Goal: Feedback & Contribution: Submit feedback/report problem

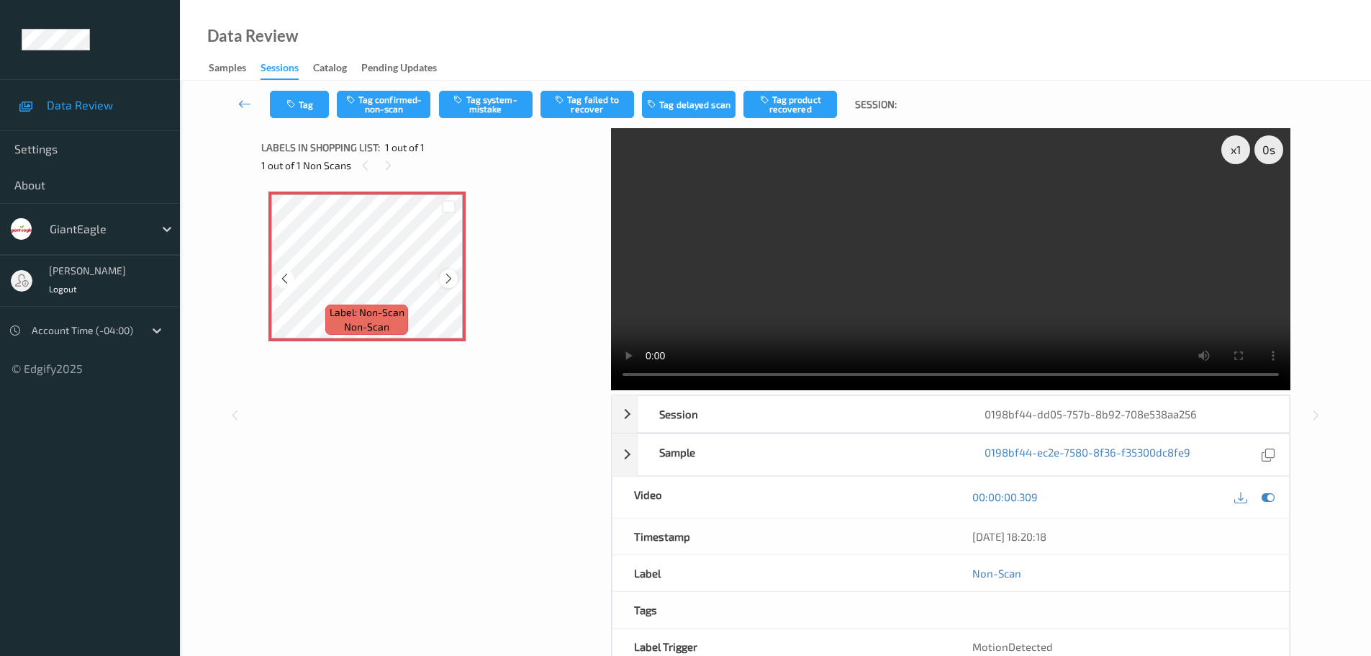
click at [448, 280] on icon at bounding box center [449, 278] width 12 height 13
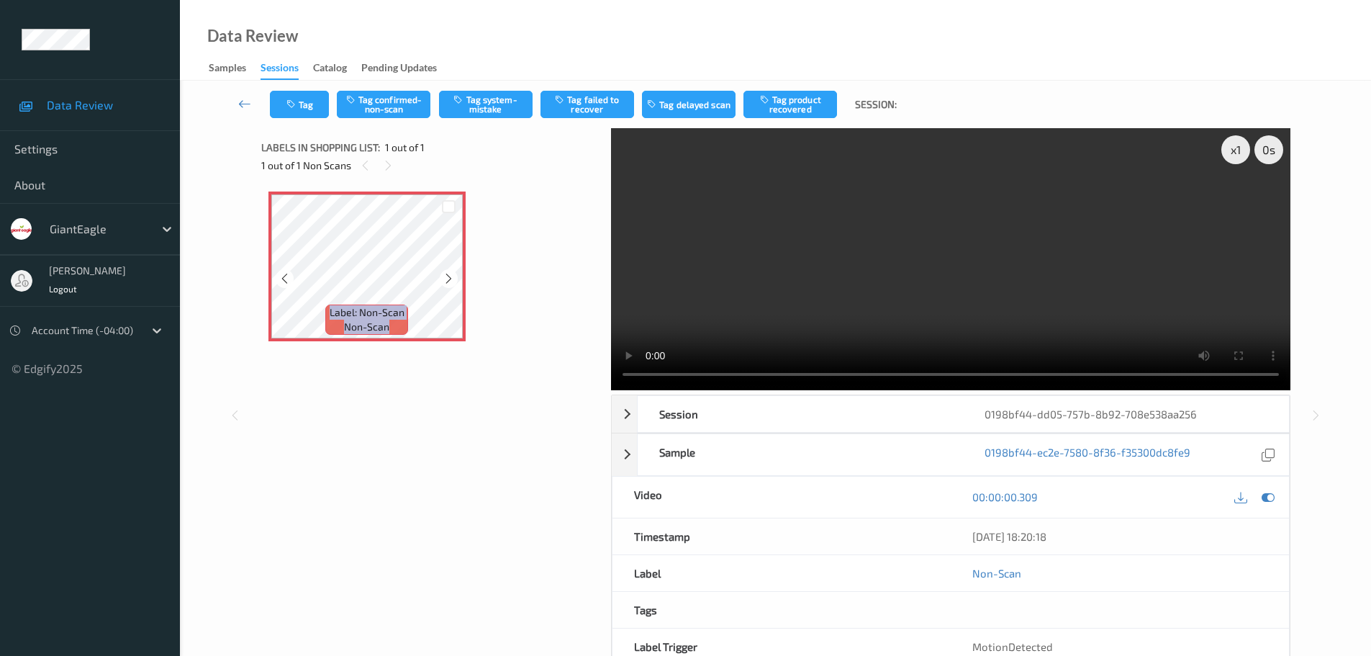
click at [448, 280] on icon at bounding box center [449, 278] width 12 height 13
click at [455, 282] on icon at bounding box center [449, 278] width 12 height 13
click at [441, 281] on div at bounding box center [449, 278] width 18 height 18
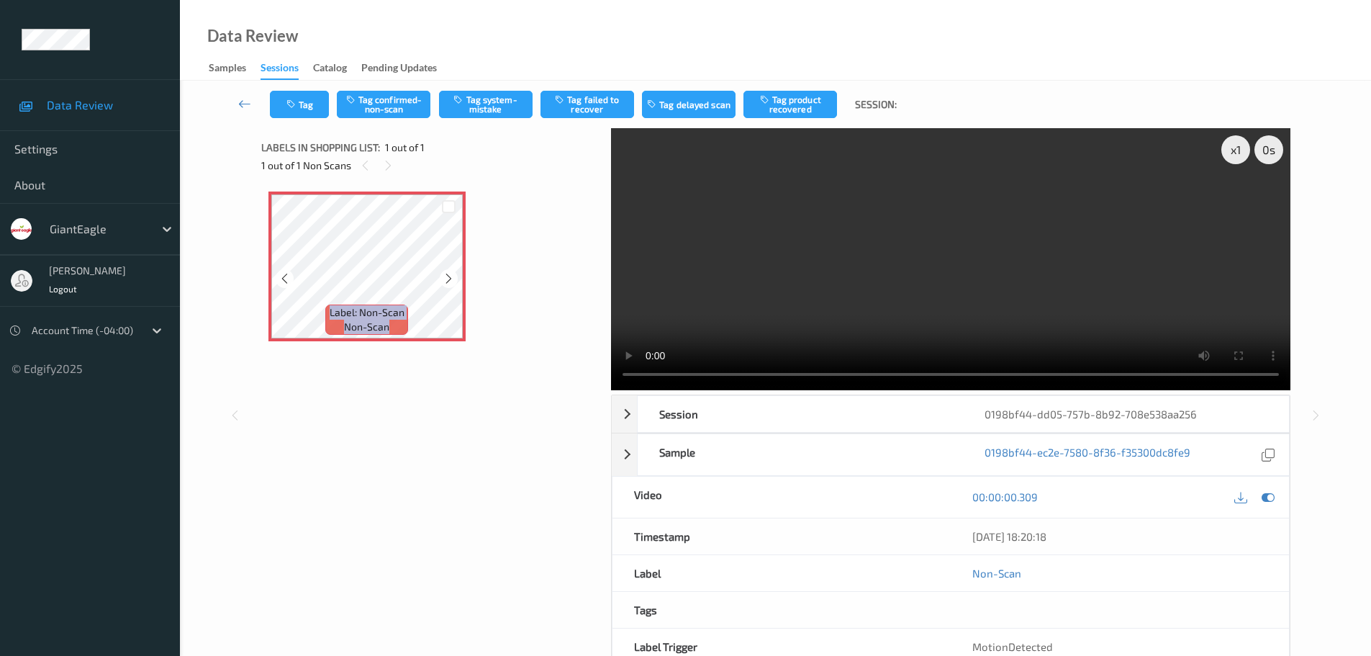
click at [441, 281] on div at bounding box center [449, 278] width 18 height 18
click at [609, 384] on div "x 1 0 s Session 0198bf44-dd05-757b-8b92-708e538aa256 Session ID 0198bf44-dd05-7…" at bounding box center [775, 415] width 1029 height 574
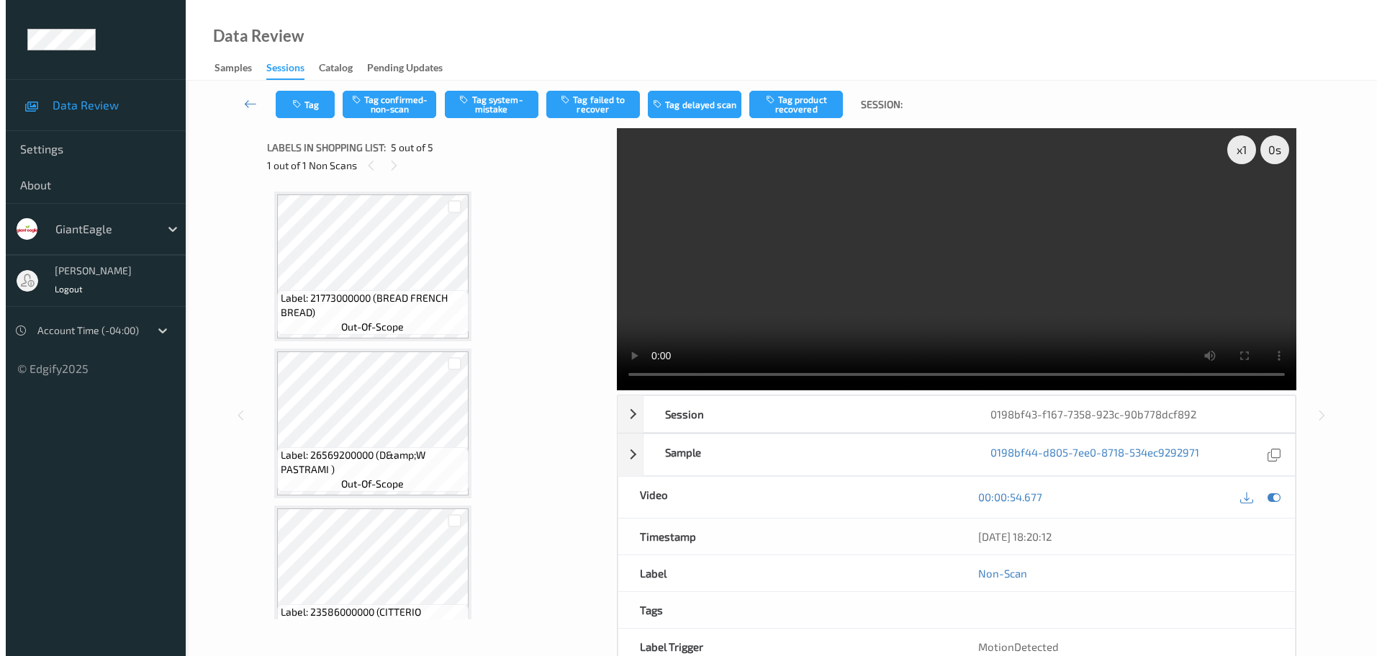
scroll to position [357, 0]
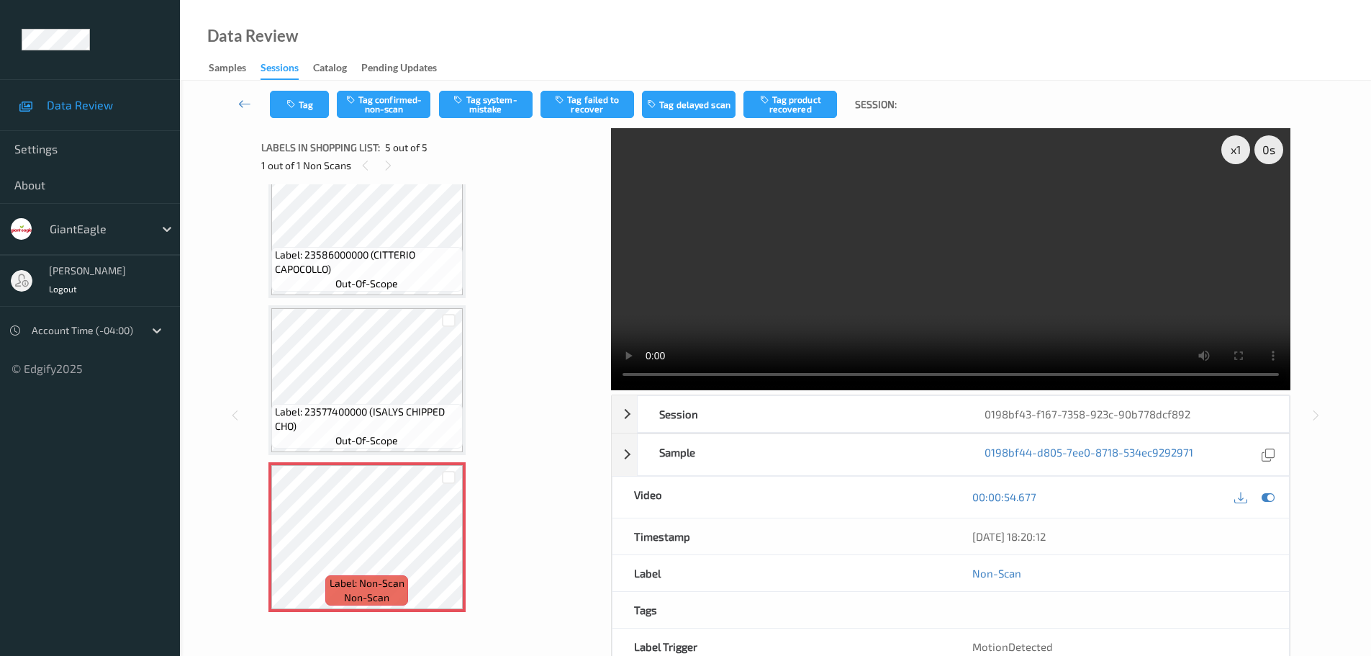
click at [368, 179] on div "Labels in shopping list: 5 out of 5 1 out of 1 Non Scans" at bounding box center [431, 156] width 340 height 56
drag, startPoint x: 368, startPoint y: 179, endPoint x: 590, endPoint y: 271, distance: 240.4
click at [369, 179] on div "Labels in shopping list: 5 out of 5 1 out of 1 Non Scans" at bounding box center [431, 156] width 340 height 56
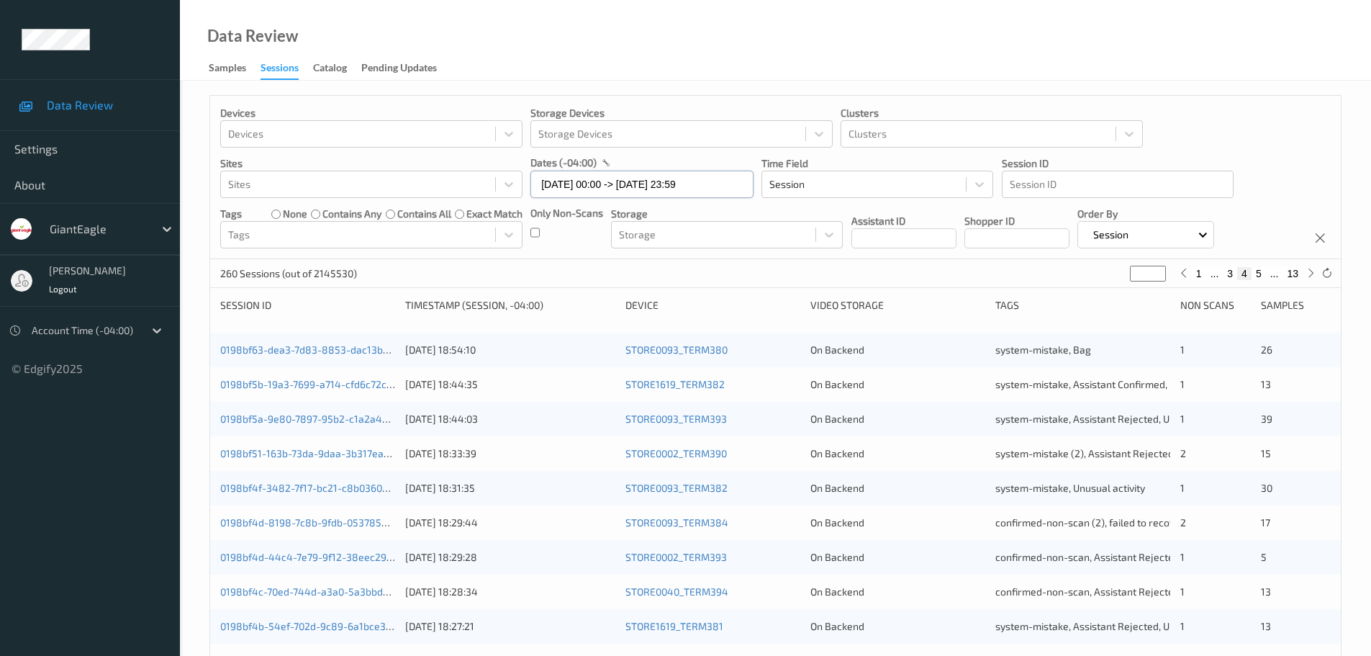
click at [617, 186] on input "18/08/2025 00:00 -> 18/08/2025 23:59" at bounding box center [641, 184] width 223 height 27
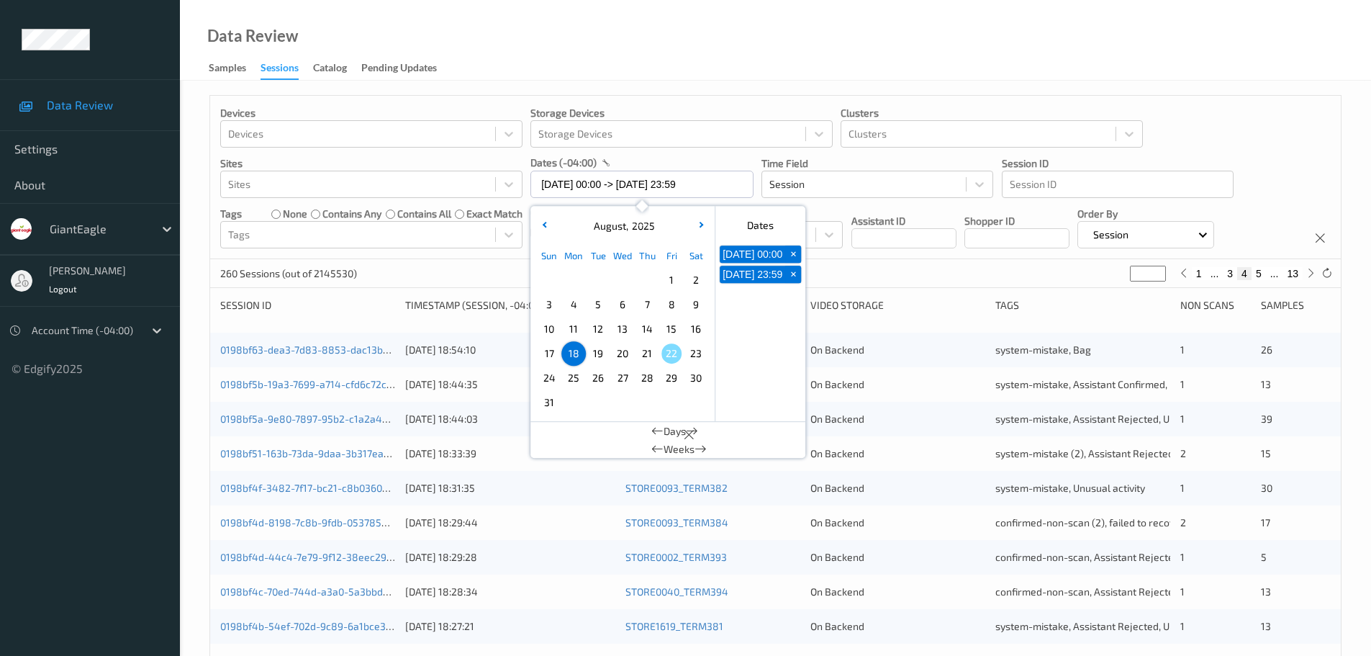
click at [566, 349] on span "18" at bounding box center [574, 353] width 20 height 20
type input "18/08/2025 00:00"
type input "*"
click at [566, 349] on span "18" at bounding box center [574, 353] width 20 height 20
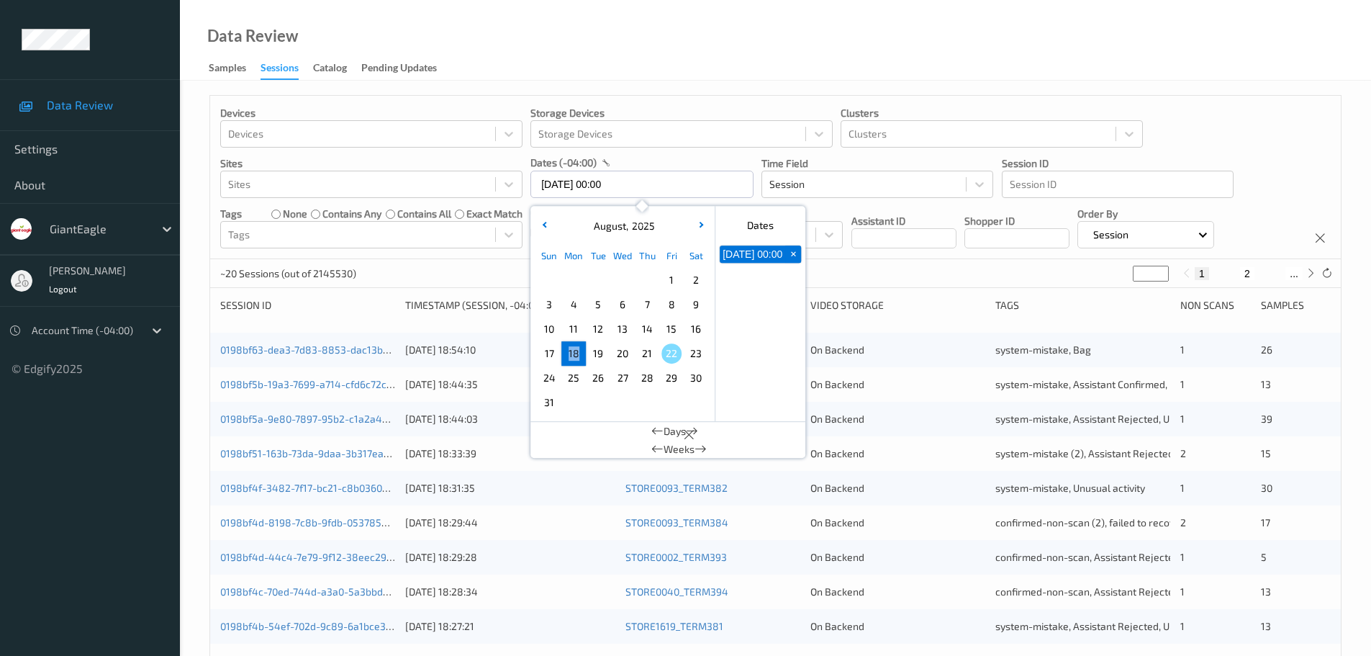
type input "18/08/2025 00:00 -> 18/08/2025 23:59"
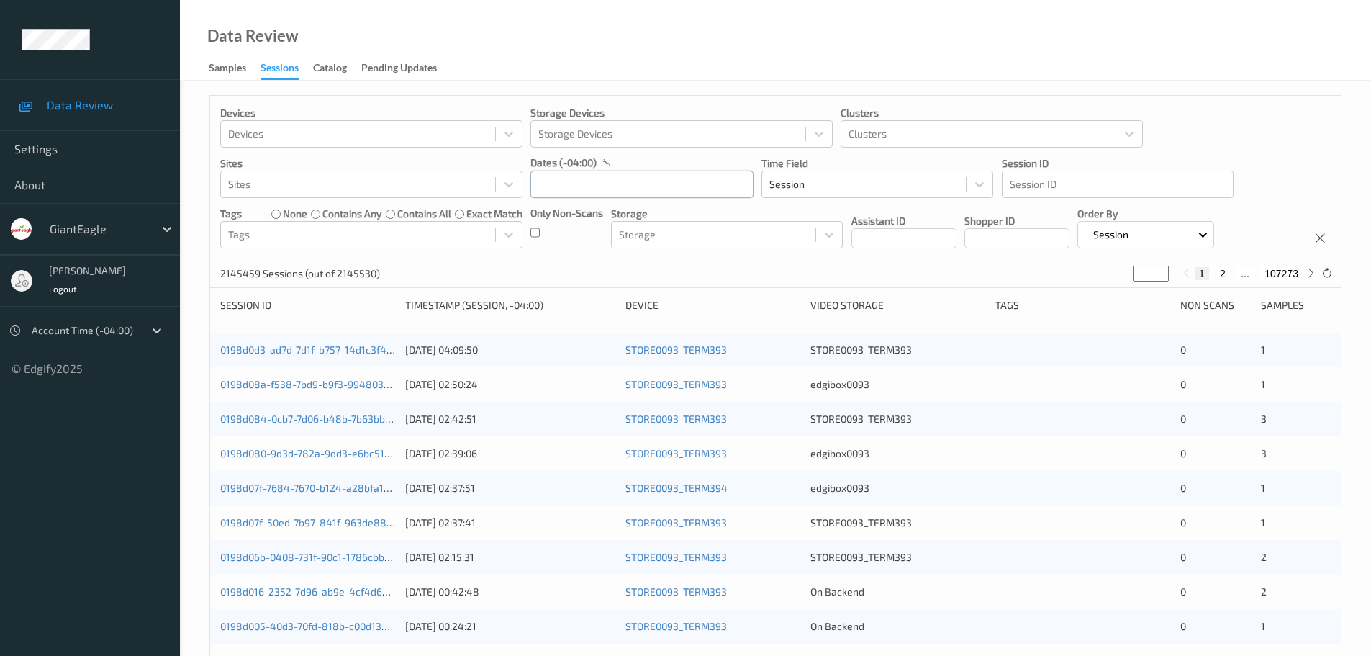
click at [567, 188] on input "text" at bounding box center [641, 184] width 223 height 27
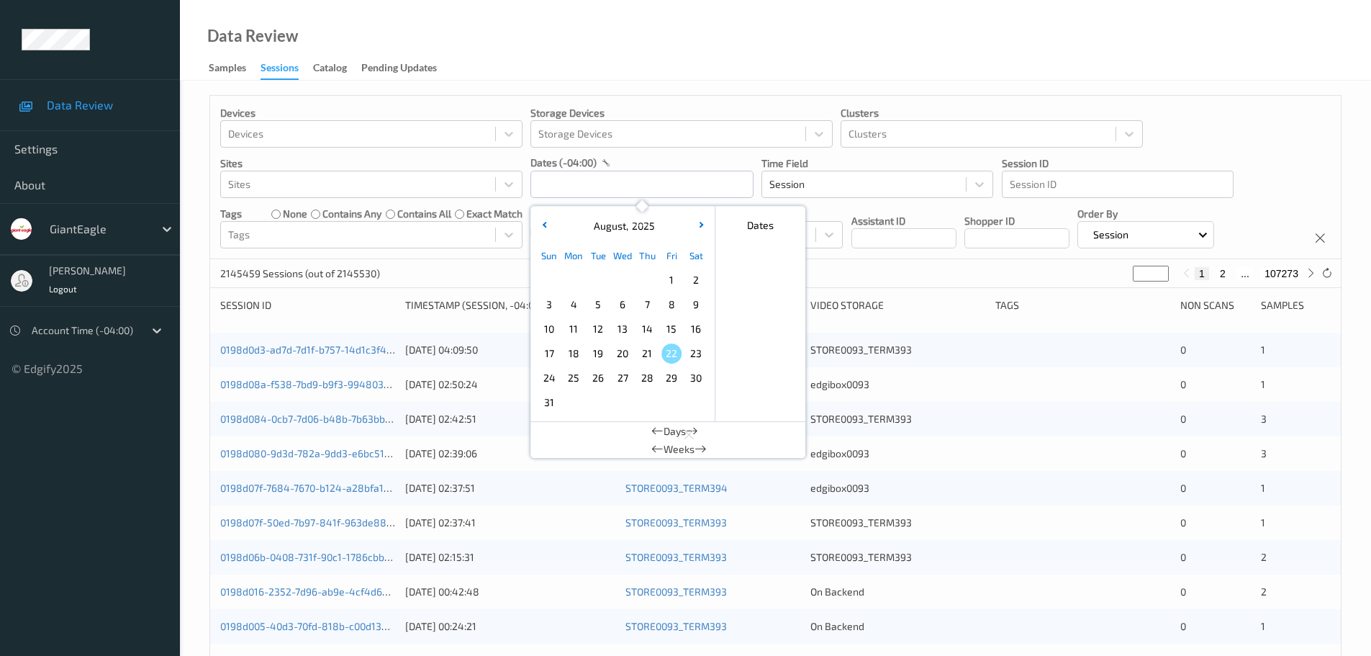
click at [573, 356] on span "18" at bounding box center [574, 353] width 20 height 20
type input "18/08/2025 00:00 -> 18/08/2025 23:59"
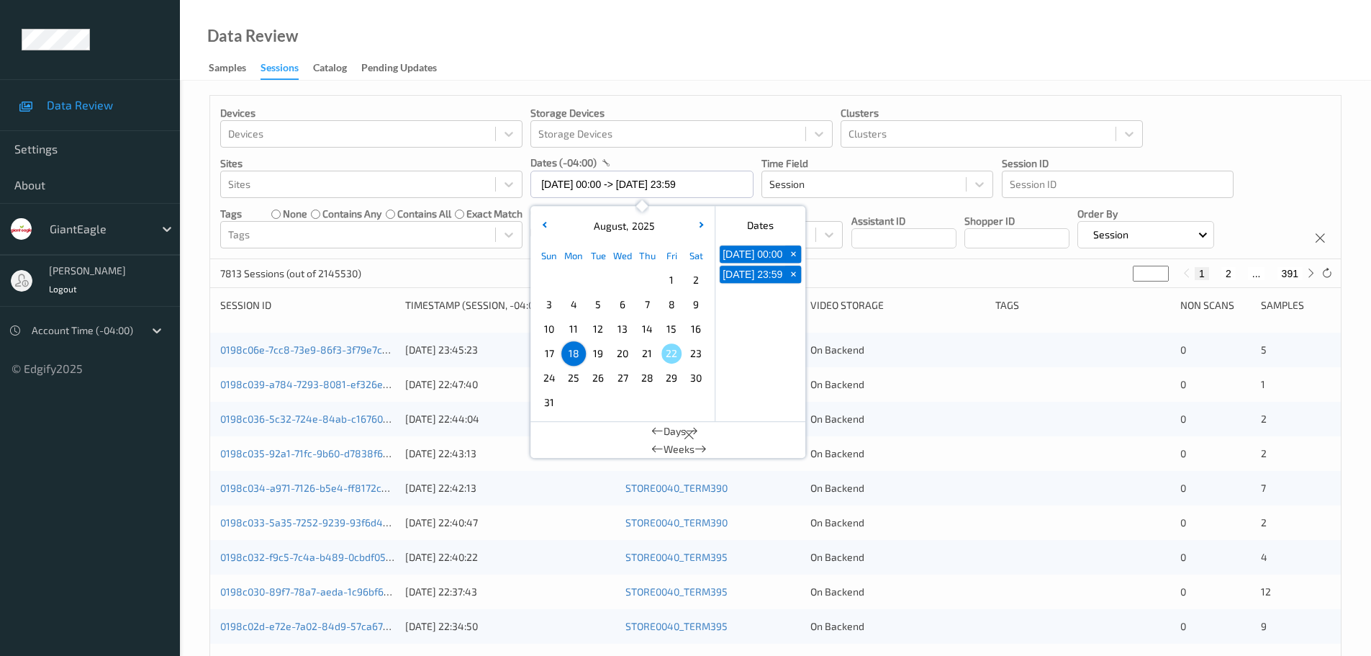
click at [754, 47] on div "Data Review Samples Sessions Catalog Pending Updates" at bounding box center [775, 40] width 1191 height 81
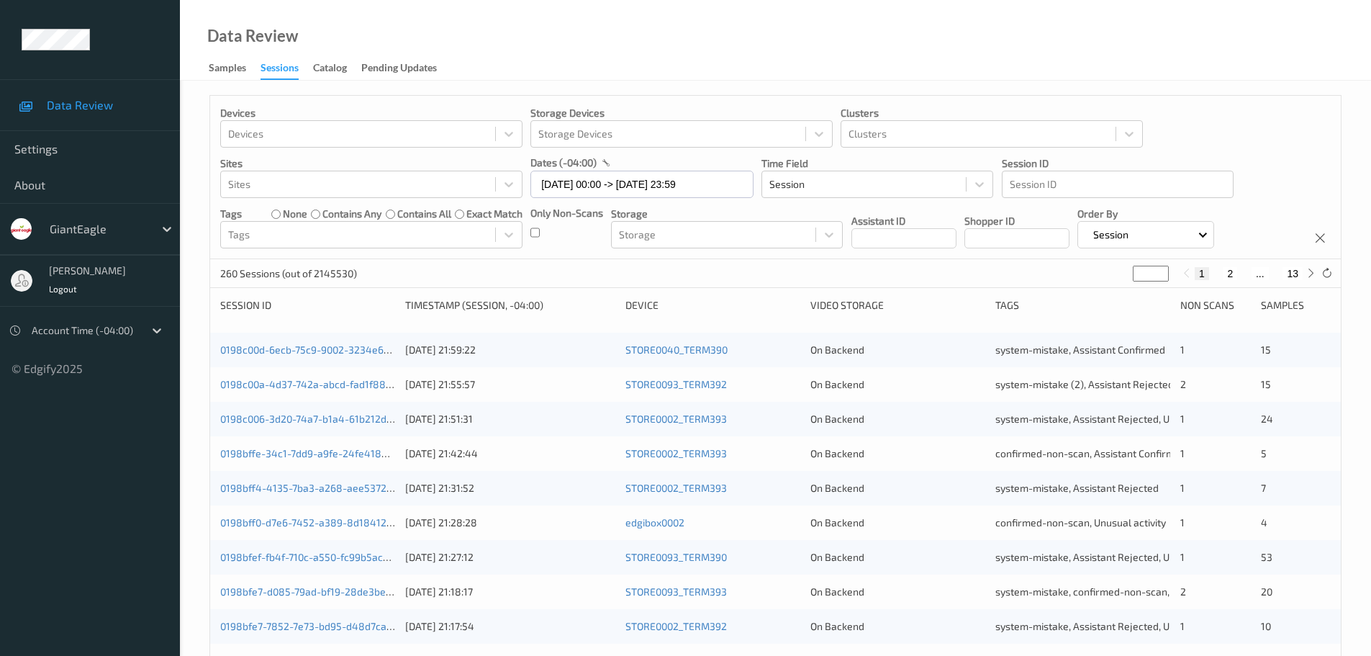
type input "*"
click at [1157, 269] on input "*" at bounding box center [1151, 274] width 36 height 16
type input "*"
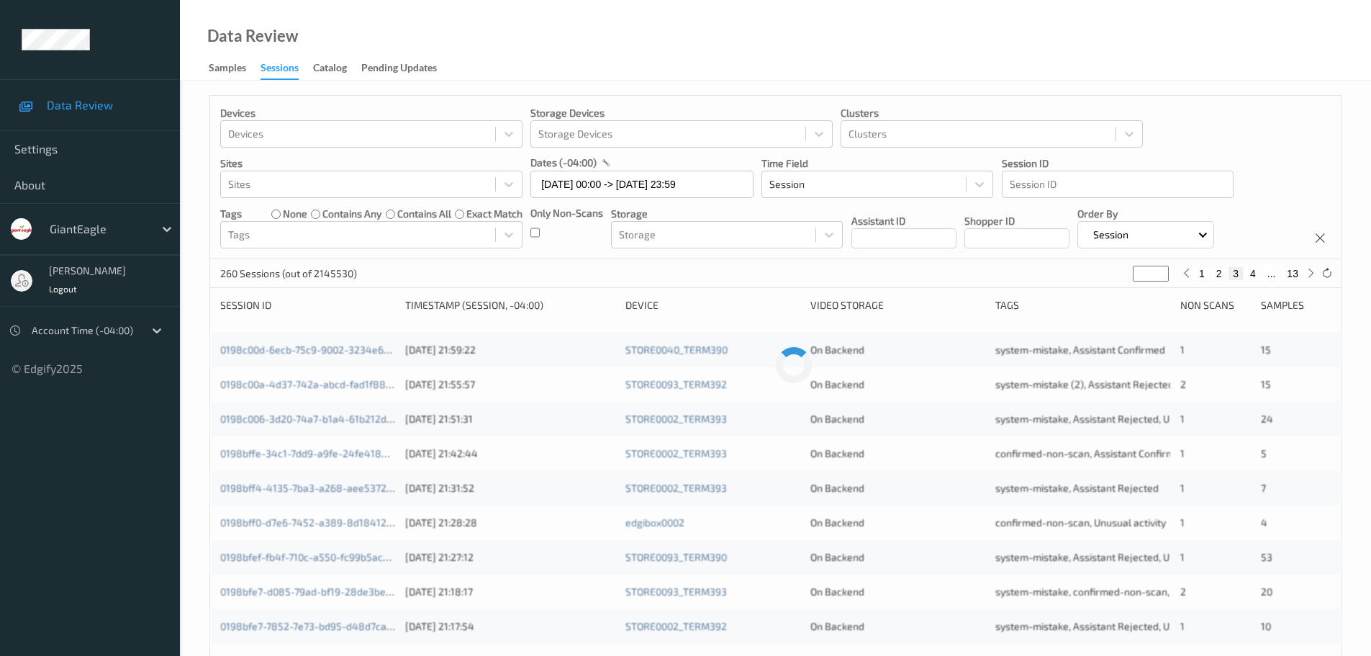
click at [1157, 269] on input "*" at bounding box center [1151, 274] width 36 height 16
type input "*"
click at [1157, 269] on input "*" at bounding box center [1151, 274] width 36 height 16
type input "*"
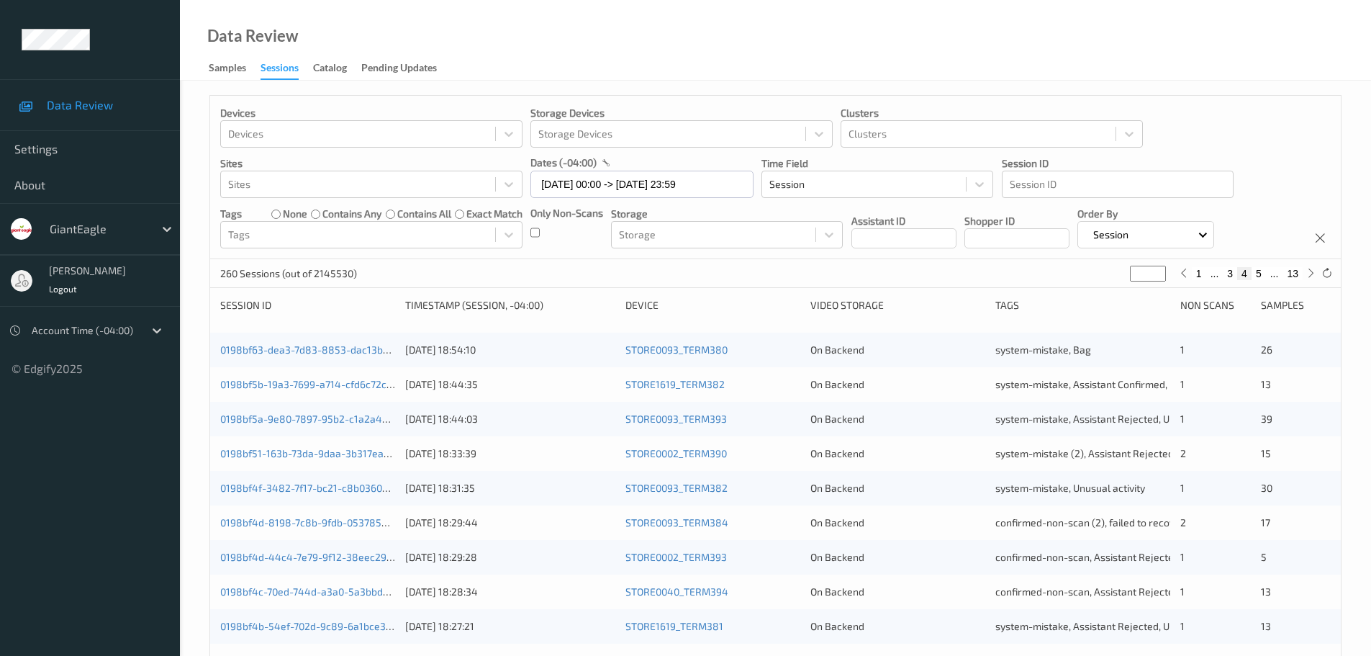
type input "*"
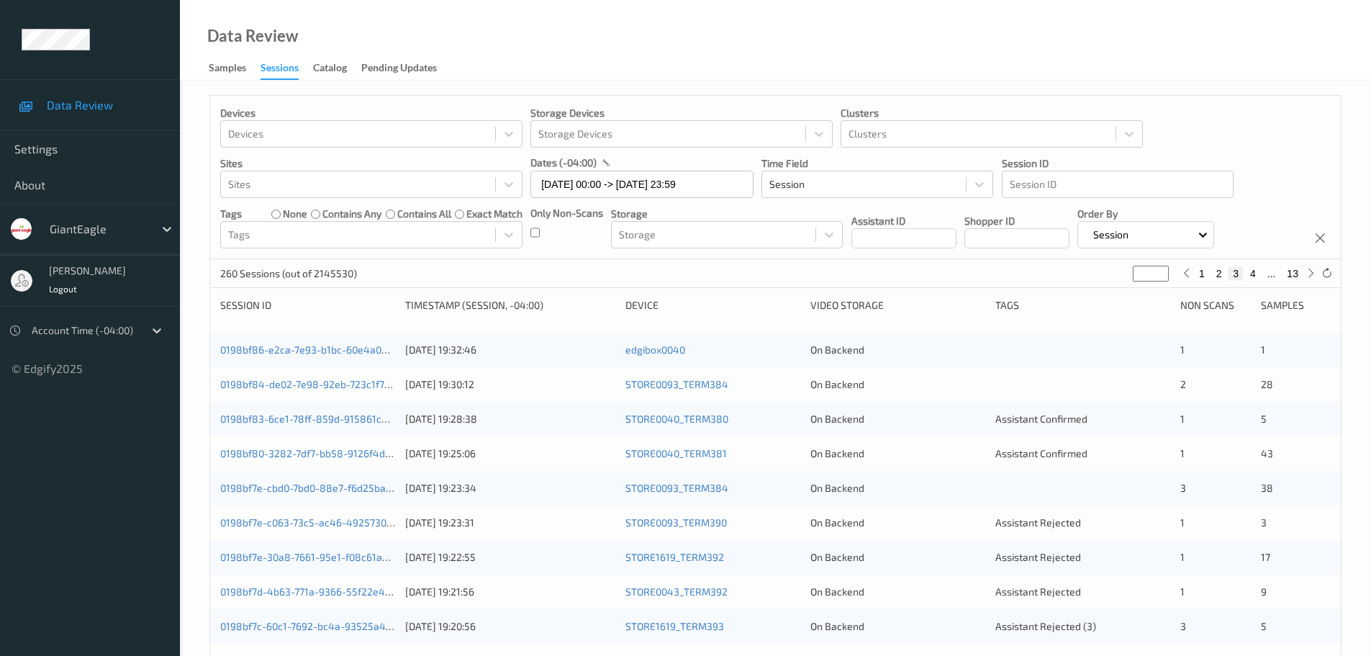
type input "*"
click at [1162, 267] on input "*" at bounding box center [1148, 274] width 36 height 16
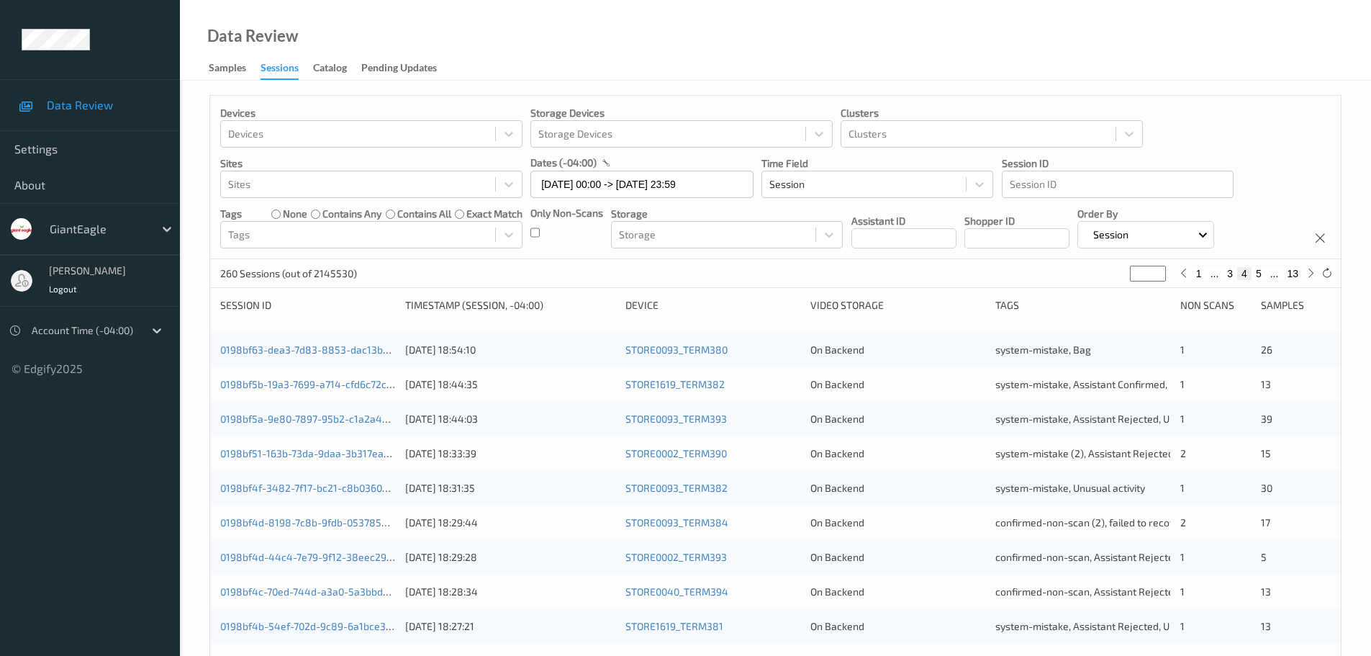
type input "*"
click at [1158, 276] on input "*" at bounding box center [1148, 274] width 36 height 16
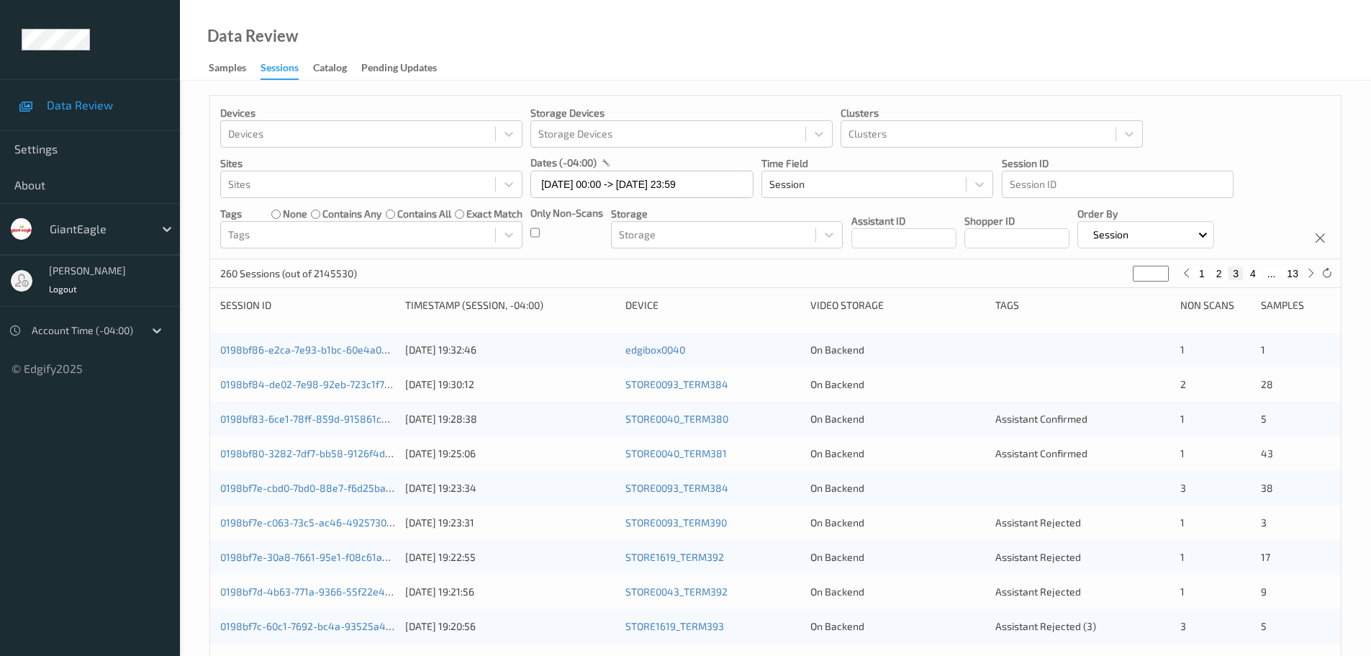
type input "*"
click at [1160, 269] on input "*" at bounding box center [1151, 274] width 36 height 16
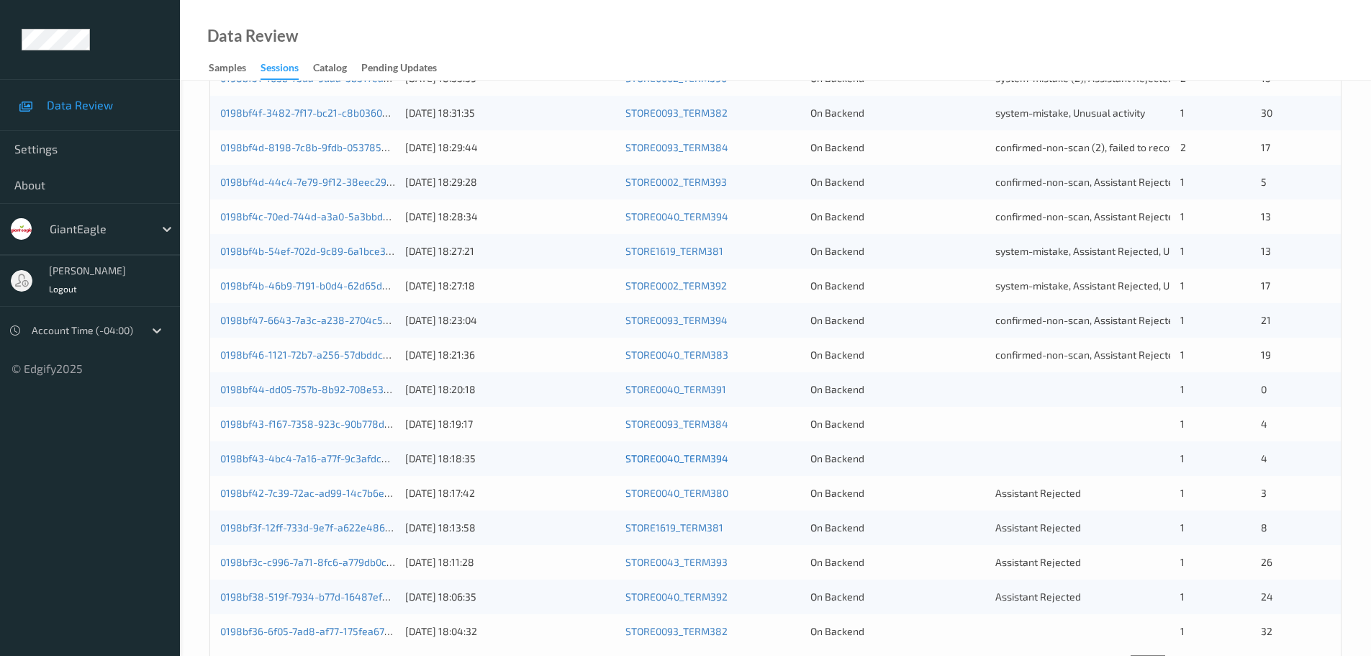
scroll to position [428, 0]
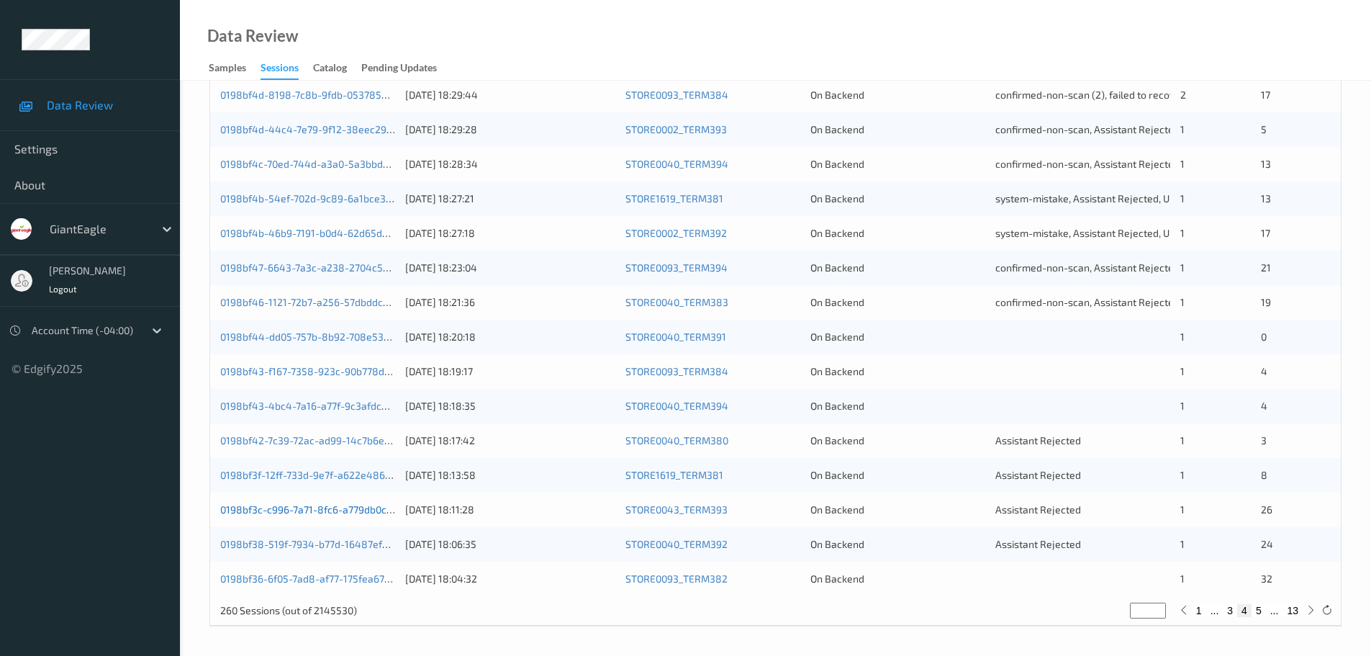
drag, startPoint x: 370, startPoint y: 502, endPoint x: 358, endPoint y: 511, distance: 14.8
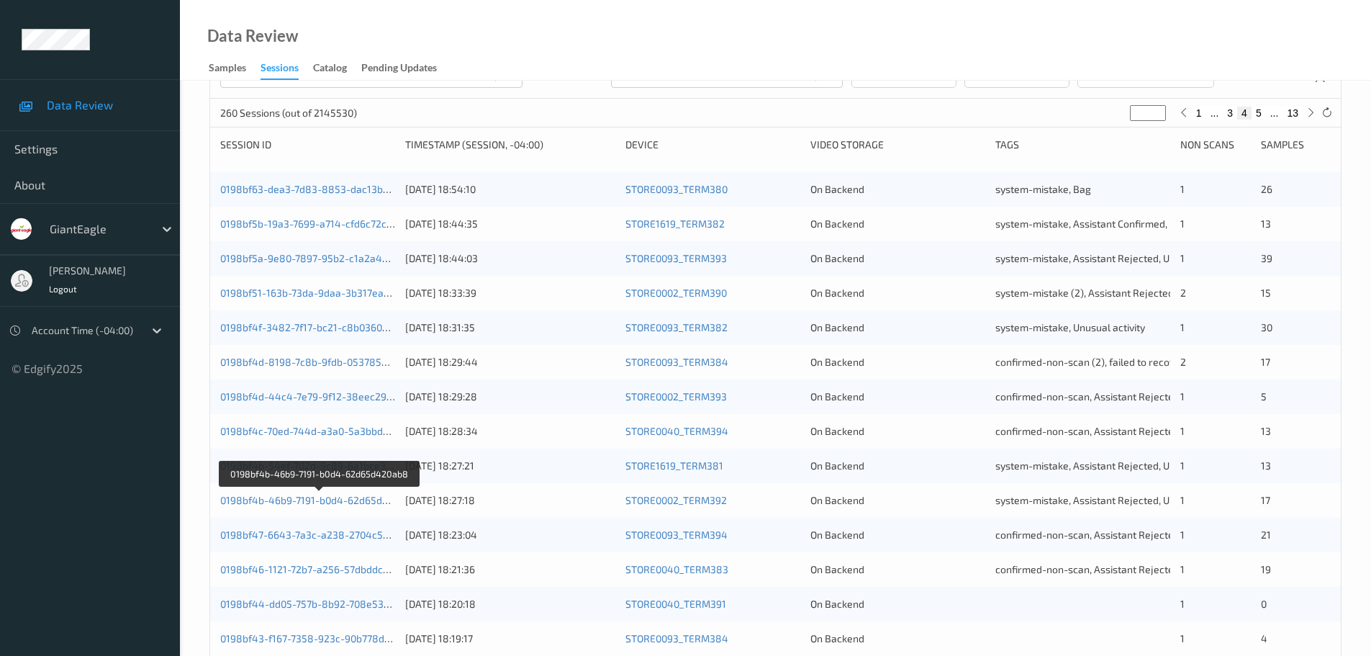
scroll to position [0, 0]
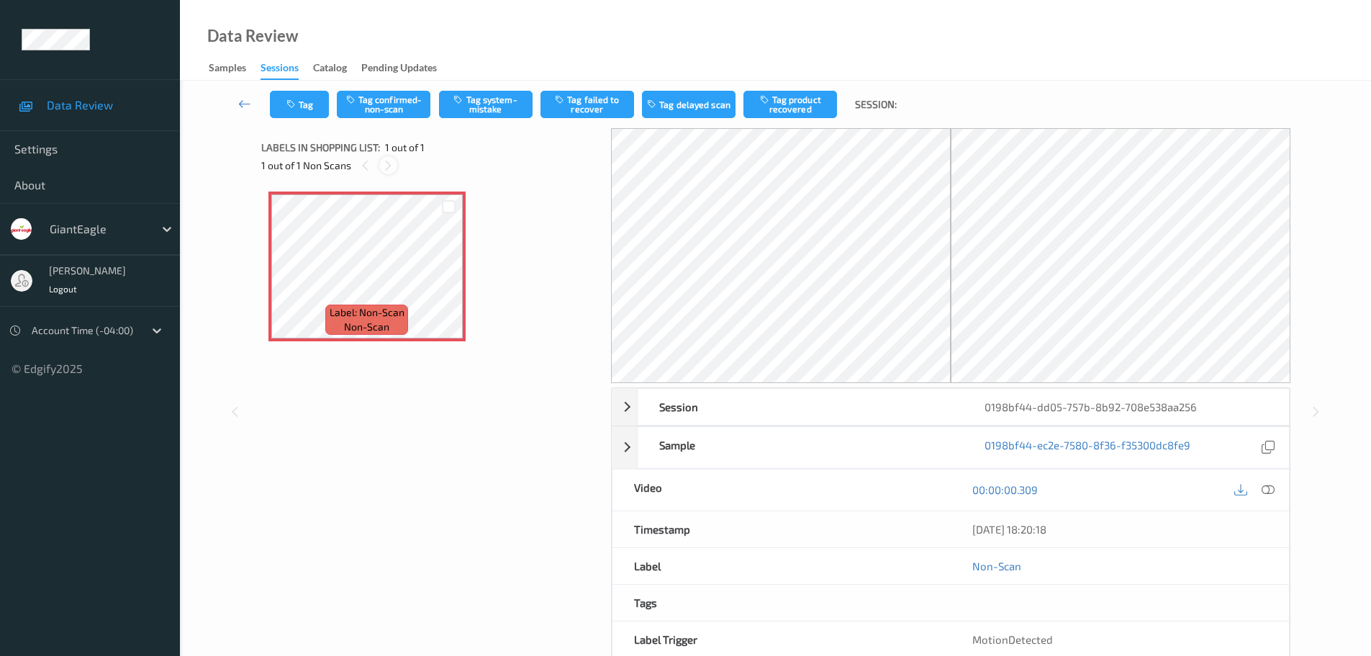
click at [384, 168] on icon at bounding box center [388, 165] width 12 height 13
click at [1266, 490] on icon at bounding box center [1268, 489] width 13 height 13
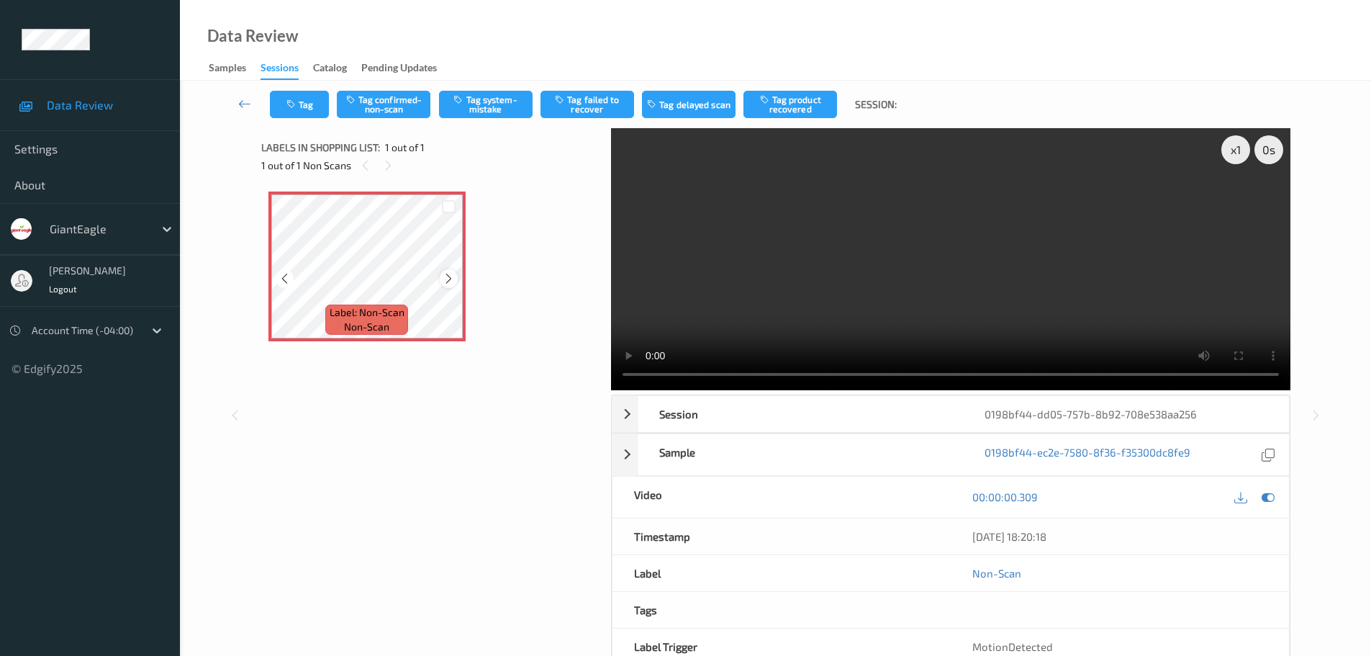
click at [448, 286] on div at bounding box center [449, 278] width 18 height 18
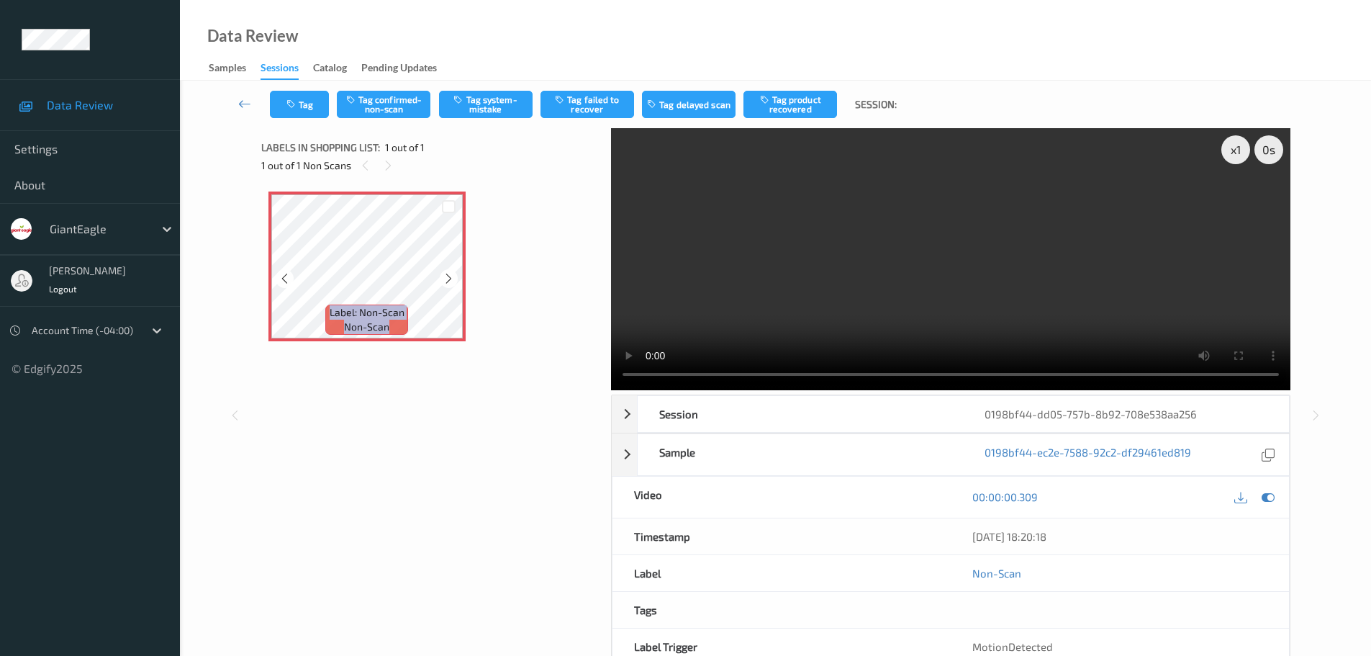
click at [448, 286] on div at bounding box center [449, 278] width 18 height 18
click at [425, 112] on button "Tag confirmed-non-scan" at bounding box center [384, 104] width 94 height 27
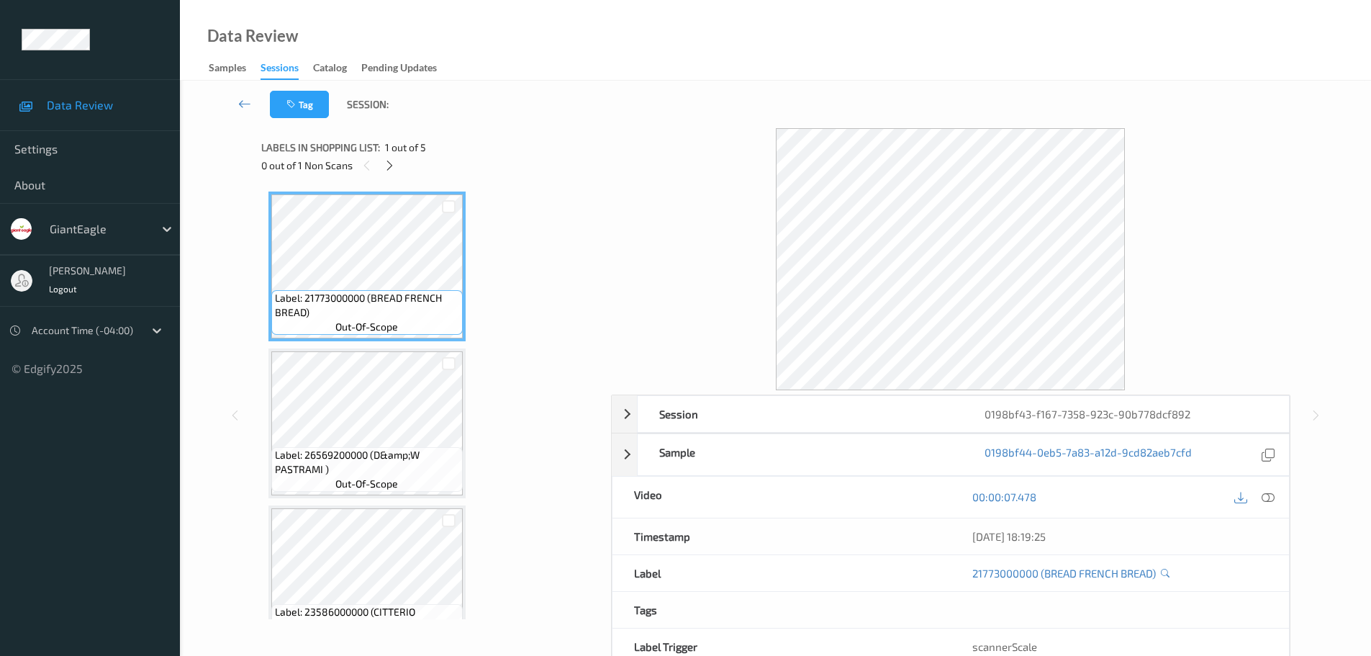
click at [384, 163] on icon at bounding box center [390, 165] width 12 height 13
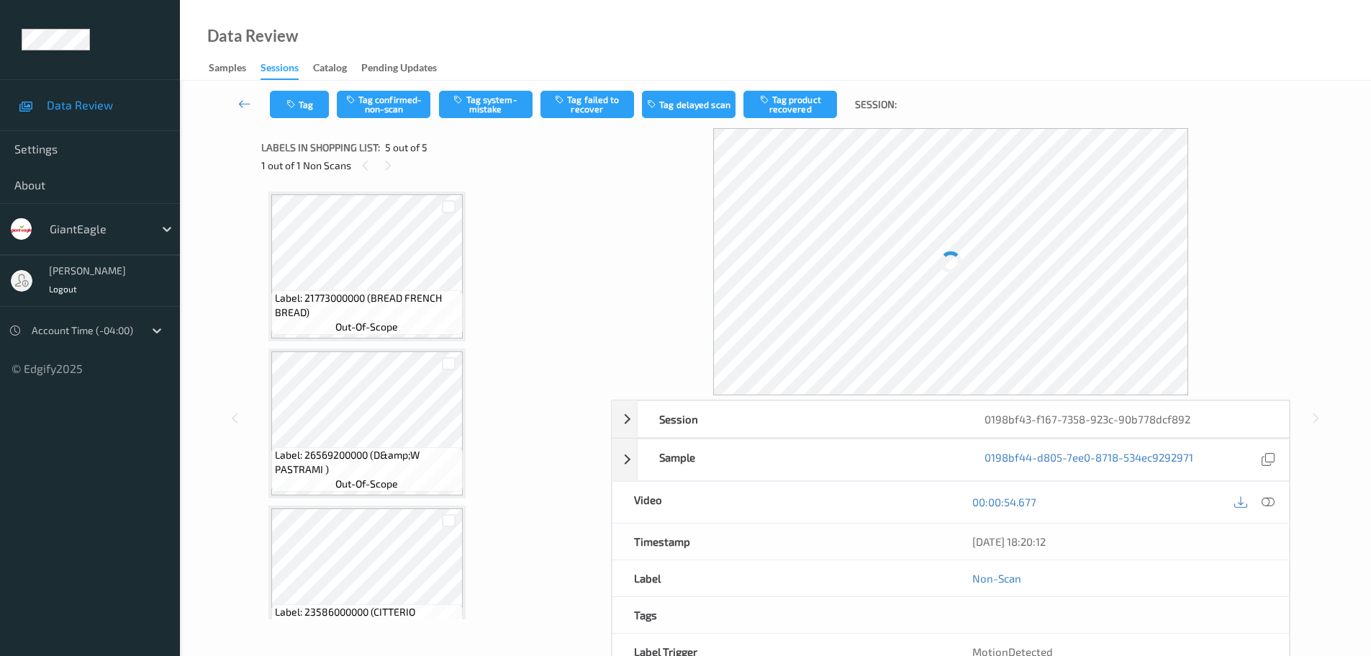
scroll to position [357, 0]
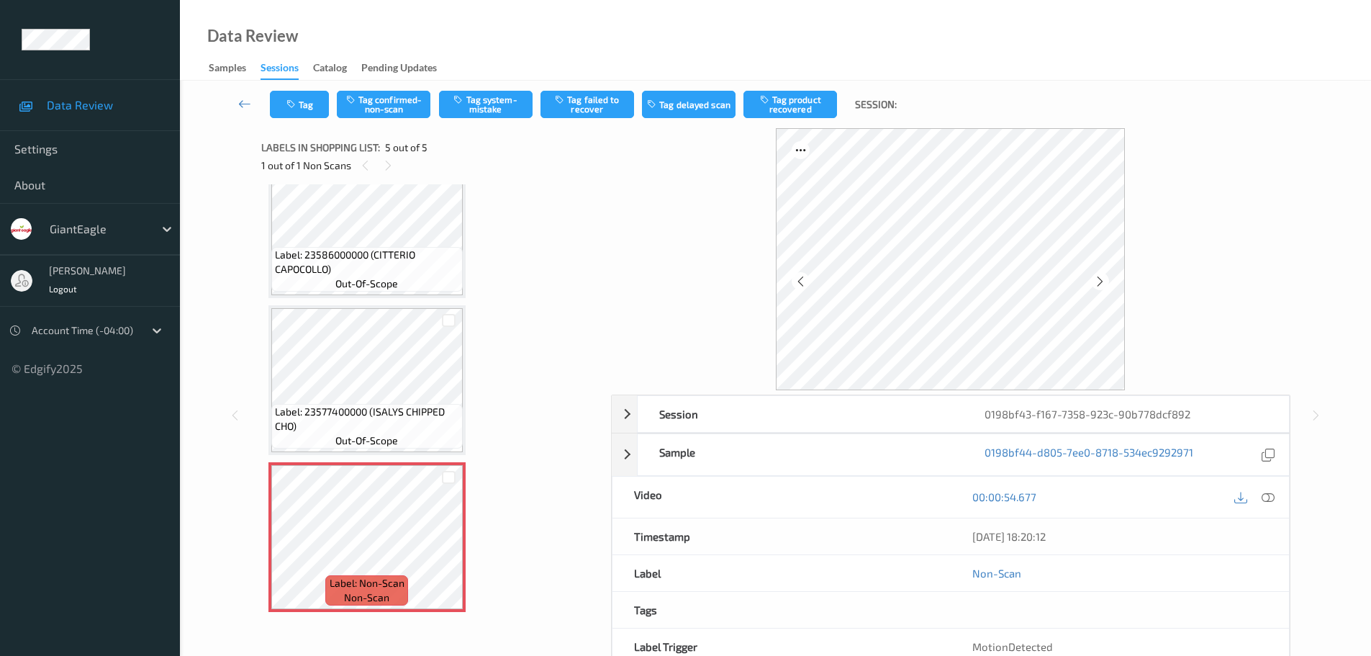
drag, startPoint x: 1273, startPoint y: 499, endPoint x: 1188, endPoint y: 376, distance: 150.0
click at [1273, 499] on icon at bounding box center [1268, 496] width 13 height 13
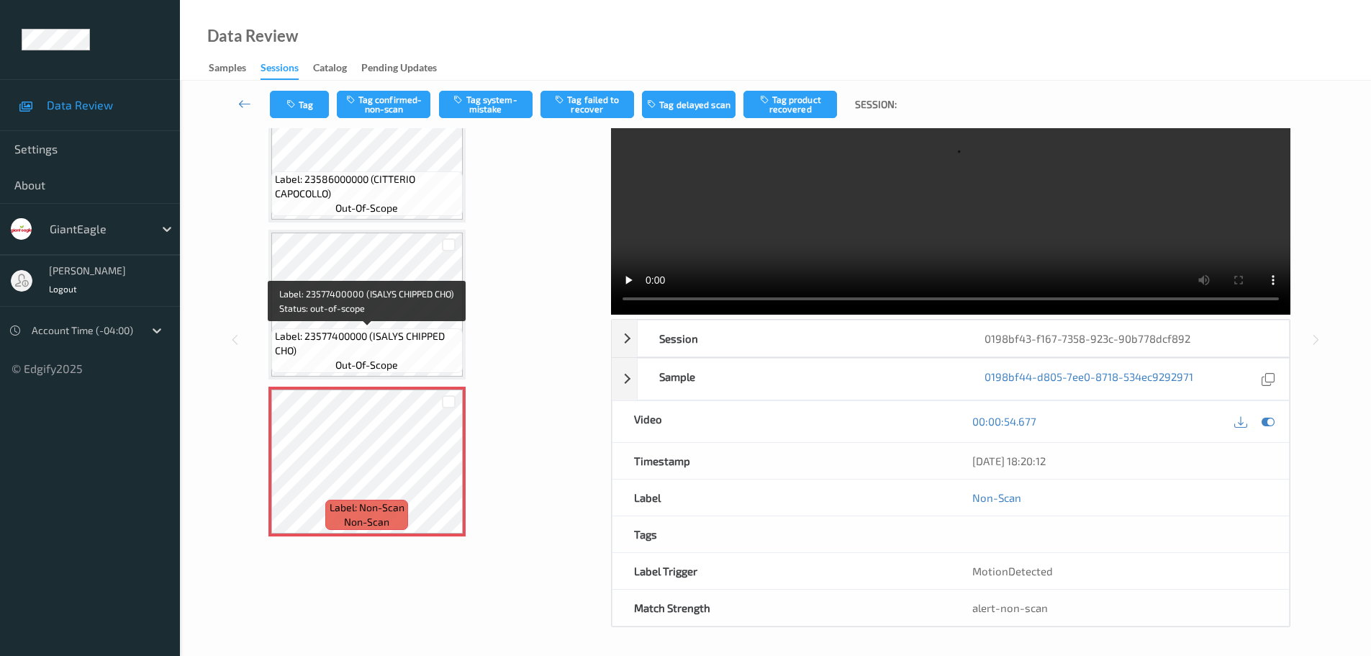
scroll to position [76, 0]
click at [443, 471] on div at bounding box center [449, 473] width 18 height 18
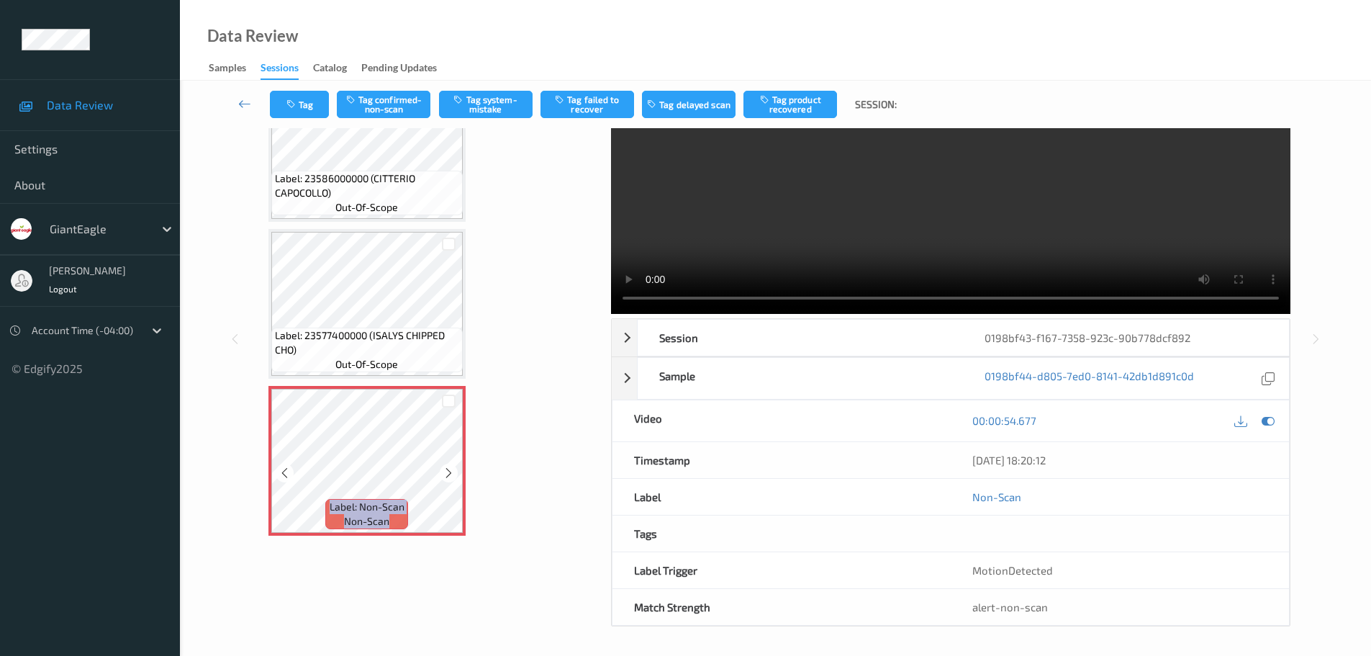
click at [443, 471] on icon at bounding box center [449, 472] width 12 height 13
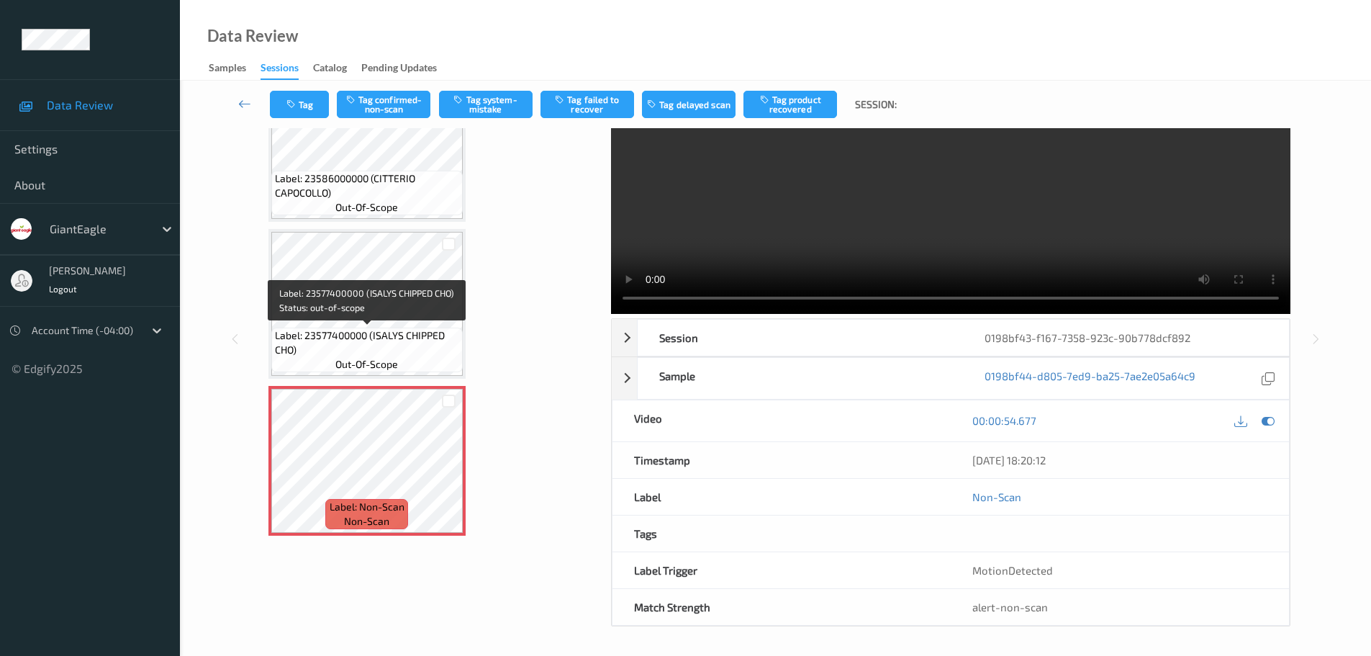
click at [396, 334] on span "Label: 23577400000 (ISALYS CHIPPED CHO)" at bounding box center [367, 342] width 184 height 29
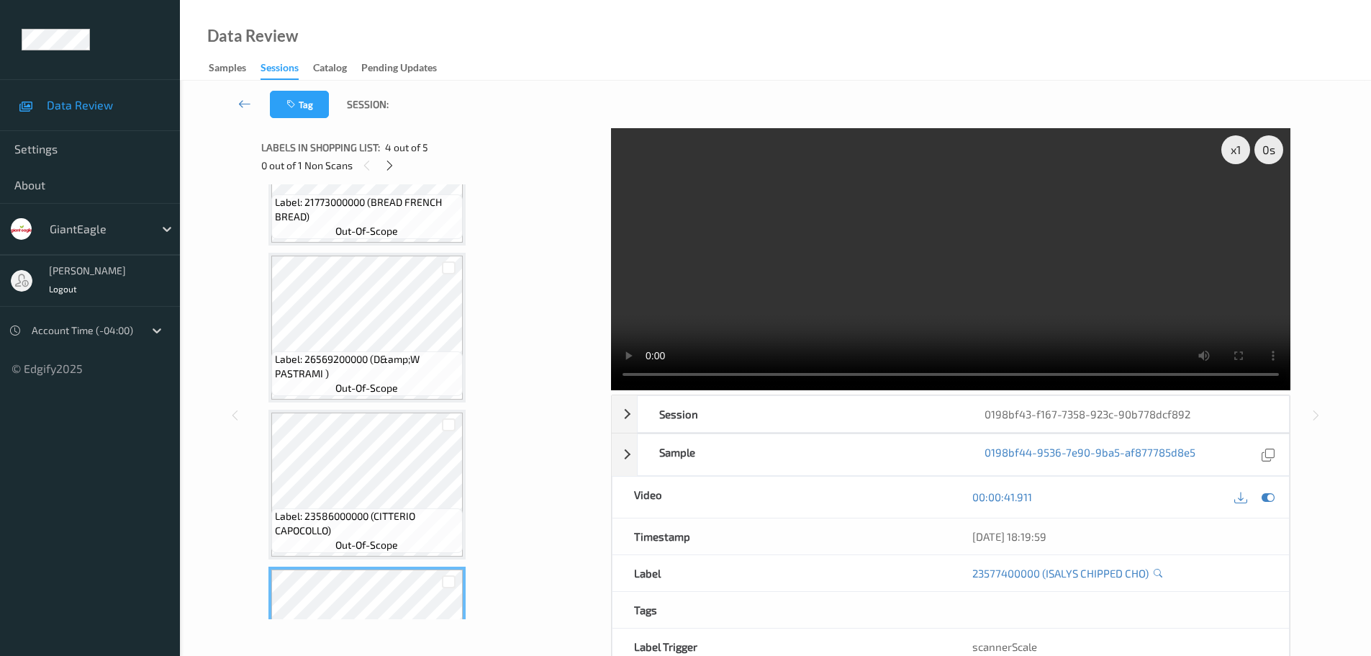
scroll to position [0, 0]
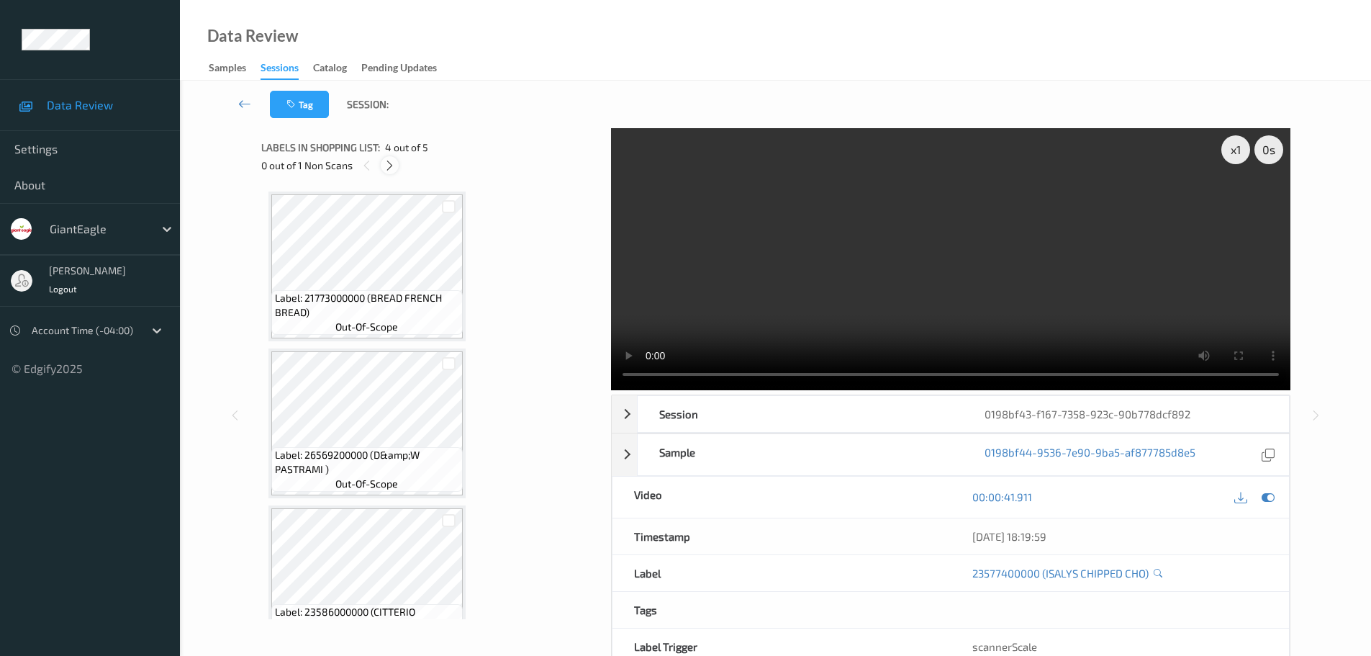
click at [387, 169] on icon at bounding box center [390, 165] width 12 height 13
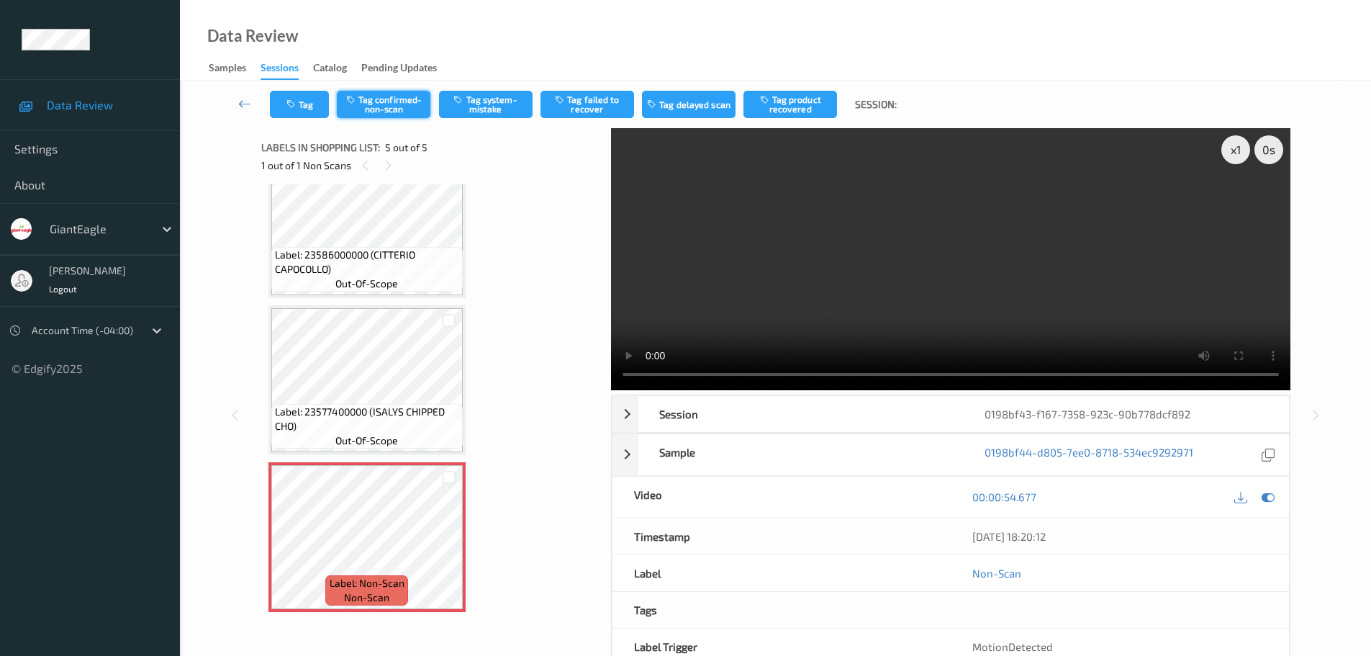
click at [362, 113] on button "Tag confirmed-non-scan" at bounding box center [384, 104] width 94 height 27
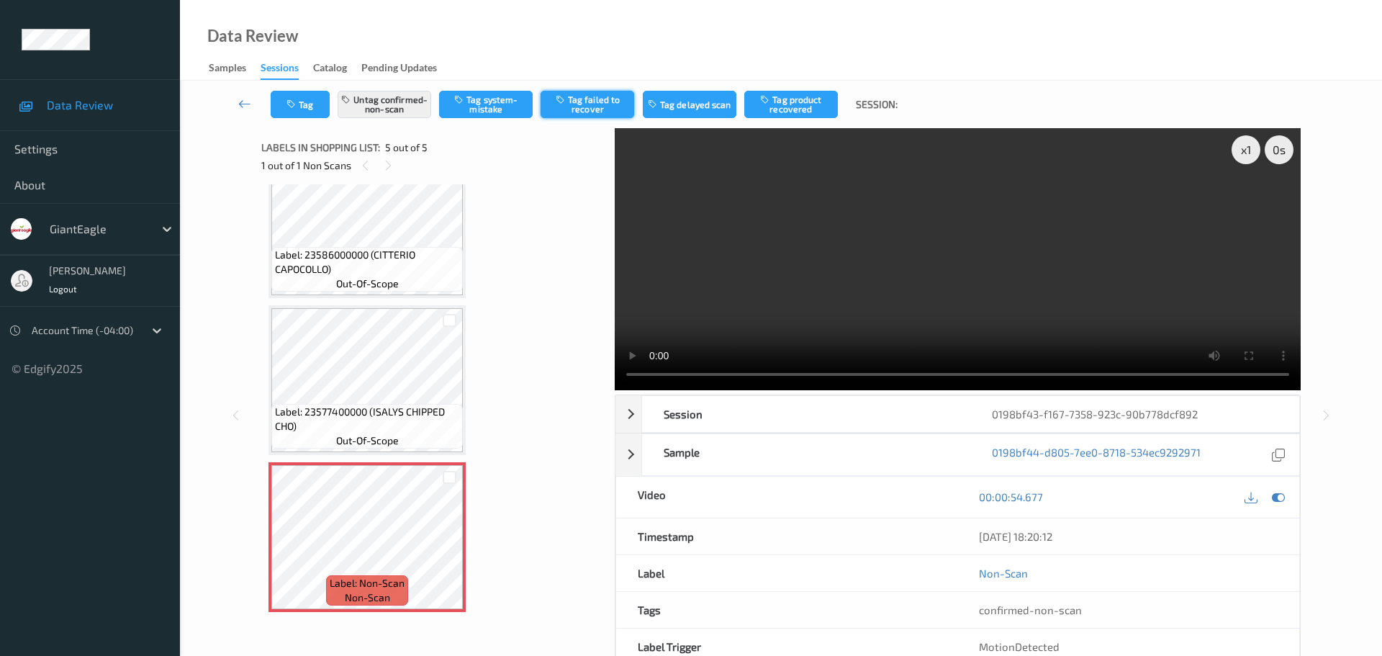
click at [594, 113] on button "Tag failed to recover" at bounding box center [588, 104] width 94 height 27
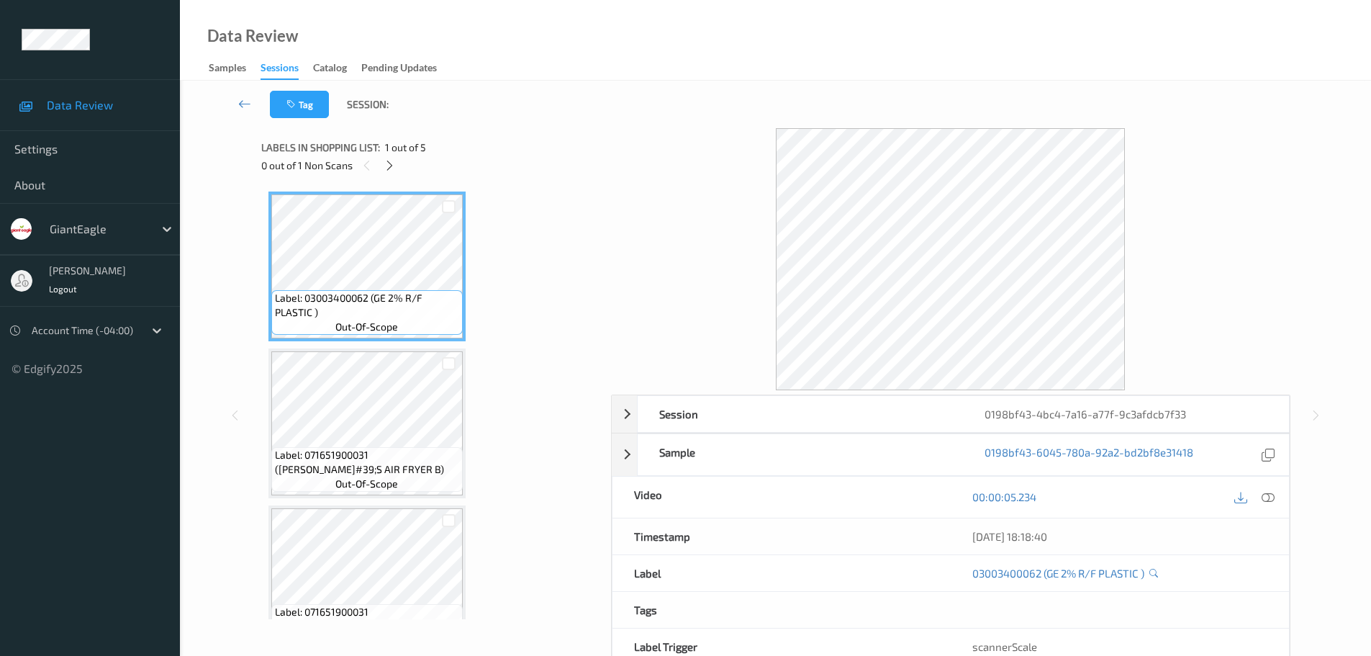
click at [402, 158] on div "0 out of 1 Non Scans" at bounding box center [431, 165] width 340 height 18
click at [386, 170] on icon at bounding box center [390, 165] width 12 height 13
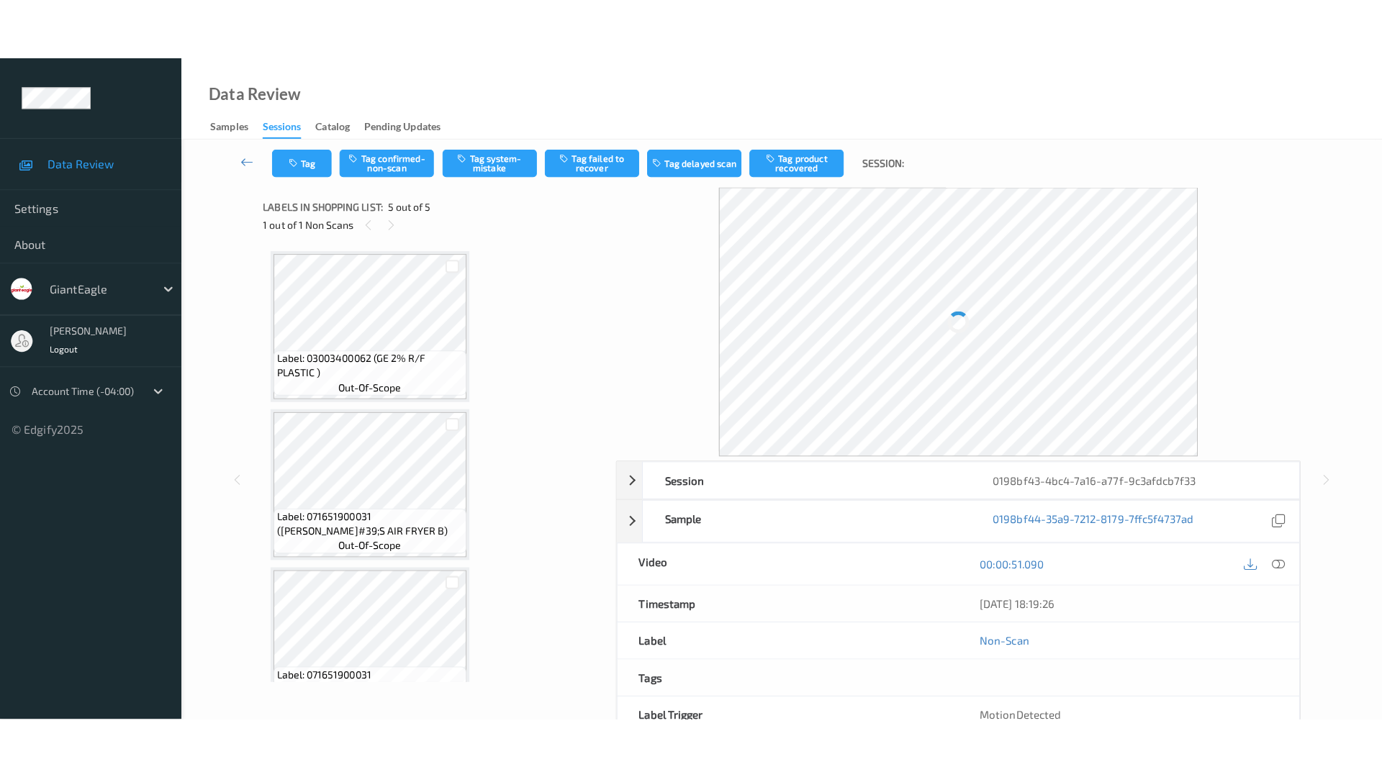
scroll to position [357, 0]
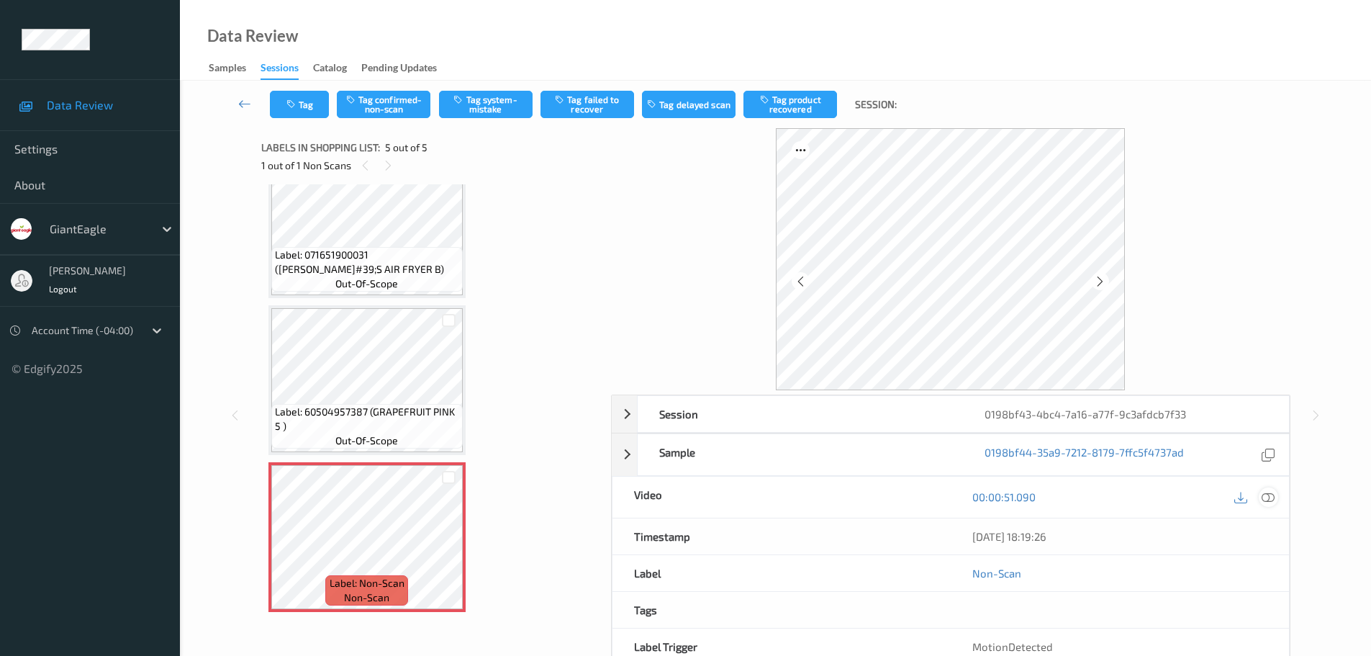
click at [1265, 497] on icon at bounding box center [1268, 496] width 13 height 13
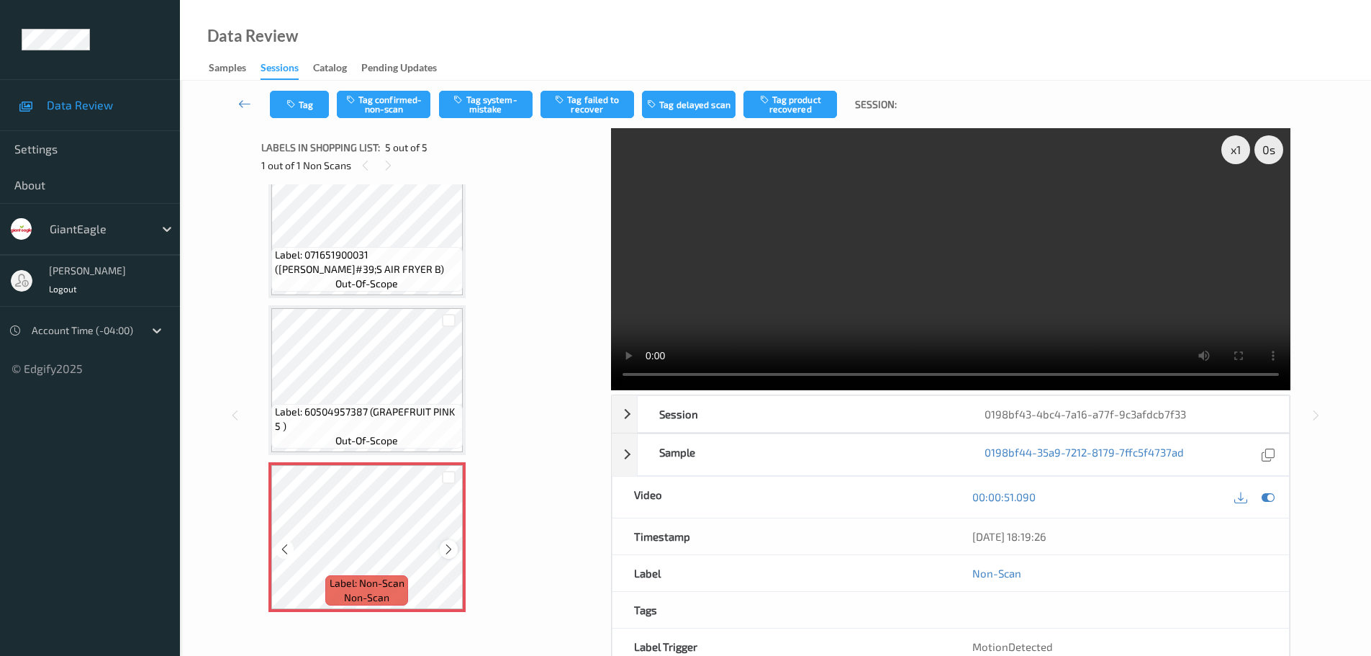
click at [448, 550] on icon at bounding box center [449, 549] width 12 height 13
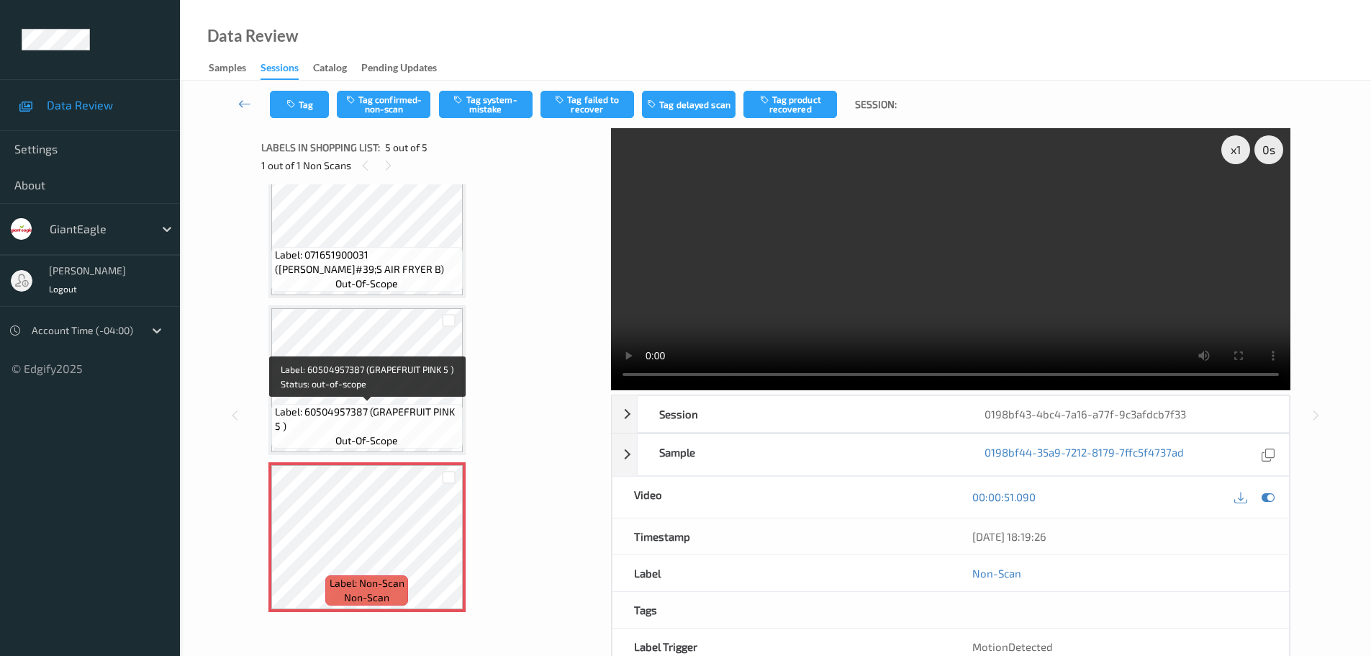
click at [389, 414] on span "Label: 60504957387 (GRAPEFRUIT PINK 5 )" at bounding box center [367, 419] width 184 height 29
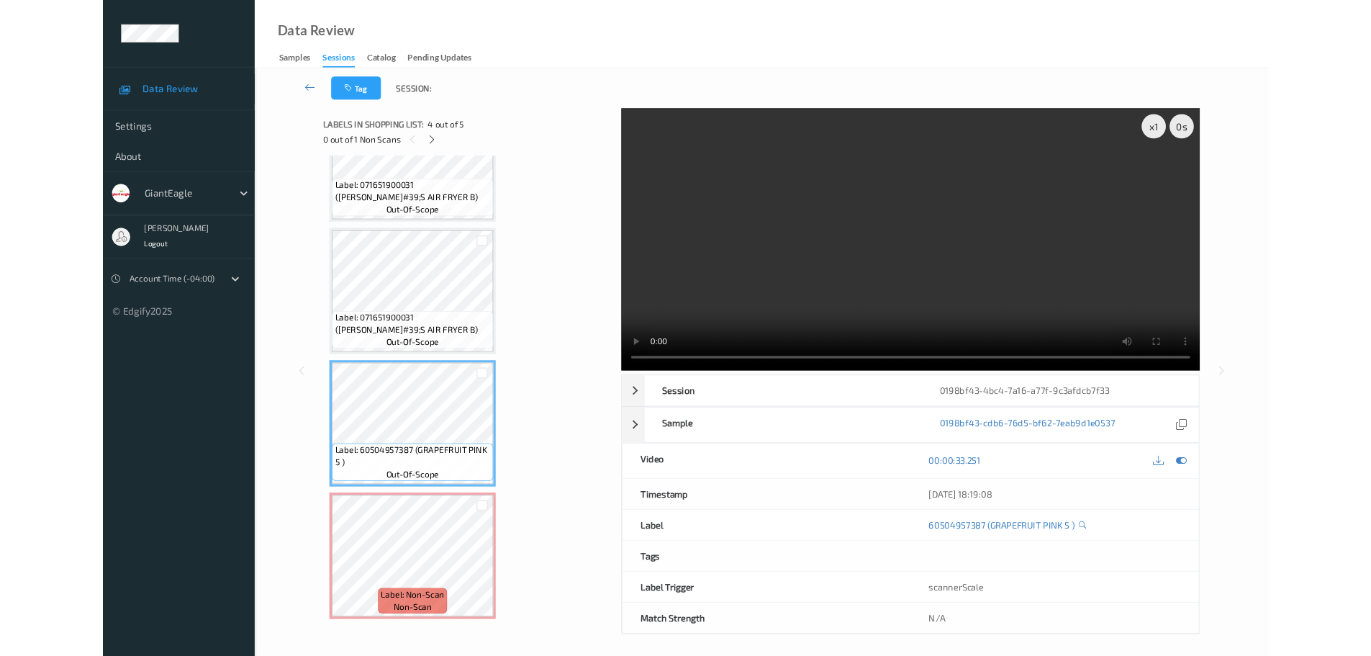
scroll to position [235, 0]
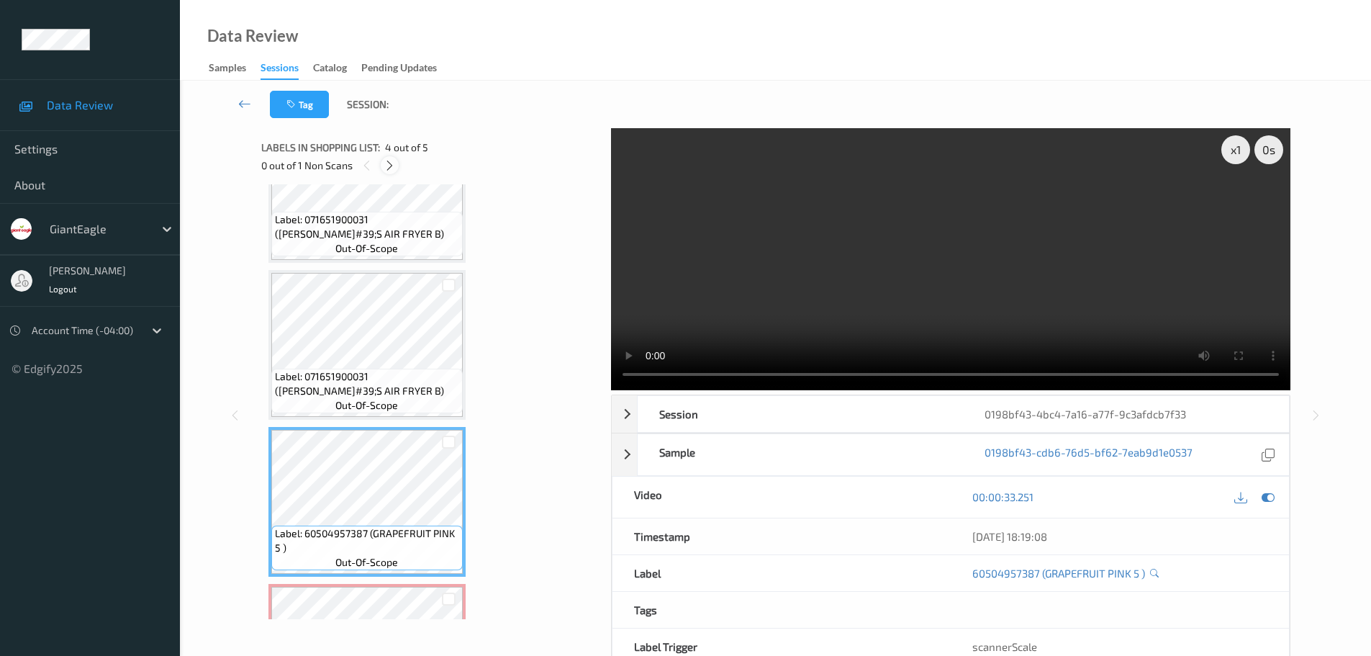
click at [383, 169] on div at bounding box center [390, 165] width 18 height 18
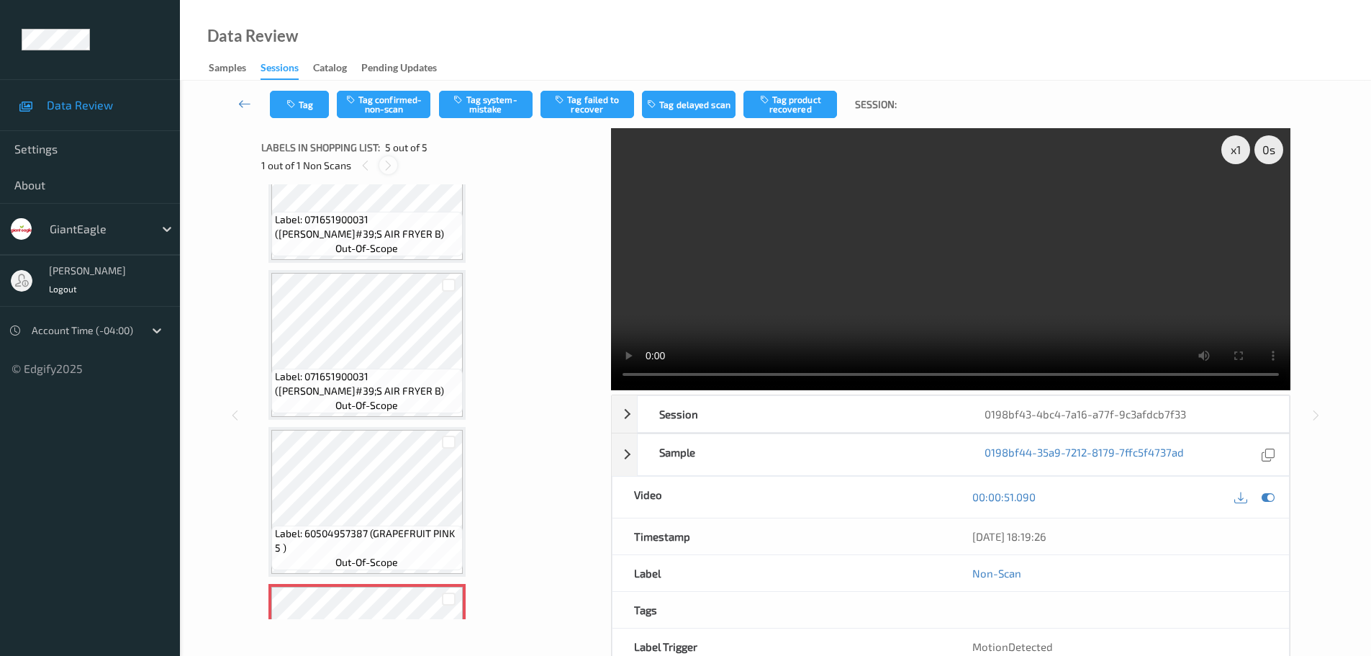
scroll to position [357, 0]
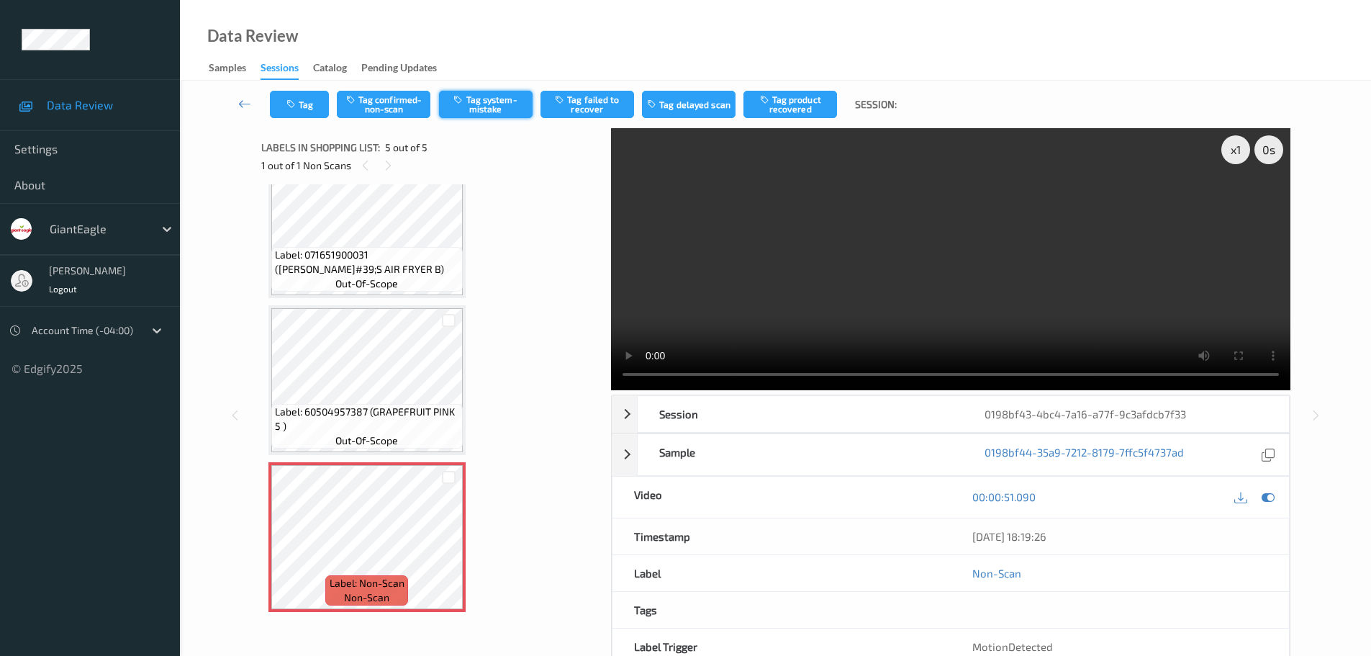
click at [469, 100] on button "Tag system-mistake" at bounding box center [486, 104] width 94 height 27
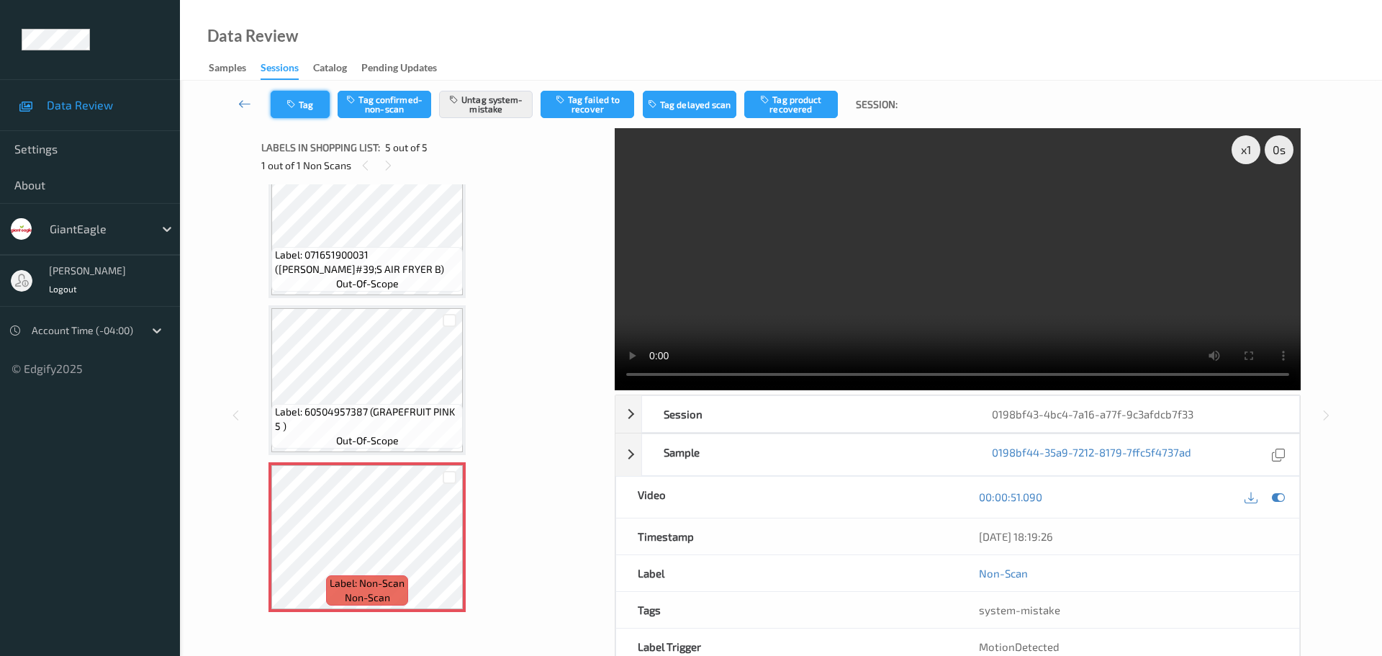
click at [296, 106] on icon "button" at bounding box center [292, 104] width 12 height 10
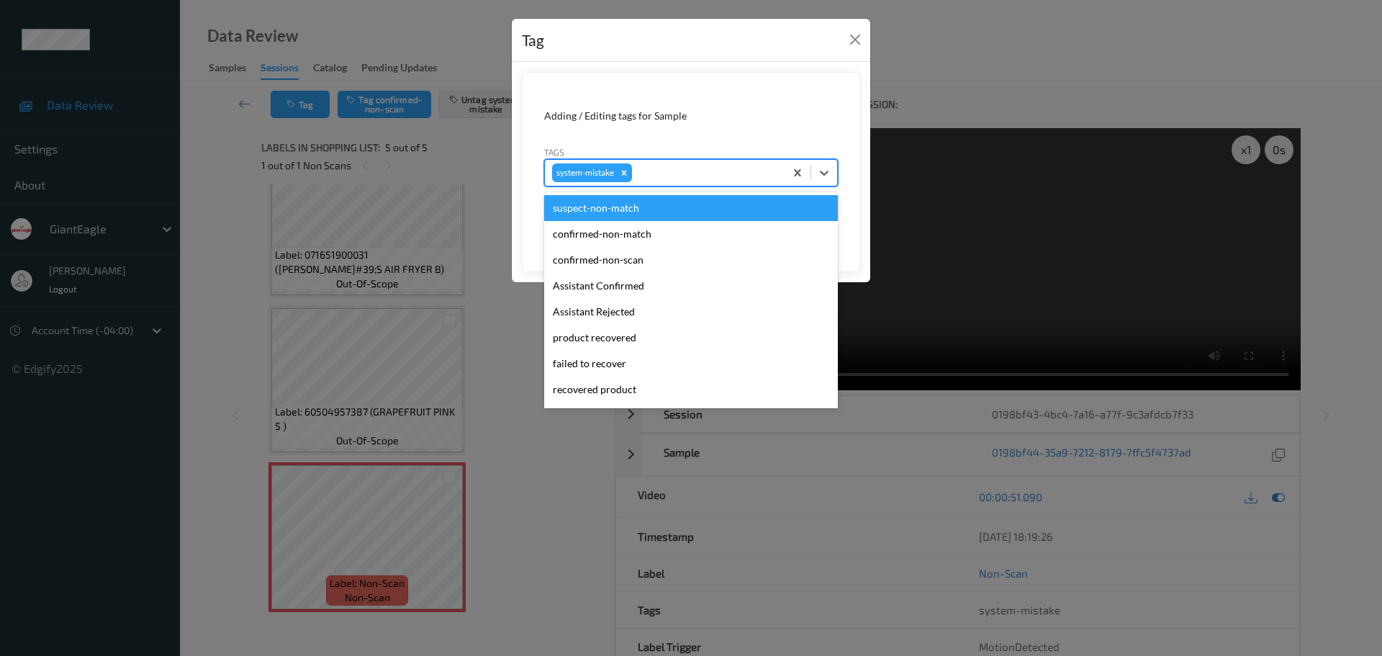
click at [687, 164] on div at bounding box center [706, 172] width 143 height 17
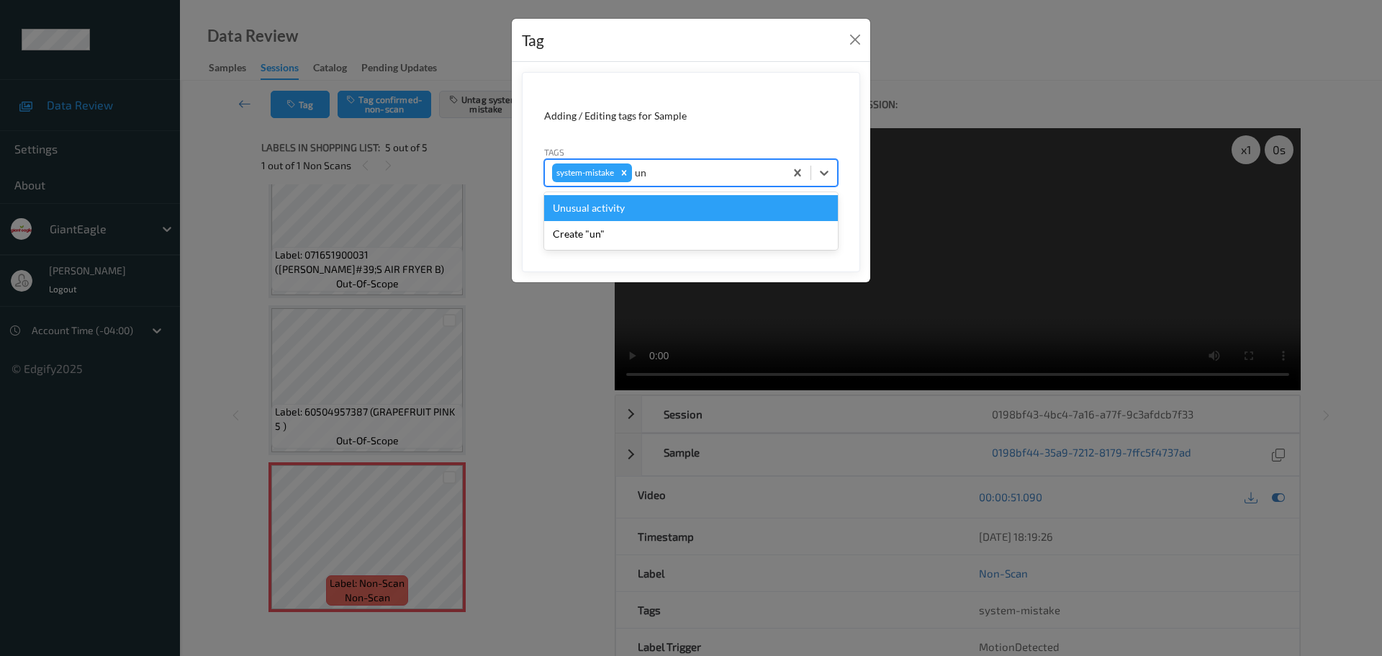
type input "unu"
click at [605, 217] on div "Unusual activity" at bounding box center [691, 208] width 294 height 26
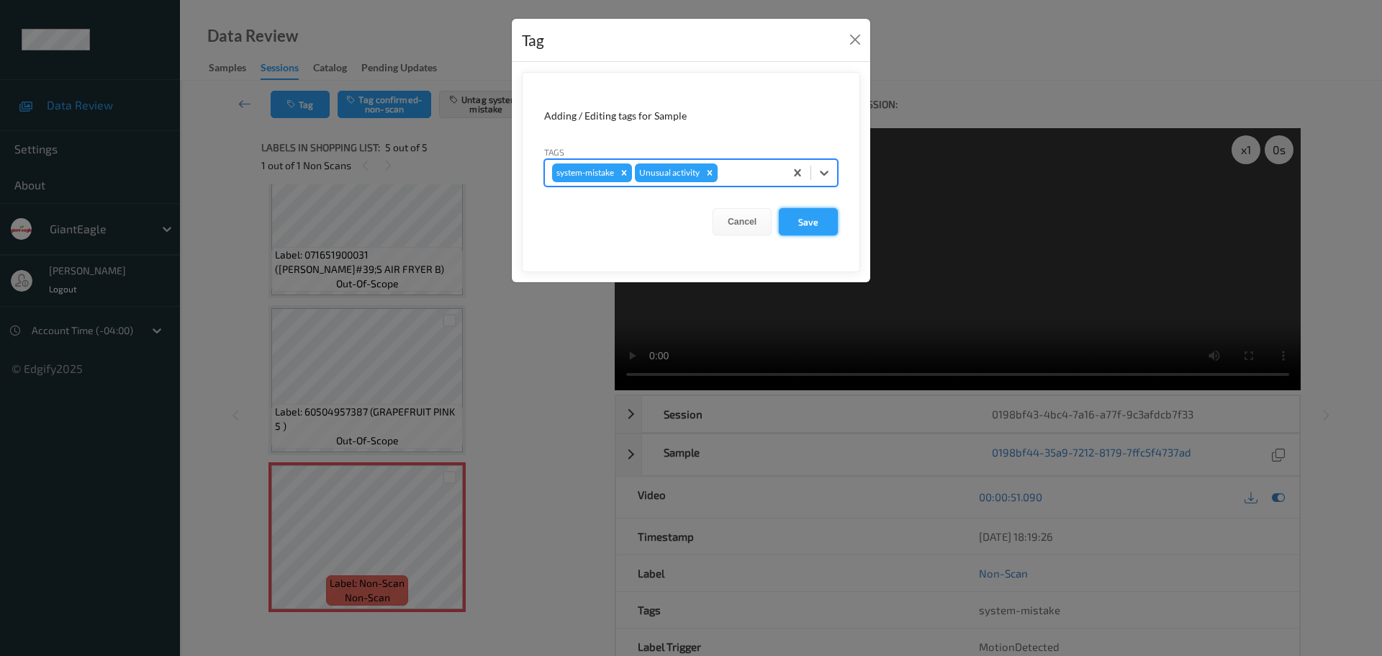
click at [783, 225] on button "Save" at bounding box center [808, 221] width 59 height 27
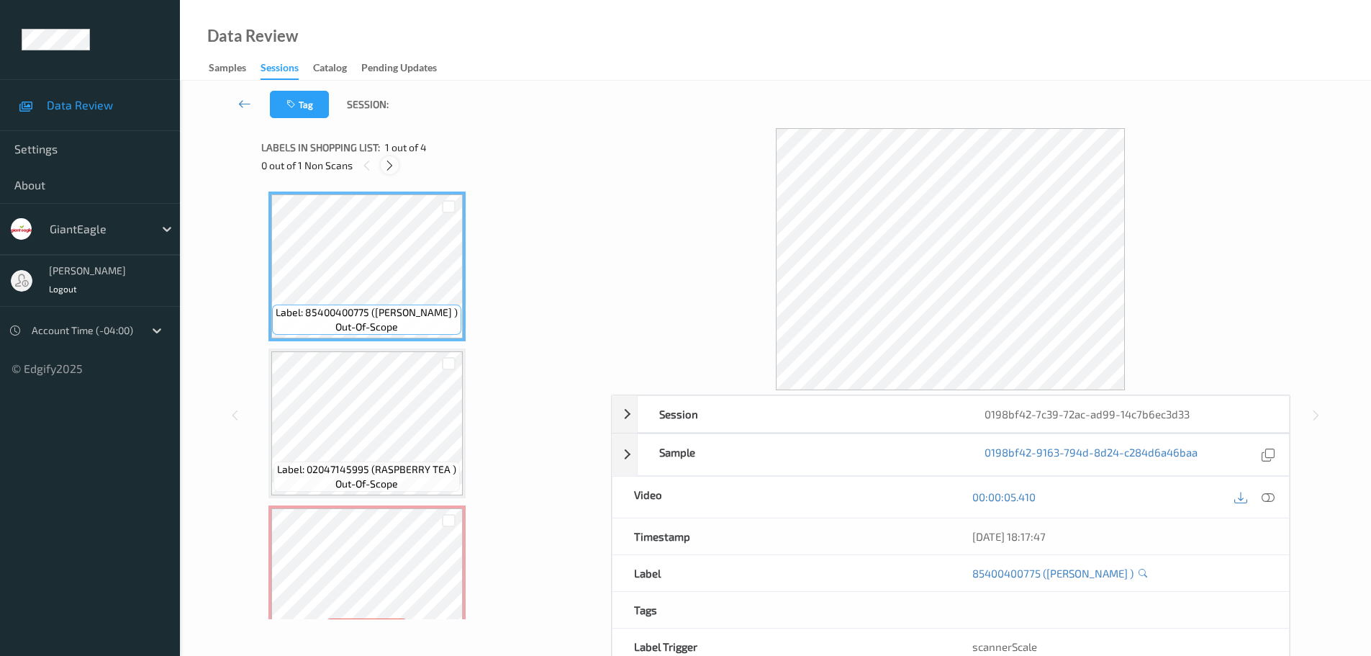
click at [383, 169] on div at bounding box center [390, 165] width 18 height 18
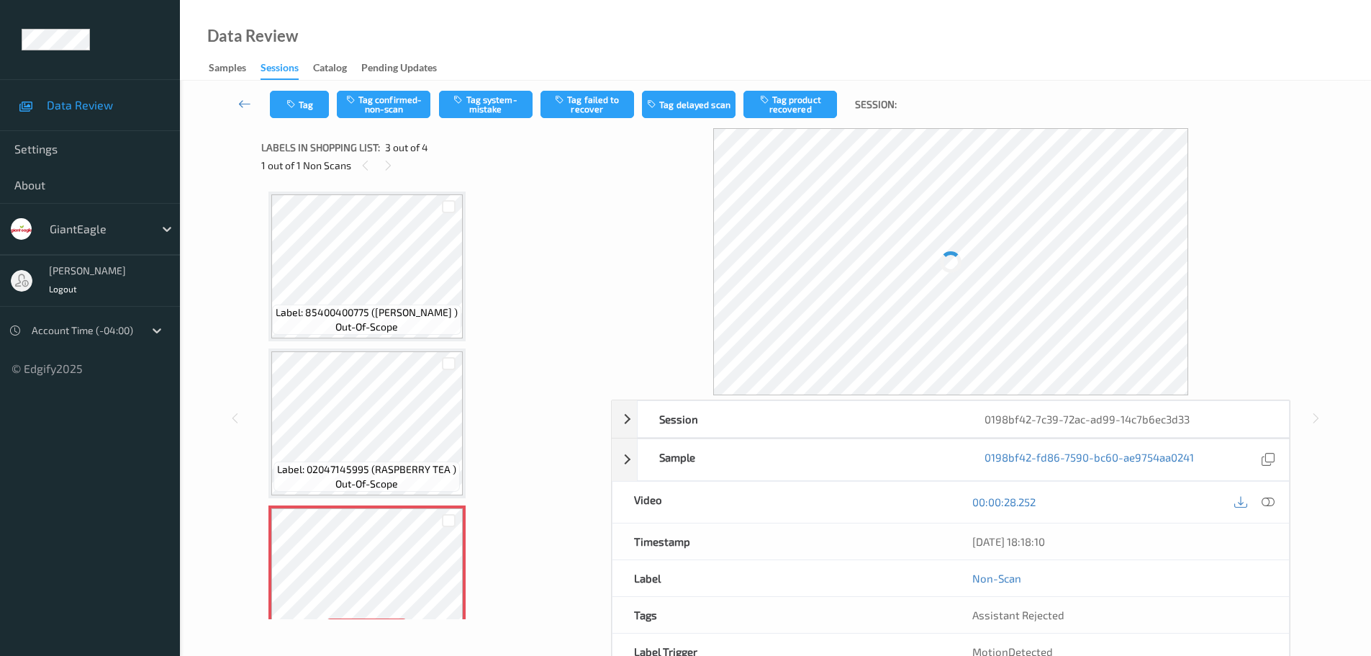
scroll to position [164, 0]
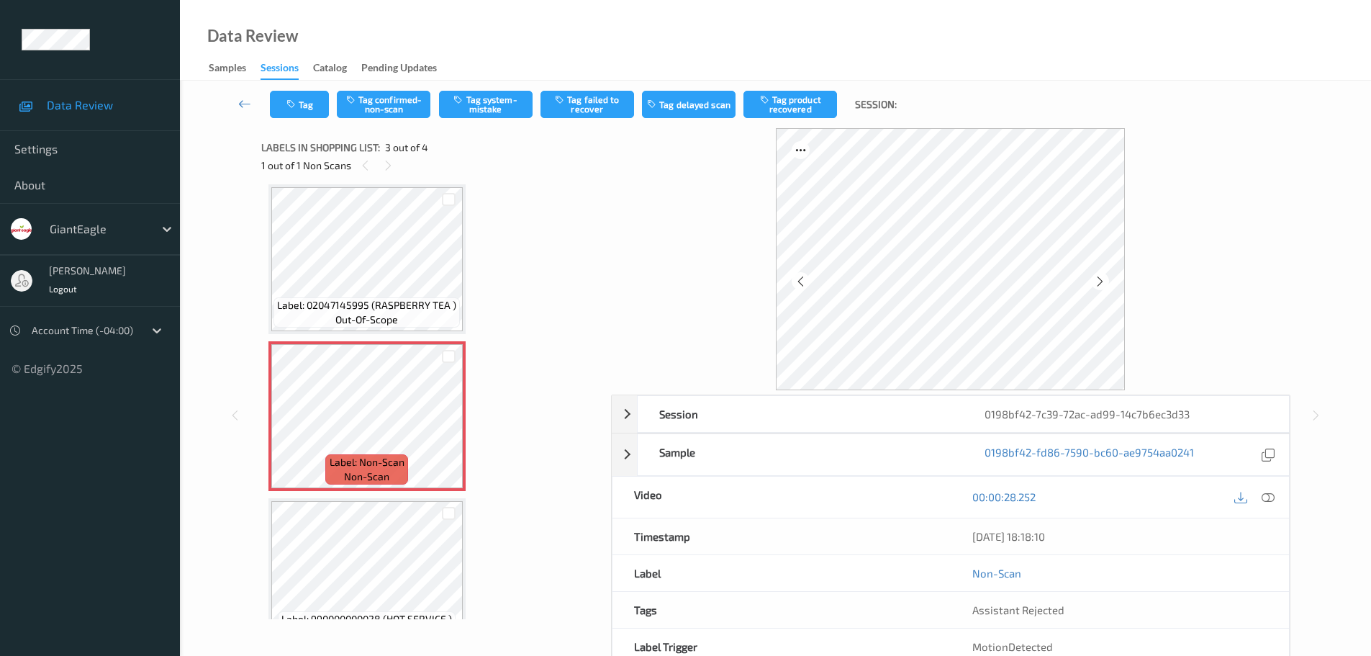
click at [1263, 501] on icon at bounding box center [1268, 496] width 13 height 13
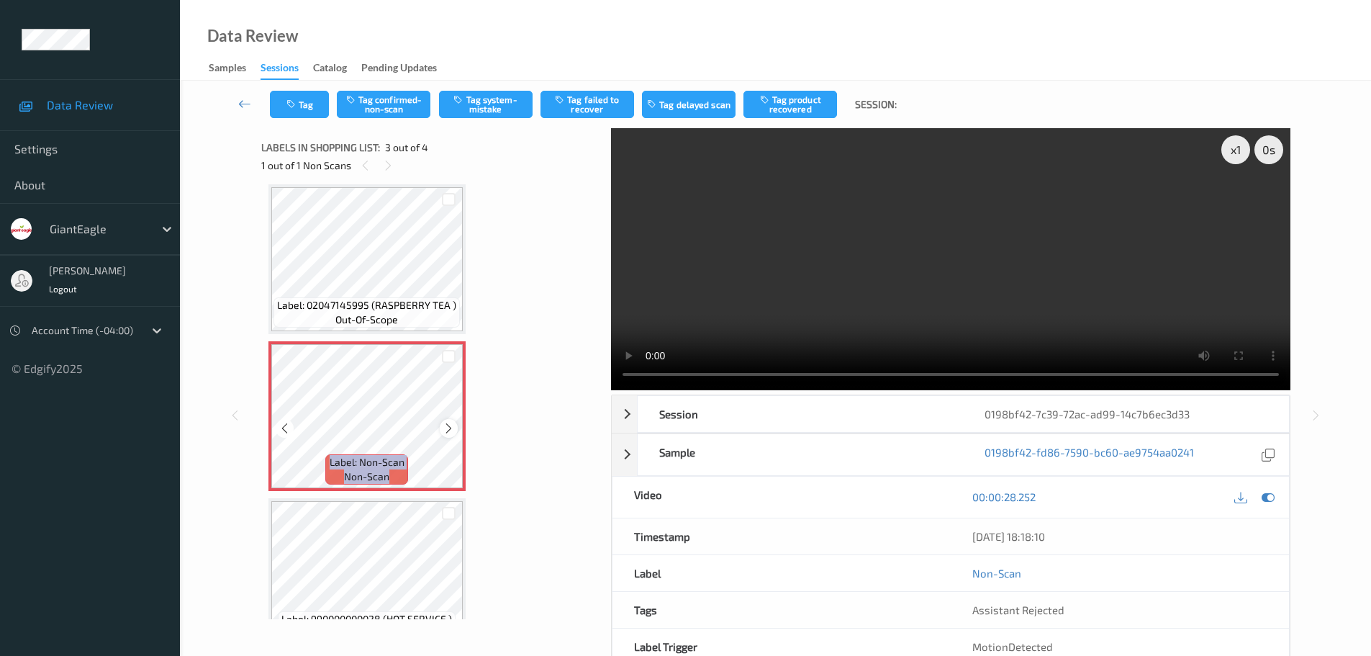
click at [443, 435] on div at bounding box center [449, 428] width 18 height 18
click at [445, 435] on div at bounding box center [449, 428] width 18 height 18
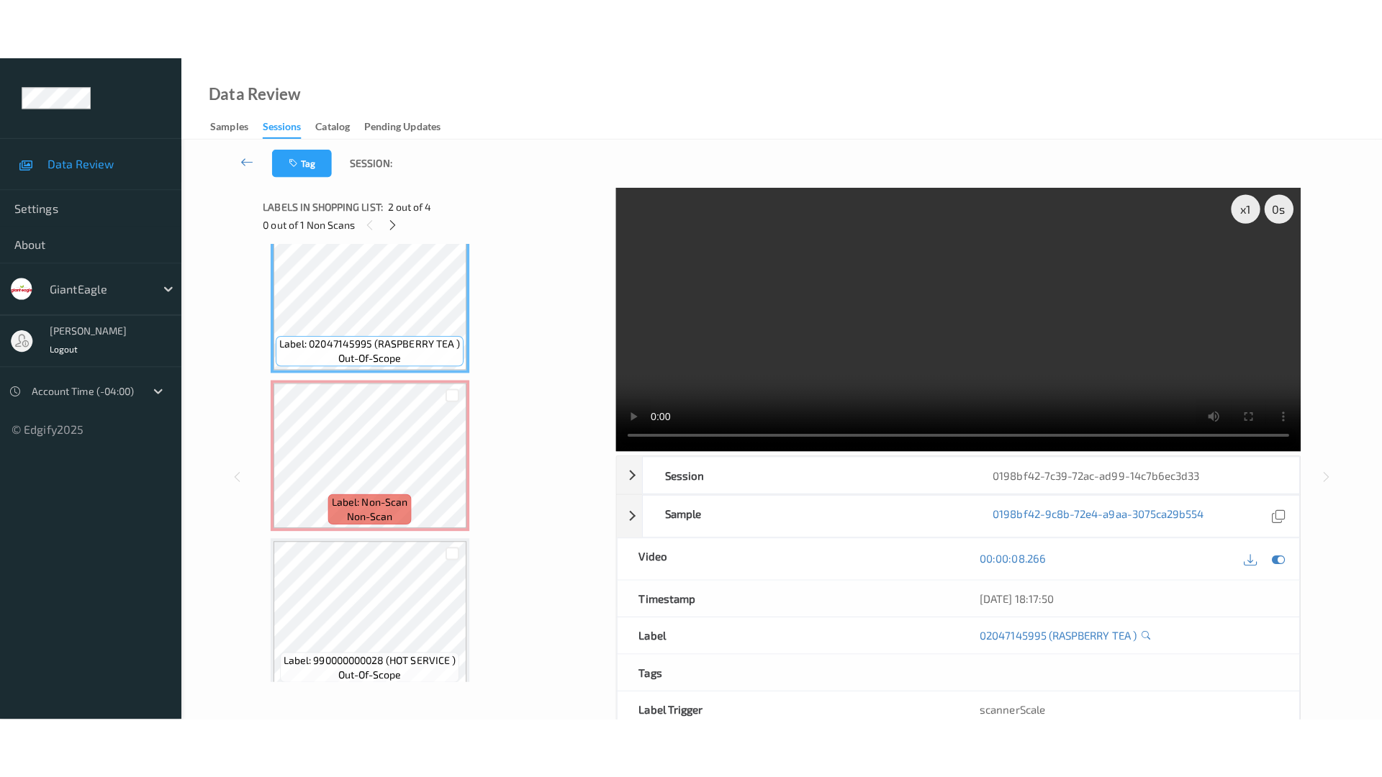
scroll to position [200, 0]
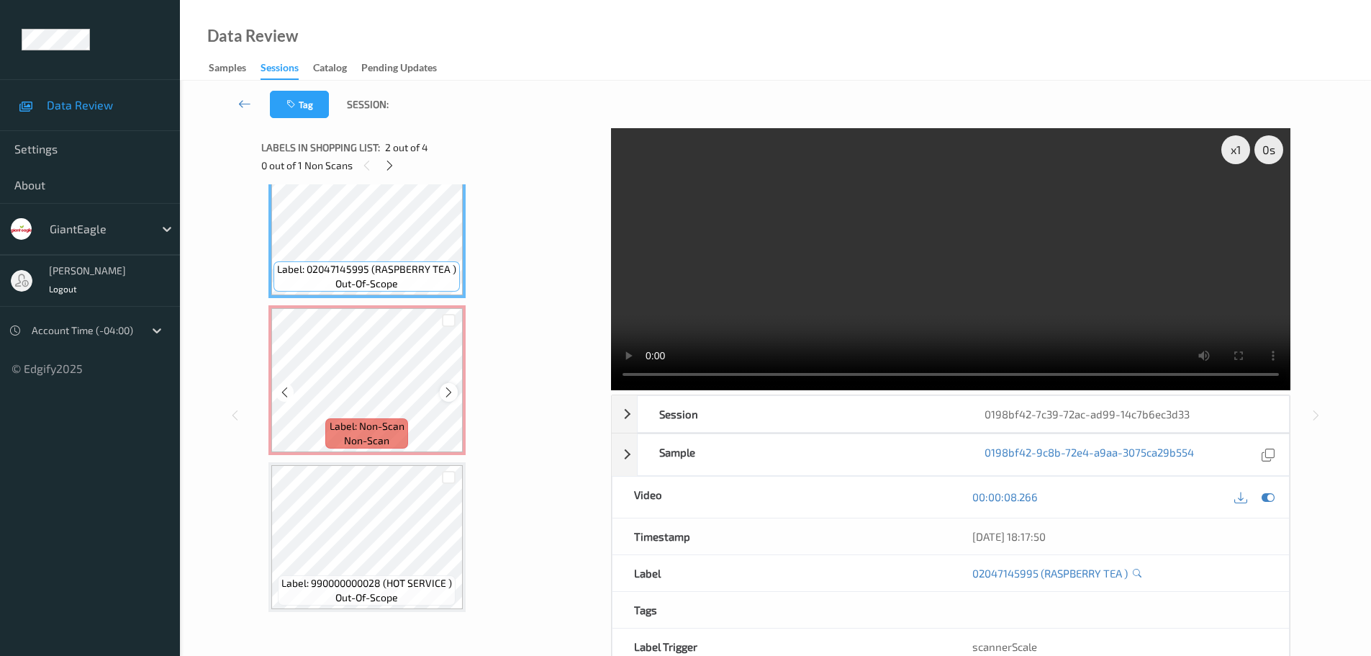
click at [441, 388] on div at bounding box center [449, 392] width 18 height 18
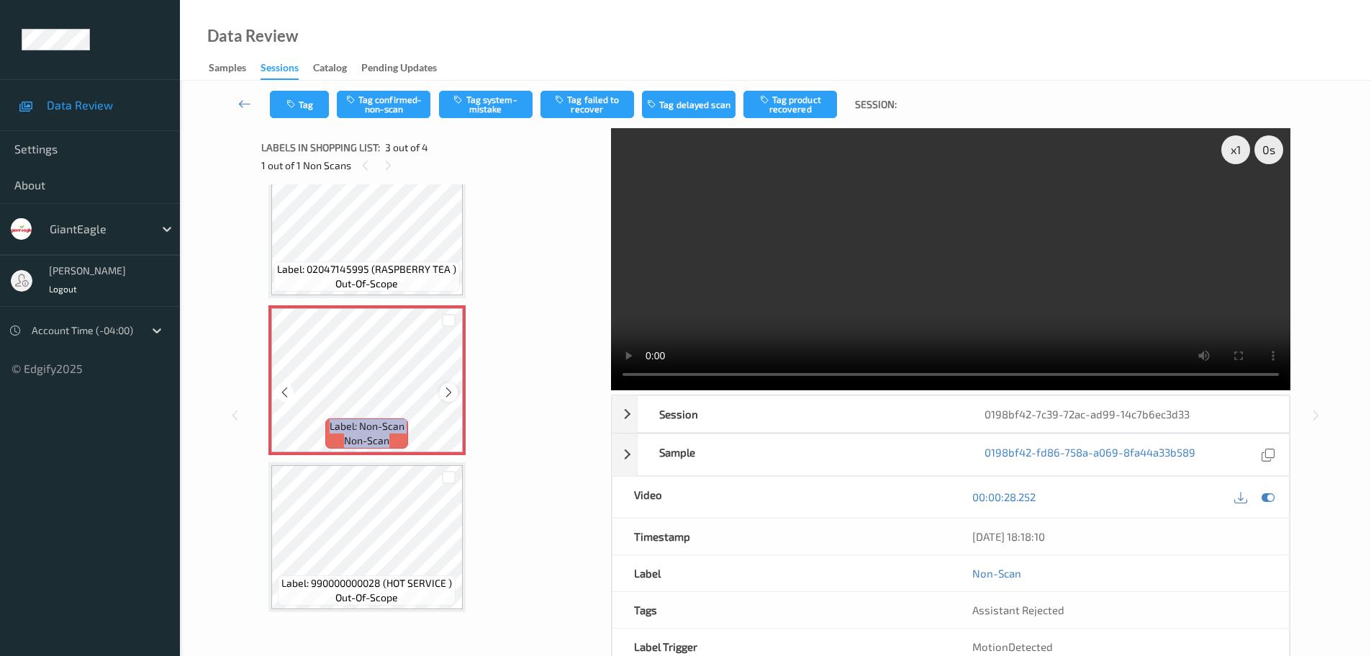
click at [441, 388] on div at bounding box center [449, 392] width 18 height 18
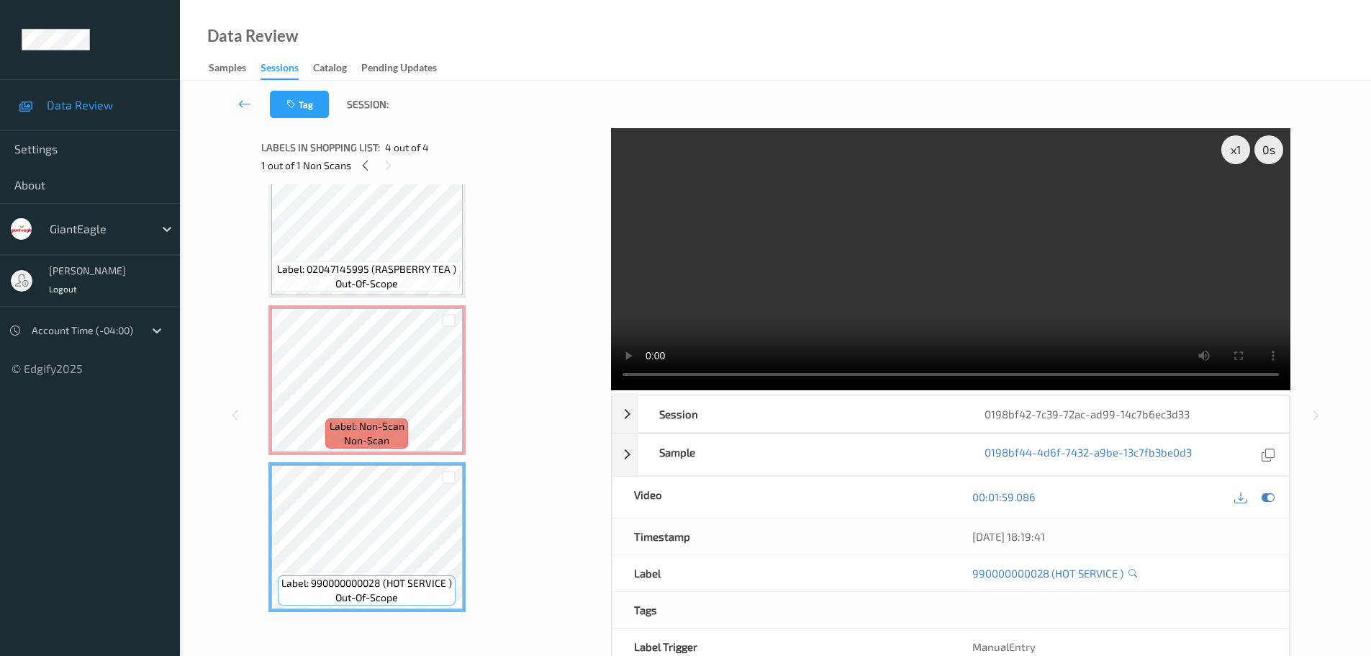
click at [381, 426] on span "Label: Non-Scan" at bounding box center [367, 426] width 75 height 14
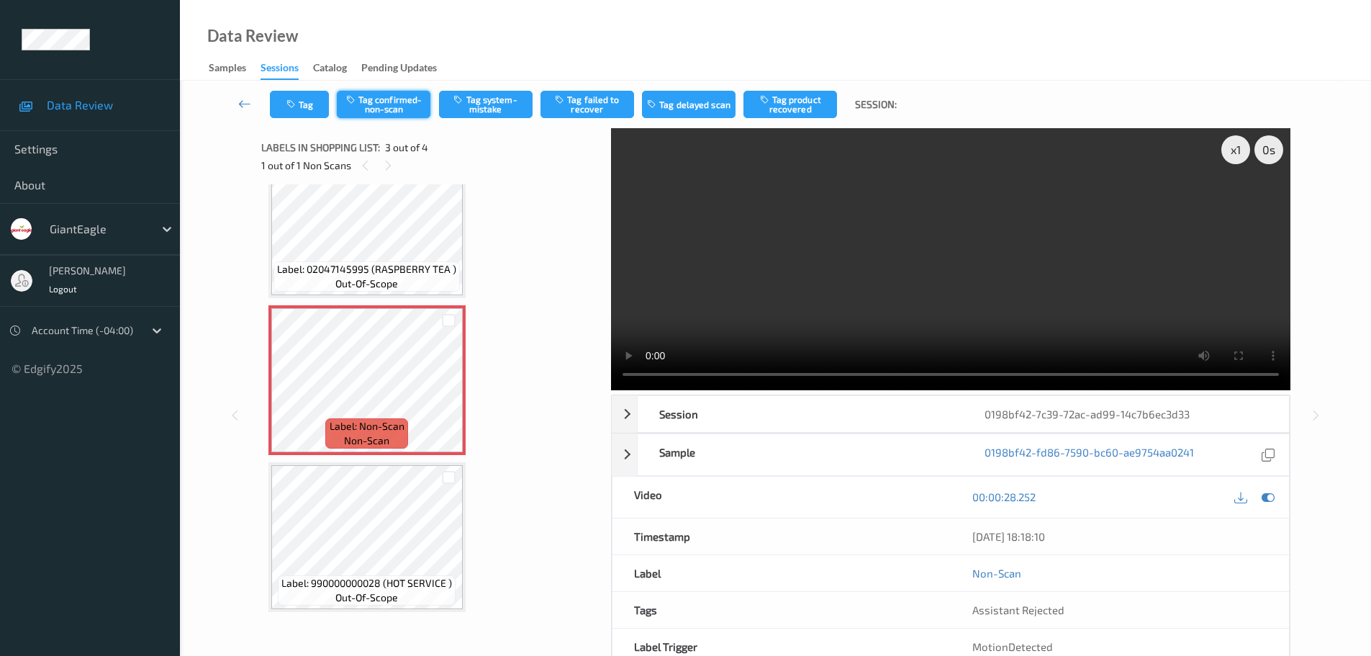
click at [394, 108] on button "Tag confirmed-non-scan" at bounding box center [384, 104] width 94 height 27
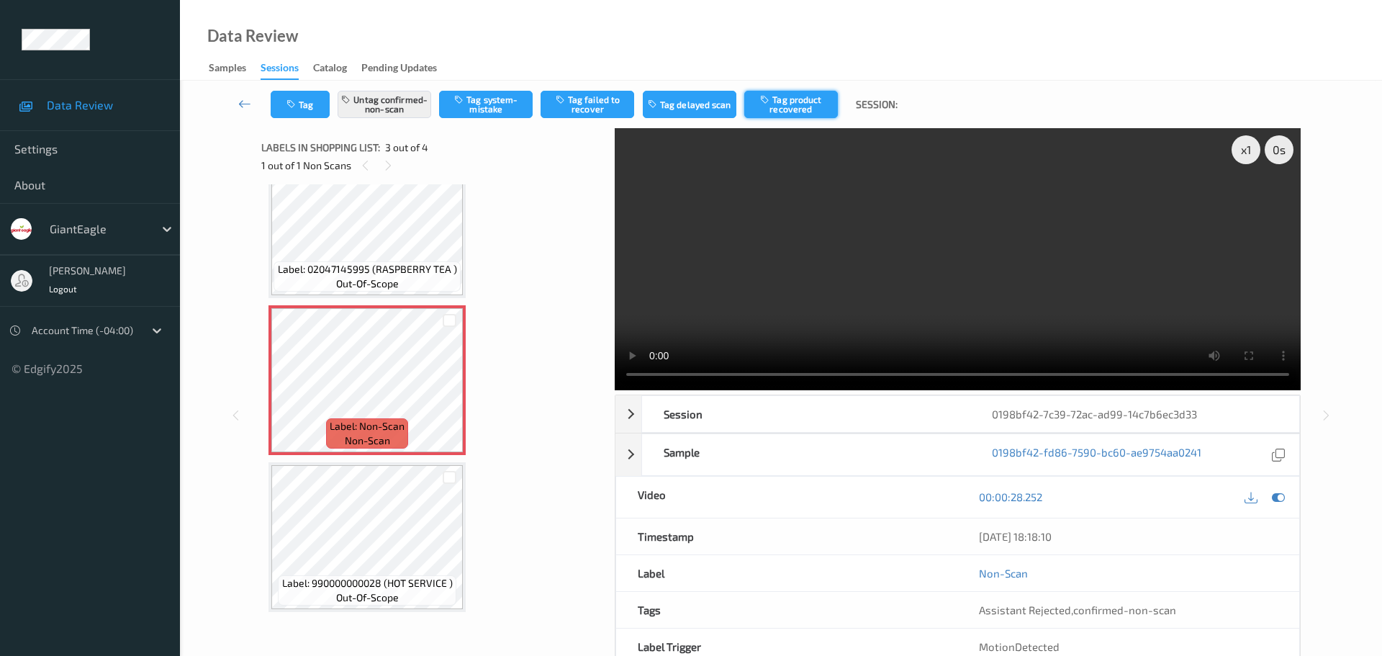
click at [785, 101] on button "Tag product recovered" at bounding box center [791, 104] width 94 height 27
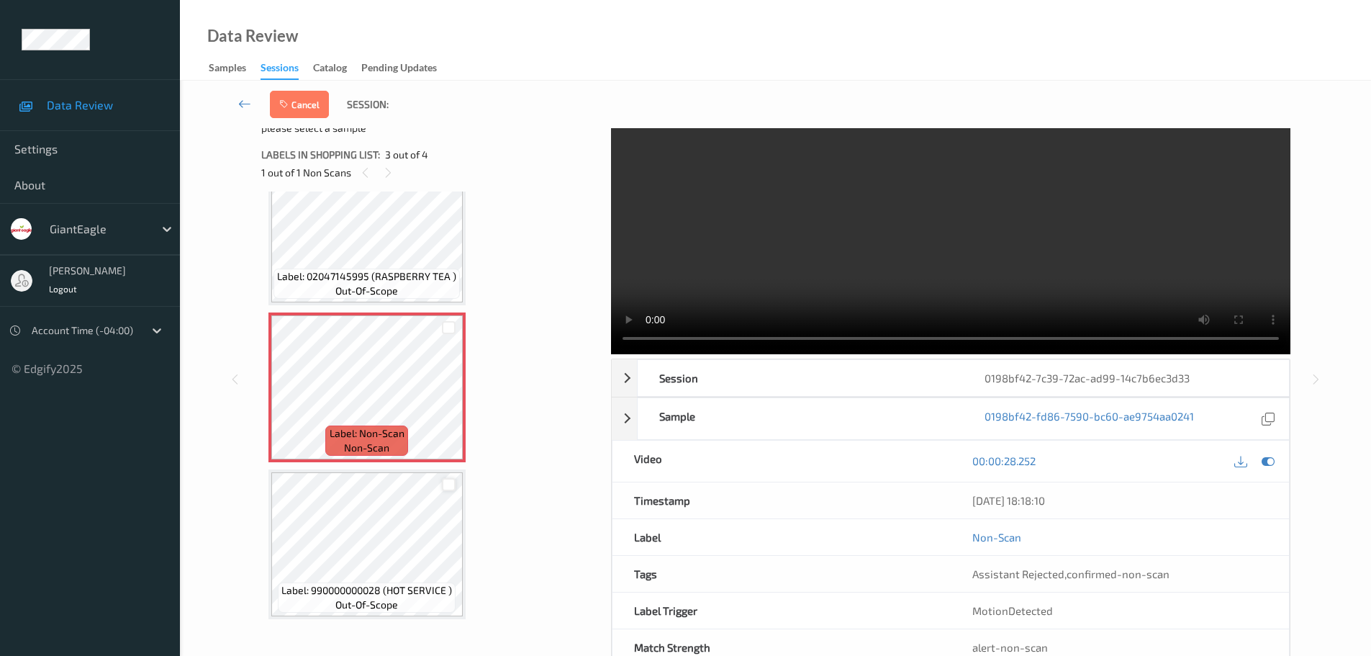
click at [447, 484] on div at bounding box center [449, 485] width 14 height 14
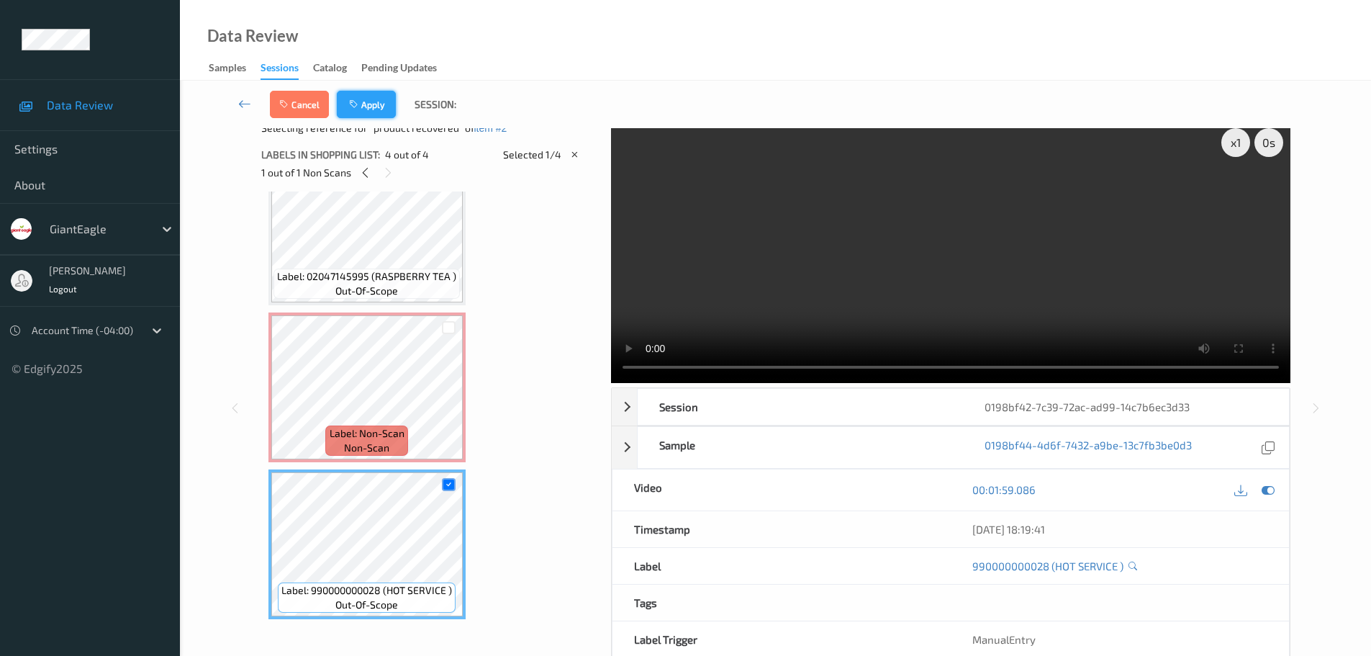
click at [364, 112] on button "Apply" at bounding box center [366, 104] width 59 height 27
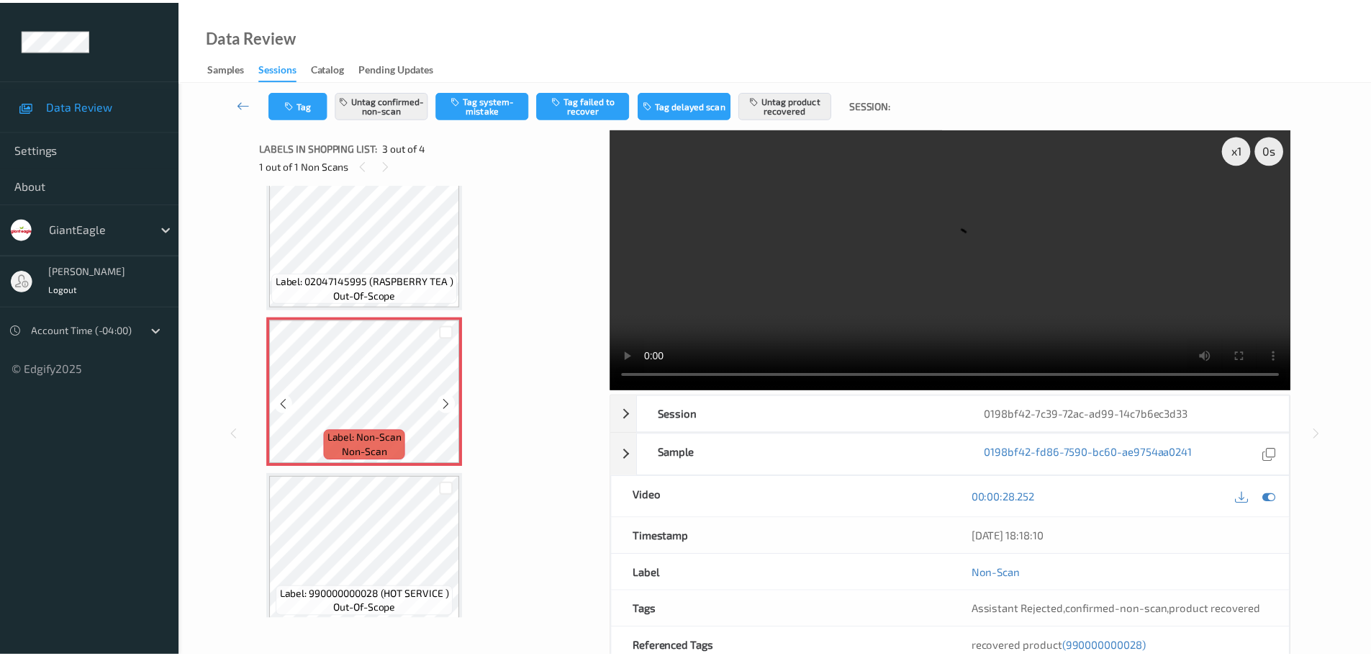
scroll to position [200, 0]
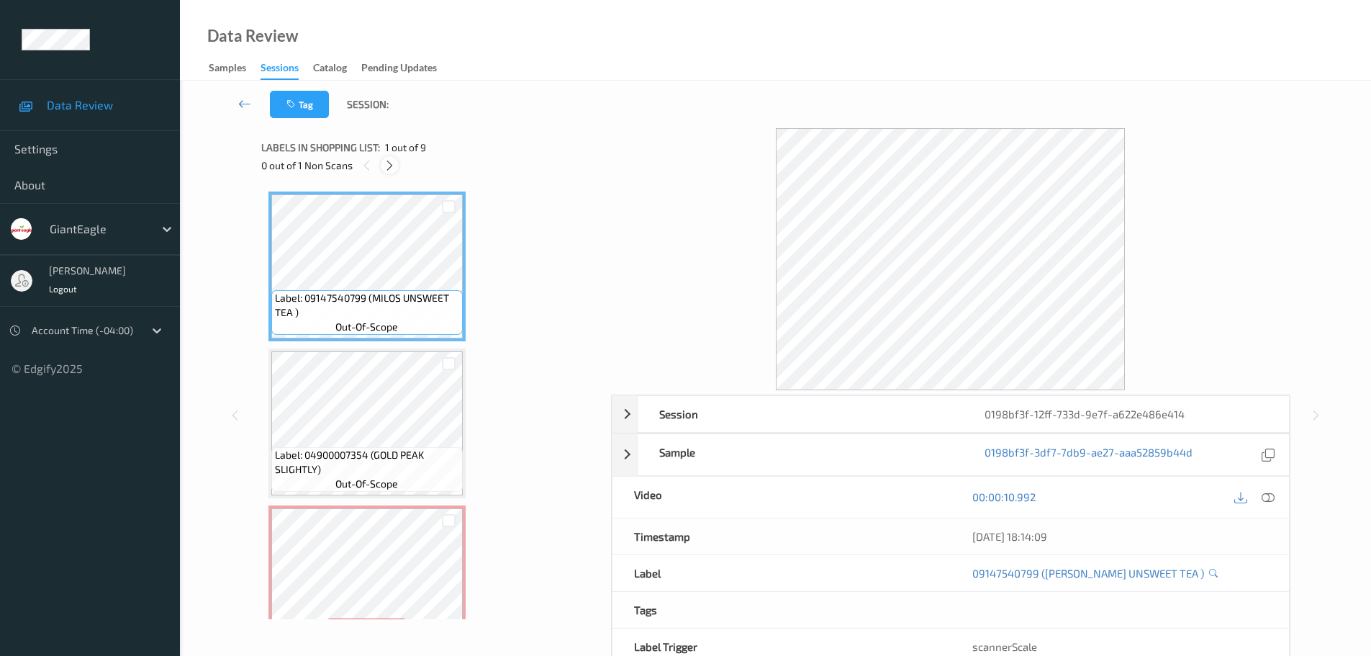
click at [394, 165] on div at bounding box center [390, 165] width 18 height 18
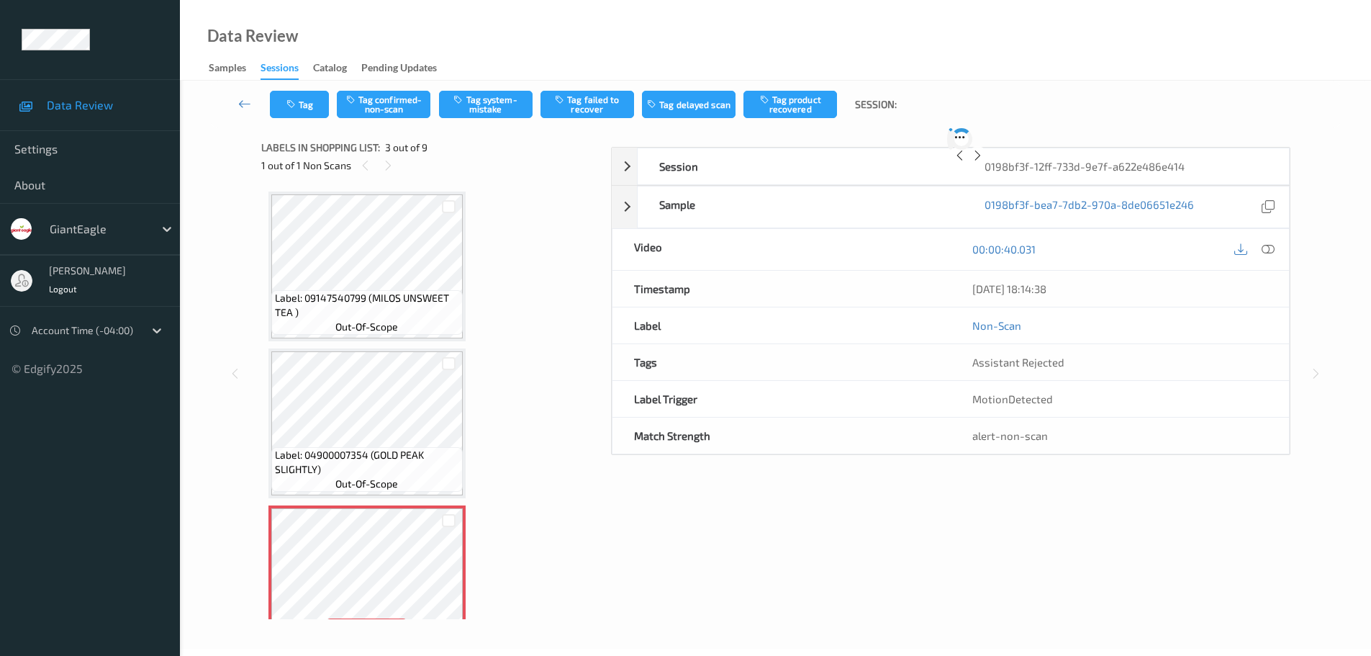
scroll to position [164, 0]
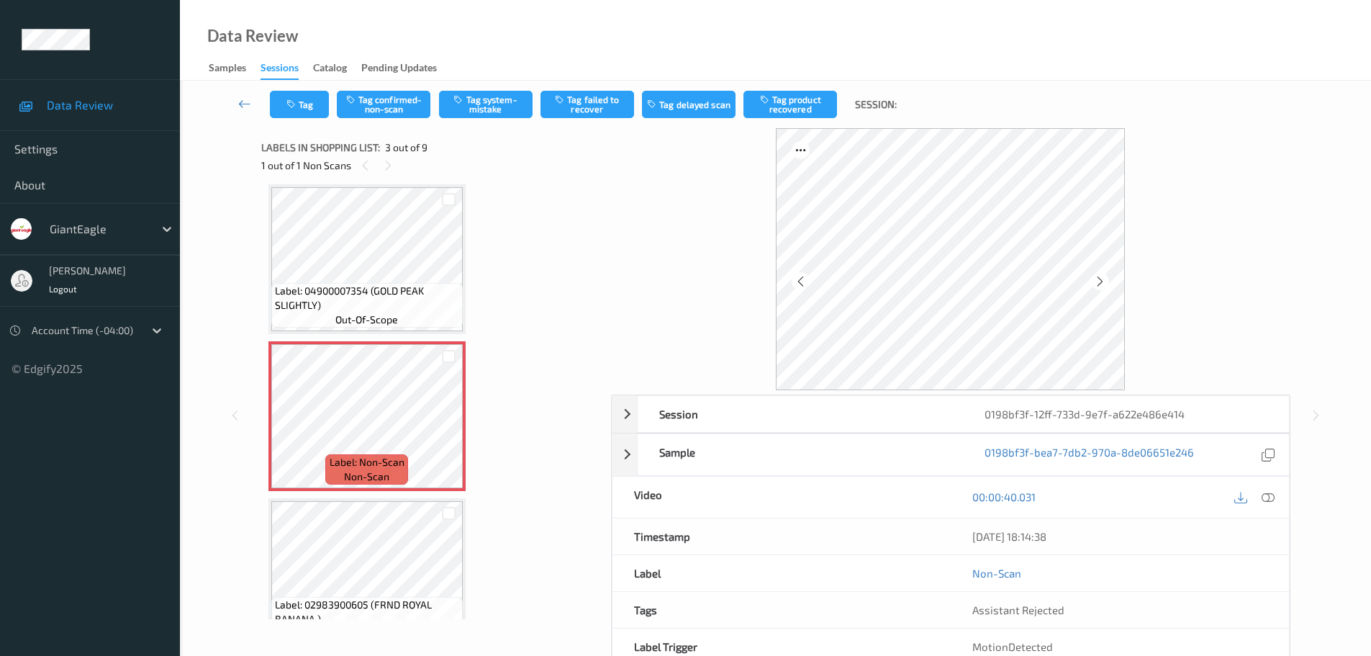
drag, startPoint x: 1263, startPoint y: 497, endPoint x: 1251, endPoint y: 466, distance: 32.4
click at [1263, 497] on icon at bounding box center [1268, 496] width 13 height 13
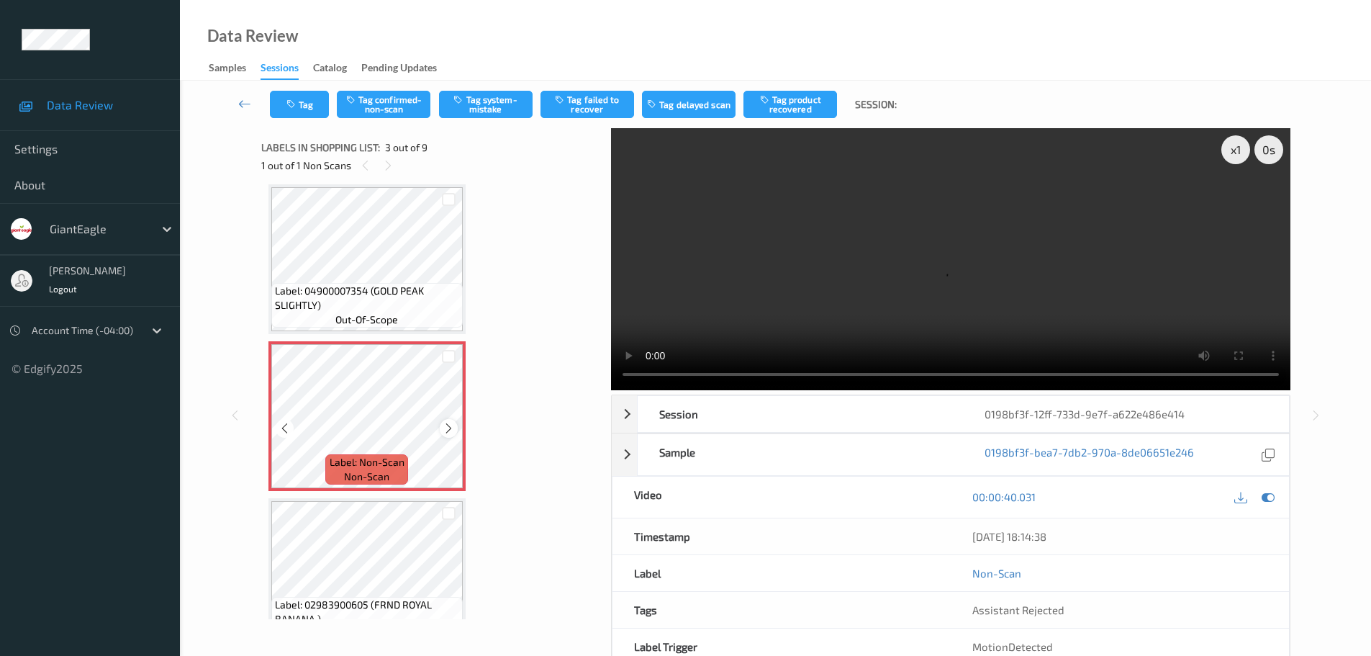
click at [447, 435] on div at bounding box center [449, 428] width 18 height 18
click at [445, 432] on icon at bounding box center [449, 428] width 12 height 13
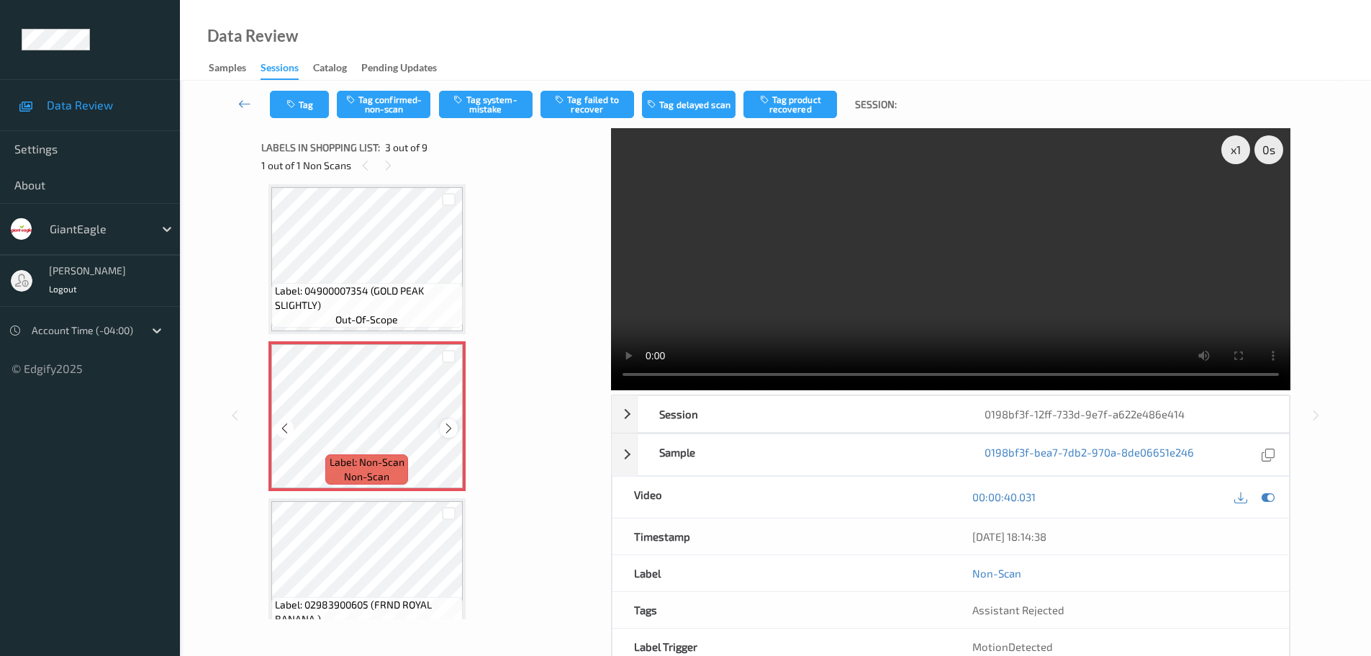
click at [447, 426] on icon at bounding box center [449, 428] width 12 height 13
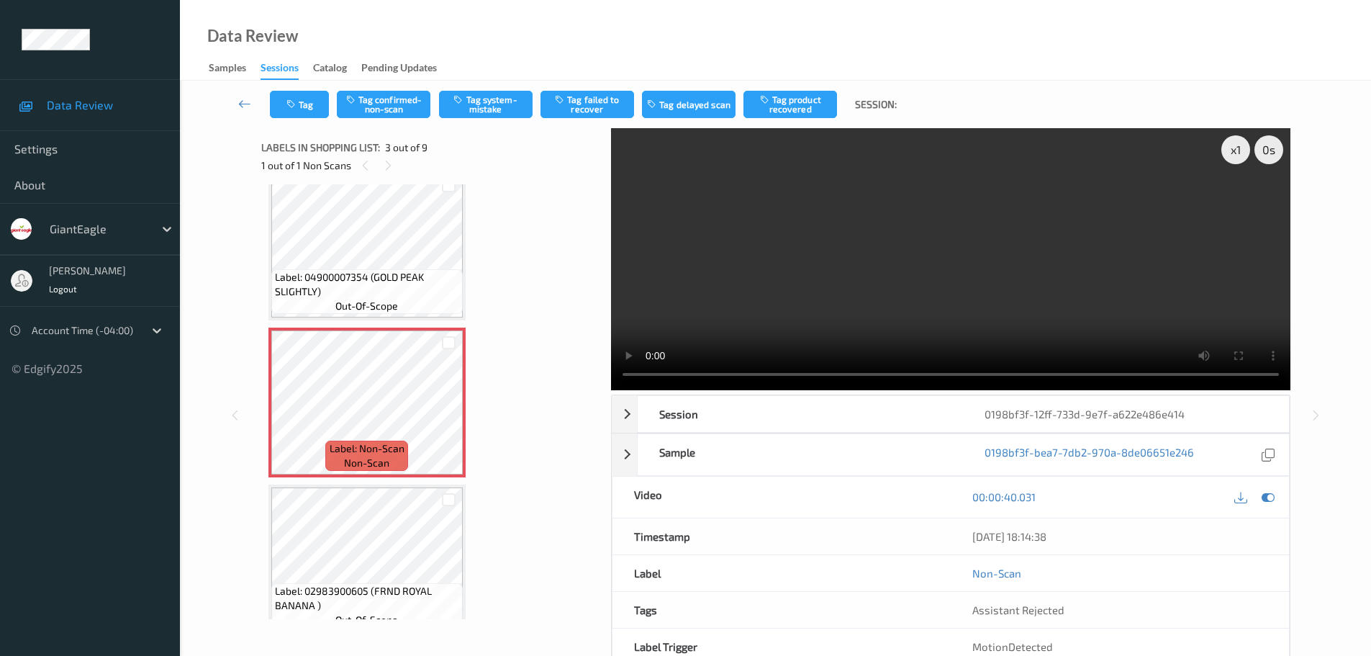
scroll to position [144, 0]
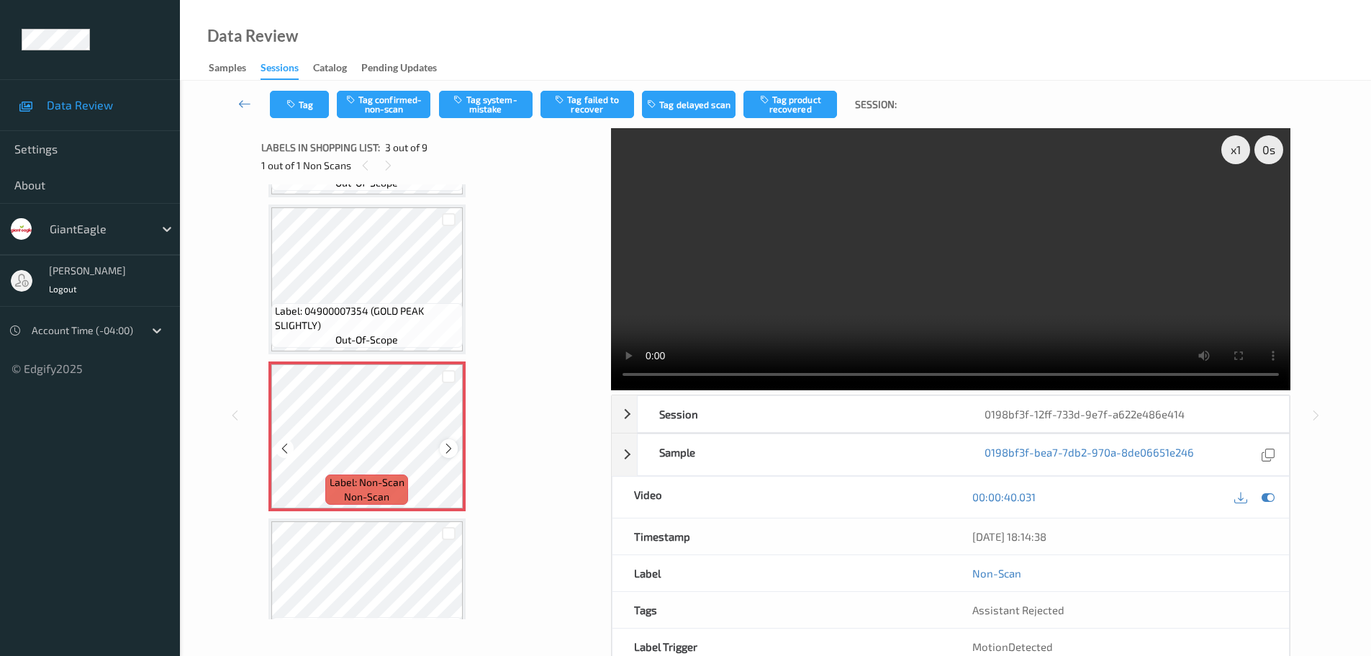
click at [442, 450] on div at bounding box center [449, 448] width 18 height 18
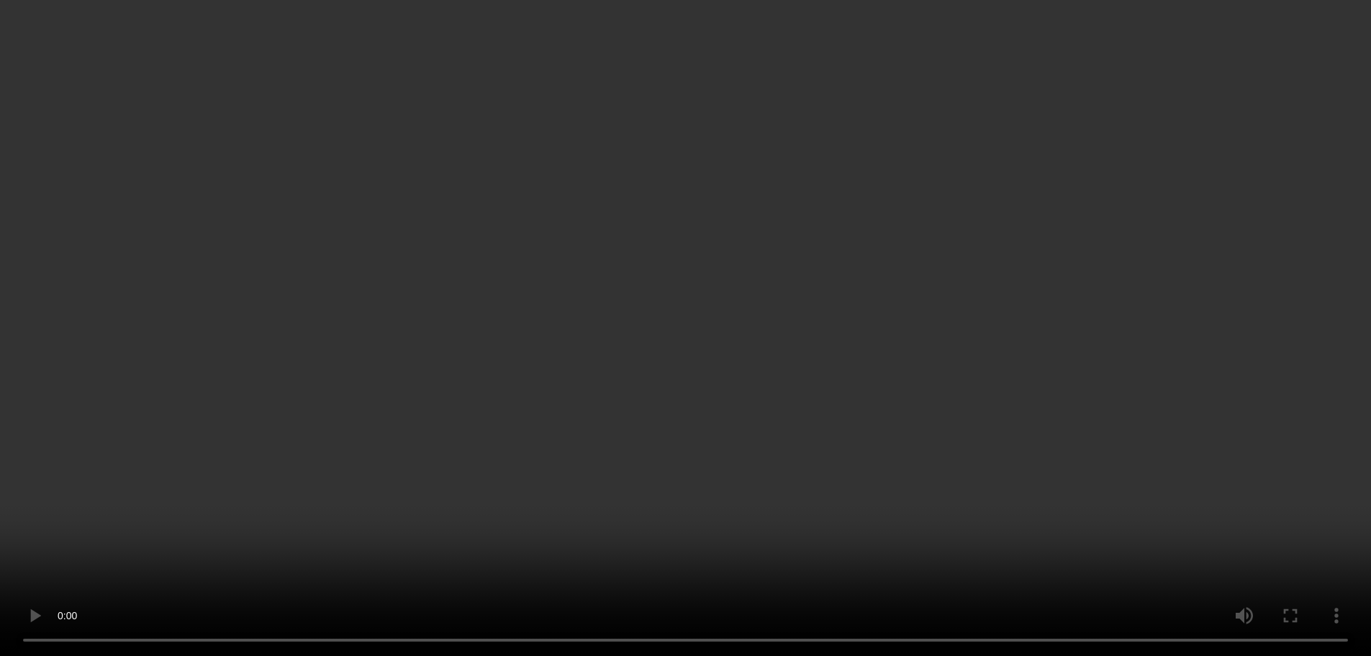
scroll to position [288, 0]
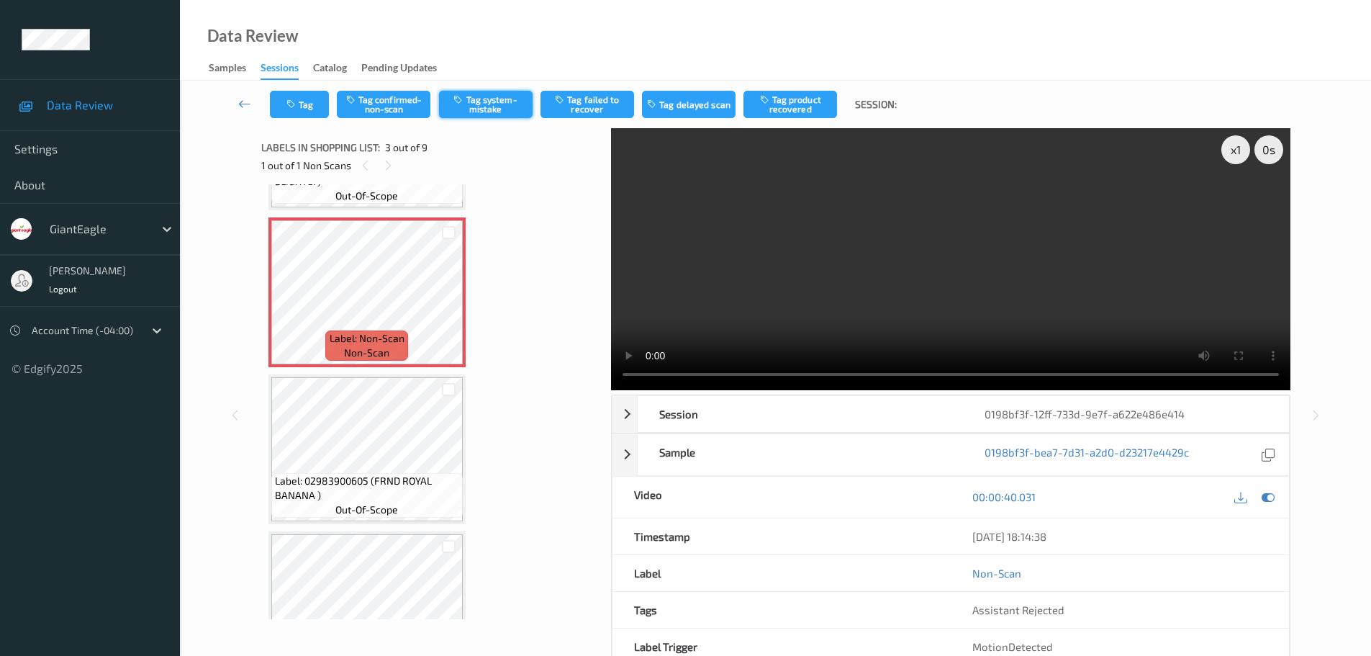
click at [484, 101] on button "Tag system-mistake" at bounding box center [486, 104] width 94 height 27
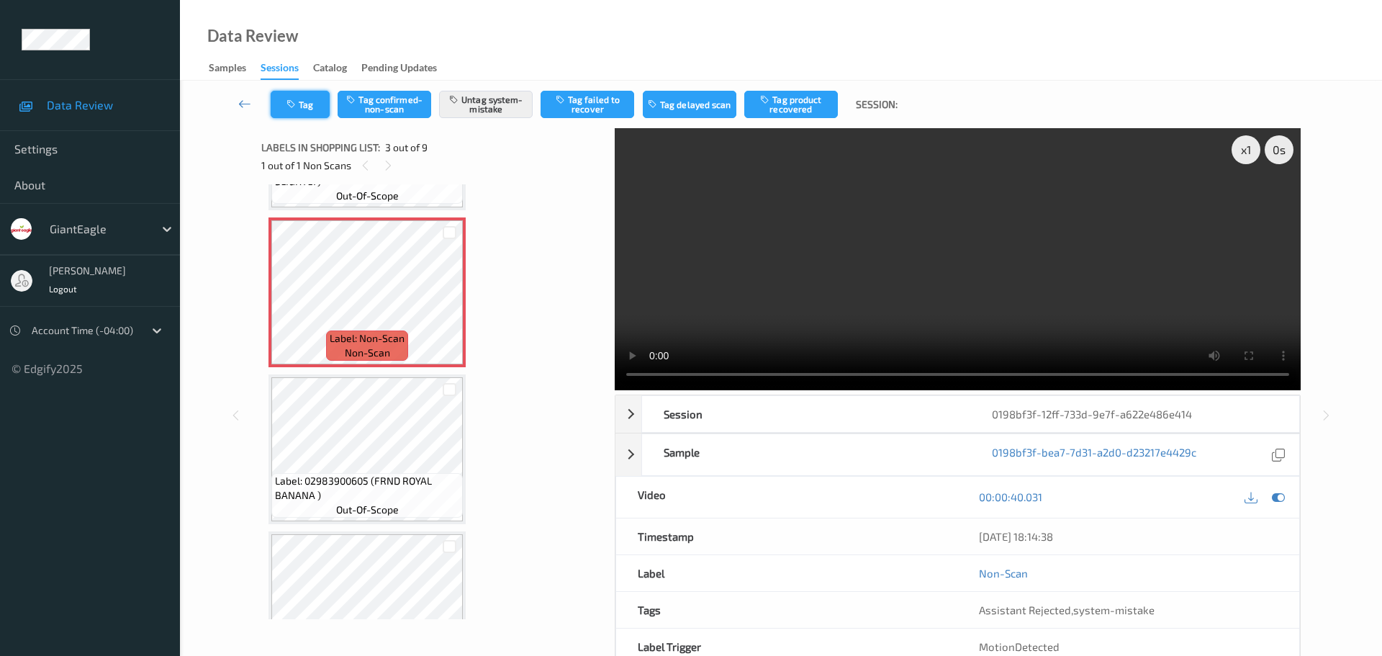
click at [294, 103] on icon "button" at bounding box center [292, 104] width 12 height 10
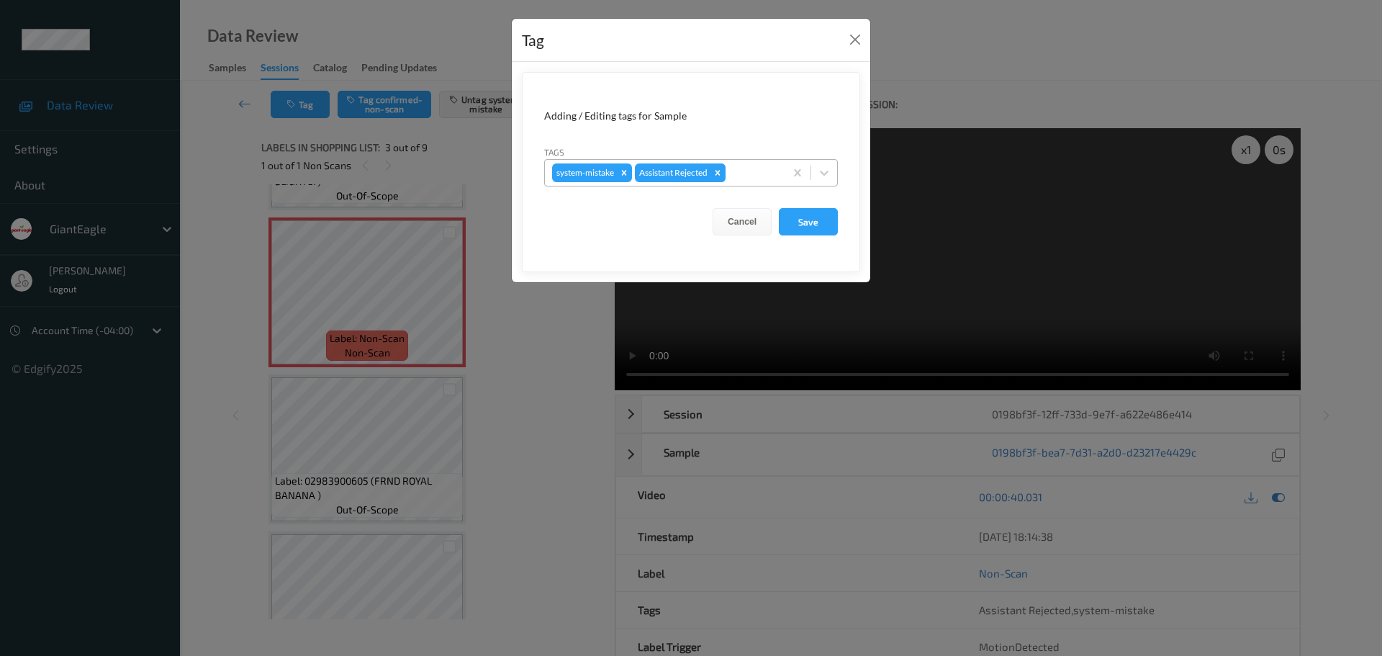
drag, startPoint x: 733, startPoint y: 164, endPoint x: 726, endPoint y: 165, distance: 8.0
click at [735, 165] on div "system-mistake Assistant Rejected" at bounding box center [665, 173] width 240 height 24
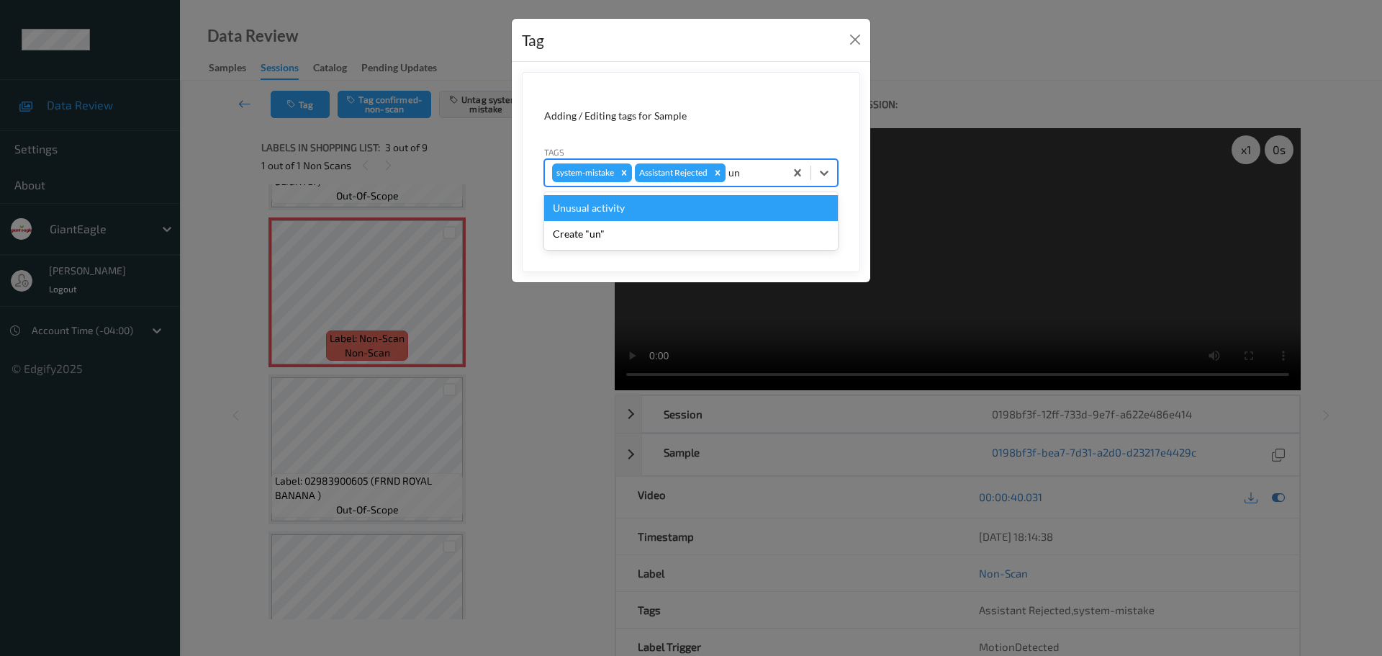
type input "unu"
click at [612, 210] on div "Unusual activity" at bounding box center [691, 208] width 294 height 26
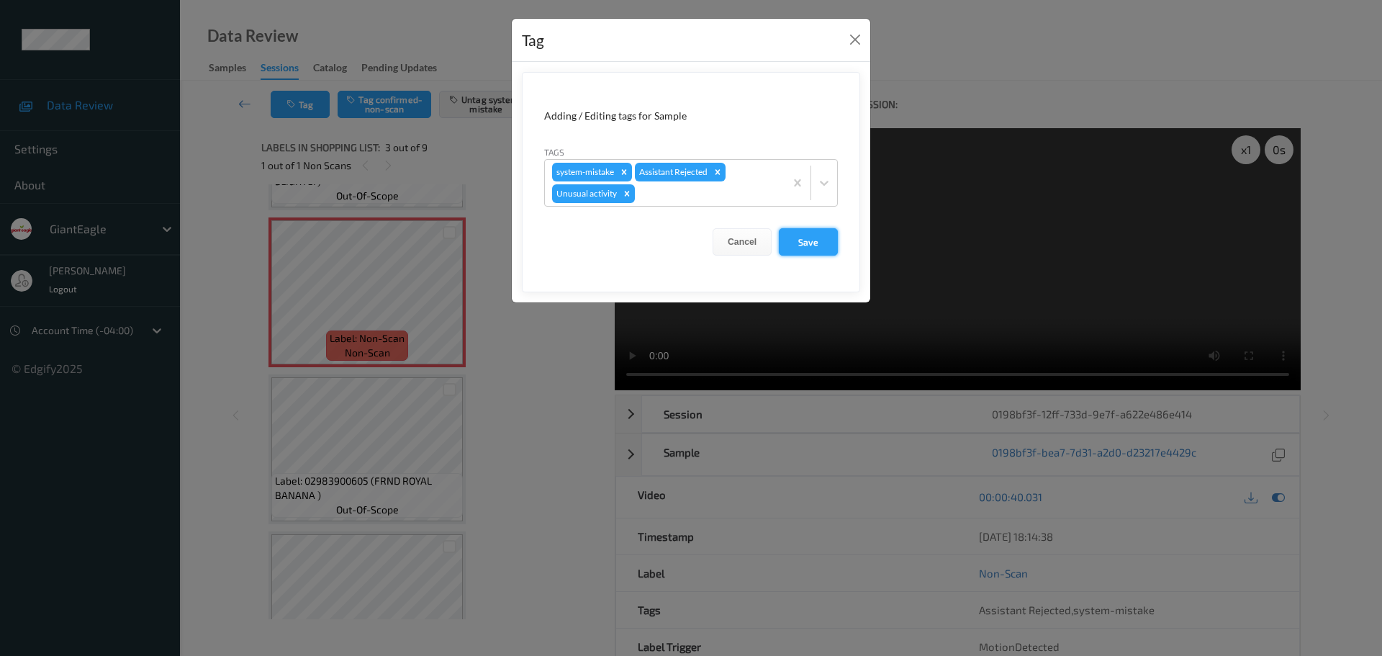
click at [825, 240] on button "Save" at bounding box center [808, 241] width 59 height 27
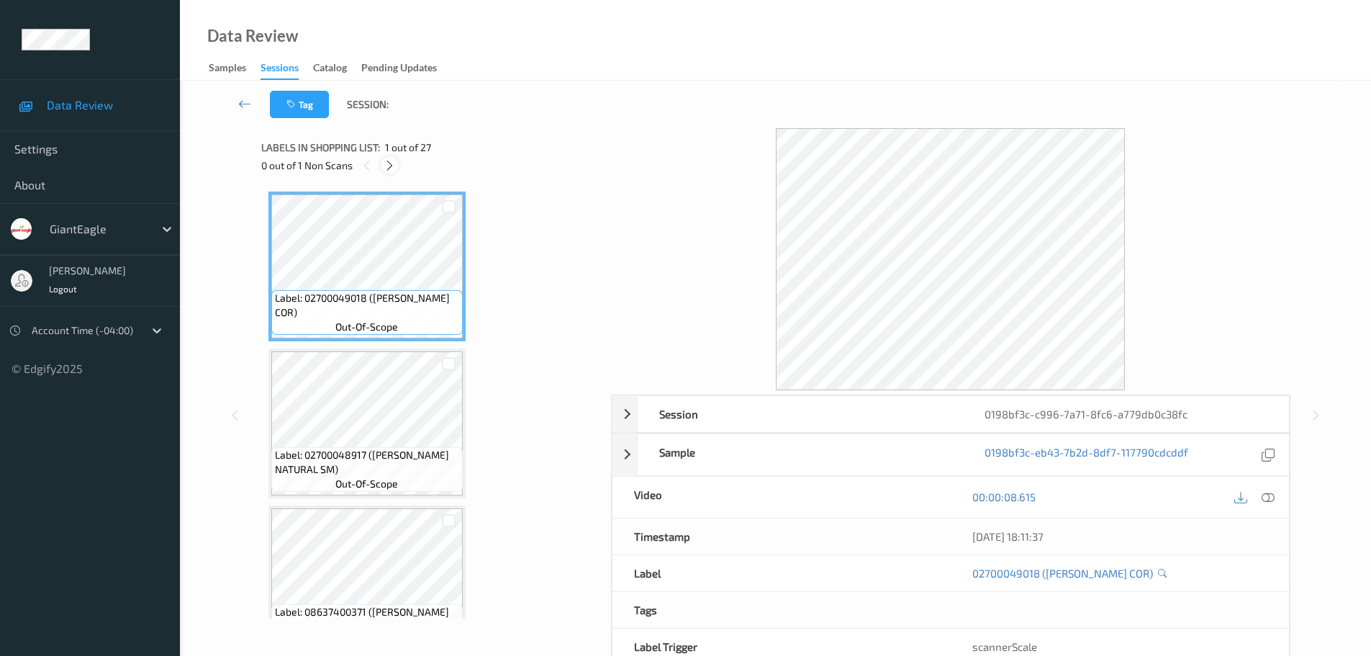
click at [395, 165] on icon at bounding box center [390, 165] width 12 height 13
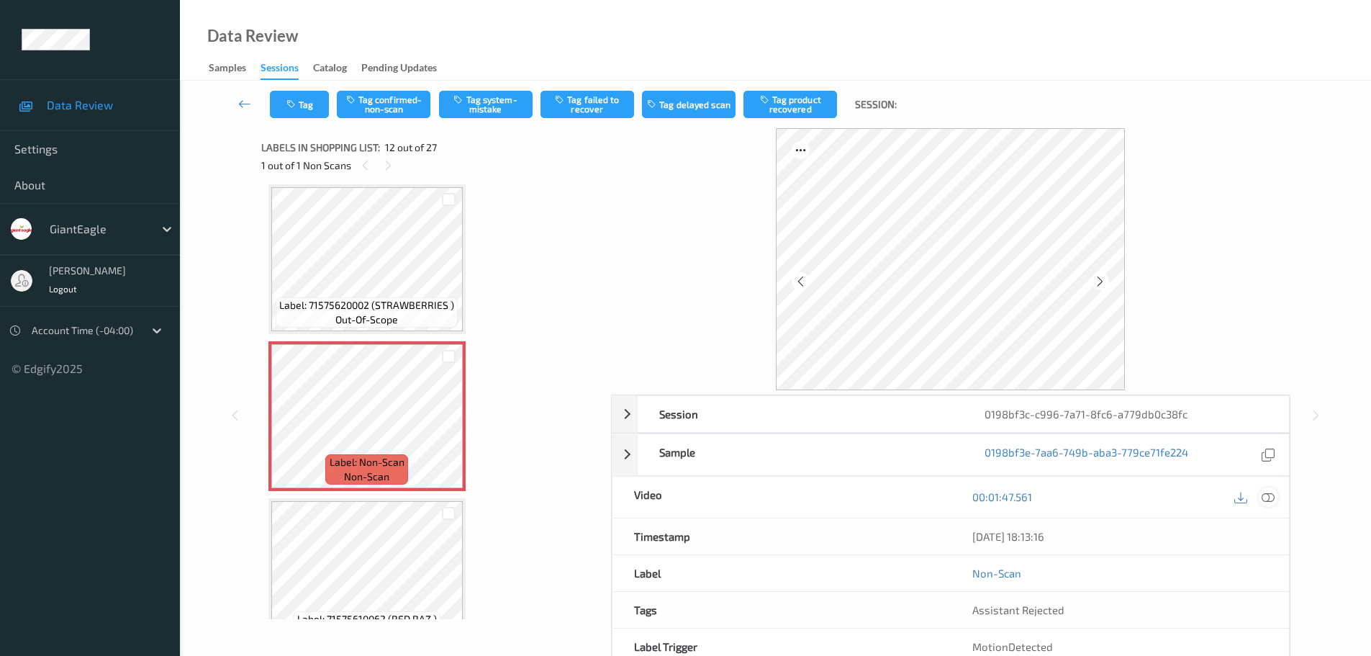
click at [1265, 500] on icon at bounding box center [1268, 496] width 13 height 13
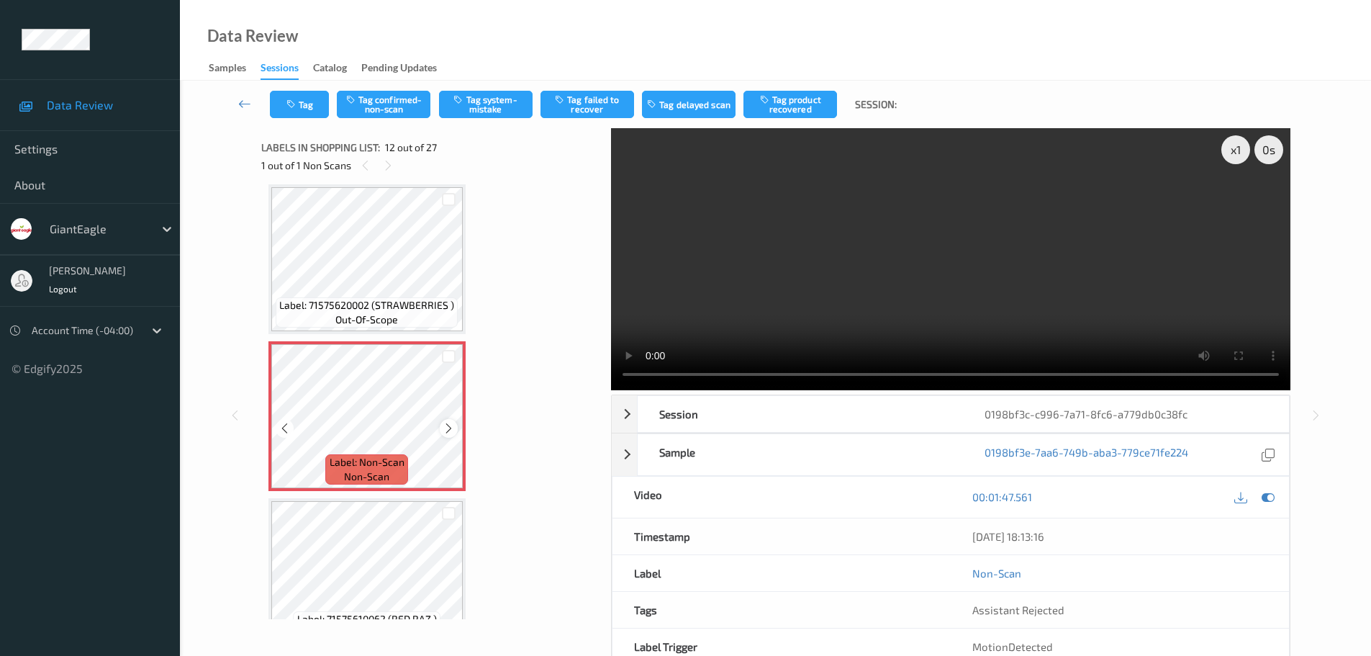
click at [442, 432] on div at bounding box center [449, 428] width 18 height 18
click at [446, 428] on icon at bounding box center [449, 428] width 12 height 13
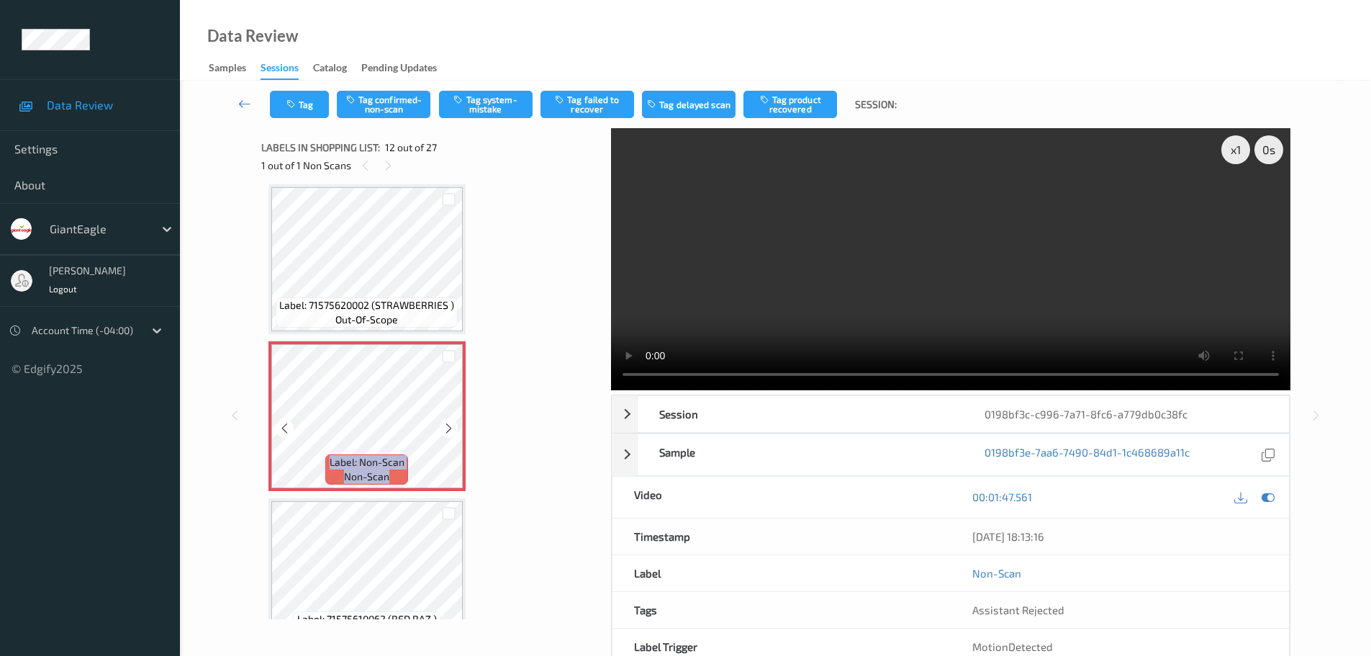
click at [446, 428] on icon at bounding box center [449, 428] width 12 height 13
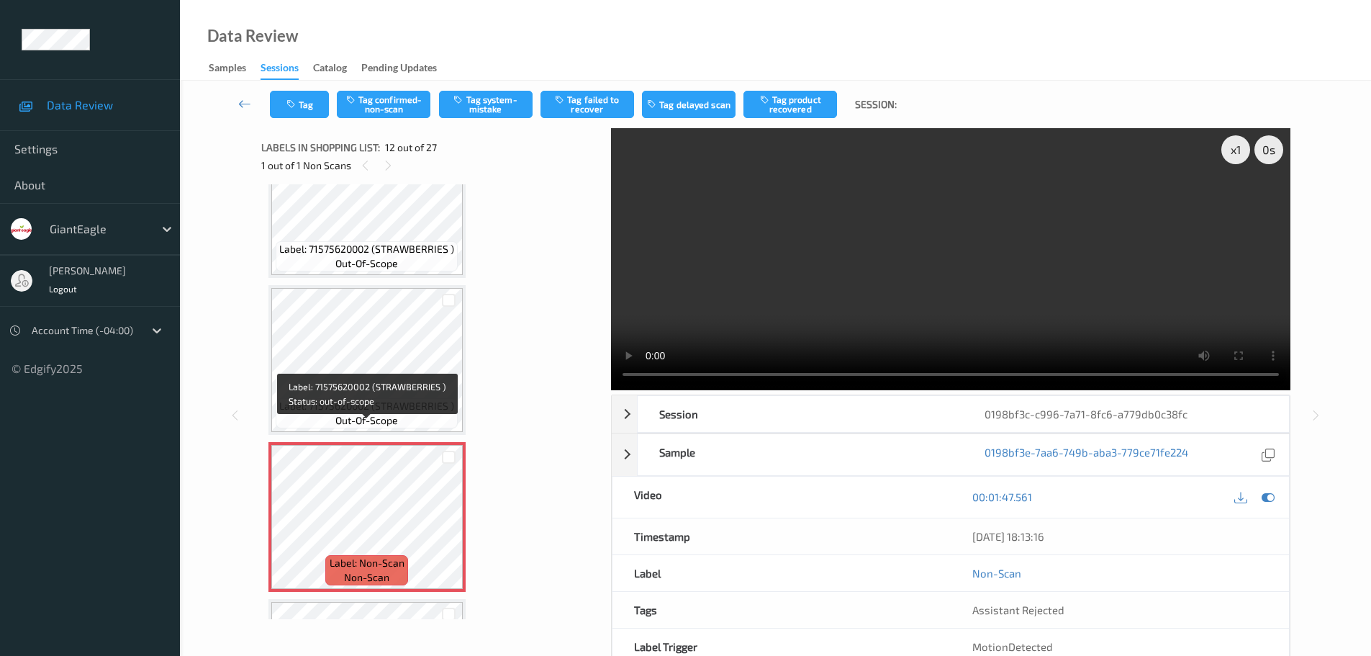
scroll to position [1432, 0]
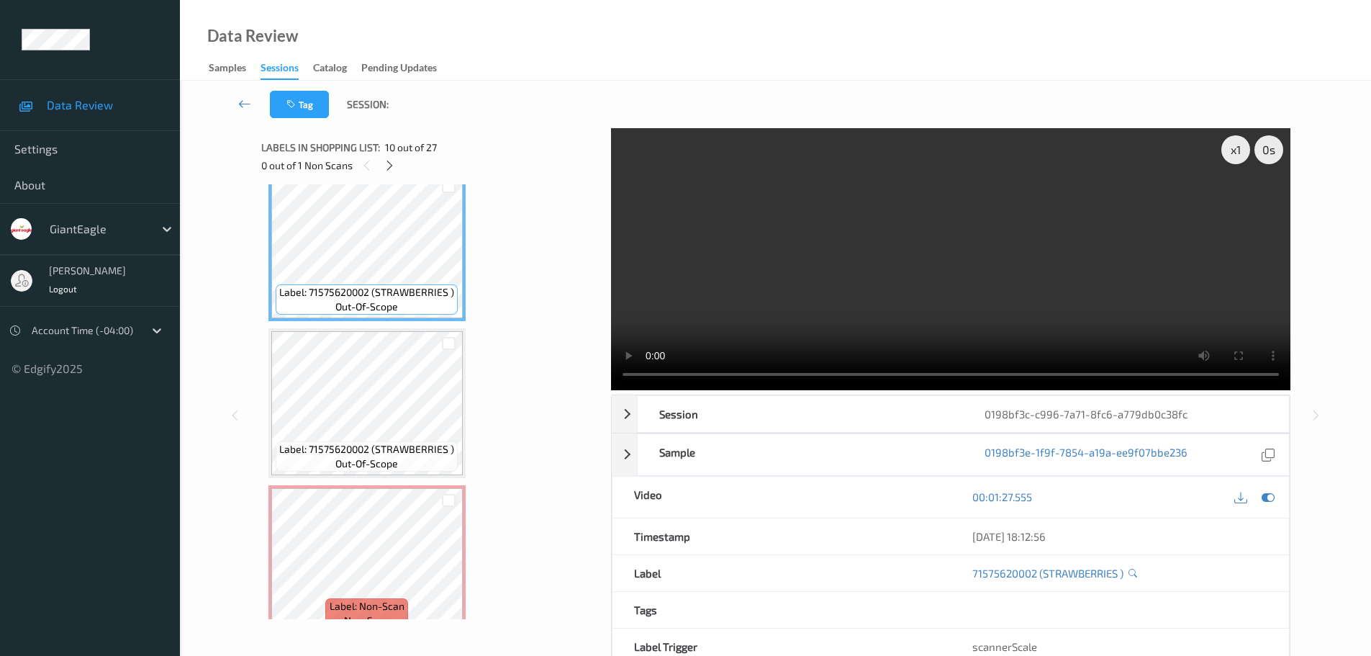
click at [397, 173] on div "0 out of 1 Non Scans" at bounding box center [431, 165] width 340 height 18
click at [394, 168] on icon at bounding box center [390, 165] width 12 height 13
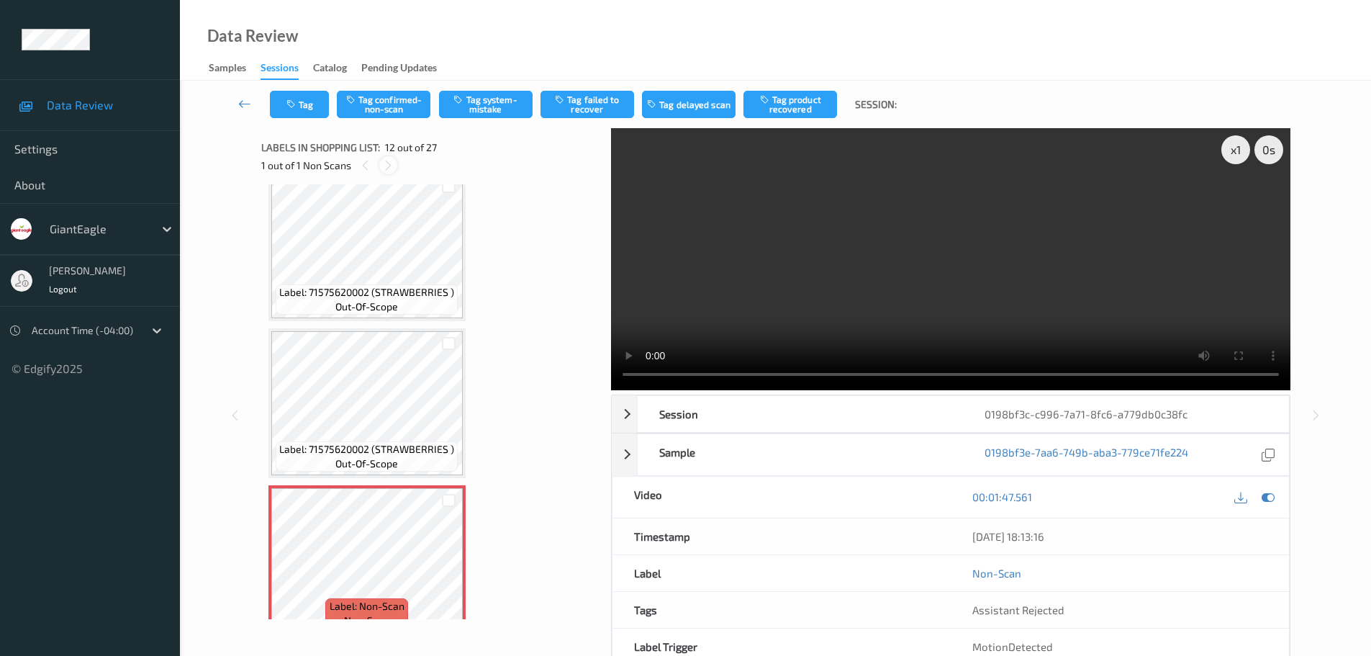
scroll to position [1576, 0]
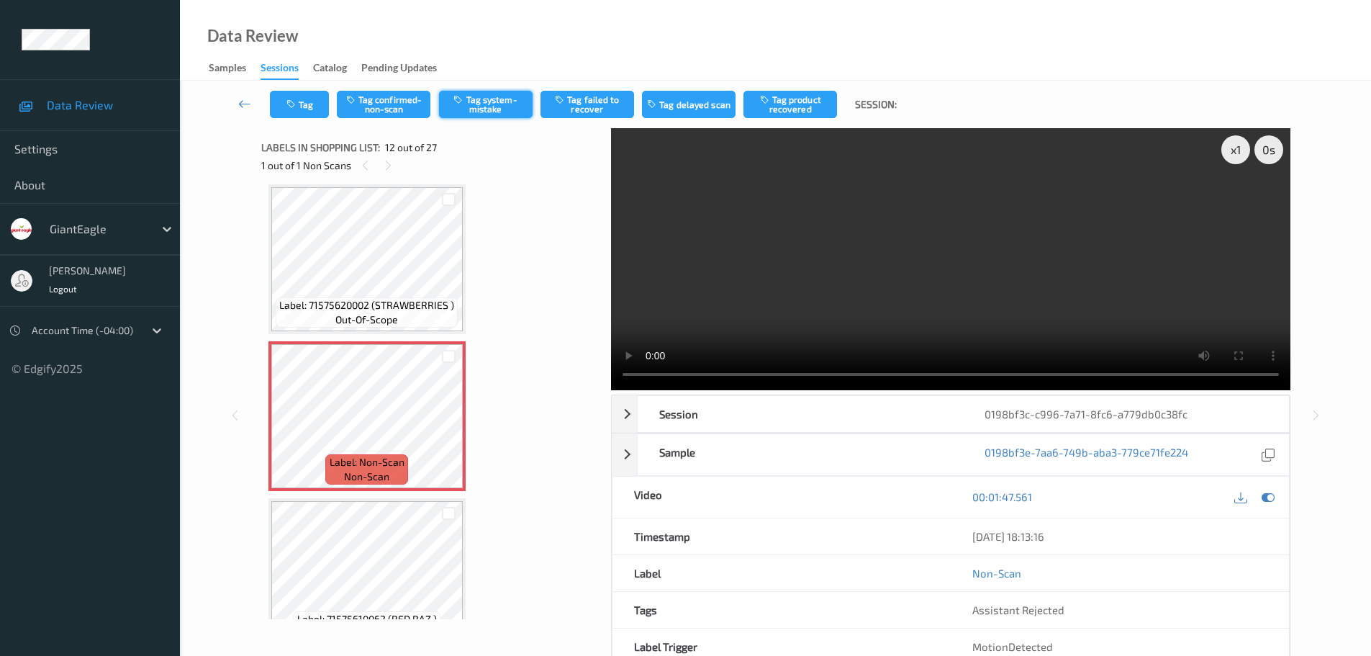
click at [487, 112] on button "Tag system-mistake" at bounding box center [486, 104] width 94 height 27
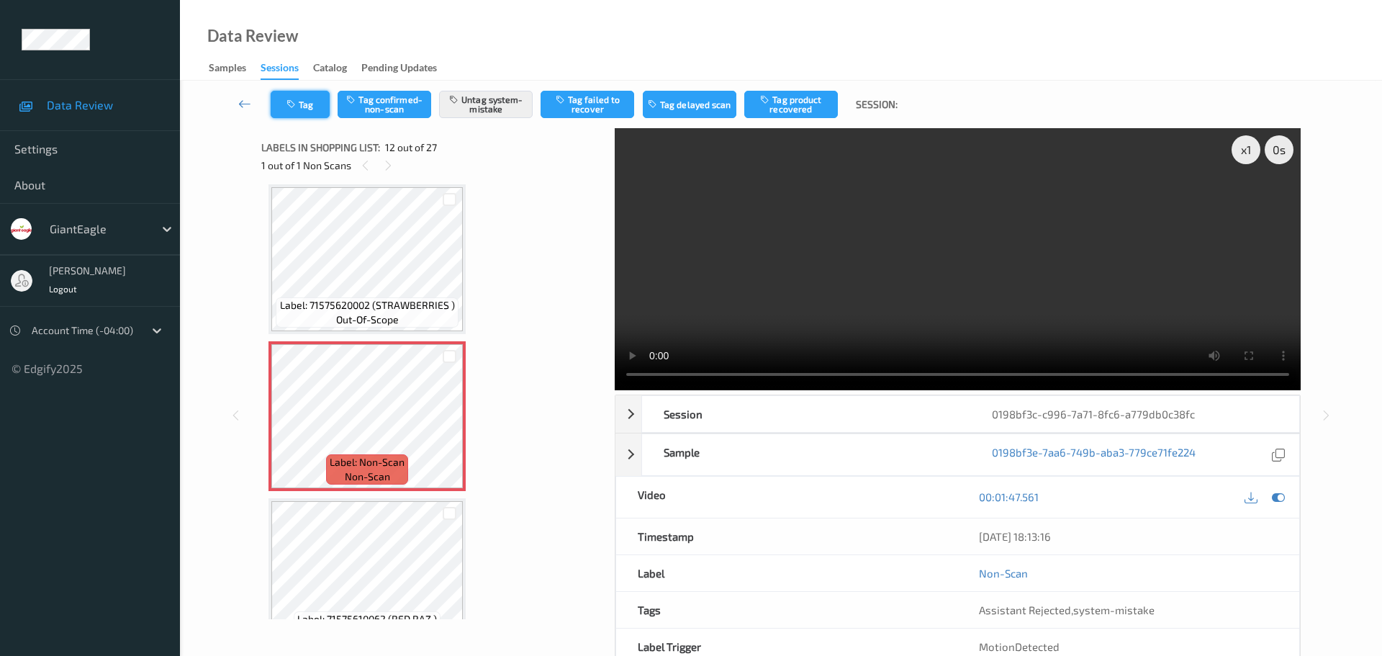
click at [290, 99] on button "Tag" at bounding box center [300, 104] width 59 height 27
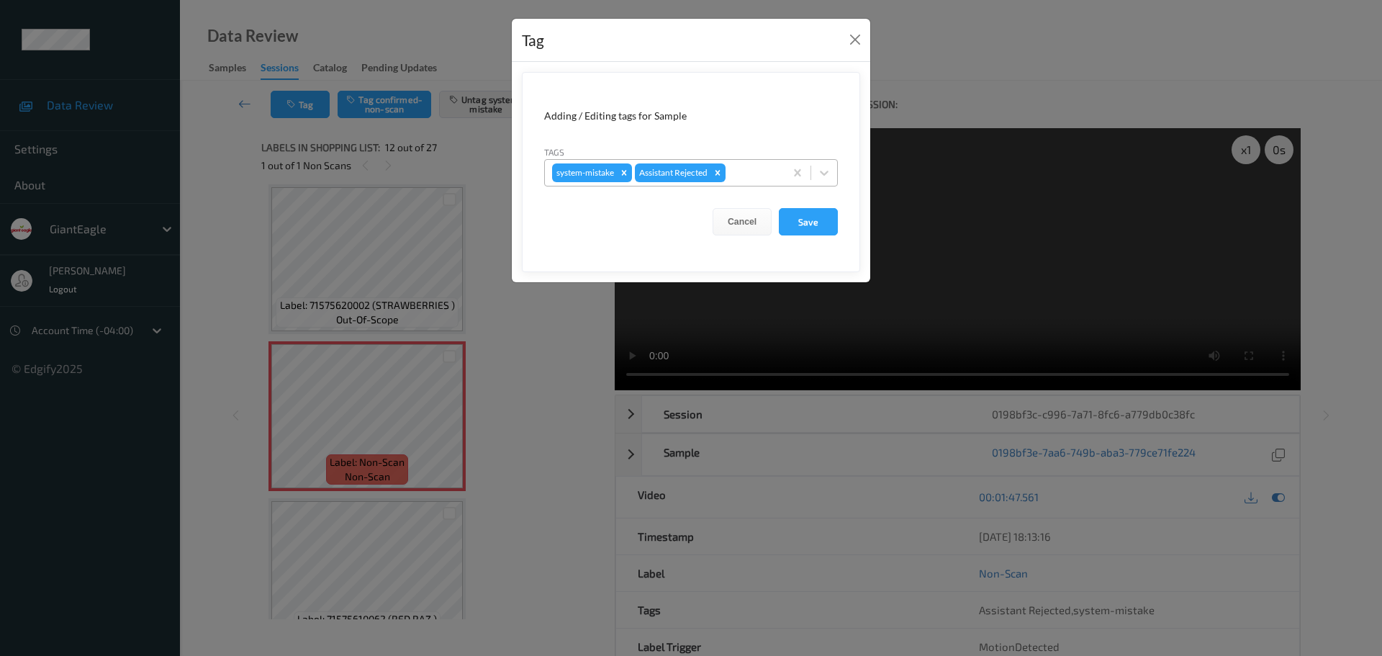
click at [743, 178] on div at bounding box center [752, 172] width 49 height 17
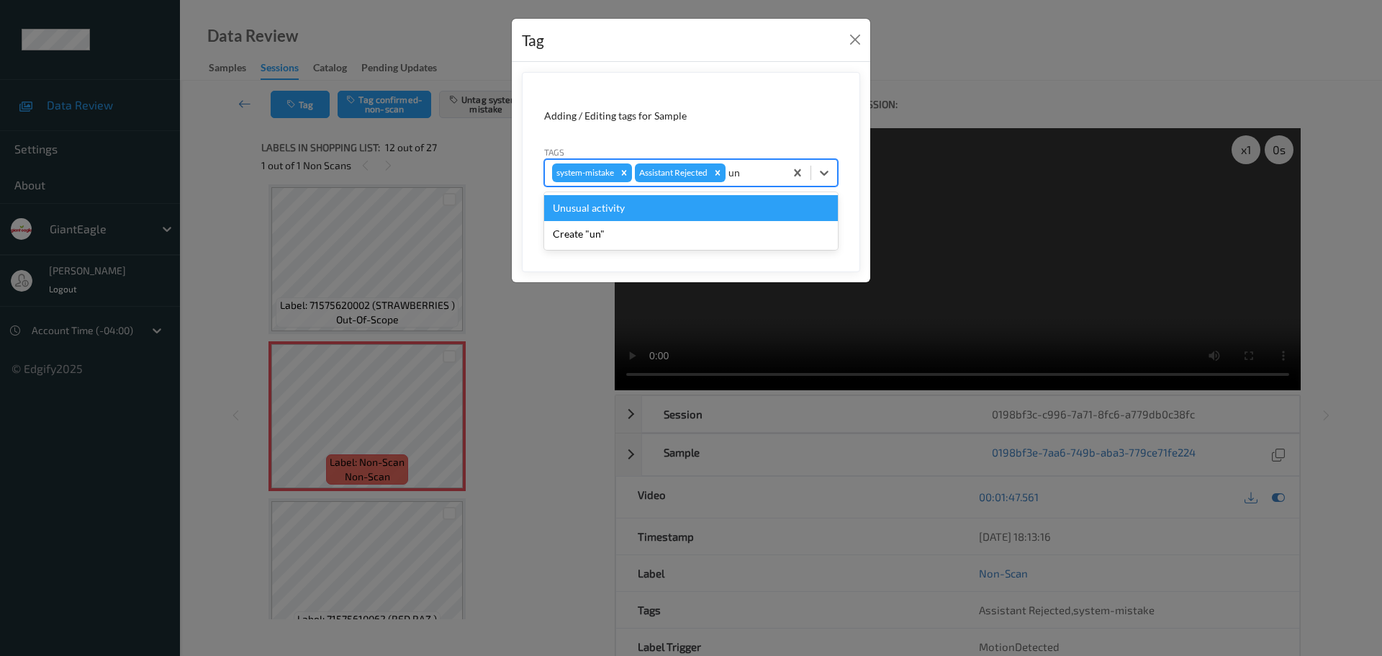
type input "unu"
click at [679, 198] on div "Unusual activity" at bounding box center [691, 208] width 294 height 26
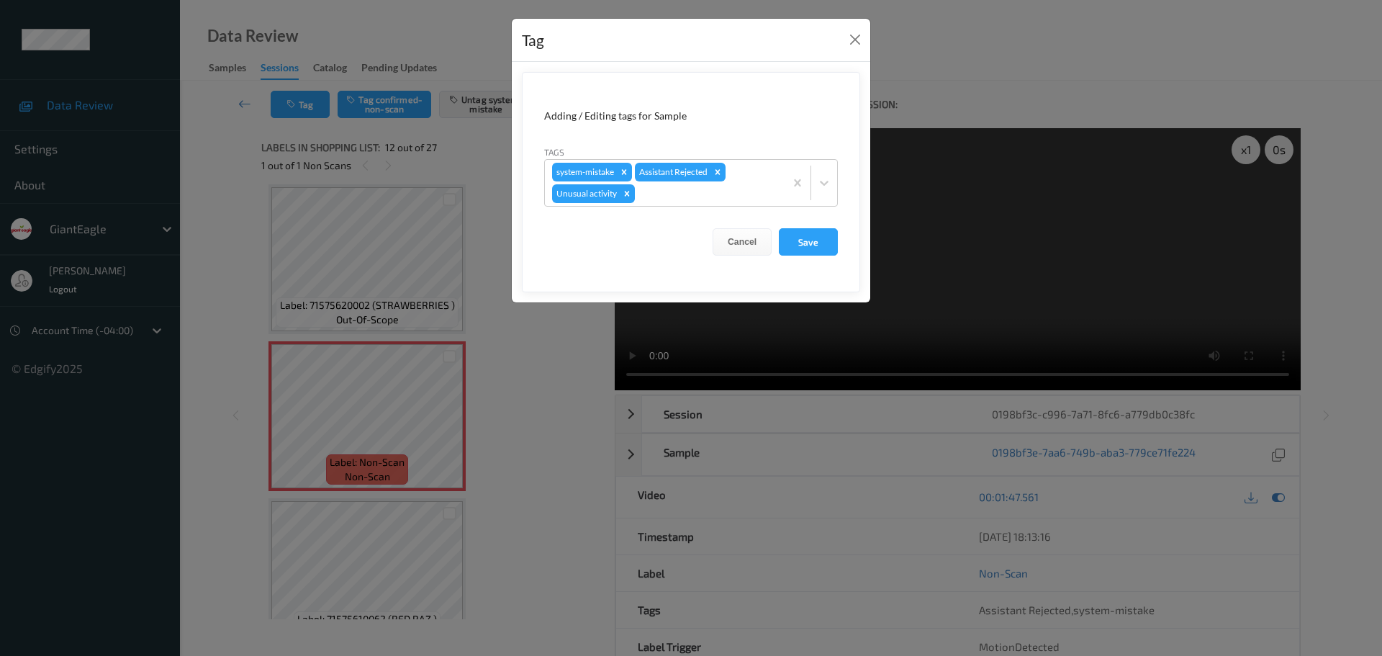
click at [800, 227] on form "Adding / Editing tags for Sample Tags system-mistake Assistant Rejected Unusual…" at bounding box center [691, 182] width 338 height 220
click at [804, 233] on button "Save" at bounding box center [808, 241] width 59 height 27
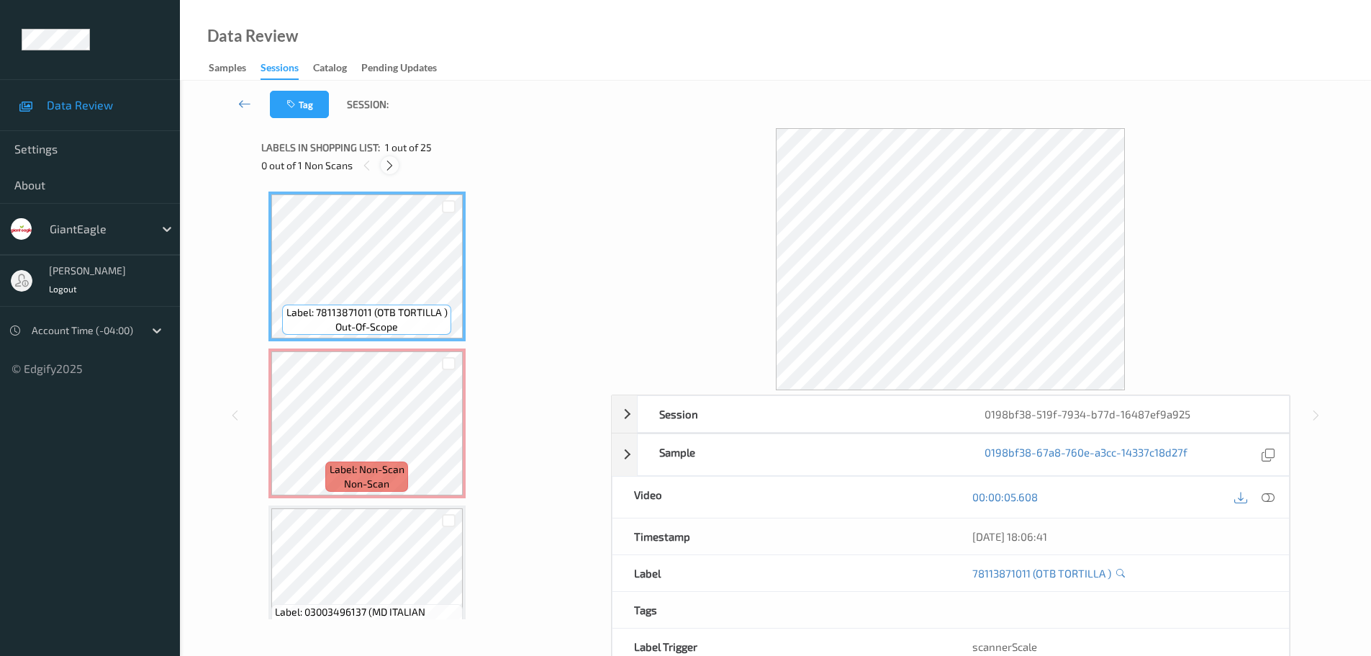
click at [391, 168] on icon at bounding box center [390, 165] width 12 height 13
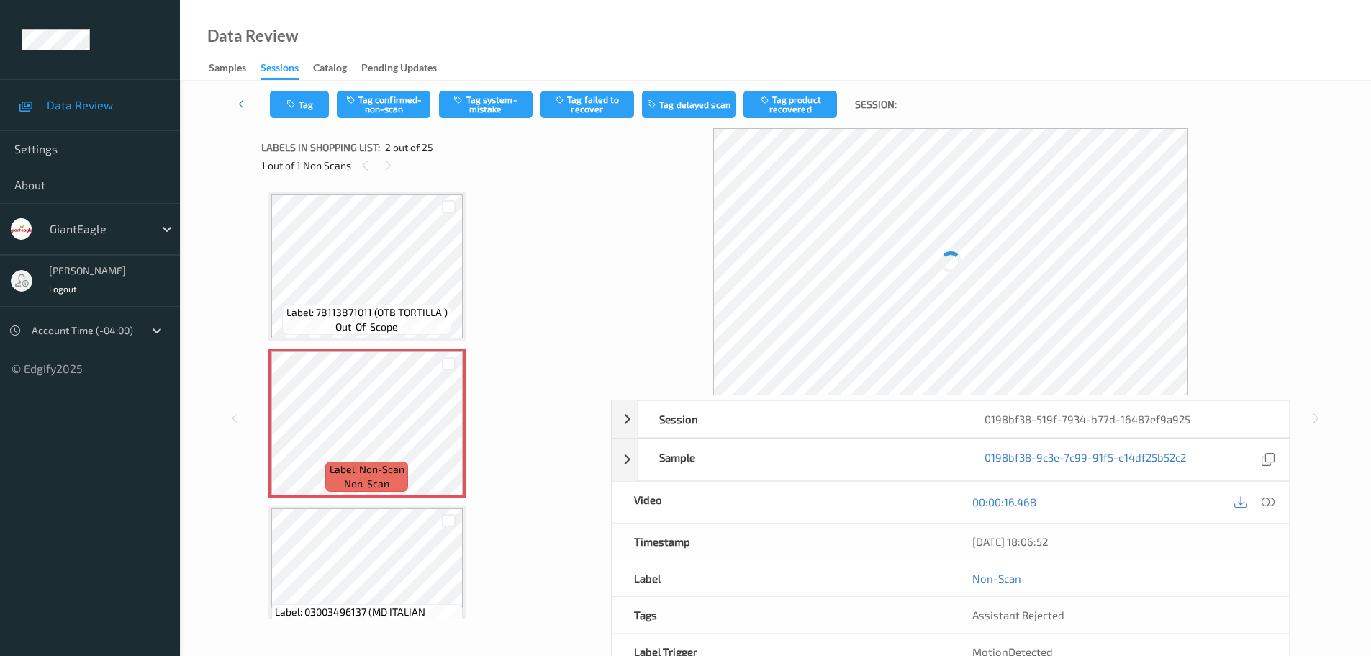
scroll to position [7, 0]
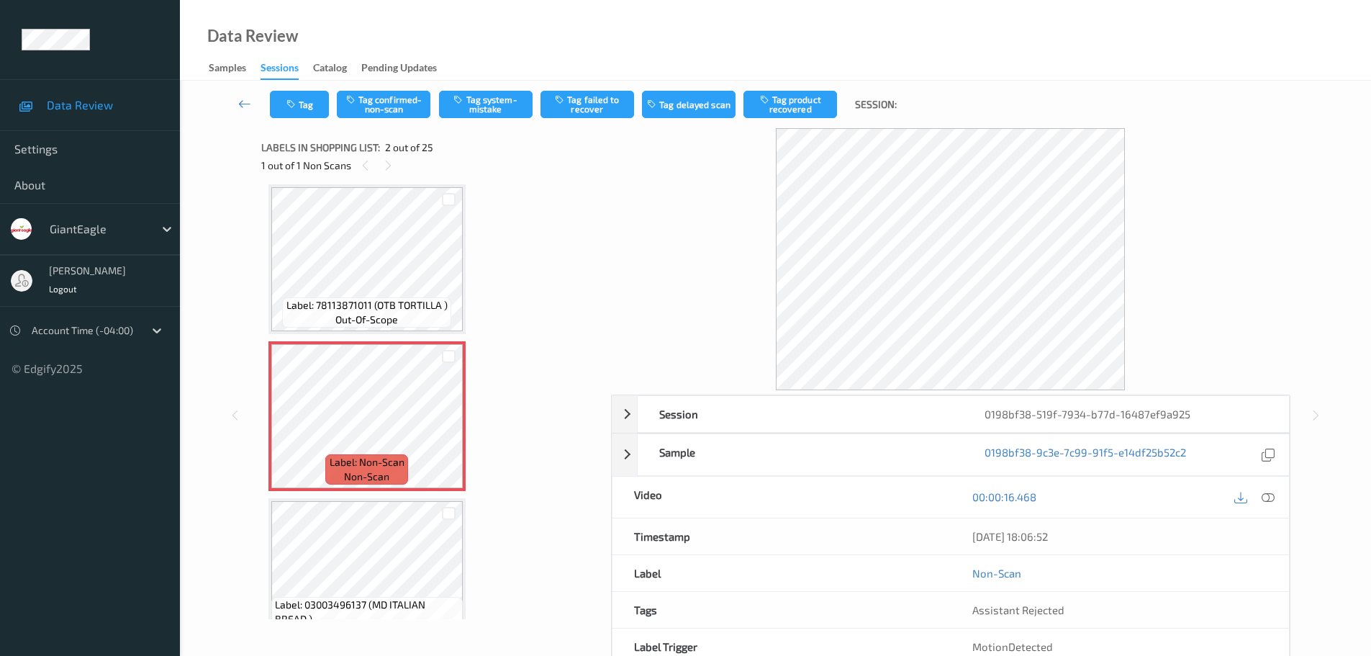
drag, startPoint x: 1269, startPoint y: 495, endPoint x: 1247, endPoint y: 471, distance: 32.6
click at [1269, 497] on icon at bounding box center [1268, 496] width 13 height 13
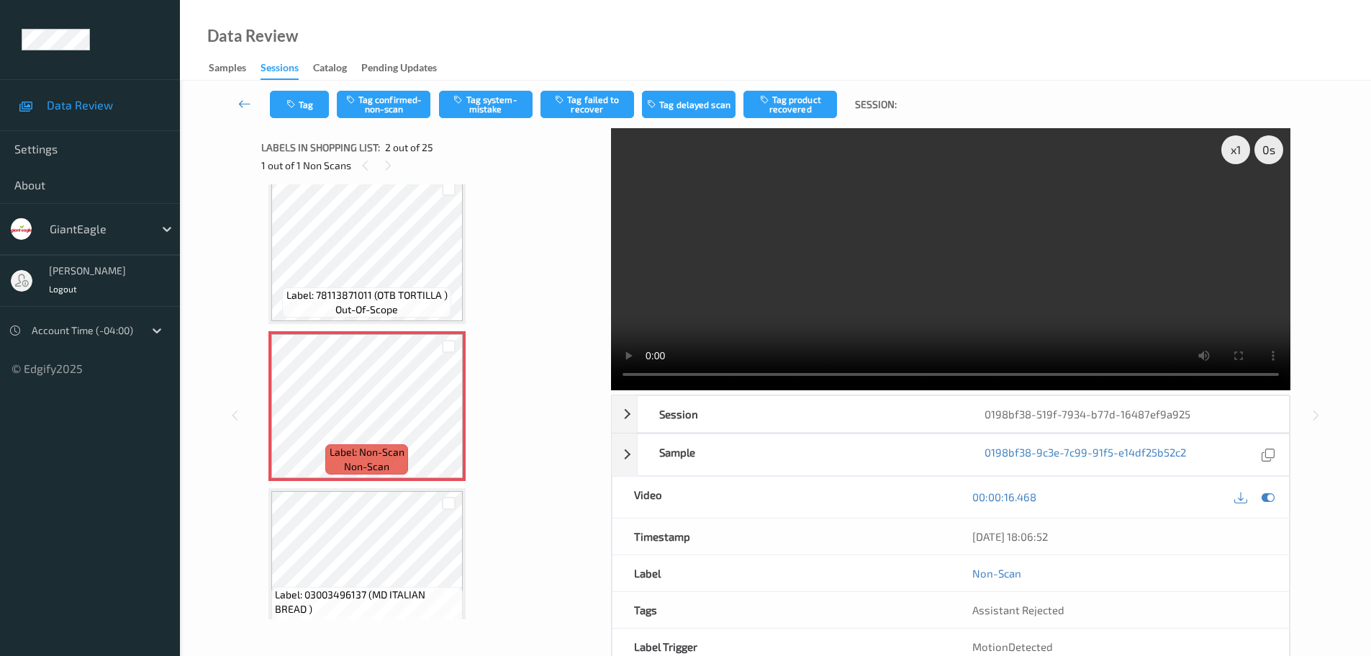
scroll to position [0, 0]
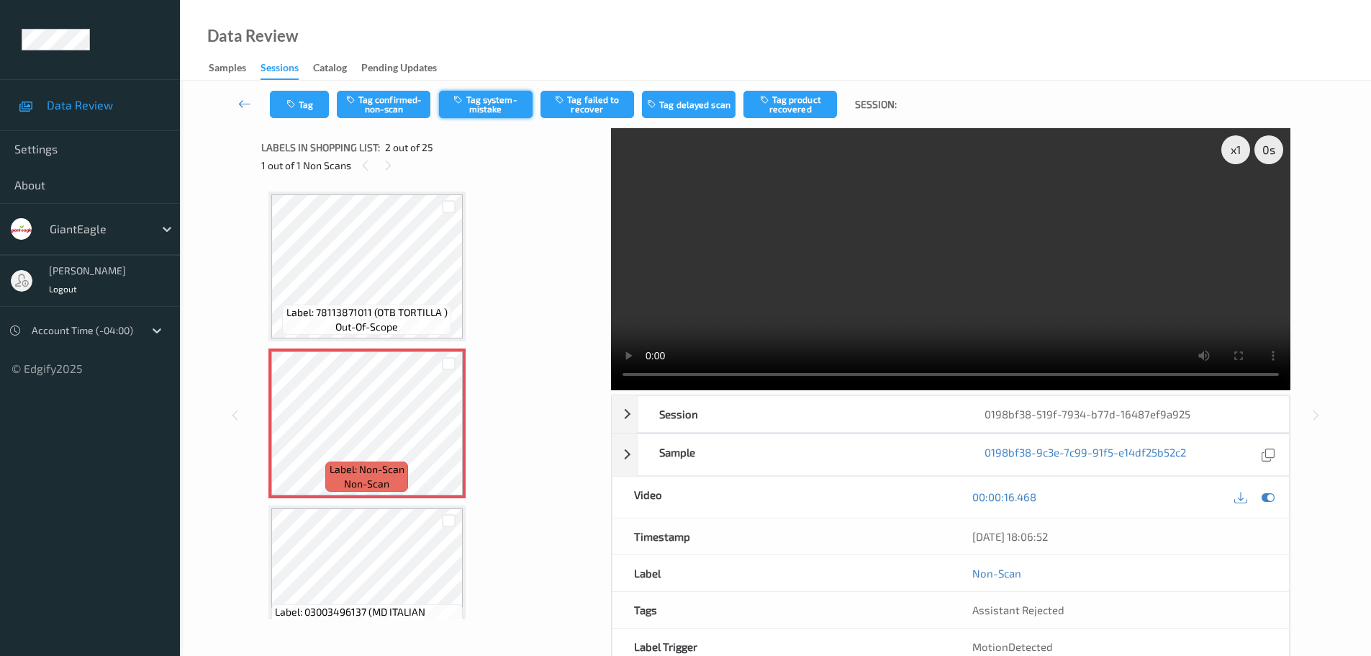
click at [492, 107] on button "Tag system-mistake" at bounding box center [486, 104] width 94 height 27
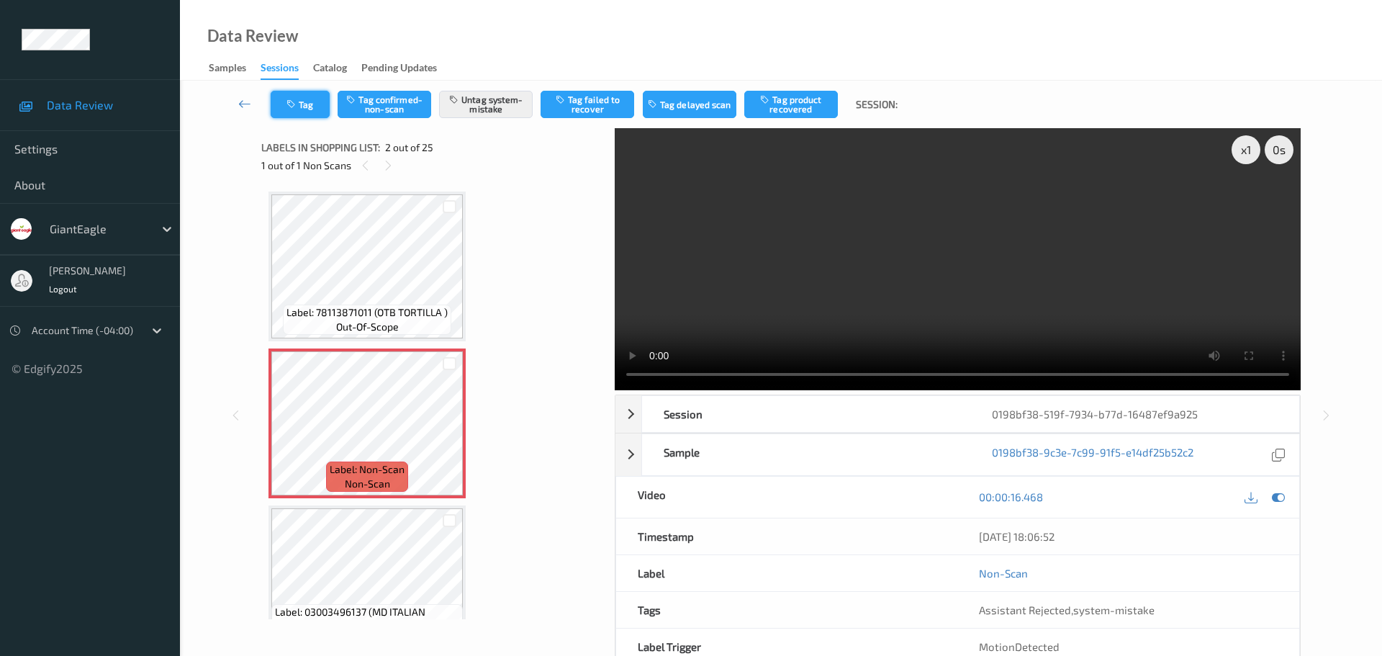
click at [295, 106] on icon "button" at bounding box center [292, 104] width 12 height 10
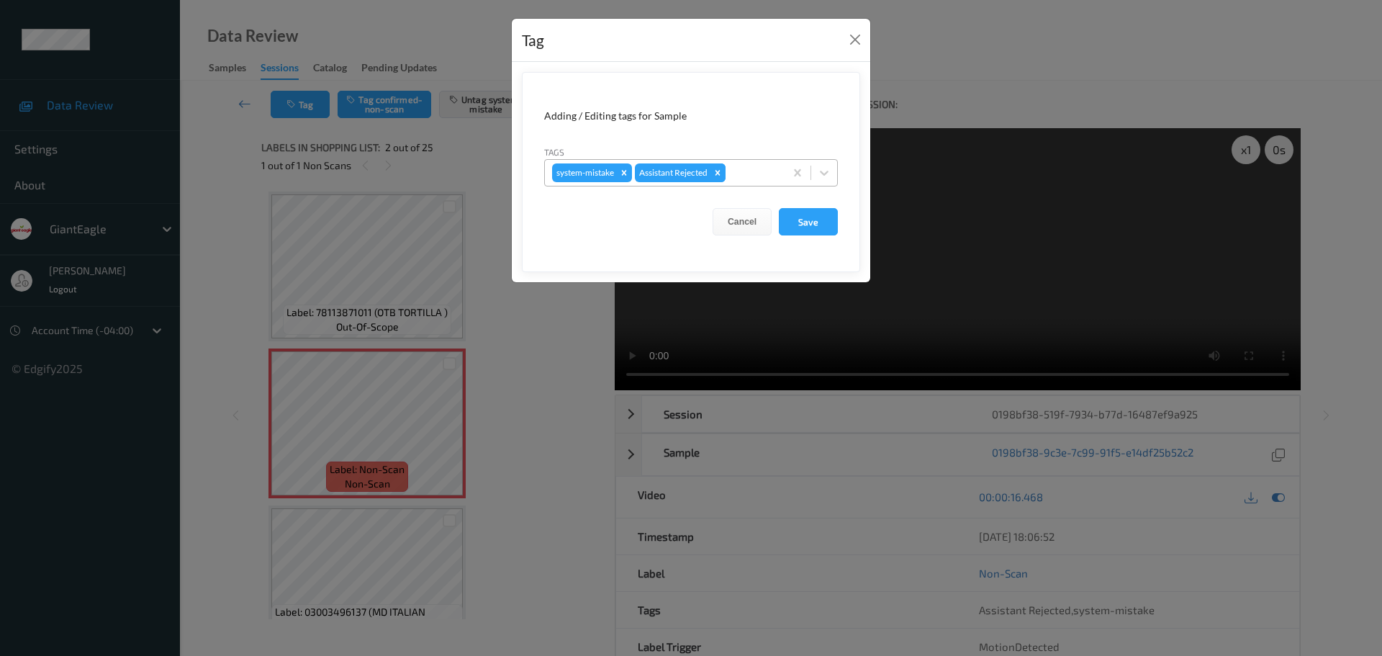
click at [726, 173] on div "Remove Assistant Rejected" at bounding box center [718, 172] width 16 height 19
click at [849, 41] on button "Close" at bounding box center [855, 40] width 20 height 20
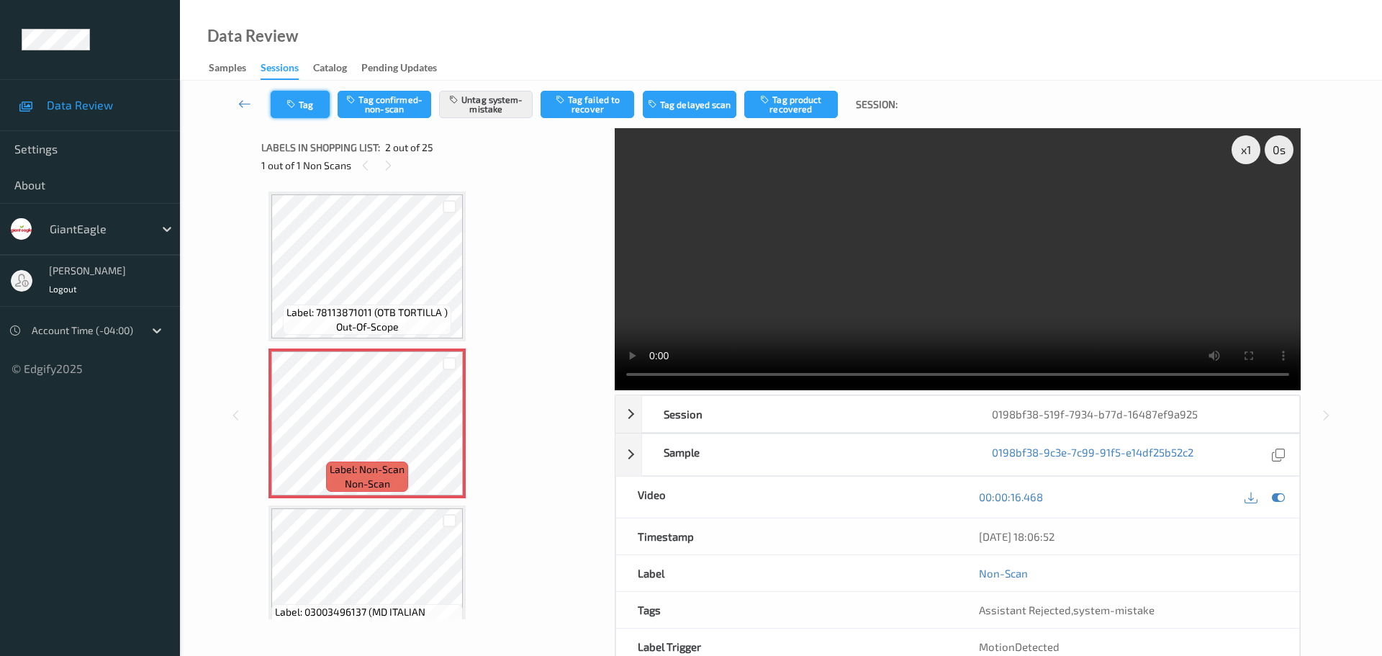
click at [284, 112] on button "Tag" at bounding box center [300, 104] width 59 height 27
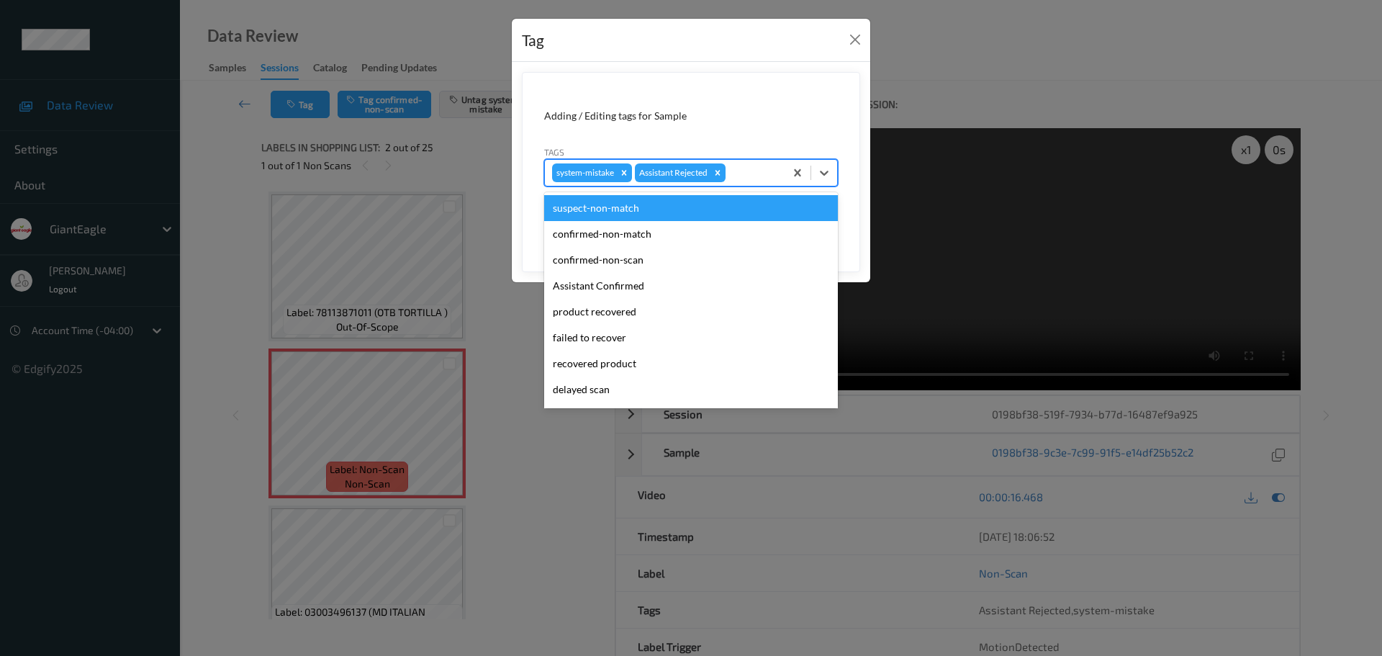
click at [758, 177] on div at bounding box center [752, 172] width 49 height 17
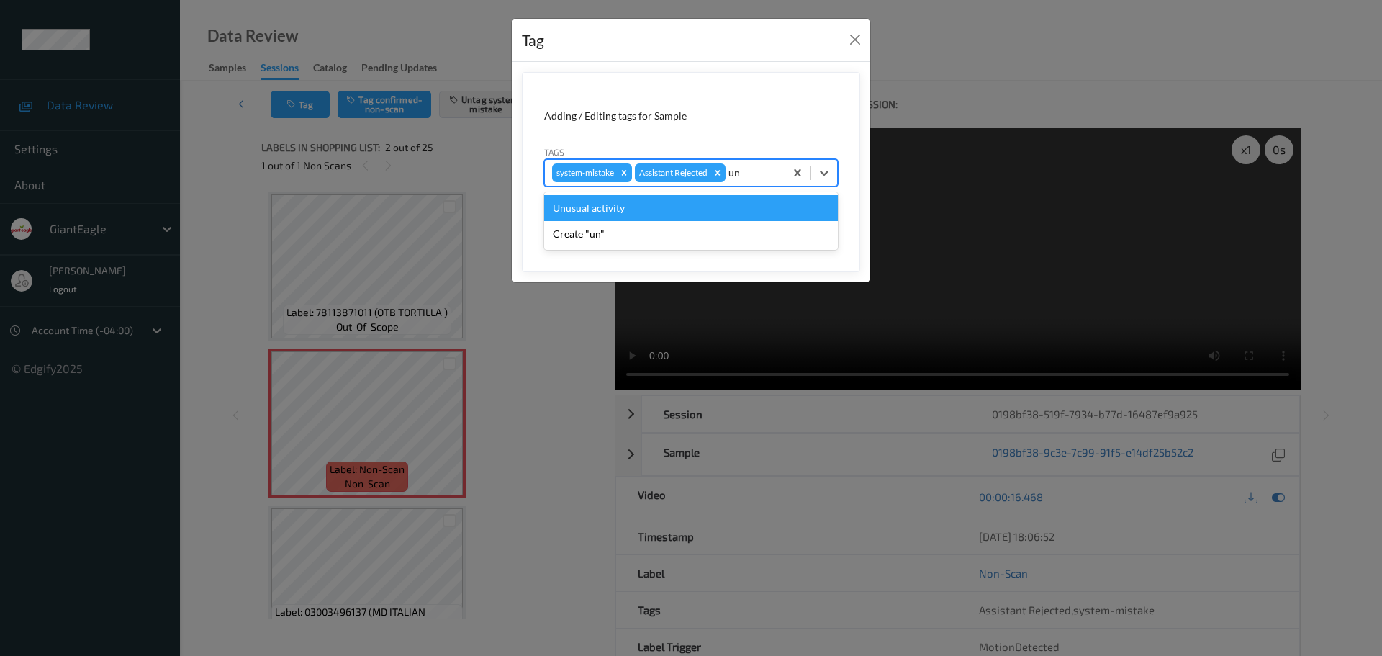
type input "unu"
click at [615, 214] on div "Unusual activity" at bounding box center [691, 208] width 294 height 26
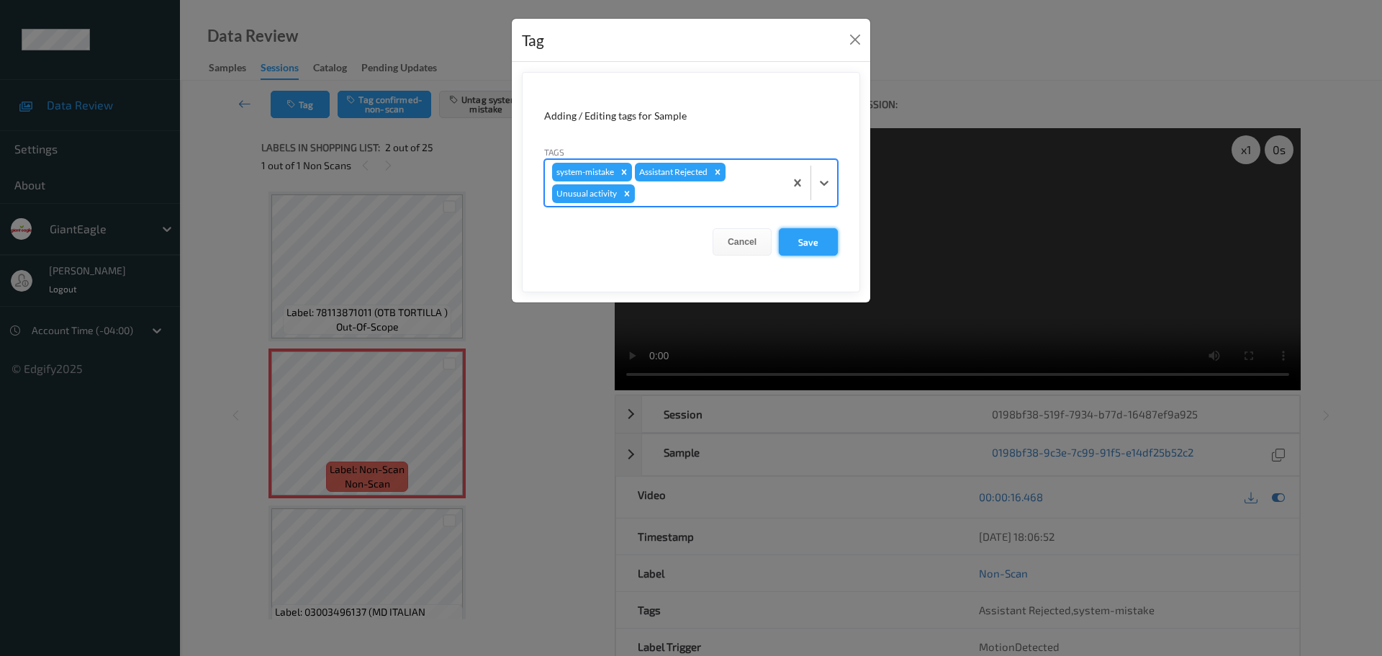
click at [790, 239] on button "Save" at bounding box center [808, 241] width 59 height 27
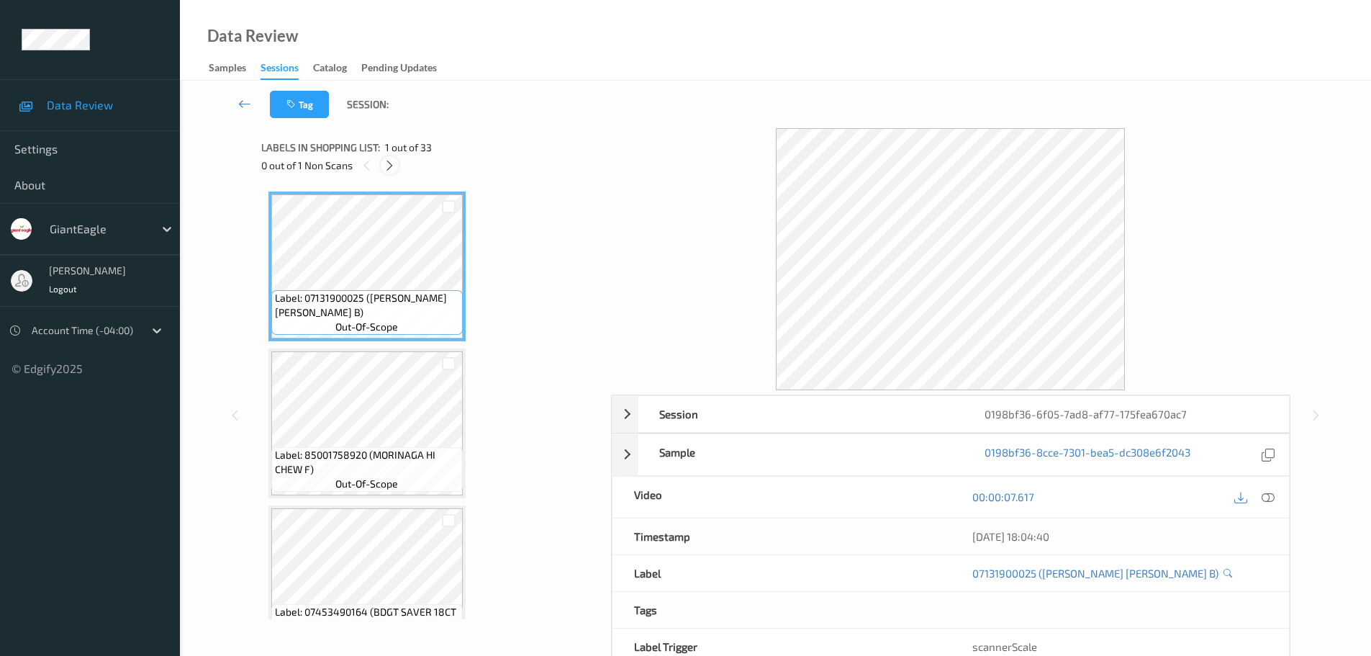
click at [383, 162] on div at bounding box center [390, 165] width 18 height 18
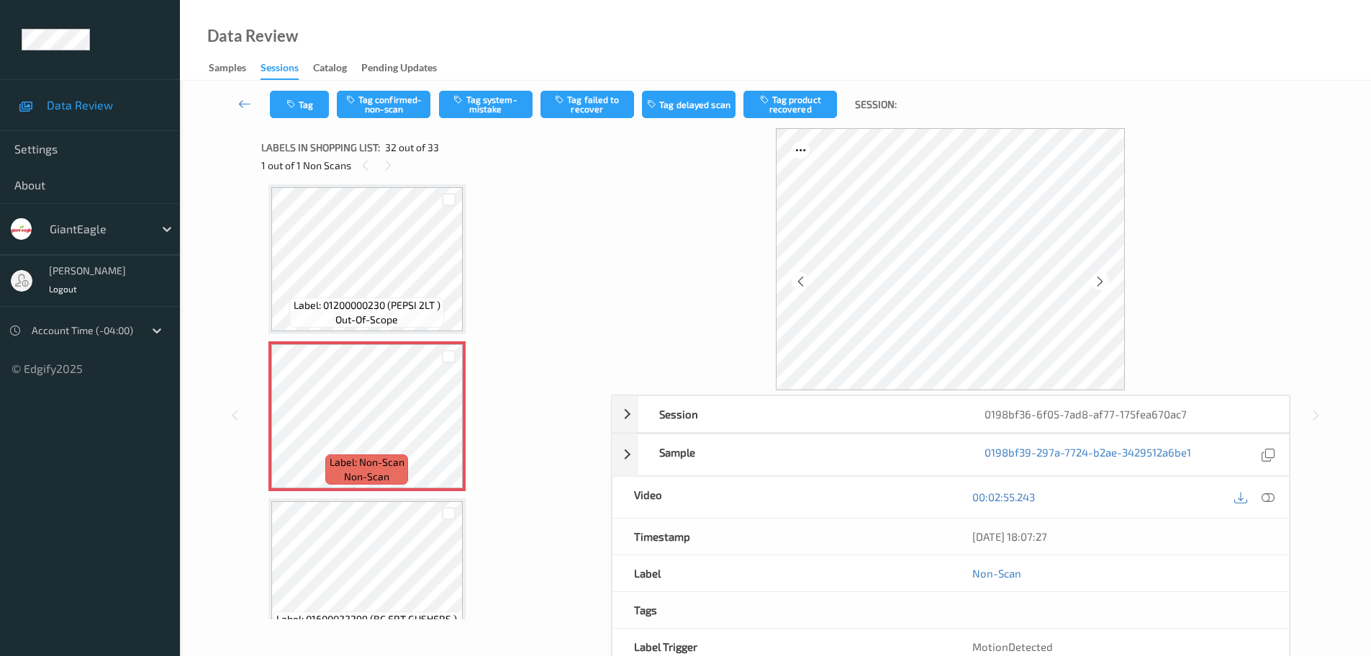
click at [1264, 497] on icon at bounding box center [1268, 496] width 13 height 13
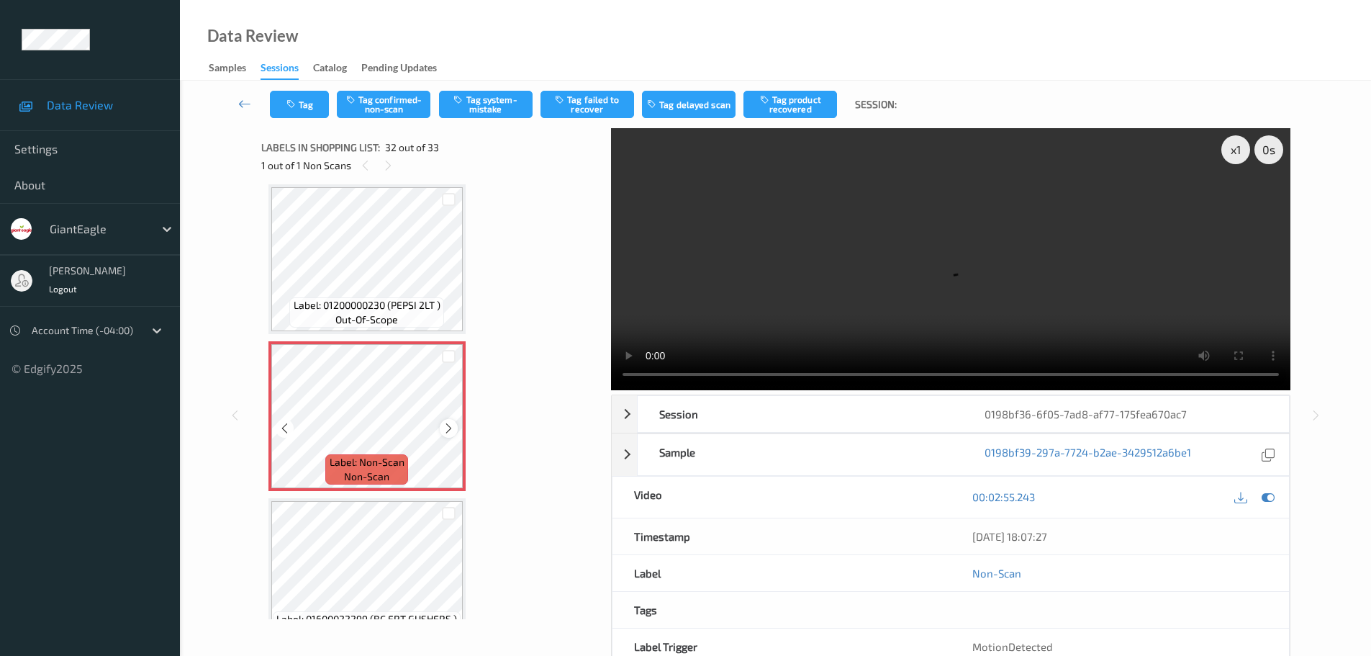
click at [444, 428] on icon at bounding box center [449, 428] width 12 height 13
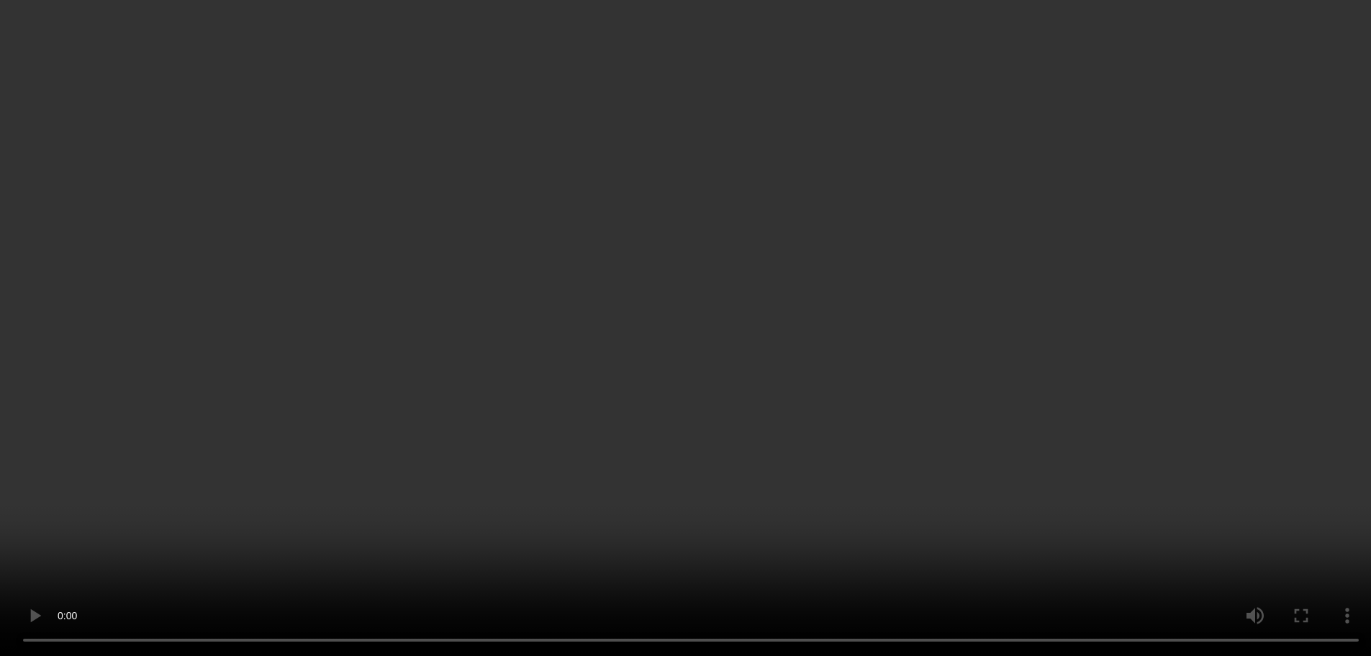
scroll to position [4751, 0]
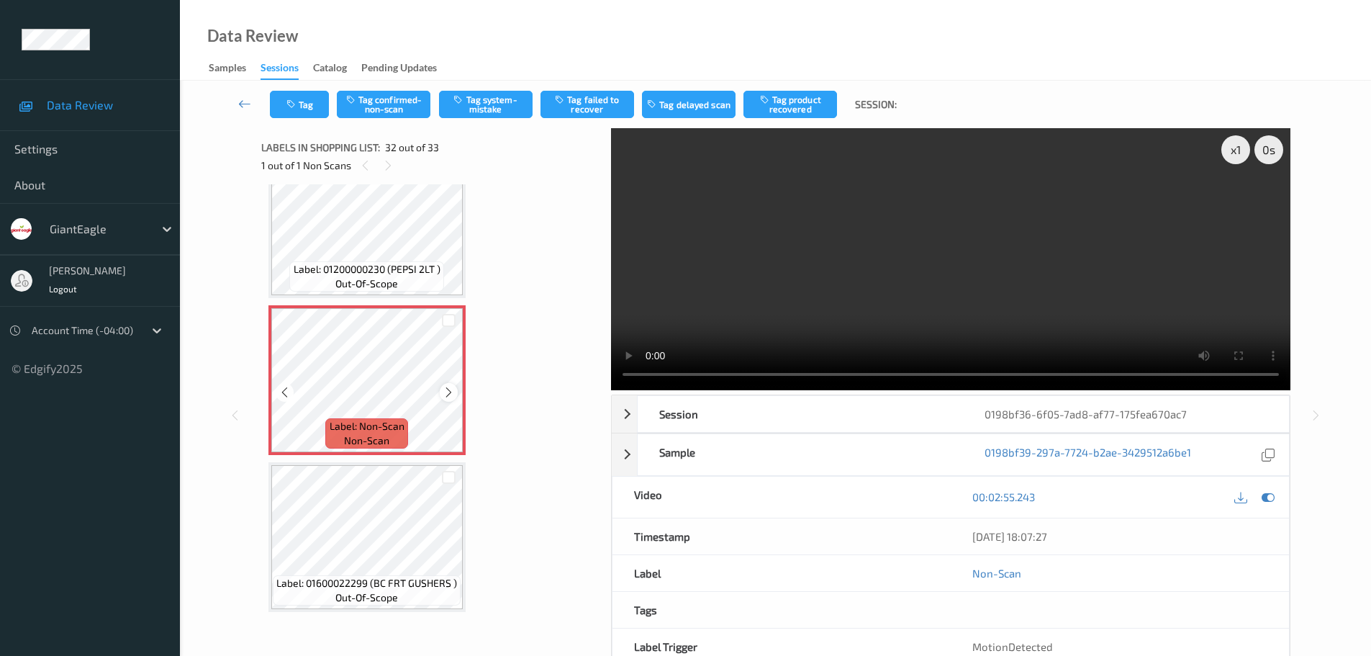
click at [443, 395] on icon at bounding box center [449, 392] width 12 height 13
click at [446, 392] on icon at bounding box center [449, 392] width 12 height 13
click at [376, 108] on button "Tag confirmed-non-scan" at bounding box center [384, 104] width 94 height 27
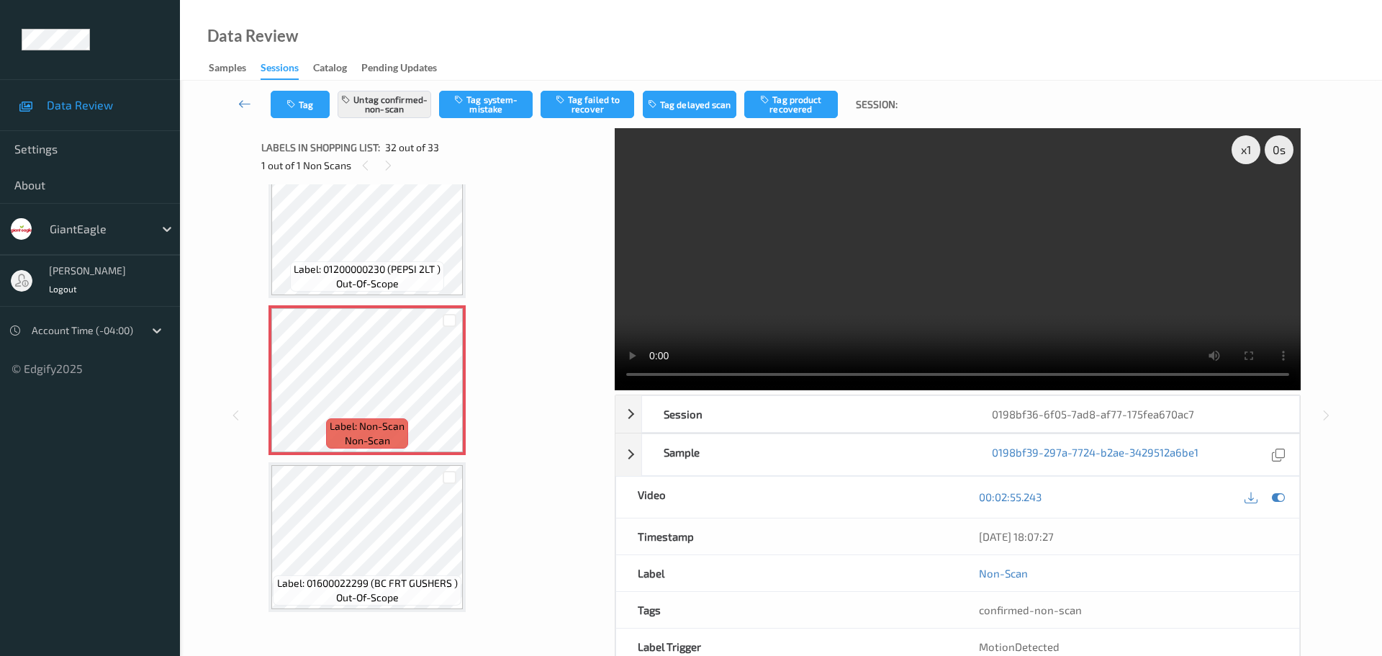
click at [793, 101] on button "Tag product recovered" at bounding box center [791, 104] width 94 height 27
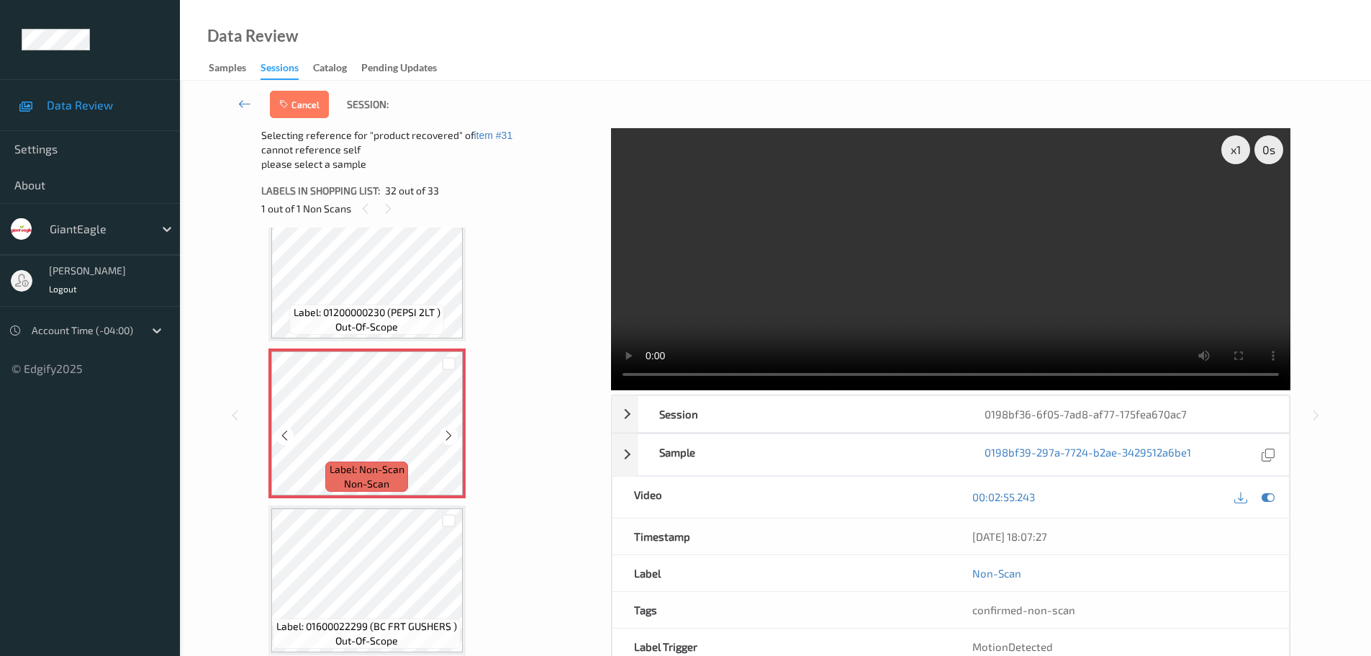
scroll to position [36, 0]
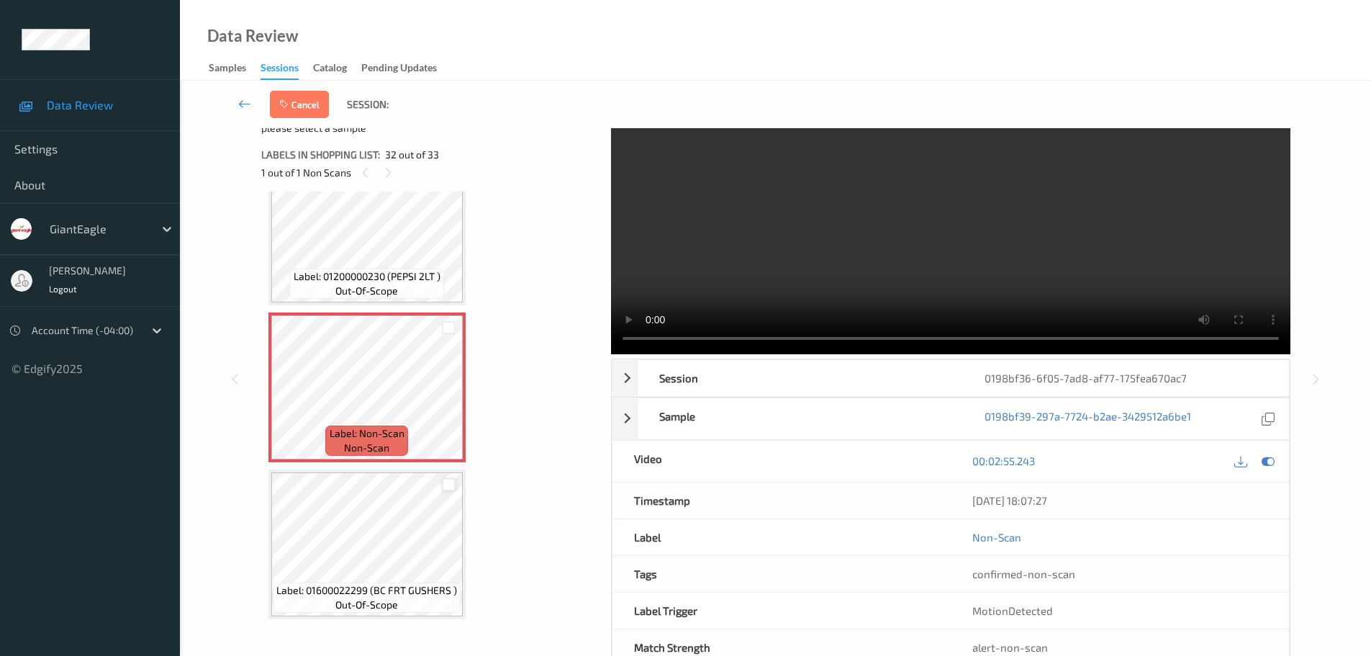
click at [452, 484] on div at bounding box center [449, 485] width 14 height 14
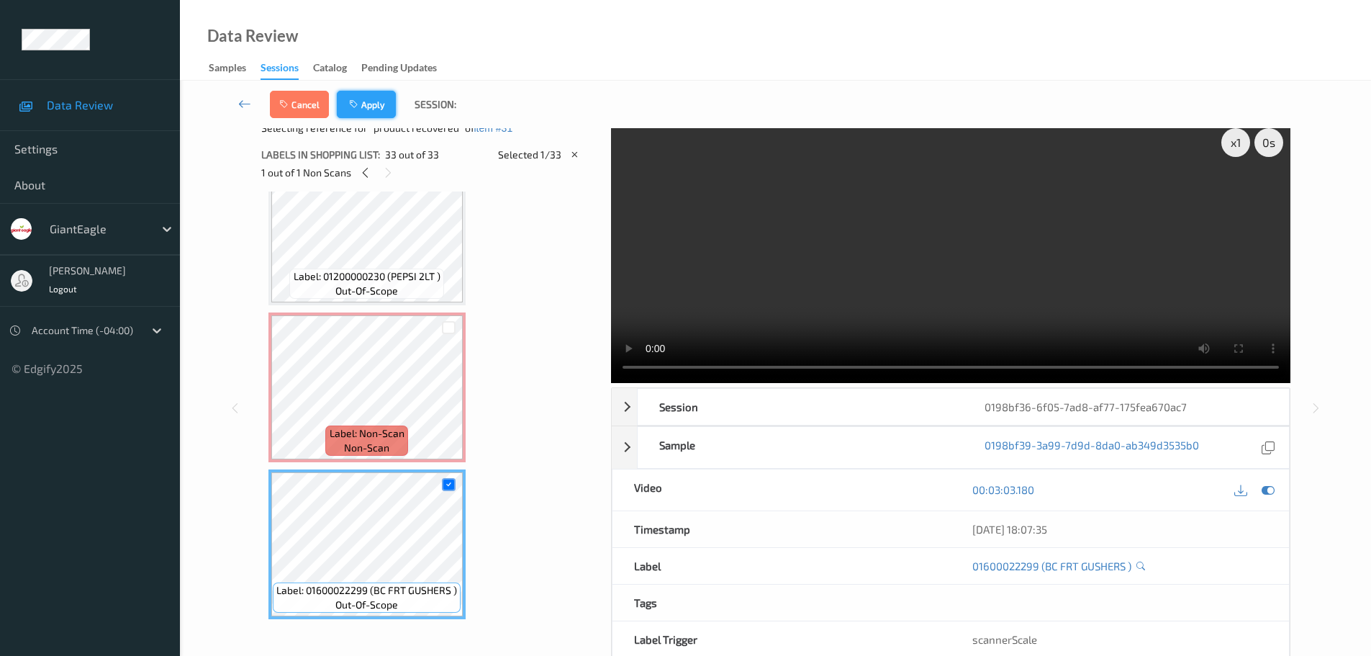
click at [373, 99] on button "Apply" at bounding box center [366, 104] width 59 height 27
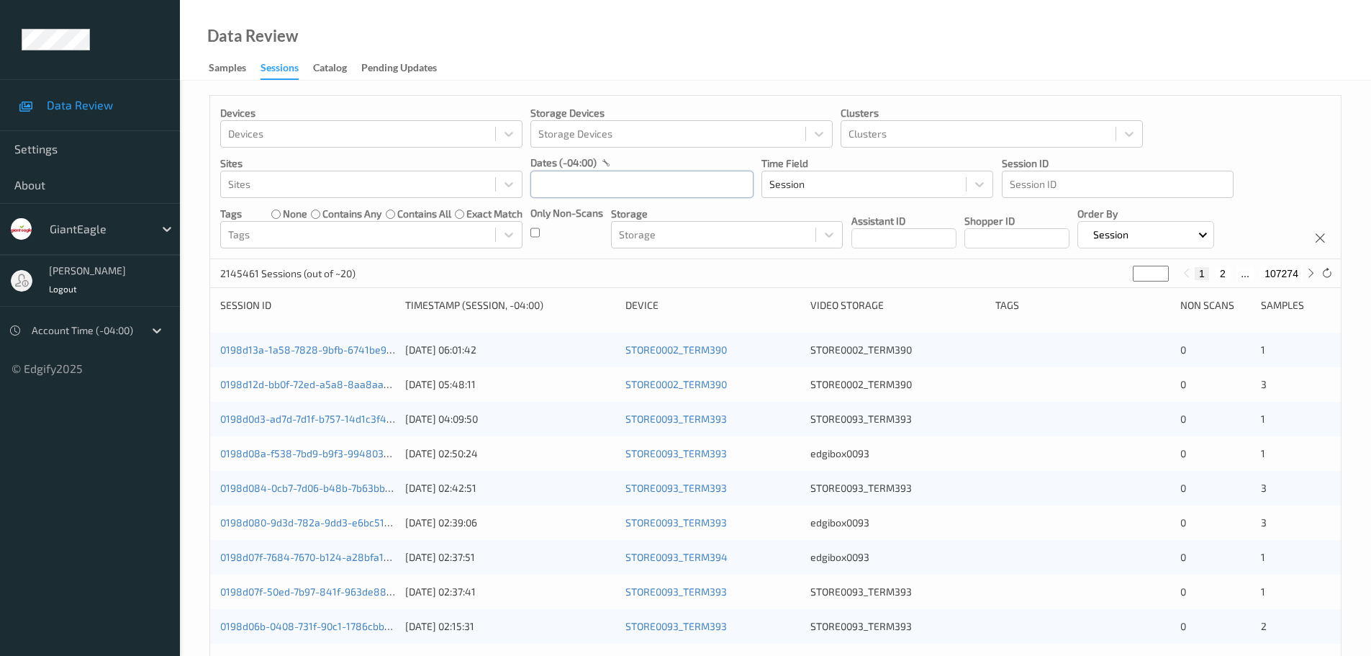
click at [600, 198] on input "text" at bounding box center [641, 184] width 223 height 27
click at [605, 194] on input "text" at bounding box center [641, 184] width 223 height 27
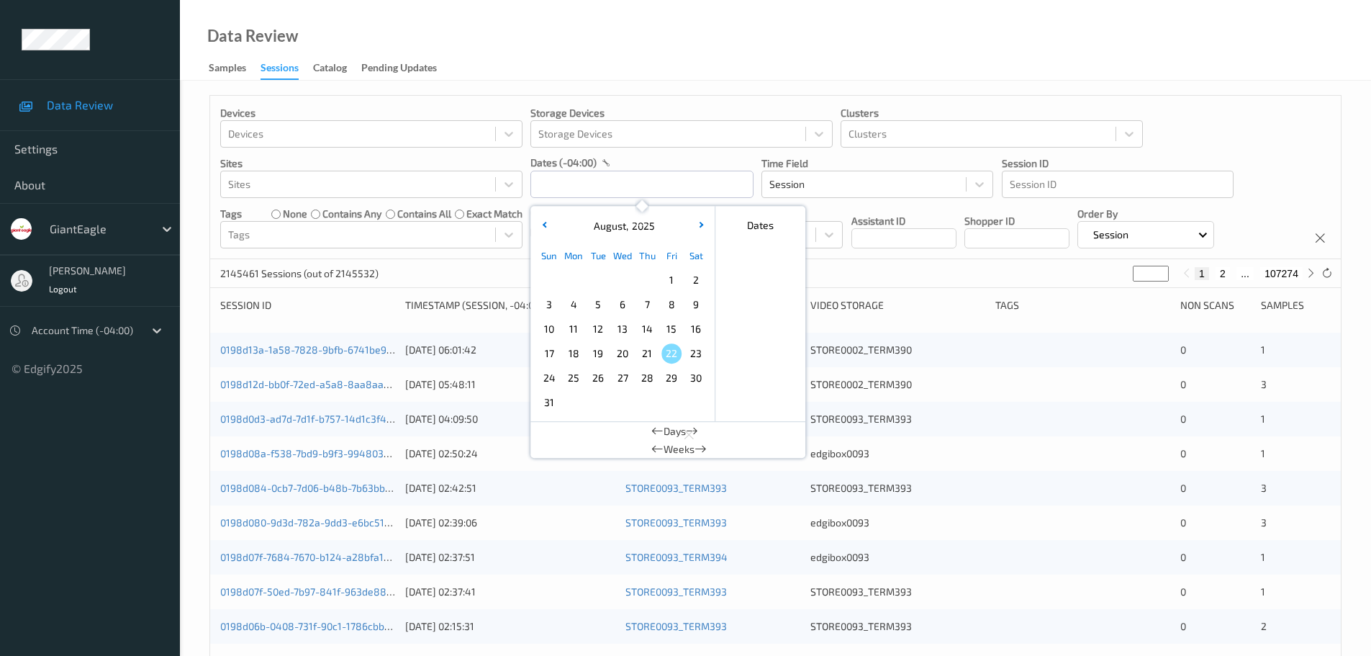
click at [581, 353] on span "18" at bounding box center [574, 353] width 20 height 20
type input "[DATE] 00:00 -> [DATE] 23:59"
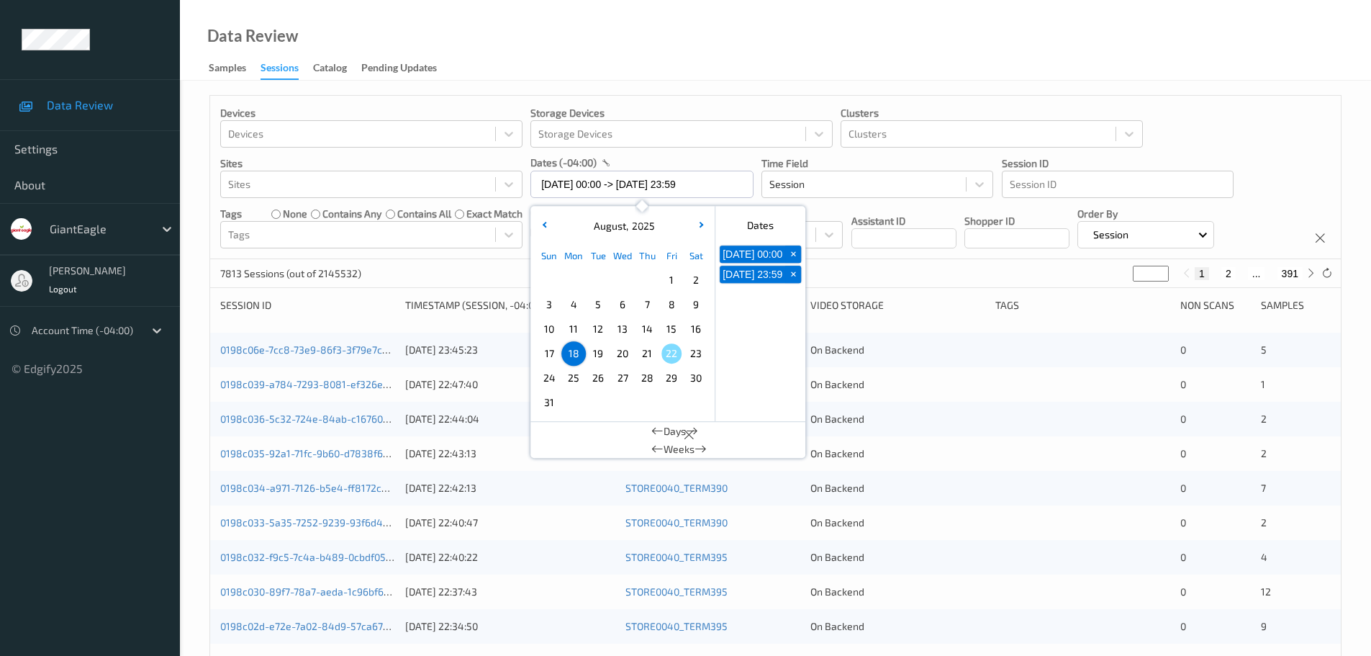
click at [687, 65] on div "Data Review Samples Sessions Catalog Pending Updates" at bounding box center [775, 40] width 1191 height 81
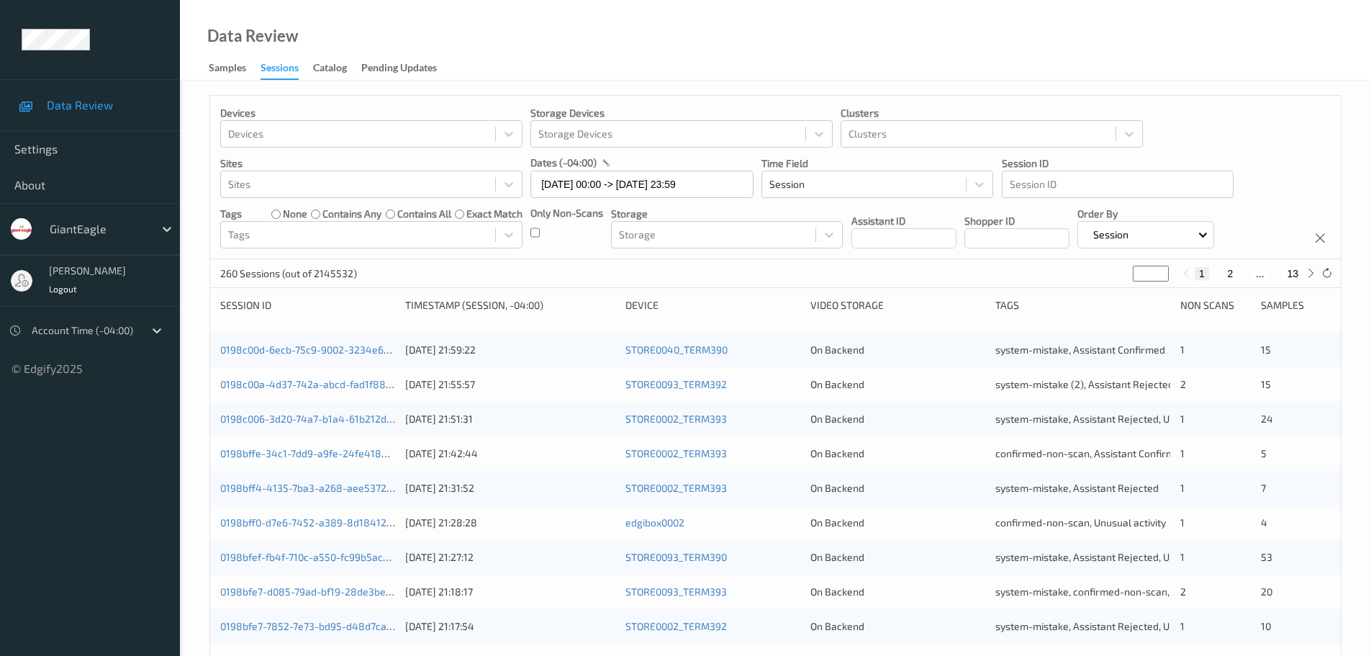
type input "*"
click at [1164, 270] on input "*" at bounding box center [1151, 274] width 36 height 16
type input "*"
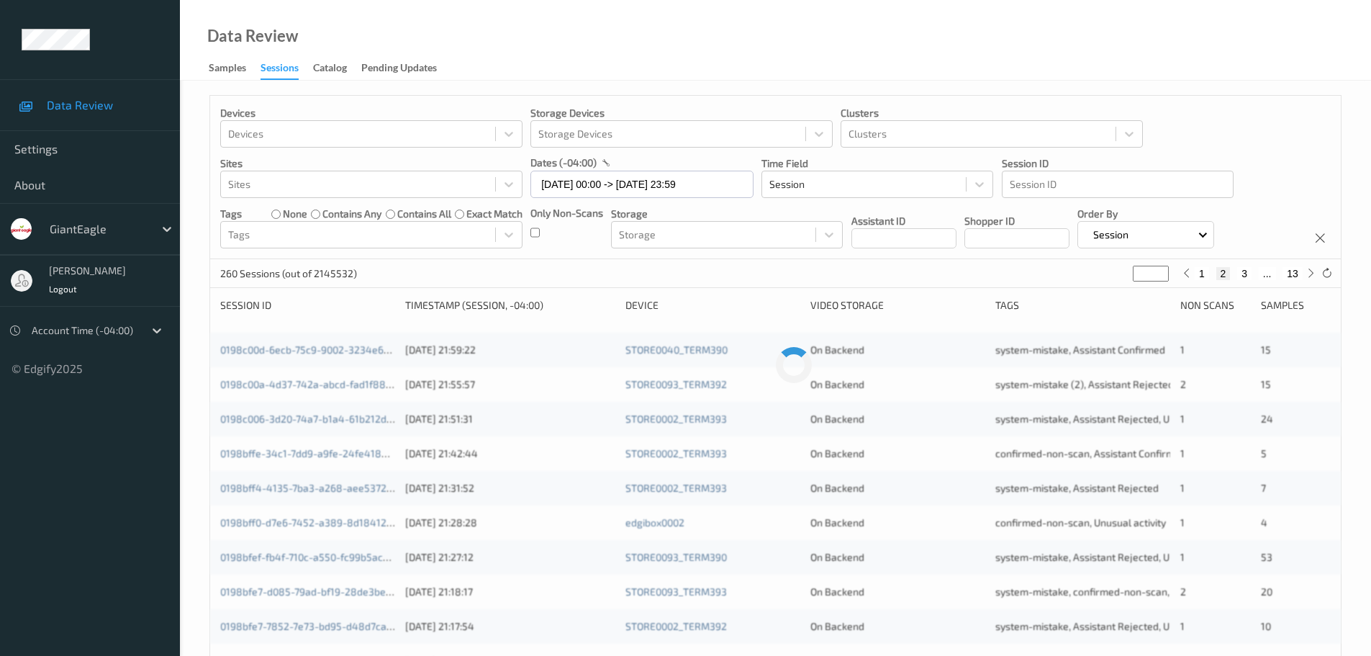
click at [1163, 270] on input "*" at bounding box center [1151, 274] width 36 height 16
type input "*"
click at [1163, 270] on input "*" at bounding box center [1148, 274] width 36 height 16
type input "*"
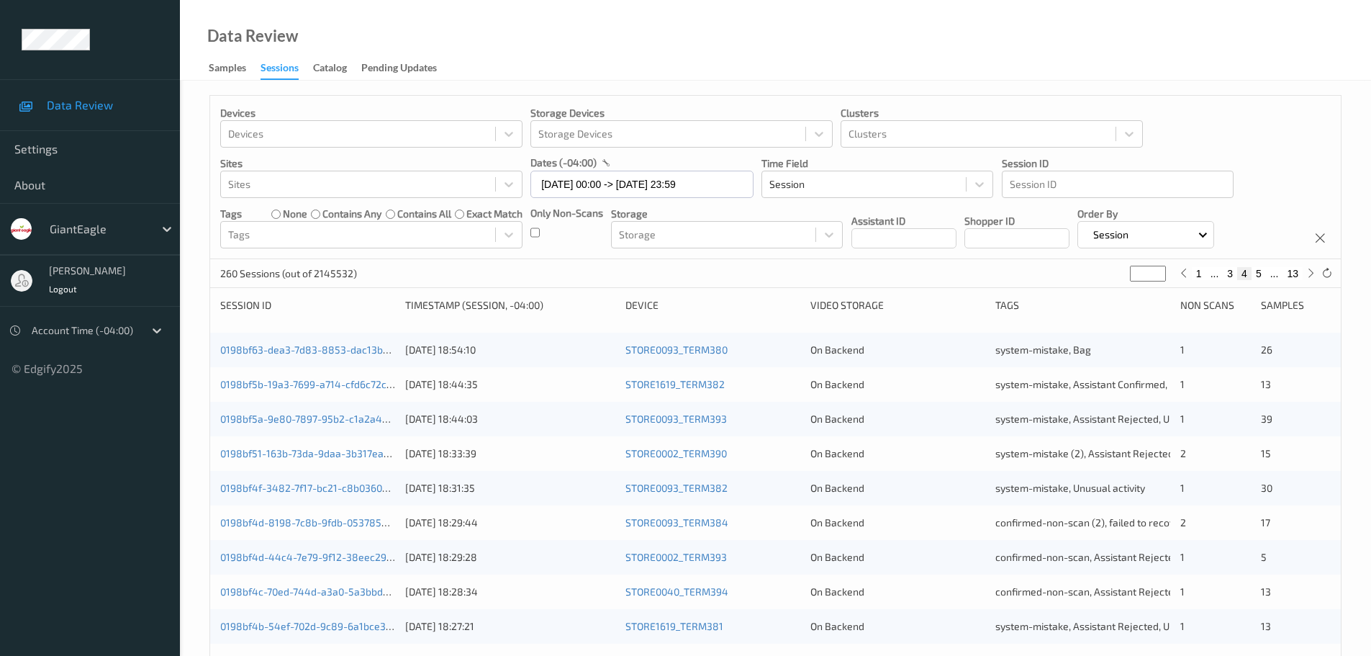
type input "*"
click at [1159, 270] on input "*" at bounding box center [1148, 274] width 36 height 16
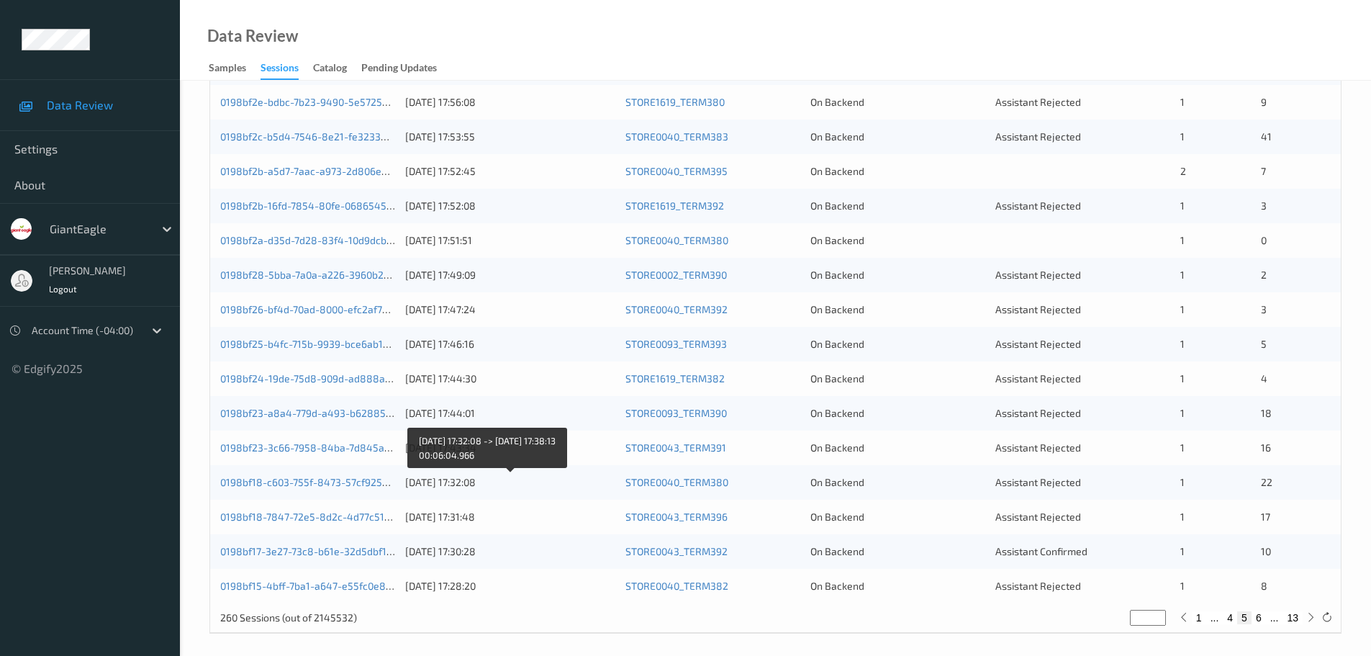
scroll to position [428, 0]
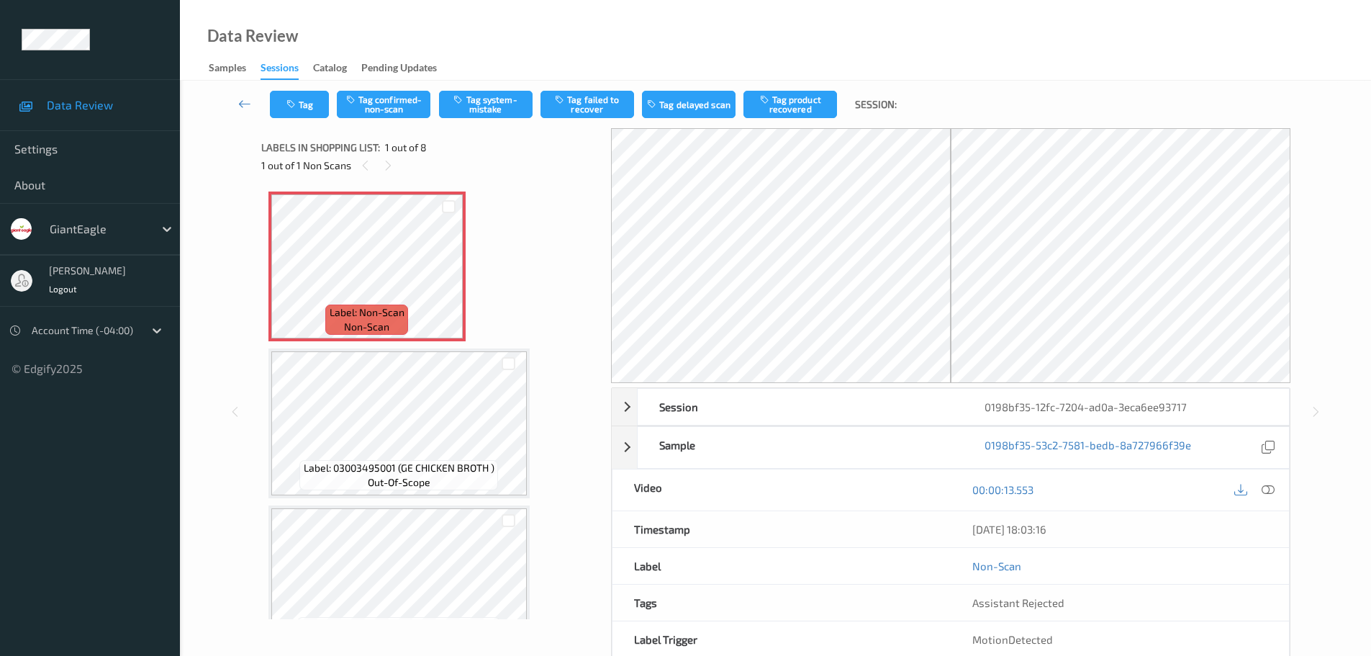
click at [1261, 487] on div at bounding box center [1268, 489] width 19 height 19
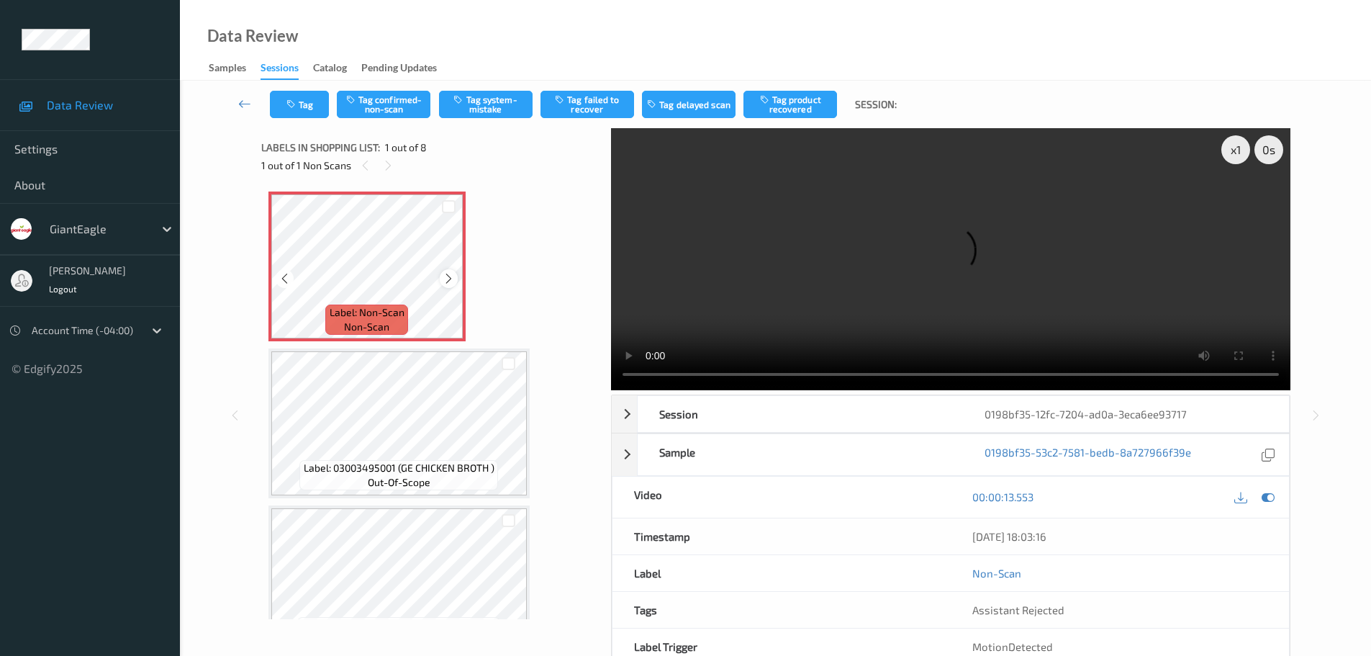
click at [448, 282] on icon at bounding box center [449, 278] width 12 height 13
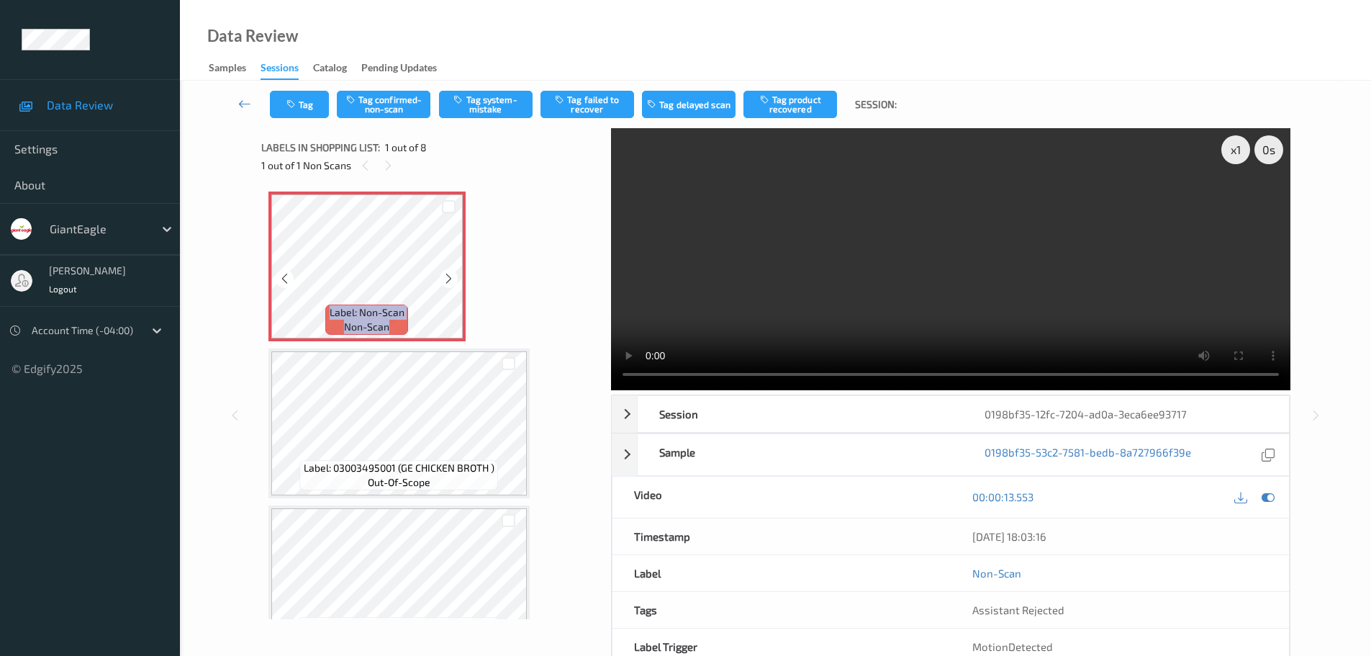
click at [448, 282] on icon at bounding box center [449, 278] width 12 height 13
click at [448, 277] on icon at bounding box center [449, 278] width 12 height 13
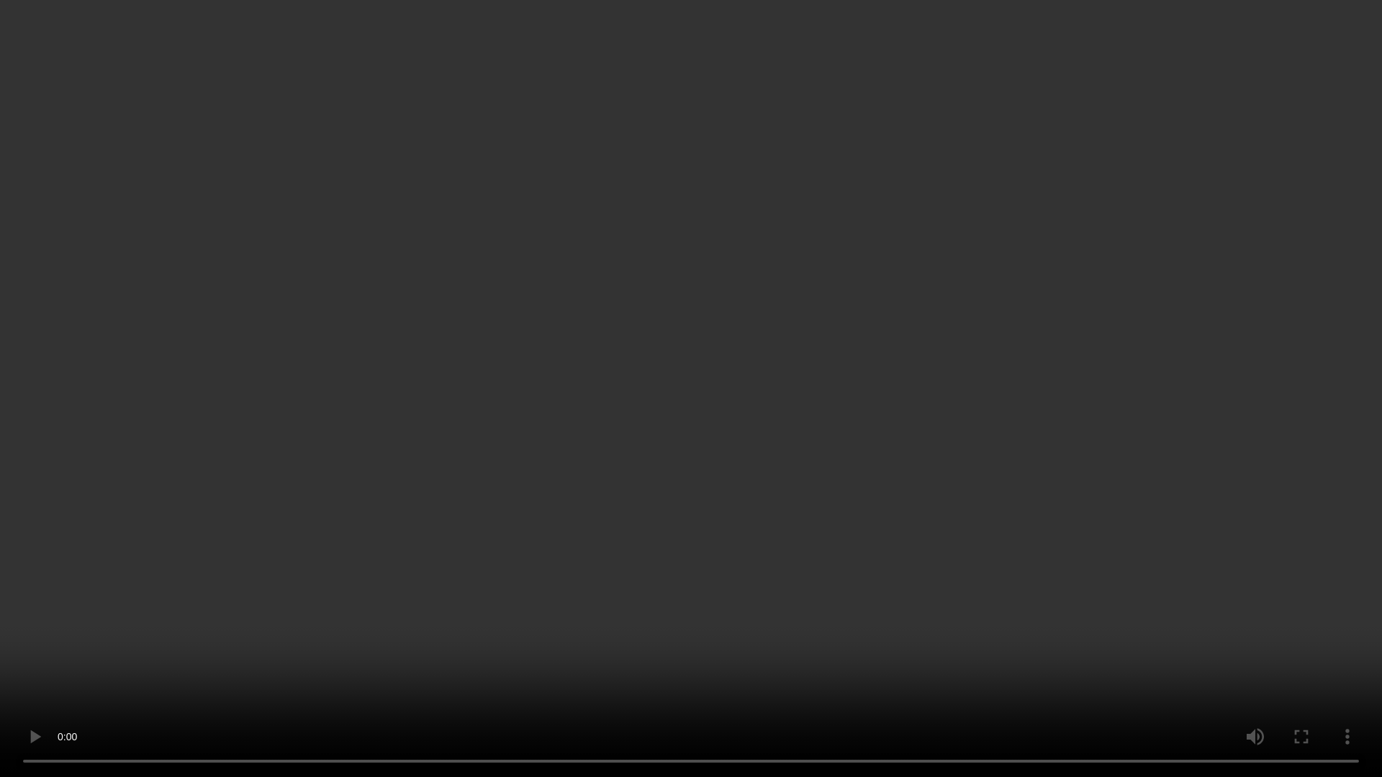
click at [173, 655] on video at bounding box center [691, 388] width 1382 height 777
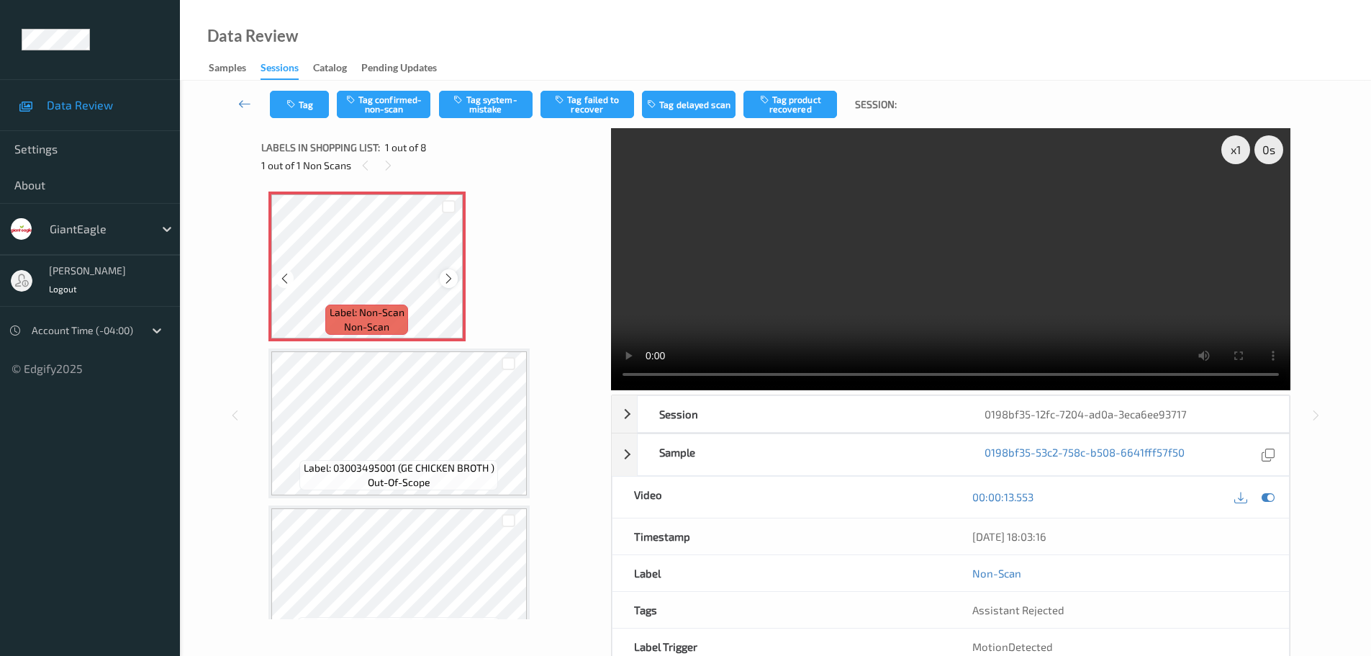
click at [448, 277] on icon at bounding box center [449, 278] width 12 height 13
click at [448, 276] on icon at bounding box center [449, 278] width 12 height 13
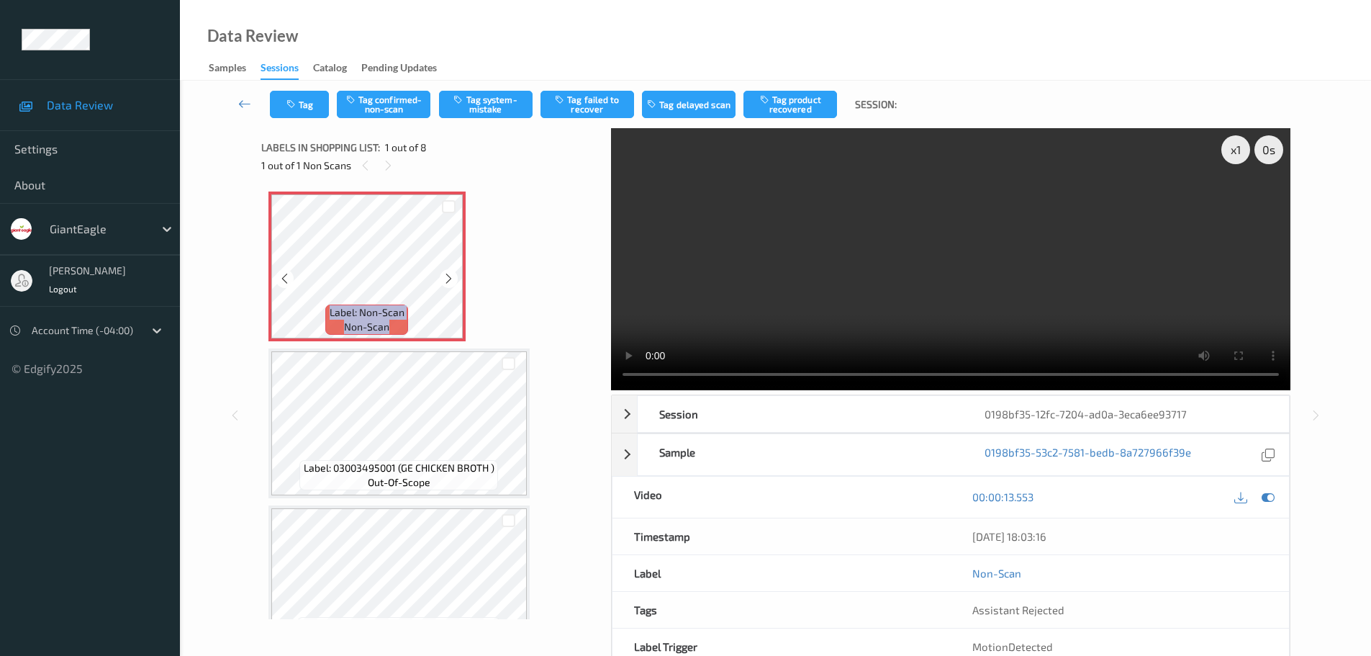
click at [448, 276] on icon at bounding box center [449, 278] width 12 height 13
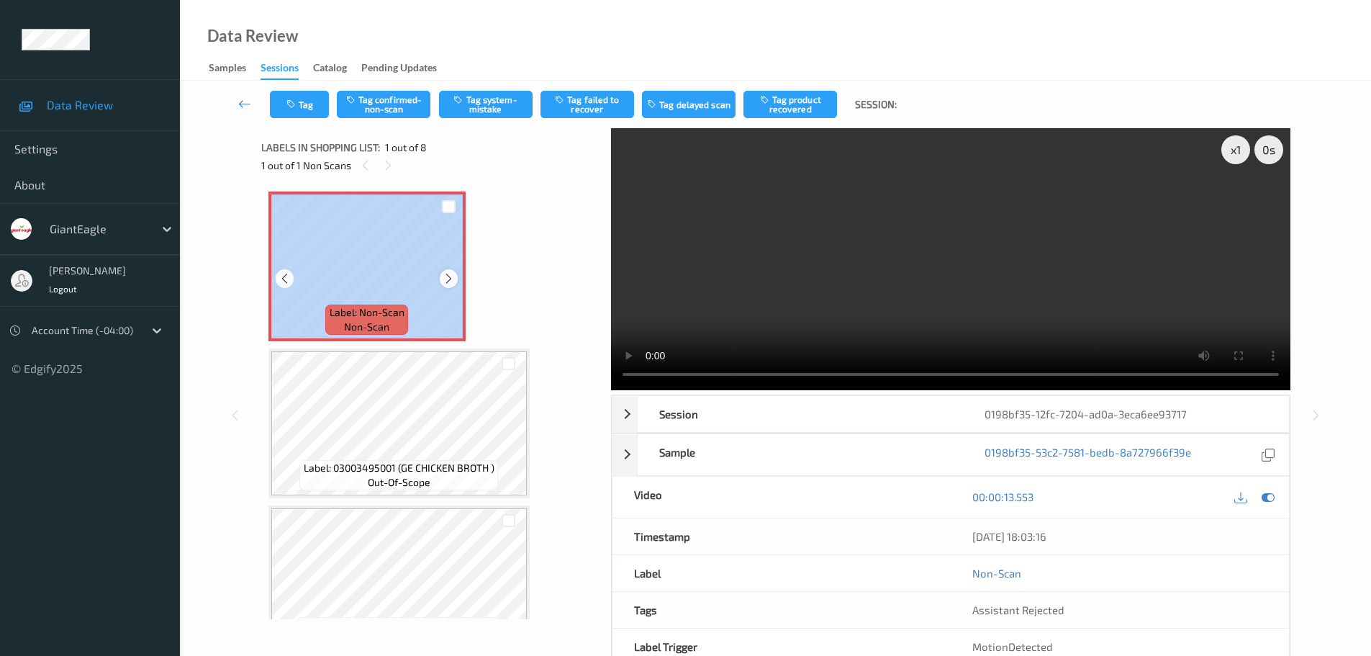
click at [457, 290] on div "Label: Non-Scan non-scan" at bounding box center [366, 266] width 197 height 150
click at [368, 311] on span "Label: Non-Scan" at bounding box center [367, 312] width 75 height 14
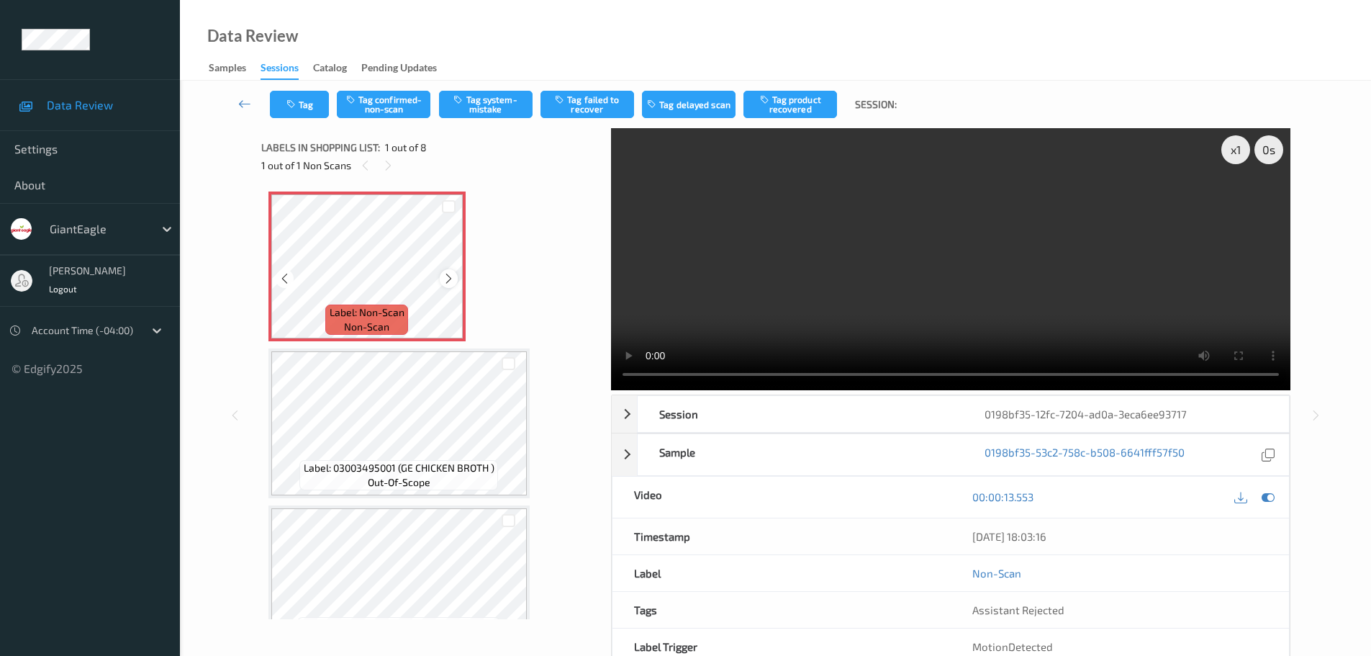
click at [442, 286] on div "Label: Non-Scan non-scan" at bounding box center [366, 266] width 197 height 150
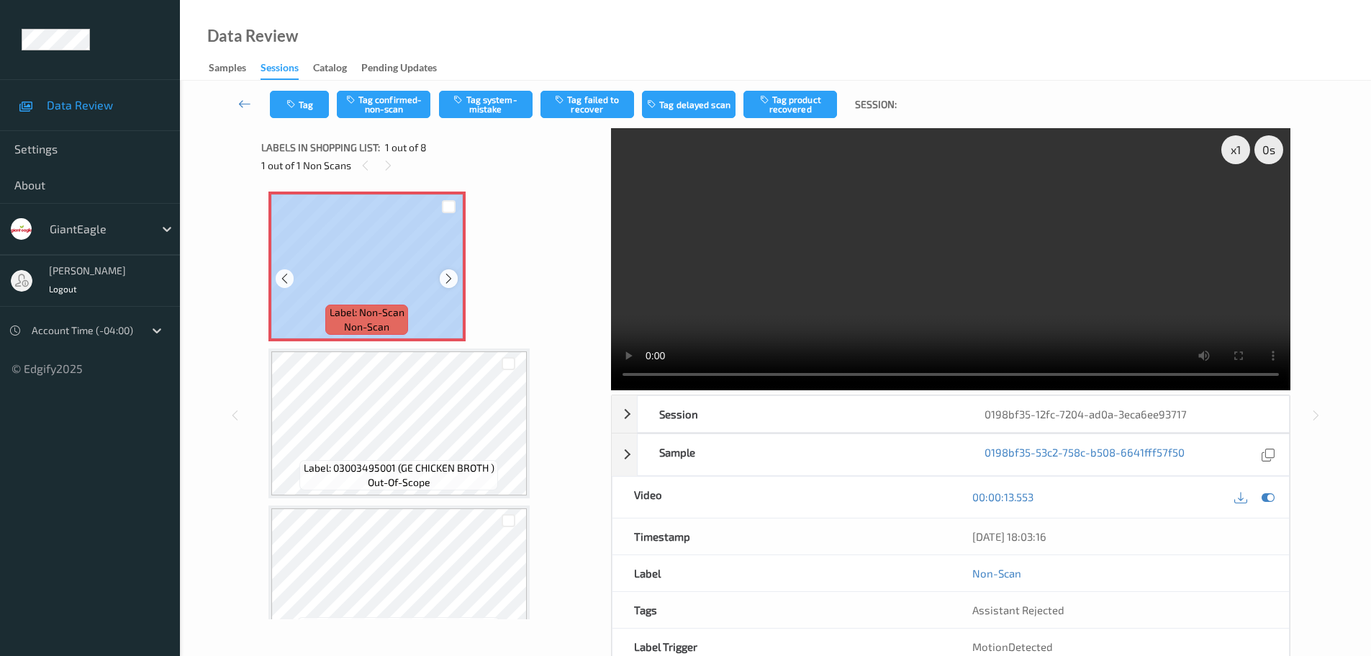
click at [445, 279] on icon at bounding box center [449, 278] width 12 height 13
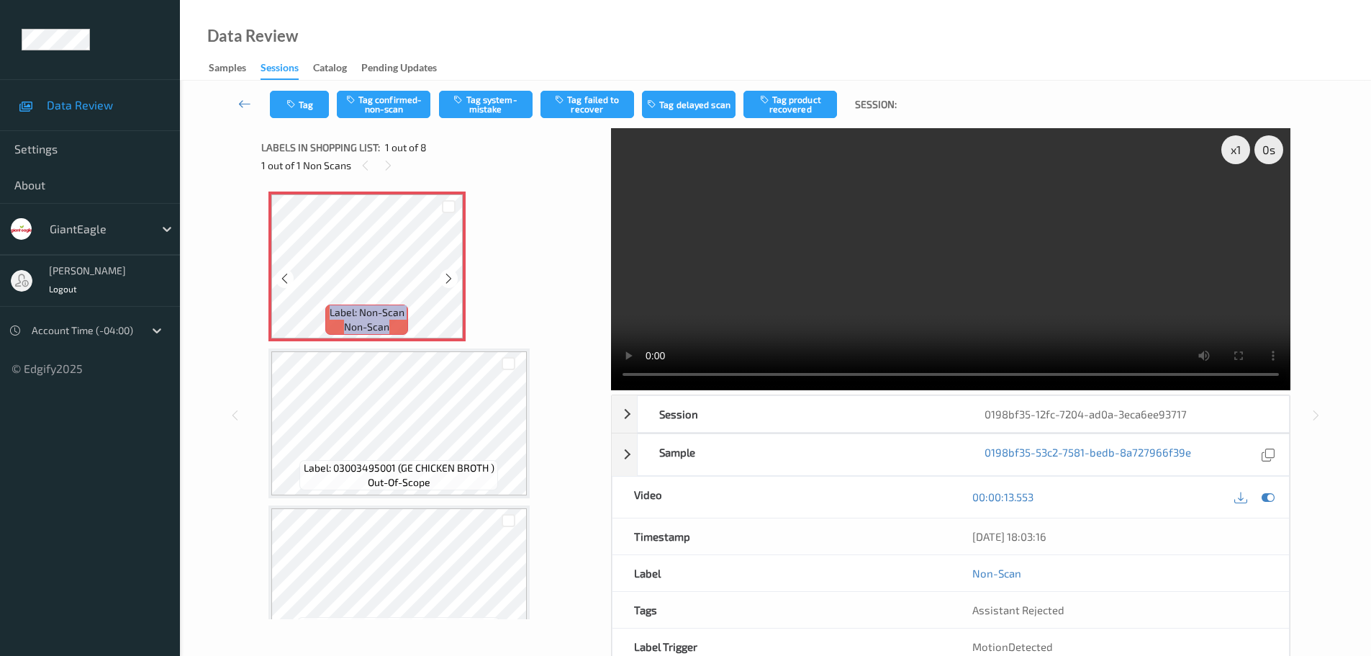
click at [445, 279] on icon at bounding box center [449, 278] width 12 height 13
click at [446, 277] on icon at bounding box center [449, 278] width 12 height 13
click at [491, 107] on button "Tag system-mistake" at bounding box center [486, 104] width 94 height 27
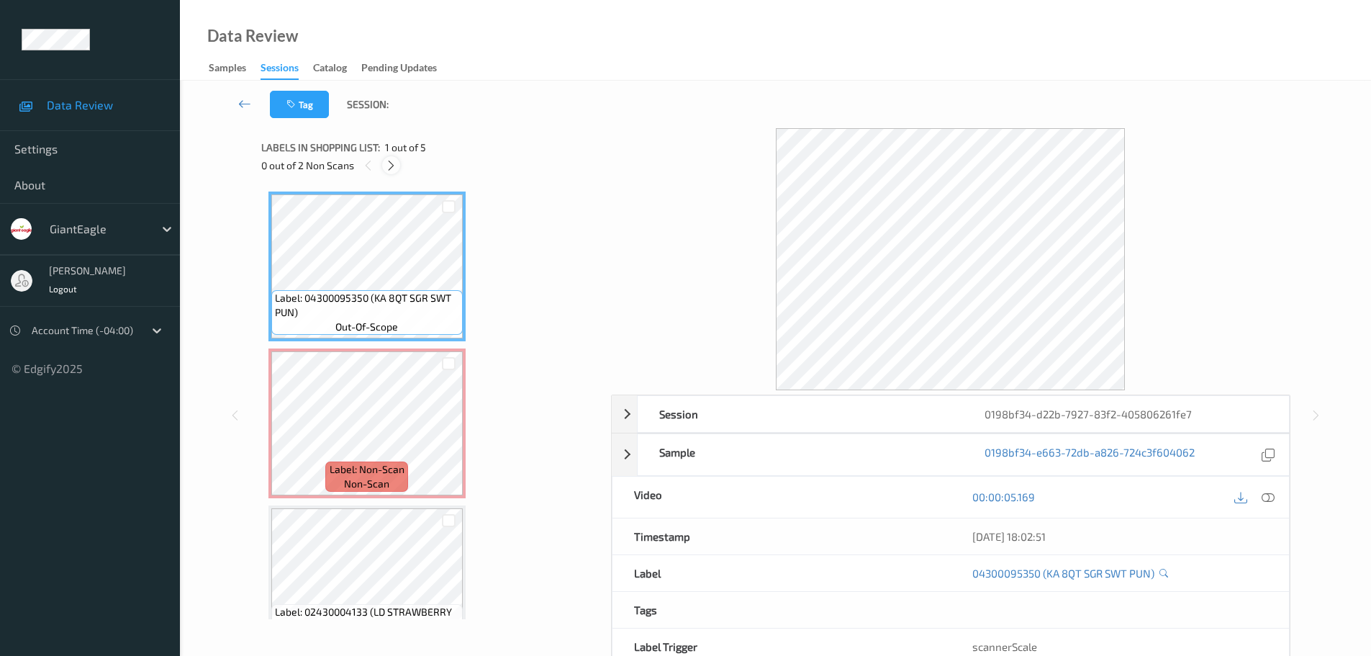
click at [384, 165] on div at bounding box center [391, 165] width 18 height 18
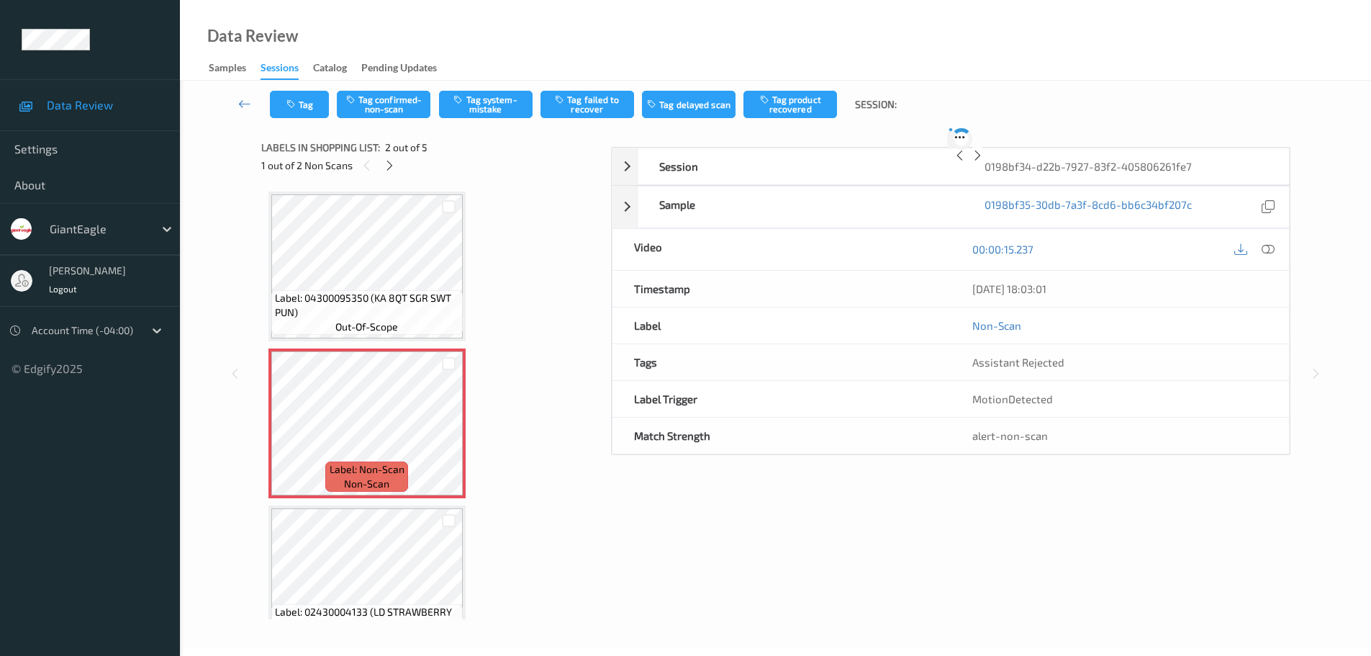
scroll to position [7, 0]
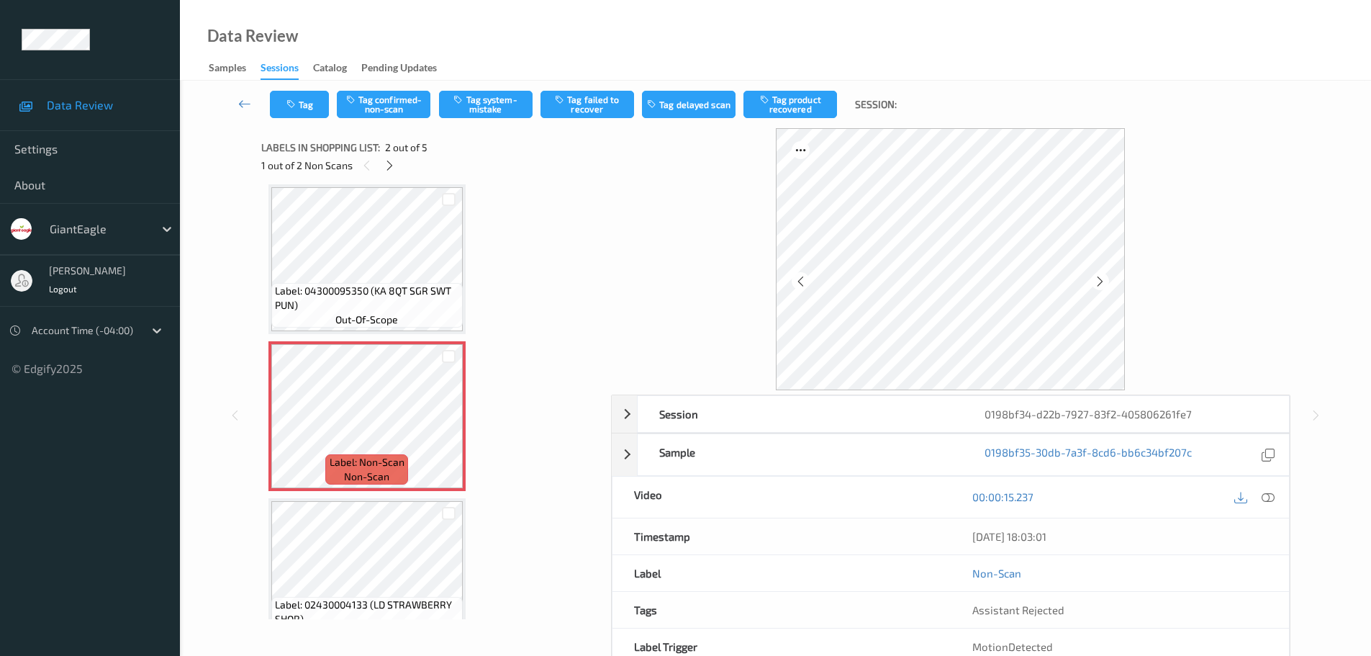
click at [1266, 497] on icon at bounding box center [1268, 496] width 13 height 13
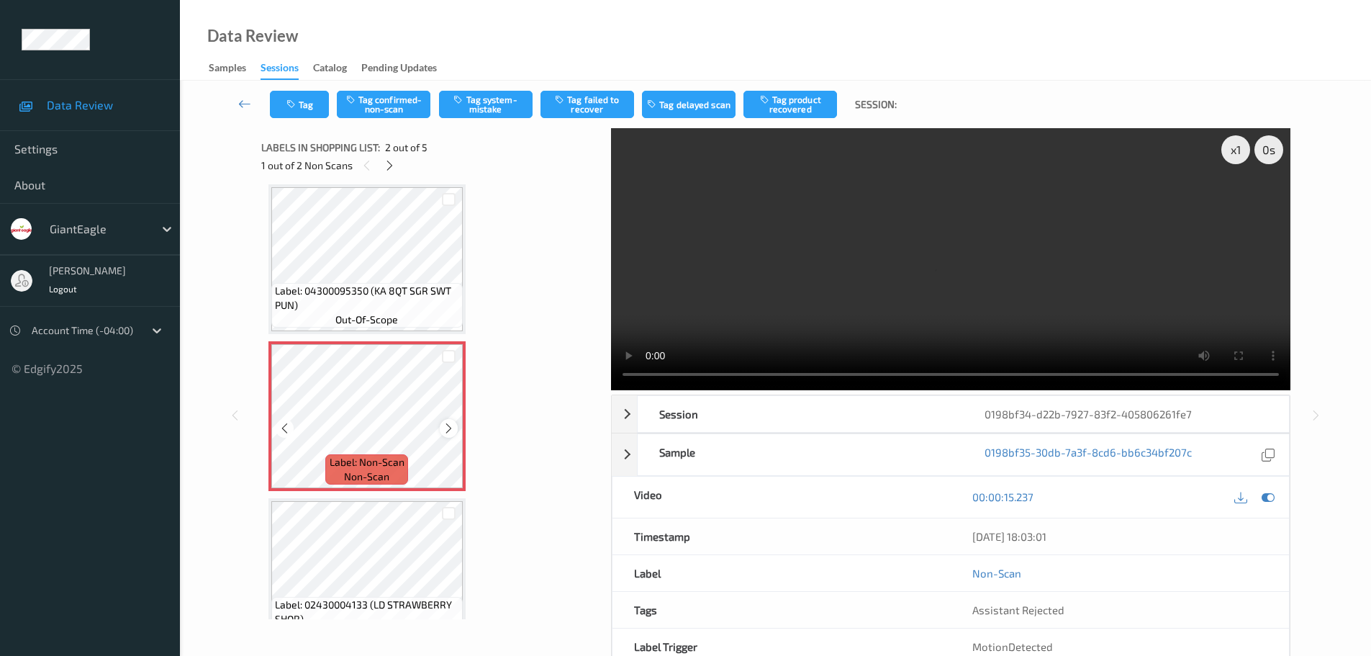
click at [455, 425] on div at bounding box center [449, 428] width 18 height 18
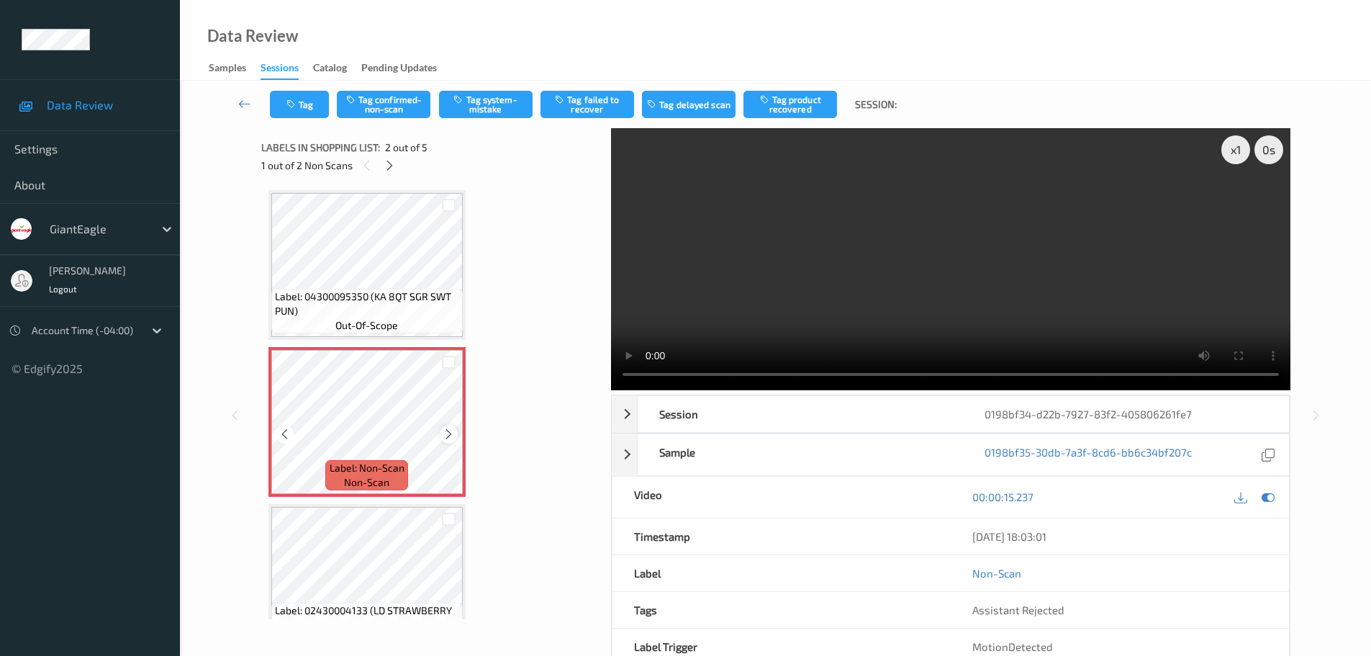
scroll to position [0, 0]
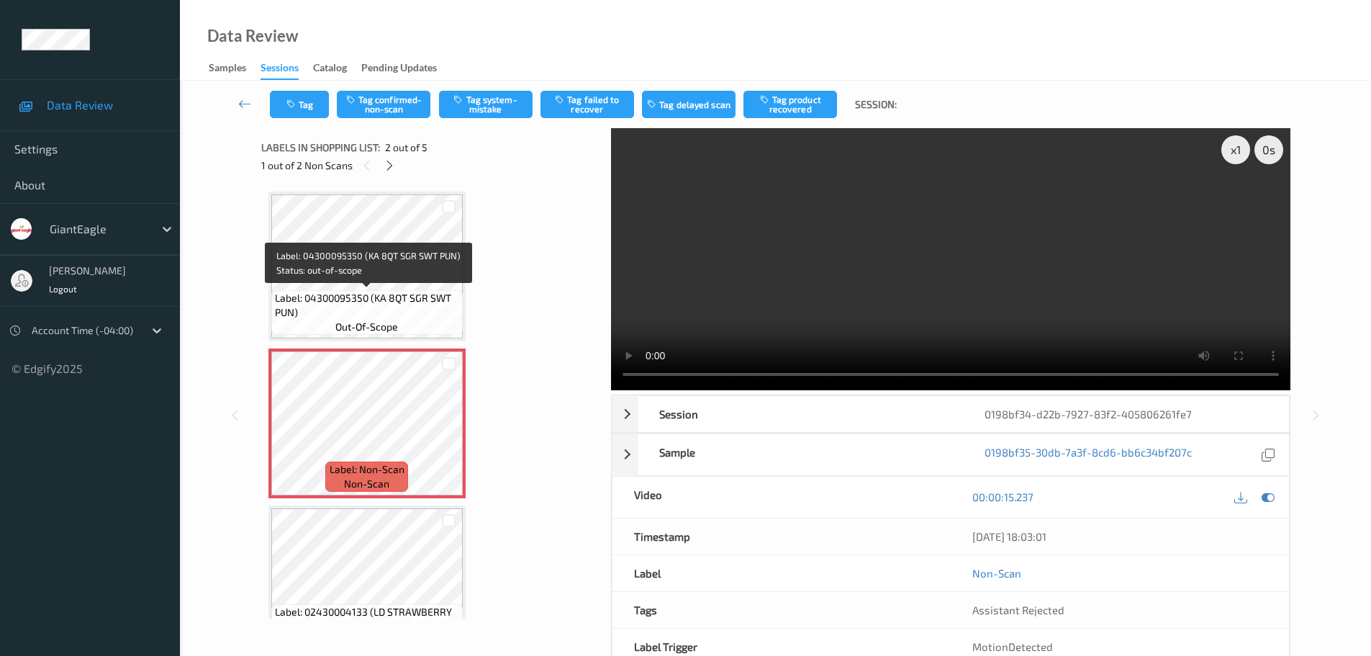
click at [397, 302] on span "Label: 04300095350 (KA 8QT SGR SWT PUN)" at bounding box center [367, 305] width 184 height 29
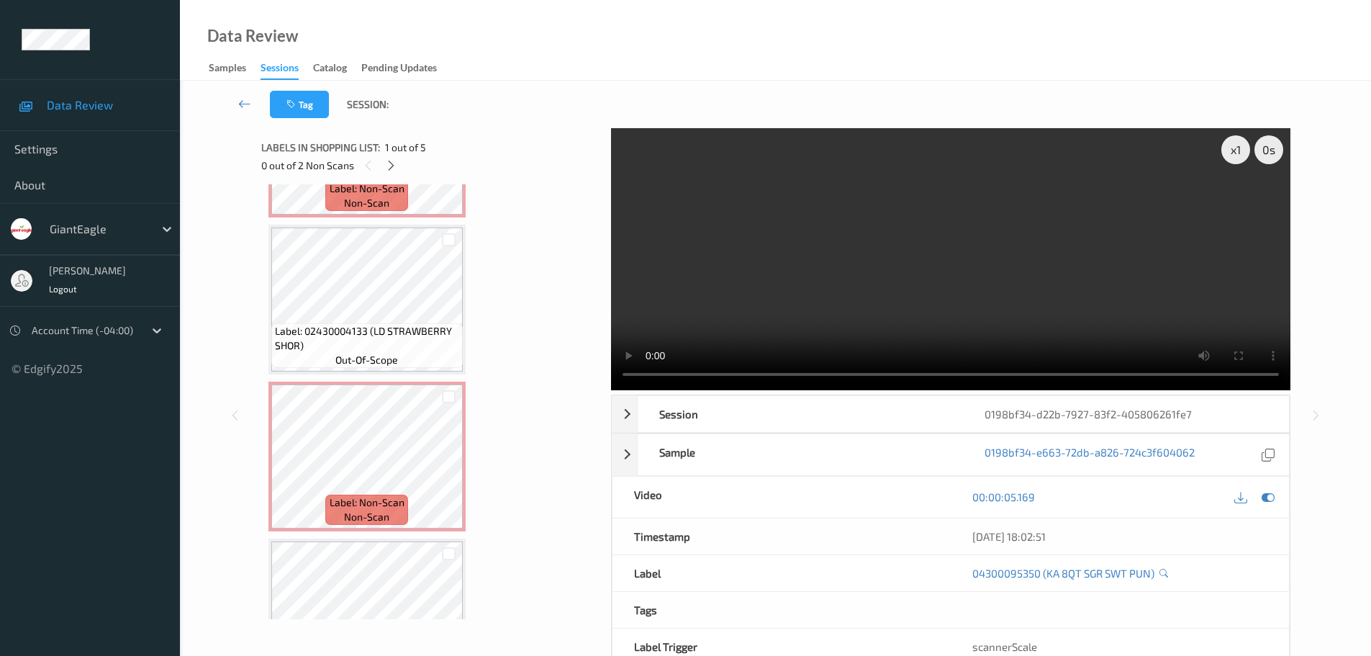
scroll to position [288, 0]
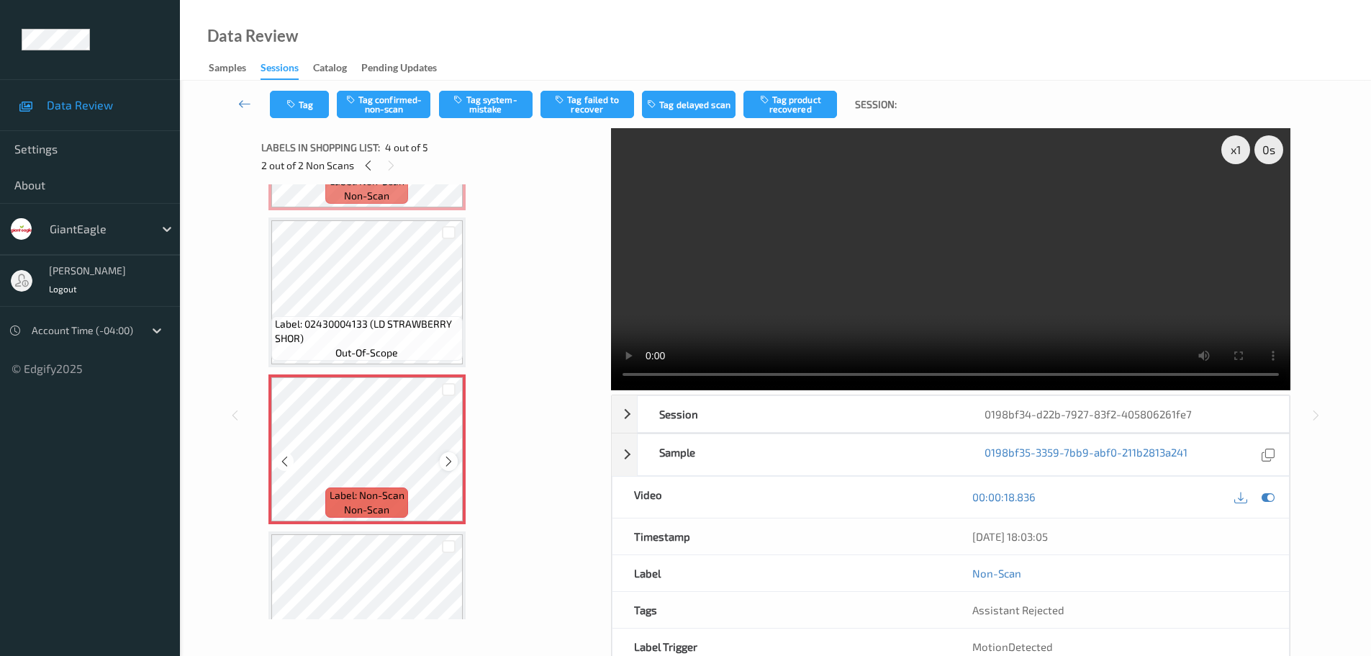
click at [446, 465] on icon at bounding box center [449, 461] width 12 height 13
click at [446, 464] on icon at bounding box center [449, 461] width 12 height 13
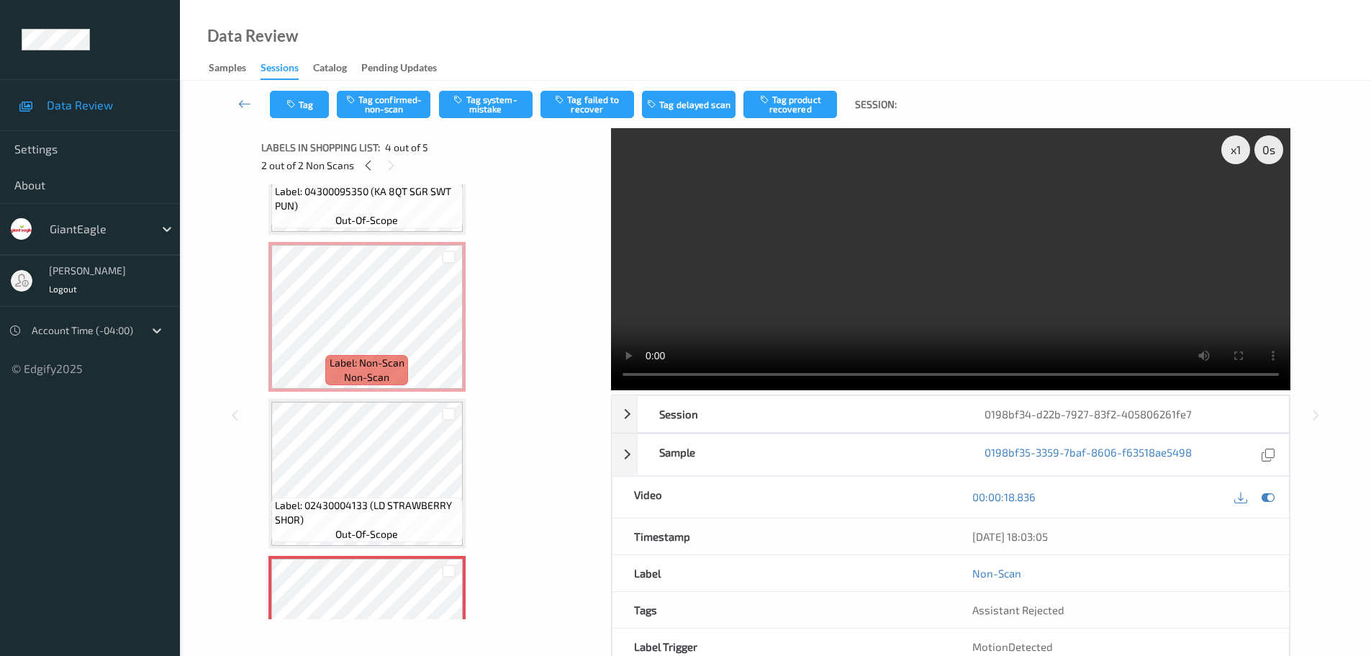
scroll to position [72, 0]
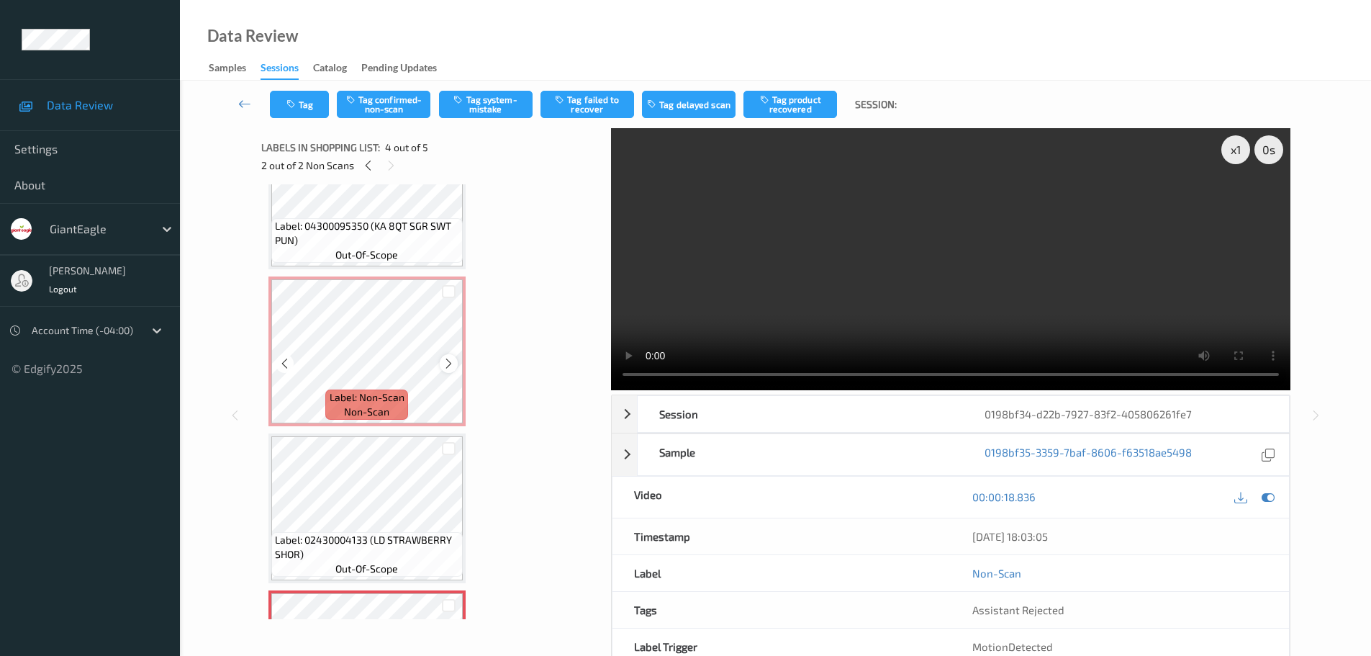
click at [445, 366] on icon at bounding box center [449, 363] width 12 height 13
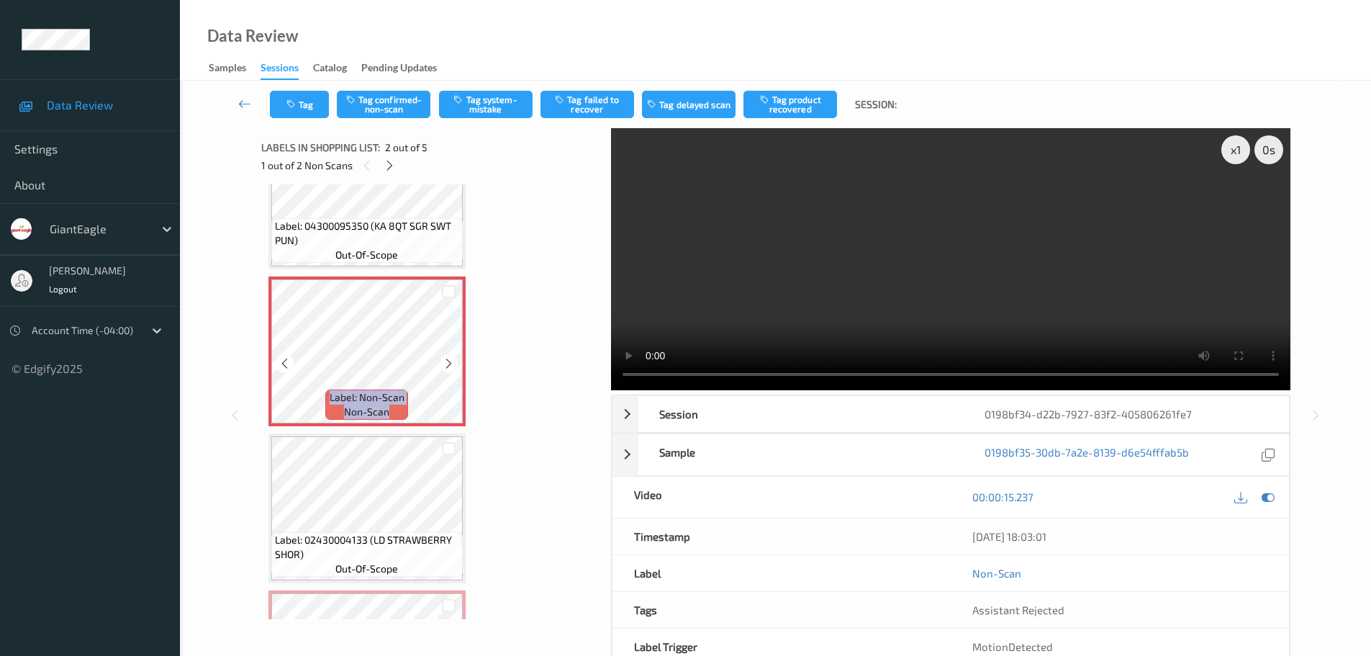
click at [445, 366] on icon at bounding box center [449, 363] width 12 height 13
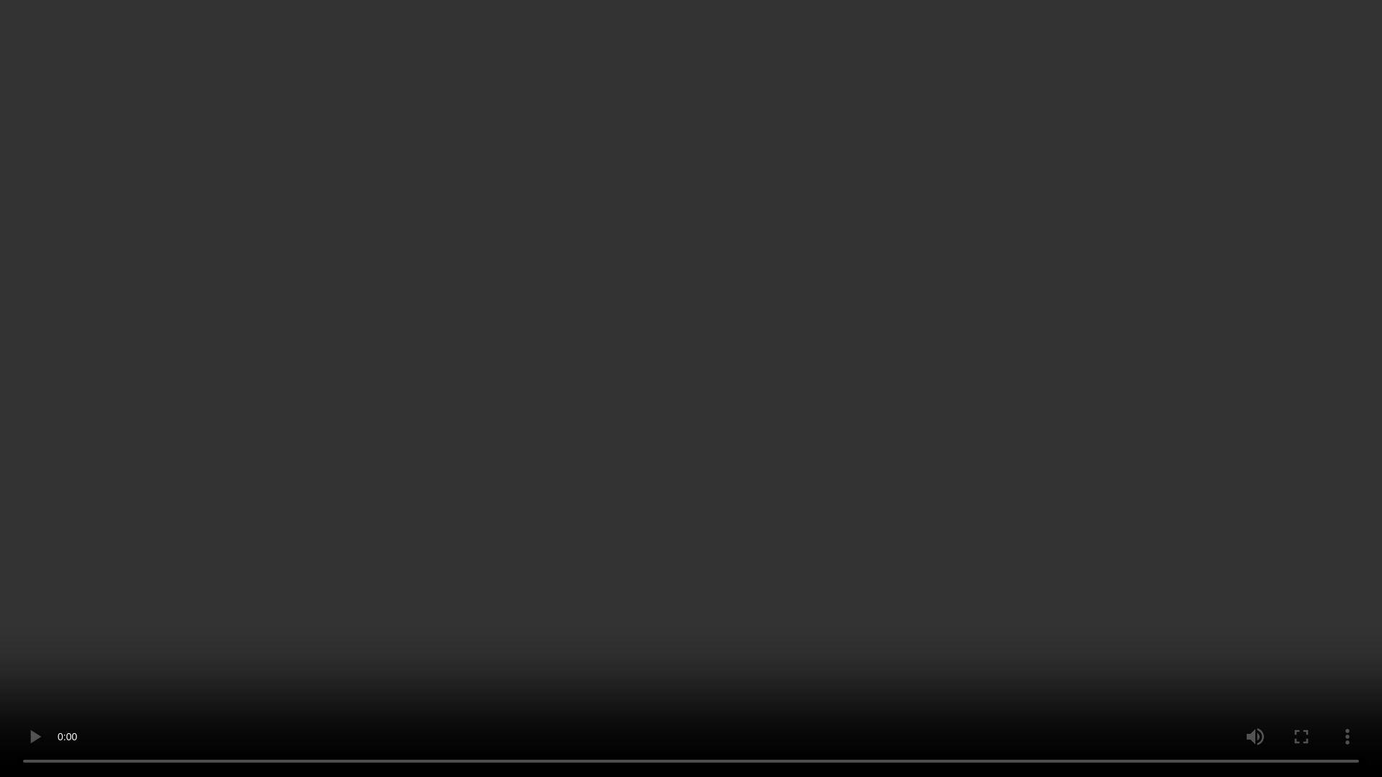
click at [21, 655] on video at bounding box center [691, 388] width 1382 height 777
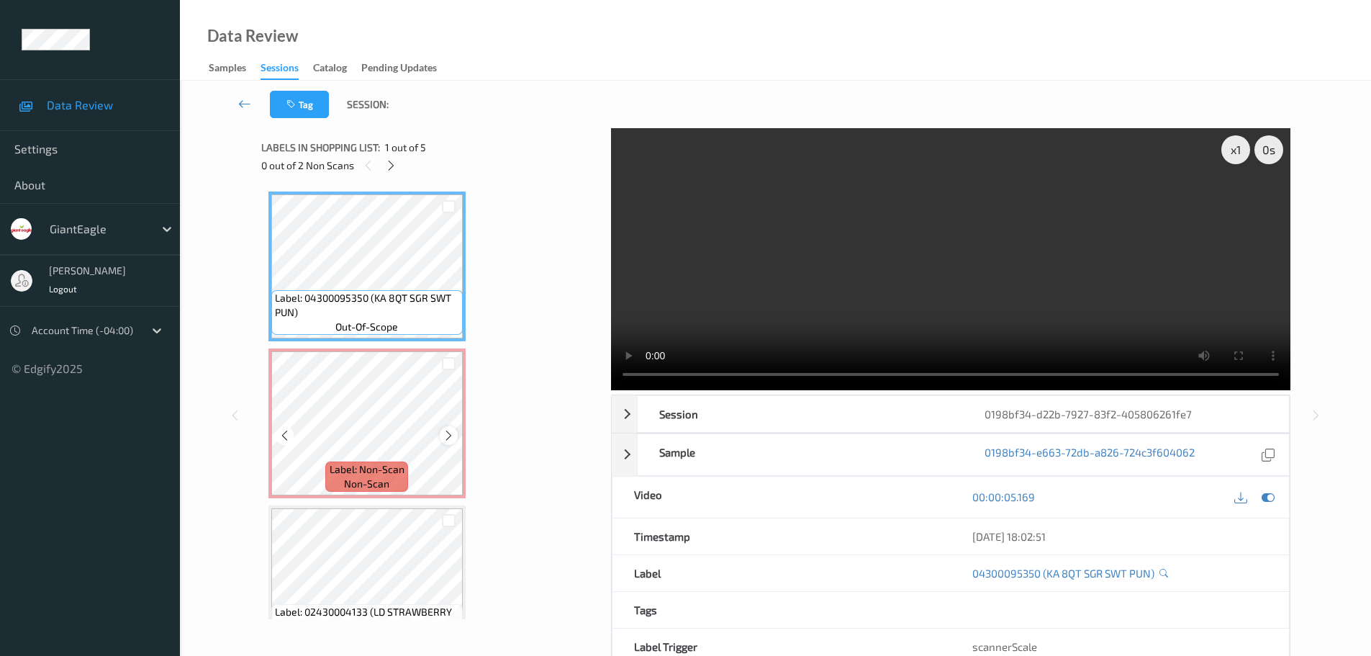
click at [448, 435] on icon at bounding box center [449, 435] width 12 height 13
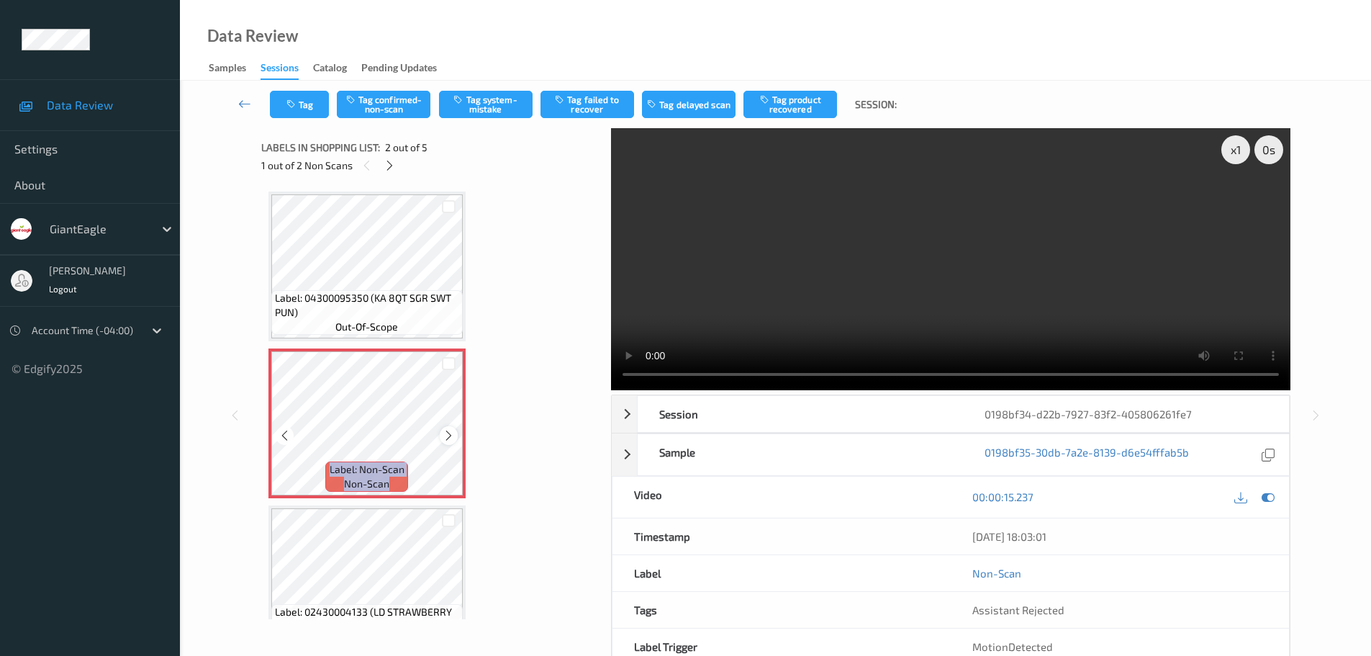
click at [448, 435] on icon at bounding box center [449, 435] width 12 height 13
click at [447, 435] on icon at bounding box center [449, 435] width 12 height 13
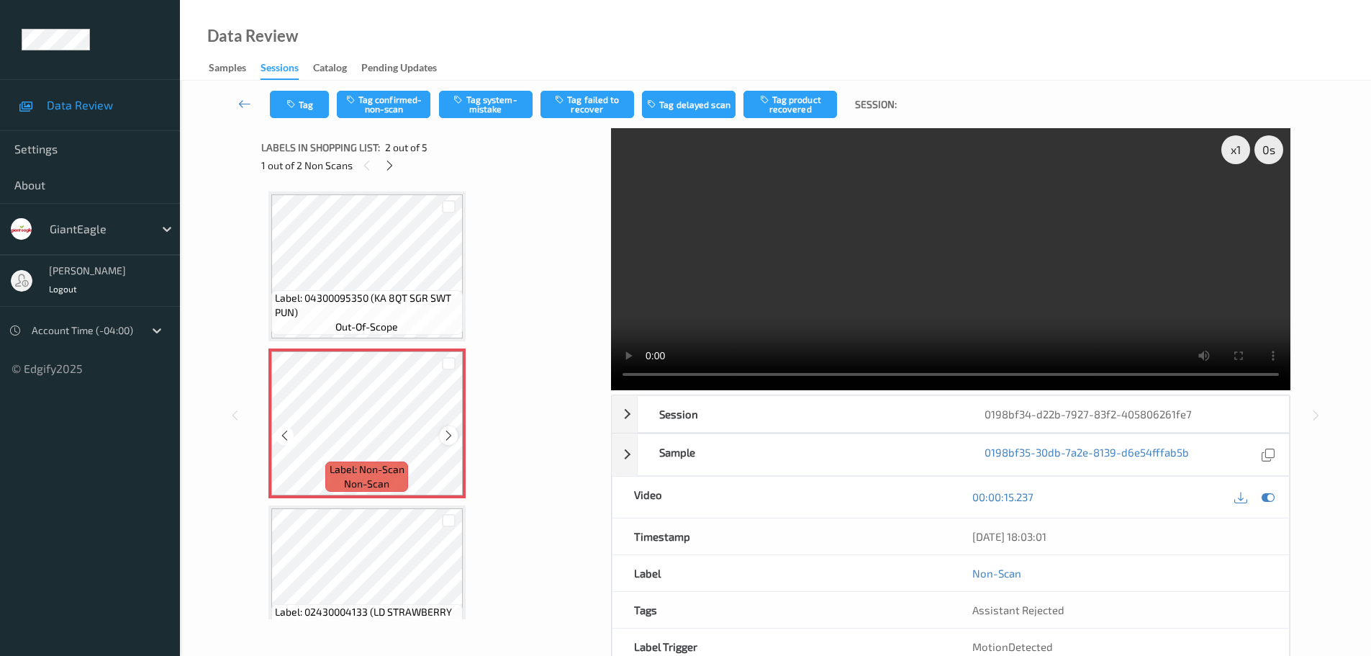
click at [446, 434] on icon at bounding box center [449, 435] width 12 height 13
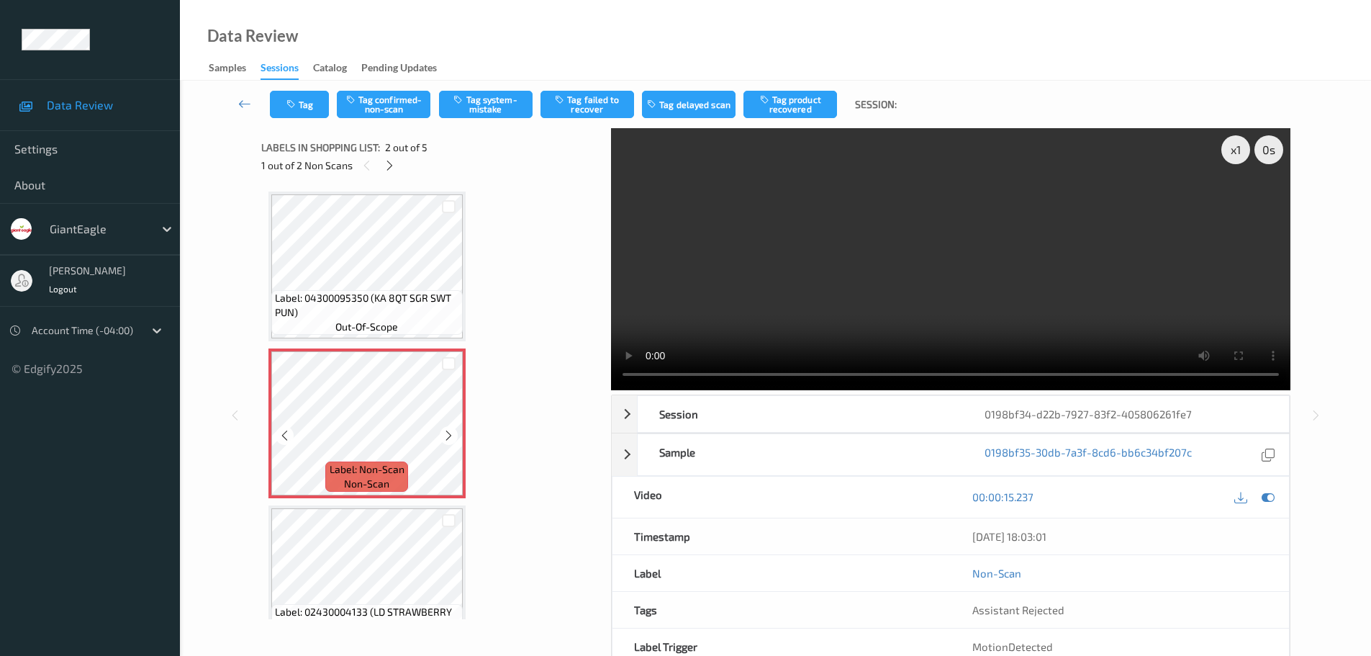
click at [446, 434] on icon at bounding box center [449, 435] width 12 height 13
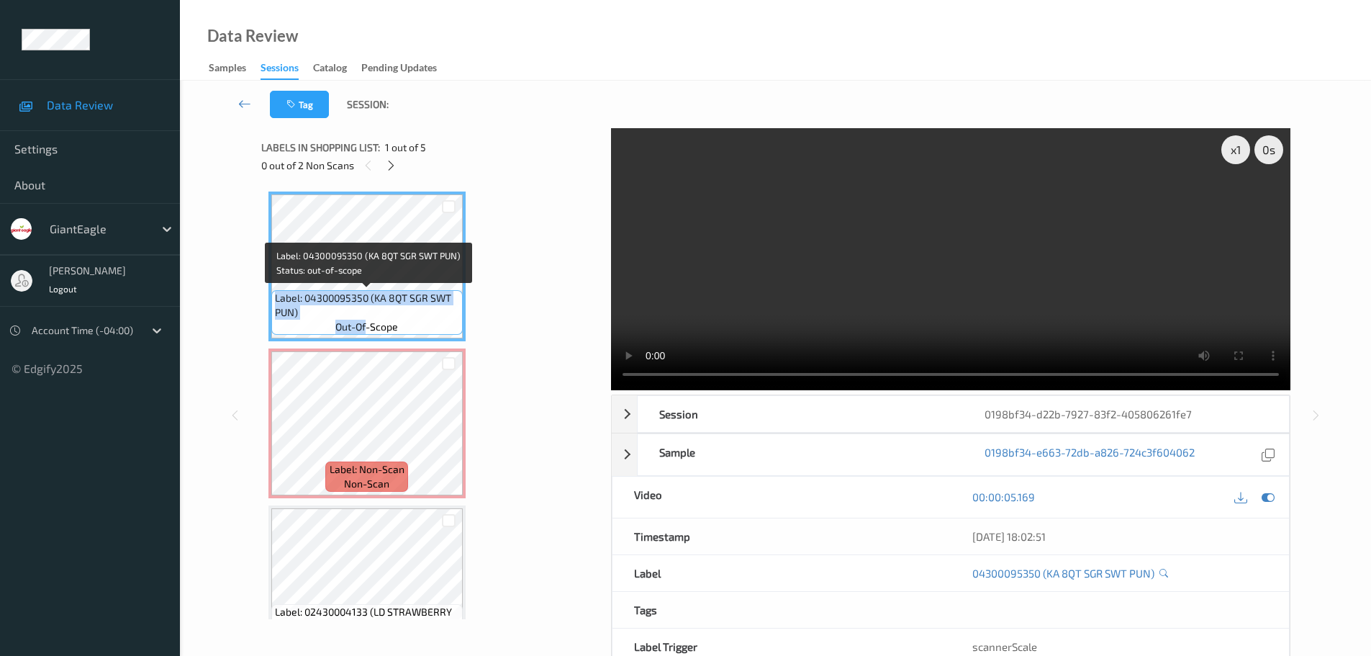
click at [367, 340] on div "Label: 04300095350 (KA 8QT SGR SWT PUN) out-of-scope" at bounding box center [366, 266] width 197 height 150
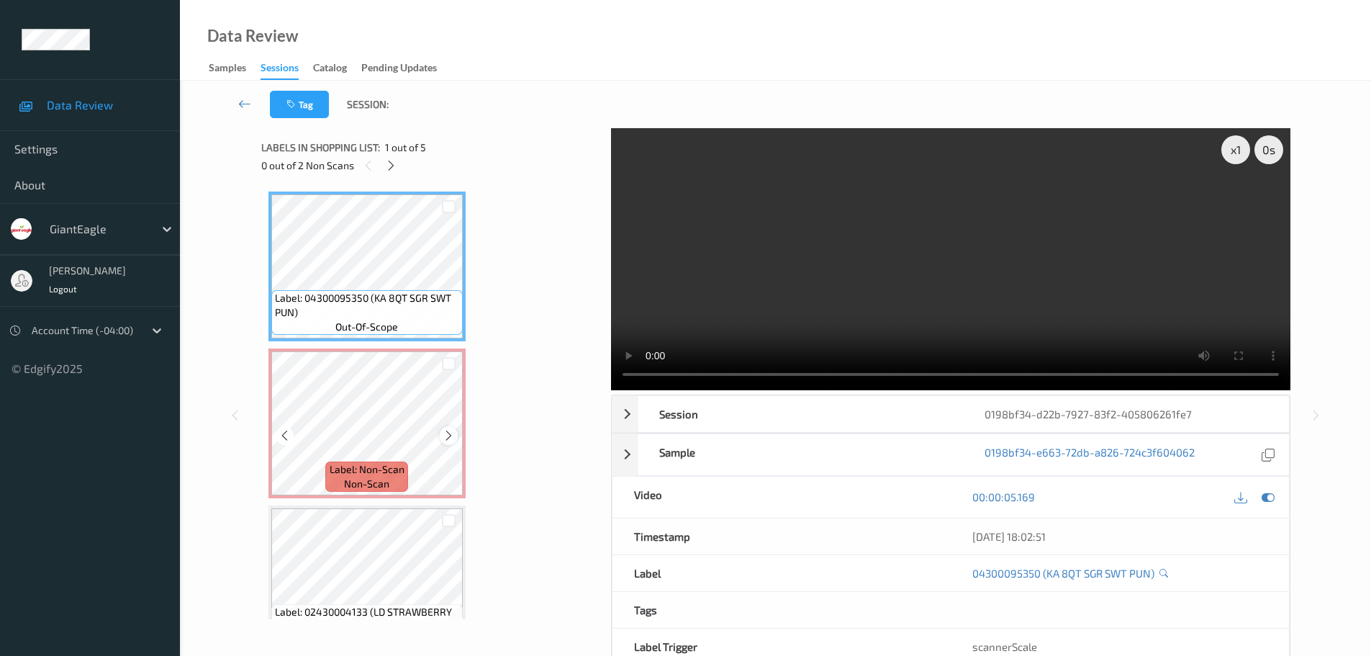
click at [448, 439] on icon at bounding box center [449, 435] width 12 height 13
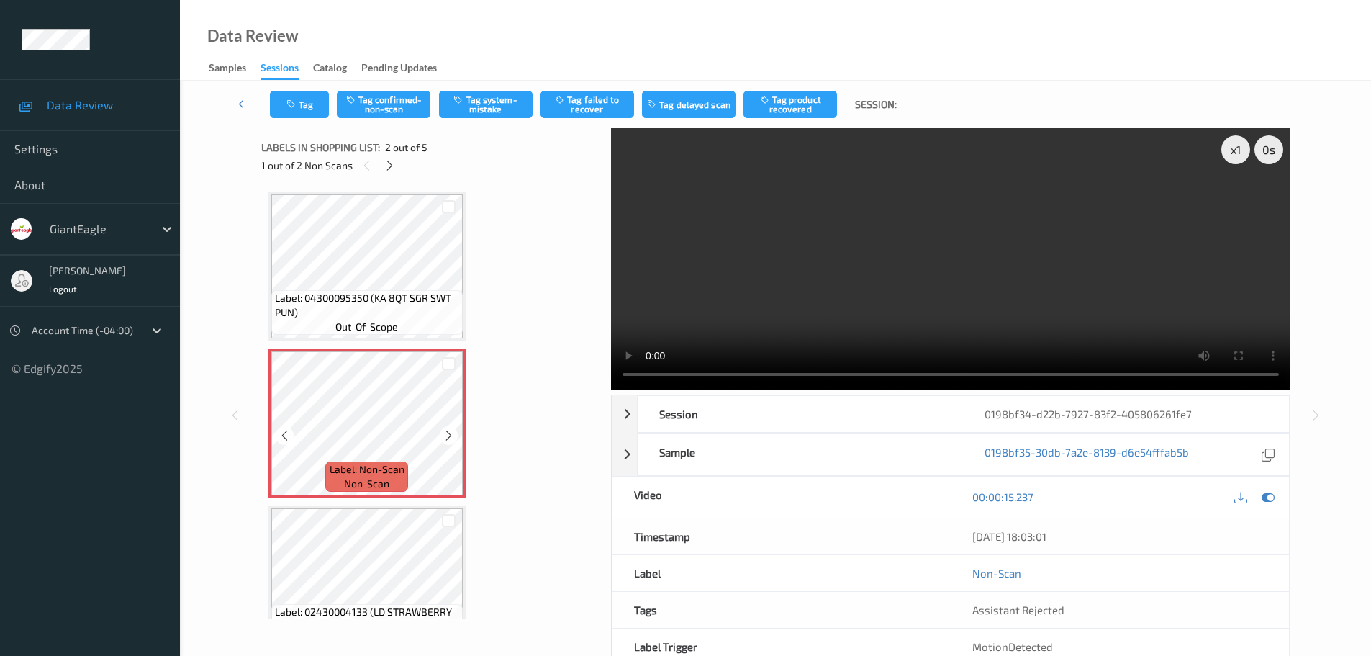
click at [448, 439] on icon at bounding box center [449, 435] width 12 height 13
click at [443, 438] on icon at bounding box center [449, 435] width 12 height 13
click at [444, 438] on icon at bounding box center [449, 435] width 12 height 13
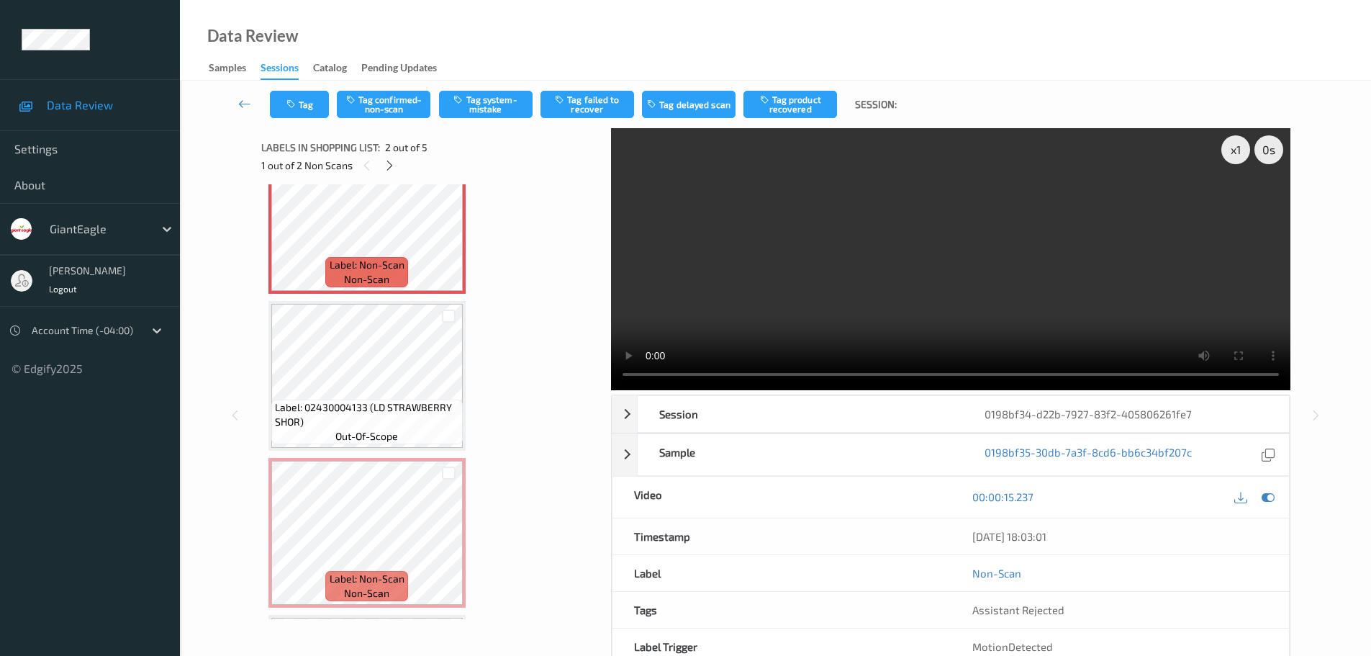
scroll to position [216, 0]
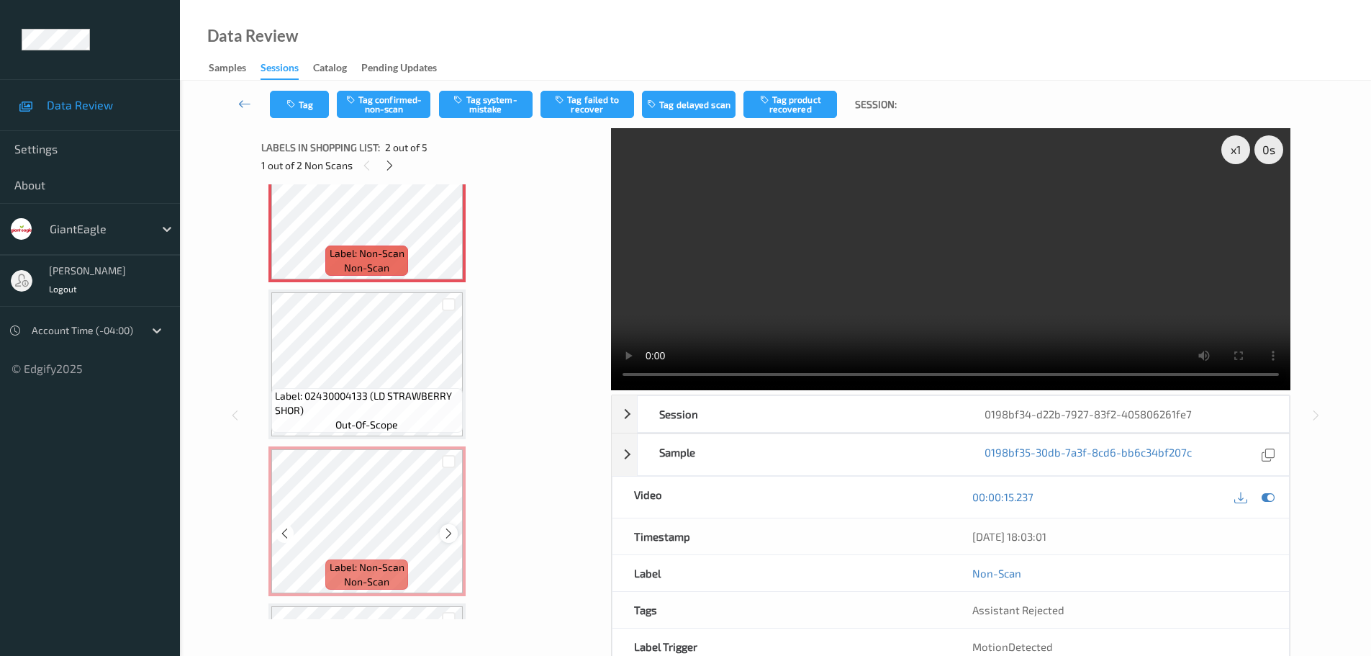
click at [446, 536] on icon at bounding box center [449, 533] width 12 height 13
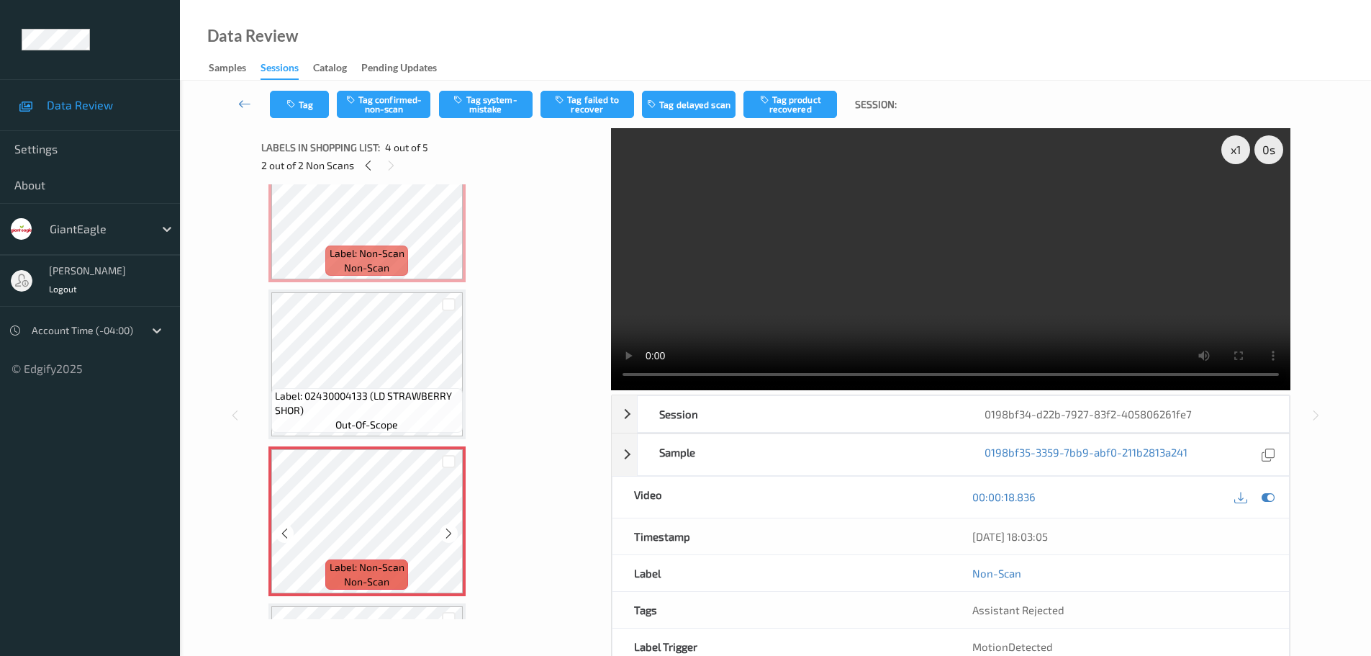
click at [446, 536] on icon at bounding box center [449, 533] width 12 height 13
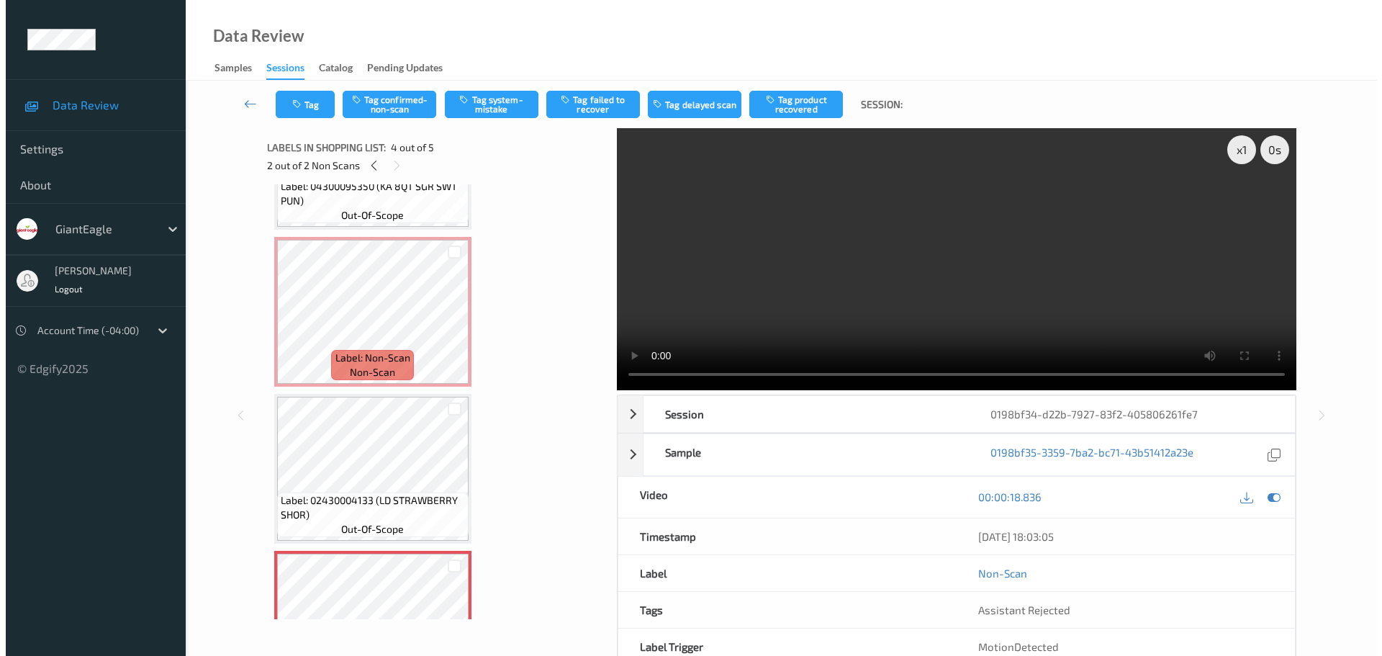
scroll to position [69, 0]
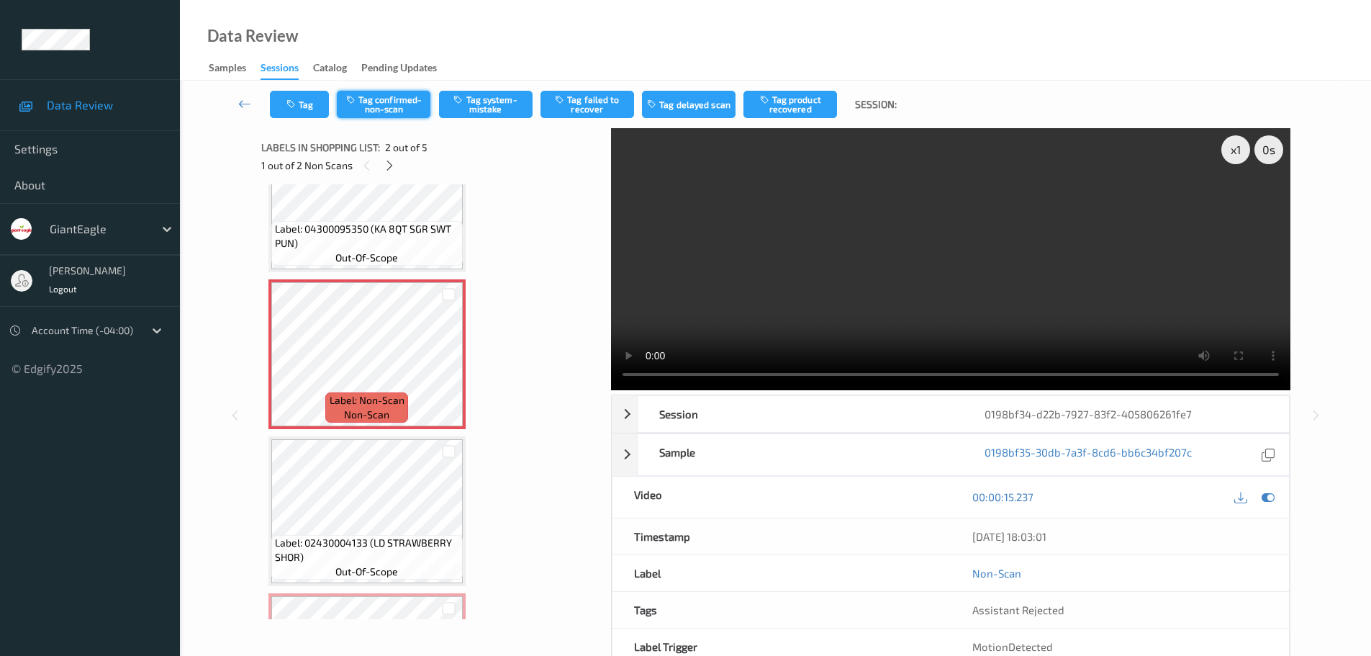
click at [388, 100] on button "Tag confirmed-non-scan" at bounding box center [384, 104] width 94 height 27
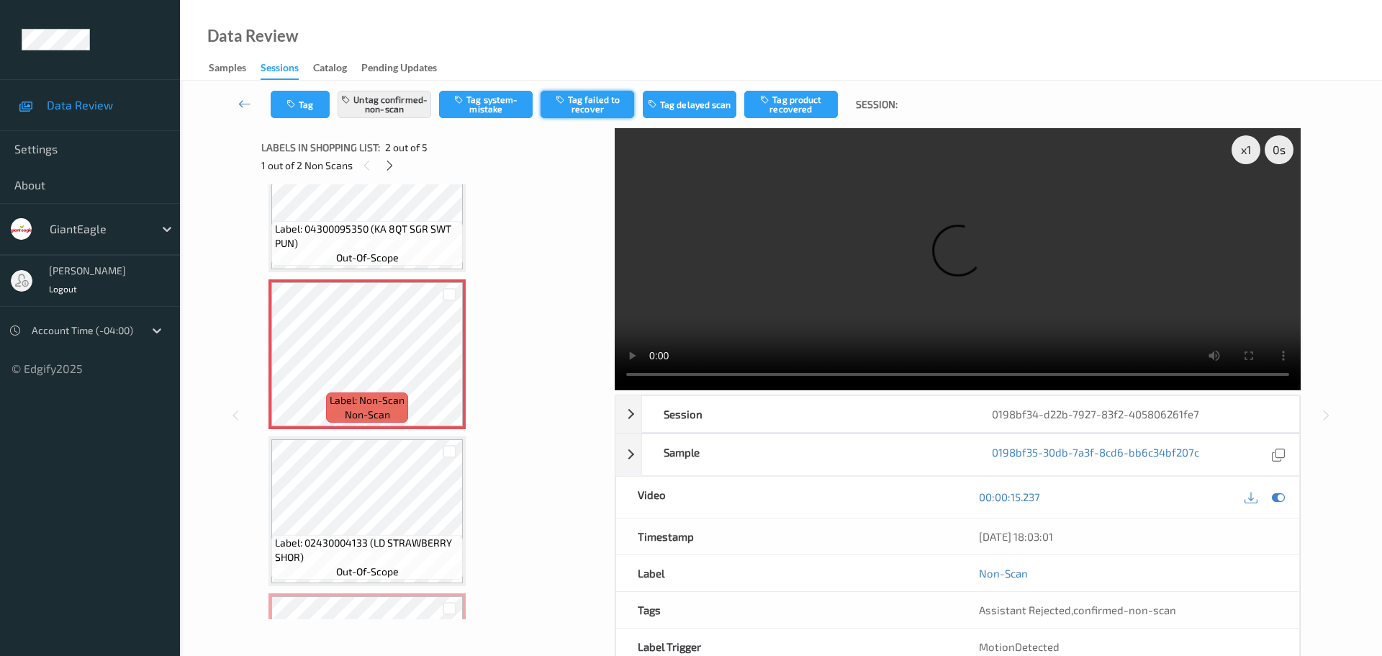
click at [599, 99] on button "Tag failed to recover" at bounding box center [588, 104] width 94 height 27
click at [394, 169] on icon at bounding box center [390, 165] width 12 height 13
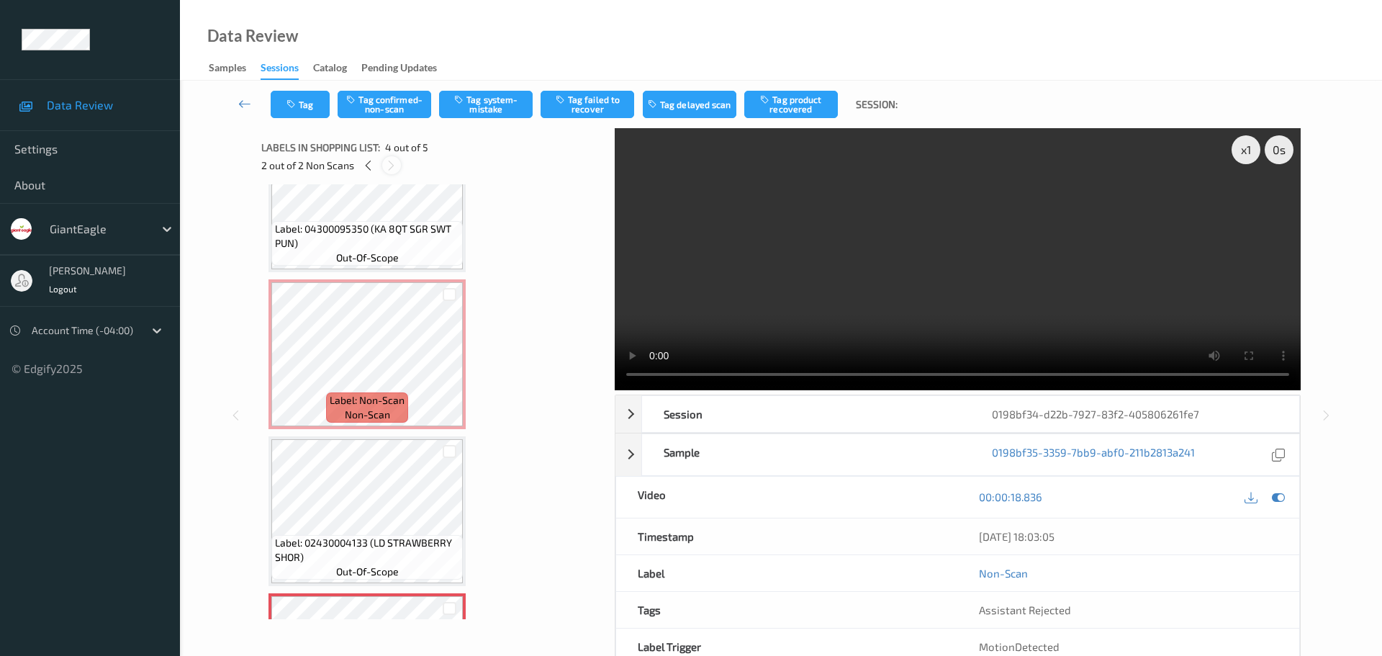
scroll to position [321, 0]
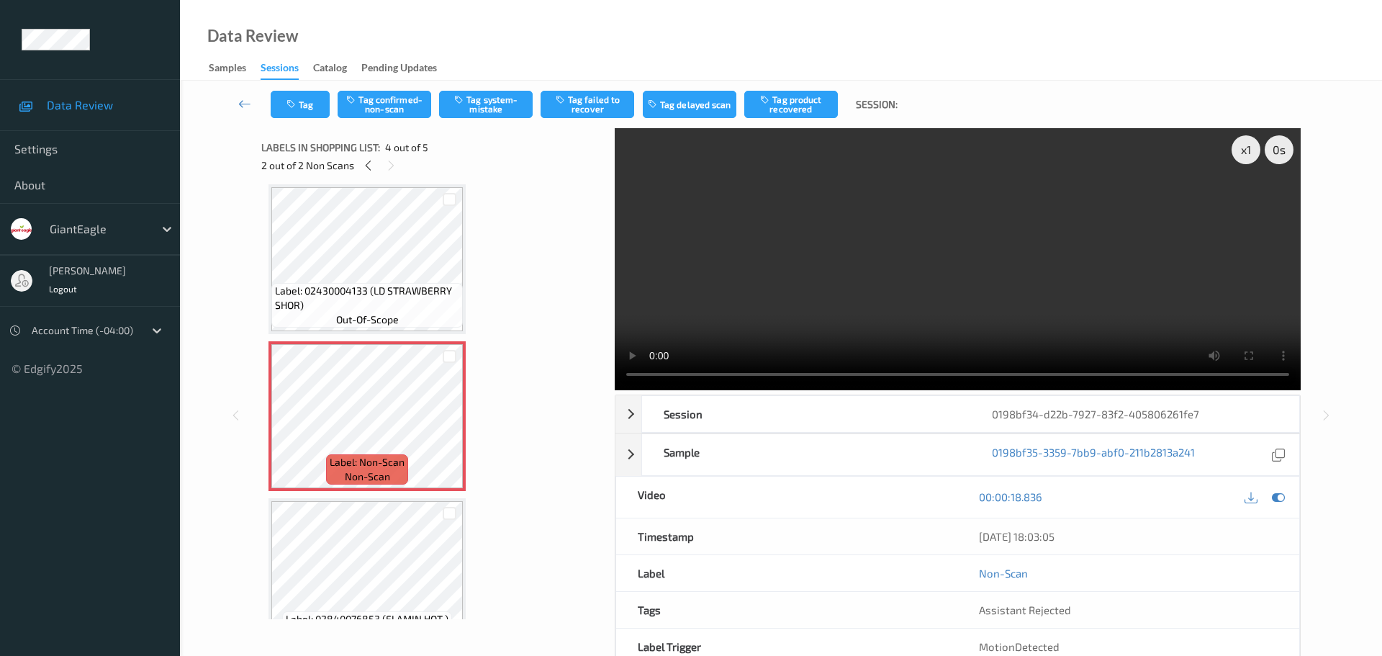
click at [414, 119] on div "Tag Tag confirmed-non-scan Tag system-mistake Tag failed to recover Tag delayed…" at bounding box center [780, 105] width 1143 height 48
click at [405, 108] on button "Tag confirmed-non-scan" at bounding box center [385, 104] width 94 height 27
click at [585, 110] on button "Tag failed to recover" at bounding box center [588, 104] width 94 height 27
click at [371, 168] on icon at bounding box center [368, 165] width 12 height 13
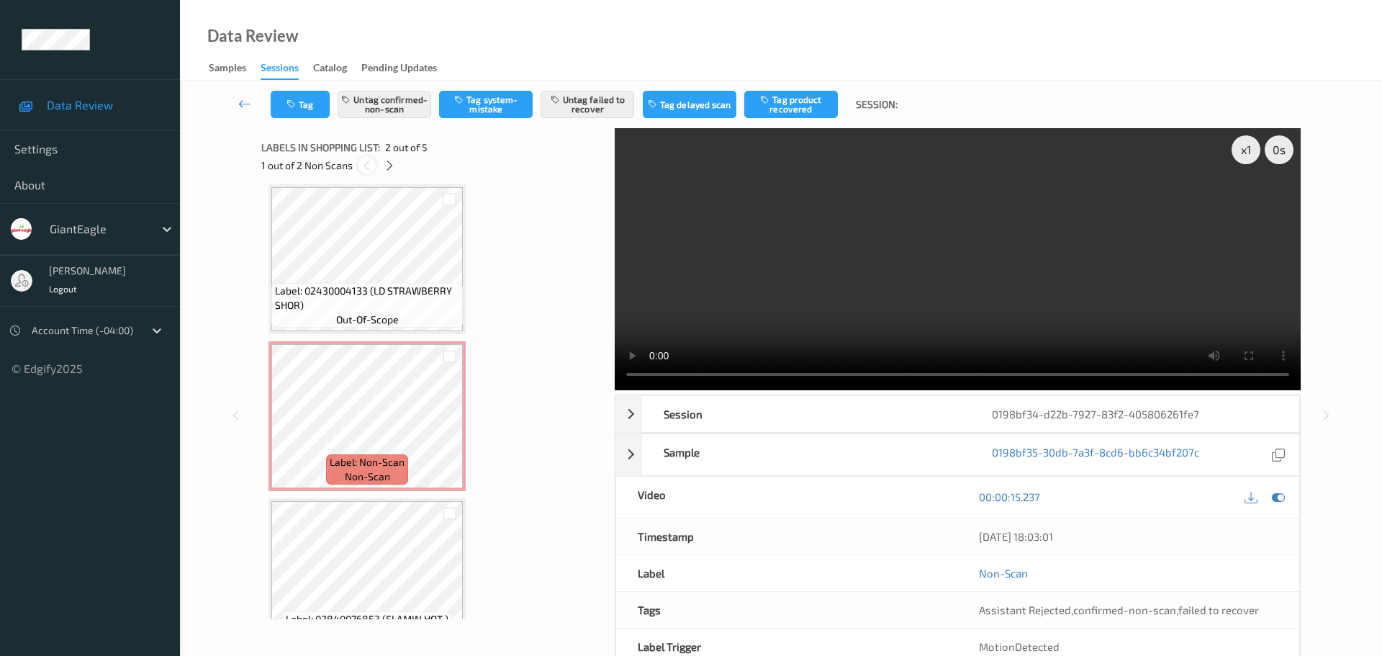
scroll to position [7, 0]
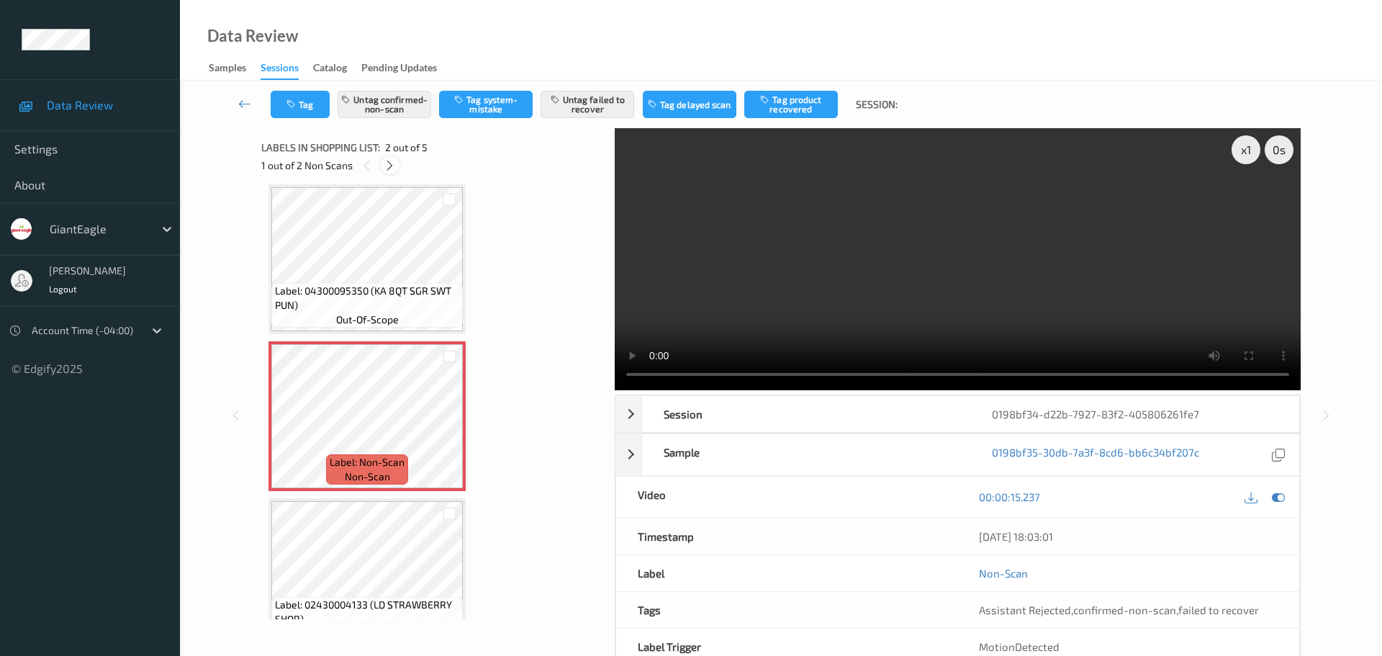
click at [394, 163] on icon at bounding box center [390, 165] width 12 height 13
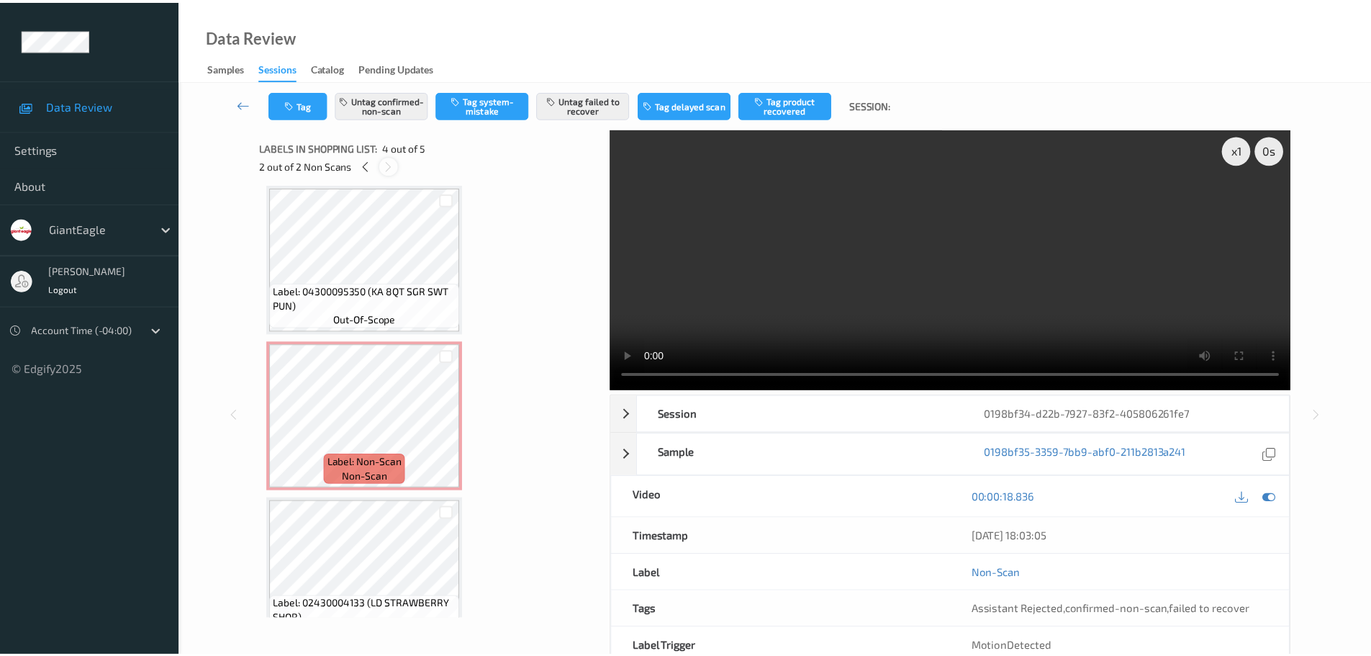
scroll to position [321, 0]
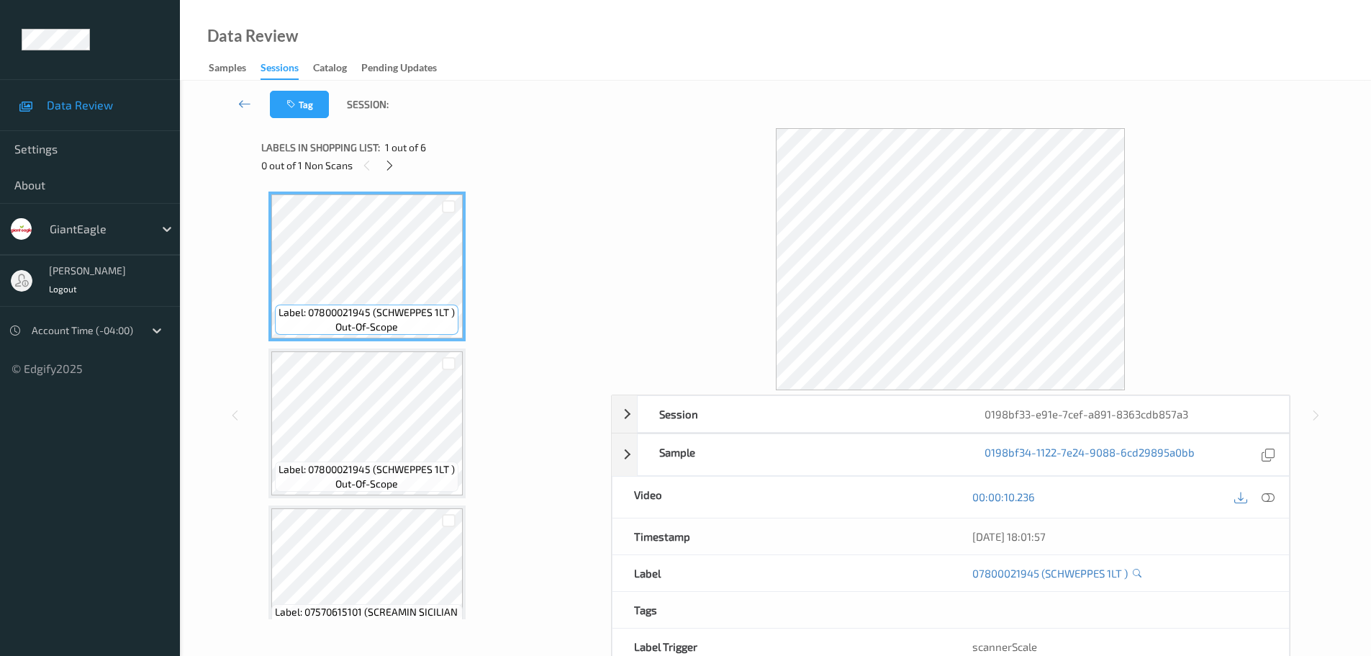
click at [389, 179] on div "Labels in shopping list: 1 out of 6 0 out of 1 Non Scans" at bounding box center [431, 156] width 340 height 56
click at [394, 173] on div at bounding box center [390, 165] width 18 height 18
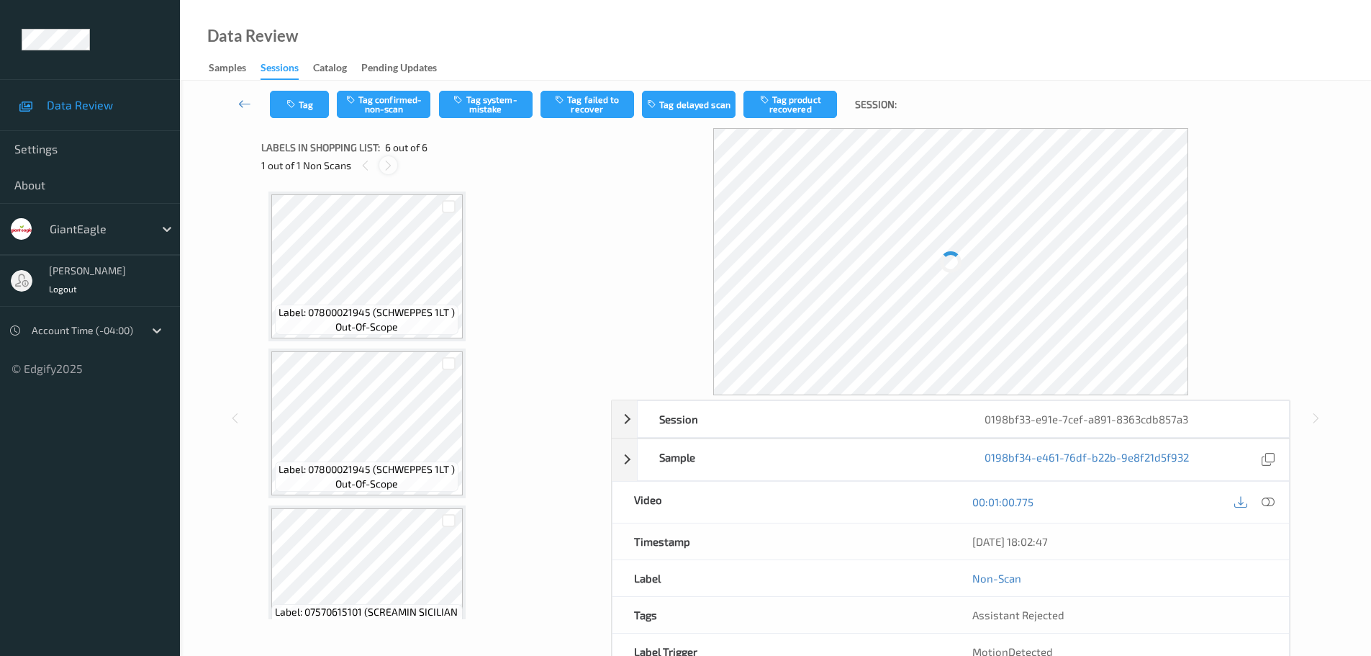
scroll to position [514, 0]
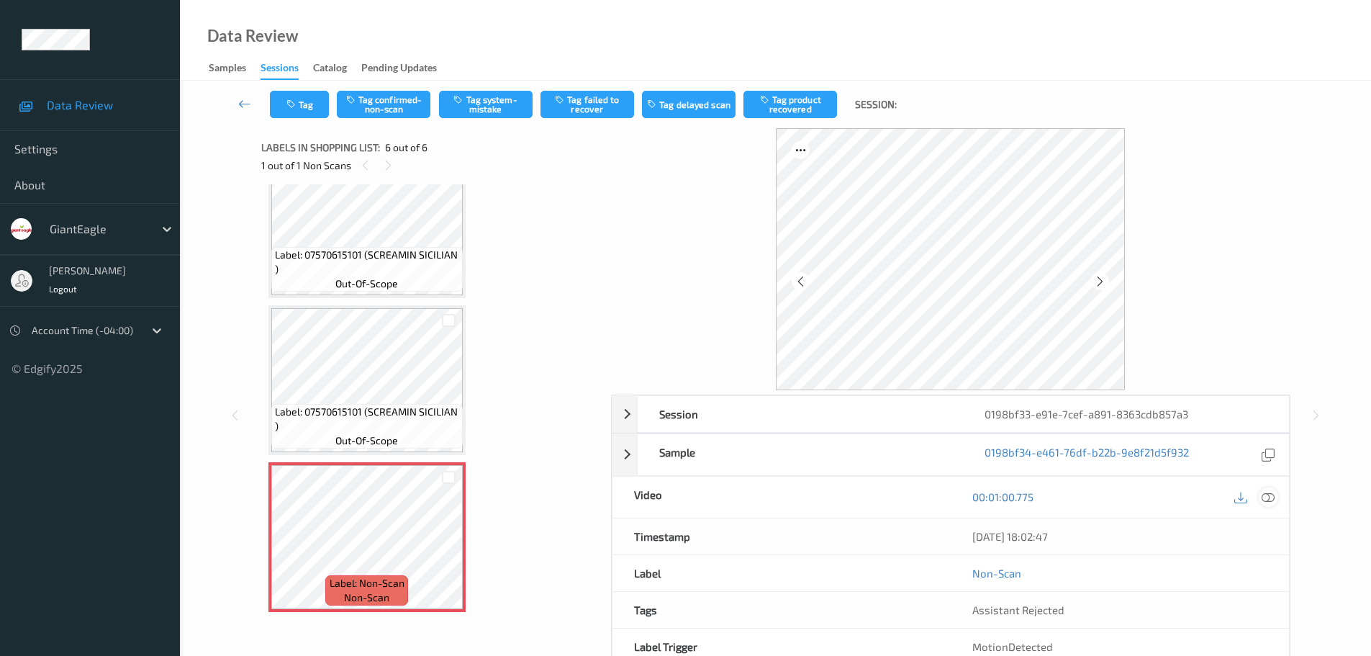
click at [1268, 500] on icon at bounding box center [1268, 496] width 13 height 13
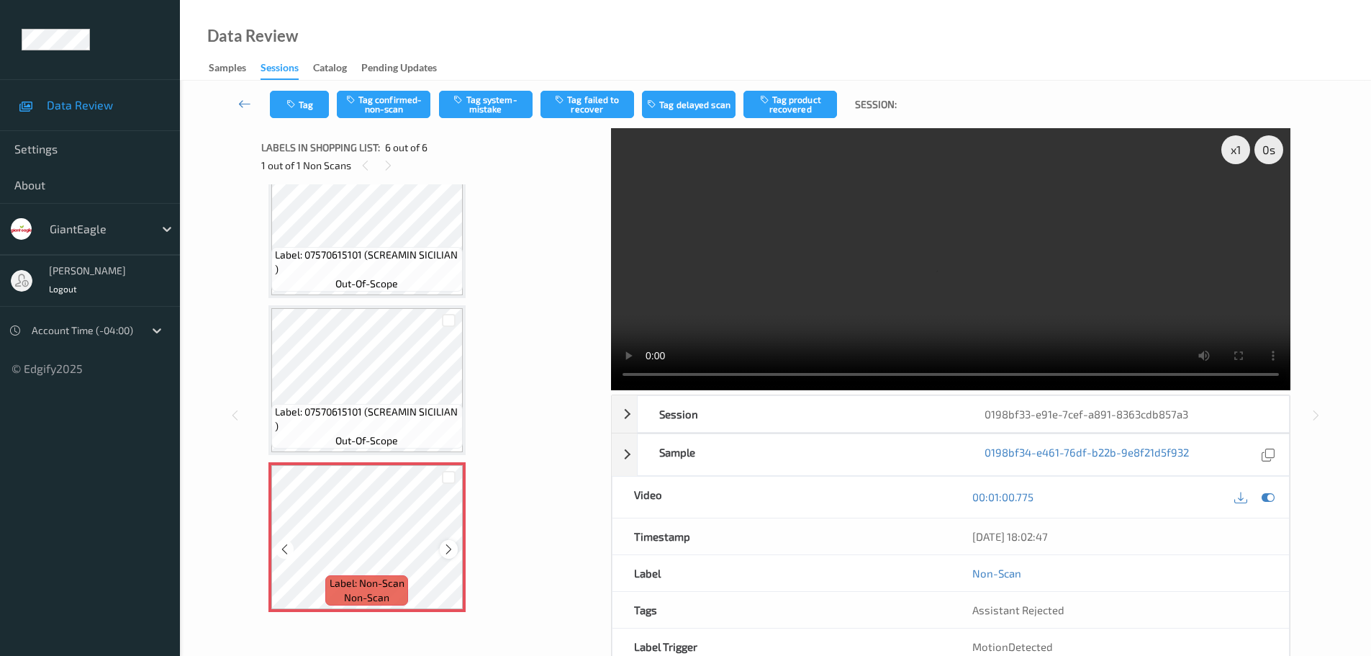
click at [444, 548] on icon at bounding box center [449, 549] width 12 height 13
click at [441, 405] on span "Label: 07570615101 (SCREAMIN SICILIAN )" at bounding box center [367, 419] width 184 height 29
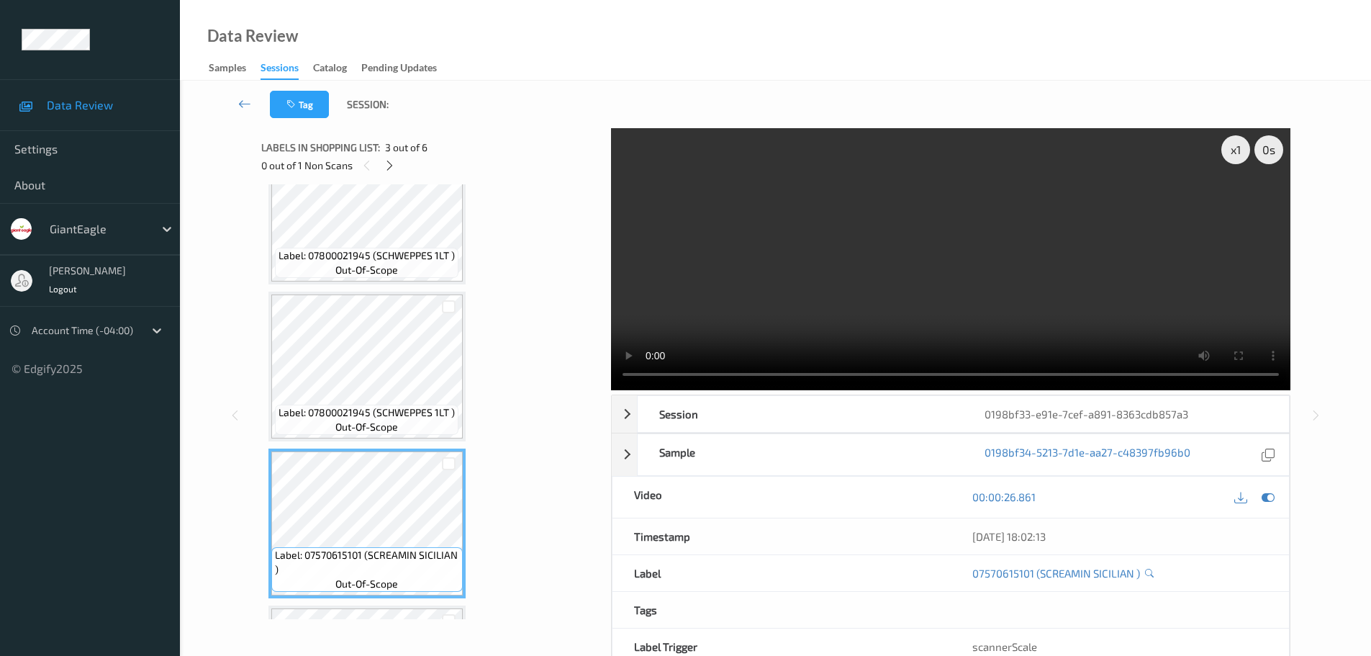
scroll to position [82, 0]
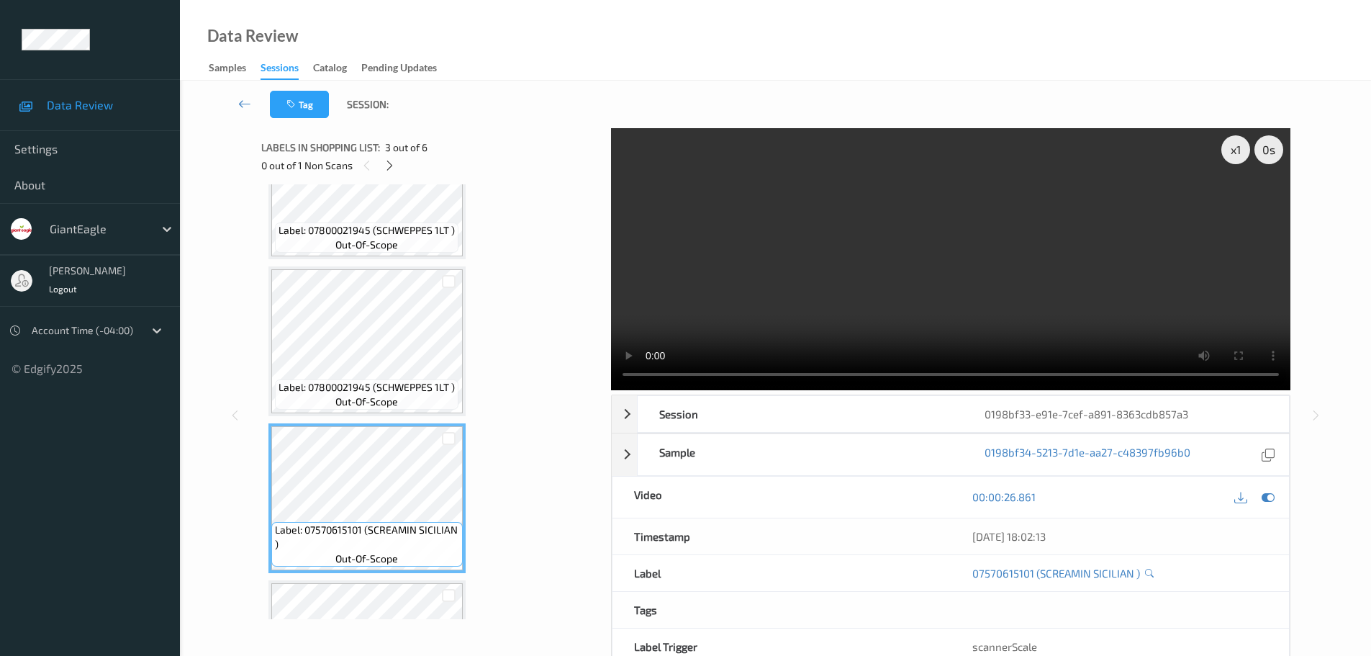
click at [765, 393] on div "x 1 0 s Session 0198bf33-e91e-7cef-a891-8363cdb857a3 Session ID 0198bf33-e91e-7…" at bounding box center [950, 415] width 679 height 574
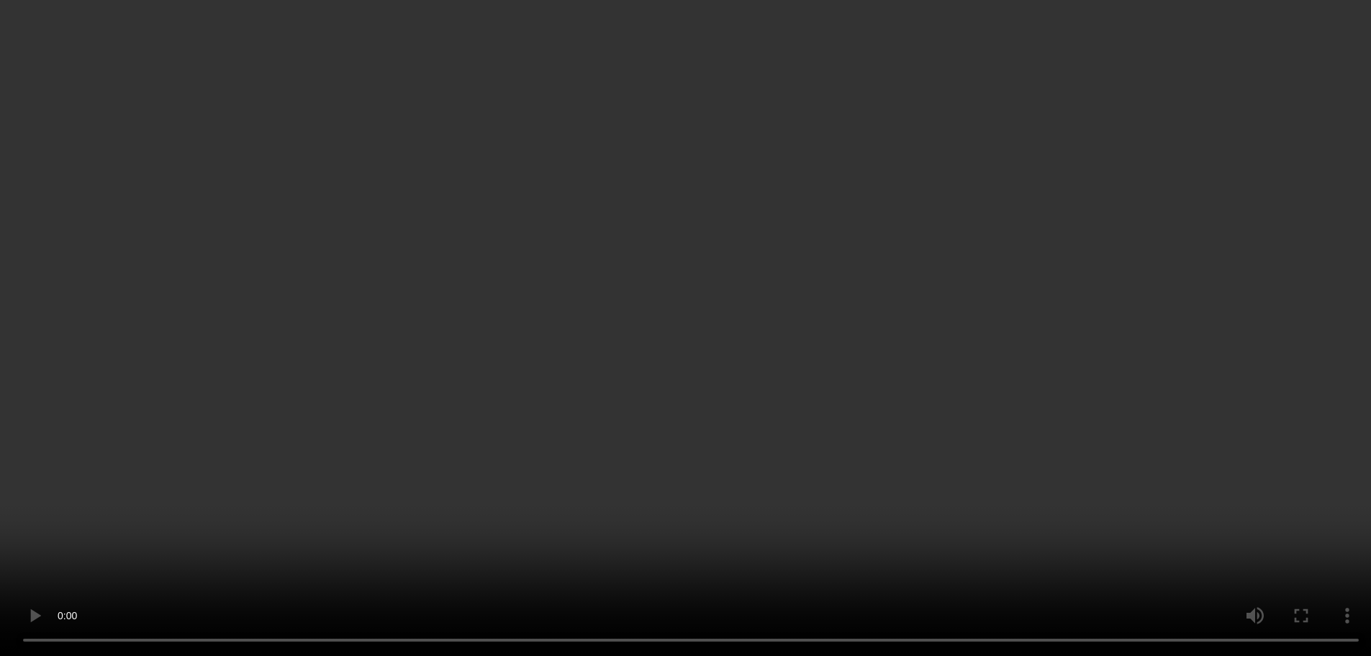
scroll to position [0, 0]
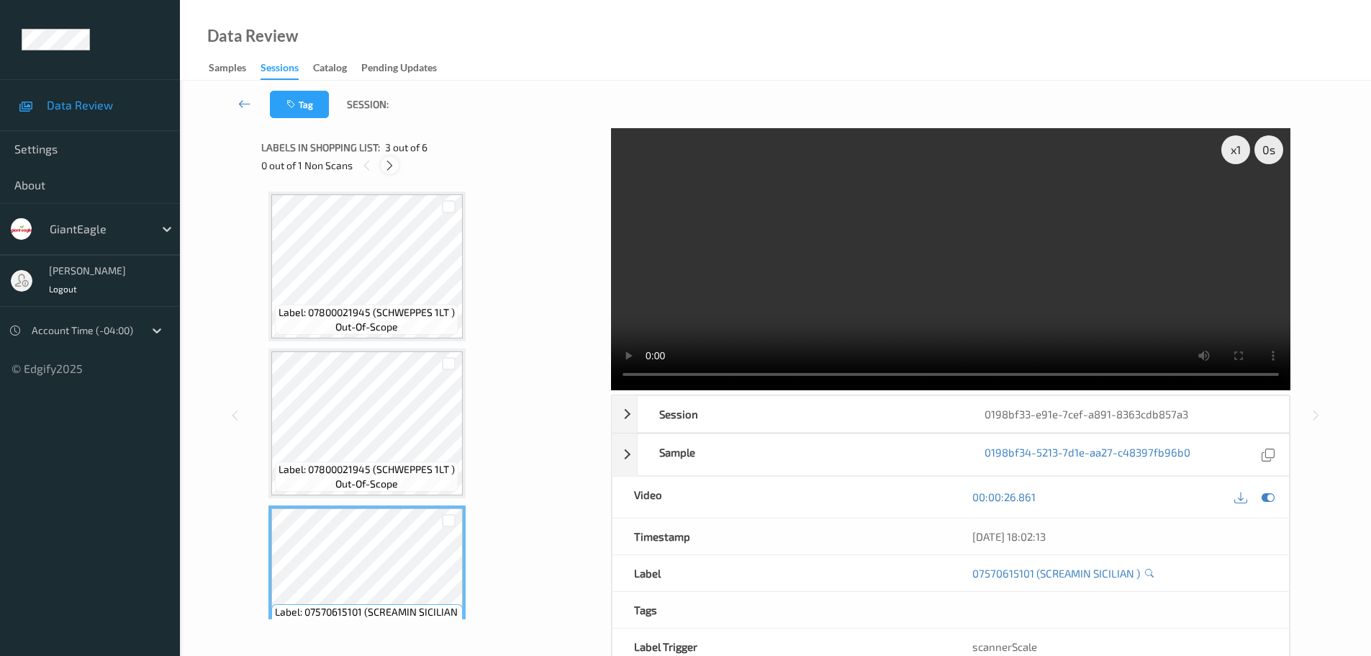
click at [384, 165] on icon at bounding box center [390, 165] width 12 height 13
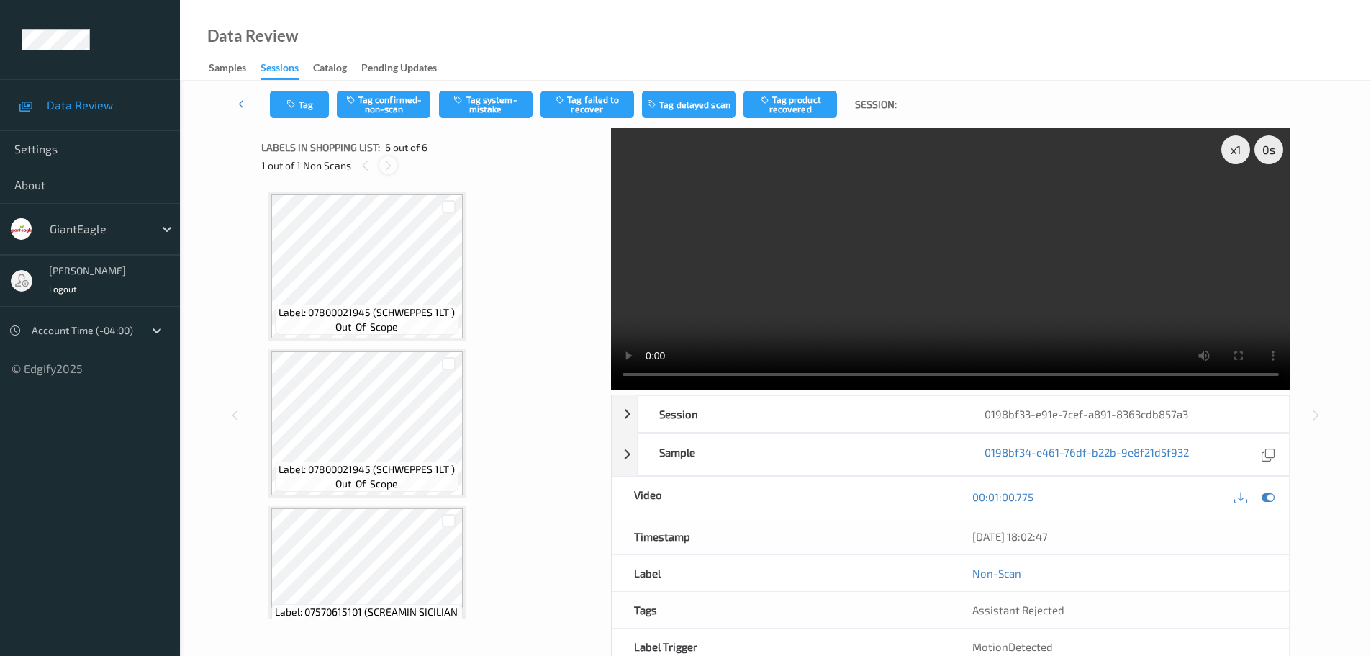
scroll to position [514, 0]
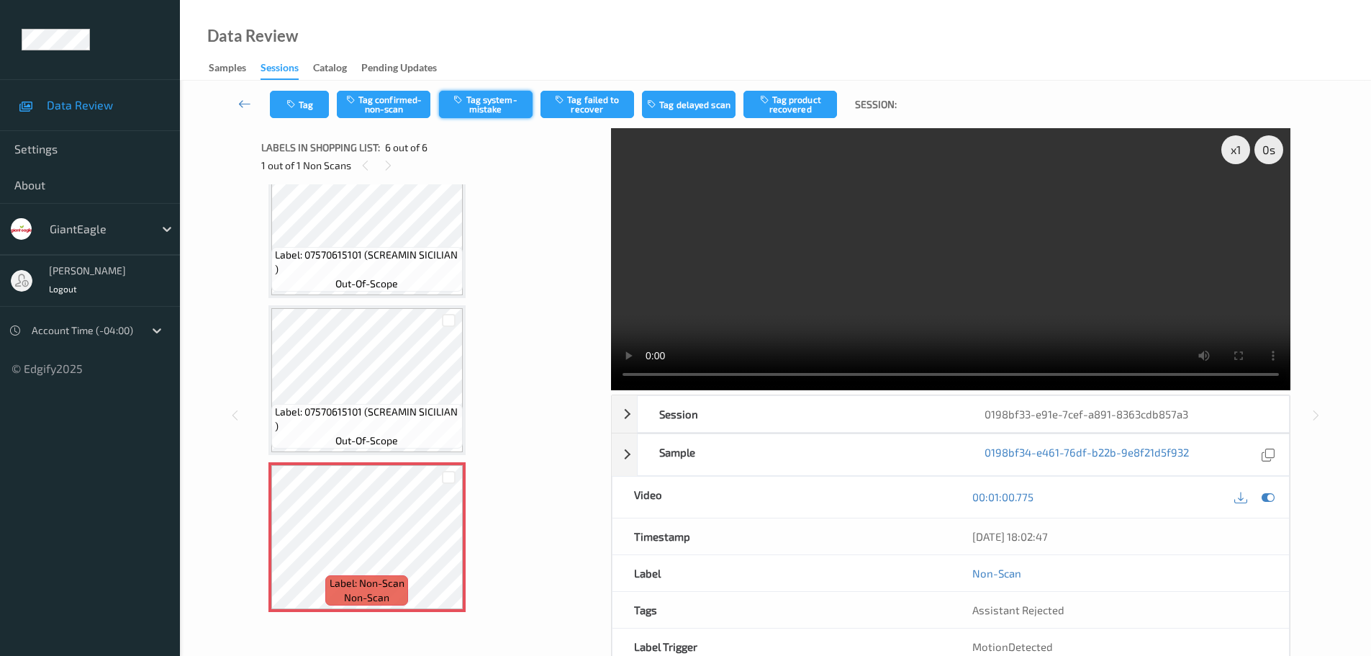
click at [485, 100] on button "Tag system-mistake" at bounding box center [486, 104] width 94 height 27
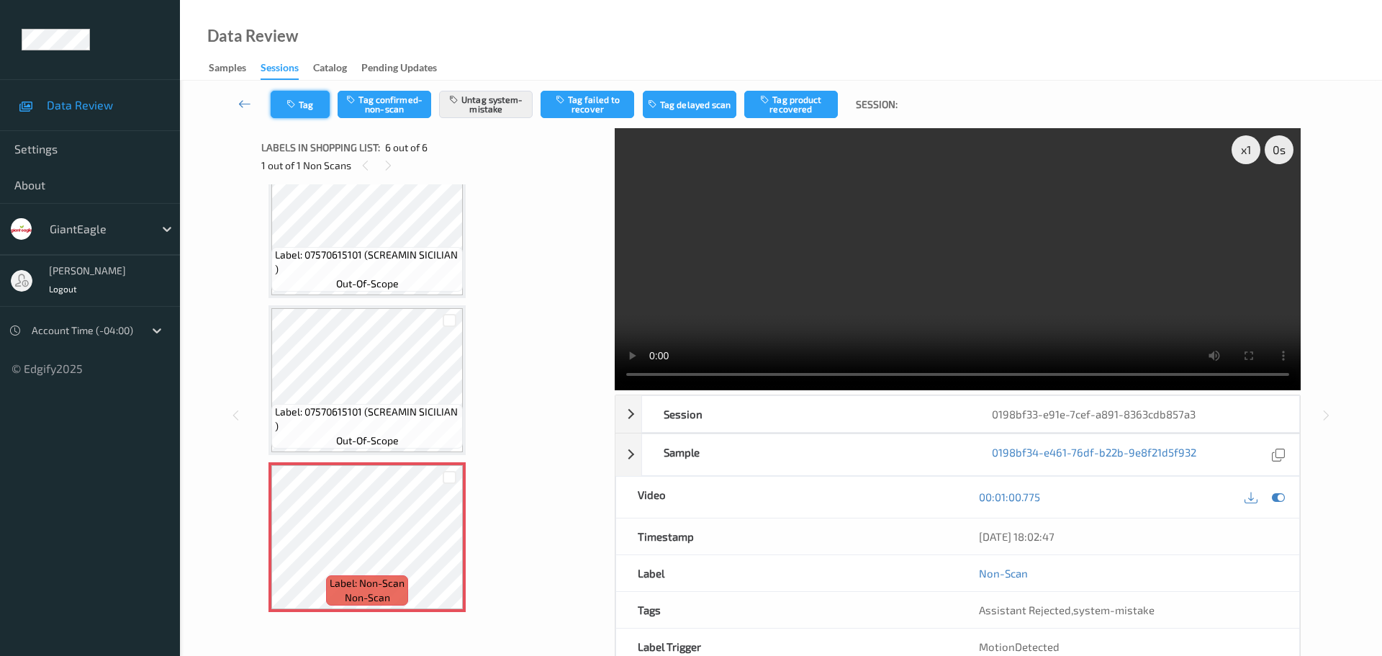
click at [312, 114] on button "Tag" at bounding box center [300, 104] width 59 height 27
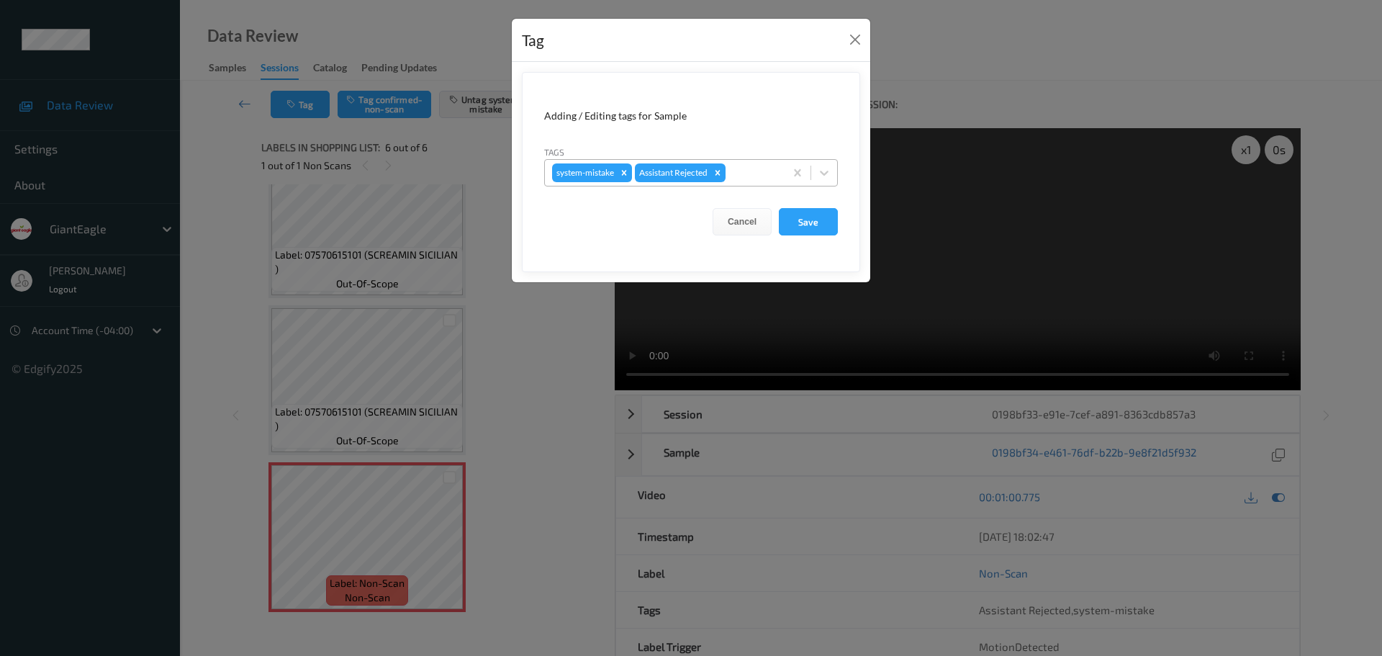
click at [738, 171] on div at bounding box center [752, 172] width 49 height 17
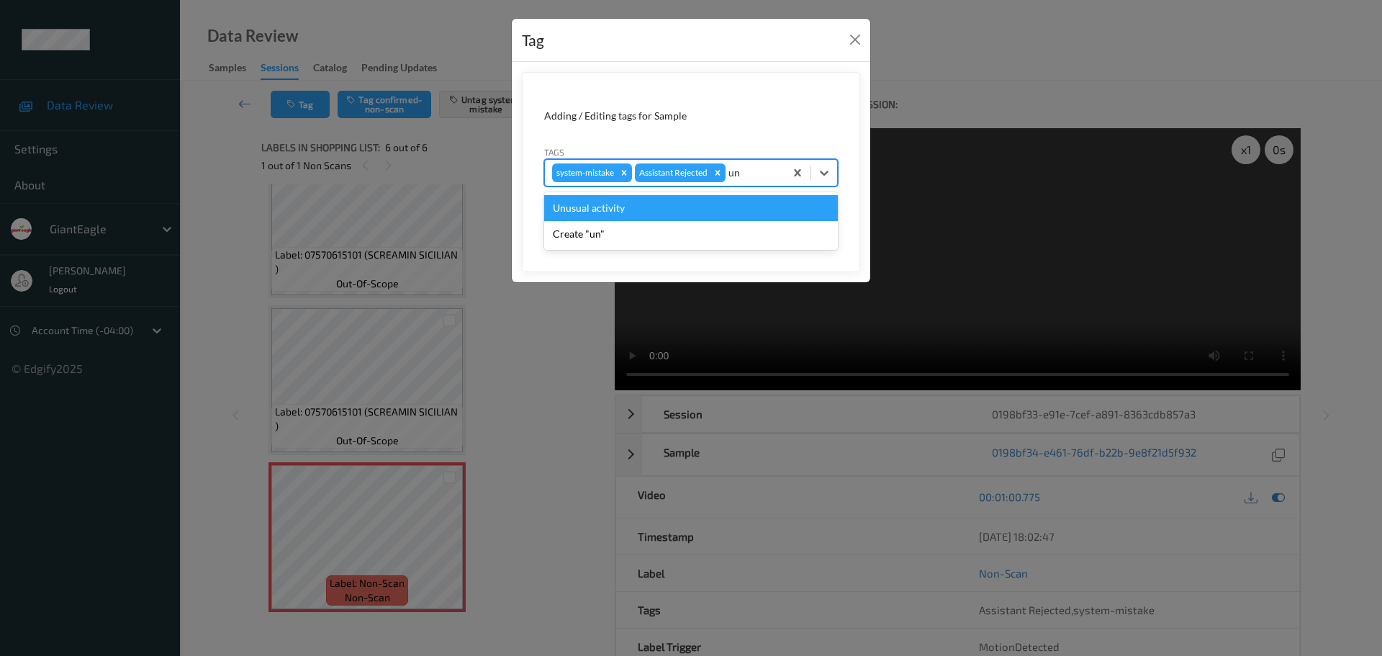
type input "unu"
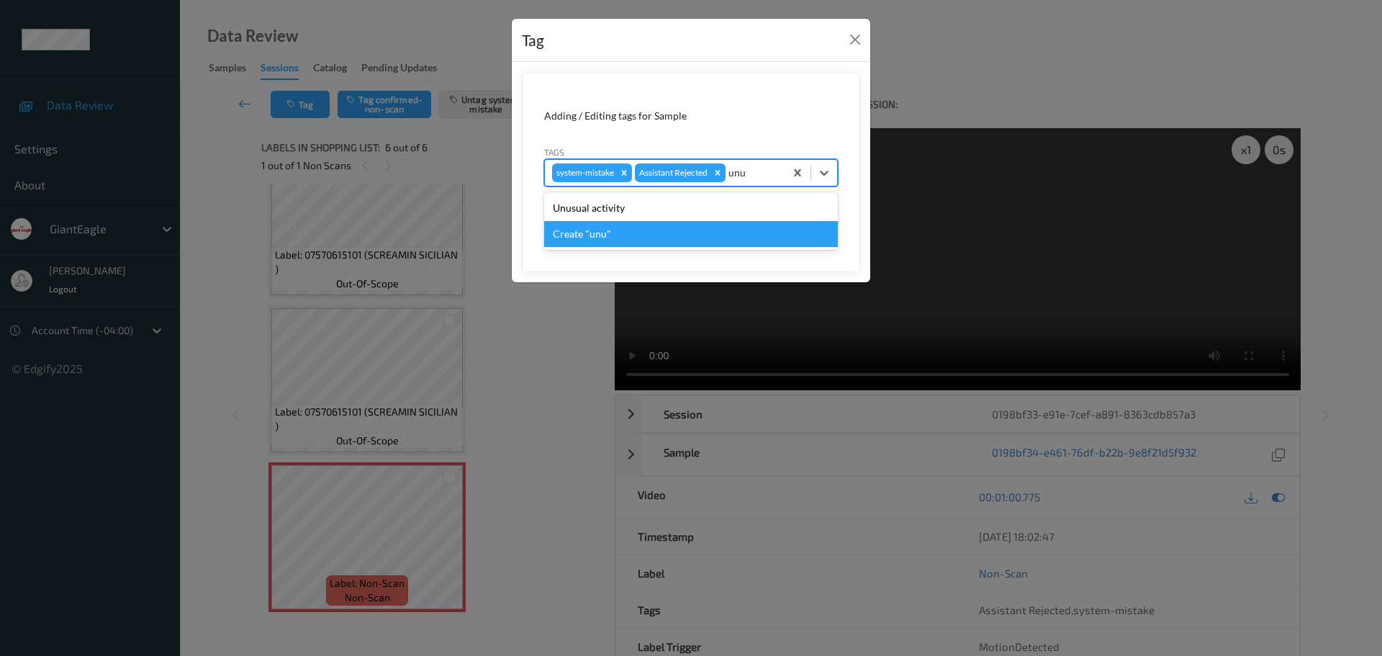
click at [618, 206] on div "Unusual activity" at bounding box center [691, 208] width 294 height 26
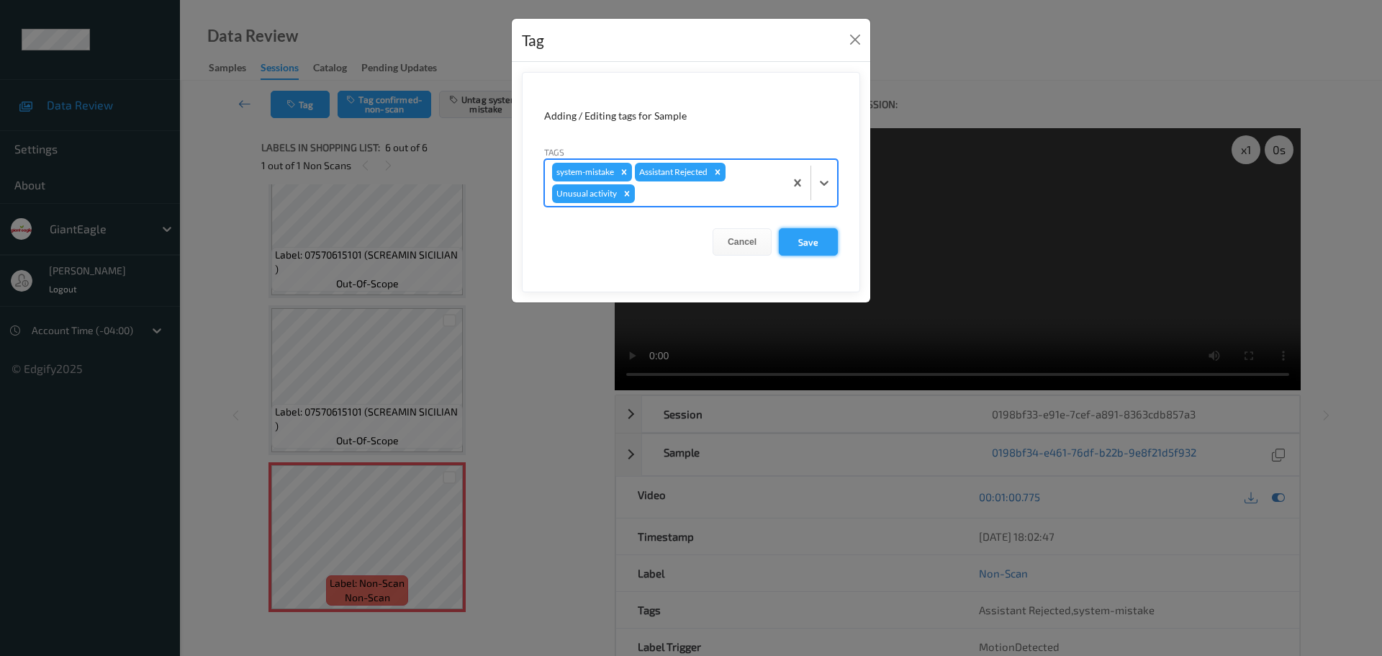
click at [818, 243] on button "Save" at bounding box center [808, 241] width 59 height 27
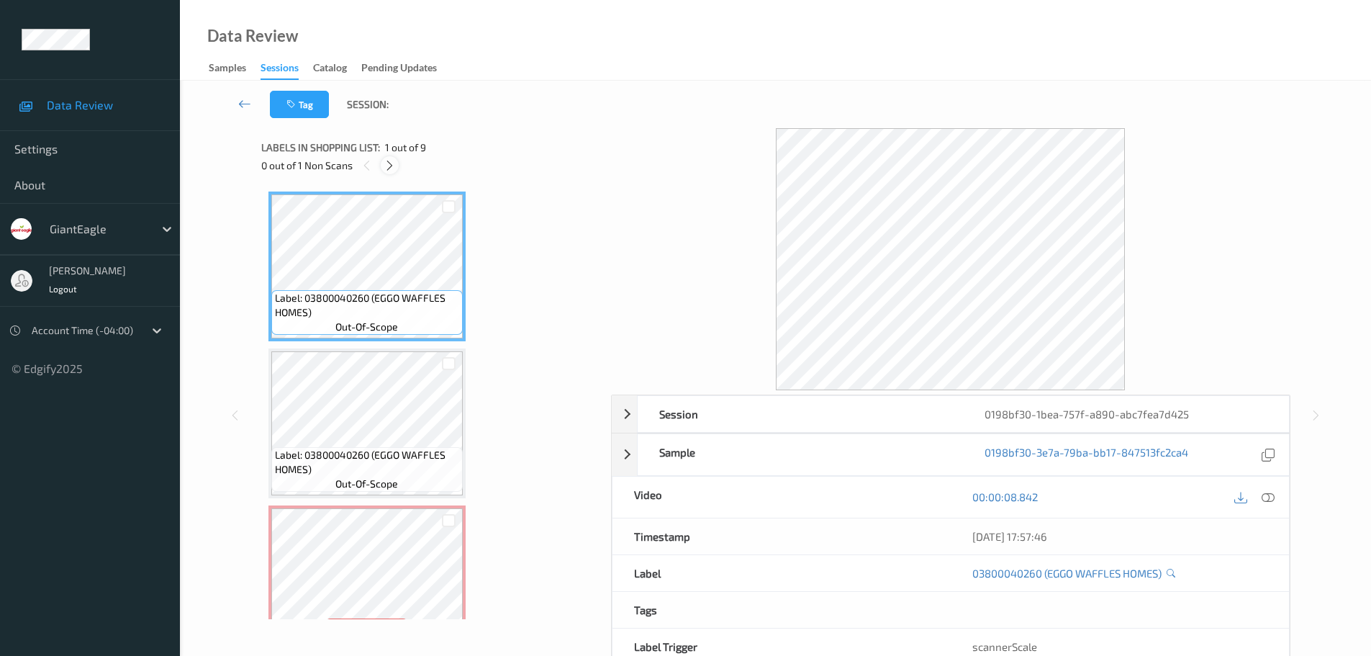
click at [395, 171] on icon at bounding box center [390, 165] width 12 height 13
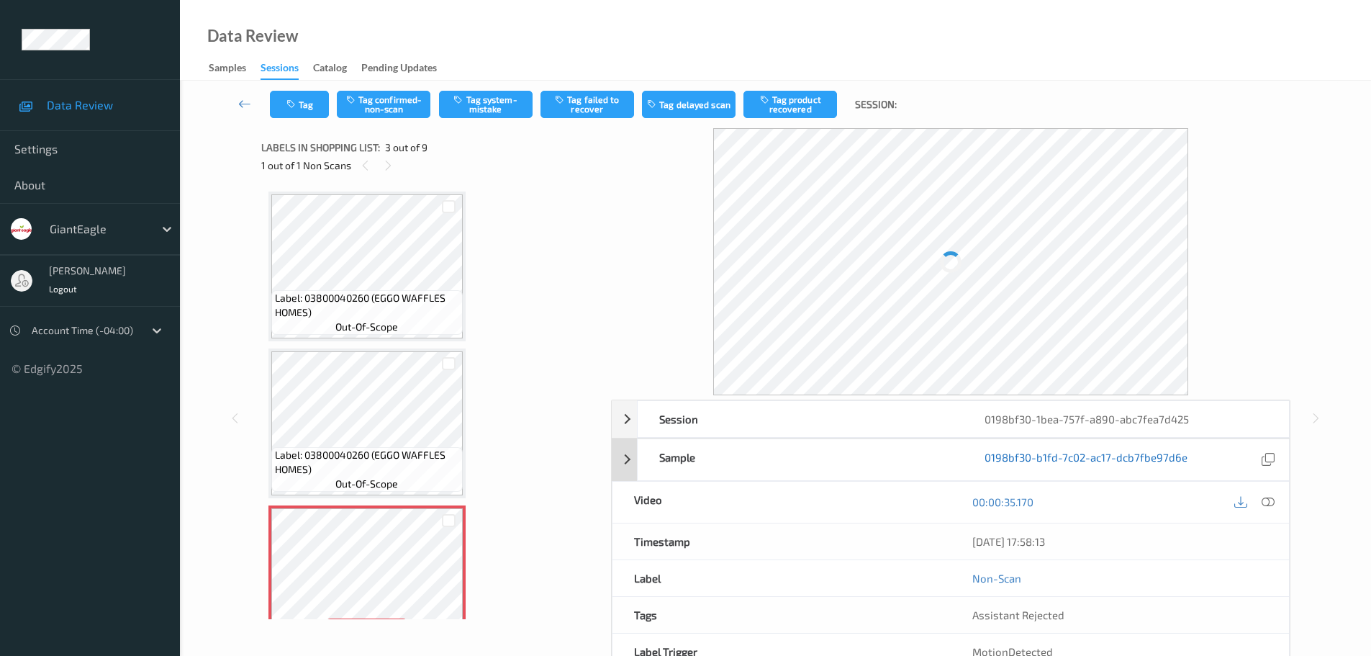
scroll to position [164, 0]
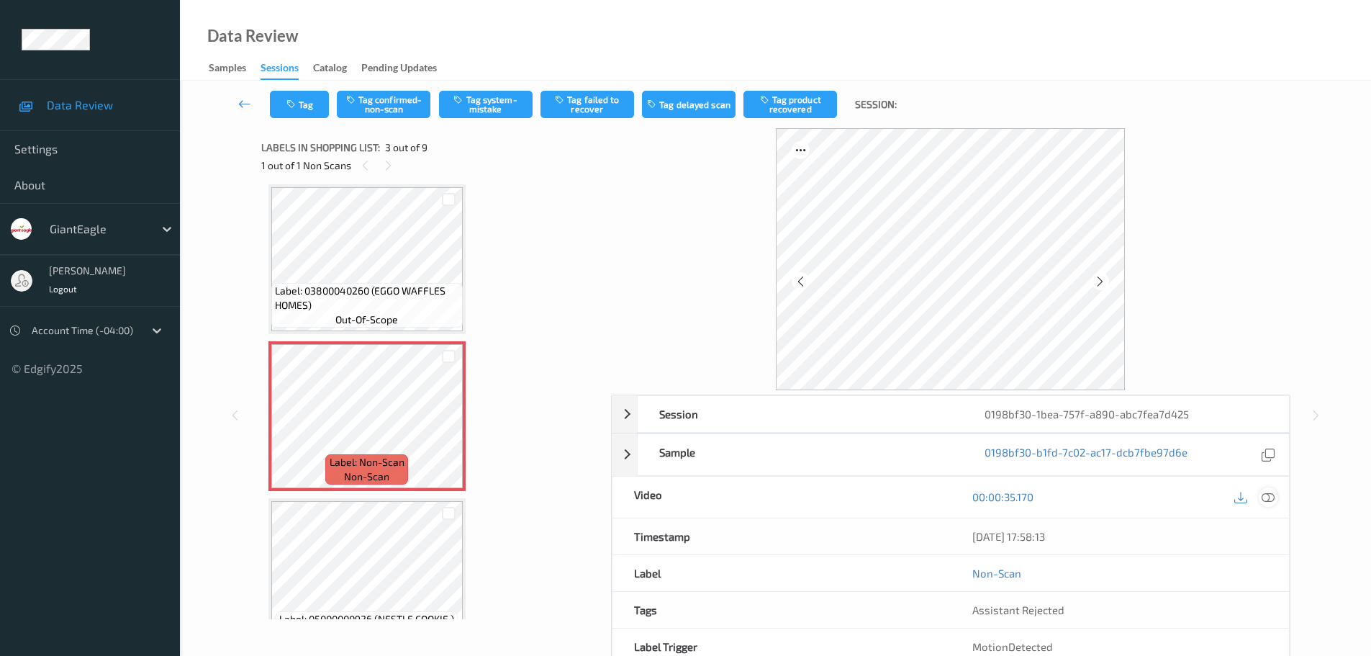
click at [1276, 500] on div at bounding box center [1268, 496] width 19 height 19
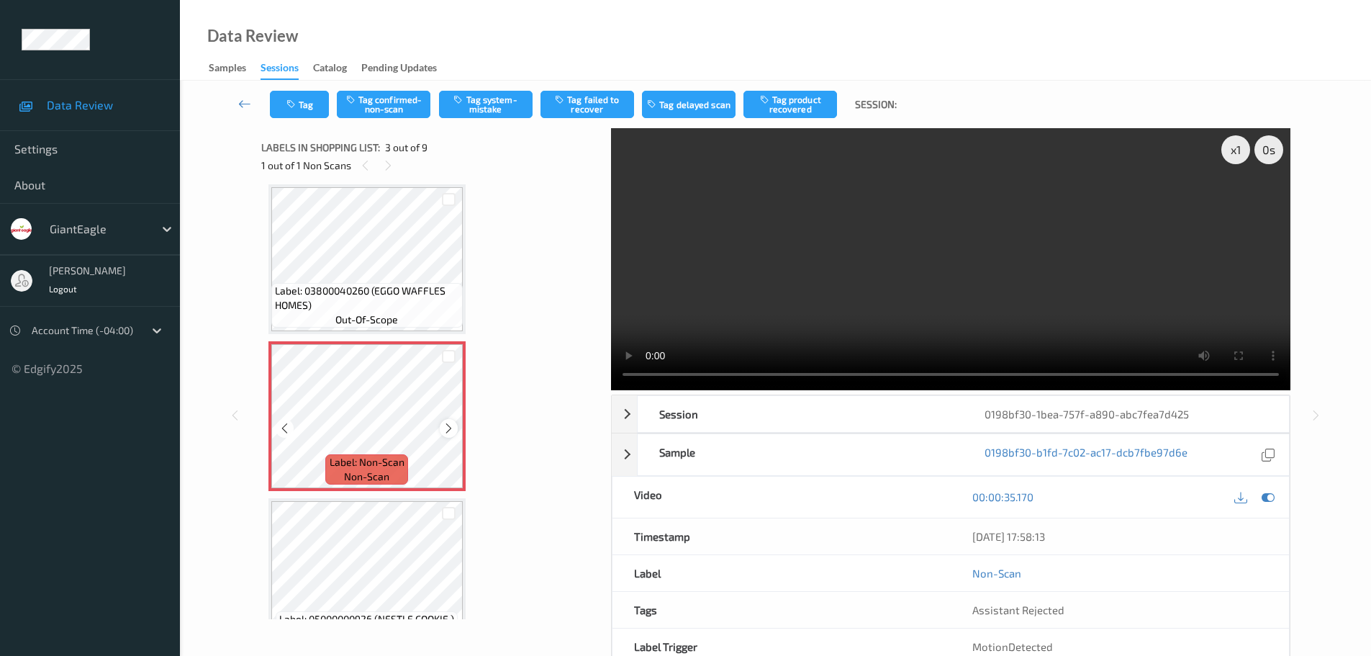
click at [444, 425] on icon at bounding box center [449, 428] width 12 height 13
click at [443, 425] on icon at bounding box center [449, 428] width 12 height 13
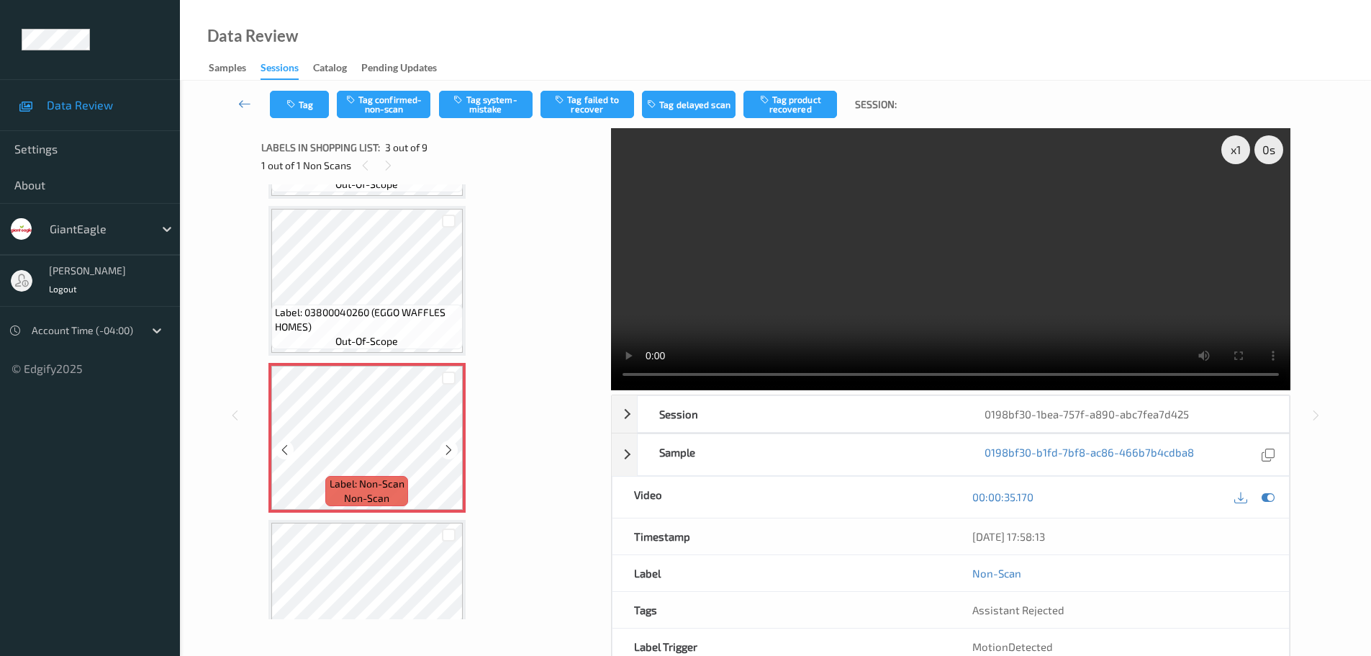
scroll to position [144, 0]
click at [446, 443] on icon at bounding box center [449, 448] width 12 height 13
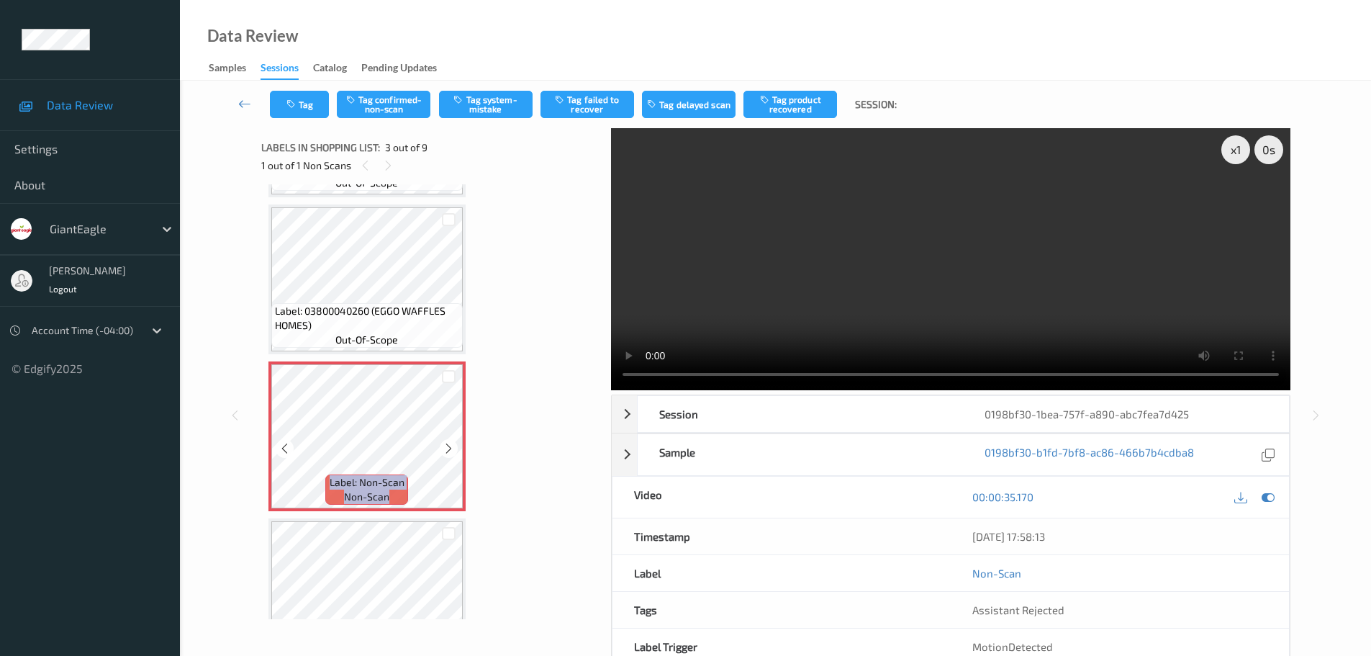
click at [446, 443] on icon at bounding box center [449, 448] width 12 height 13
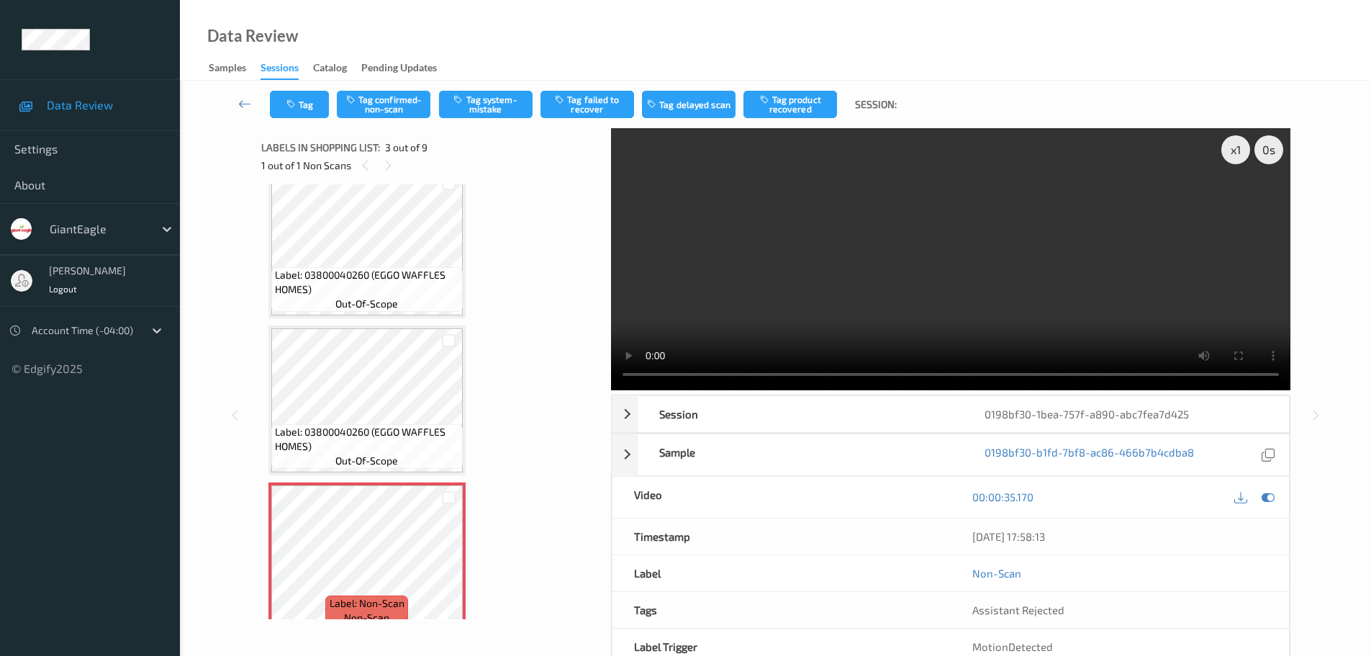
scroll to position [0, 0]
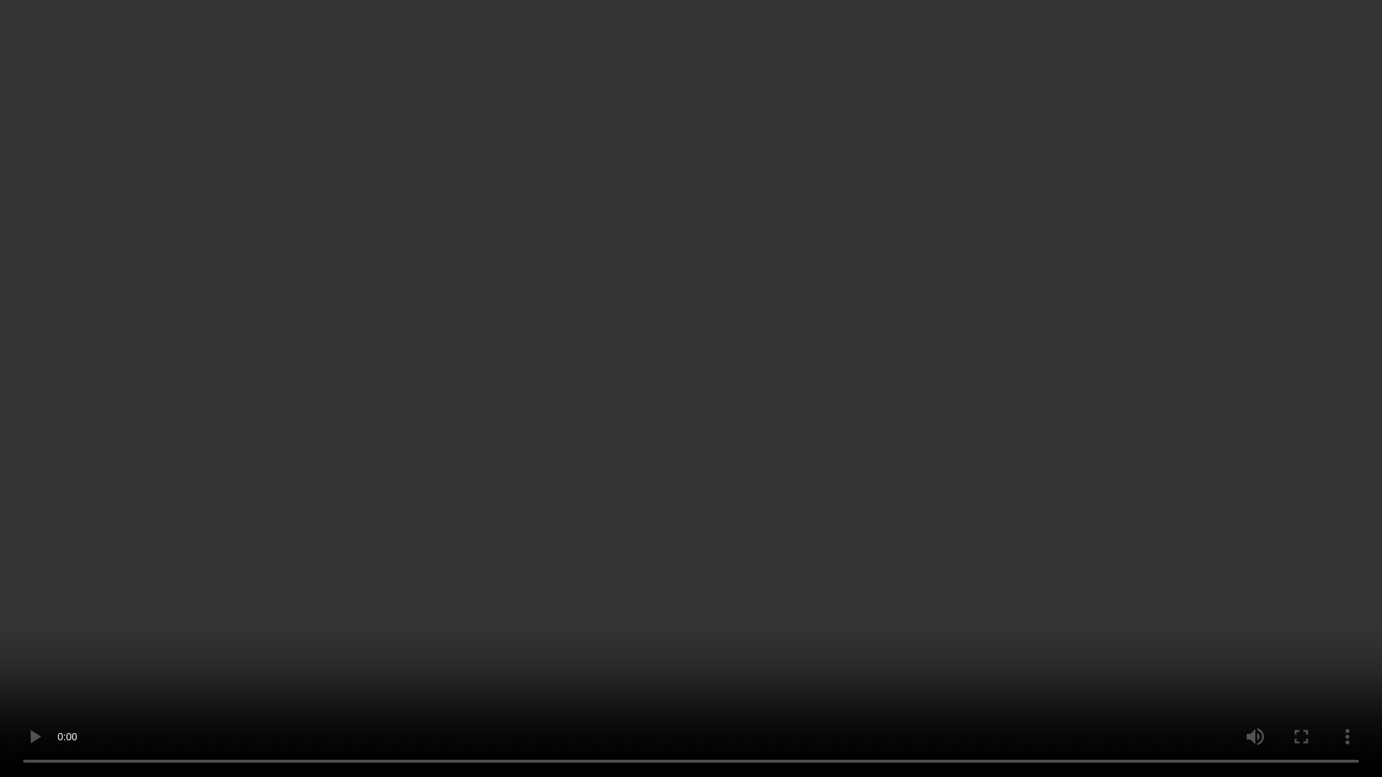
click at [706, 54] on video at bounding box center [691, 388] width 1382 height 777
click at [672, 48] on video at bounding box center [691, 388] width 1382 height 777
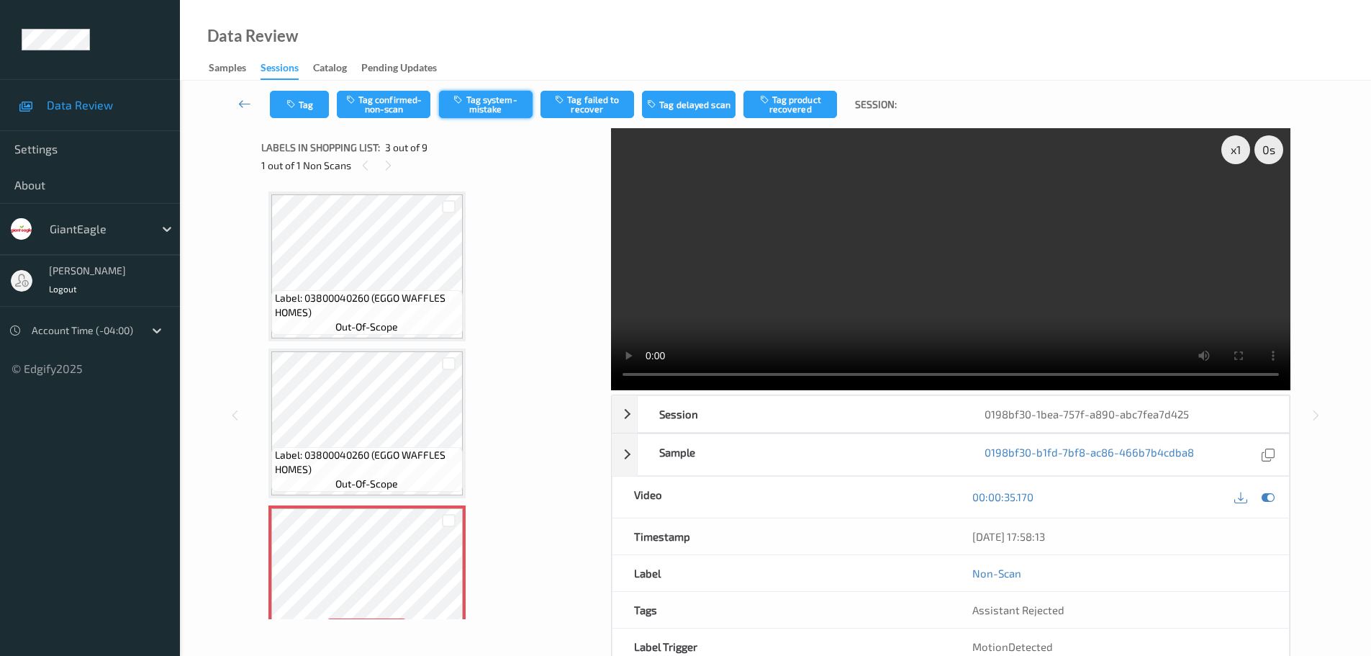
click at [506, 99] on button "Tag system-mistake" at bounding box center [486, 104] width 94 height 27
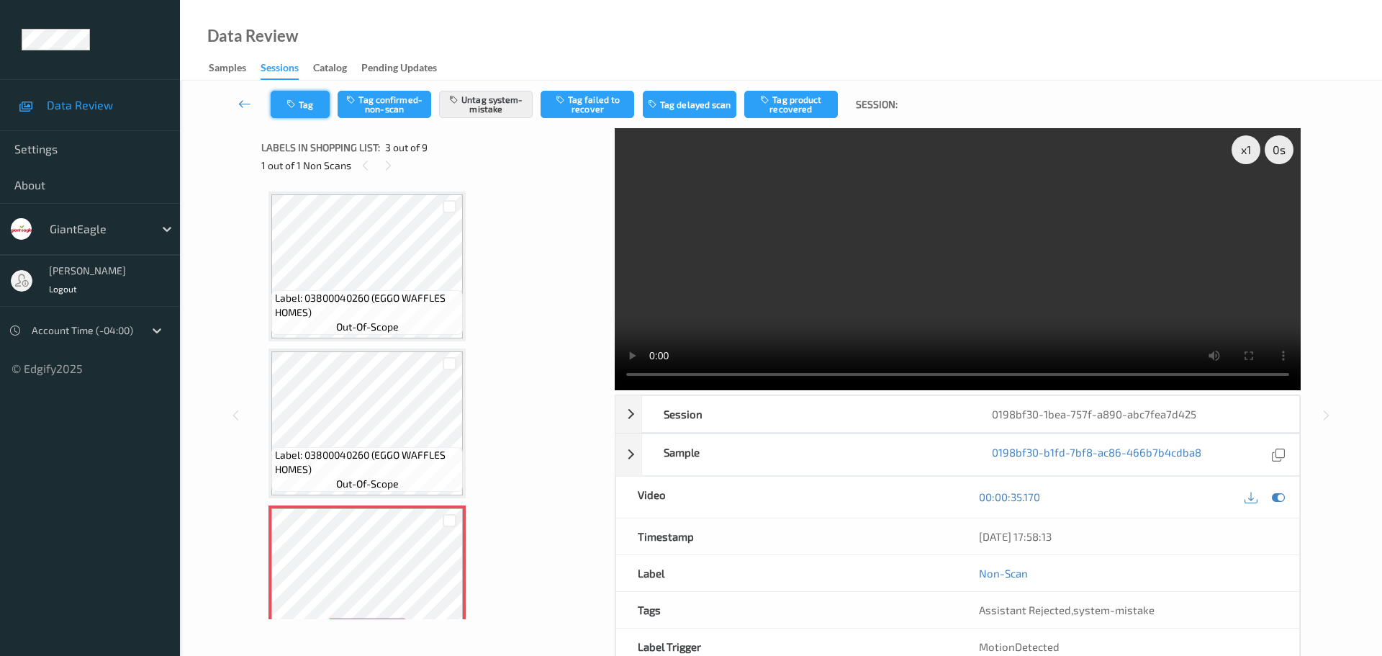
click at [305, 109] on button "Tag" at bounding box center [300, 104] width 59 height 27
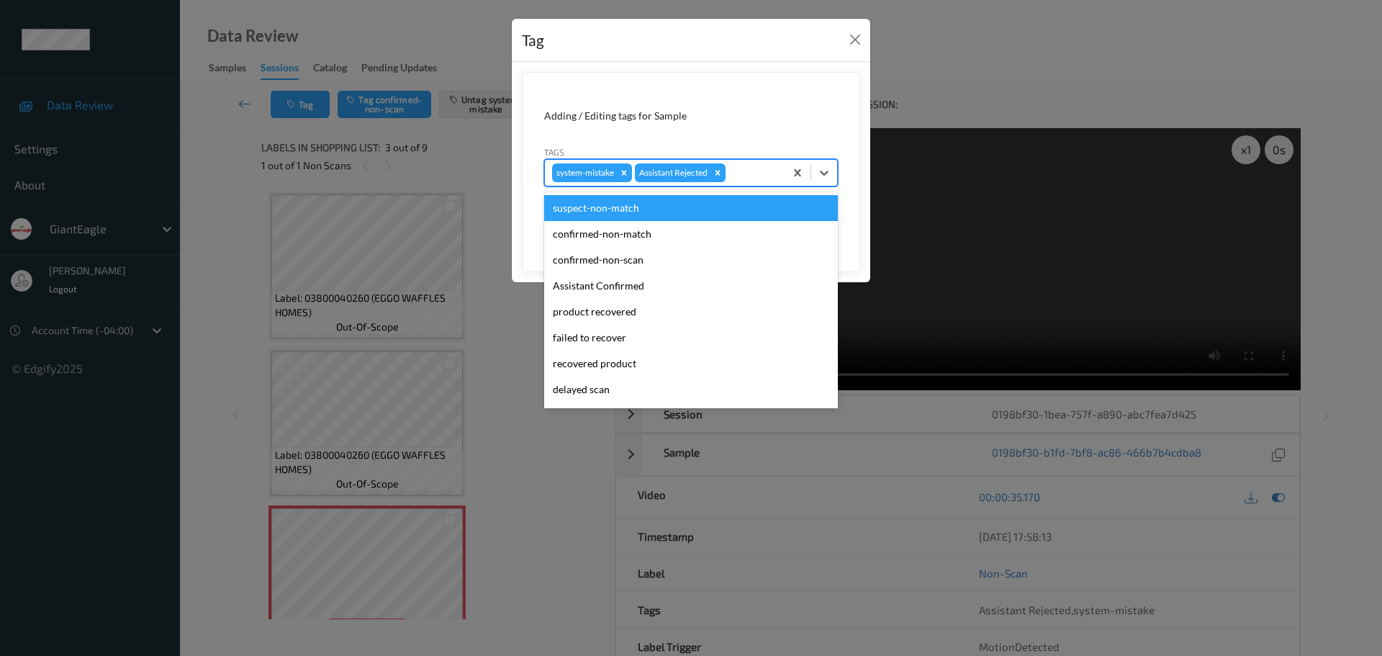
click at [752, 170] on div at bounding box center [752, 172] width 49 height 17
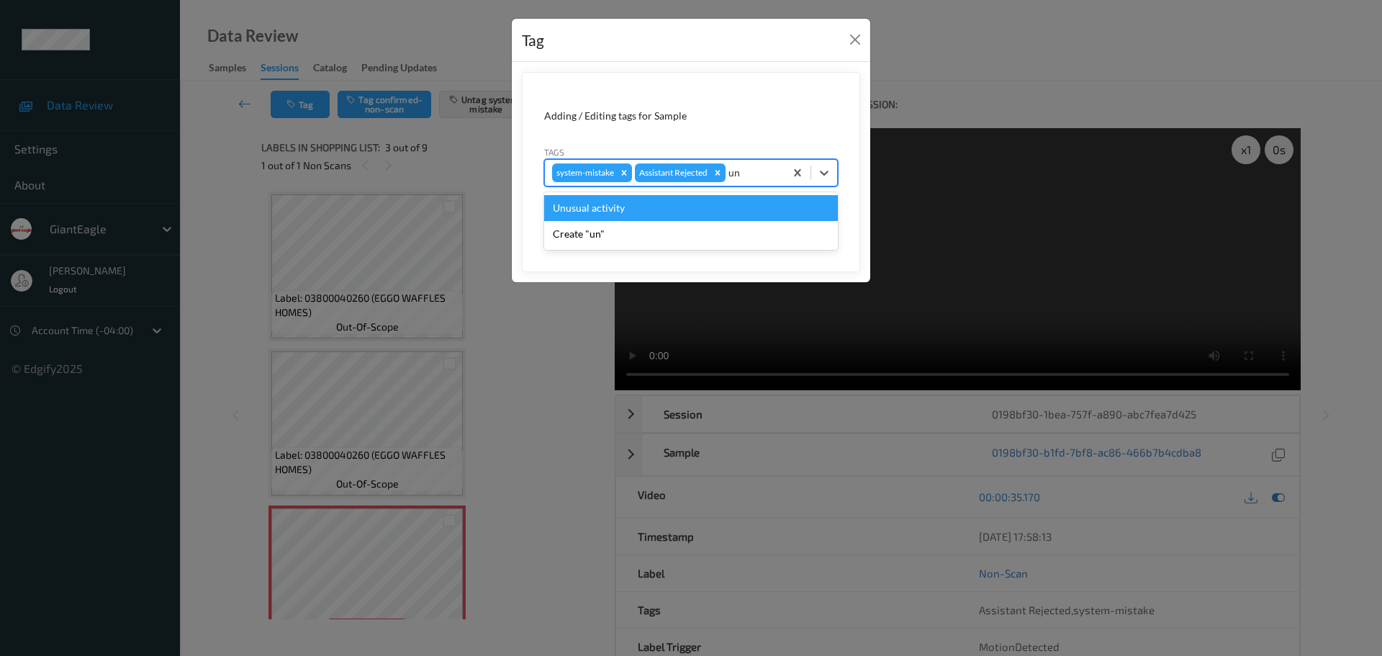
type input "unu"
click at [653, 204] on div "Unusual activity" at bounding box center [691, 208] width 294 height 26
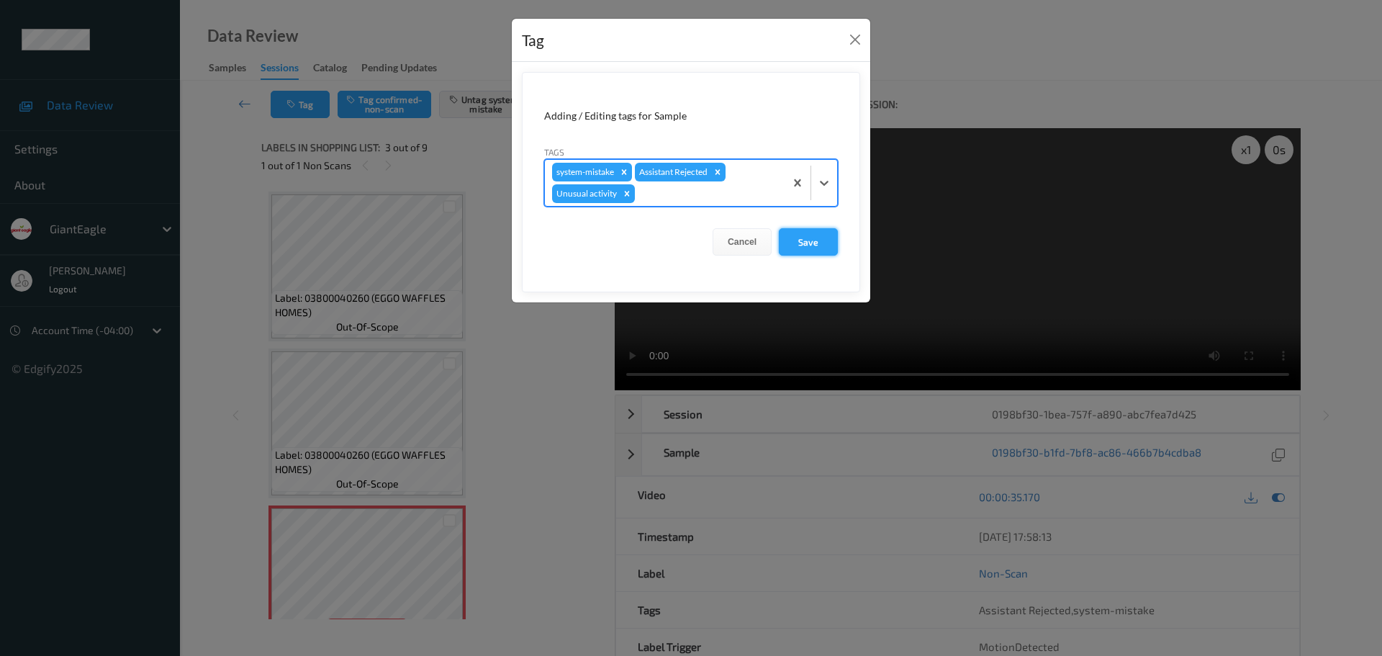
click at [805, 240] on button "Save" at bounding box center [808, 241] width 59 height 27
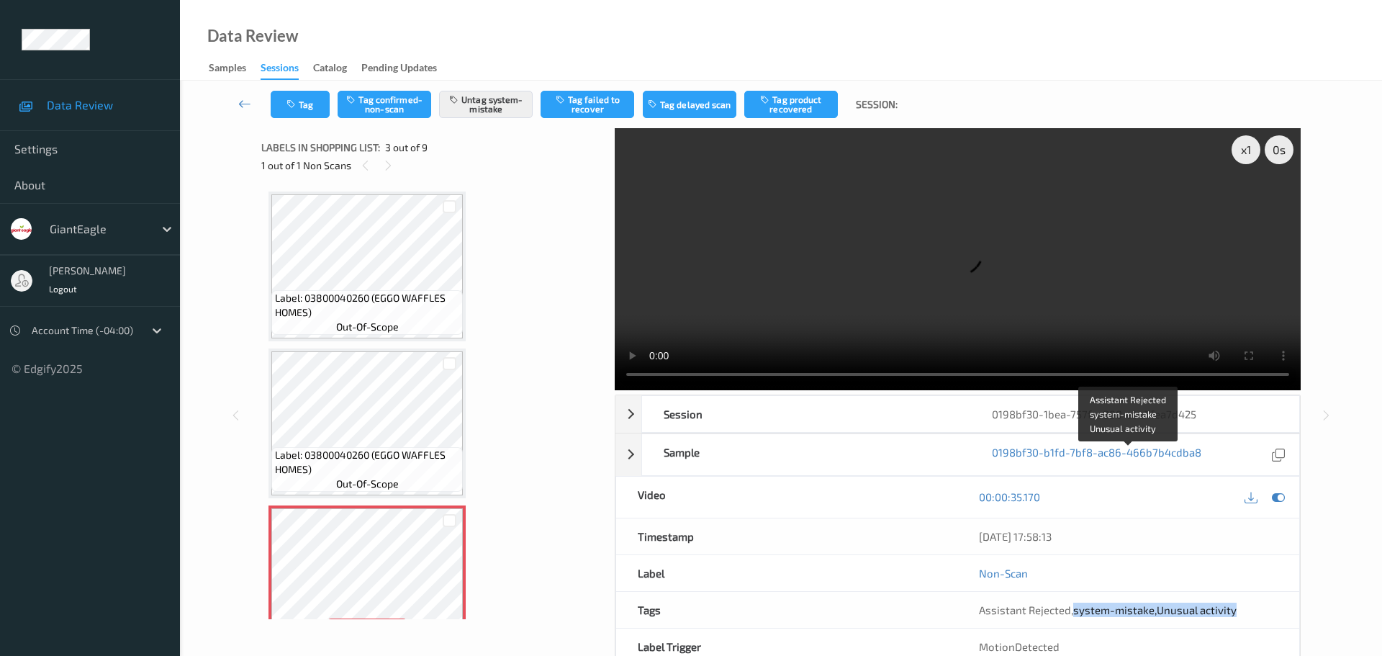
drag, startPoint x: 1262, startPoint y: 462, endPoint x: 962, endPoint y: 466, distance: 299.5
click at [962, 592] on div "Assistant Rejected , system-mistake , Unusual activity" at bounding box center [1128, 610] width 342 height 36
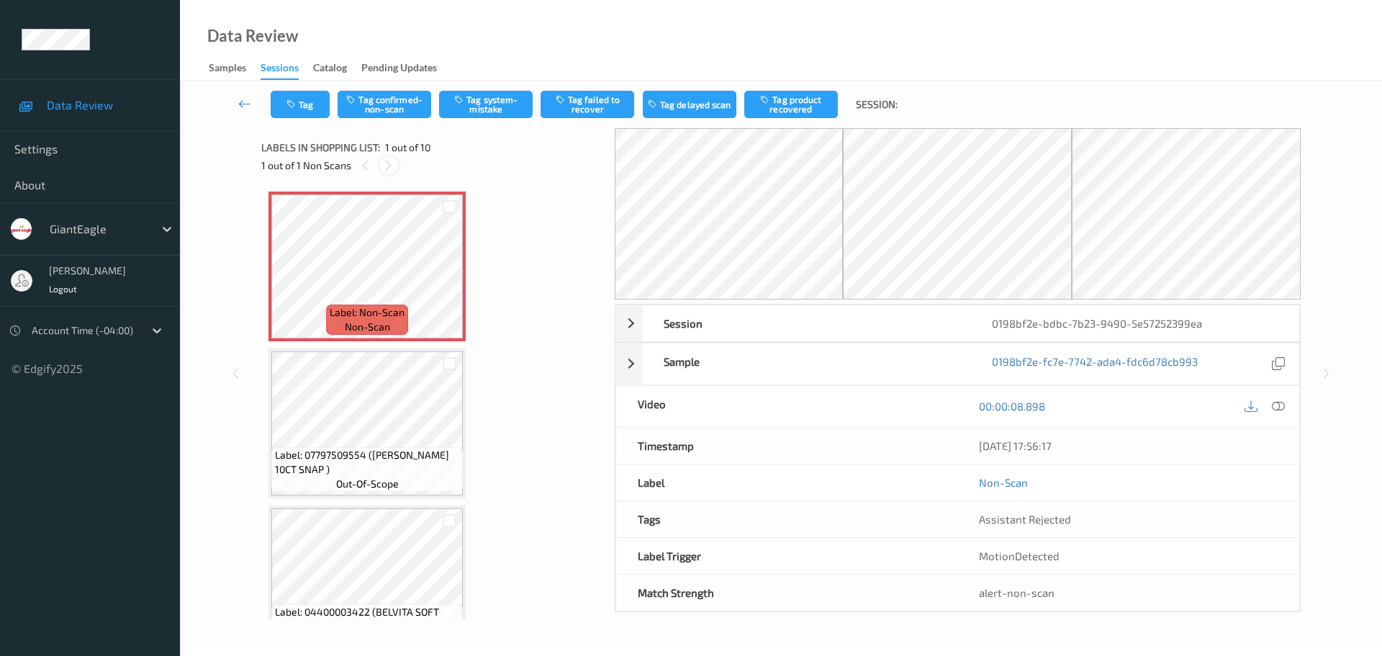
click at [381, 168] on div at bounding box center [388, 165] width 18 height 18
click at [1281, 410] on icon at bounding box center [1278, 405] width 13 height 13
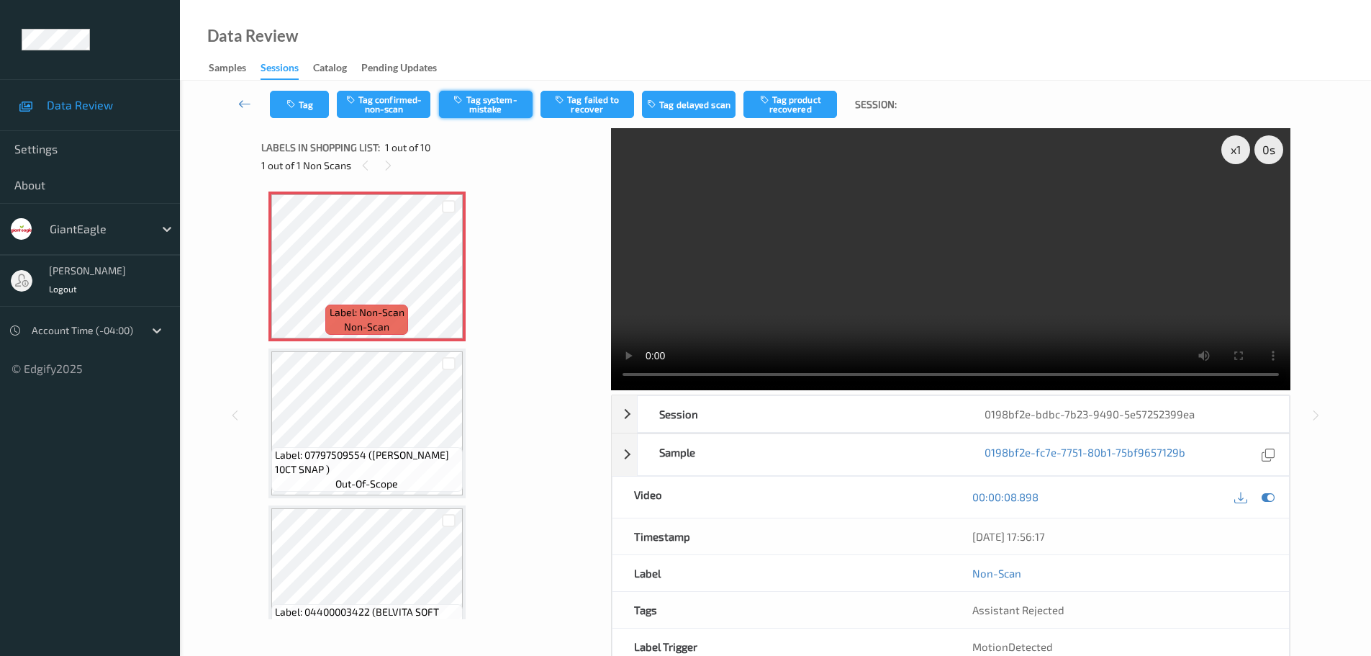
click at [459, 116] on button "Tag system-mistake" at bounding box center [486, 104] width 94 height 27
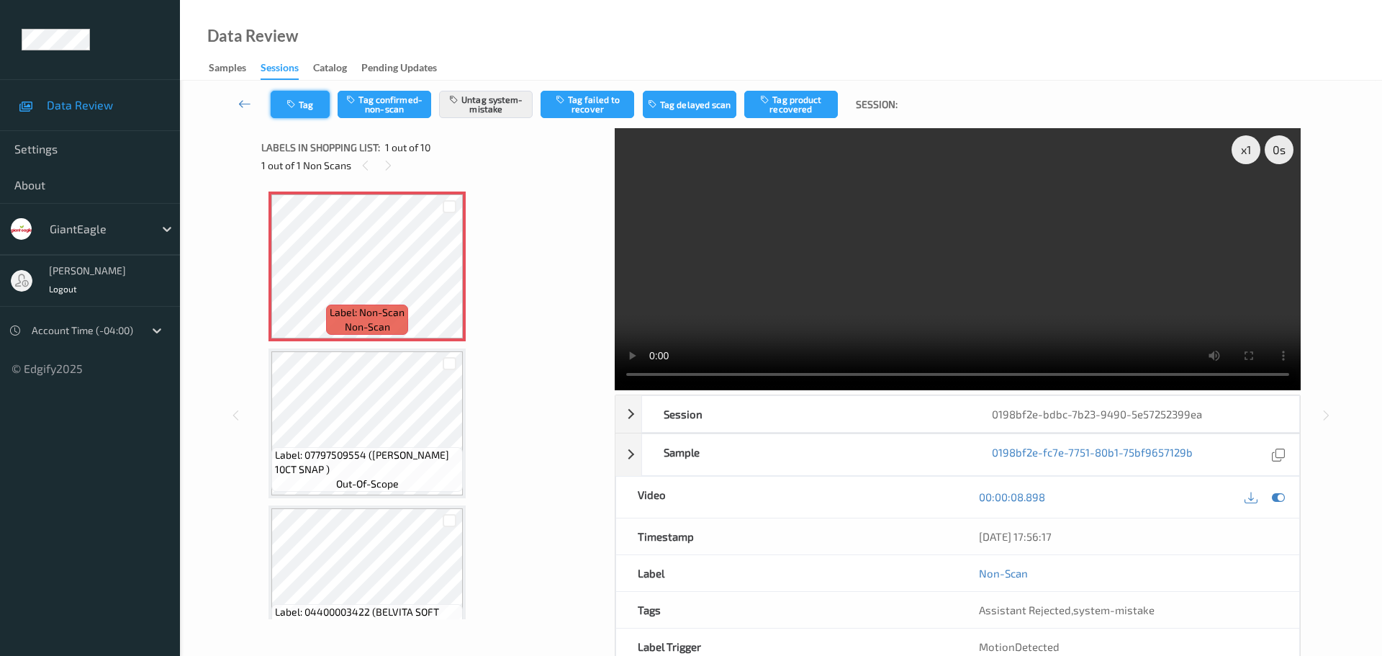
click at [312, 102] on button "Tag" at bounding box center [300, 104] width 59 height 27
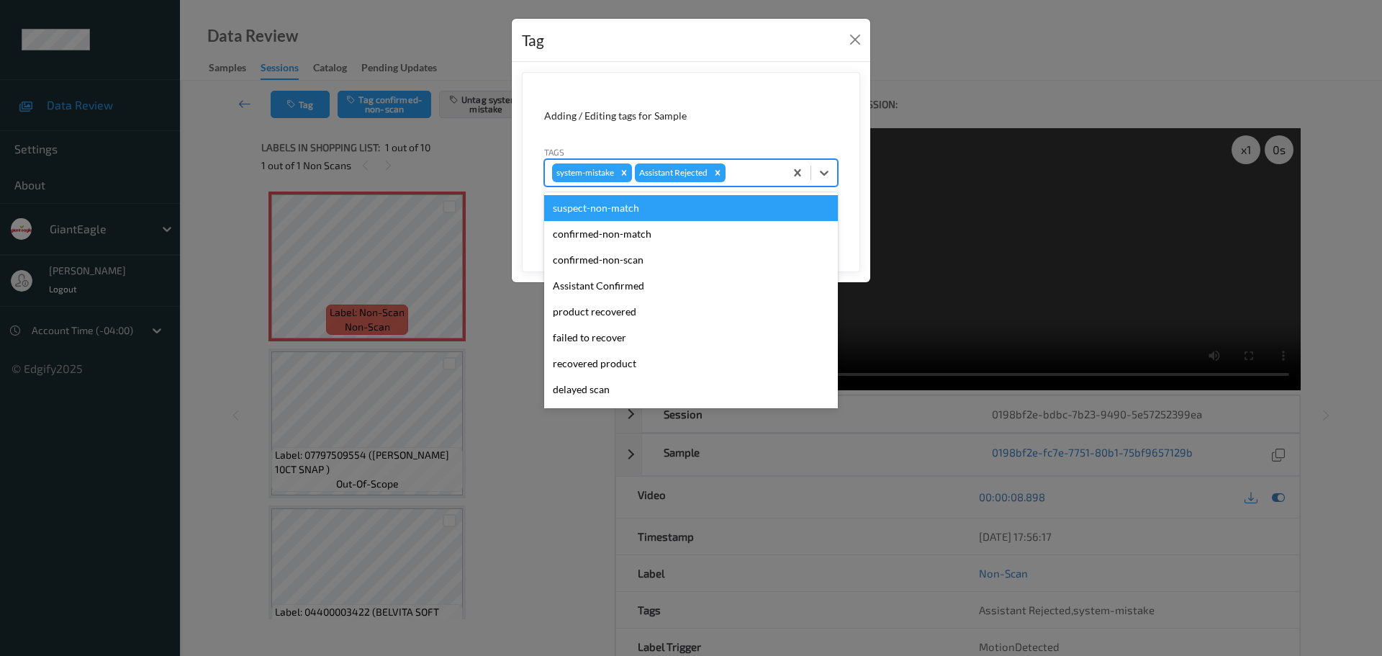
click at [744, 173] on div at bounding box center [752, 172] width 49 height 17
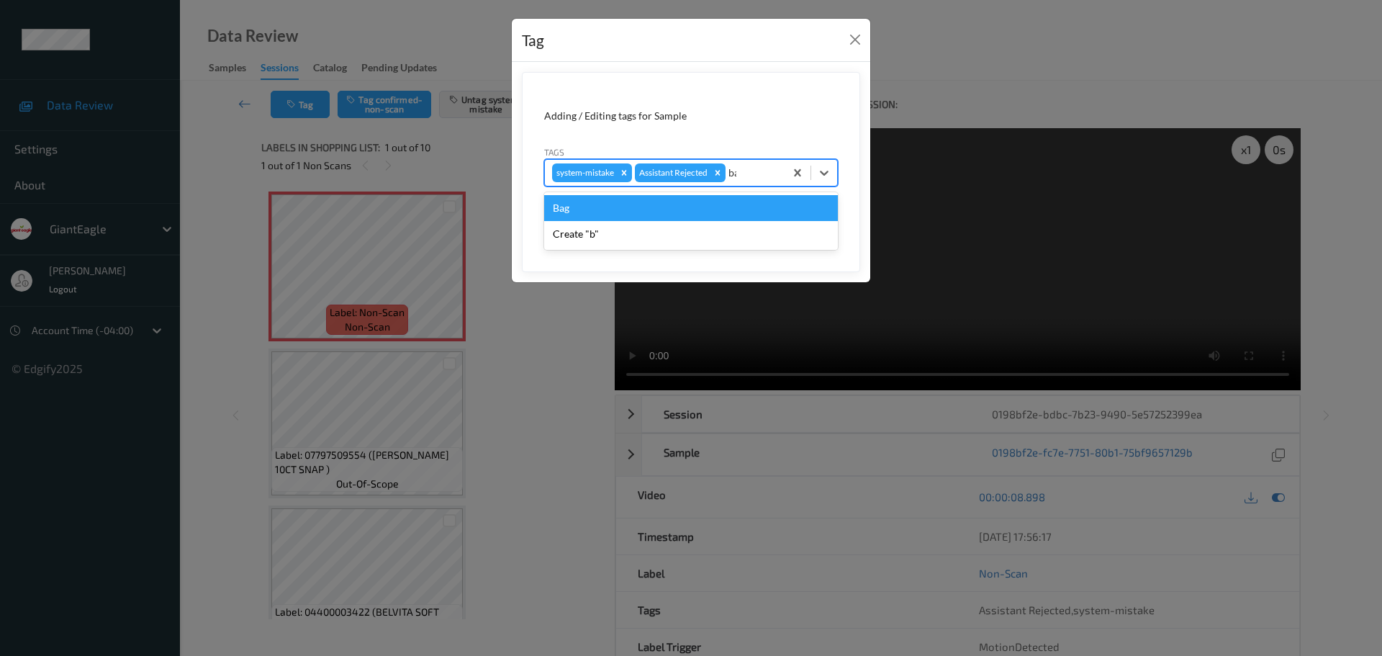
type input "bag"
click at [636, 204] on div "Bag" at bounding box center [691, 208] width 294 height 26
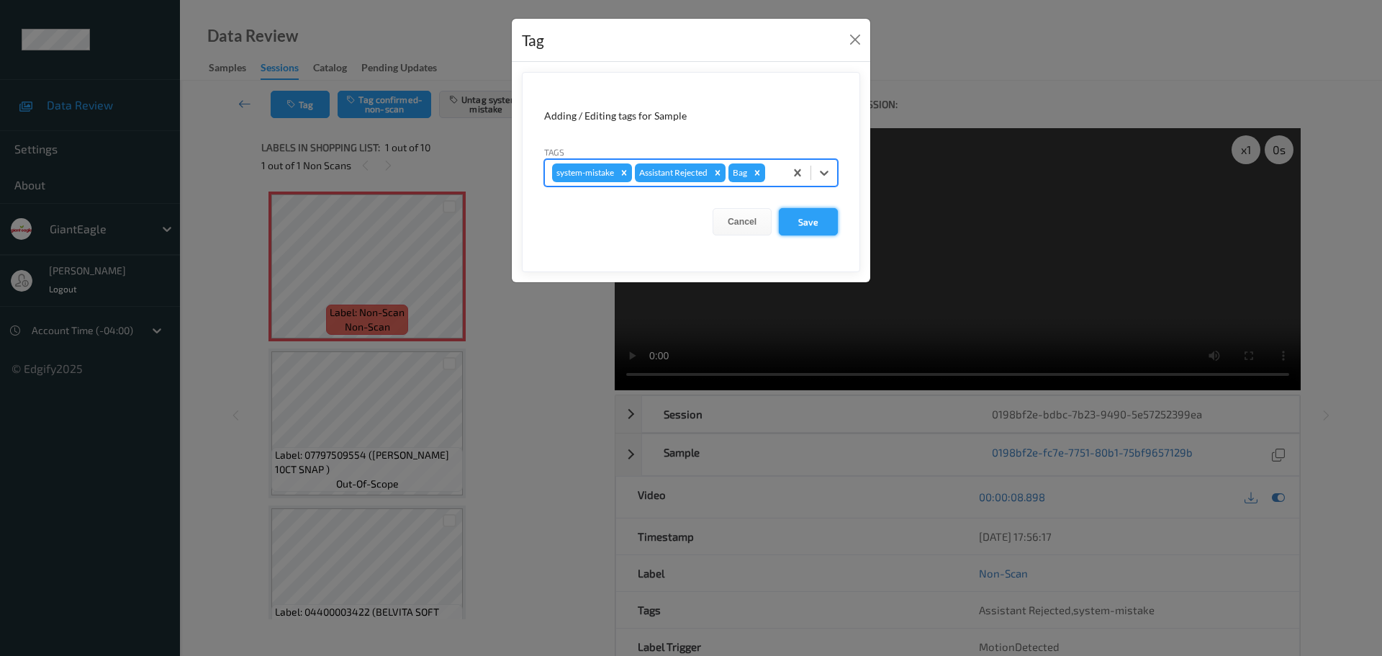
click at [826, 225] on button "Save" at bounding box center [808, 221] width 59 height 27
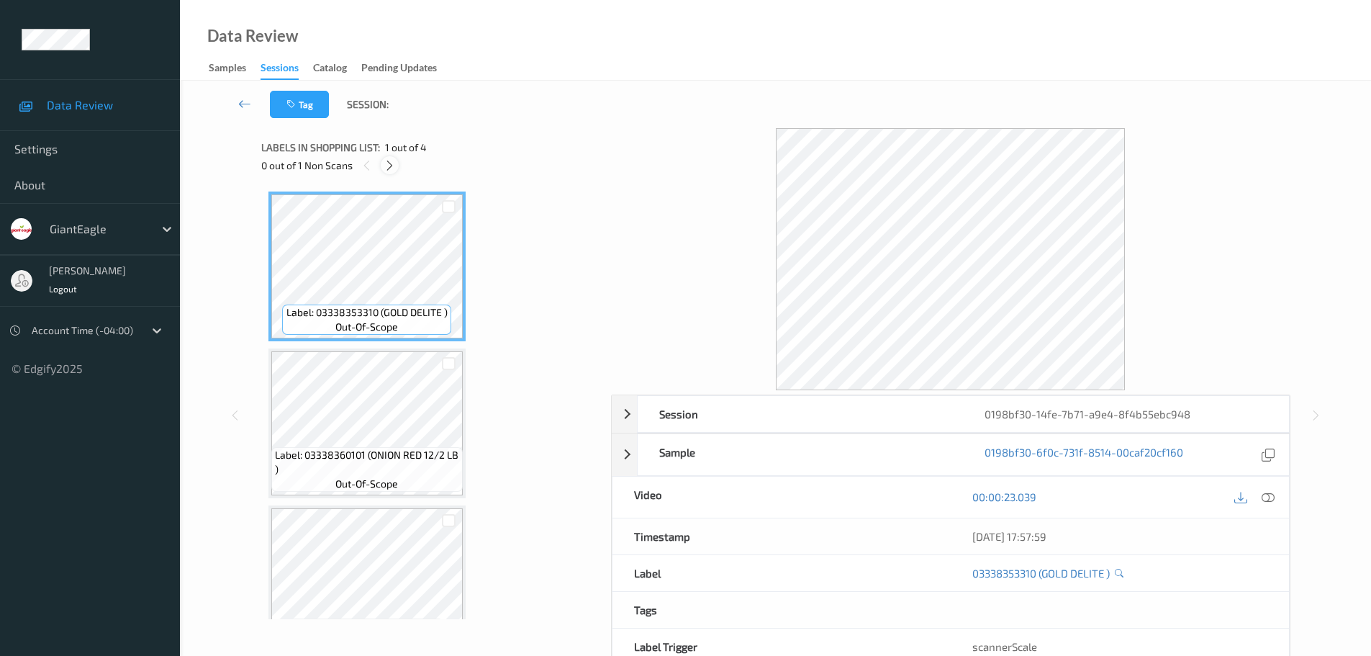
click at [393, 163] on icon at bounding box center [390, 165] width 12 height 13
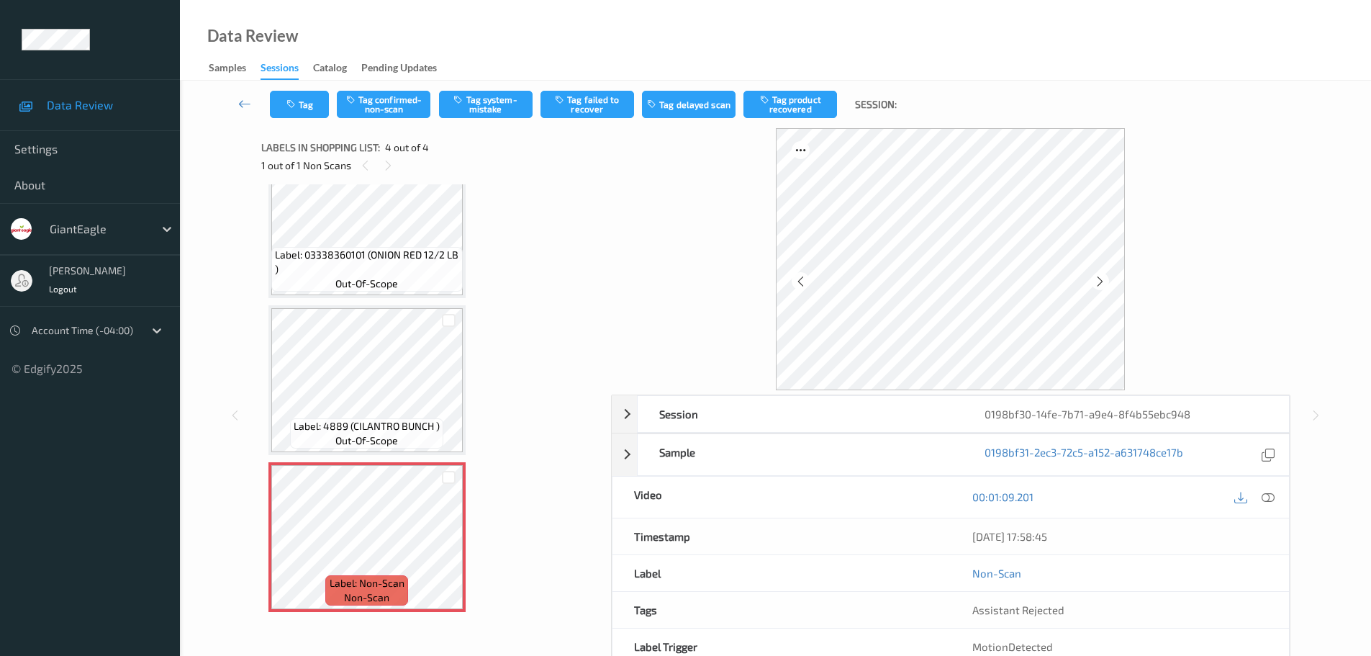
click at [1259, 501] on div at bounding box center [1254, 496] width 47 height 19
click at [1263, 500] on div at bounding box center [1268, 496] width 19 height 19
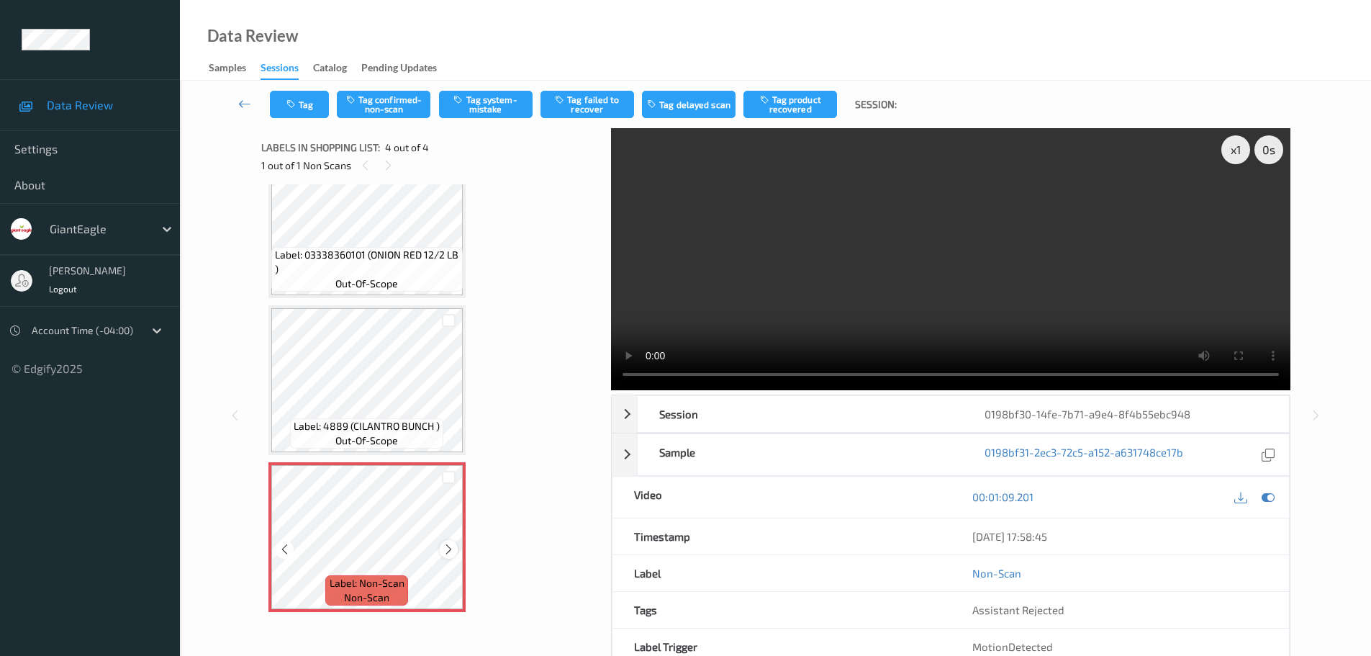
click at [445, 556] on div at bounding box center [449, 549] width 18 height 18
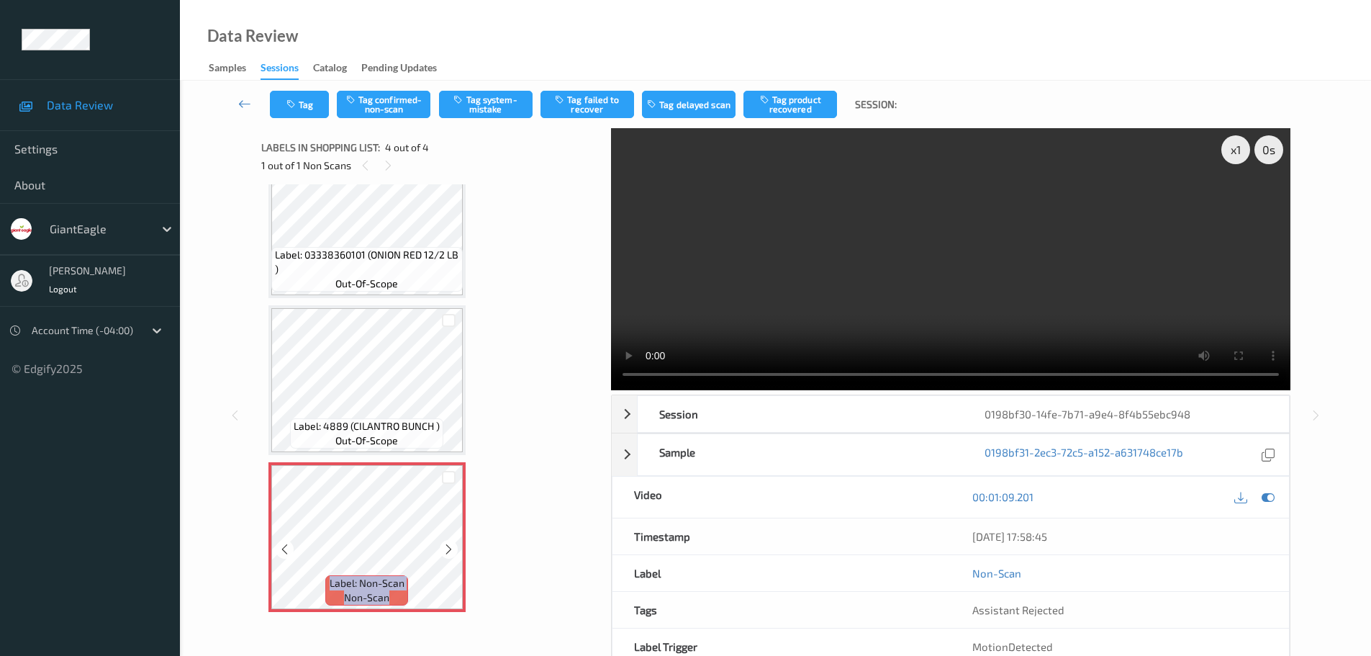
click at [445, 556] on div at bounding box center [449, 549] width 18 height 18
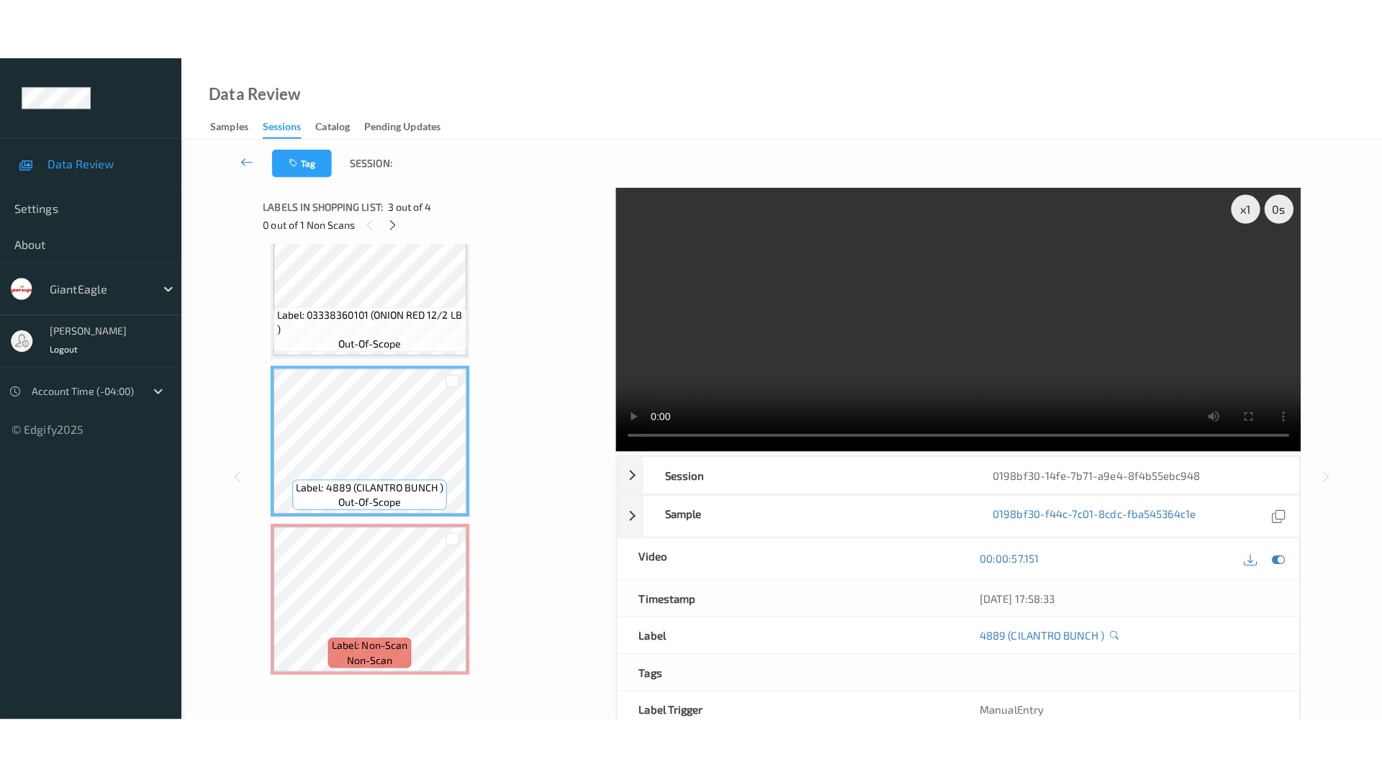
scroll to position [128, 0]
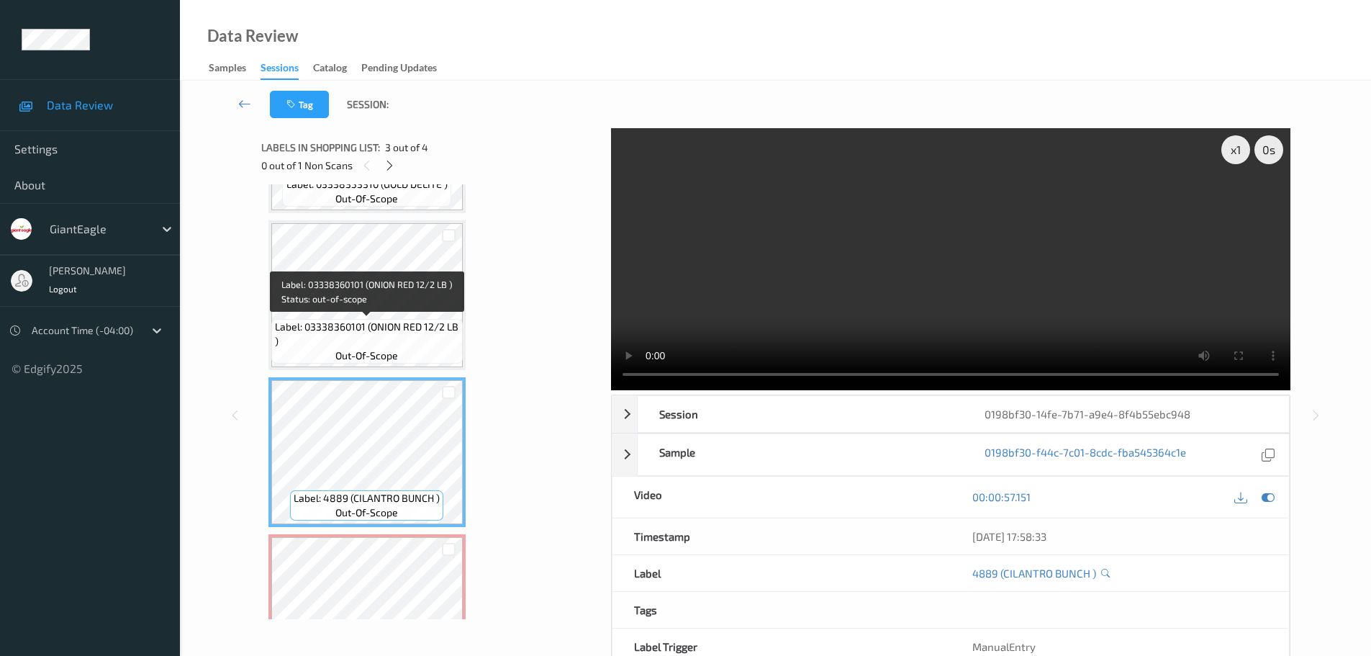
click at [420, 331] on span "Label: 03338360101 (ONION RED 12/2 LB )" at bounding box center [367, 334] width 184 height 29
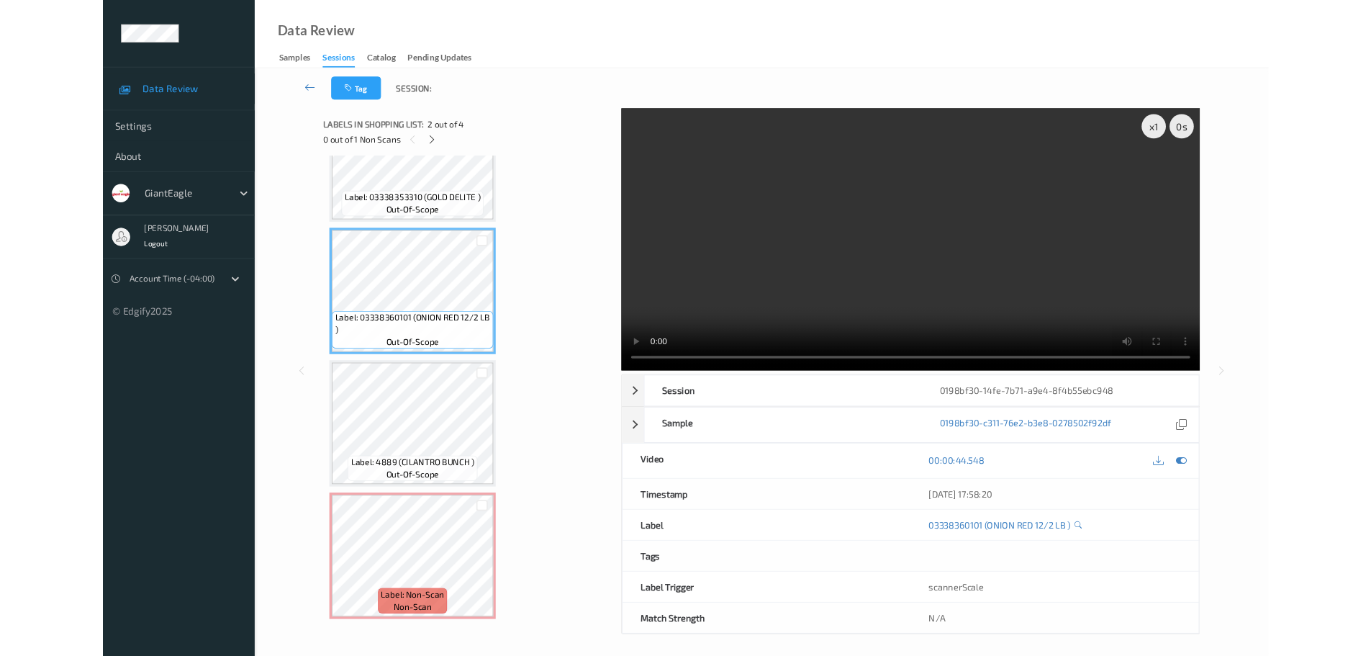
scroll to position [78, 0]
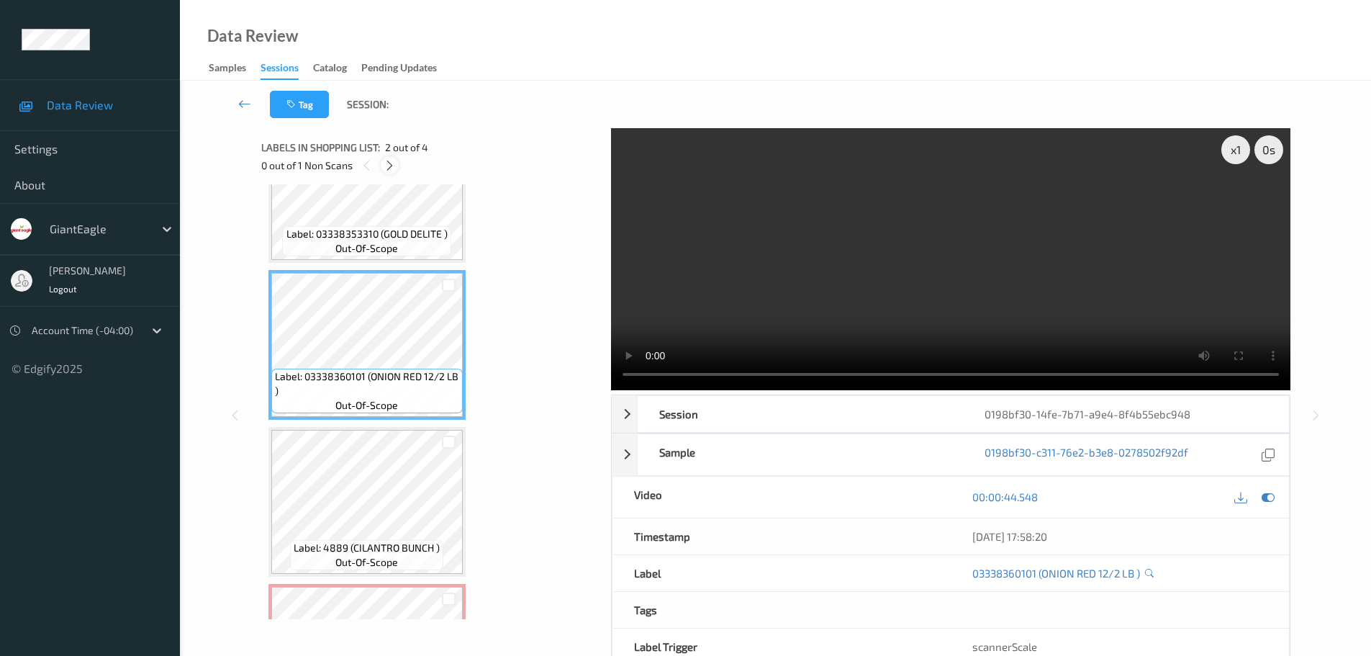
click at [385, 171] on icon at bounding box center [390, 165] width 12 height 13
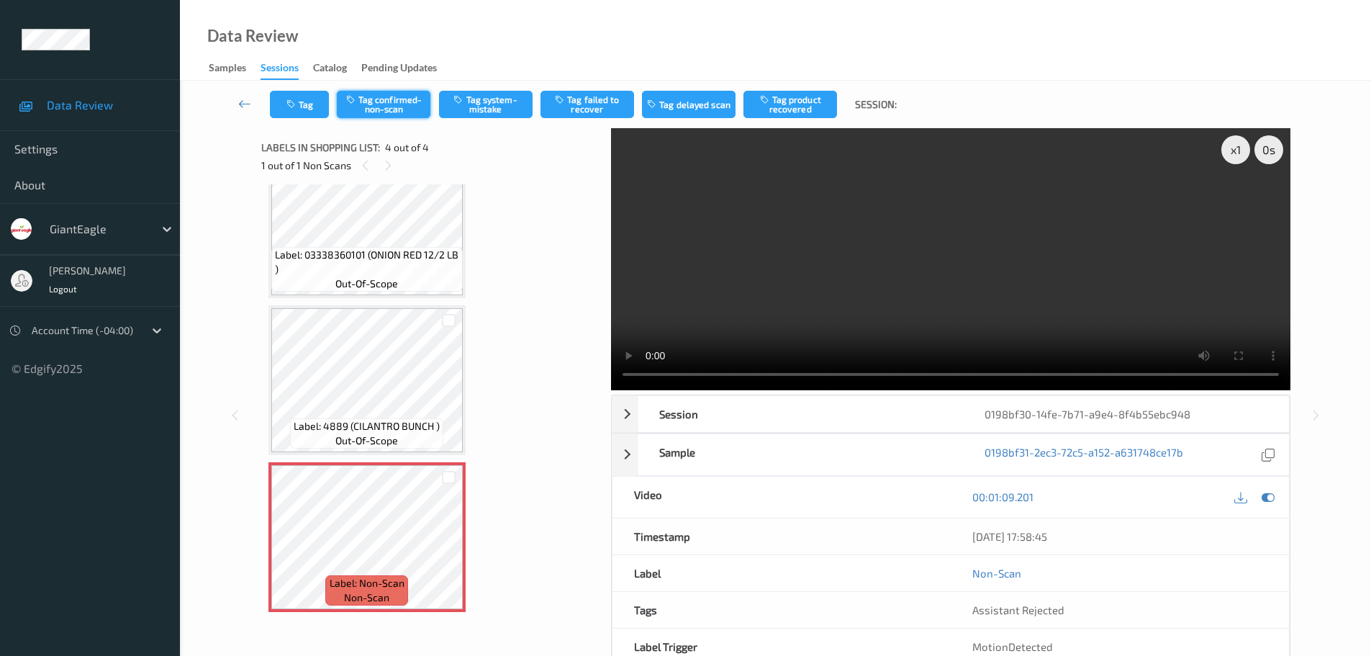
click at [375, 103] on button "Tag confirmed-non-scan" at bounding box center [384, 104] width 94 height 27
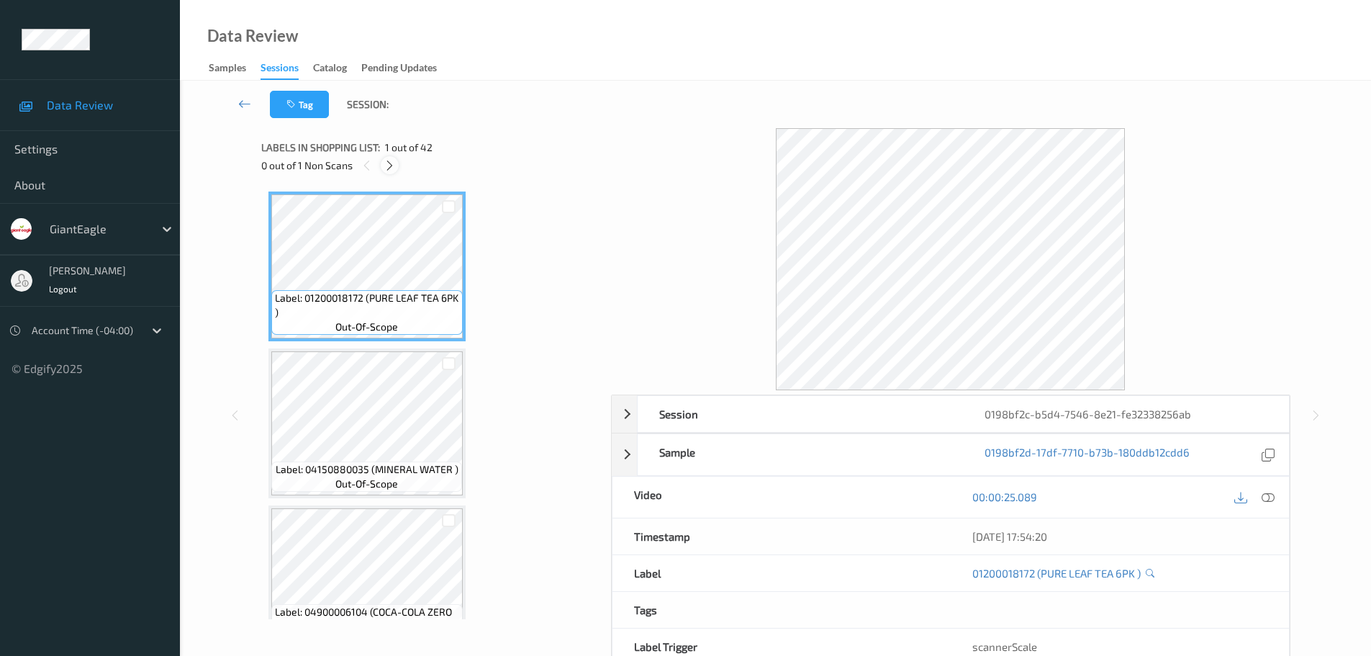
click at [386, 168] on icon at bounding box center [390, 165] width 12 height 13
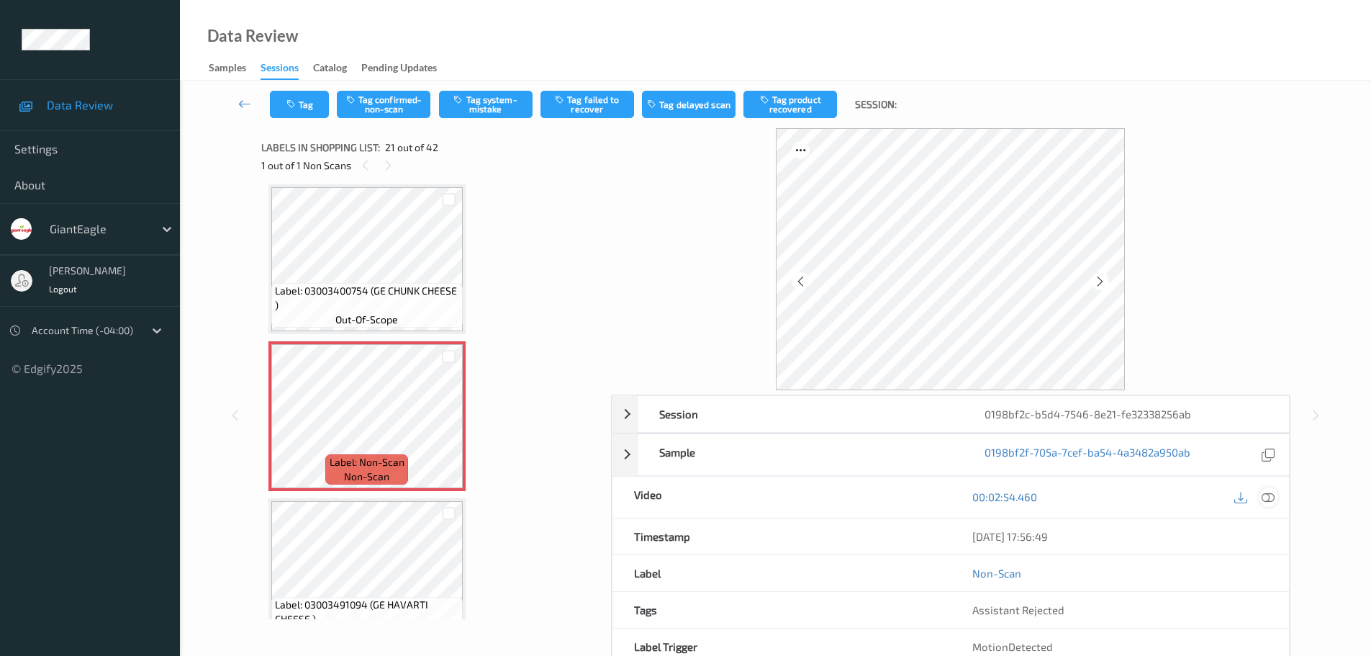
click at [1267, 495] on icon at bounding box center [1268, 496] width 13 height 13
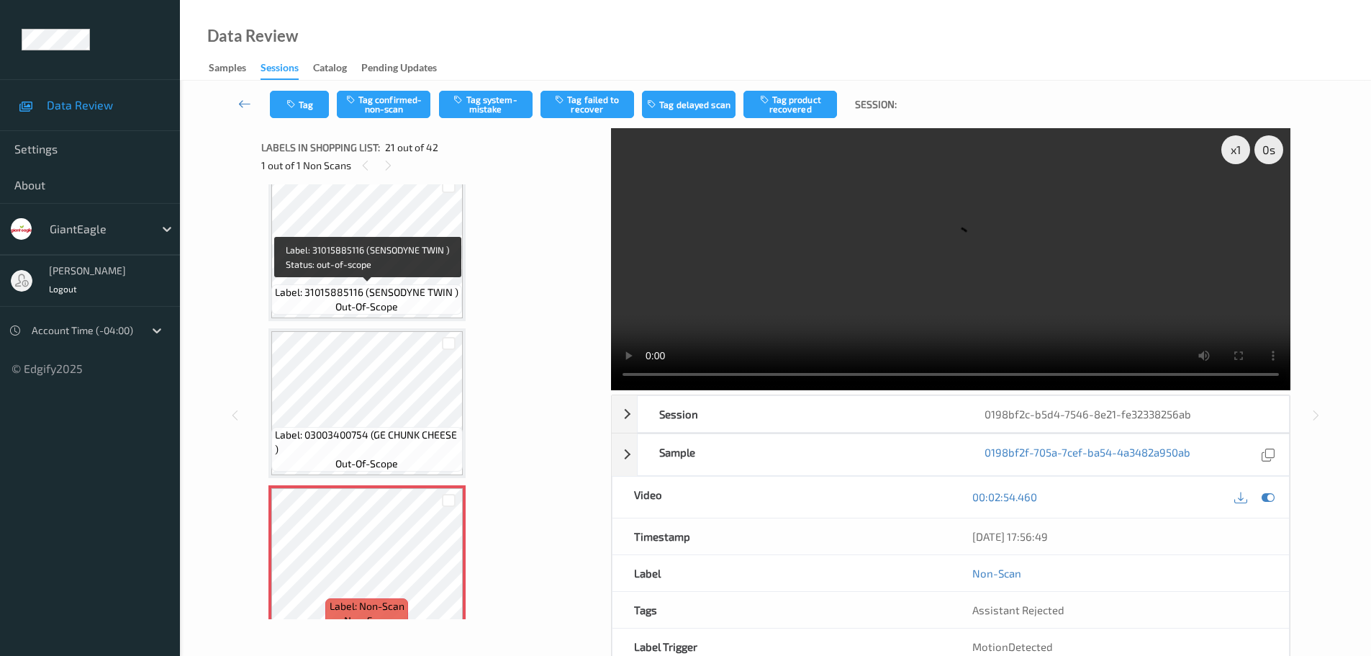
scroll to position [2917, 0]
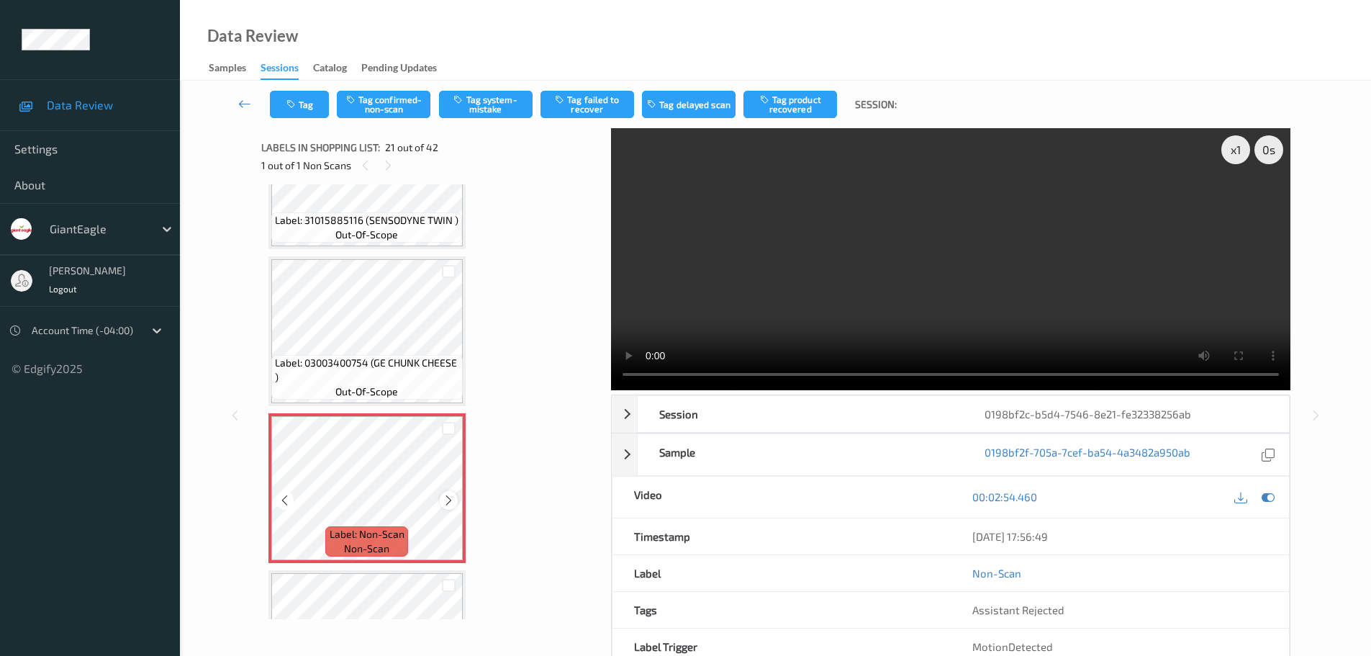
click at [442, 507] on div at bounding box center [449, 500] width 18 height 18
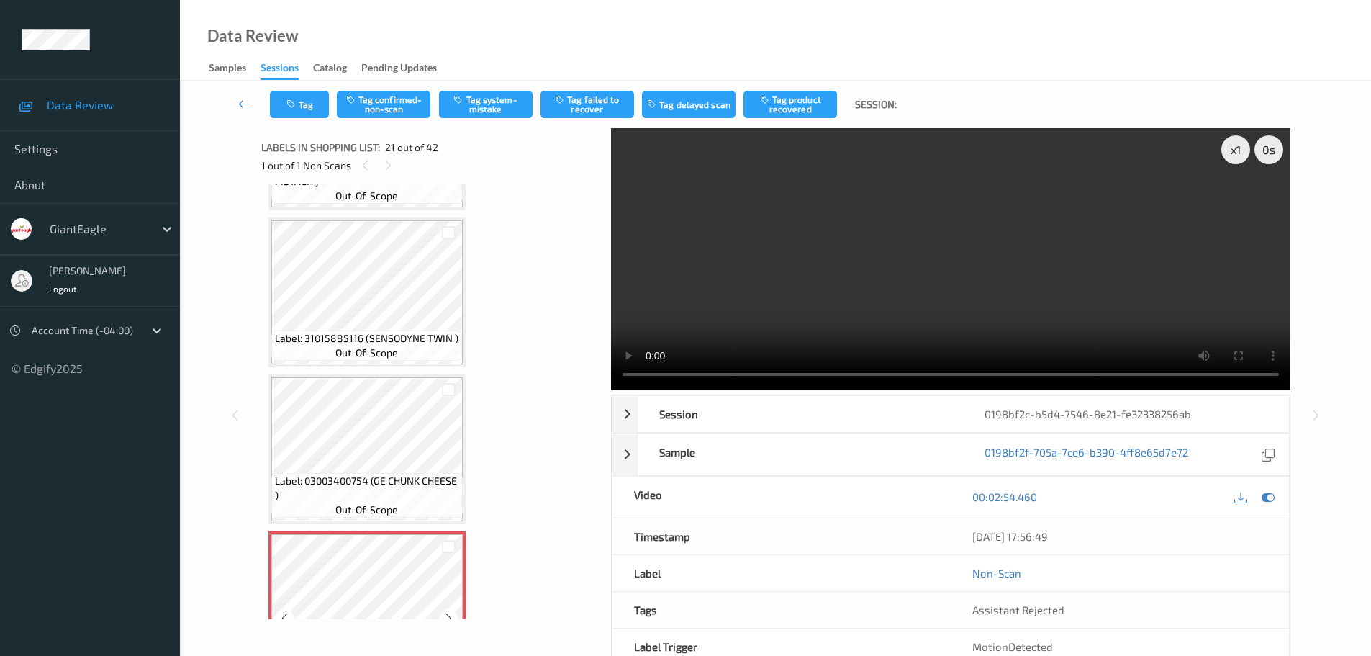
scroll to position [2773, 0]
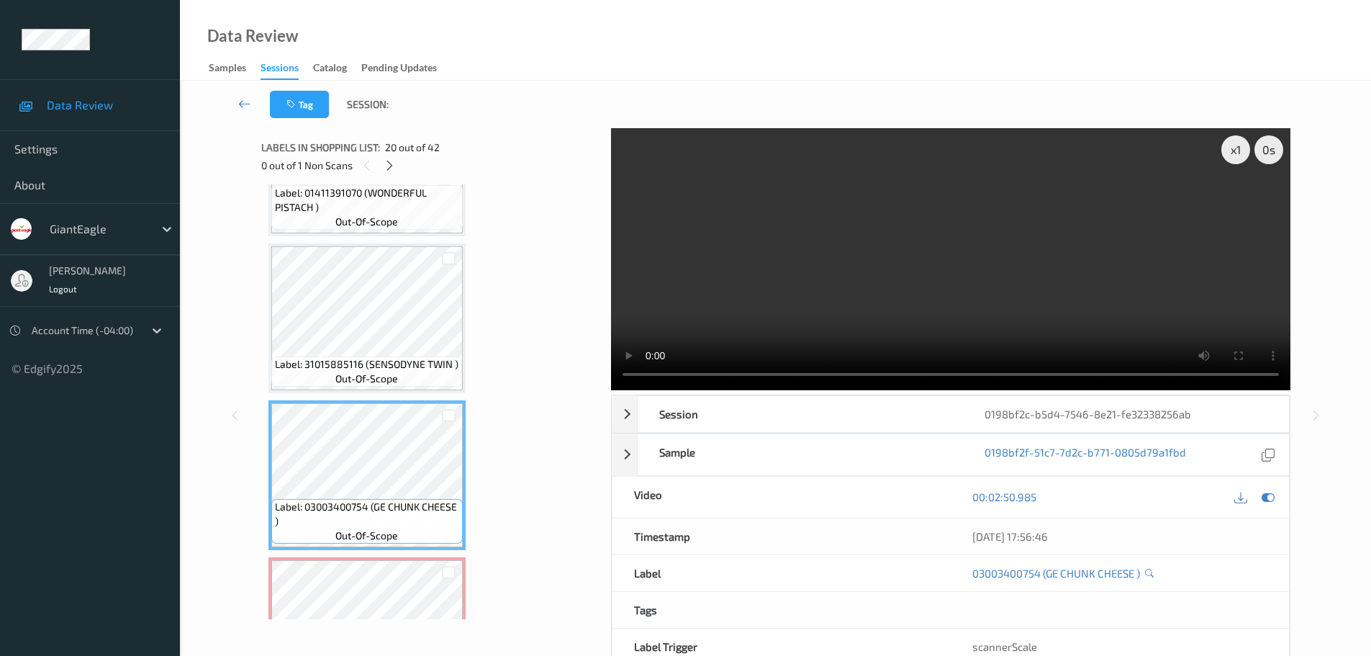
click at [265, 515] on div "Label: 01200018172 (PURE LEAF TEA 6PK ) out-of-scope Label: 04150880035 (MINERA…" at bounding box center [431, 401] width 340 height 435
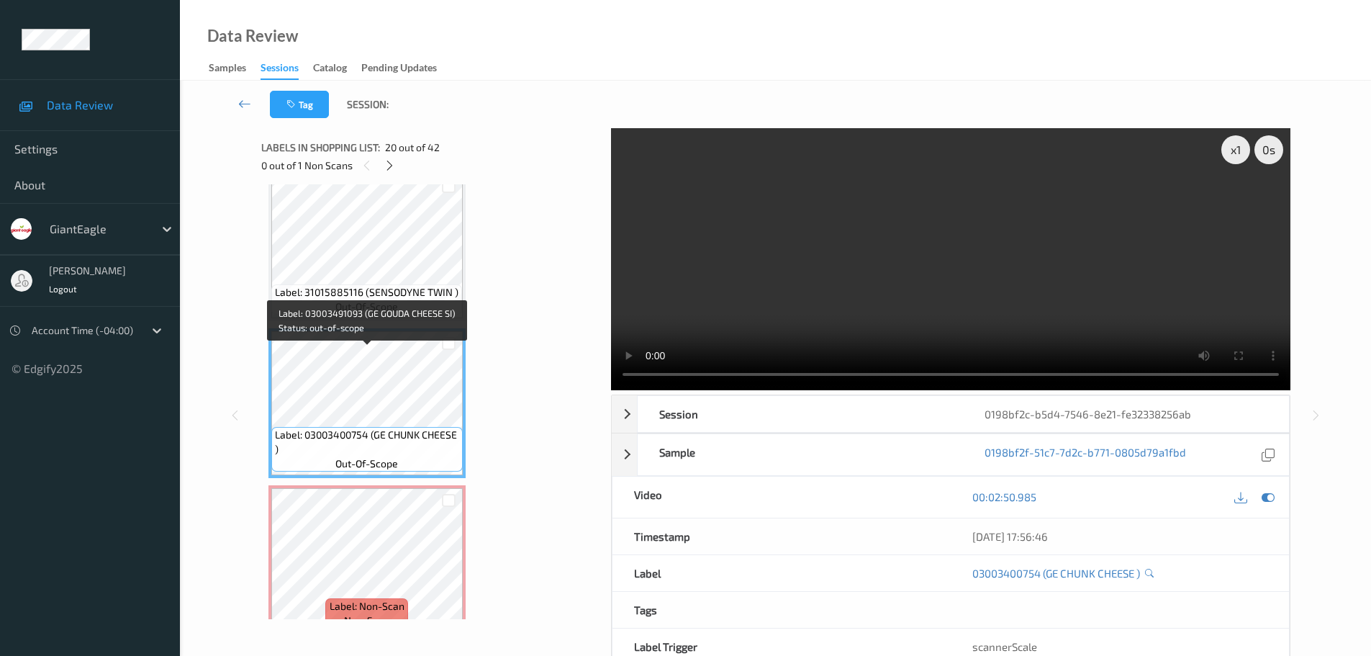
scroll to position [2989, 0]
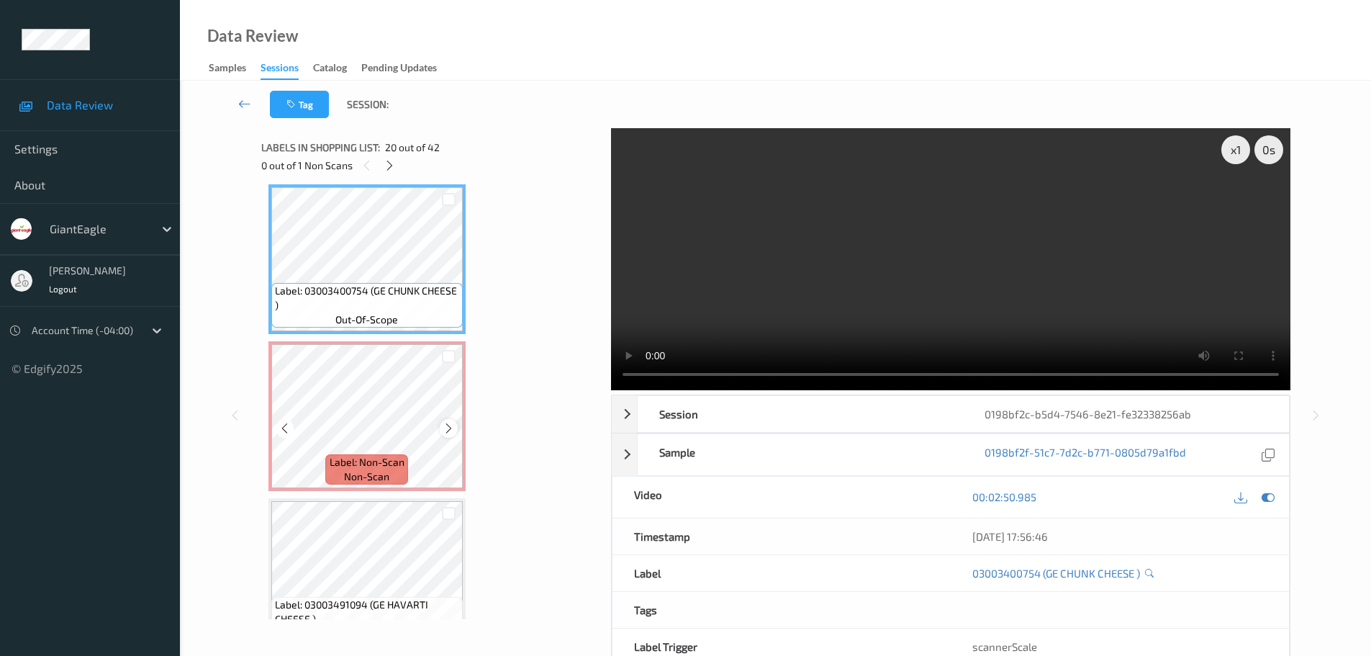
click at [451, 432] on icon at bounding box center [449, 428] width 12 height 13
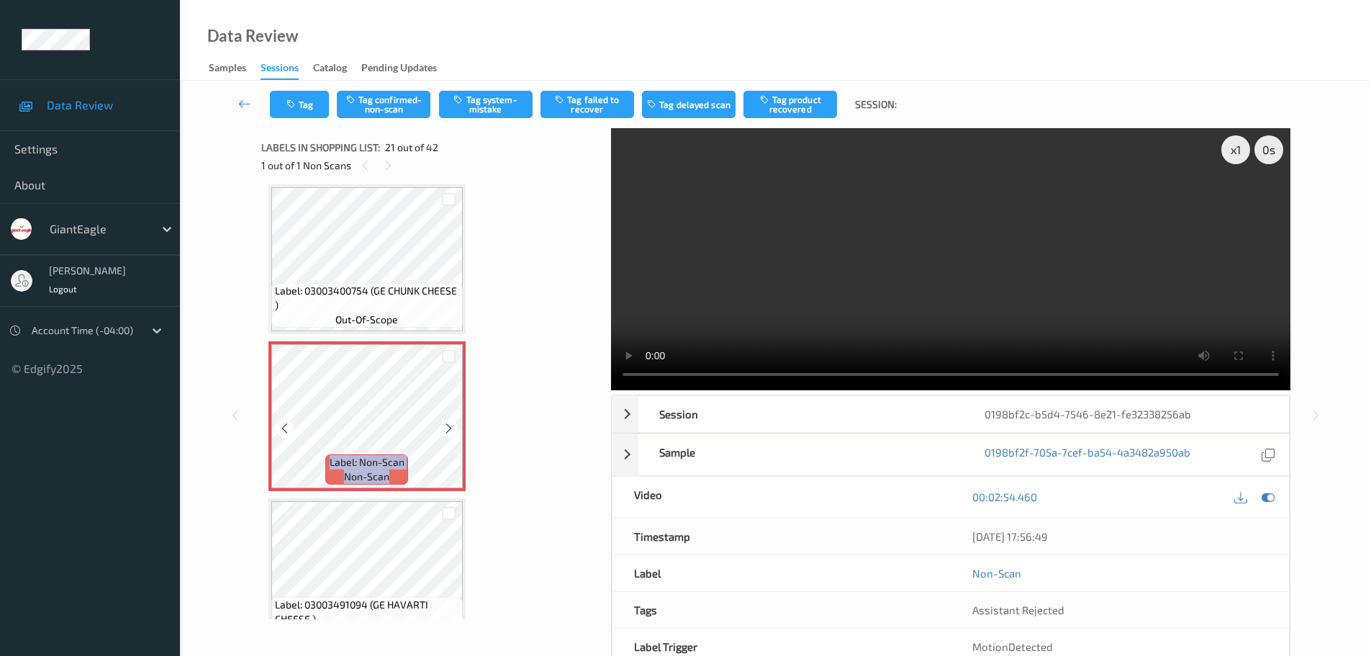
click at [451, 432] on icon at bounding box center [449, 428] width 12 height 13
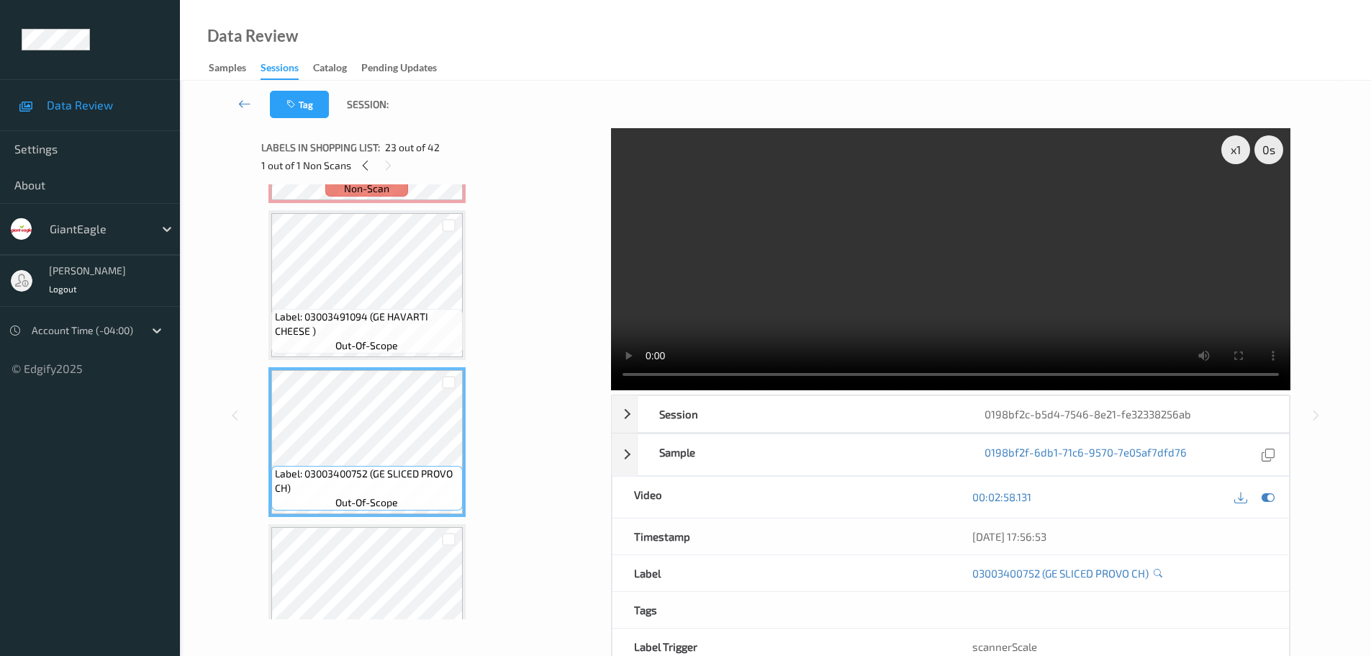
scroll to position [3349, 0]
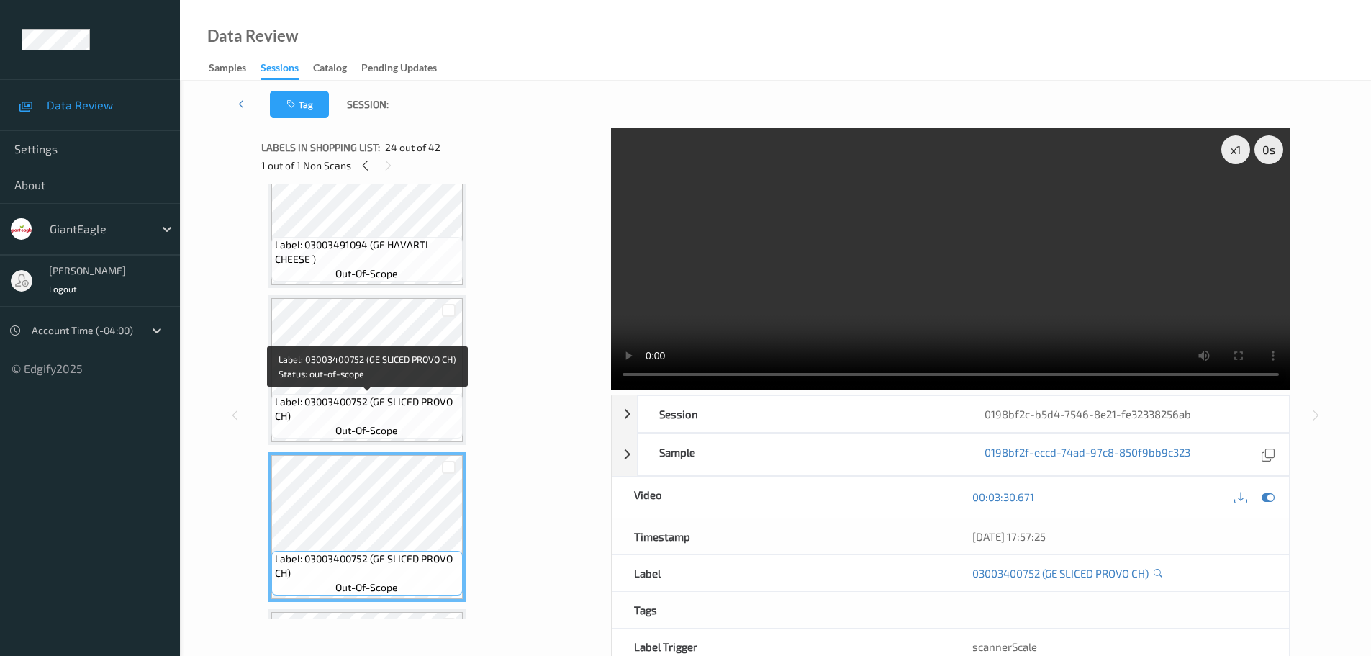
click at [382, 425] on span "out-of-scope" at bounding box center [366, 430] width 63 height 14
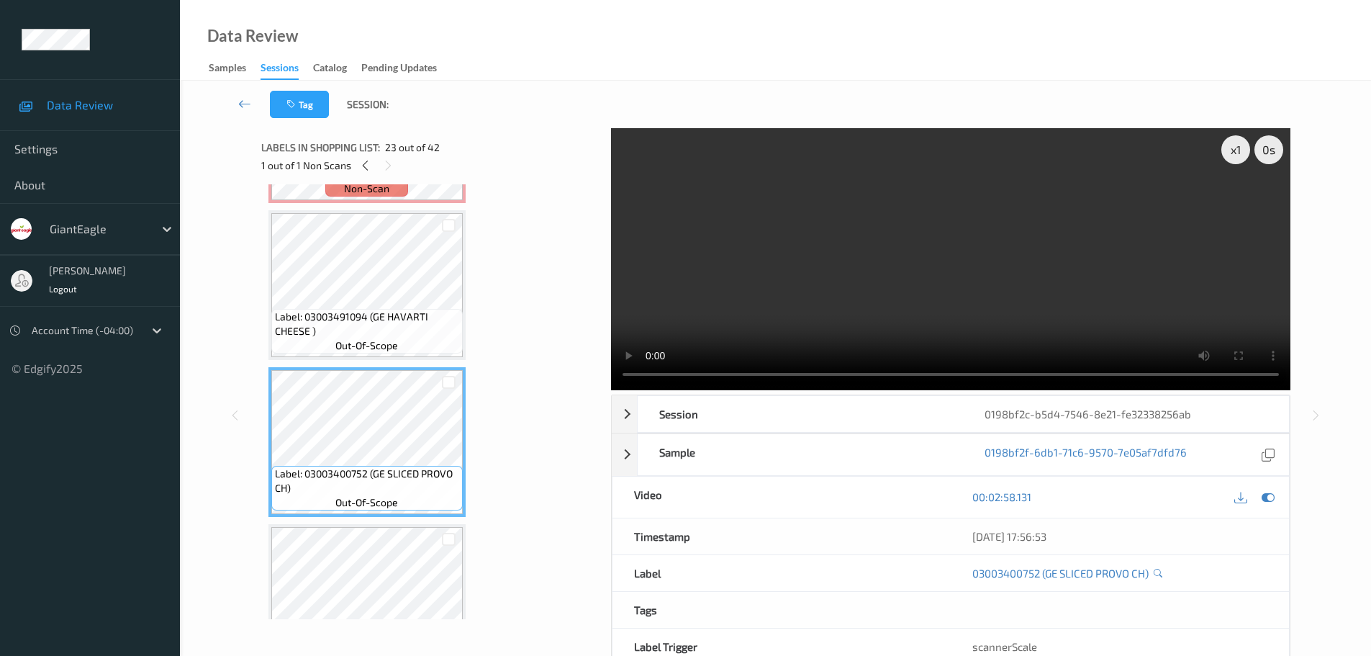
click at [378, 351] on span "out-of-scope" at bounding box center [366, 345] width 63 height 14
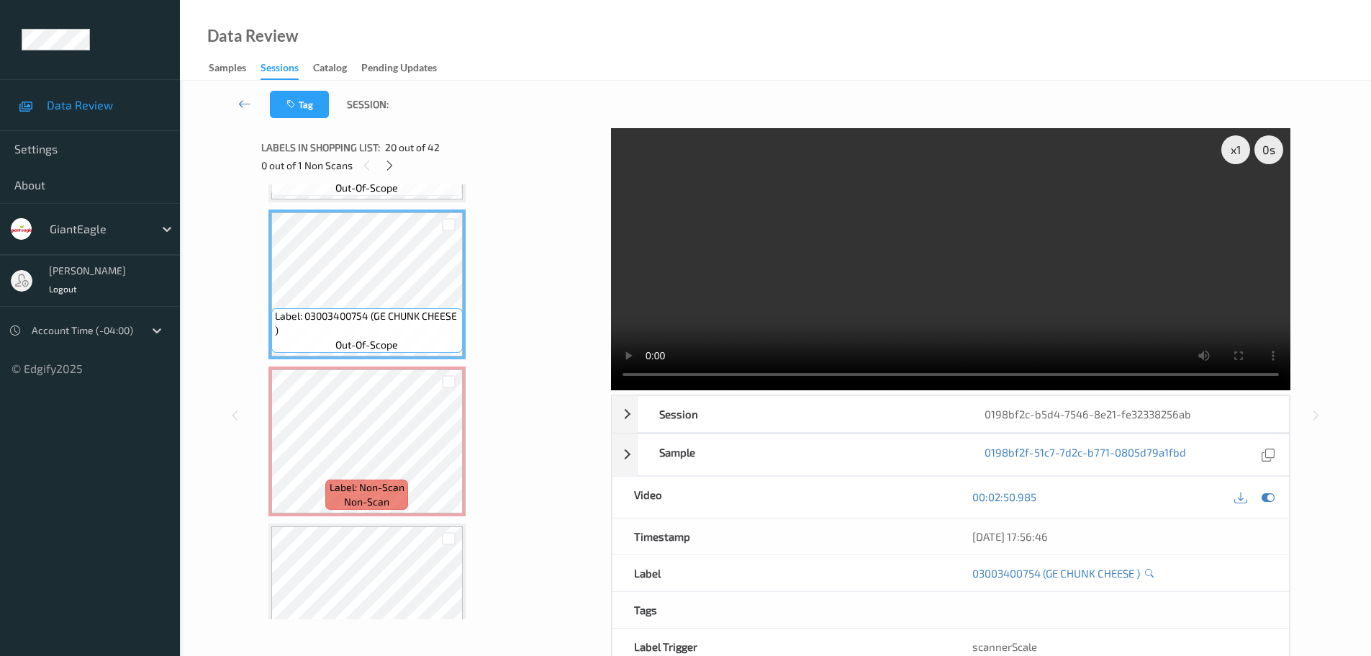
scroll to position [2989, 0]
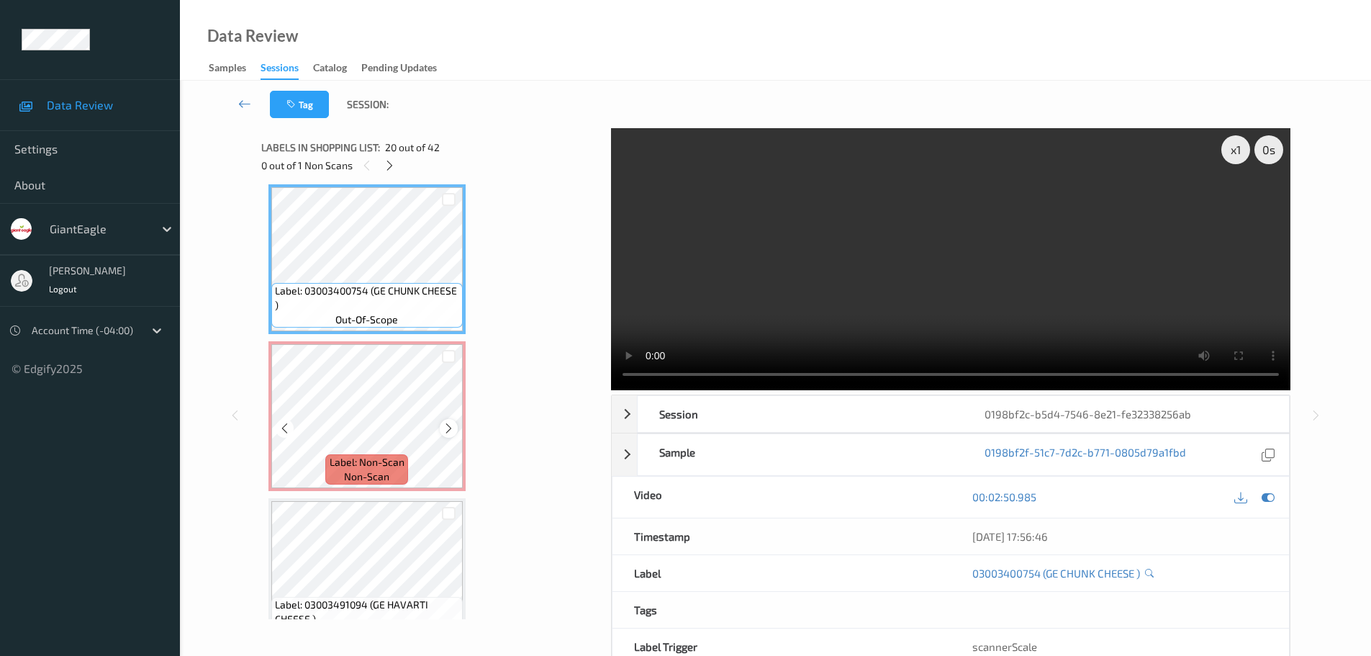
click at [443, 431] on icon at bounding box center [449, 428] width 12 height 13
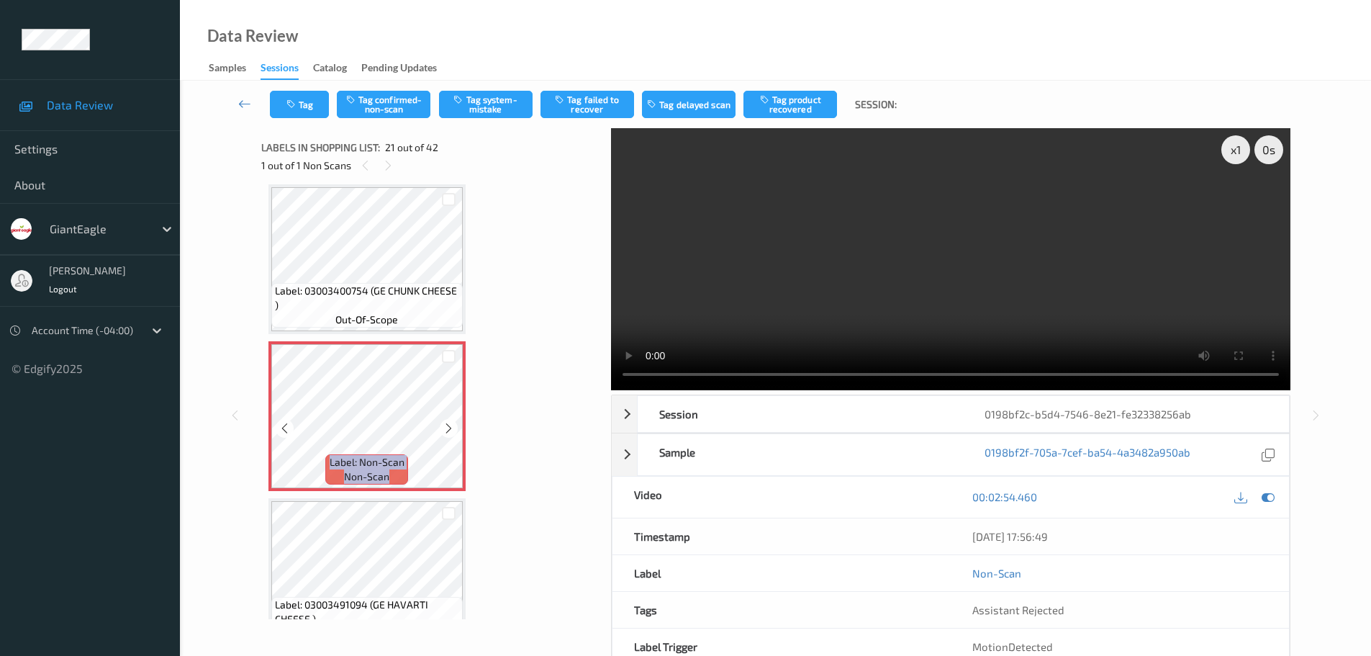
click at [443, 431] on icon at bounding box center [449, 428] width 12 height 13
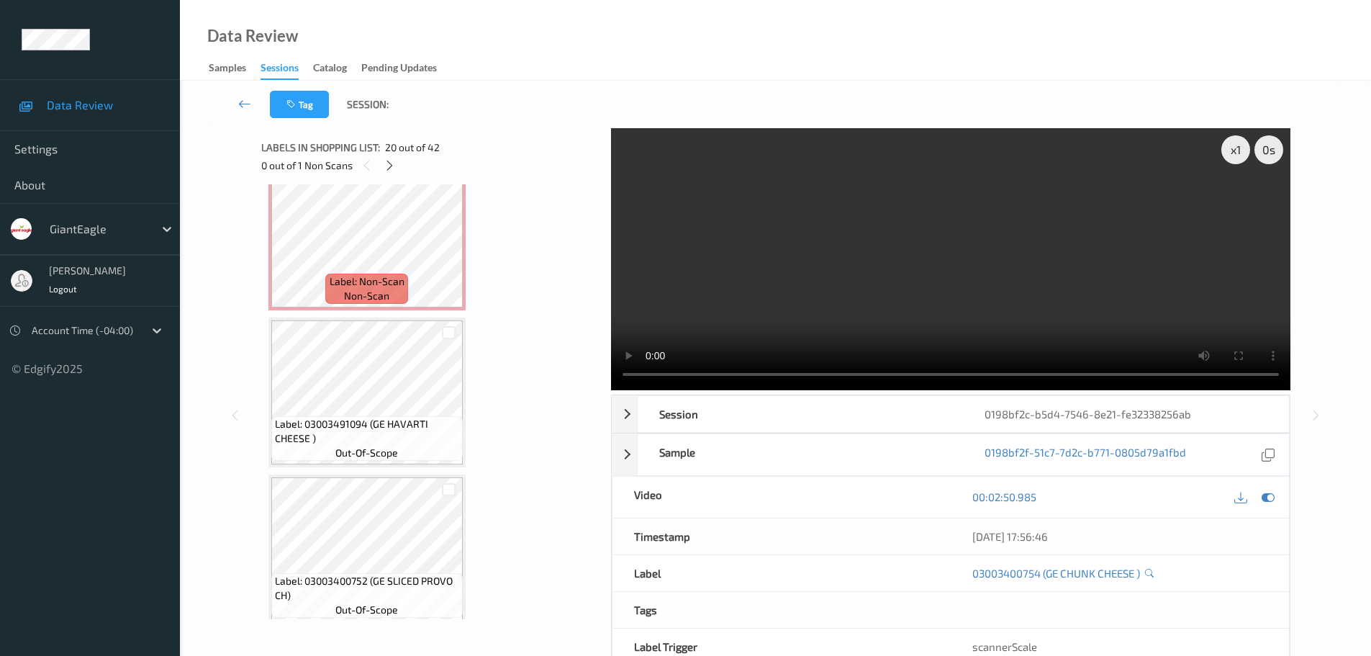
scroll to position [3205, 0]
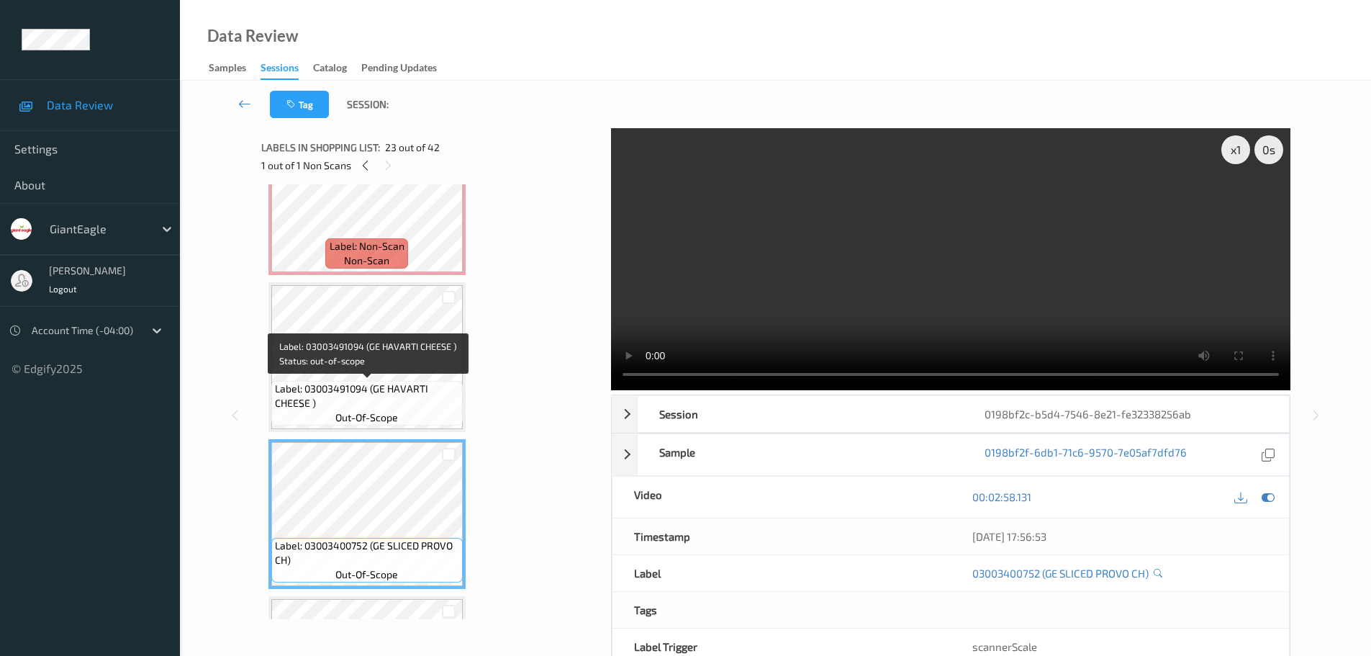
click at [399, 387] on span "Label: 03003491094 (GE HAVARTI CHEESE )" at bounding box center [367, 395] width 184 height 29
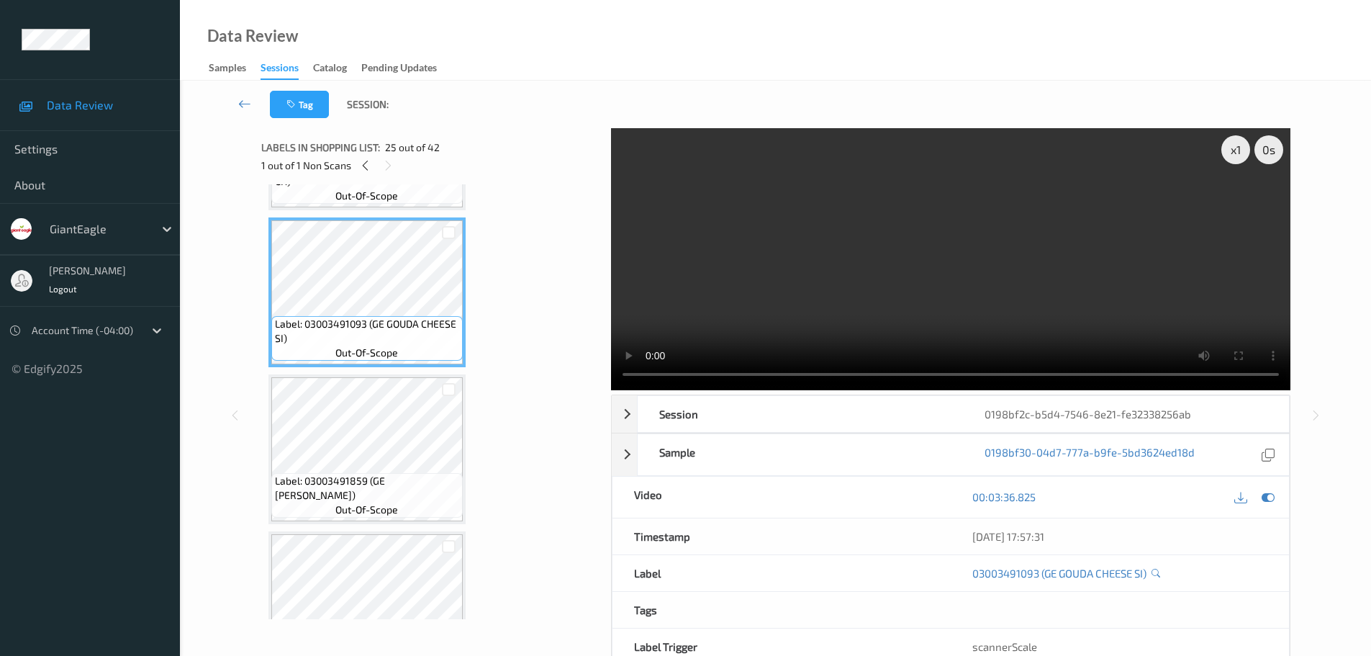
scroll to position [3780, 0]
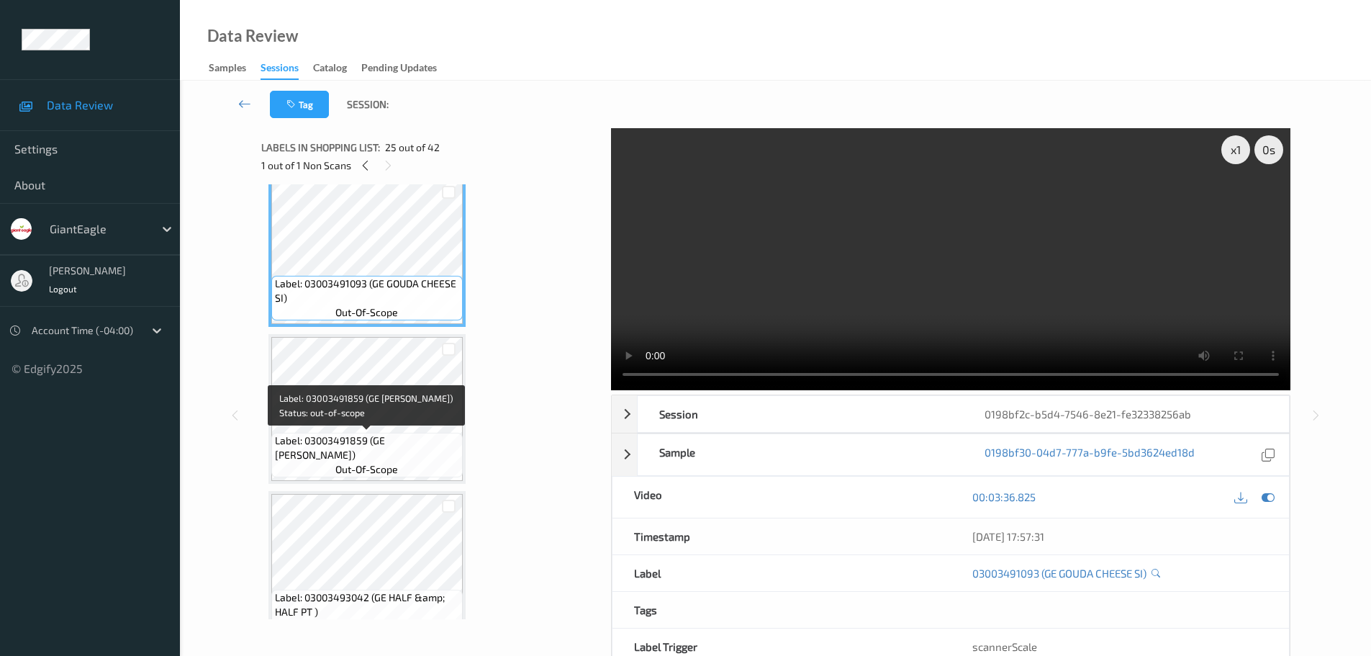
click at [382, 438] on span "Label: 03003491859 (GE COLBY JACK CUBE)" at bounding box center [367, 447] width 184 height 29
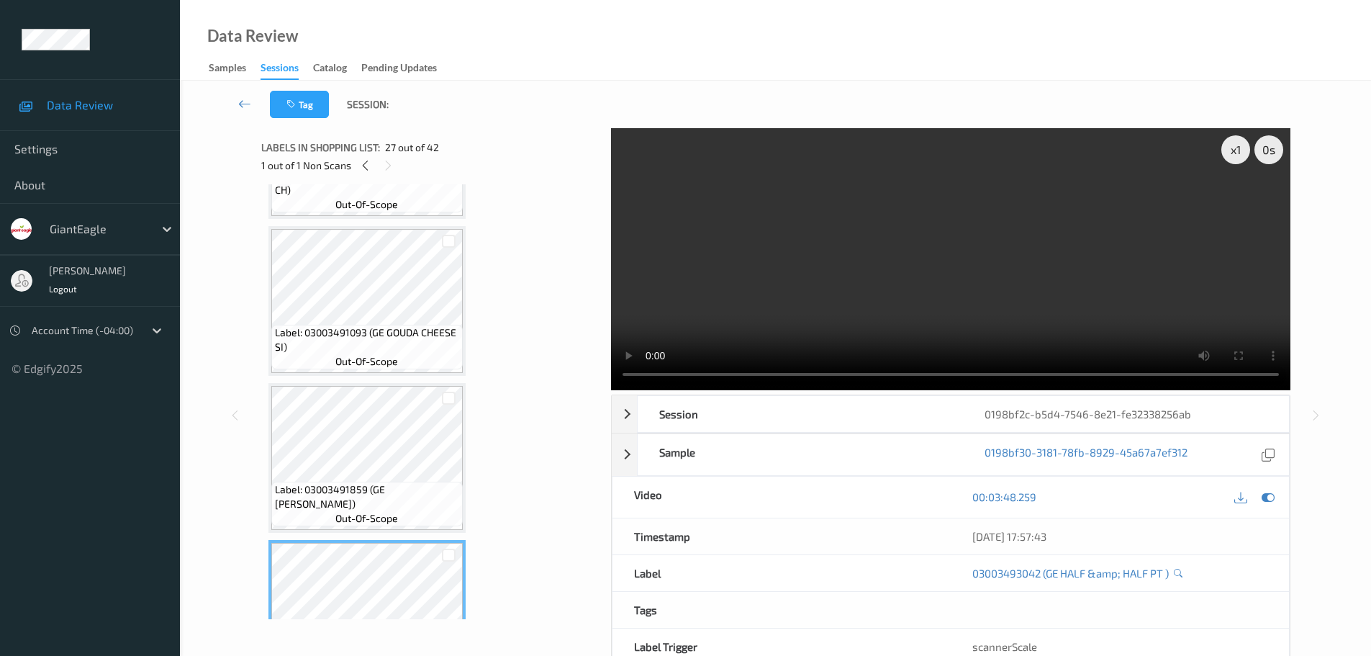
scroll to position [3708, 0]
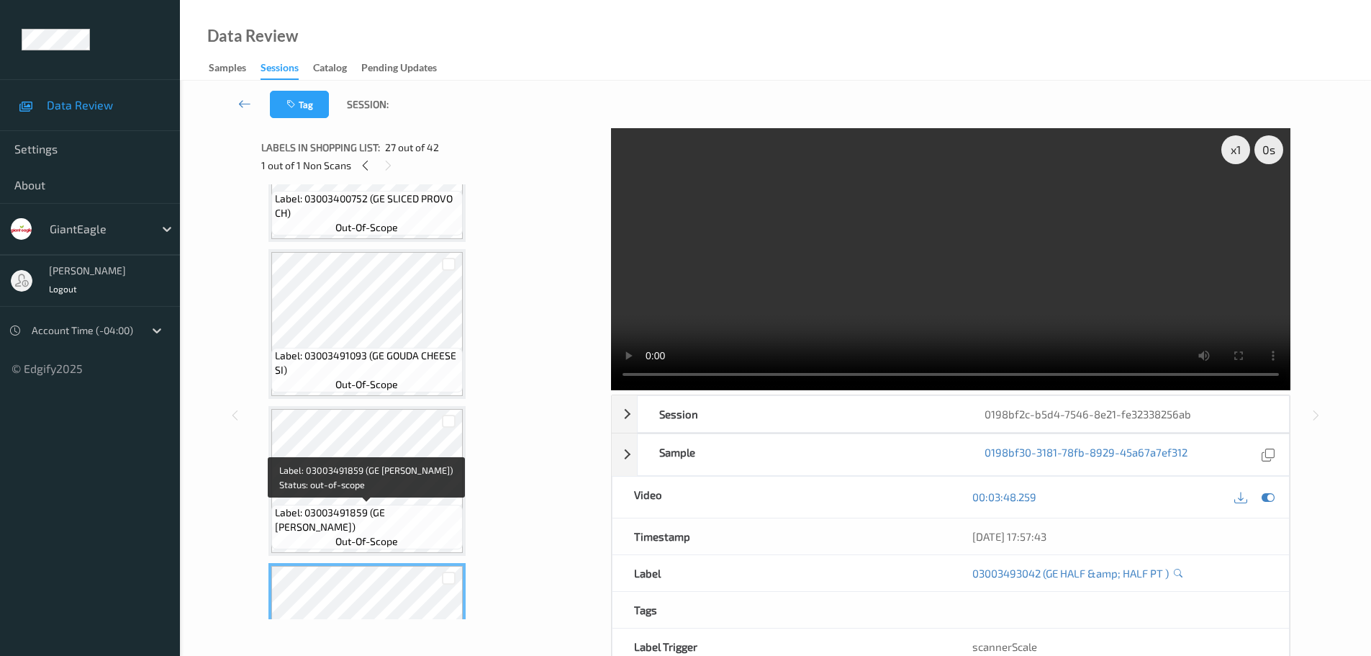
click at [376, 509] on span "Label: 03003491859 (GE COLBY JACK CUBE)" at bounding box center [367, 519] width 184 height 29
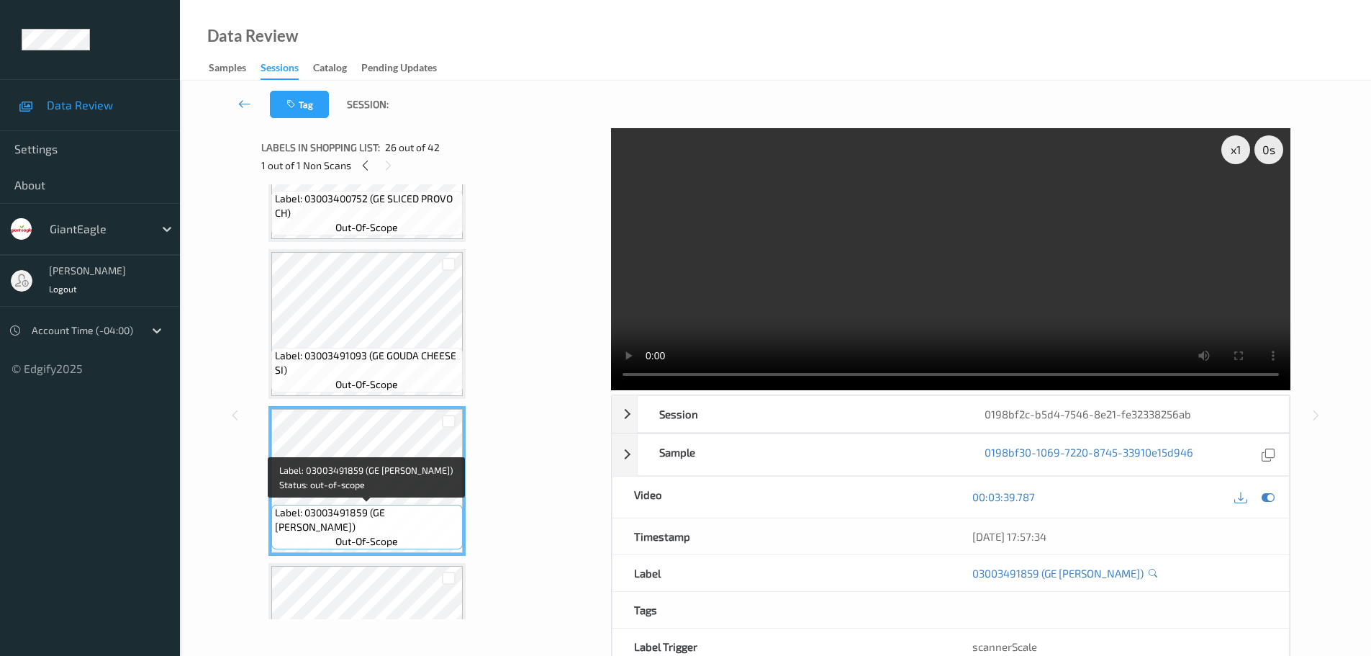
scroll to position [3636, 0]
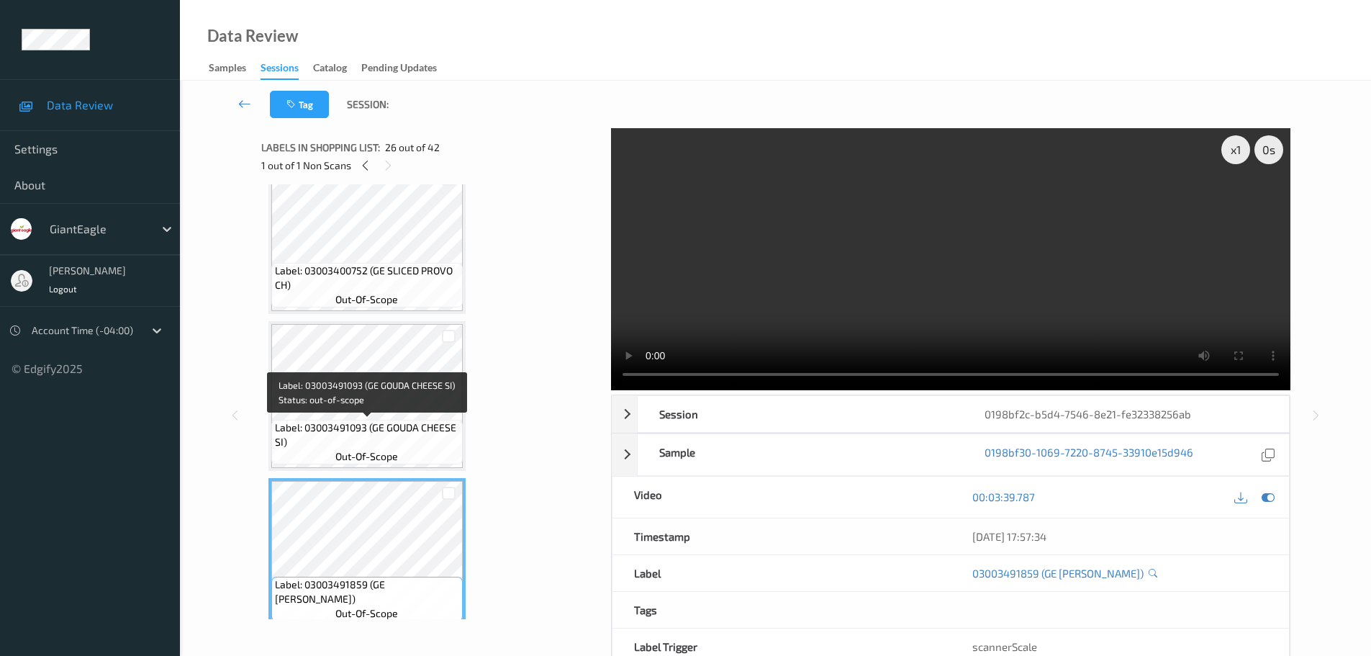
click at [374, 445] on span "Label: 03003491093 (GE GOUDA CHEESE SI)" at bounding box center [367, 434] width 184 height 29
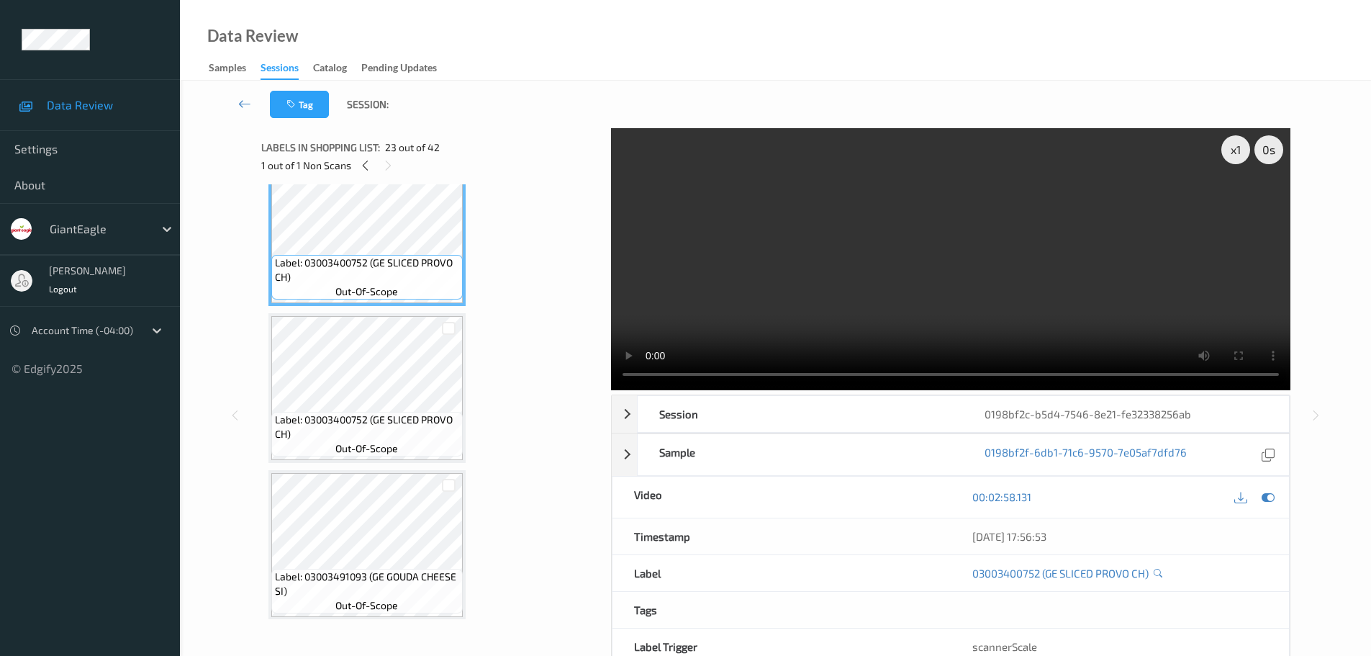
scroll to position [3492, 0]
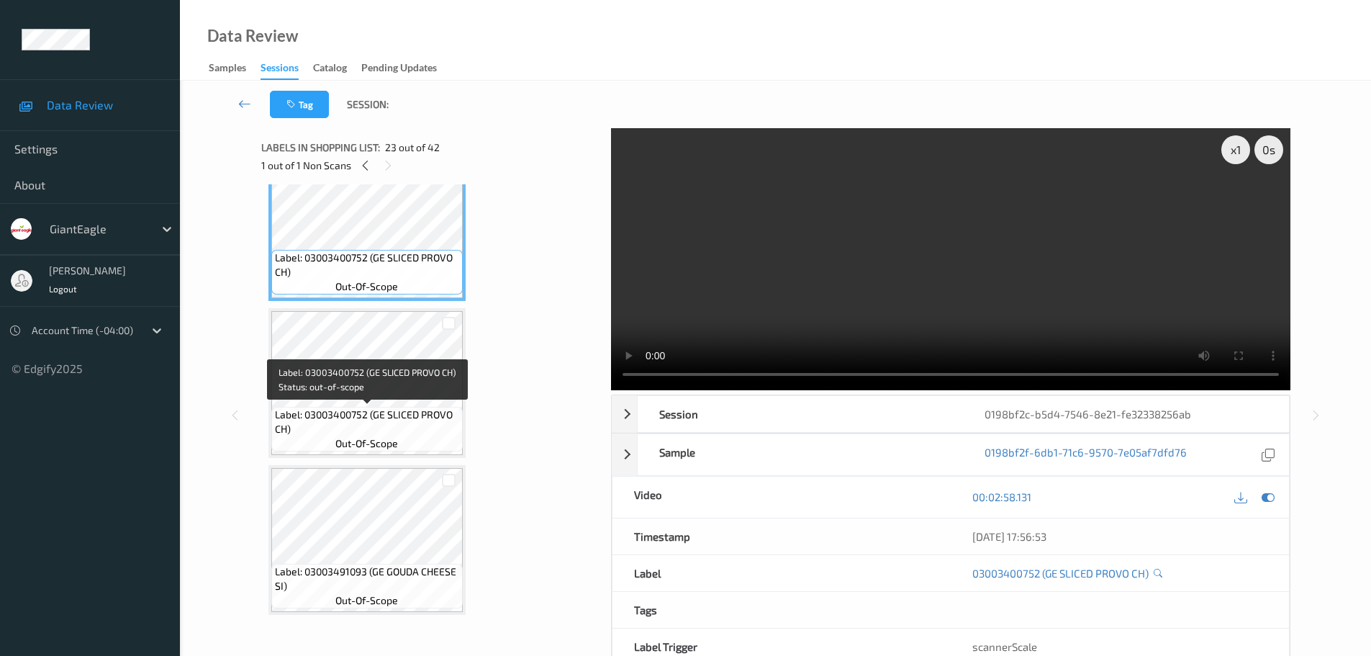
click at [385, 409] on span "Label: 03003400752 (GE SLICED PROVO CH)" at bounding box center [367, 421] width 184 height 29
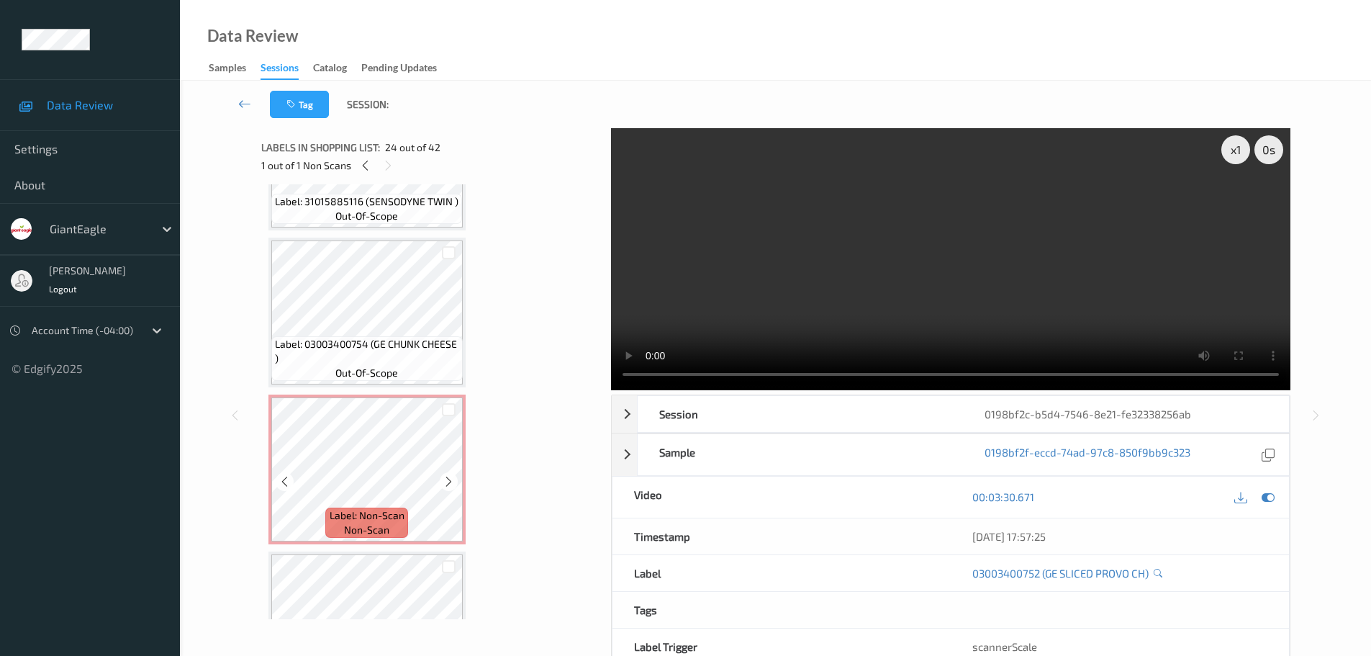
scroll to position [2917, 0]
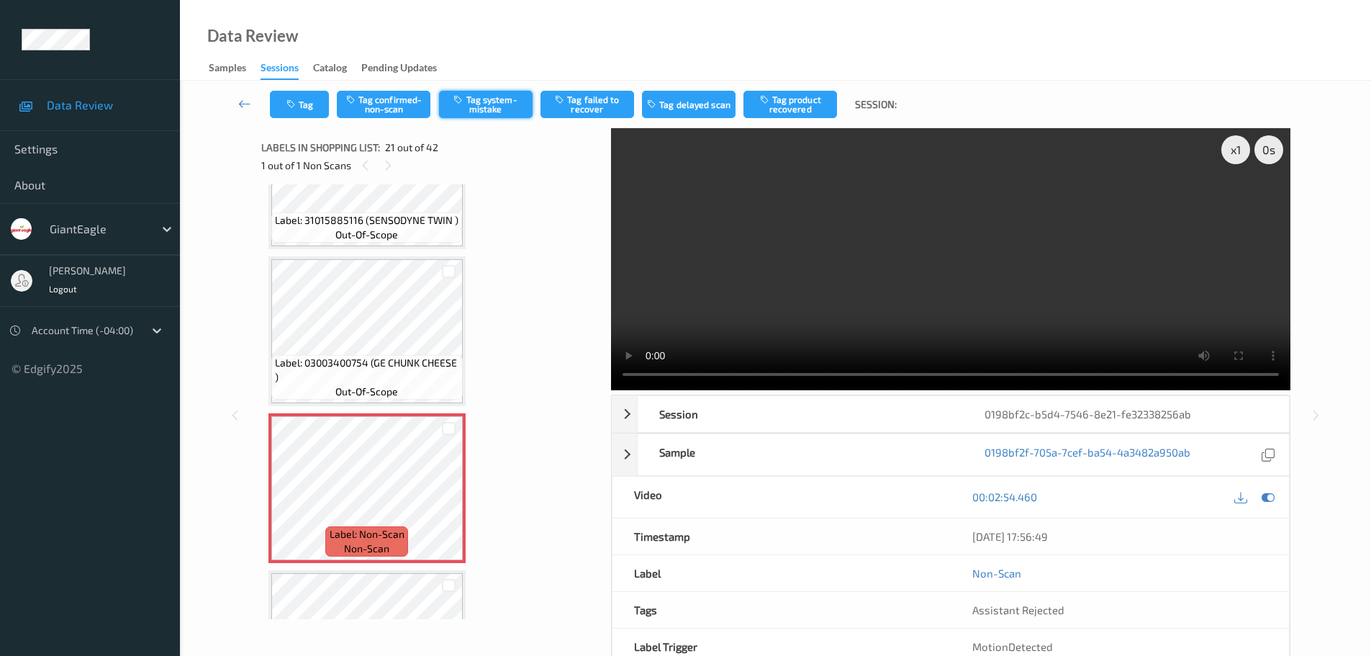
click at [473, 103] on button "Tag system-mistake" at bounding box center [486, 104] width 94 height 27
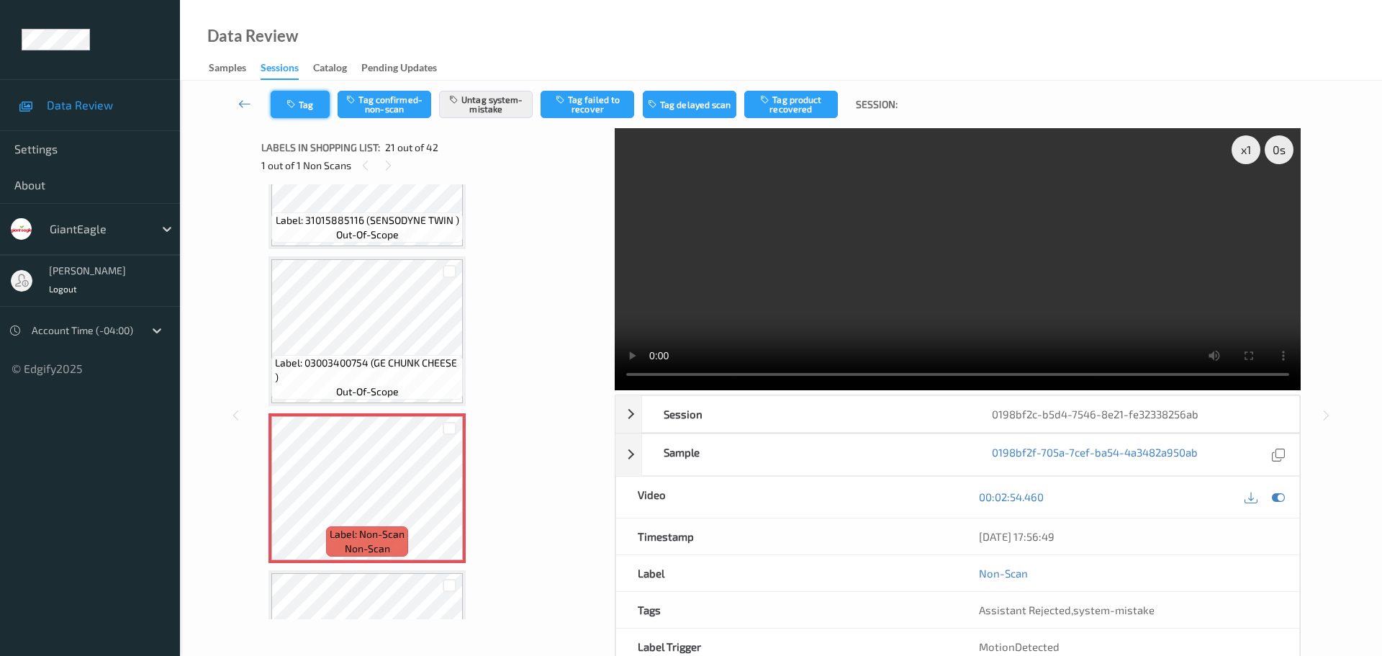
click at [301, 96] on button "Tag" at bounding box center [300, 104] width 59 height 27
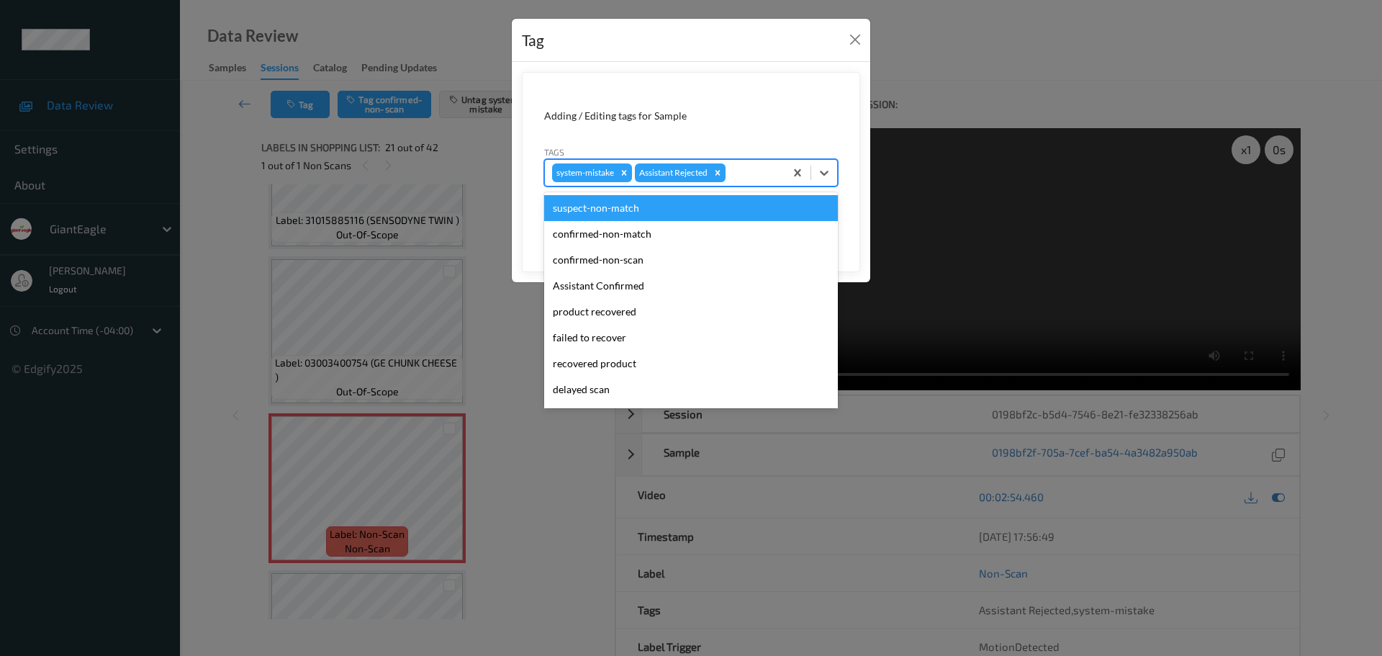
click at [733, 174] on div at bounding box center [752, 172] width 49 height 17
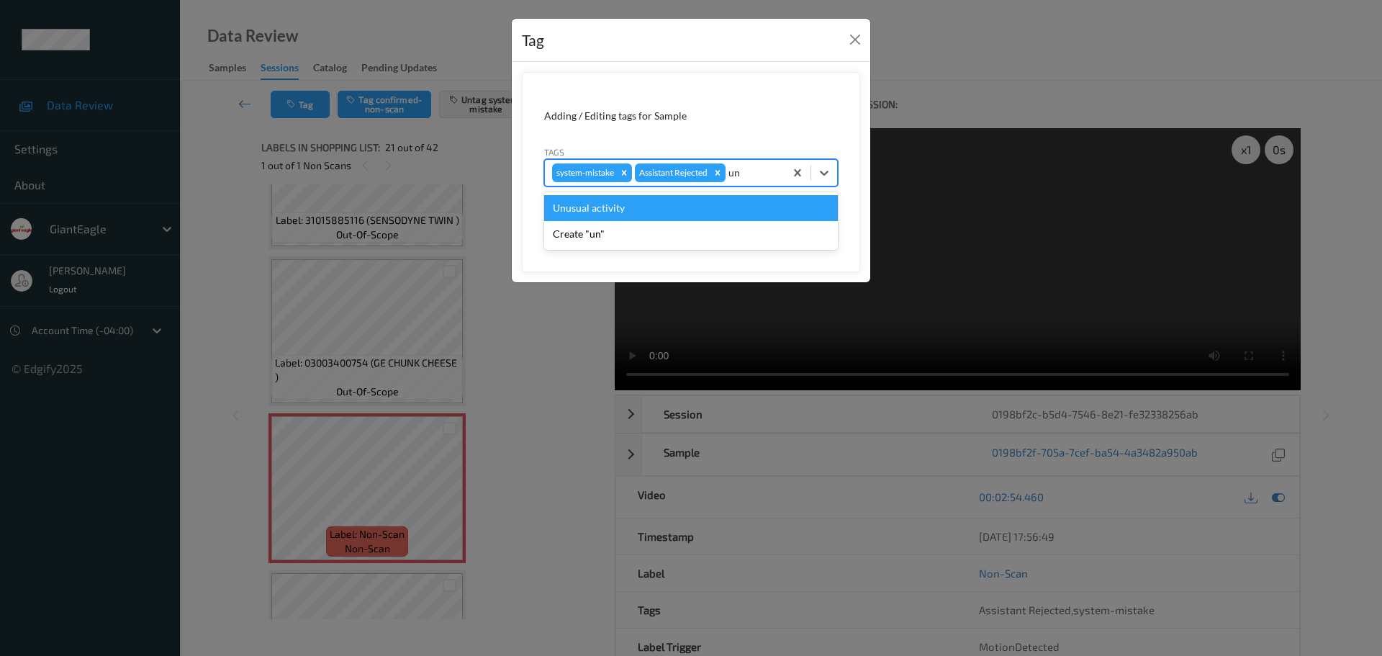
type input "unu"
click at [649, 204] on div "Unusual activity" at bounding box center [691, 208] width 294 height 26
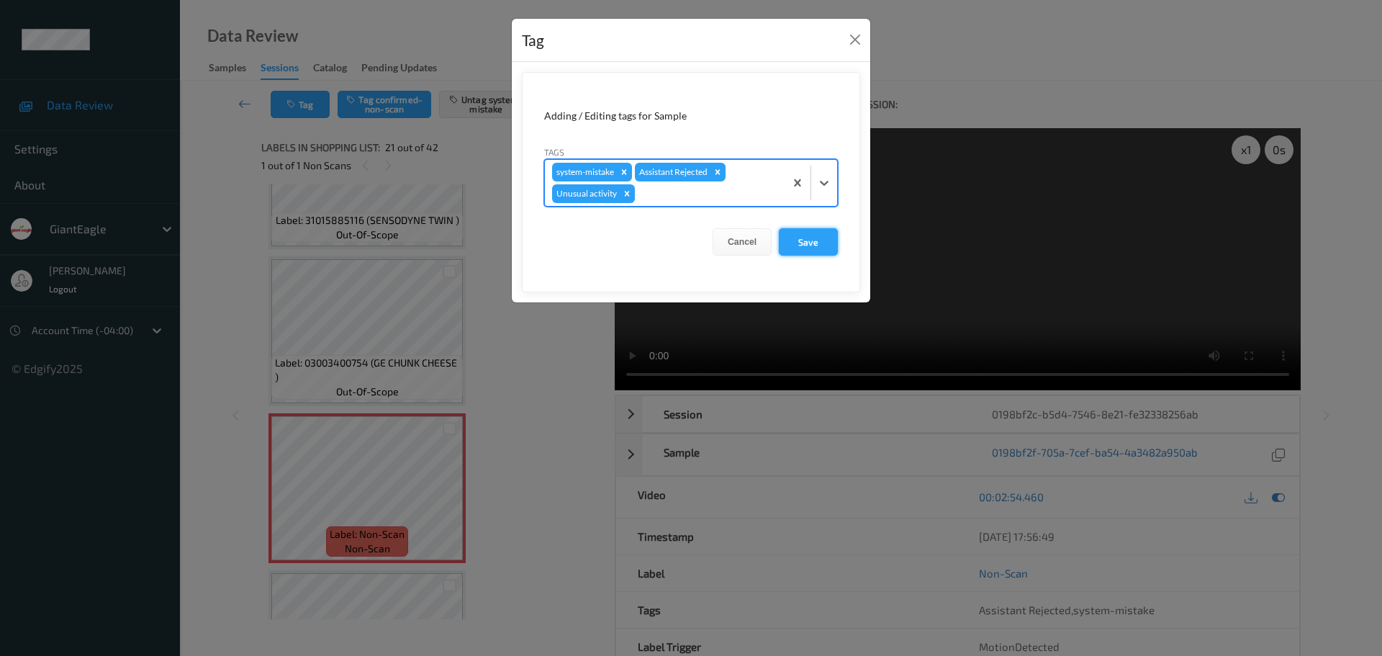
click at [784, 242] on button "Save" at bounding box center [808, 241] width 59 height 27
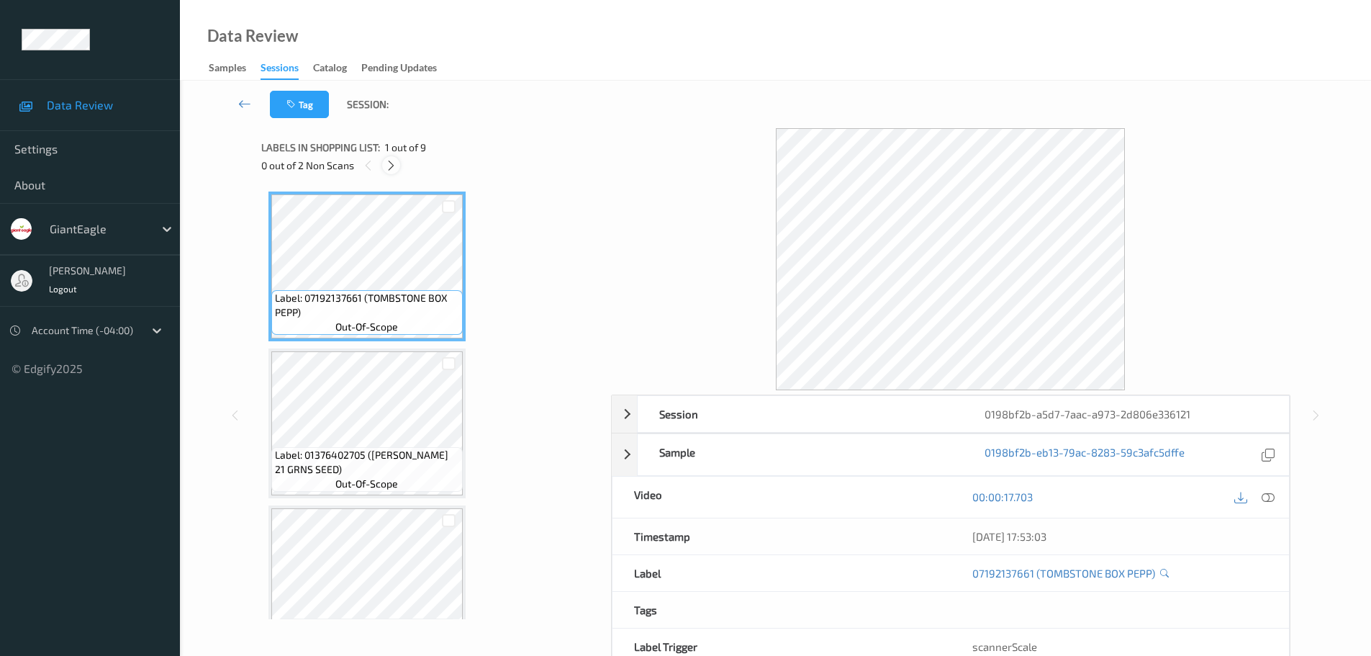
click at [384, 163] on div at bounding box center [391, 165] width 18 height 18
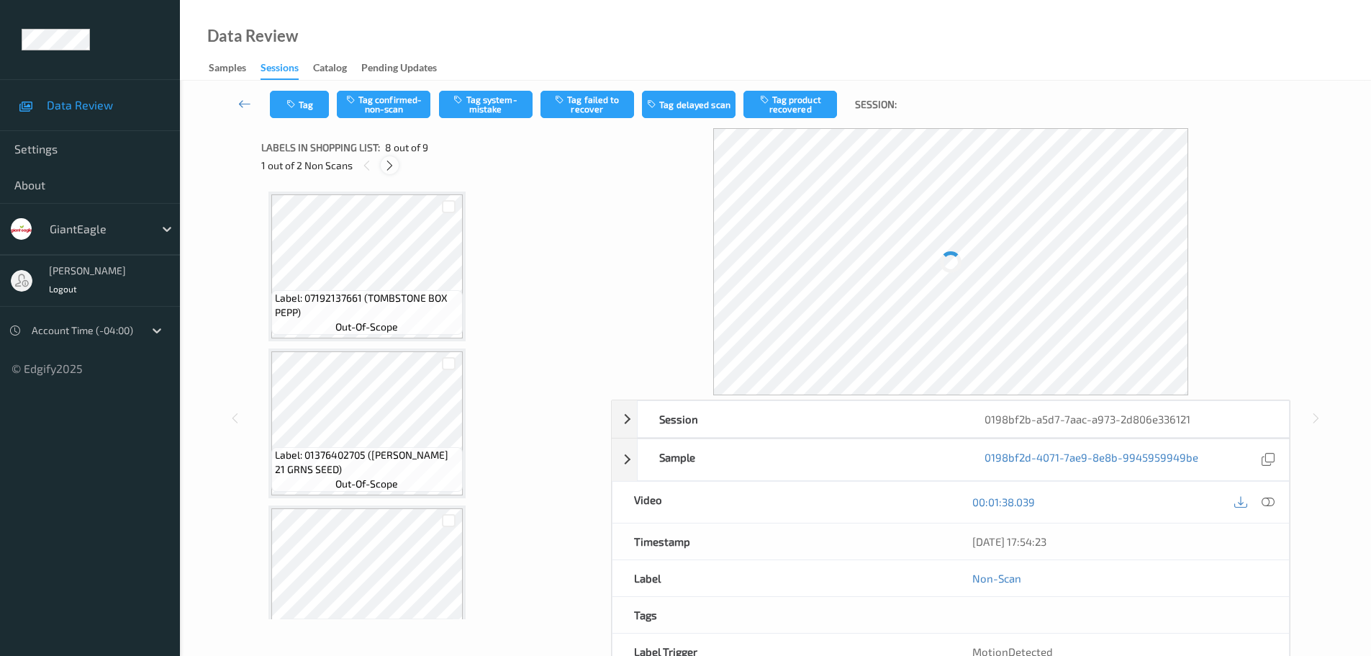
scroll to position [949, 0]
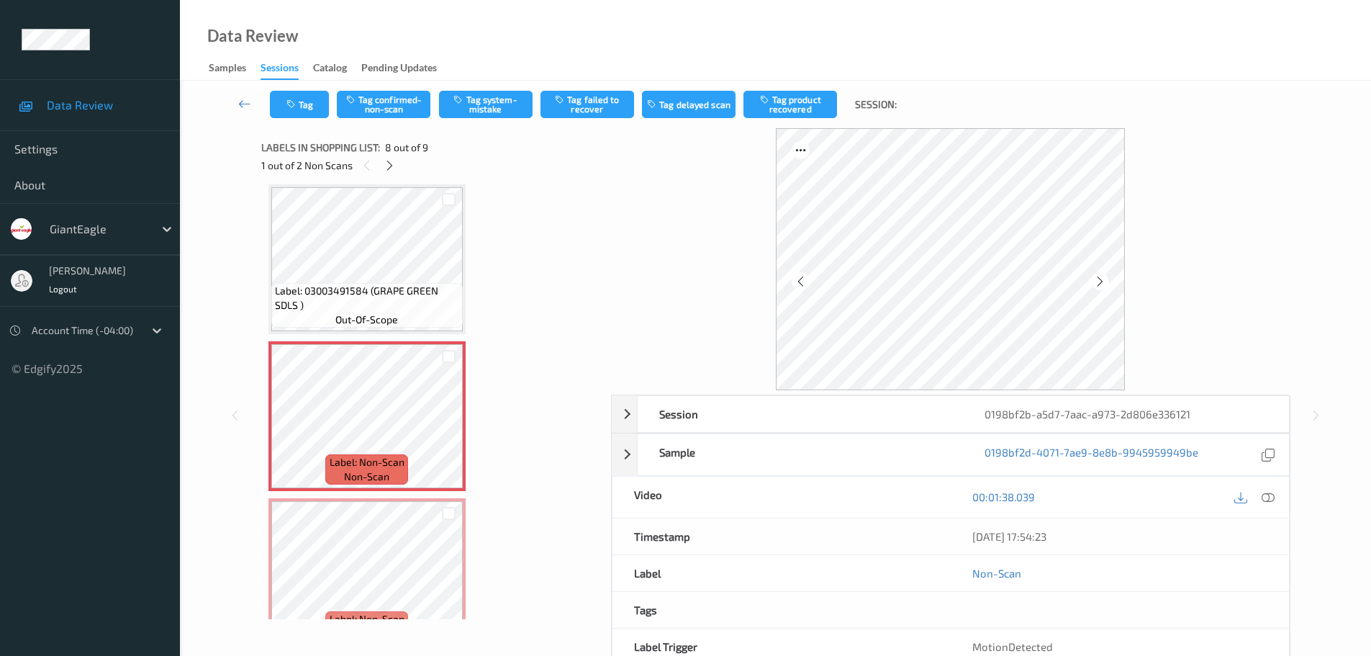
click at [1268, 497] on icon at bounding box center [1268, 496] width 13 height 13
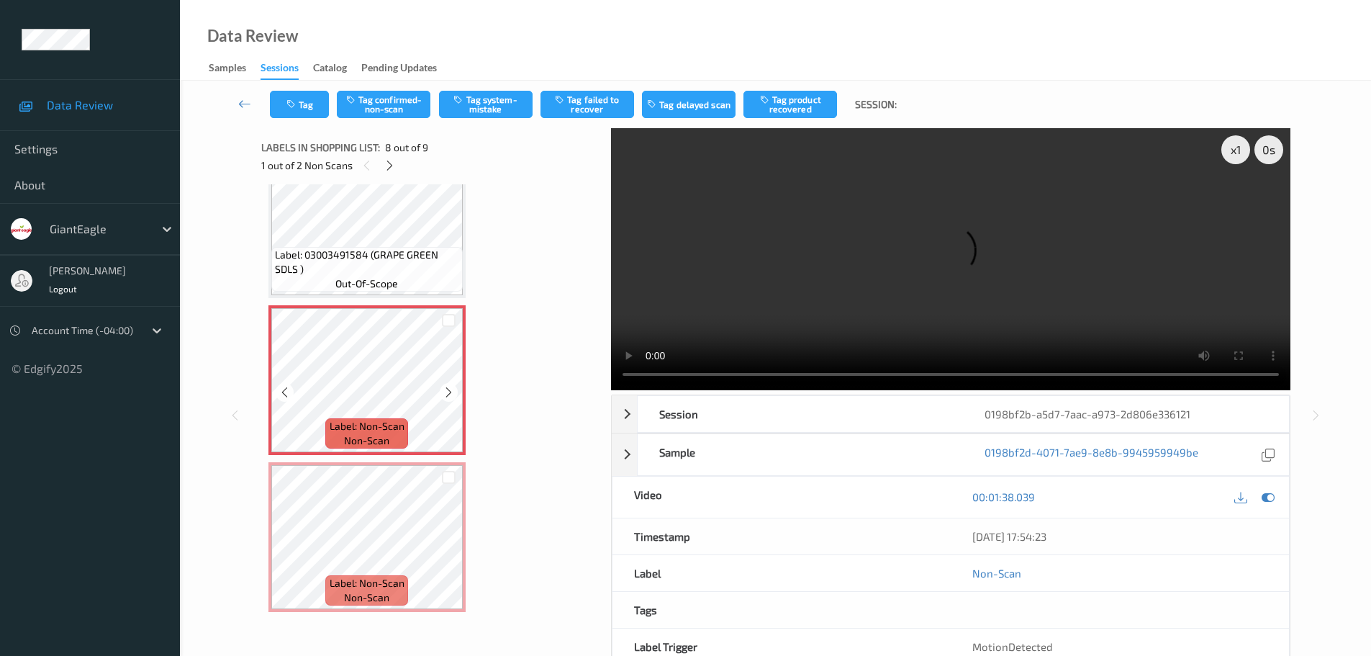
scroll to position [76, 0]
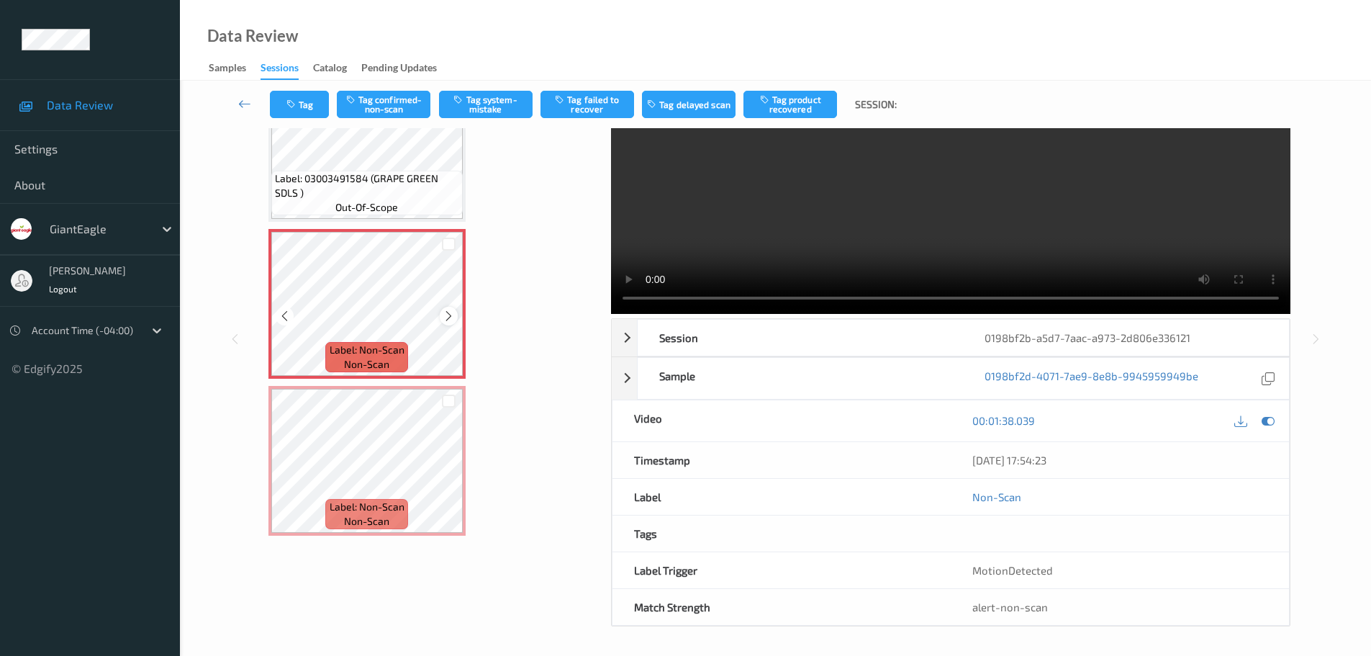
click at [447, 319] on icon at bounding box center [449, 316] width 12 height 13
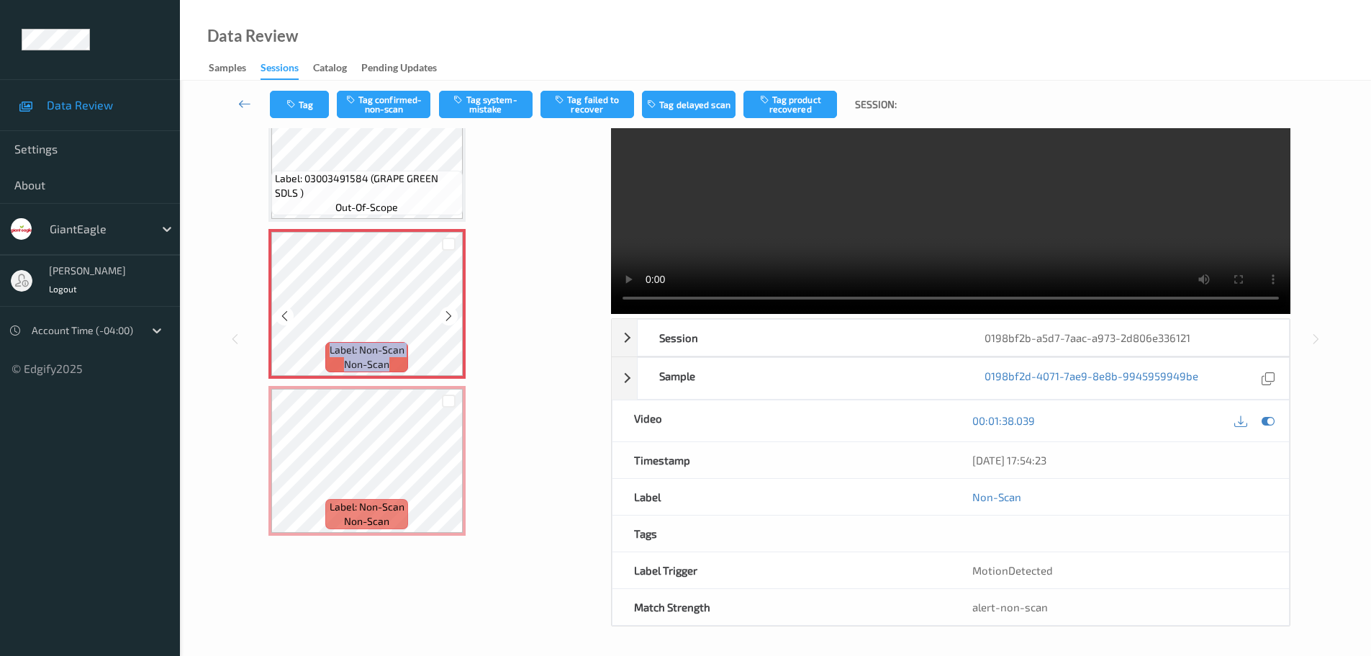
click at [447, 319] on icon at bounding box center [449, 316] width 12 height 13
click at [445, 474] on icon at bounding box center [449, 472] width 12 height 13
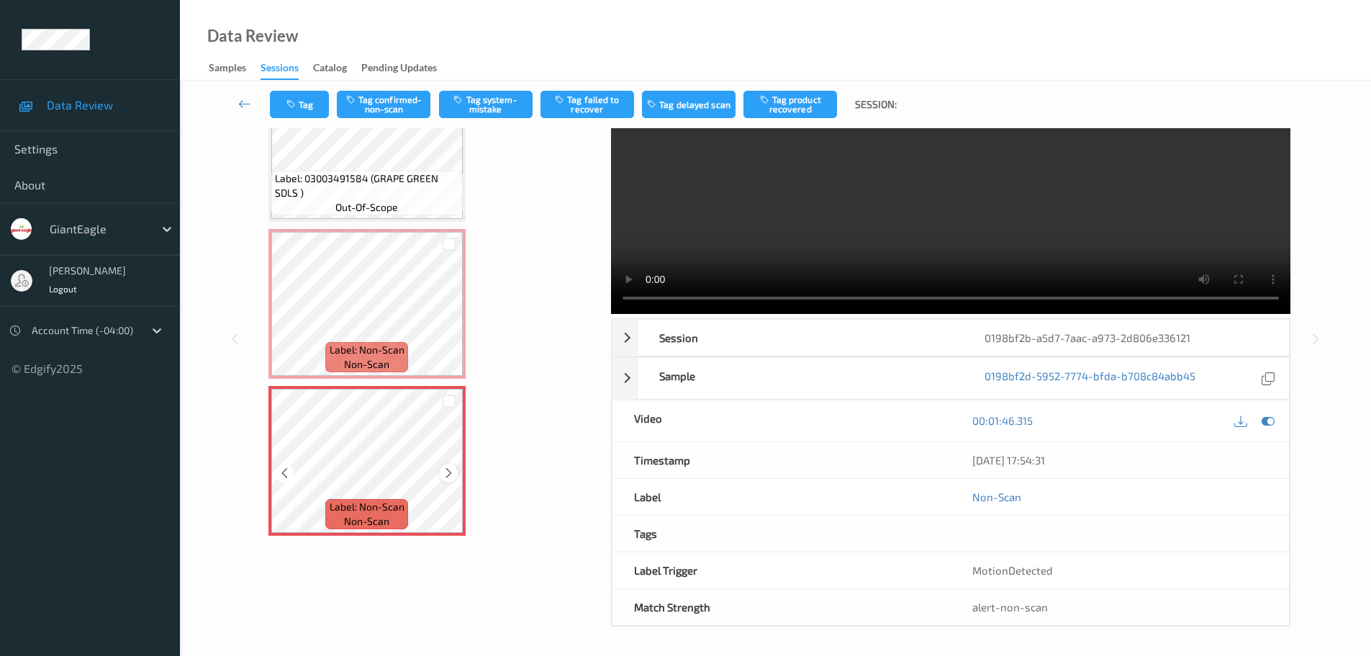
click at [448, 475] on icon at bounding box center [449, 472] width 12 height 13
click at [447, 476] on icon at bounding box center [449, 472] width 12 height 13
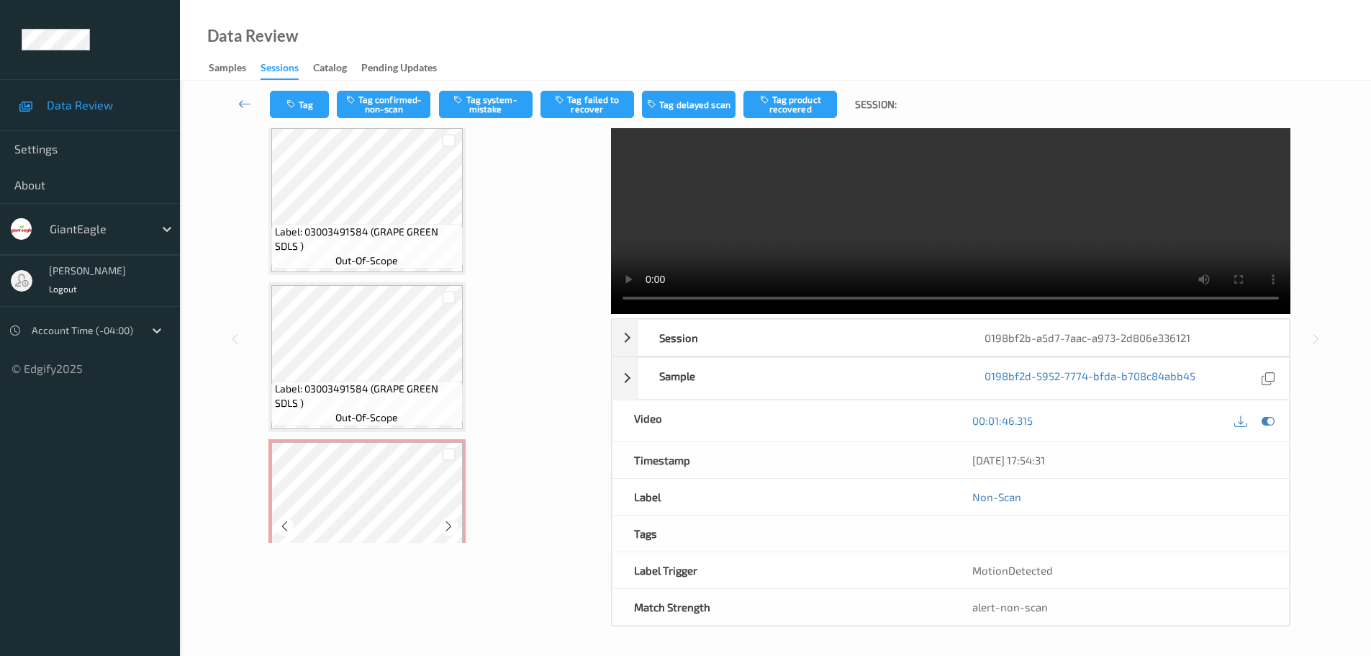
scroll to position [769, 0]
click at [362, 250] on span "Label: 03003491584 (GRAPE GREEN SDLS )" at bounding box center [367, 244] width 184 height 29
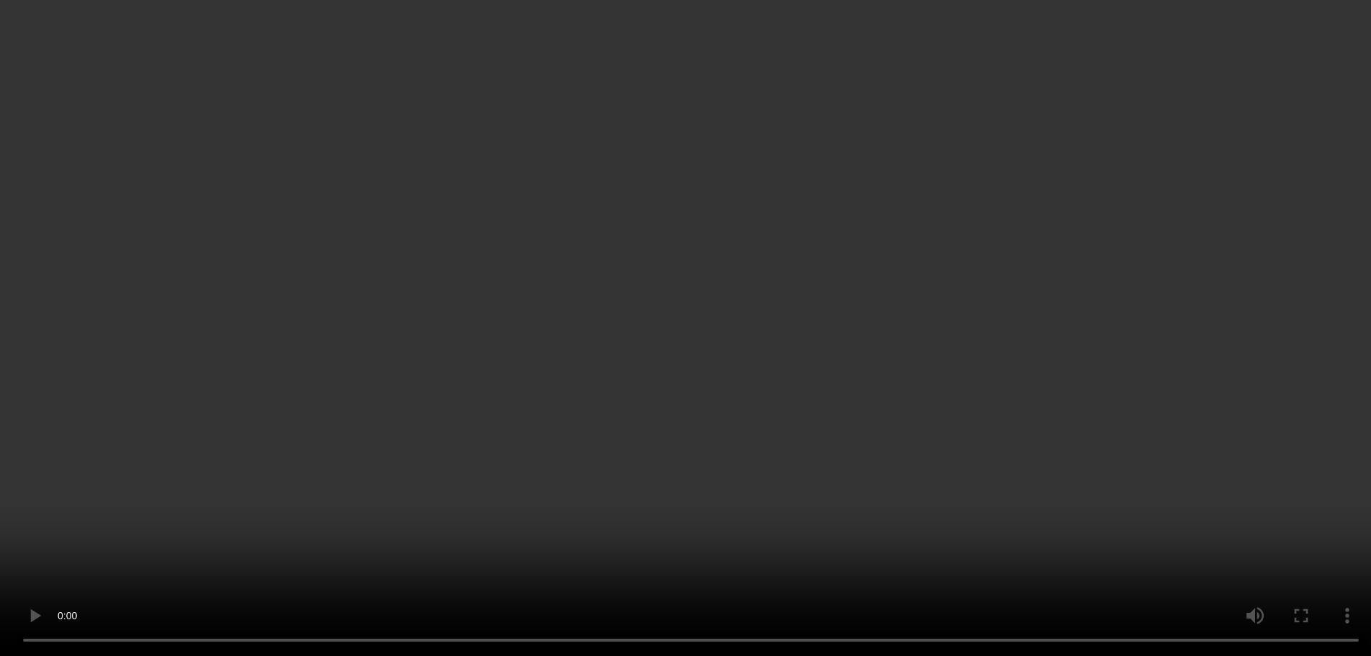
scroll to position [935, 0]
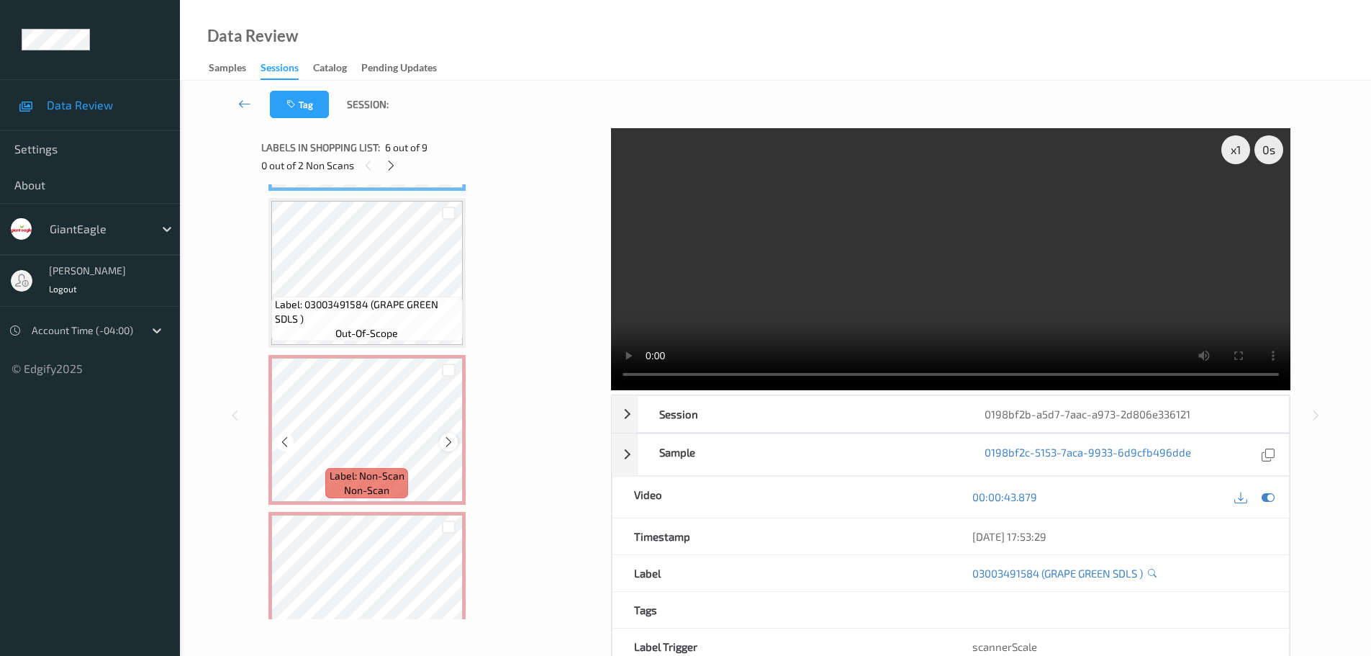
click at [446, 445] on icon at bounding box center [449, 441] width 12 height 13
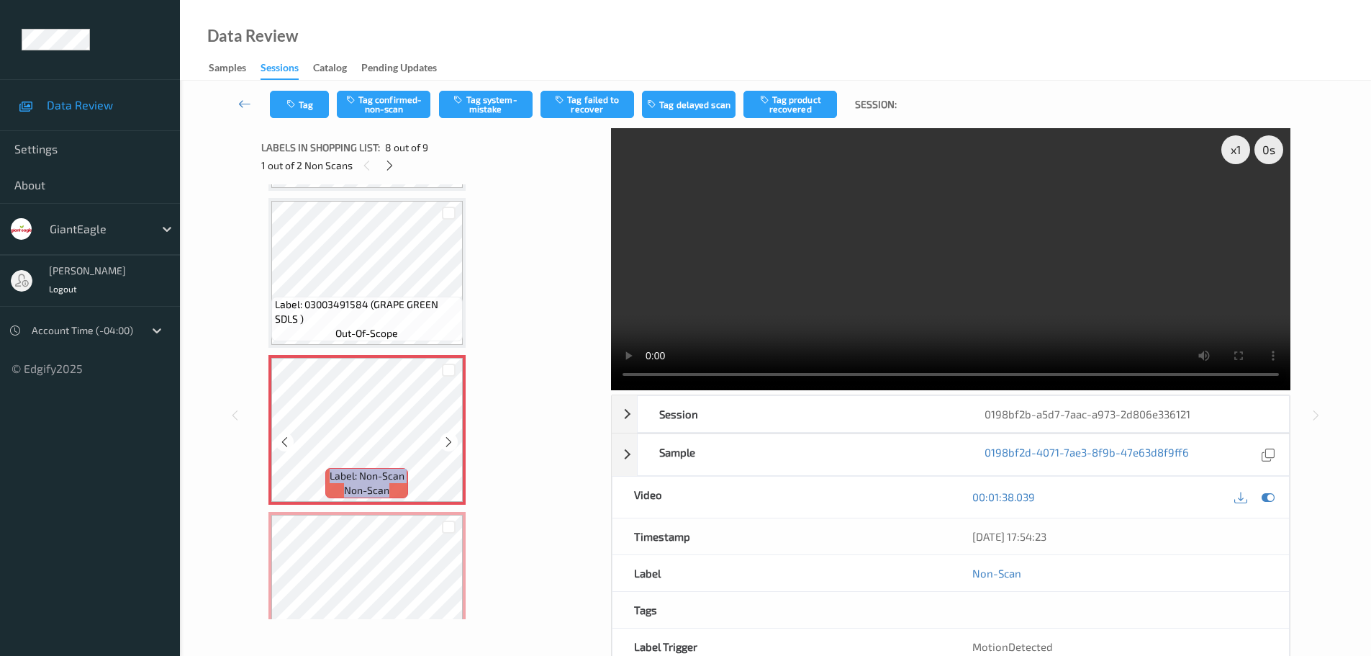
click at [446, 445] on icon at bounding box center [449, 441] width 12 height 13
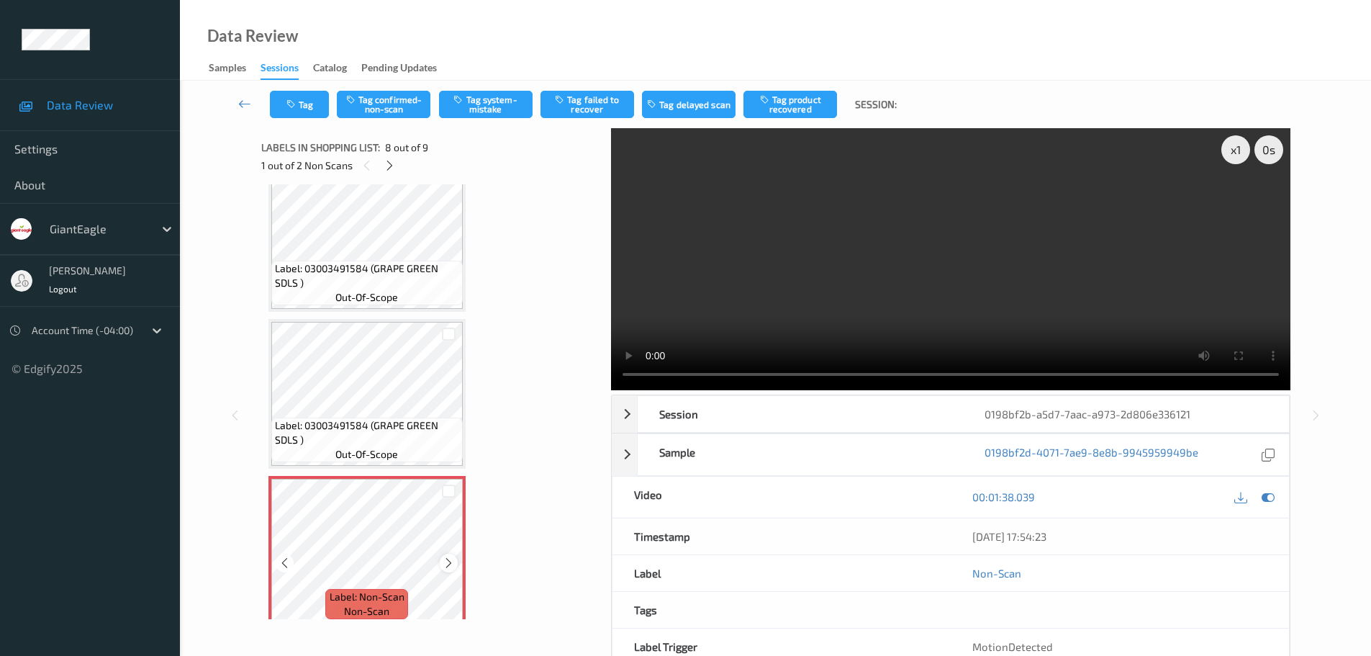
scroll to position [791, 0]
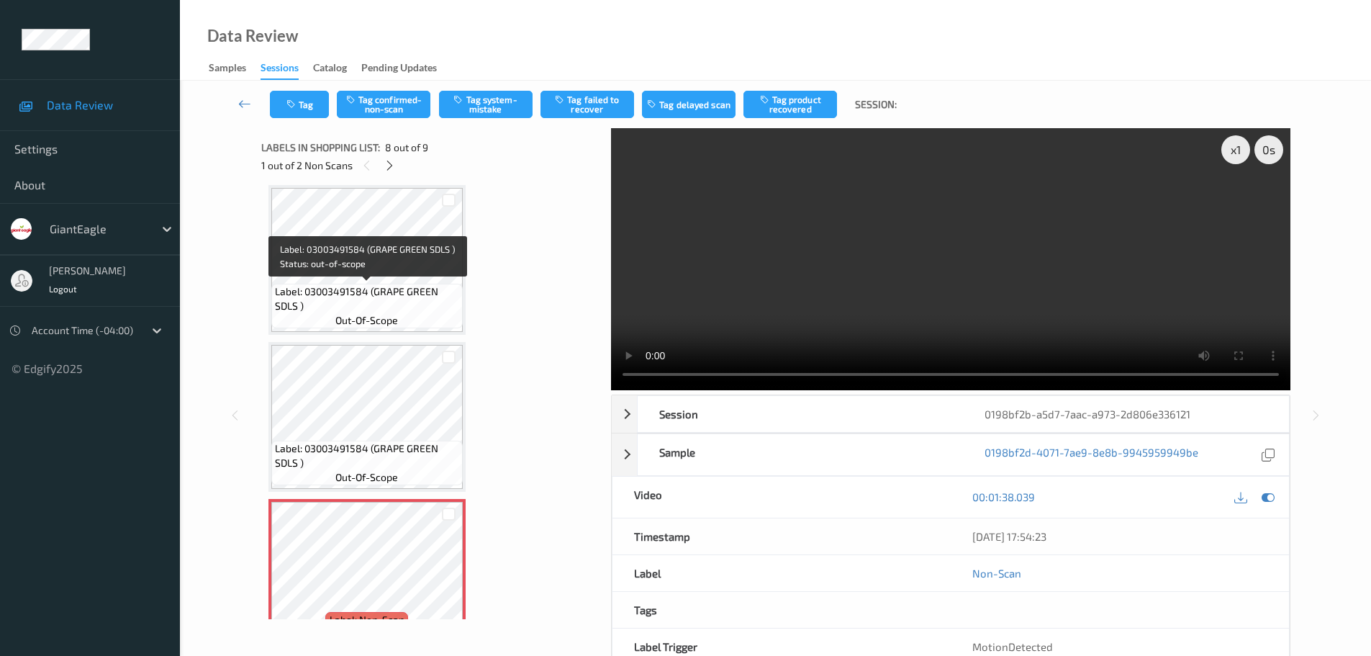
click at [391, 294] on span "Label: 03003491584 (GRAPE GREEN SDLS )" at bounding box center [367, 298] width 184 height 29
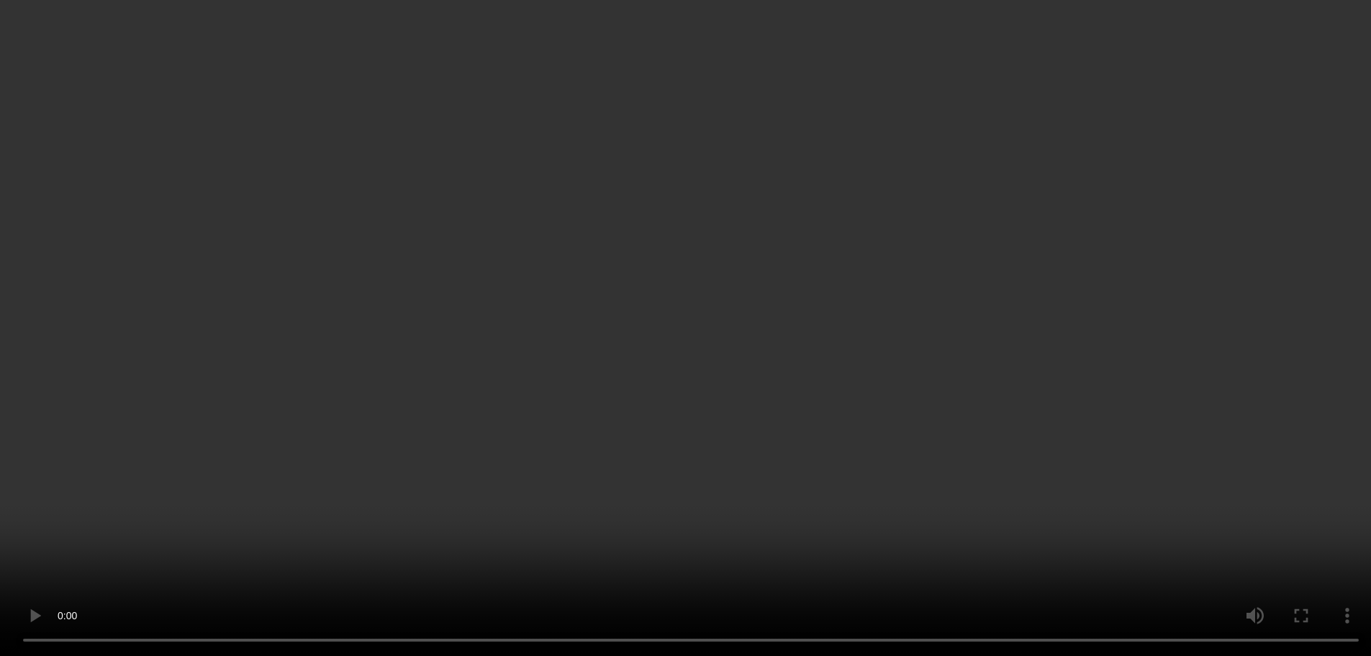
scroll to position [935, 0]
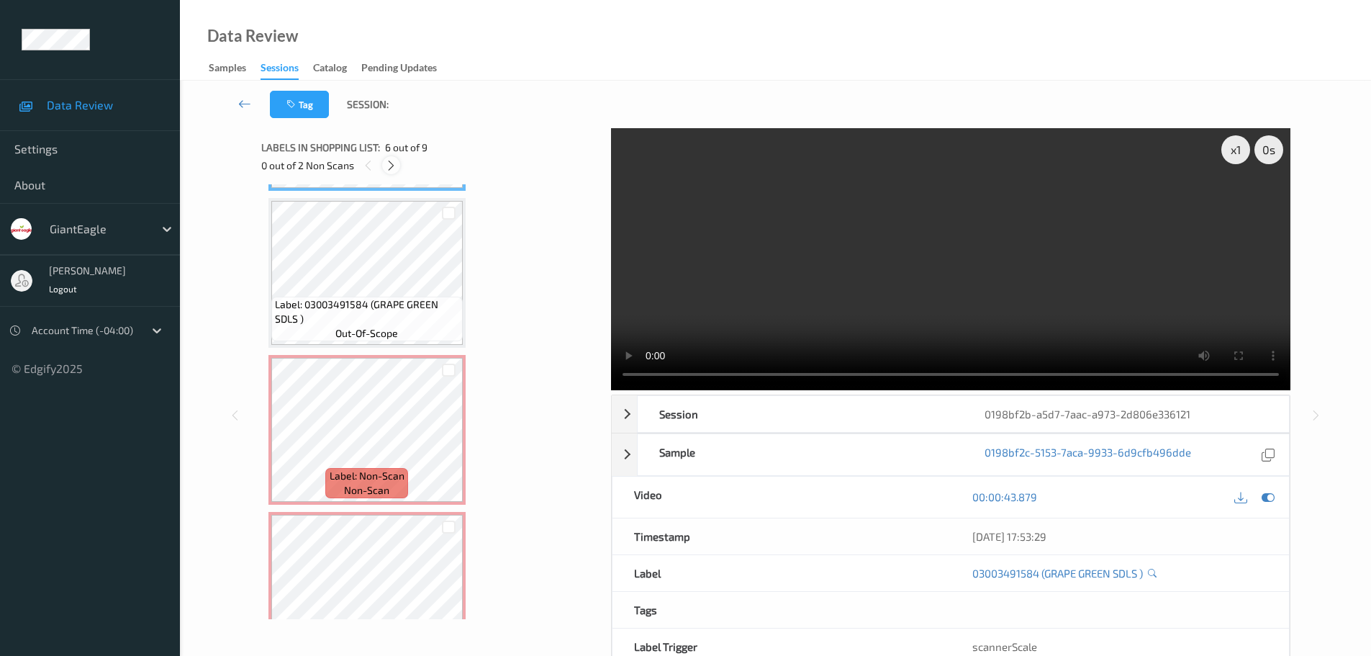
click at [385, 167] on icon at bounding box center [391, 165] width 12 height 13
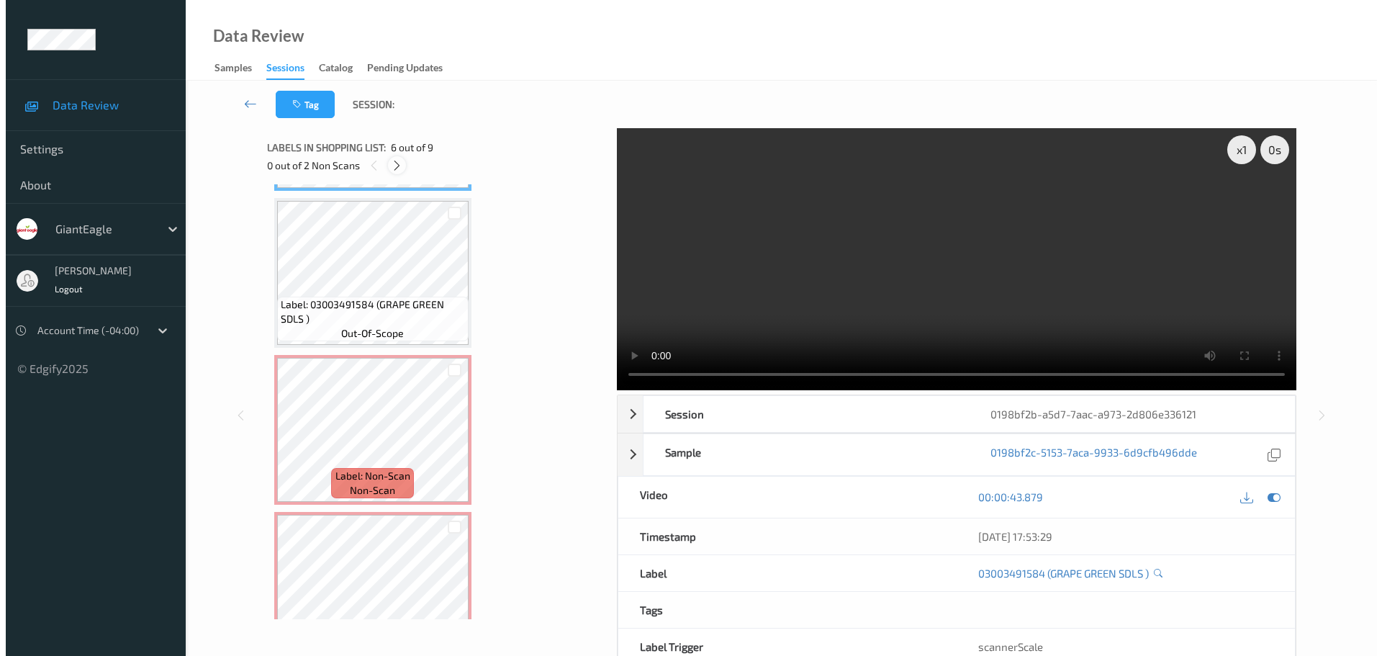
scroll to position [949, 0]
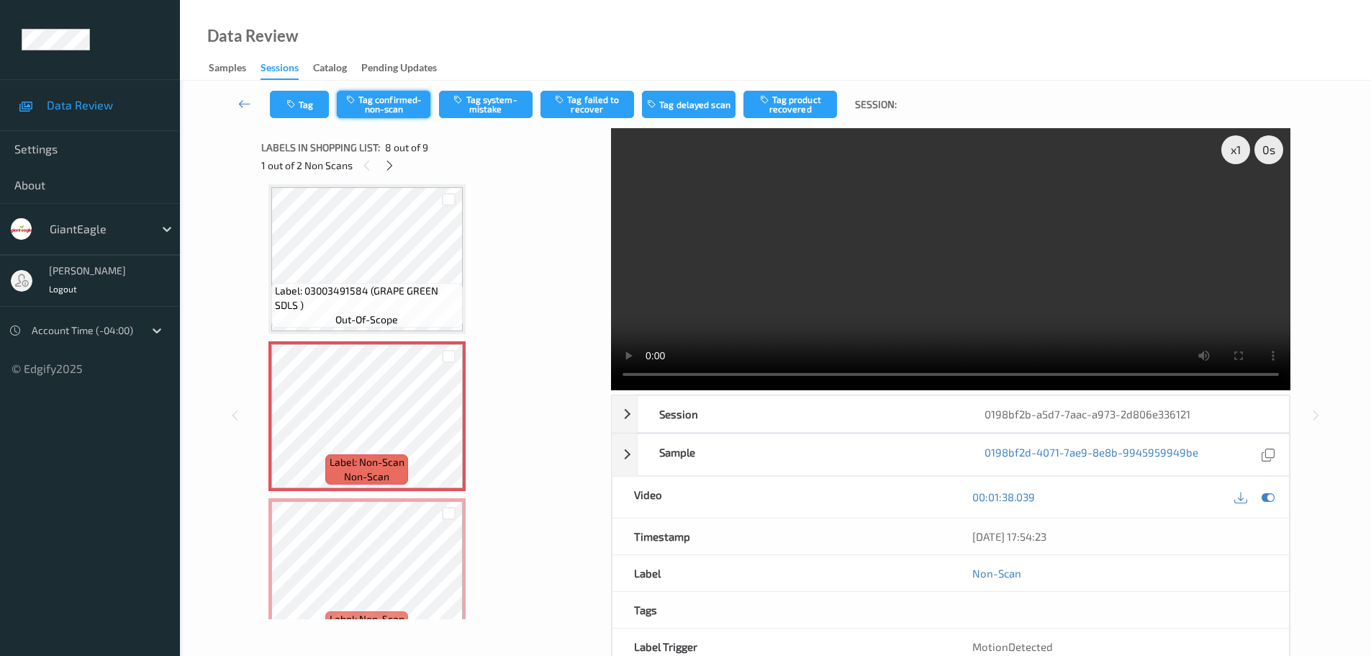
click at [379, 100] on button "Tag confirmed-non-scan" at bounding box center [384, 104] width 94 height 27
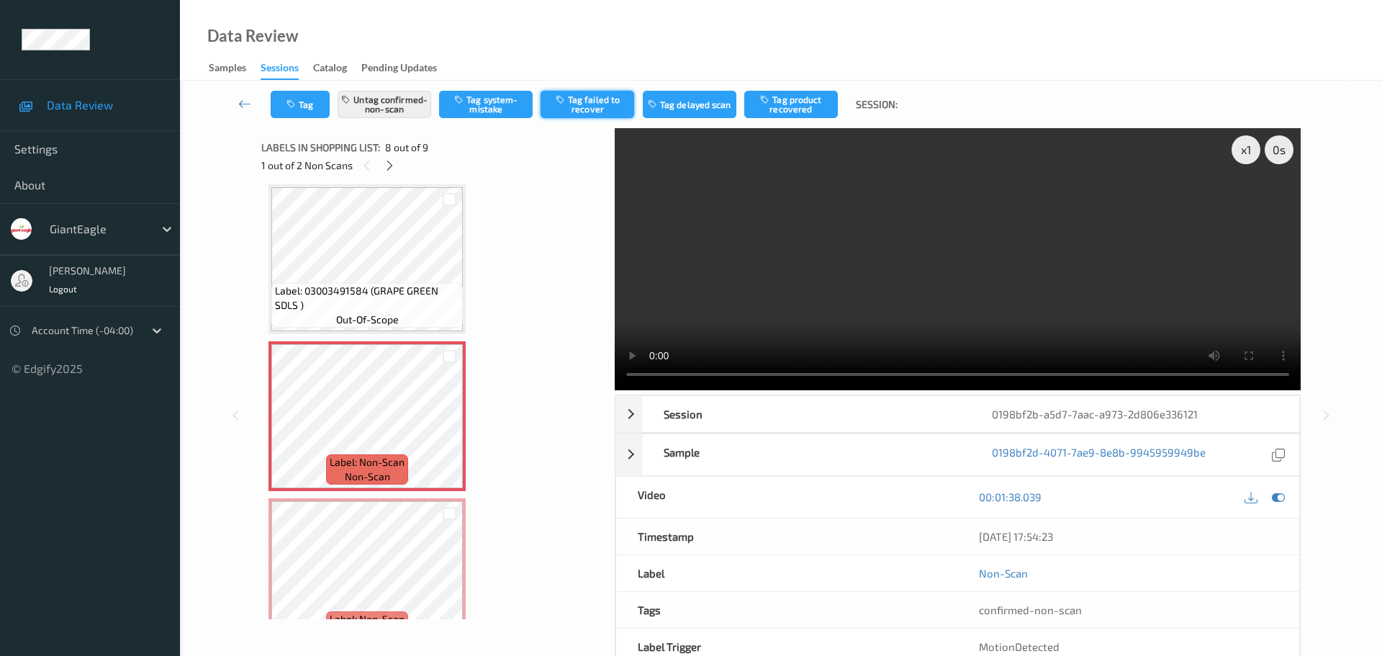
click at [581, 113] on button "Tag failed to recover" at bounding box center [588, 104] width 94 height 27
click at [389, 174] on div "1 out of 2 Non Scans" at bounding box center [432, 165] width 343 height 18
click at [390, 161] on icon at bounding box center [390, 165] width 12 height 13
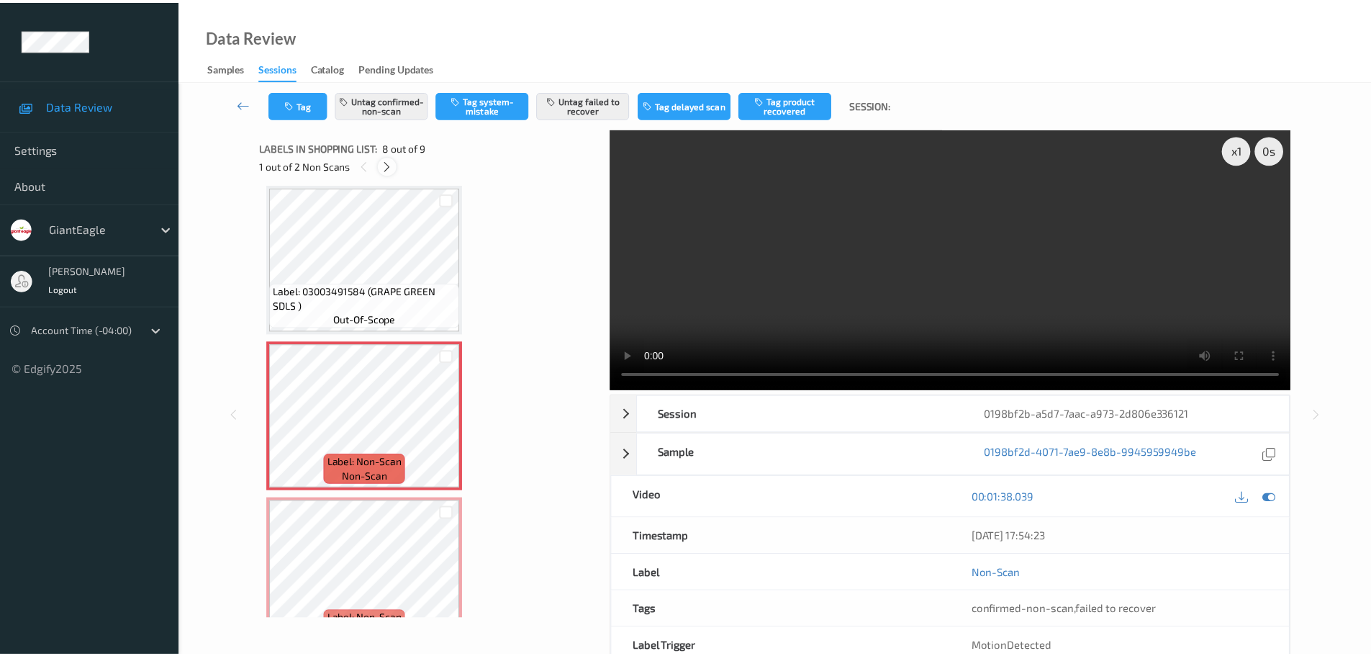
scroll to position [985, 0]
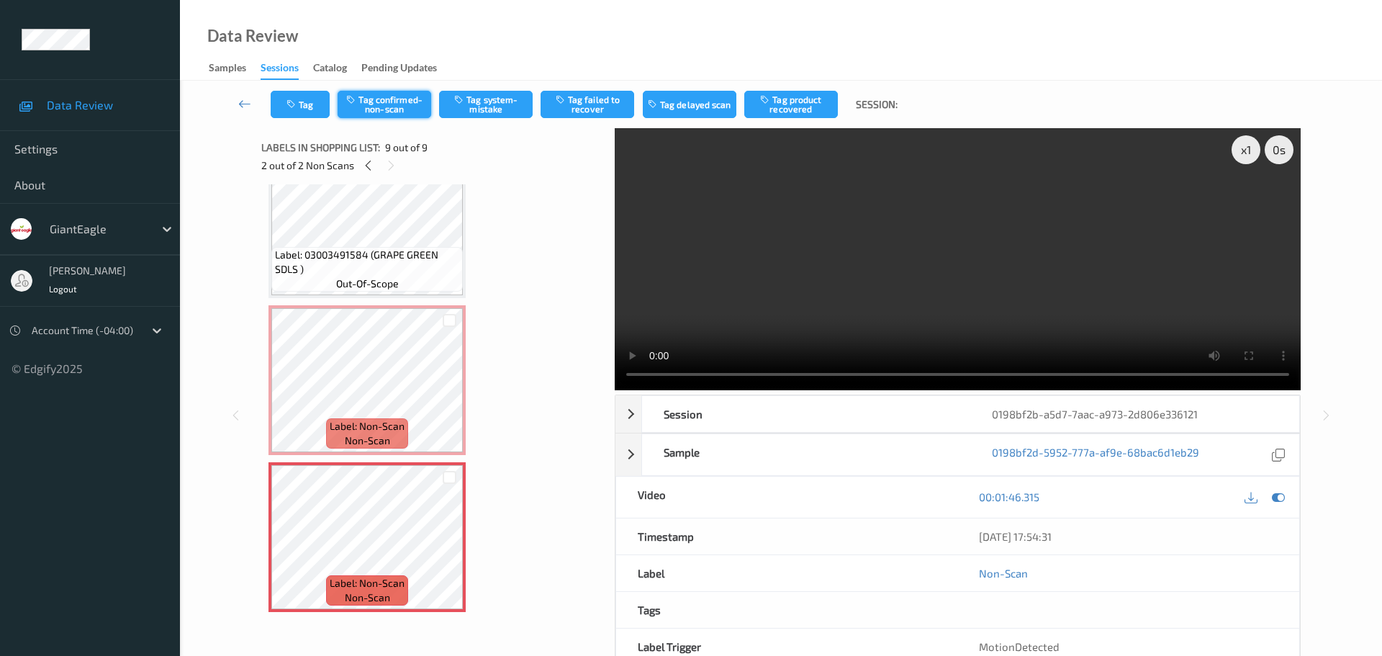
click at [392, 105] on button "Tag confirmed-non-scan" at bounding box center [385, 104] width 94 height 27
click at [574, 107] on button "Tag failed to recover" at bounding box center [588, 104] width 94 height 27
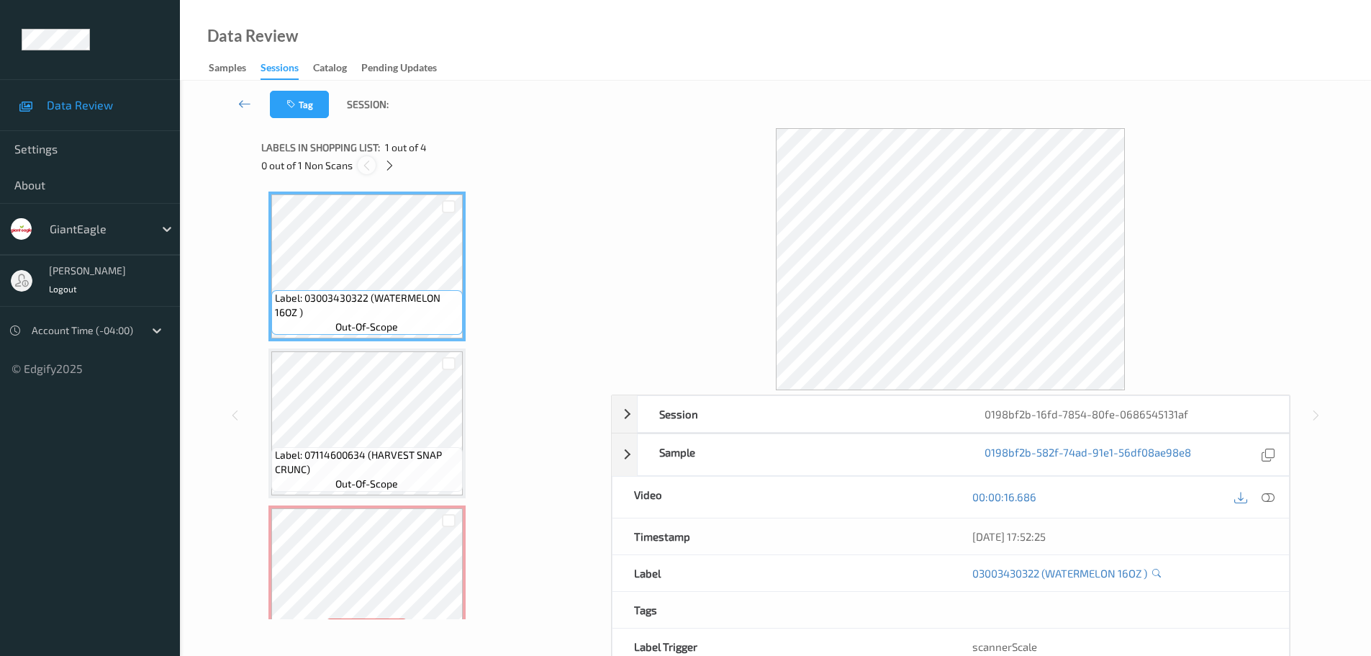
click at [373, 171] on div at bounding box center [367, 165] width 18 height 18
click at [385, 170] on div "0 out of 1 Non Scans" at bounding box center [431, 165] width 340 height 18
click at [385, 170] on icon at bounding box center [390, 165] width 12 height 13
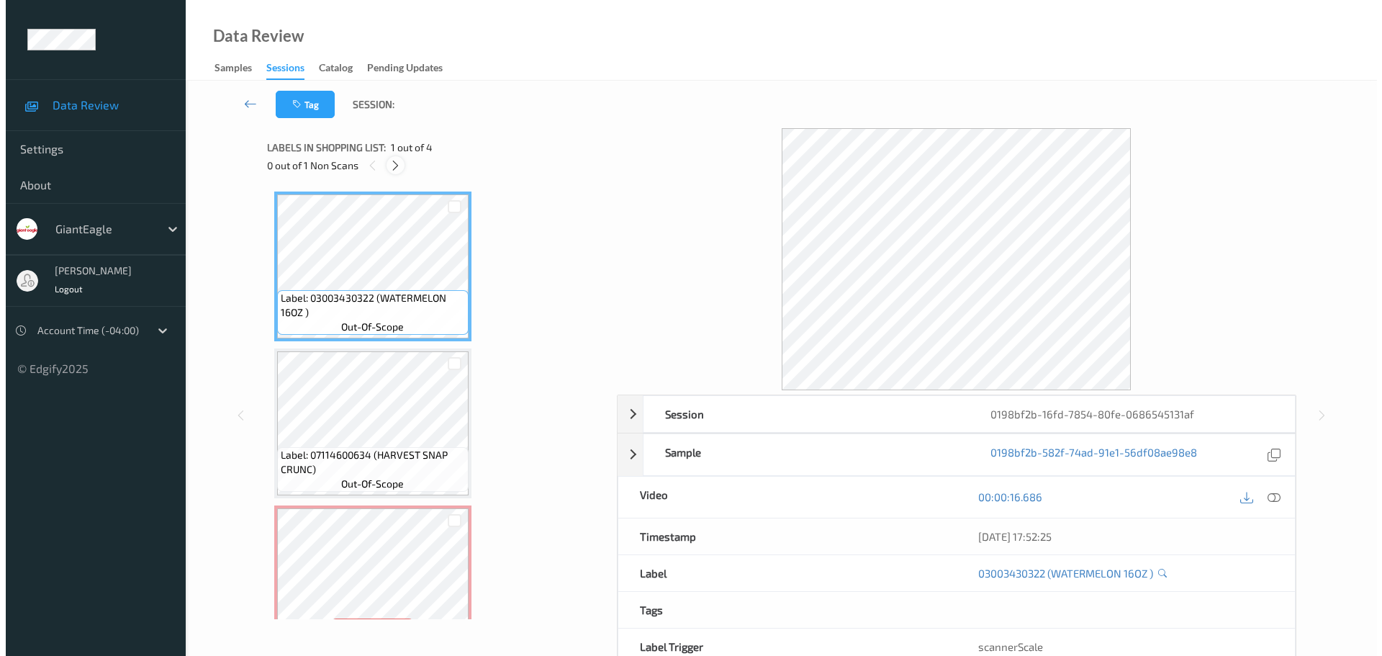
scroll to position [164, 0]
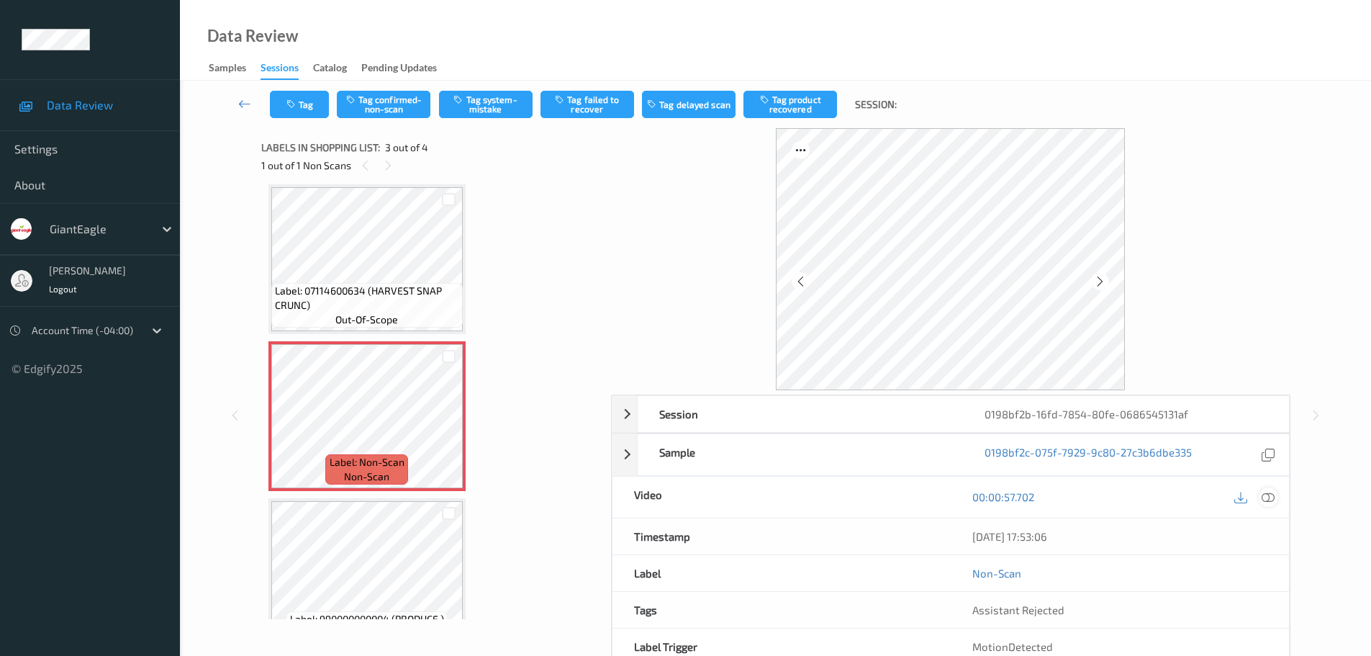
click at [1271, 494] on icon at bounding box center [1268, 496] width 13 height 13
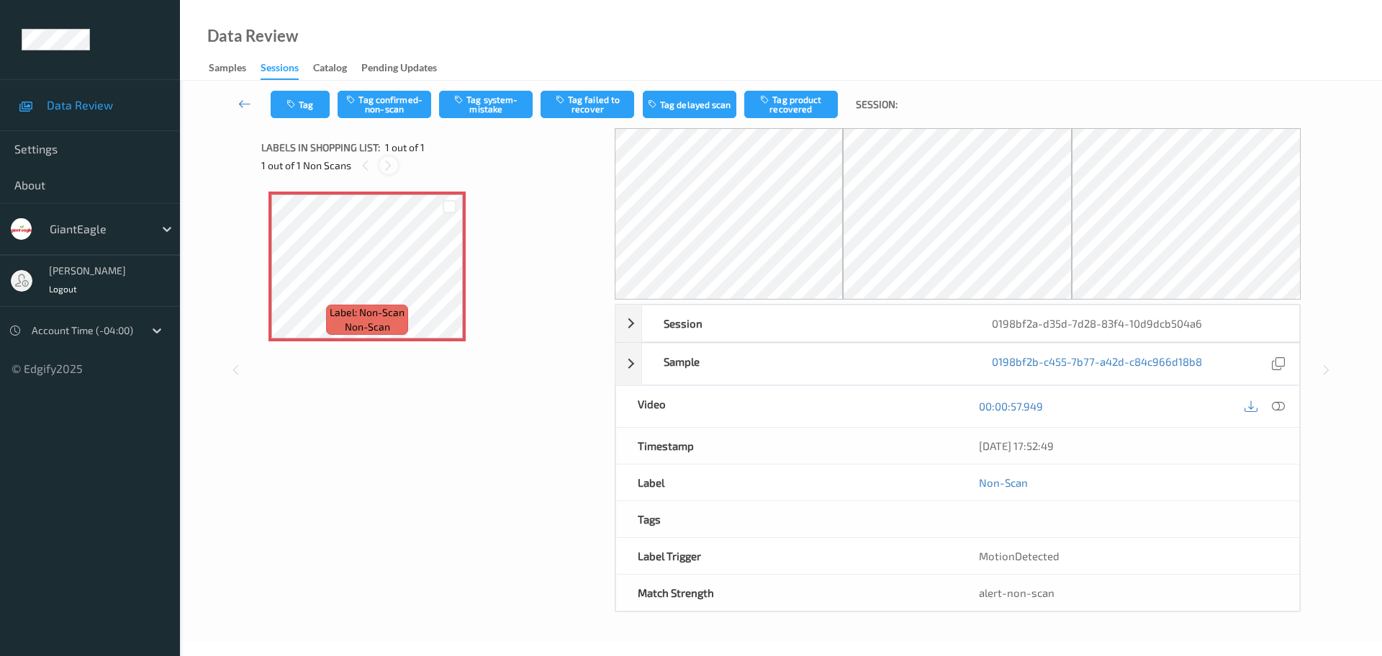
click at [392, 168] on icon at bounding box center [388, 165] width 12 height 13
click at [1275, 404] on icon at bounding box center [1278, 405] width 13 height 13
click at [385, 168] on icon at bounding box center [388, 165] width 12 height 13
click at [1281, 408] on icon at bounding box center [1278, 405] width 13 height 13
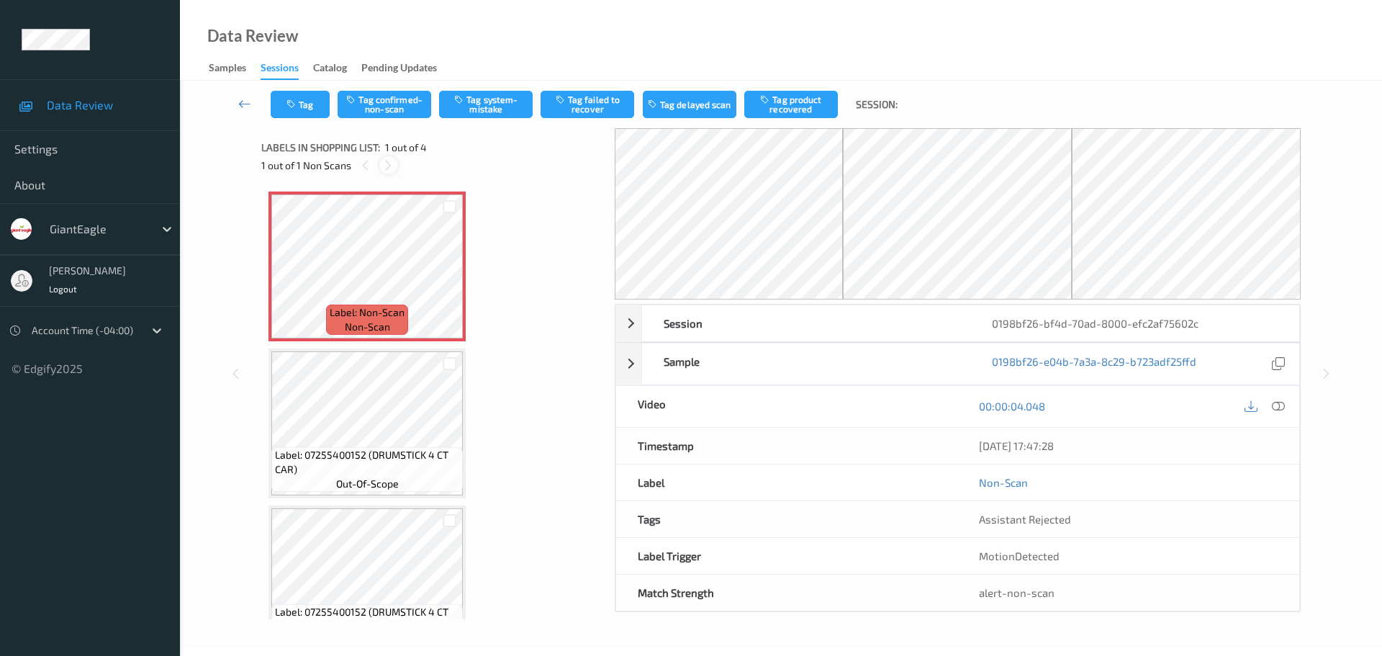
click at [386, 171] on div at bounding box center [388, 165] width 18 height 18
click at [1279, 409] on icon at bounding box center [1278, 405] width 13 height 13
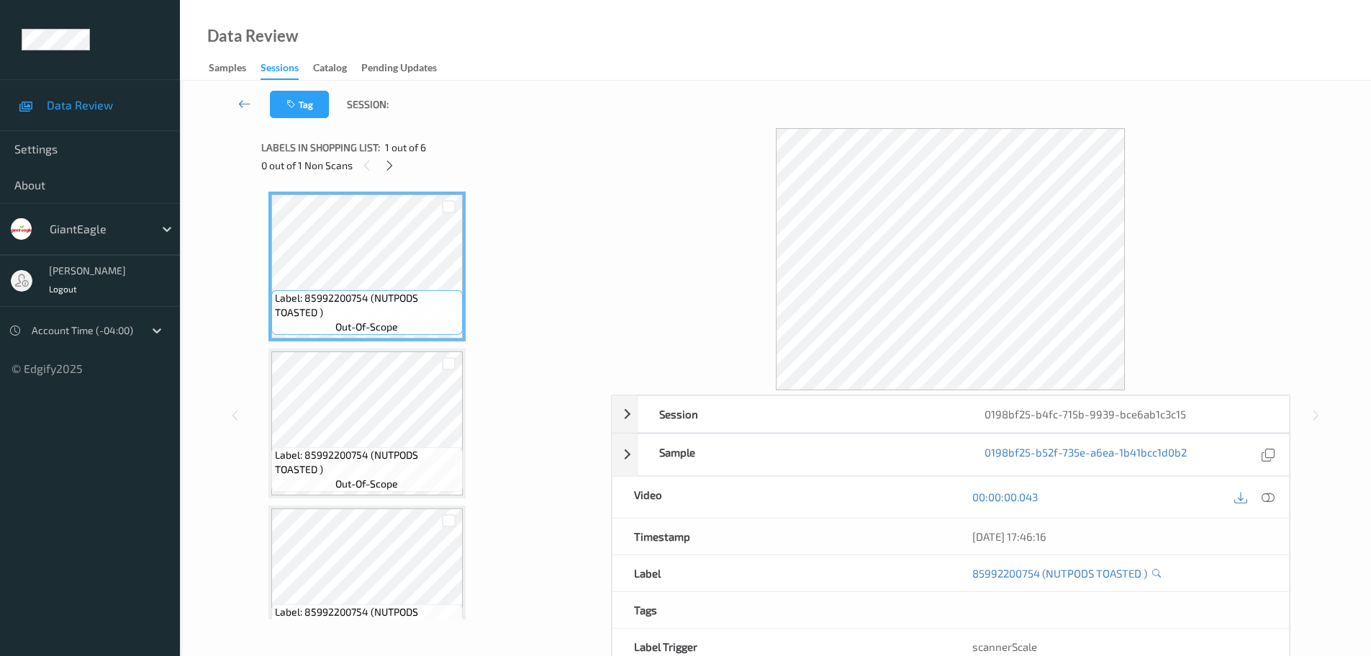
click at [399, 173] on div "0 out of 1 Non Scans" at bounding box center [431, 165] width 340 height 18
click at [381, 174] on div "0 out of 1 Non Scans" at bounding box center [431, 165] width 340 height 18
click at [386, 170] on icon at bounding box center [390, 165] width 12 height 13
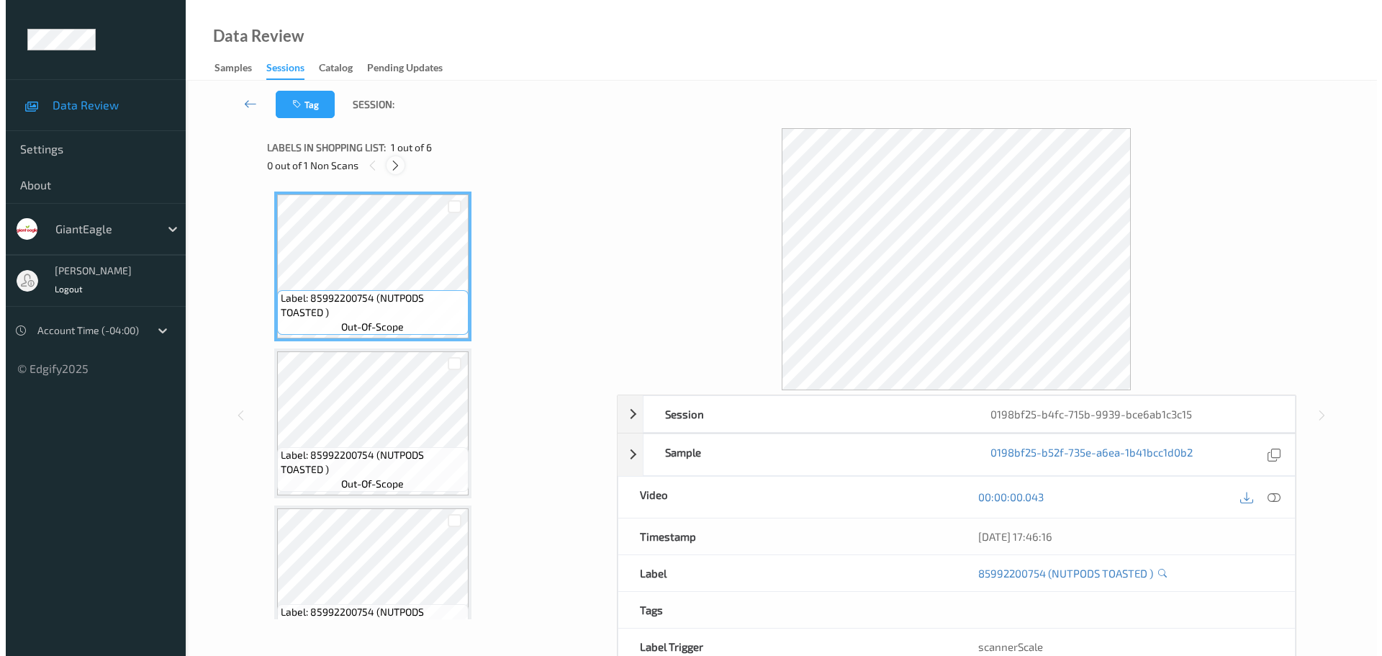
scroll to position [514, 0]
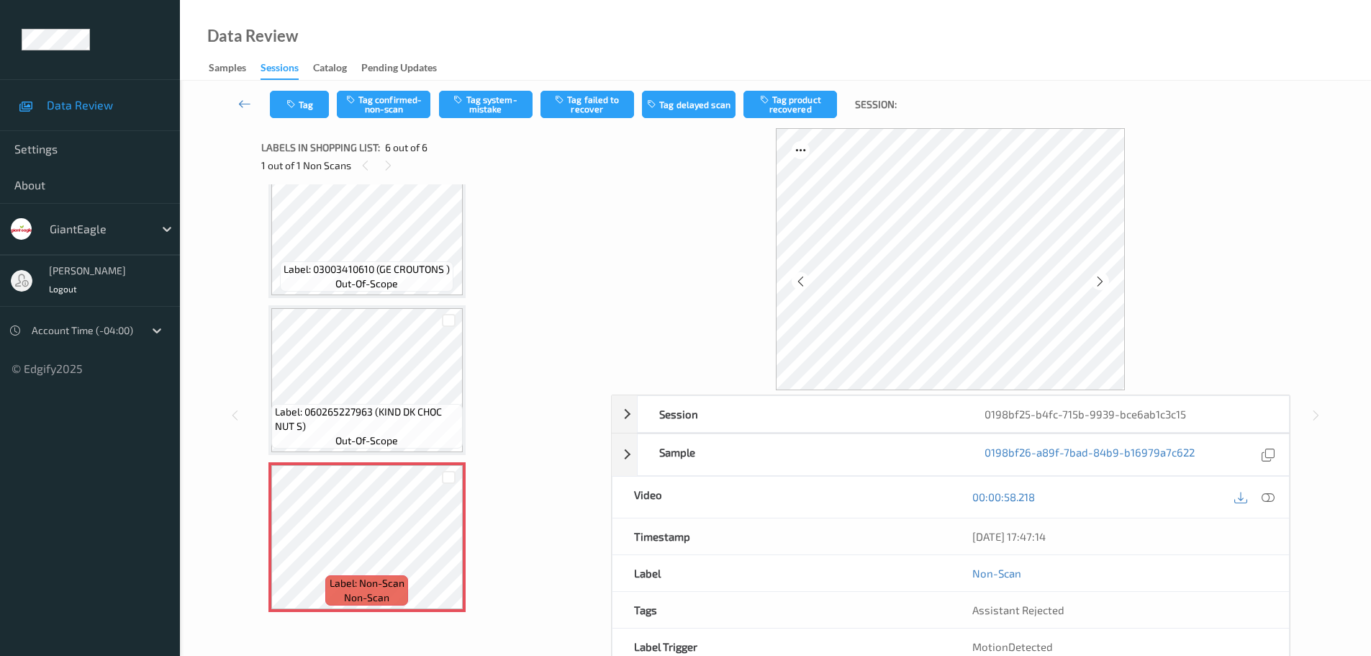
click at [1263, 496] on icon at bounding box center [1268, 496] width 13 height 13
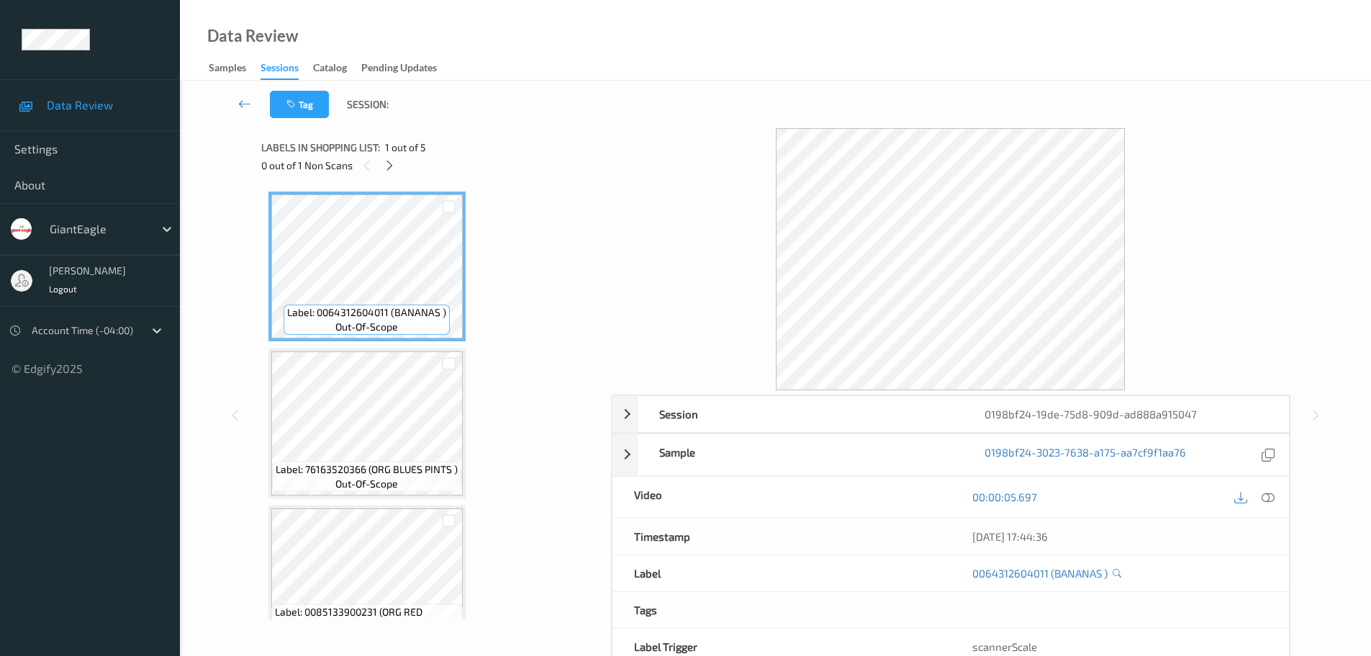
drag, startPoint x: 392, startPoint y: 162, endPoint x: 417, endPoint y: 182, distance: 32.8
click at [392, 163] on icon at bounding box center [390, 165] width 12 height 13
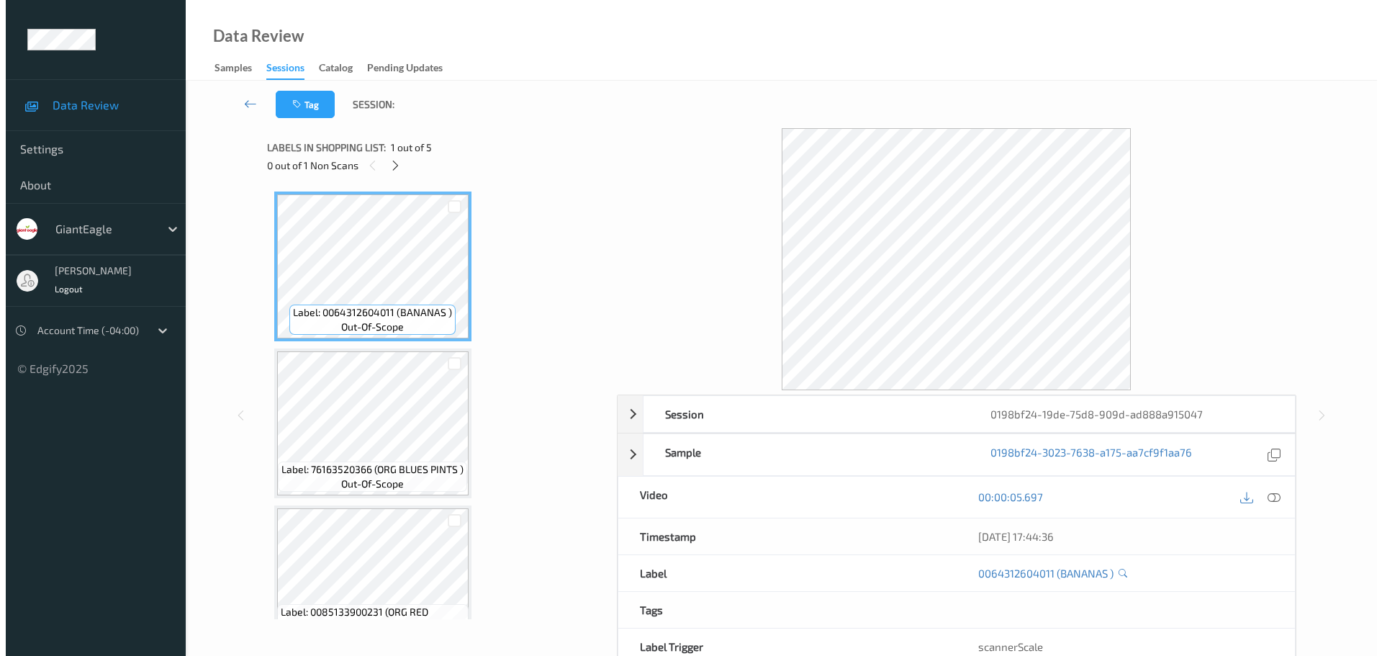
scroll to position [357, 0]
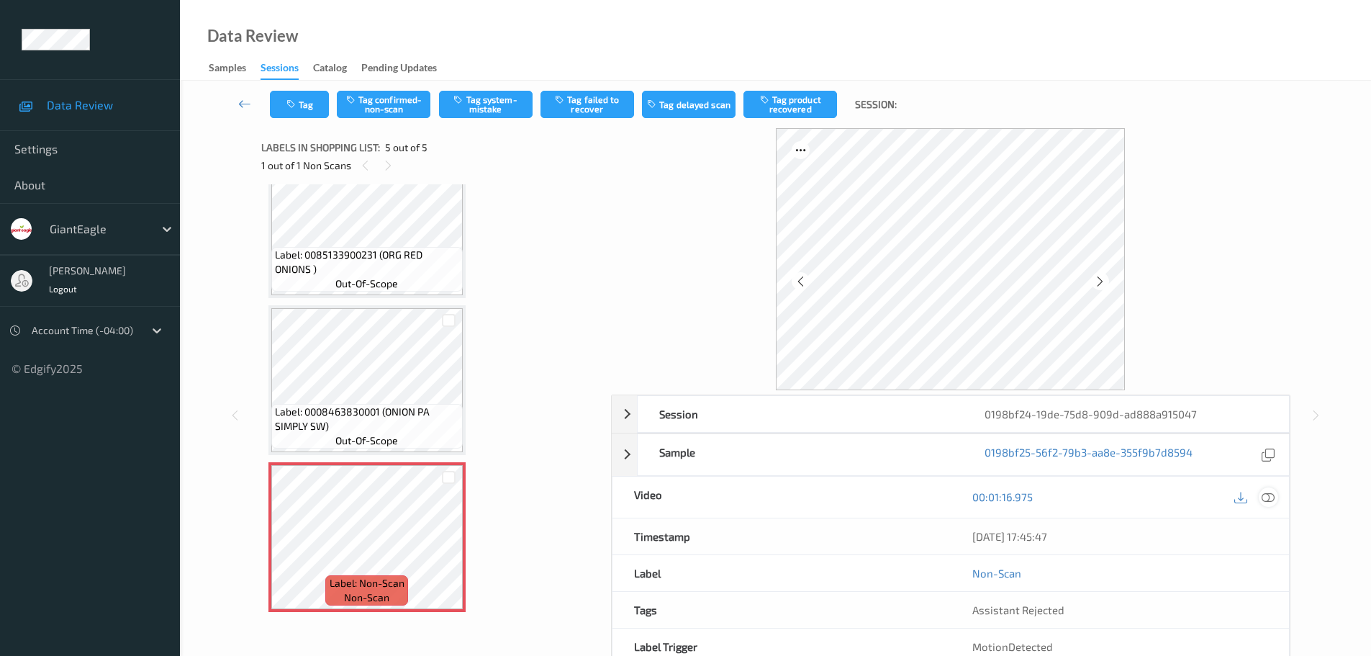
click at [1260, 497] on div at bounding box center [1268, 496] width 19 height 19
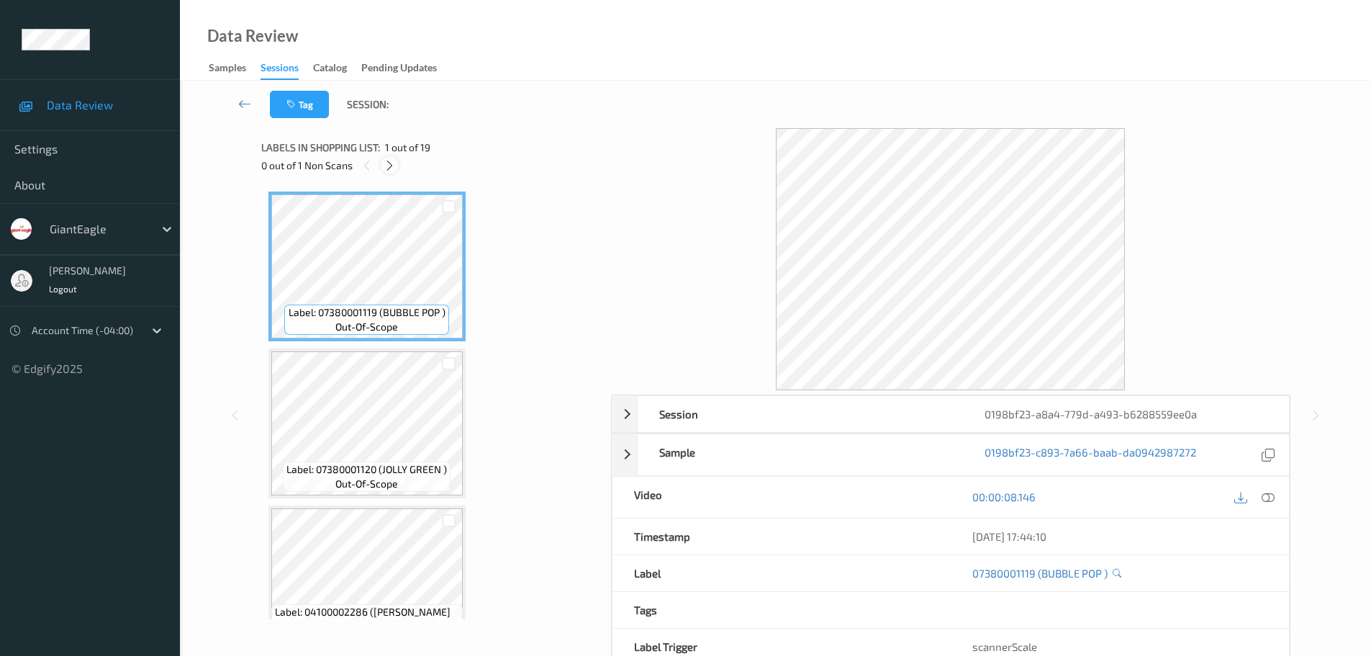
click at [389, 167] on icon at bounding box center [390, 165] width 12 height 13
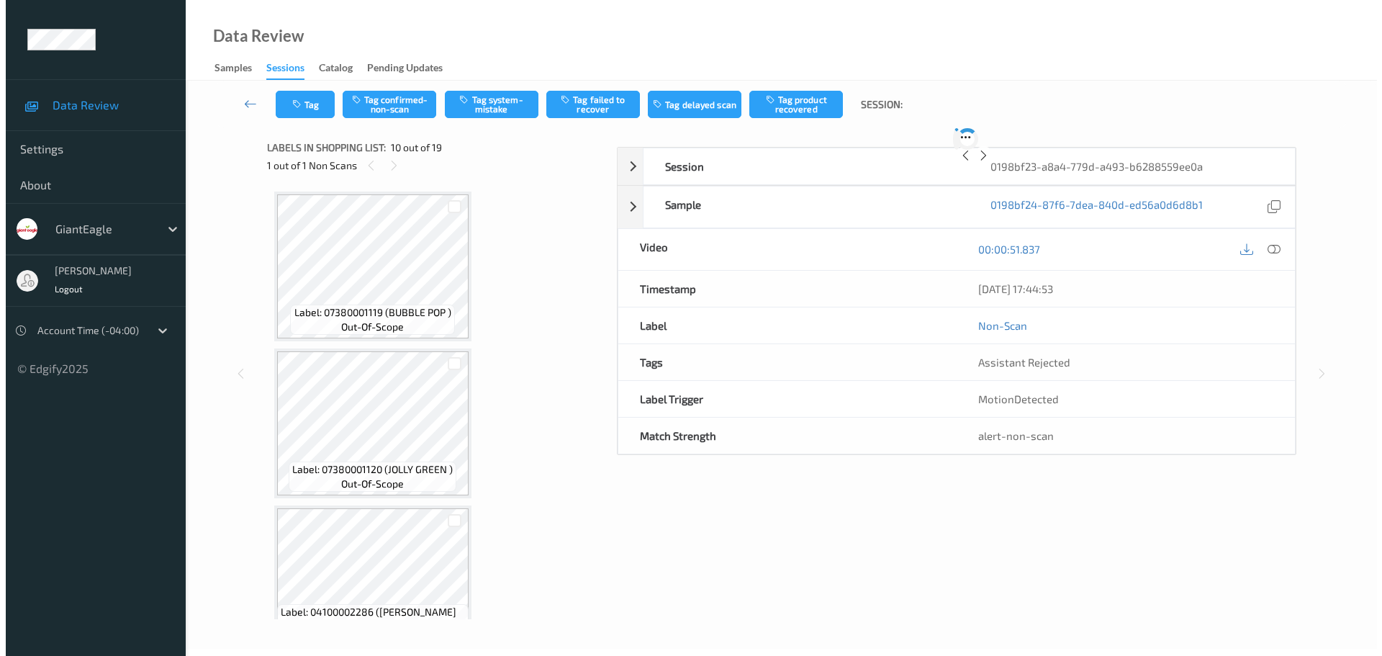
scroll to position [1263, 0]
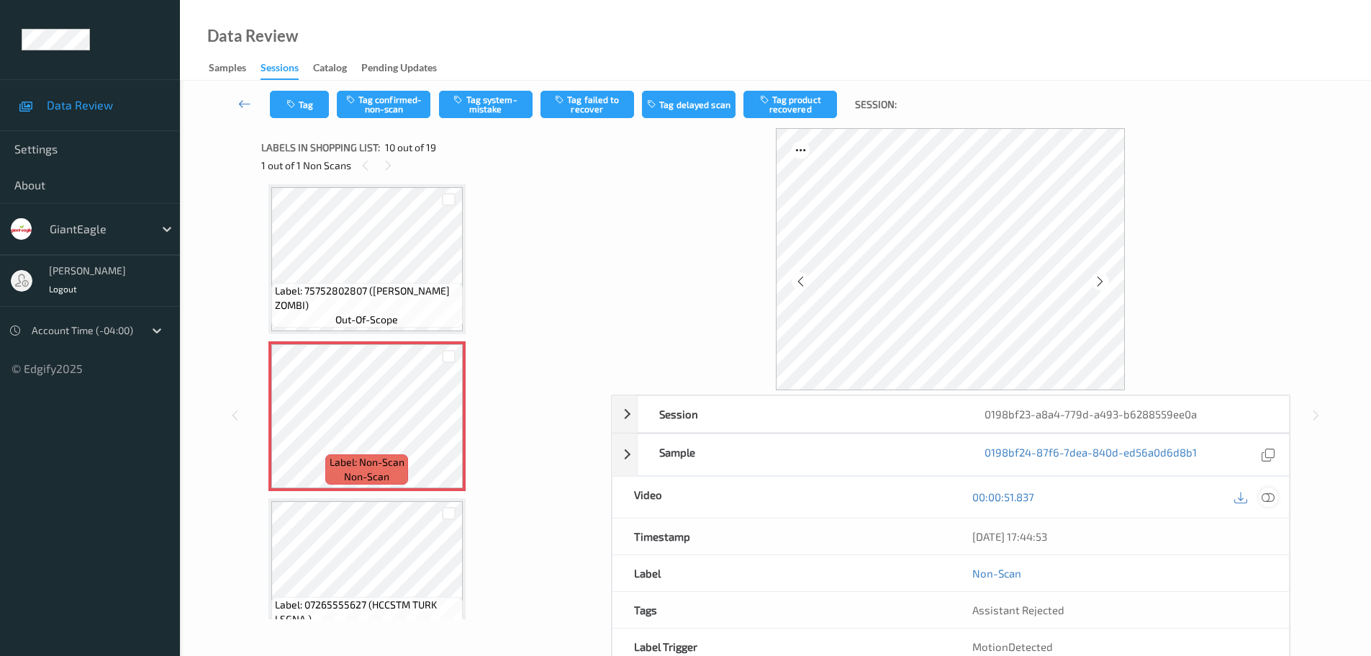
click at [1266, 494] on icon at bounding box center [1268, 496] width 13 height 13
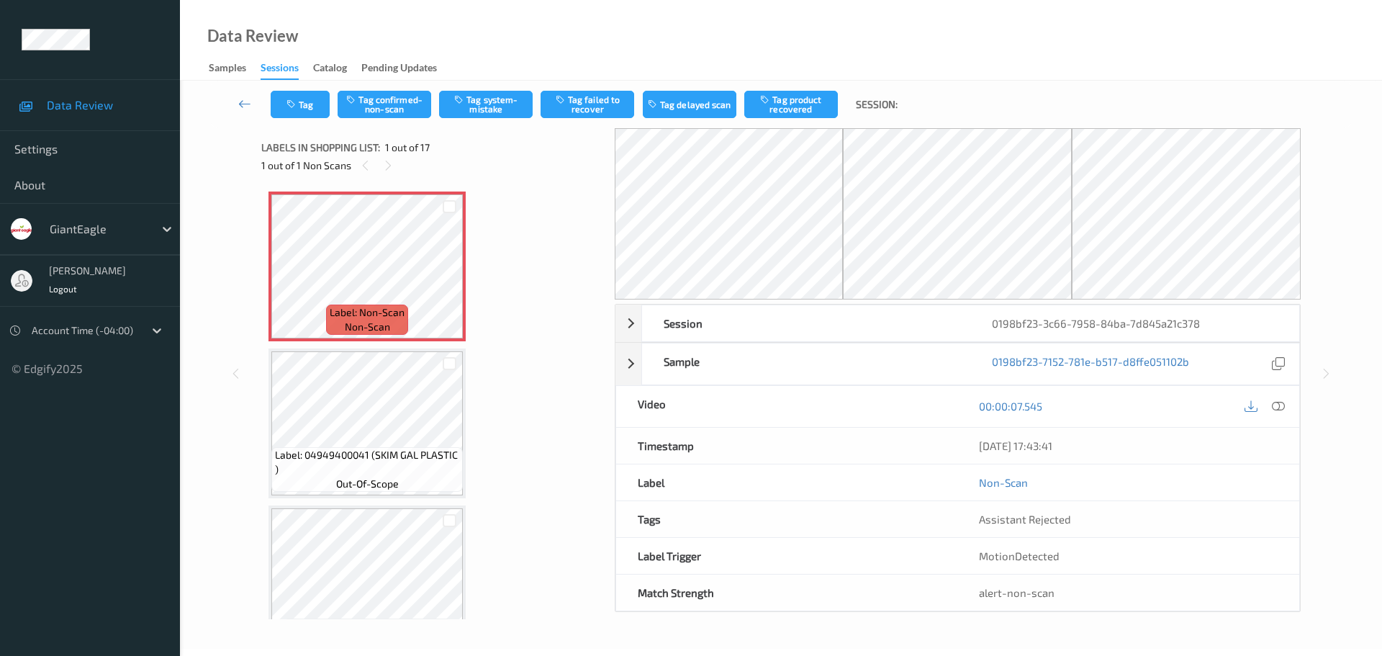
click at [389, 171] on icon at bounding box center [388, 165] width 12 height 13
click at [1283, 410] on icon at bounding box center [1278, 405] width 13 height 13
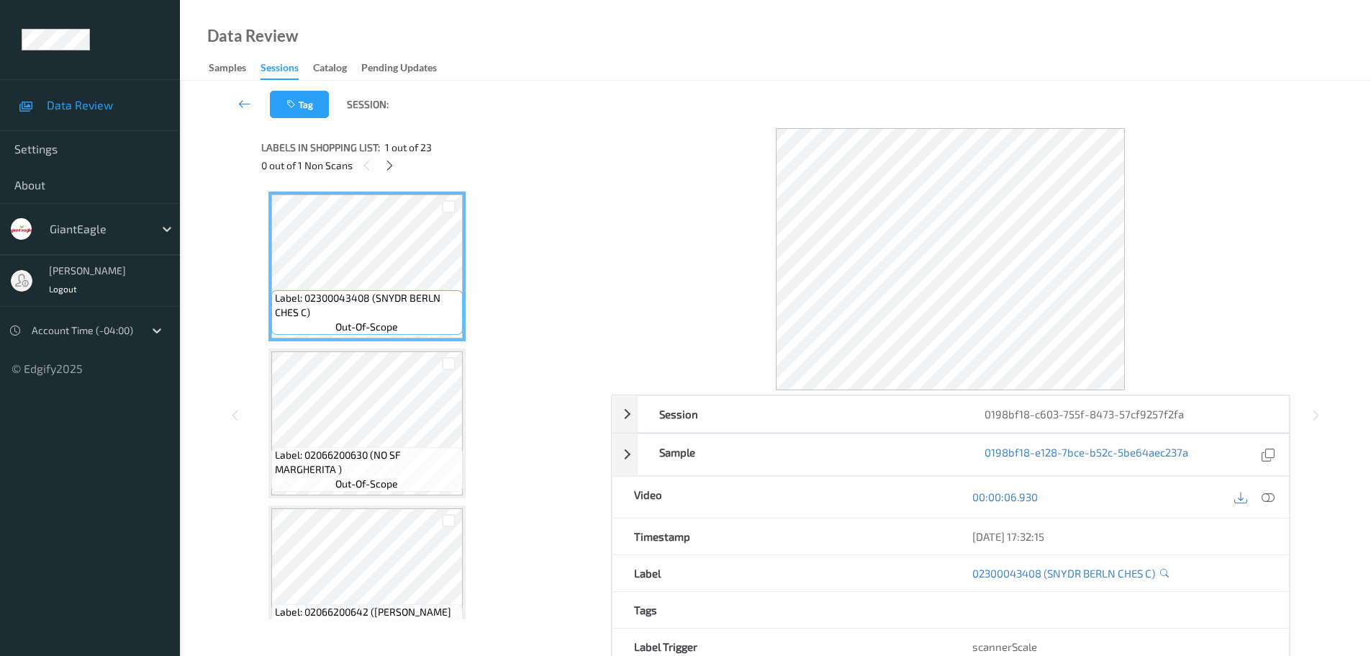
drag, startPoint x: 387, startPoint y: 166, endPoint x: 453, endPoint y: 184, distance: 68.6
click at [385, 166] on icon at bounding box center [390, 165] width 12 height 13
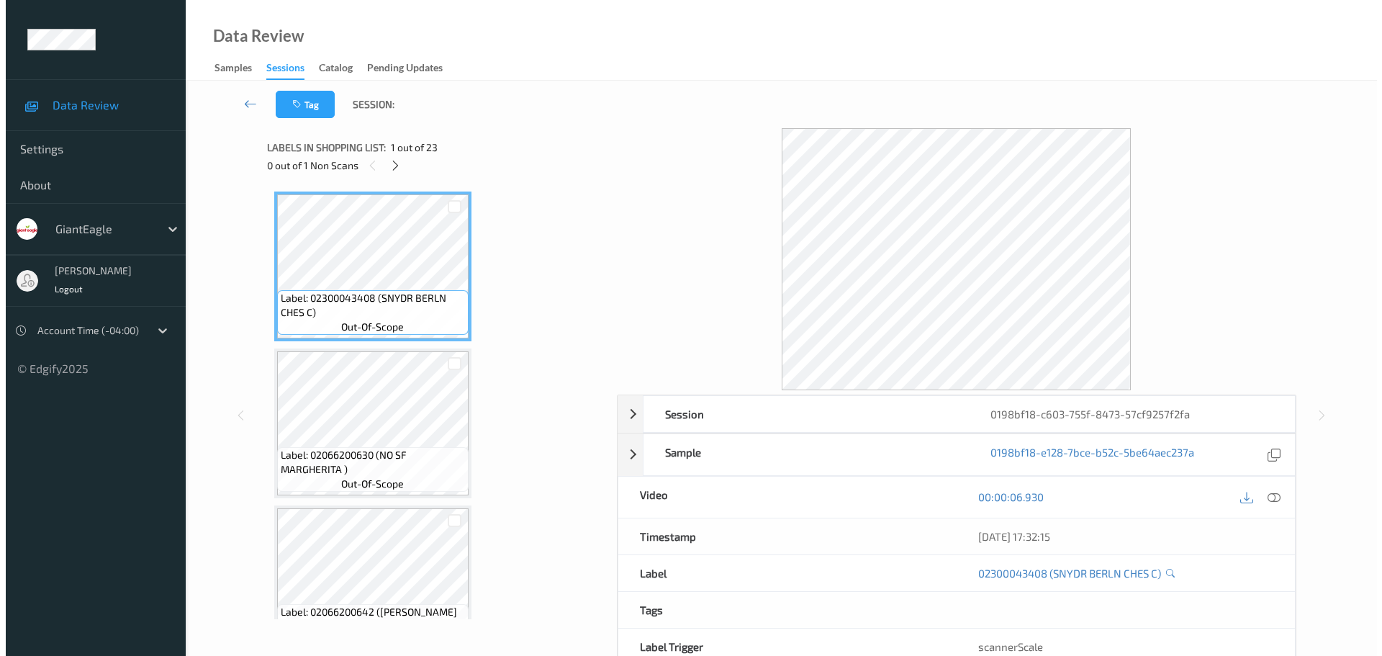
scroll to position [2989, 0]
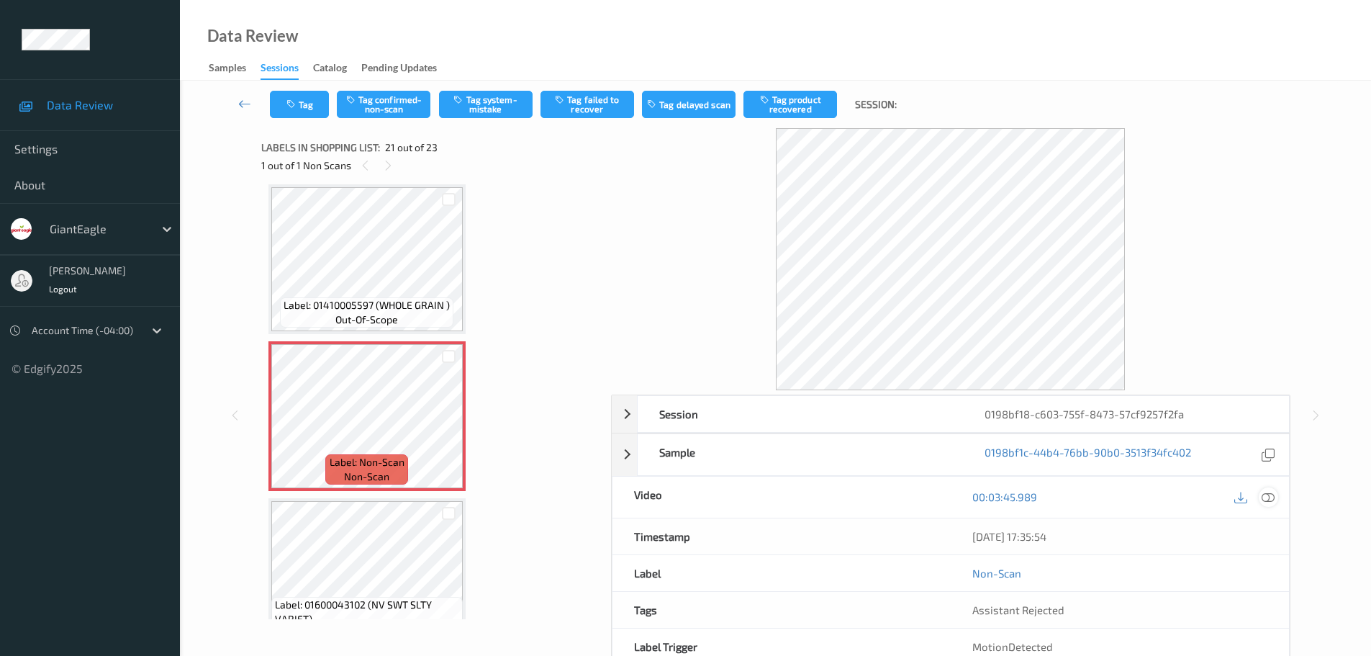
click at [1266, 492] on icon at bounding box center [1268, 496] width 13 height 13
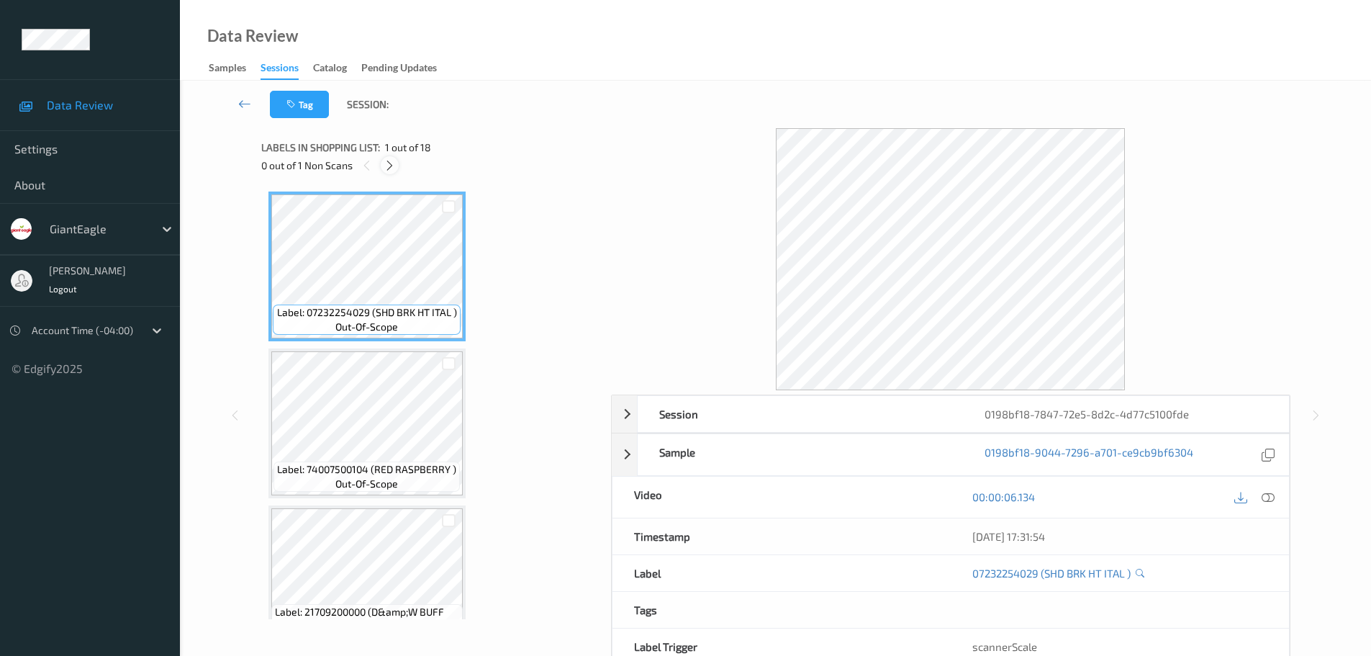
click at [392, 161] on icon at bounding box center [390, 165] width 12 height 13
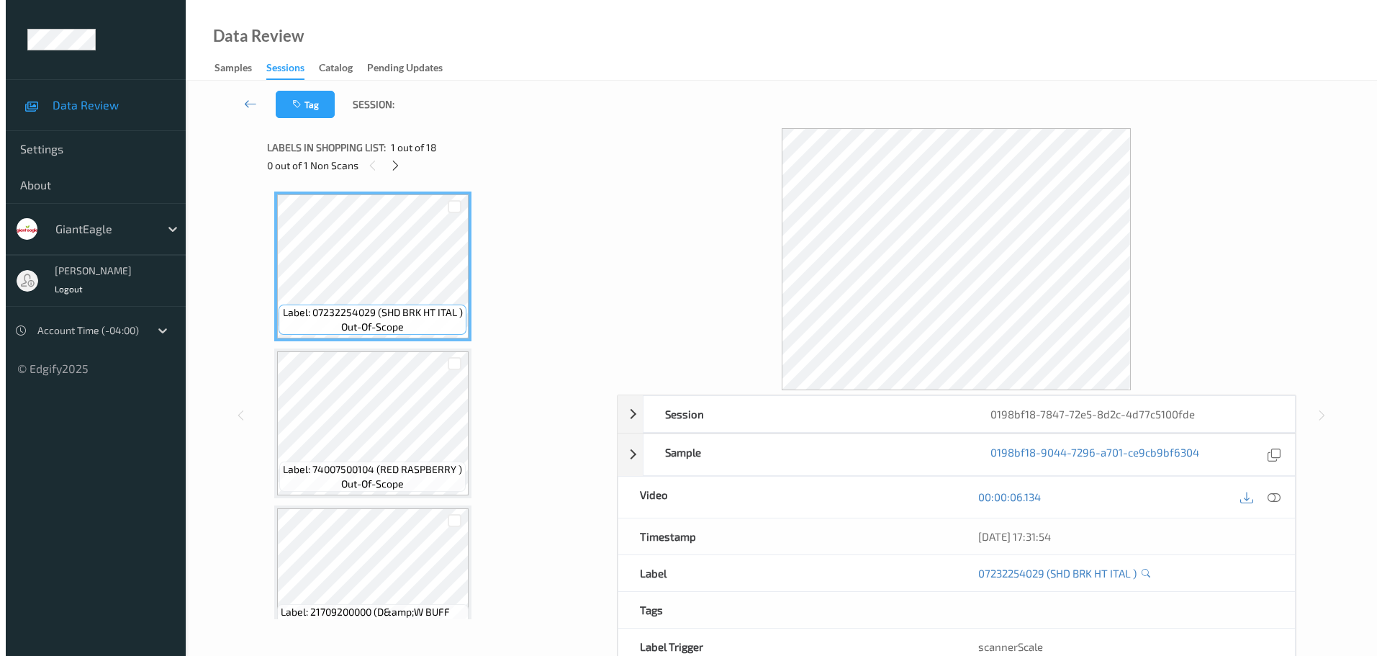
scroll to position [1733, 0]
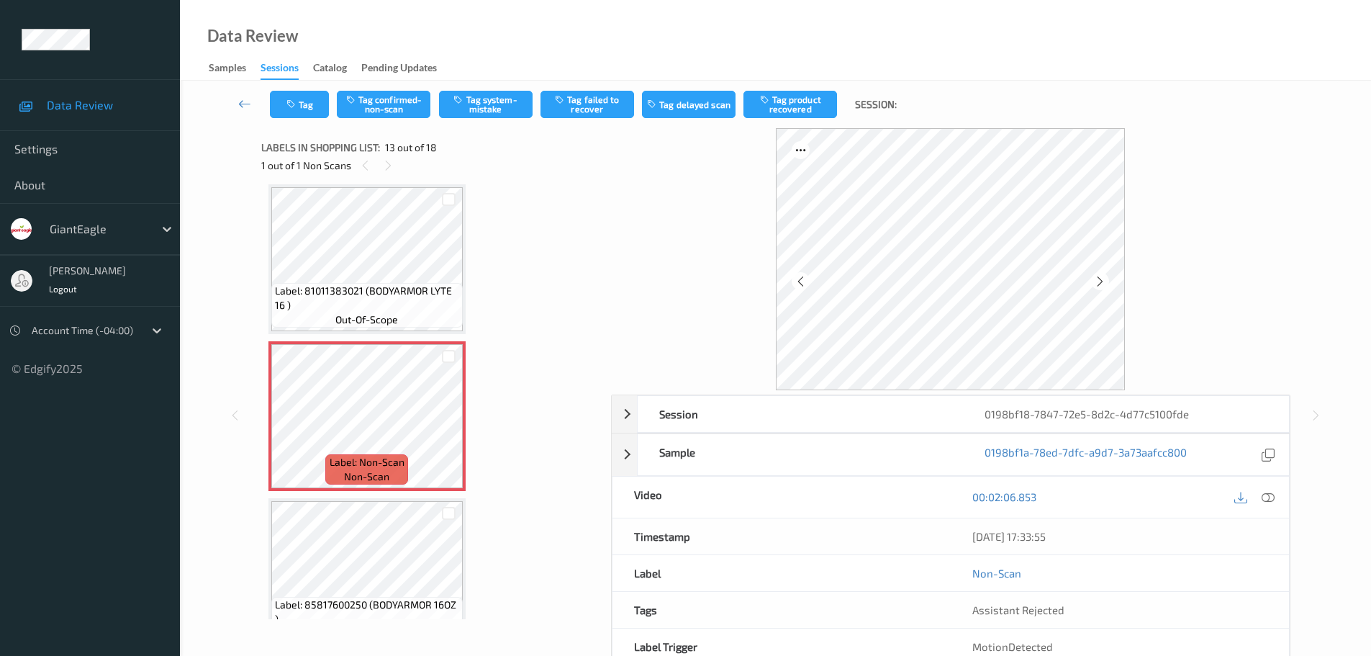
click at [1268, 495] on icon at bounding box center [1268, 496] width 13 height 13
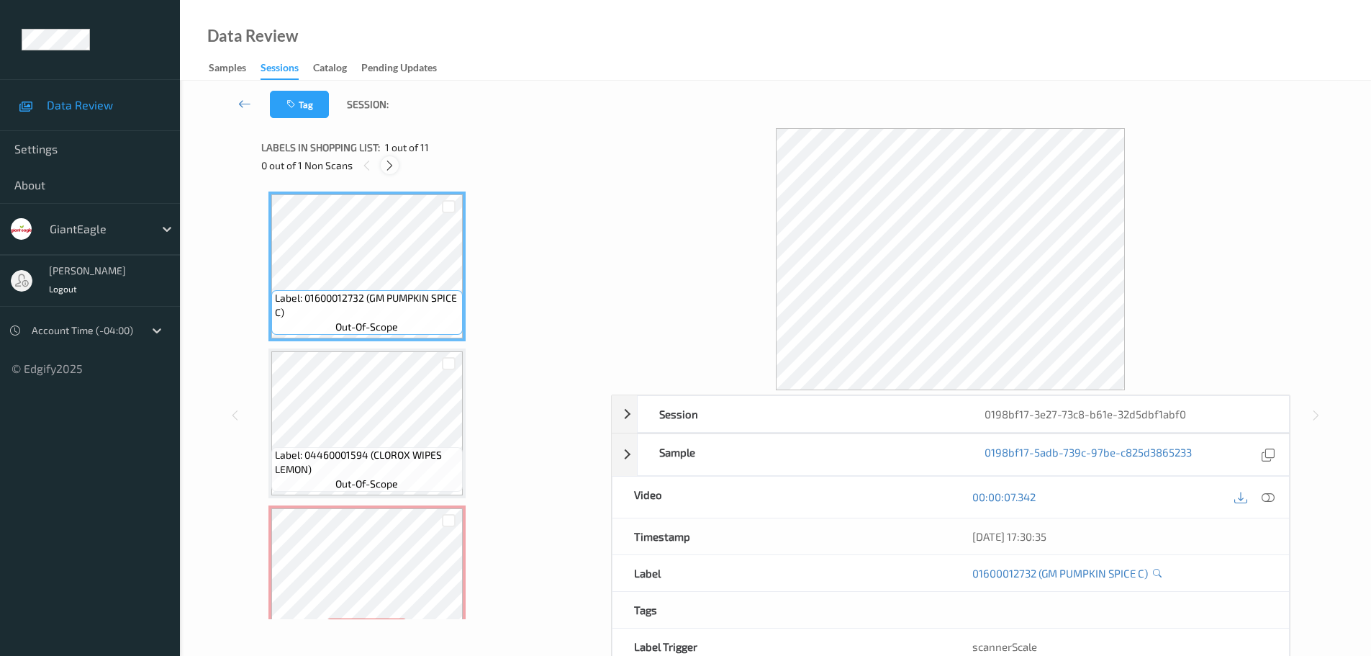
click at [392, 163] on icon at bounding box center [390, 165] width 12 height 13
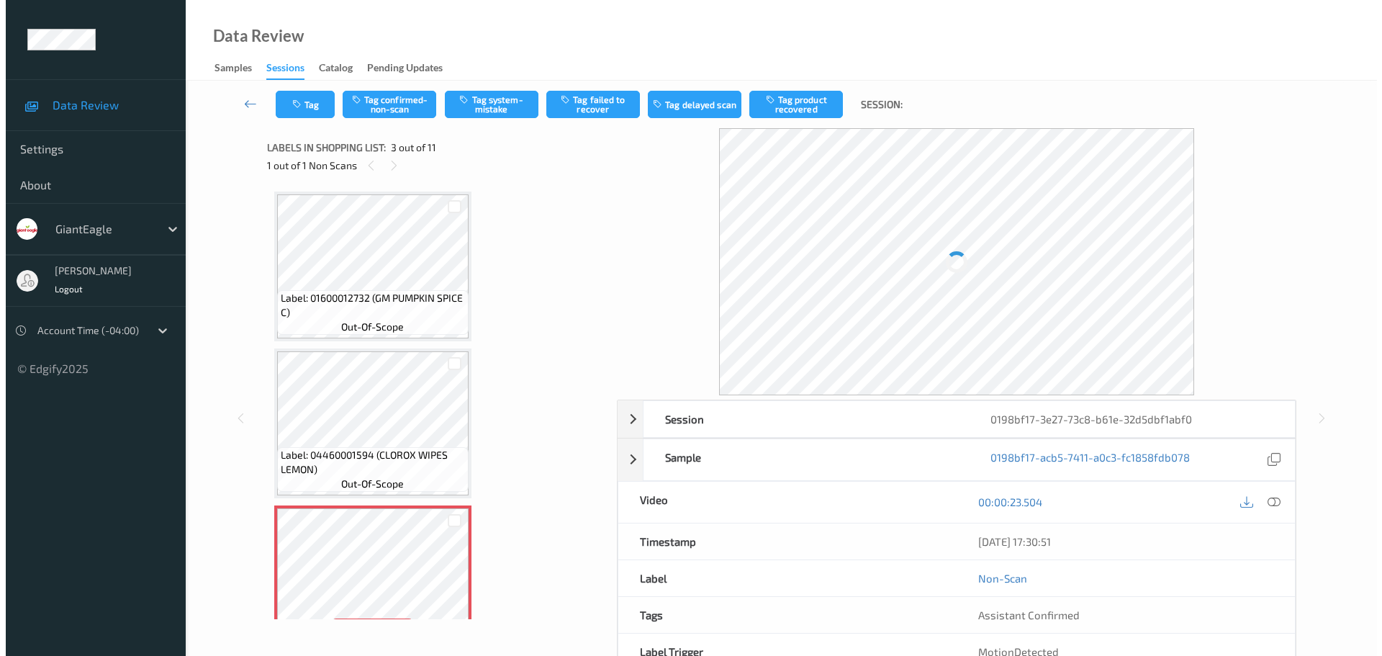
scroll to position [164, 0]
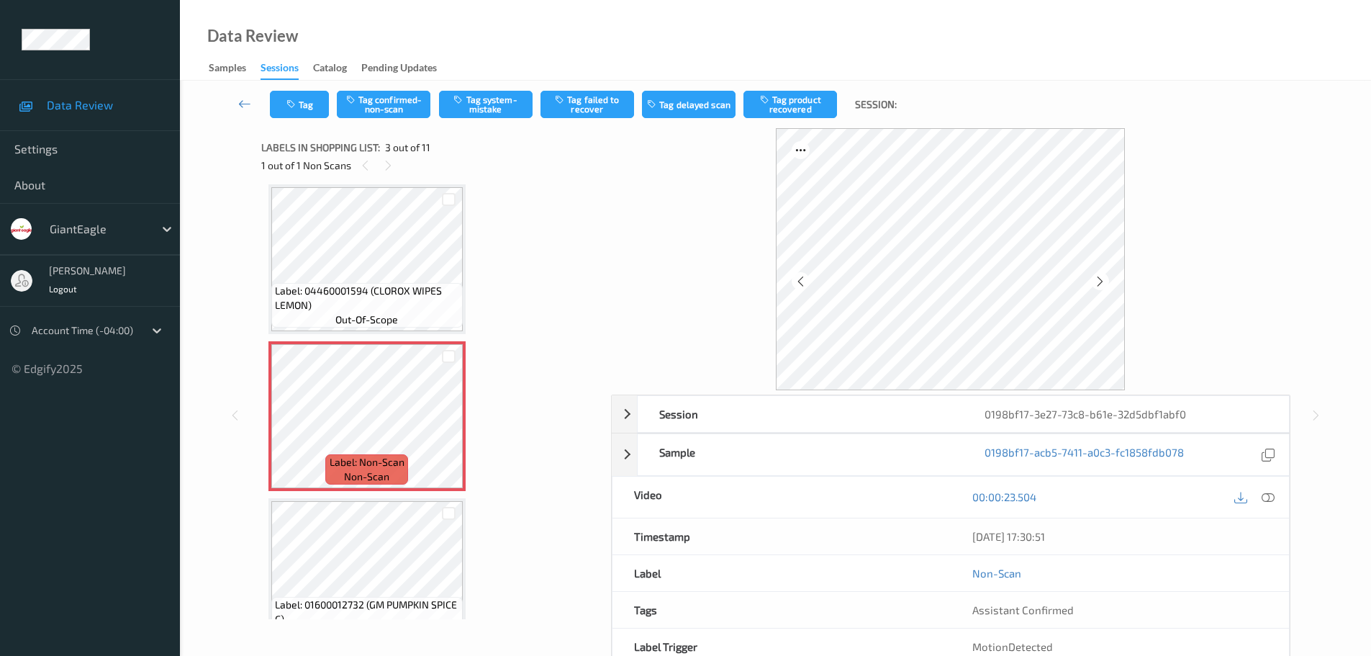
click at [1265, 502] on icon at bounding box center [1268, 496] width 13 height 13
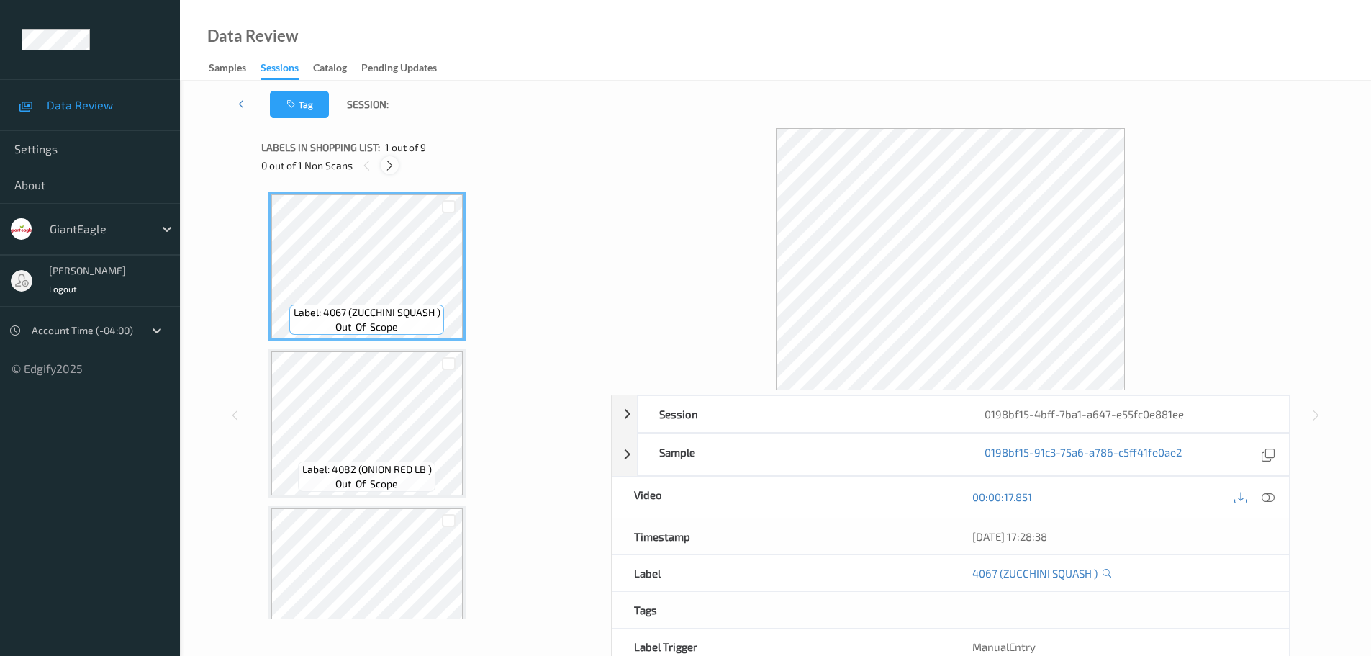
click at [390, 165] on icon at bounding box center [390, 165] width 12 height 13
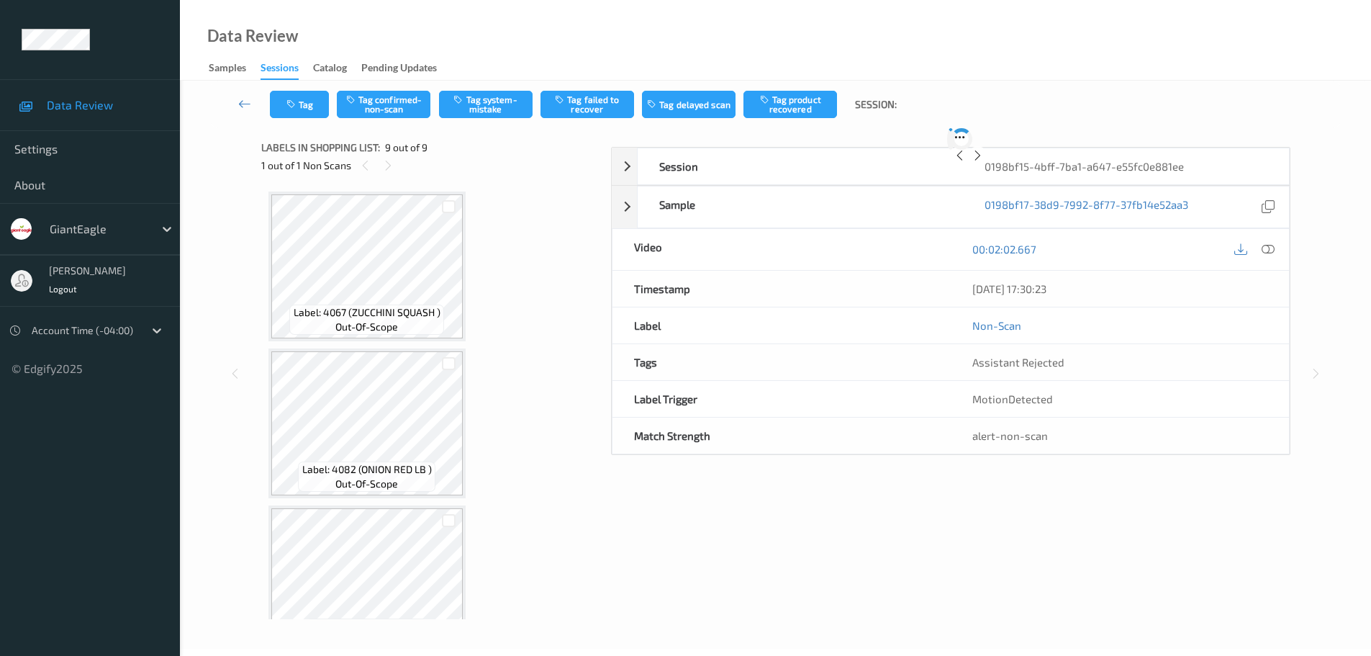
scroll to position [985, 0]
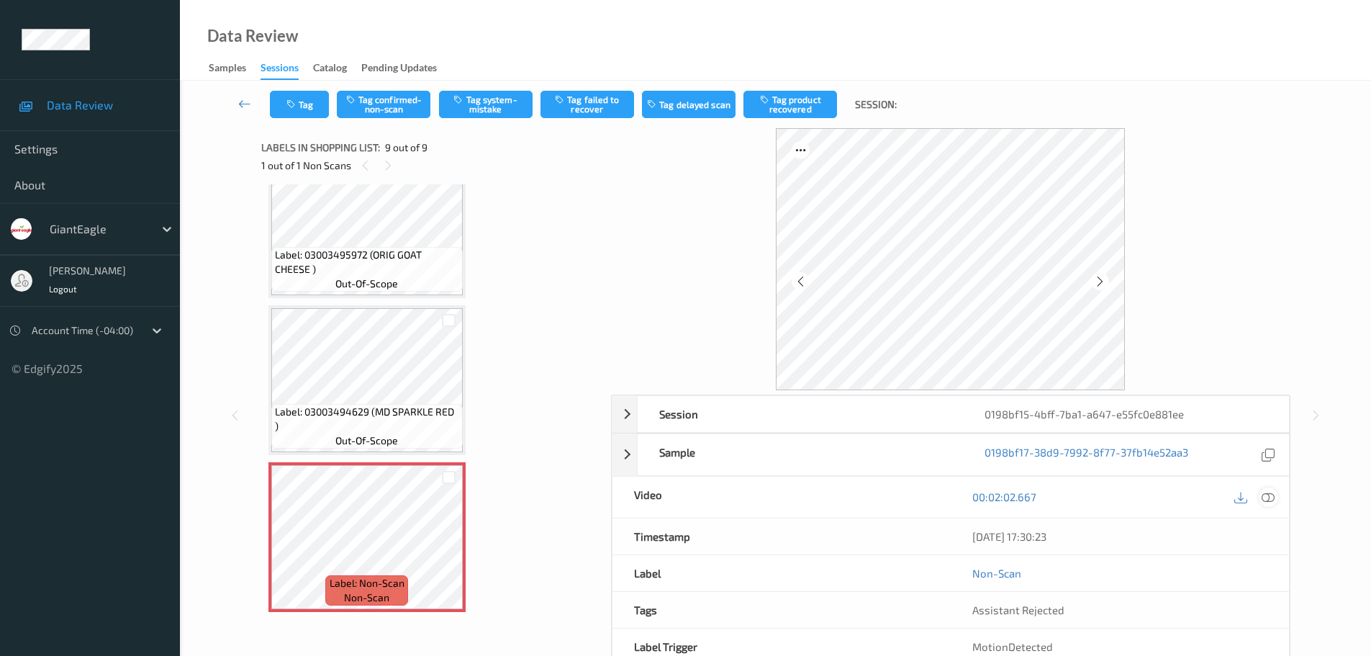
click at [1267, 492] on icon at bounding box center [1268, 496] width 13 height 13
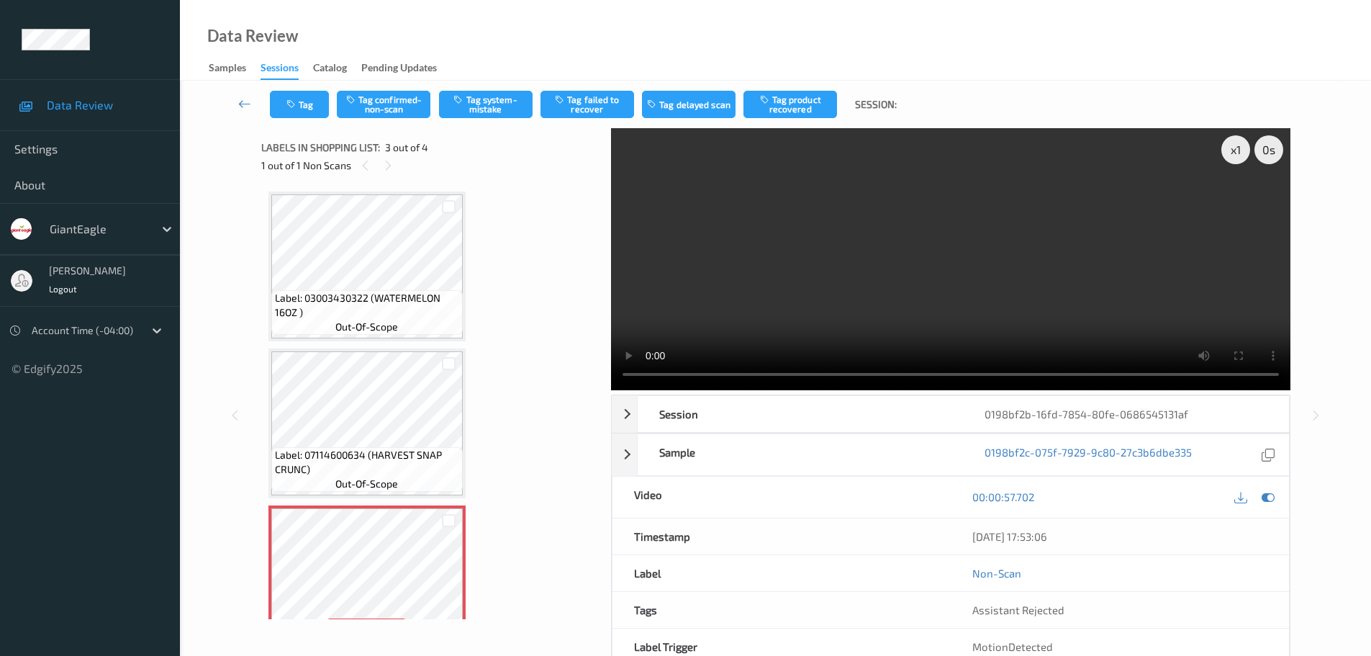
scroll to position [164, 0]
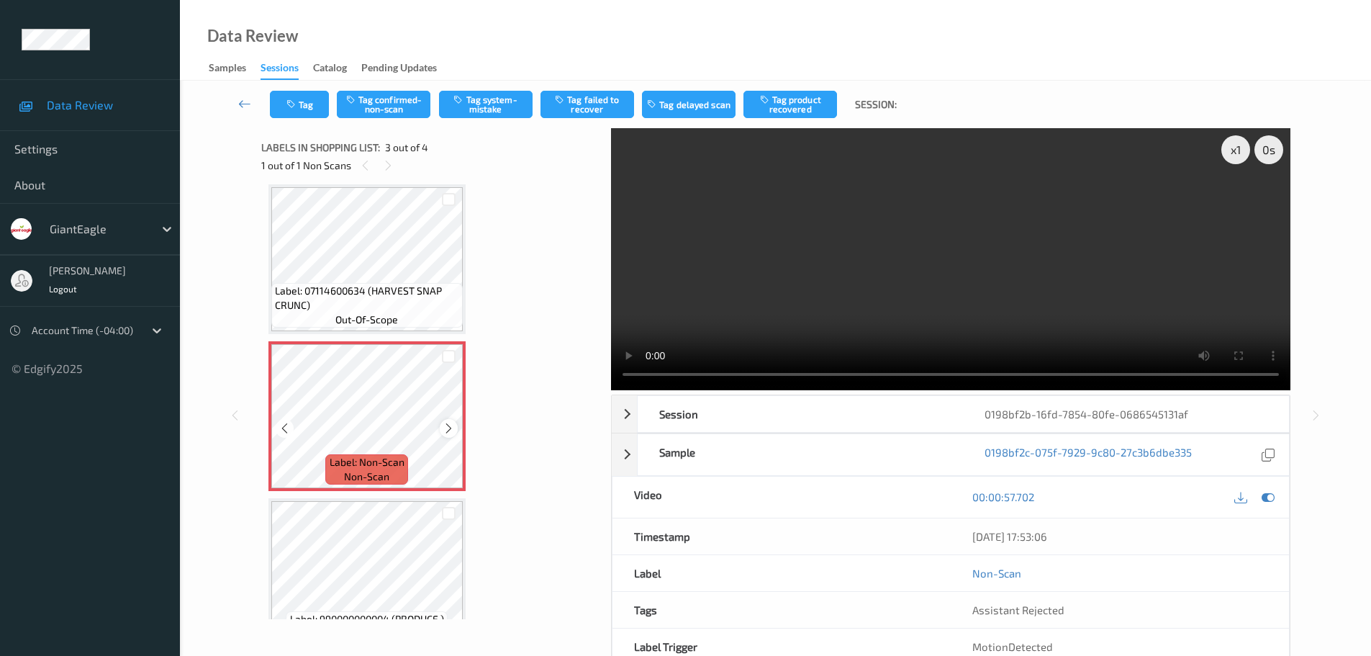
click at [453, 431] on icon at bounding box center [449, 428] width 12 height 13
click at [452, 431] on icon at bounding box center [449, 428] width 12 height 13
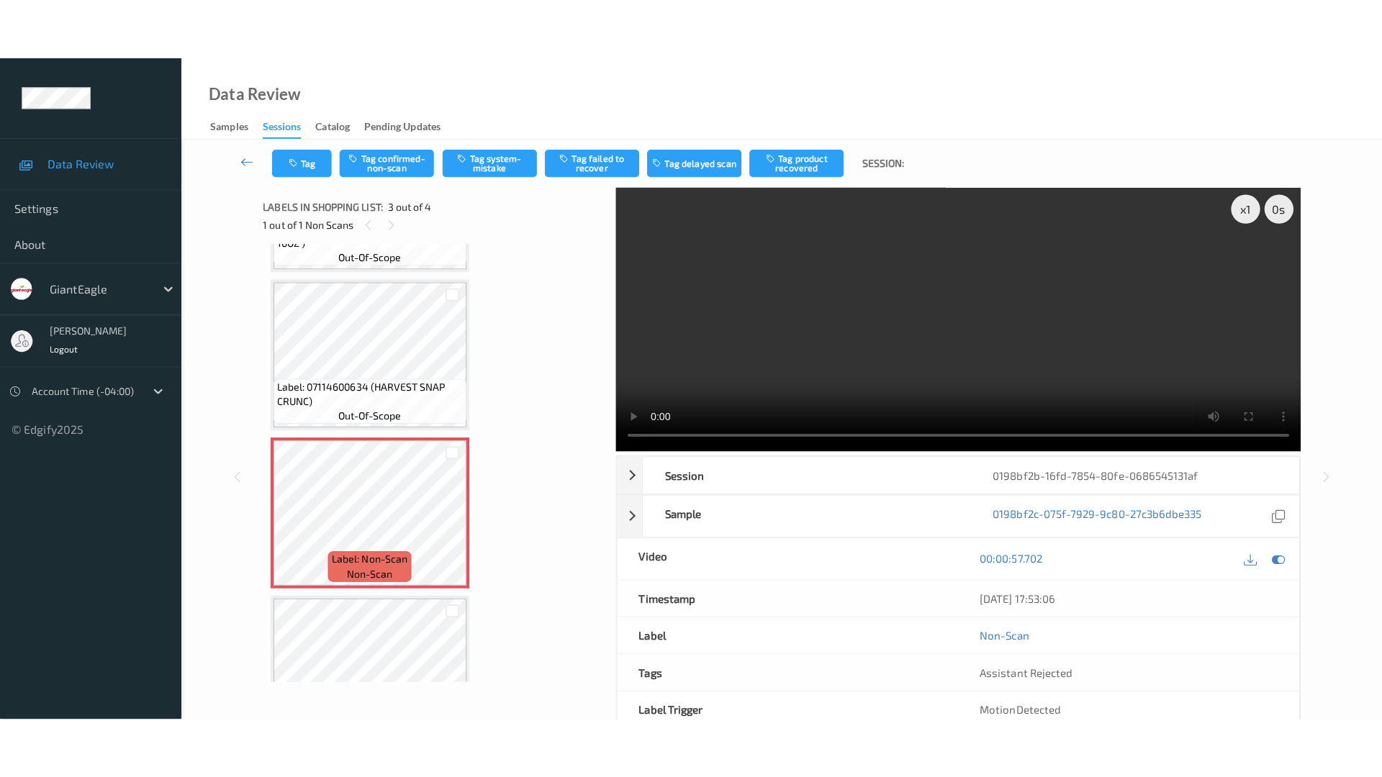
scroll to position [144, 0]
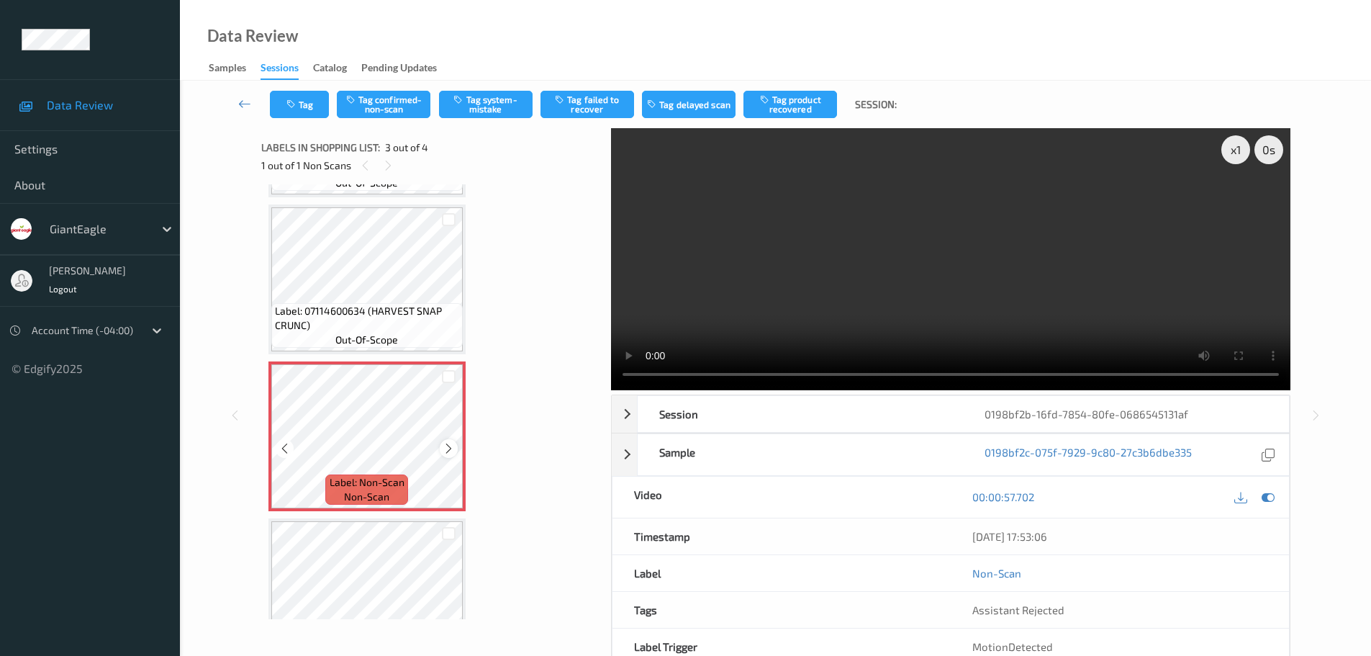
click at [445, 452] on icon at bounding box center [449, 448] width 12 height 13
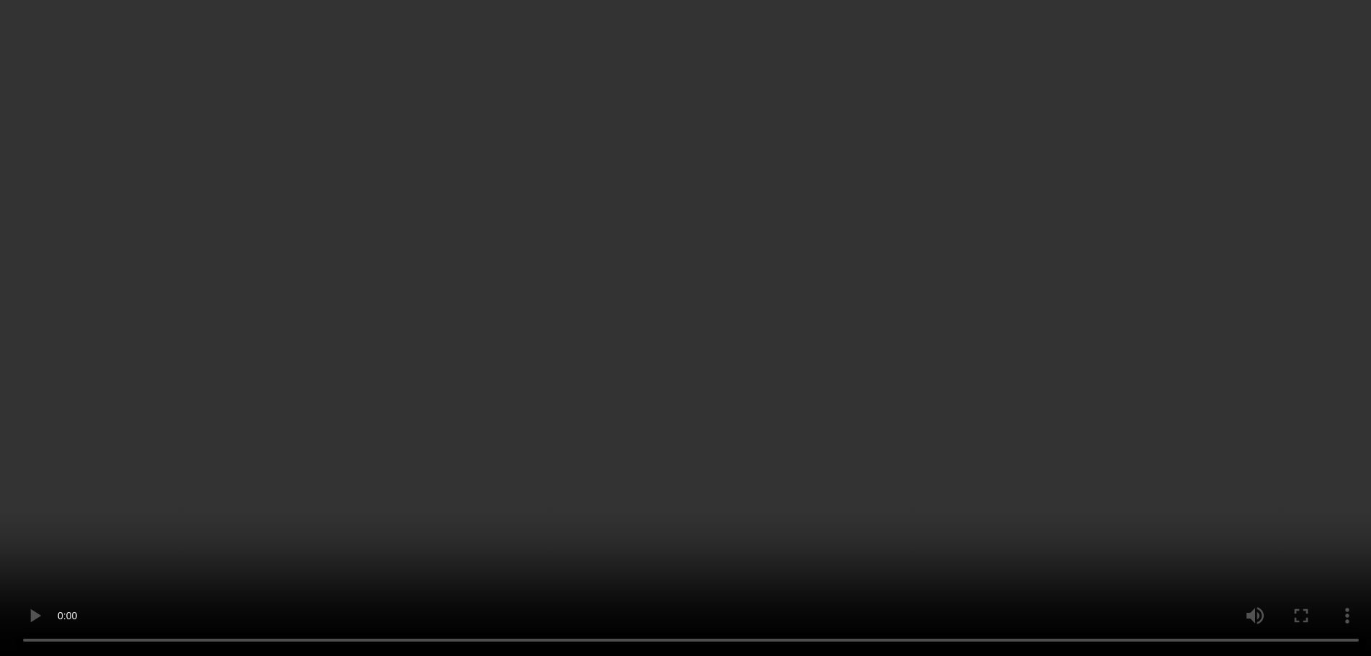
scroll to position [128, 0]
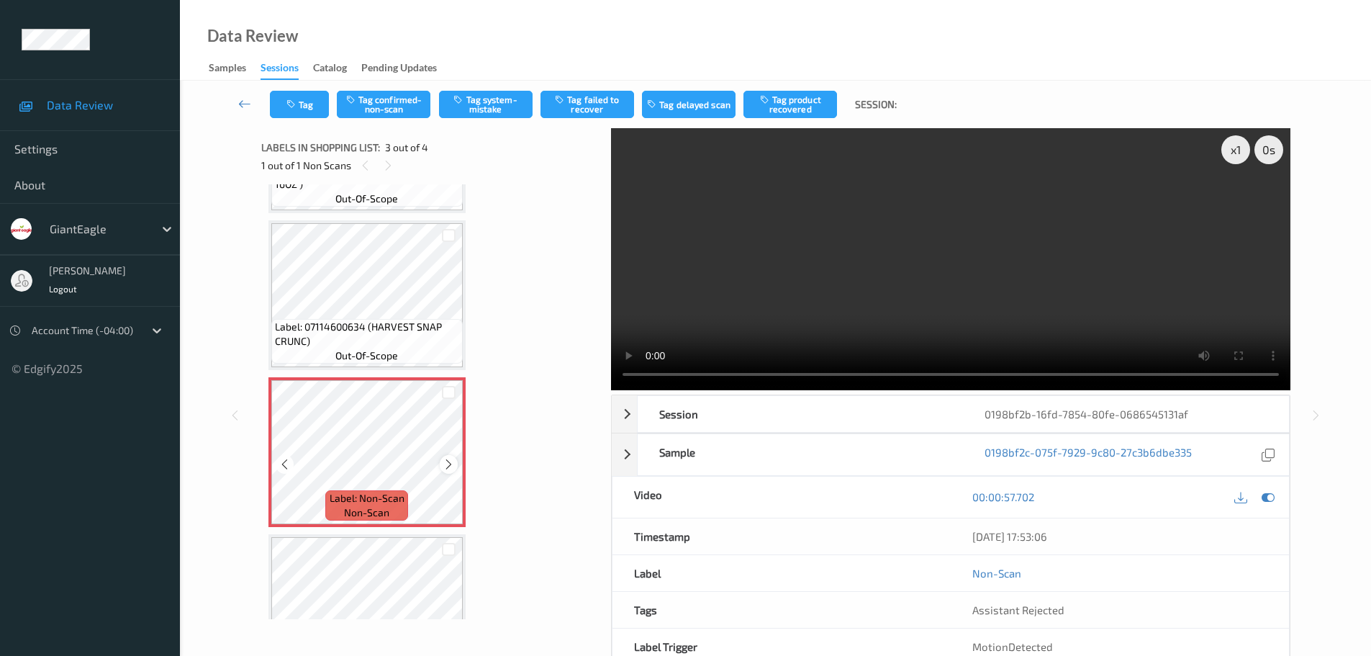
click at [451, 464] on icon at bounding box center [449, 464] width 12 height 13
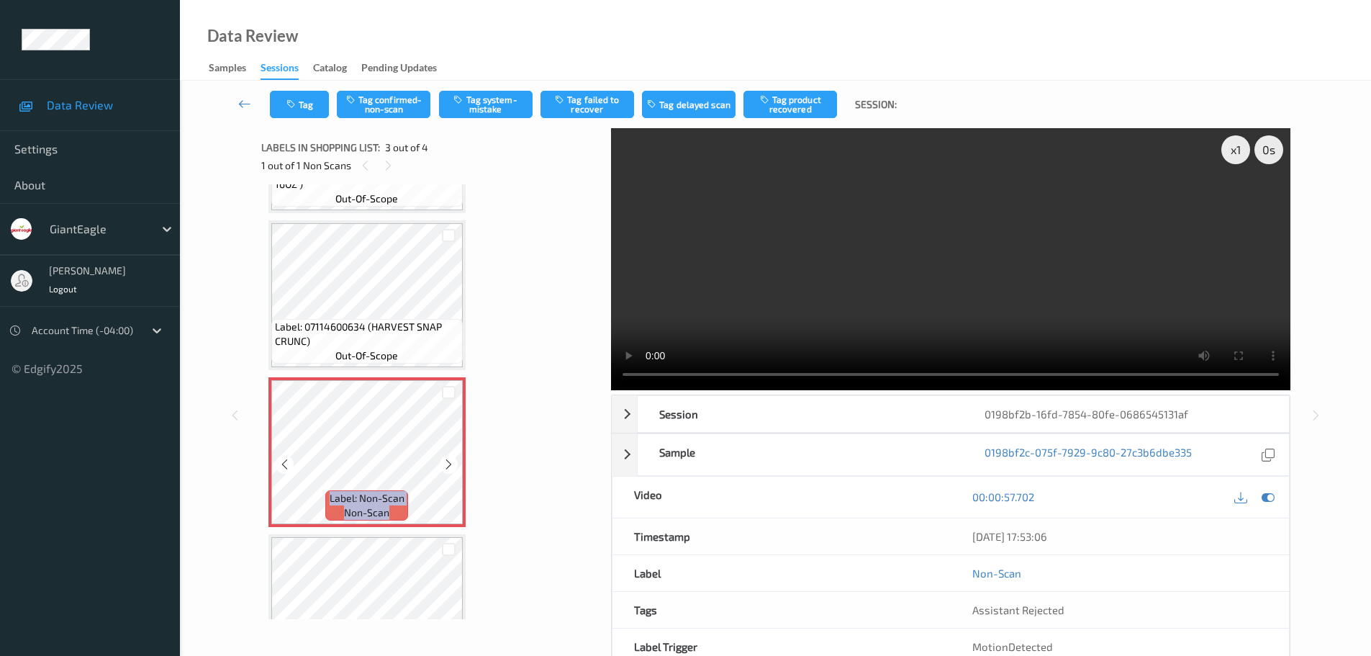
click at [451, 464] on icon at bounding box center [449, 464] width 12 height 13
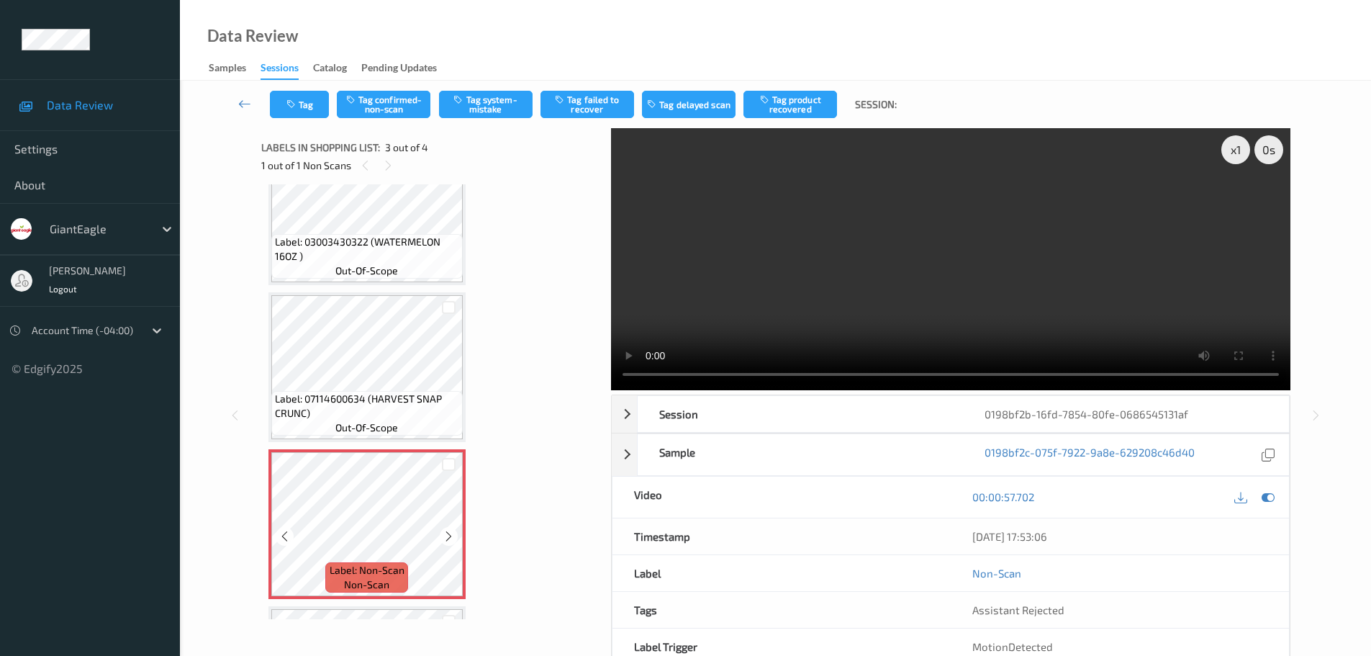
scroll to position [200, 0]
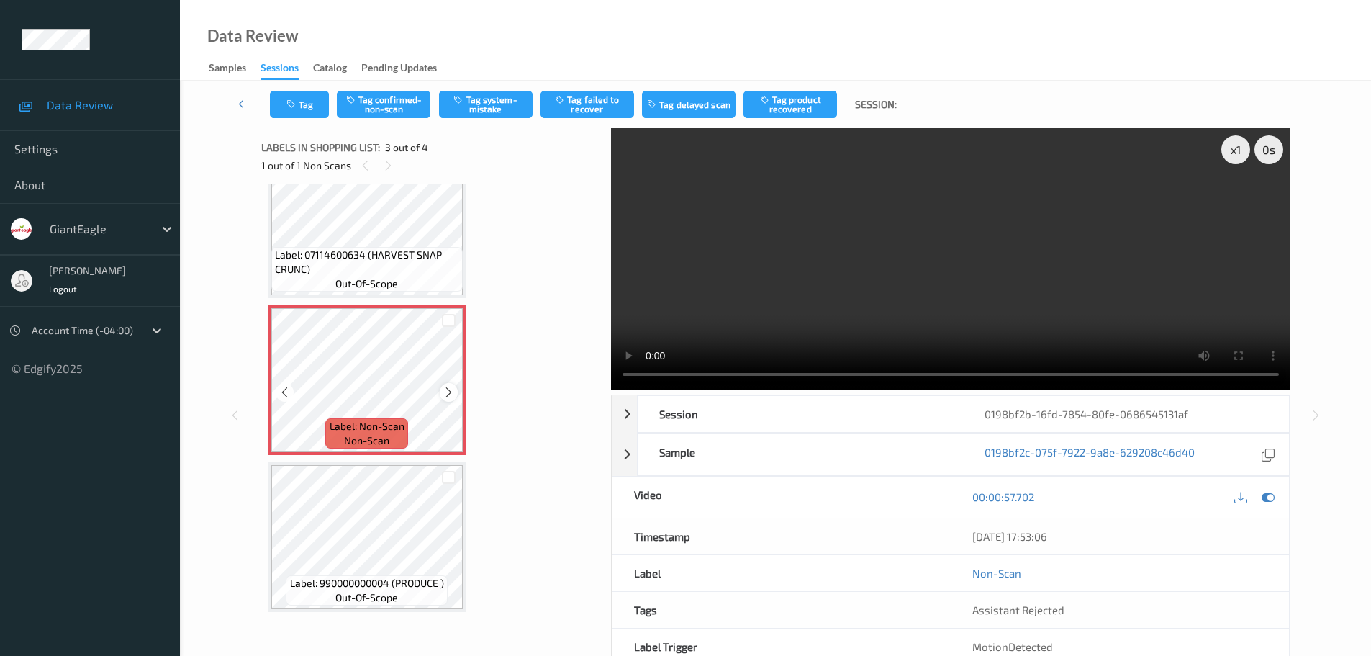
click at [447, 389] on icon at bounding box center [449, 392] width 12 height 13
click at [448, 393] on icon at bounding box center [449, 392] width 12 height 13
click at [442, 391] on div at bounding box center [449, 392] width 18 height 18
click at [444, 389] on icon at bounding box center [449, 392] width 12 height 13
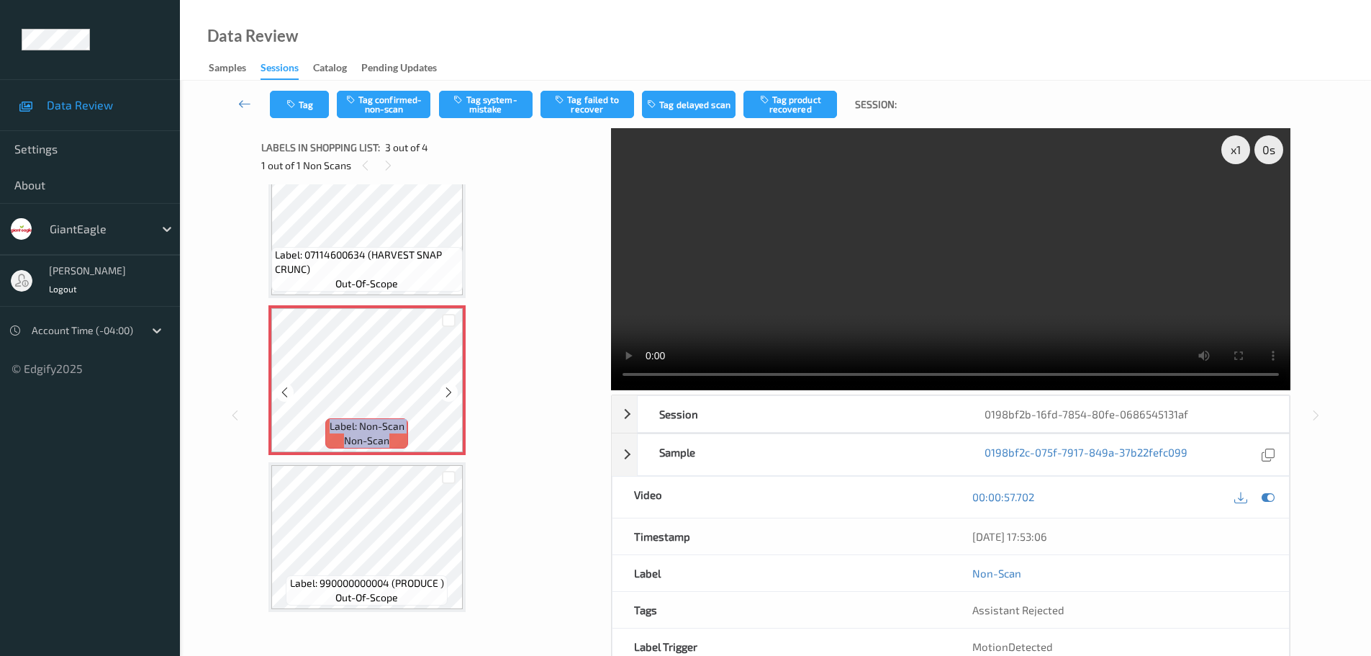
click at [444, 389] on icon at bounding box center [449, 392] width 12 height 13
click at [497, 96] on button "Tag system-mistake" at bounding box center [486, 104] width 94 height 27
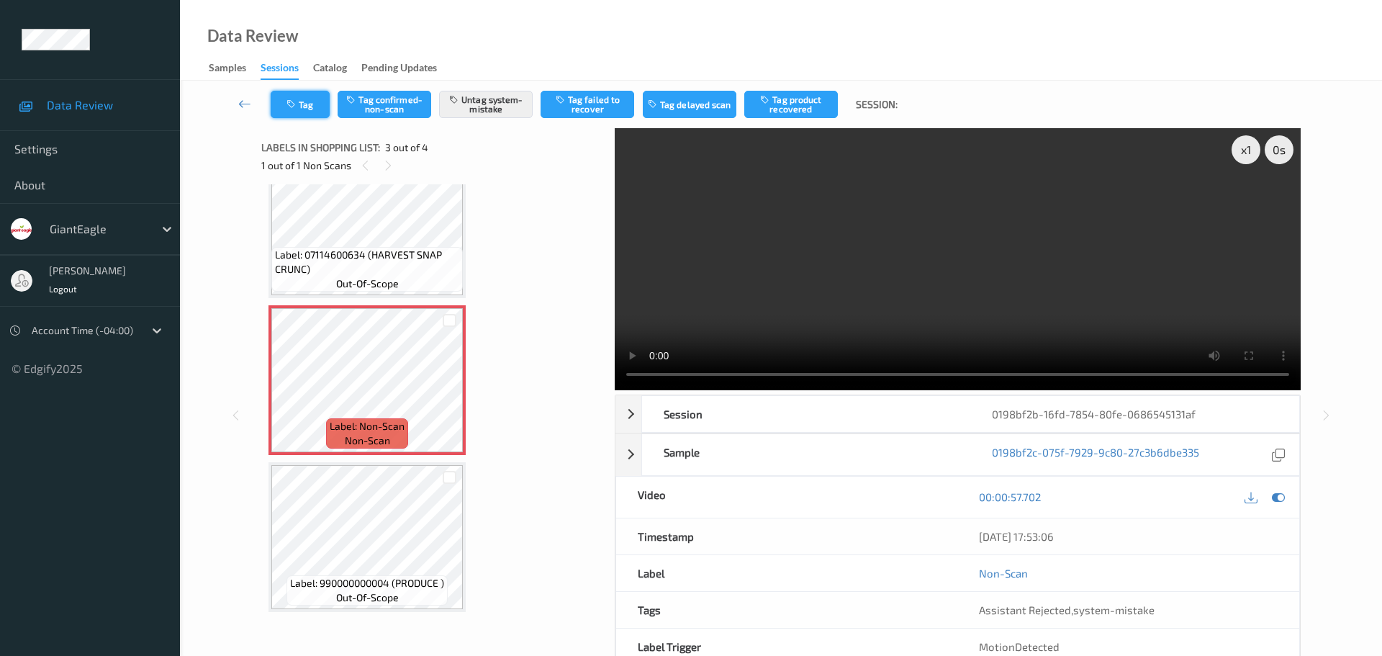
click at [310, 99] on button "Tag" at bounding box center [300, 104] width 59 height 27
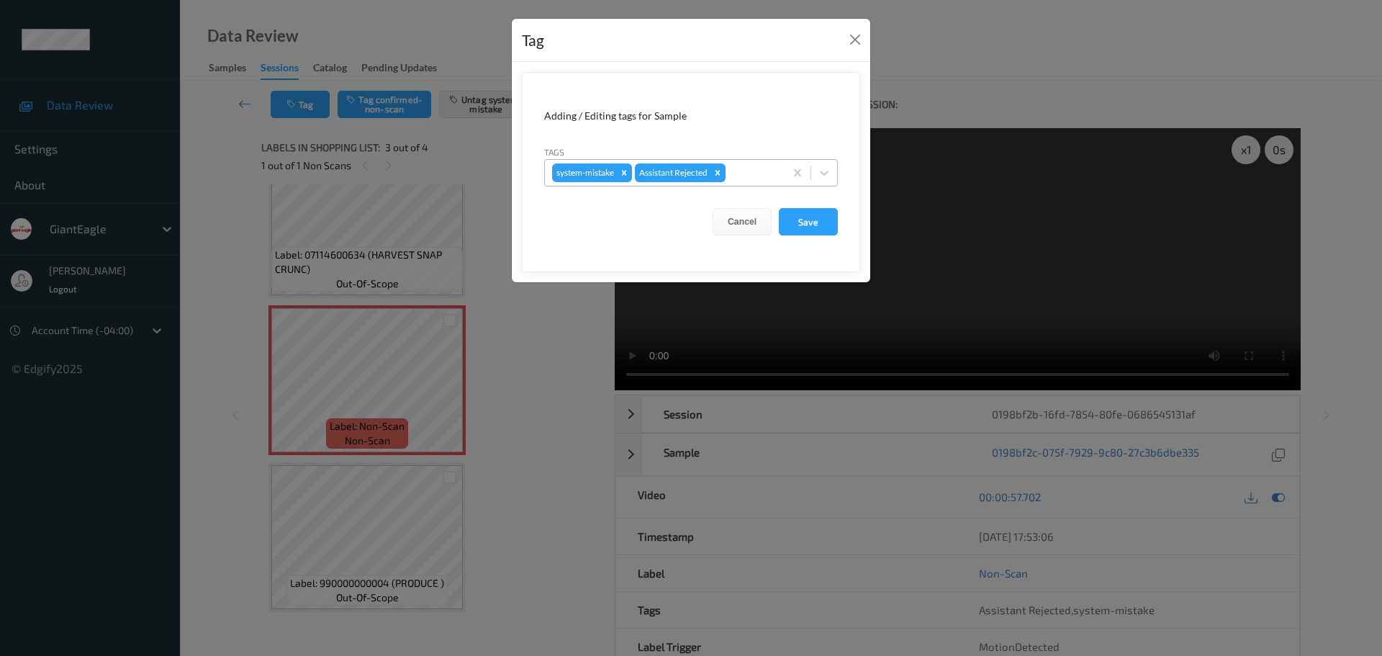
click at [746, 172] on div at bounding box center [752, 172] width 49 height 17
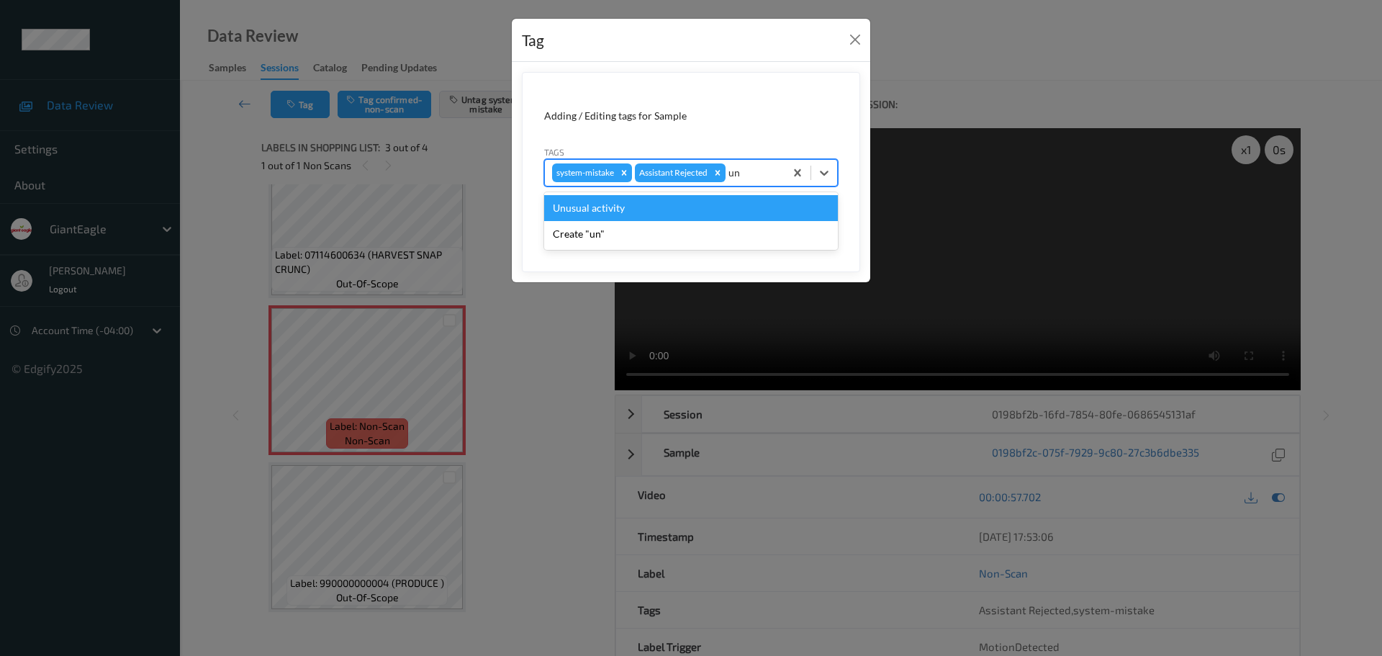
type input "unu"
click at [679, 211] on div "Unusual activity" at bounding box center [691, 208] width 294 height 26
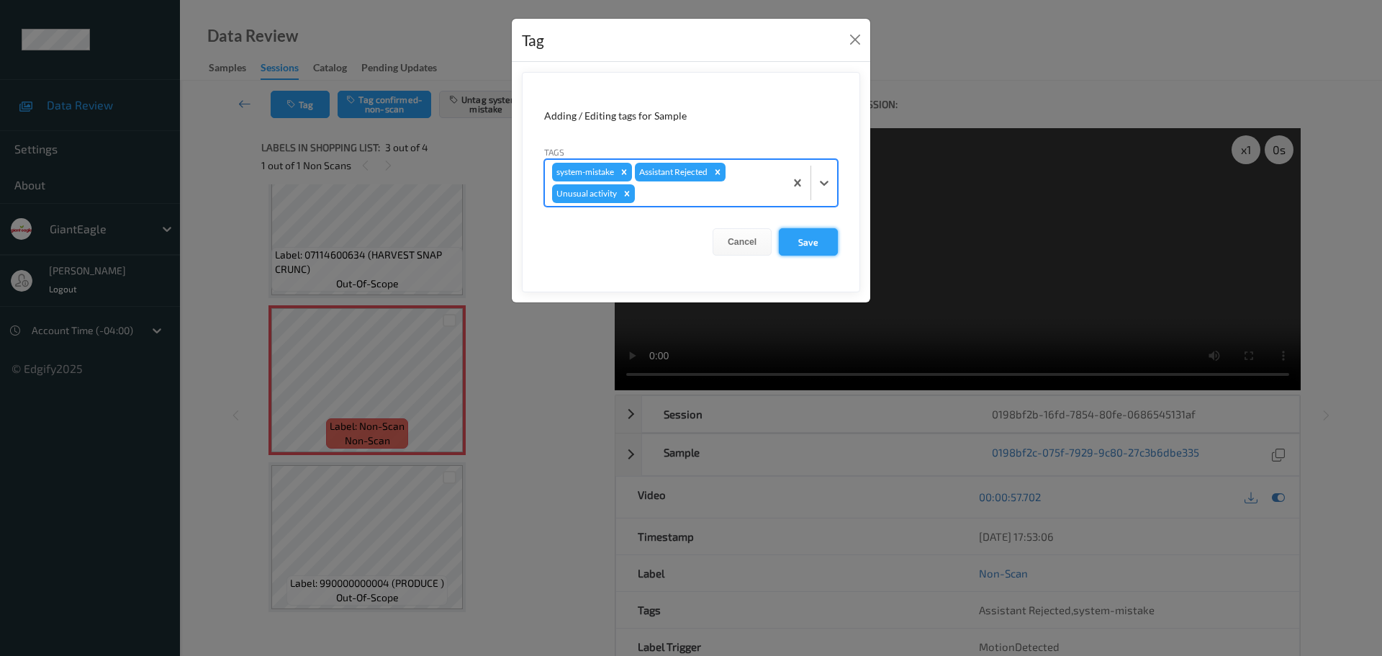
click at [802, 235] on button "Save" at bounding box center [808, 241] width 59 height 27
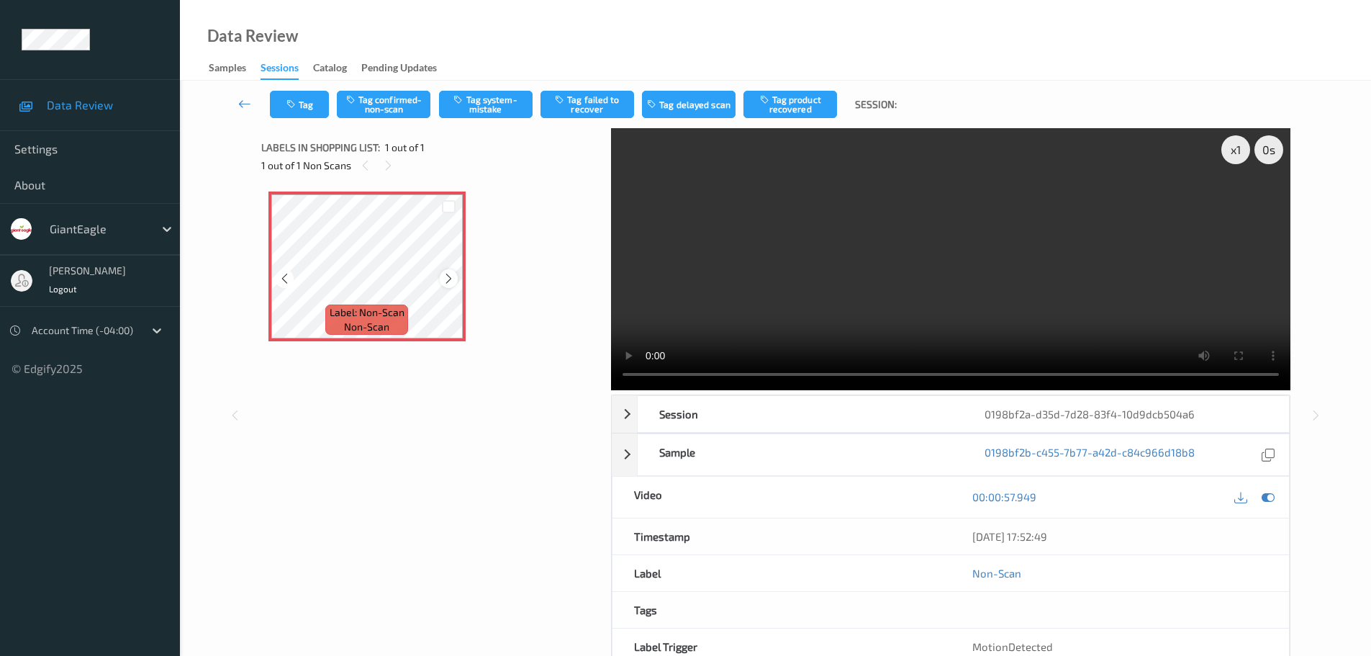
click at [441, 276] on div at bounding box center [449, 278] width 18 height 18
click at [442, 276] on div at bounding box center [449, 278] width 18 height 18
click at [443, 276] on icon at bounding box center [449, 278] width 12 height 13
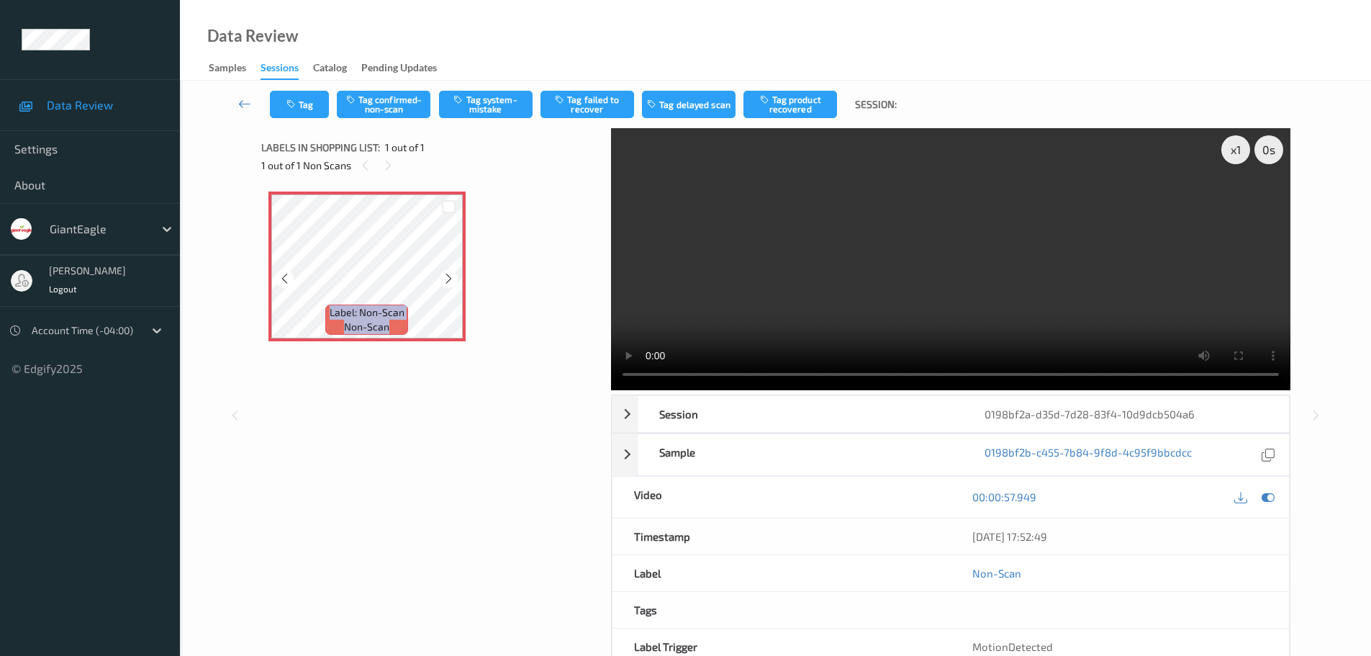
click at [443, 276] on icon at bounding box center [449, 278] width 12 height 13
click at [447, 283] on icon at bounding box center [449, 278] width 12 height 13
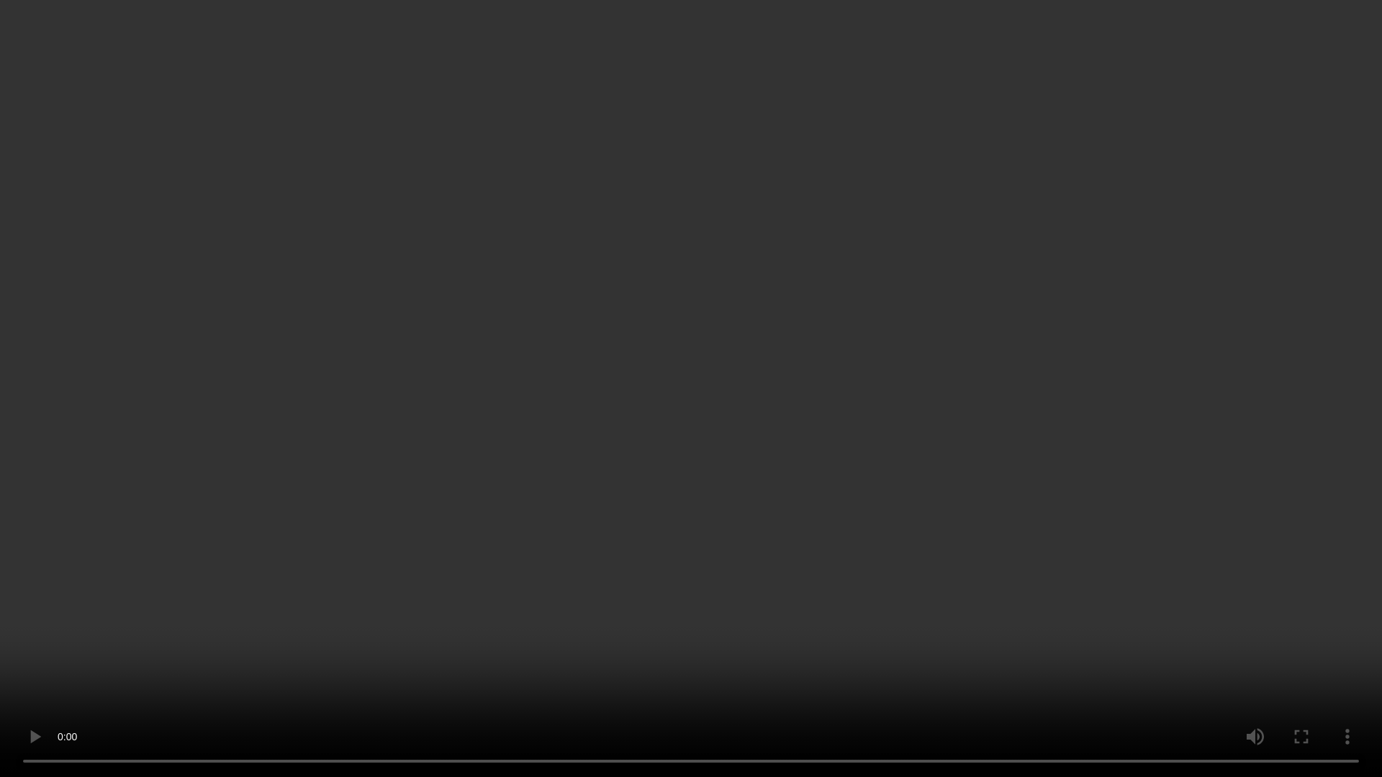
click at [1218, 655] on video at bounding box center [691, 388] width 1382 height 777
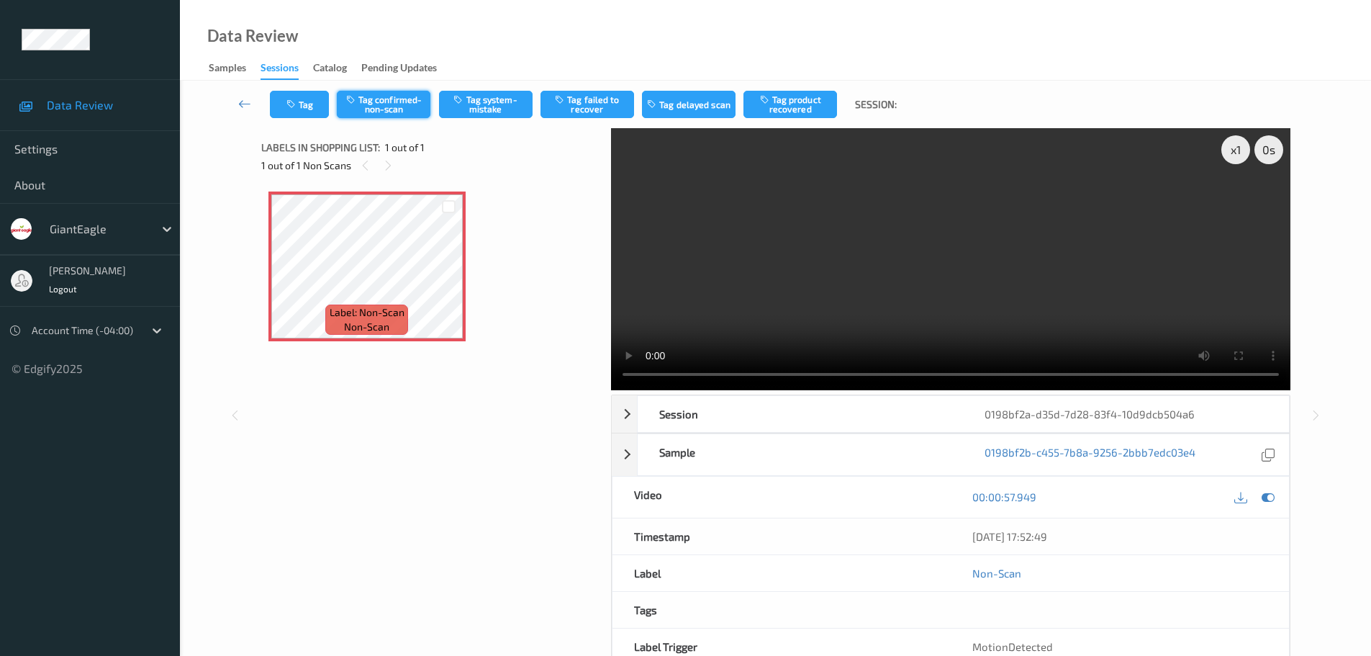
click at [394, 110] on button "Tag confirmed-non-scan" at bounding box center [384, 104] width 94 height 27
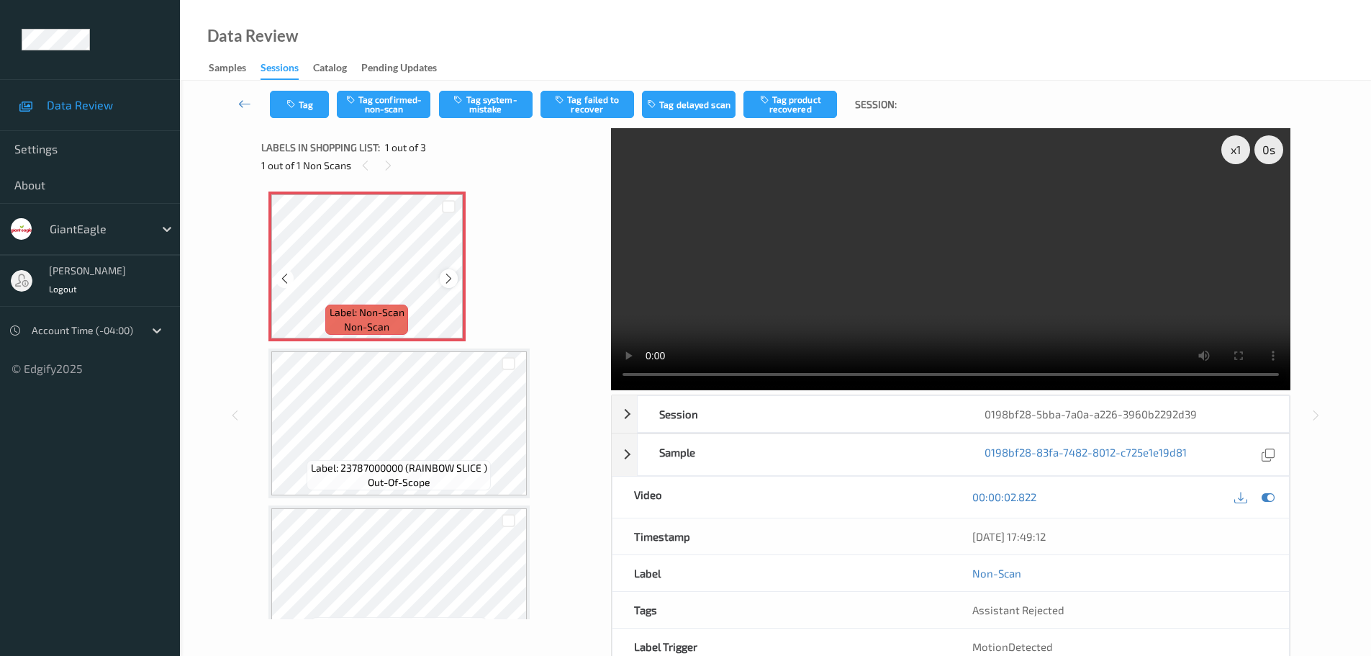
click at [454, 274] on icon at bounding box center [449, 278] width 12 height 13
click at [451, 279] on icon at bounding box center [449, 278] width 12 height 13
click at [448, 279] on icon at bounding box center [449, 278] width 12 height 13
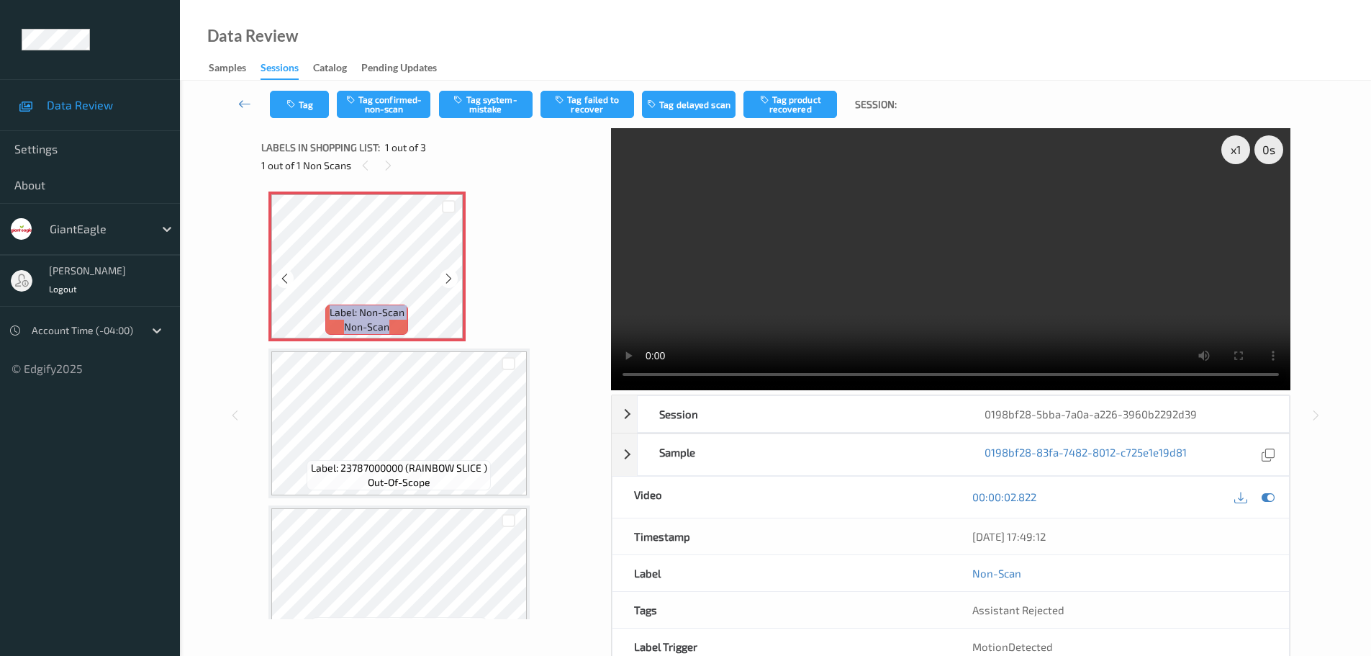
click at [448, 279] on icon at bounding box center [449, 278] width 12 height 13
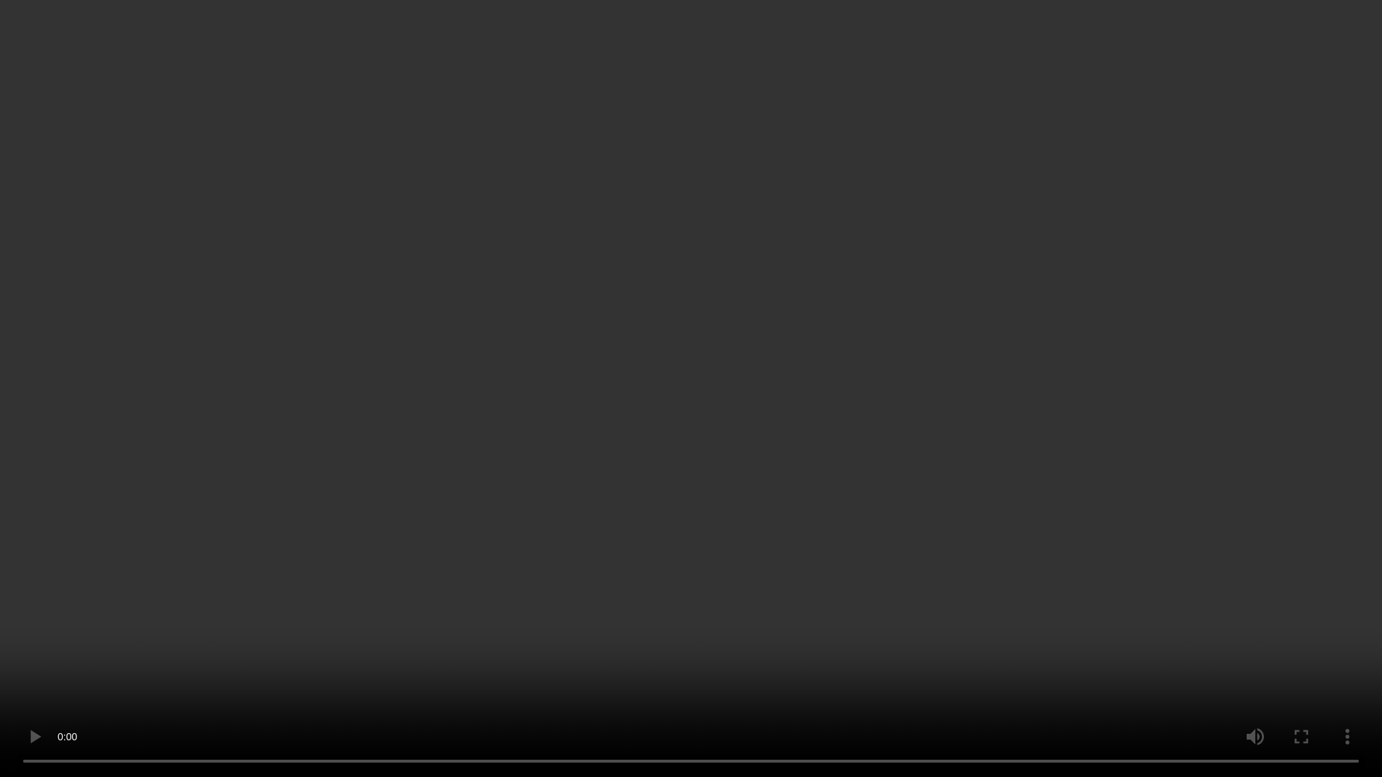
click at [6, 655] on video at bounding box center [691, 388] width 1382 height 777
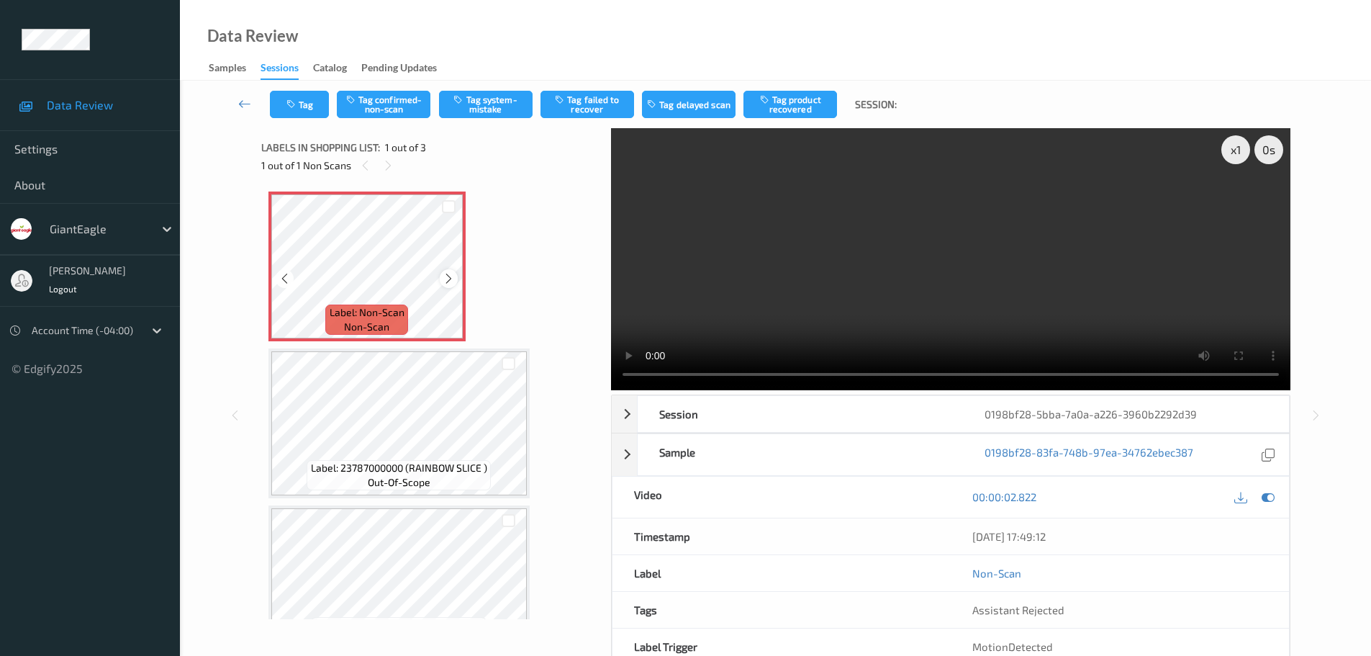
click at [442, 279] on div at bounding box center [449, 278] width 18 height 18
click at [451, 279] on icon at bounding box center [449, 278] width 12 height 13
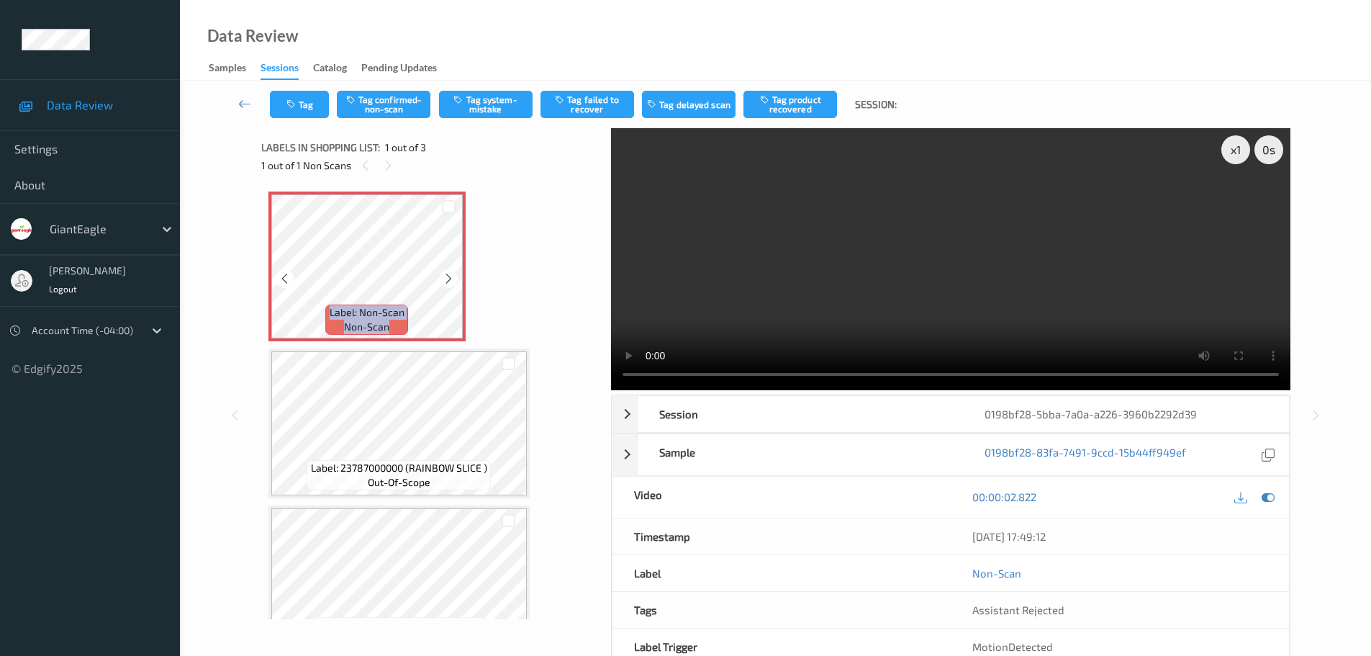
click at [451, 279] on icon at bounding box center [449, 278] width 12 height 13
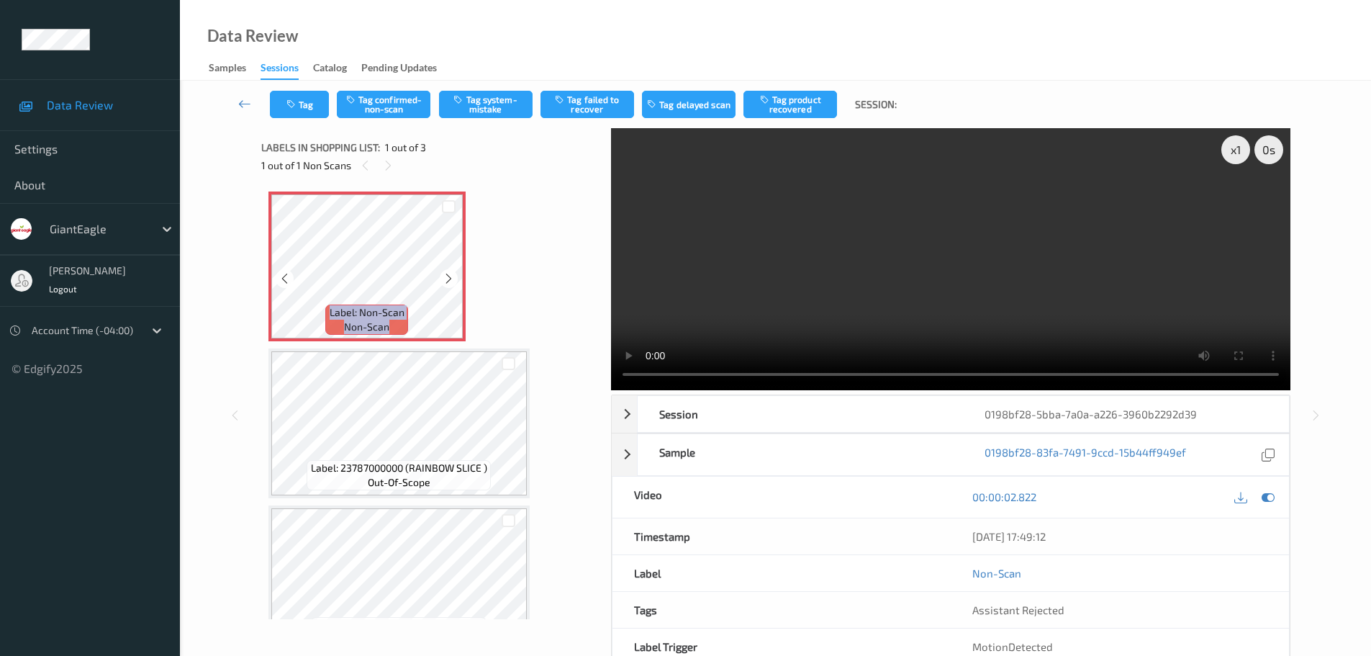
click at [451, 279] on icon at bounding box center [449, 278] width 12 height 13
click at [446, 281] on icon at bounding box center [449, 278] width 12 height 13
click at [445, 280] on icon at bounding box center [449, 278] width 12 height 13
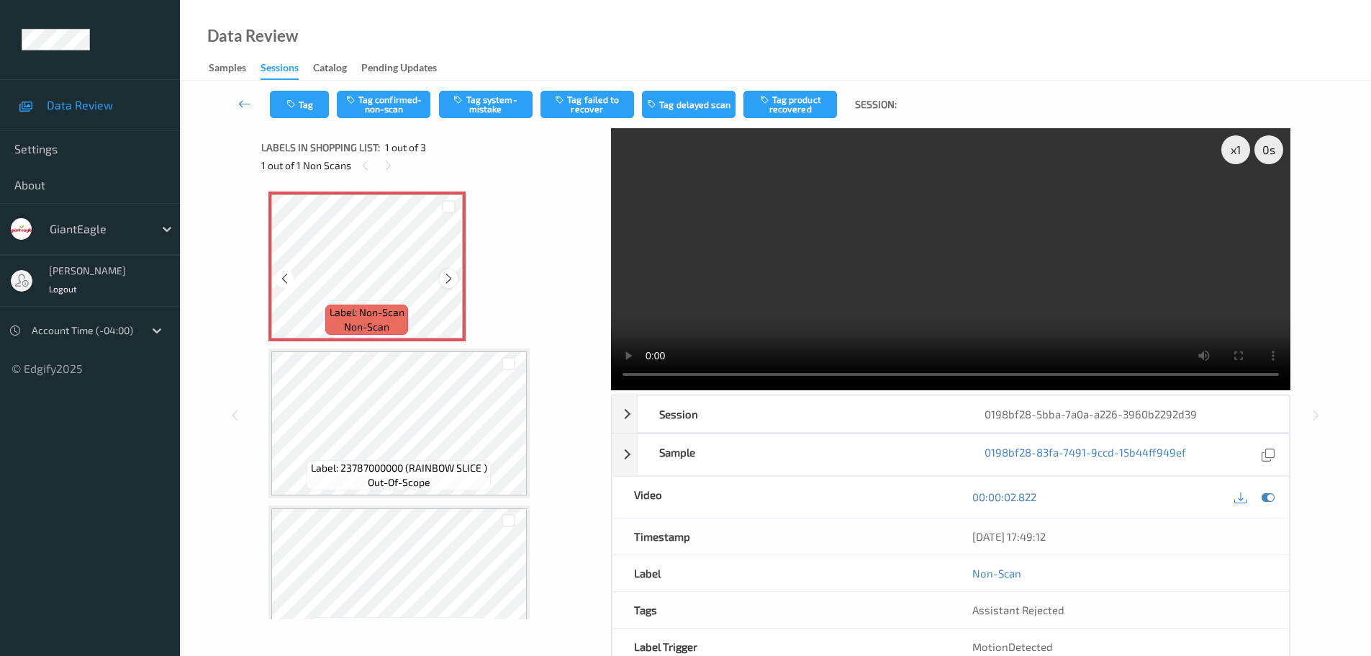
click at [447, 281] on icon at bounding box center [449, 278] width 12 height 13
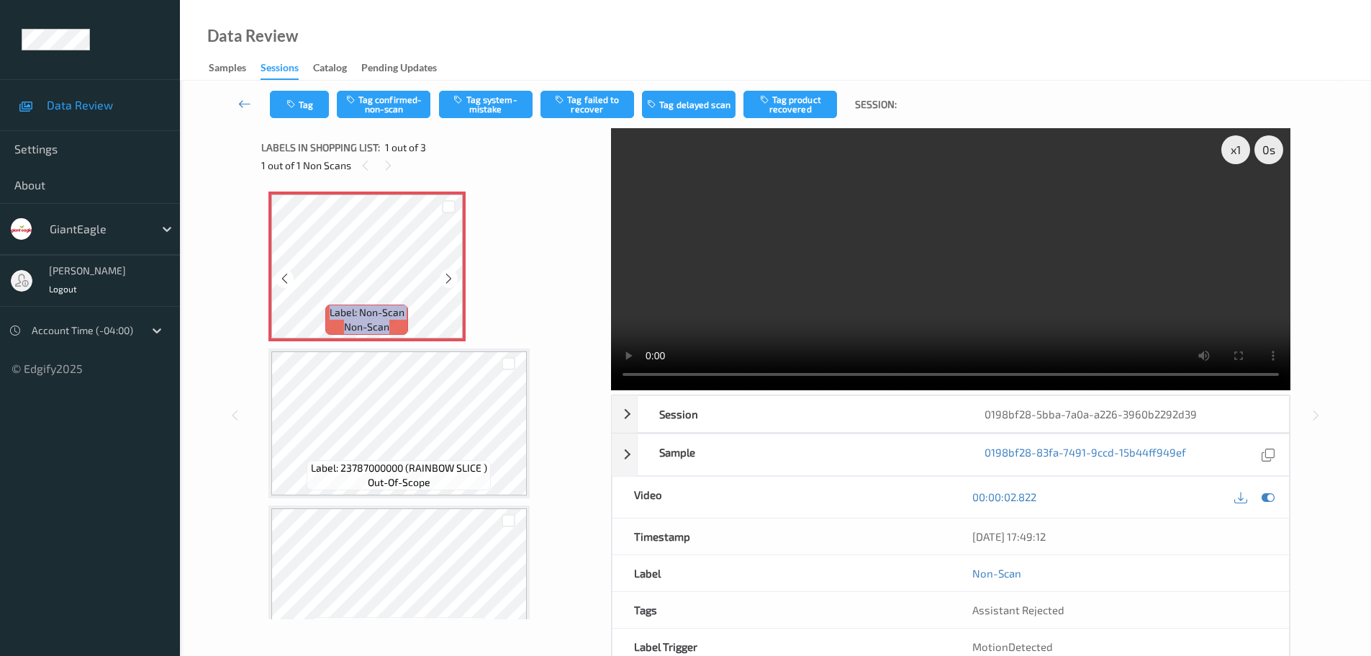
click at [447, 281] on icon at bounding box center [449, 278] width 12 height 13
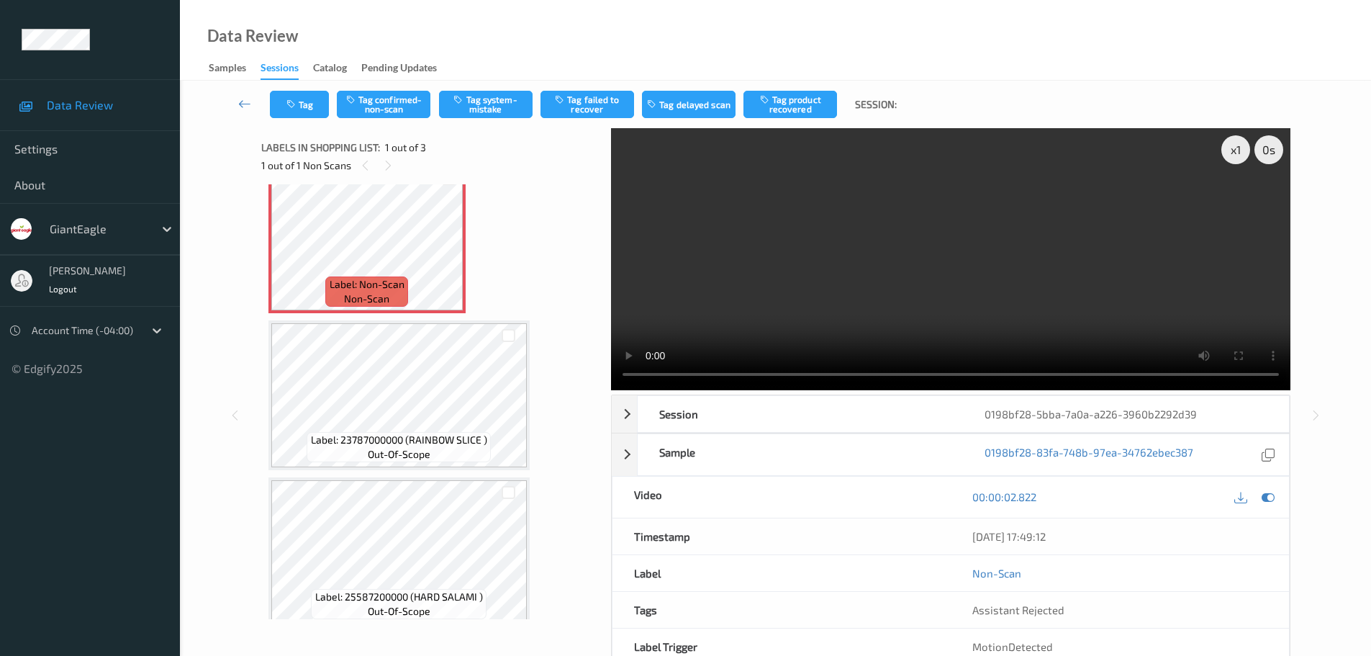
scroll to position [43, 0]
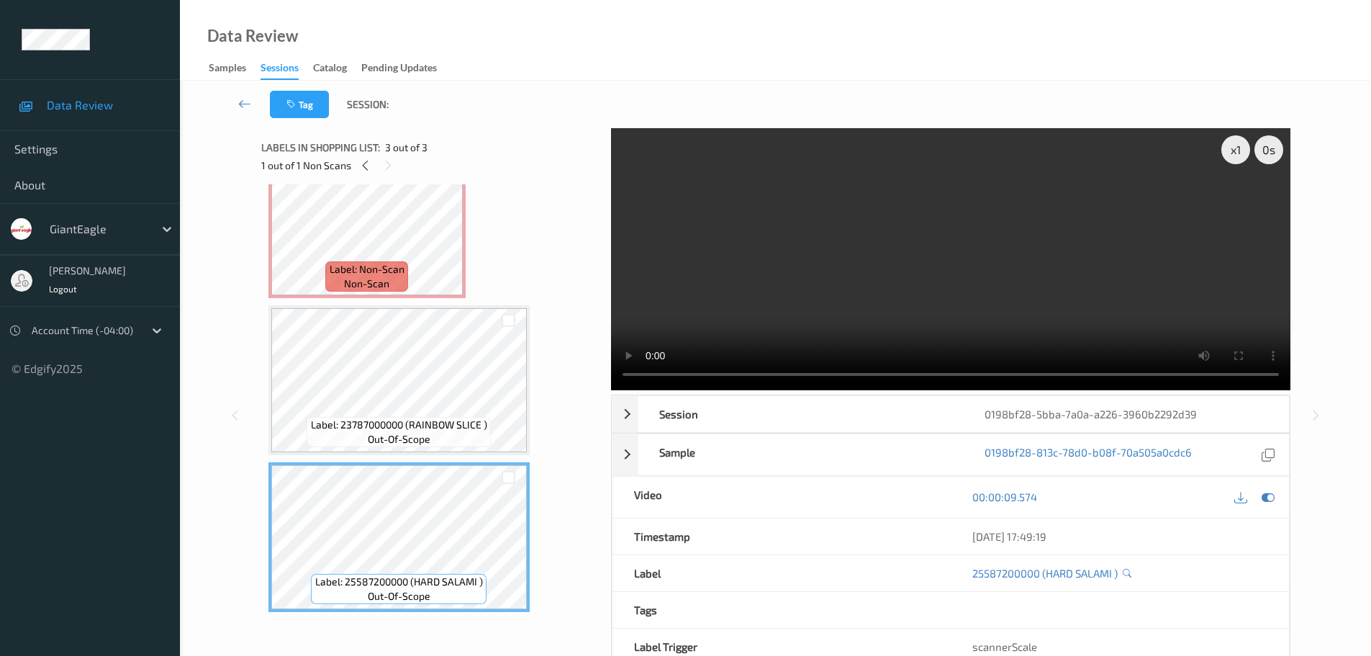
click at [415, 446] on span "out-of-scope" at bounding box center [399, 439] width 63 height 14
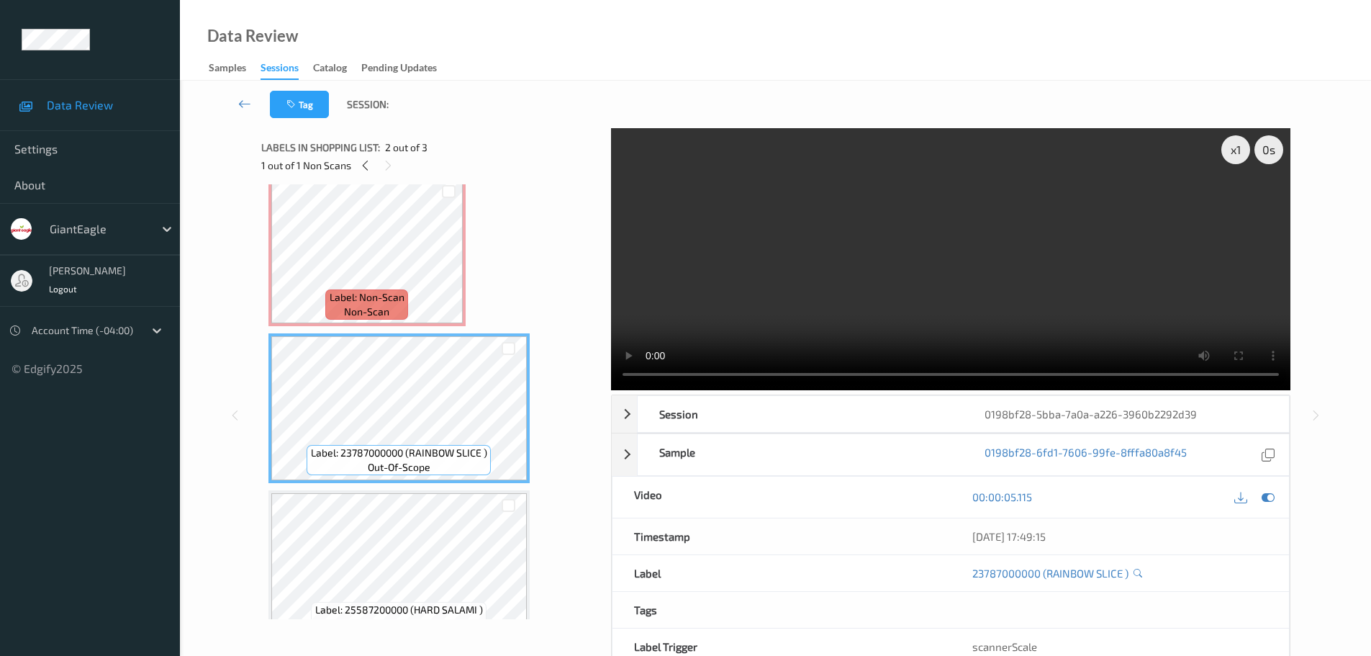
scroll to position [0, 0]
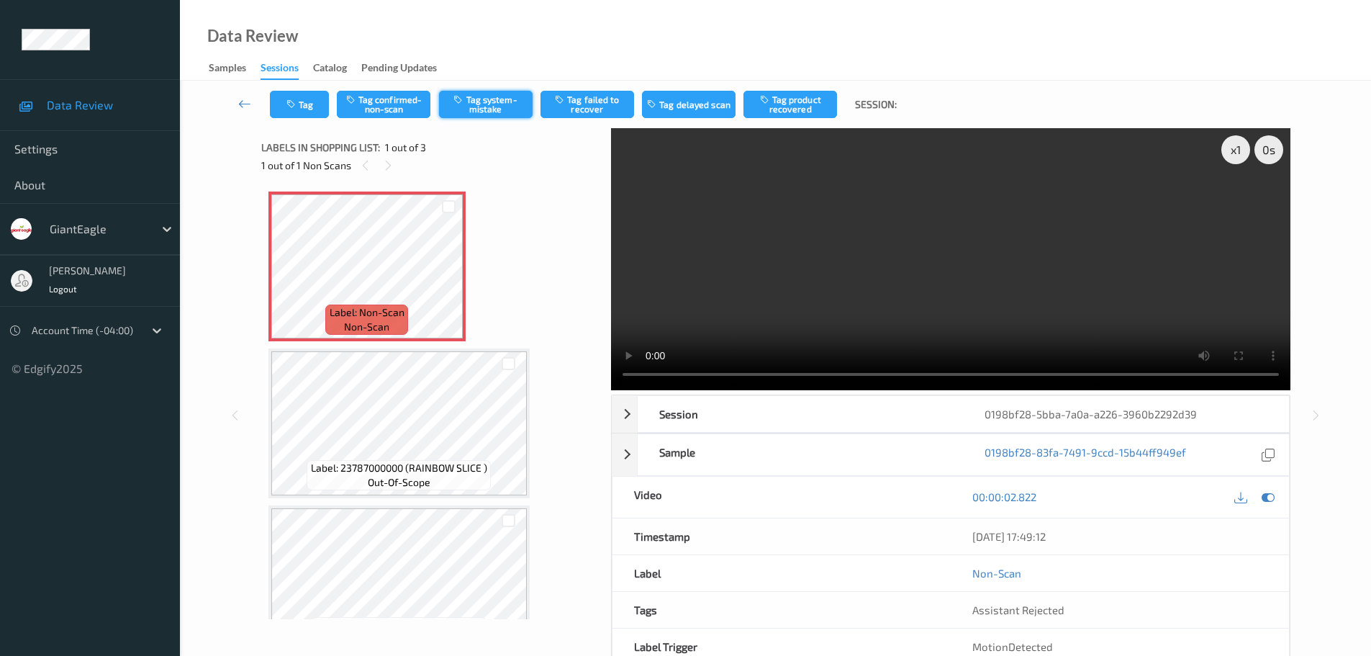
click at [471, 107] on button "Tag system-mistake" at bounding box center [486, 104] width 94 height 27
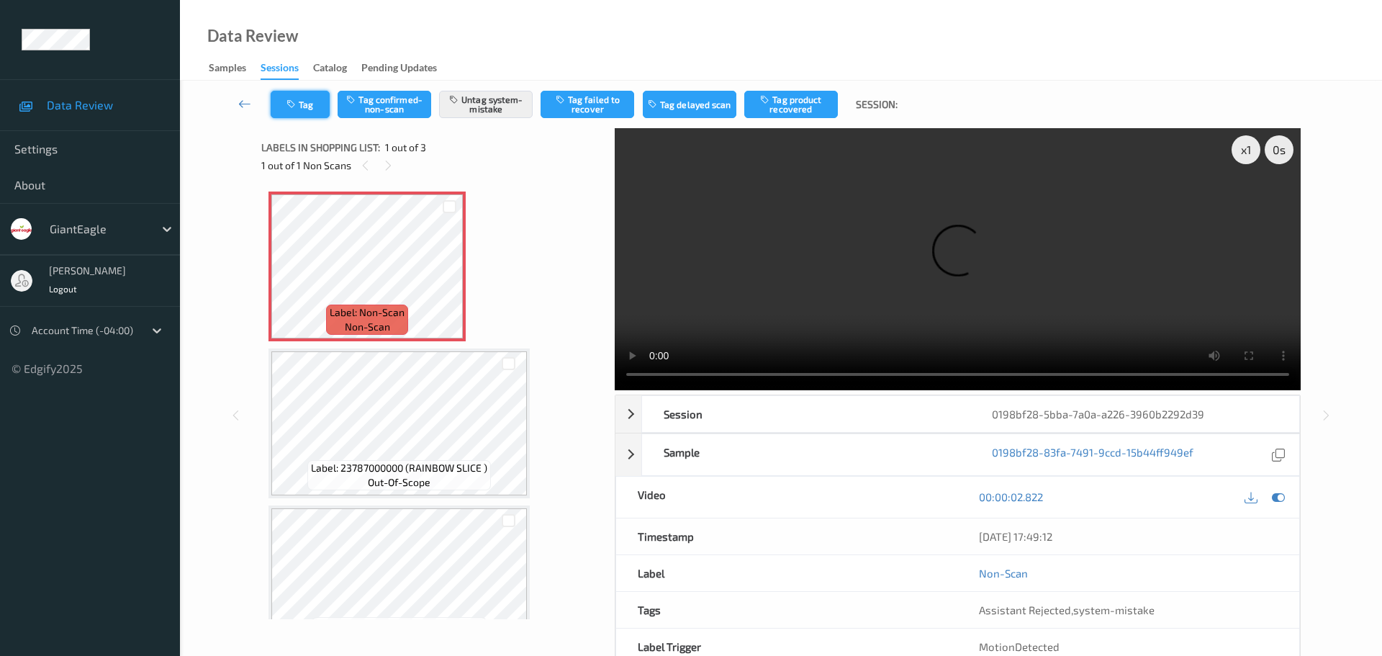
click at [307, 105] on button "Tag" at bounding box center [300, 104] width 59 height 27
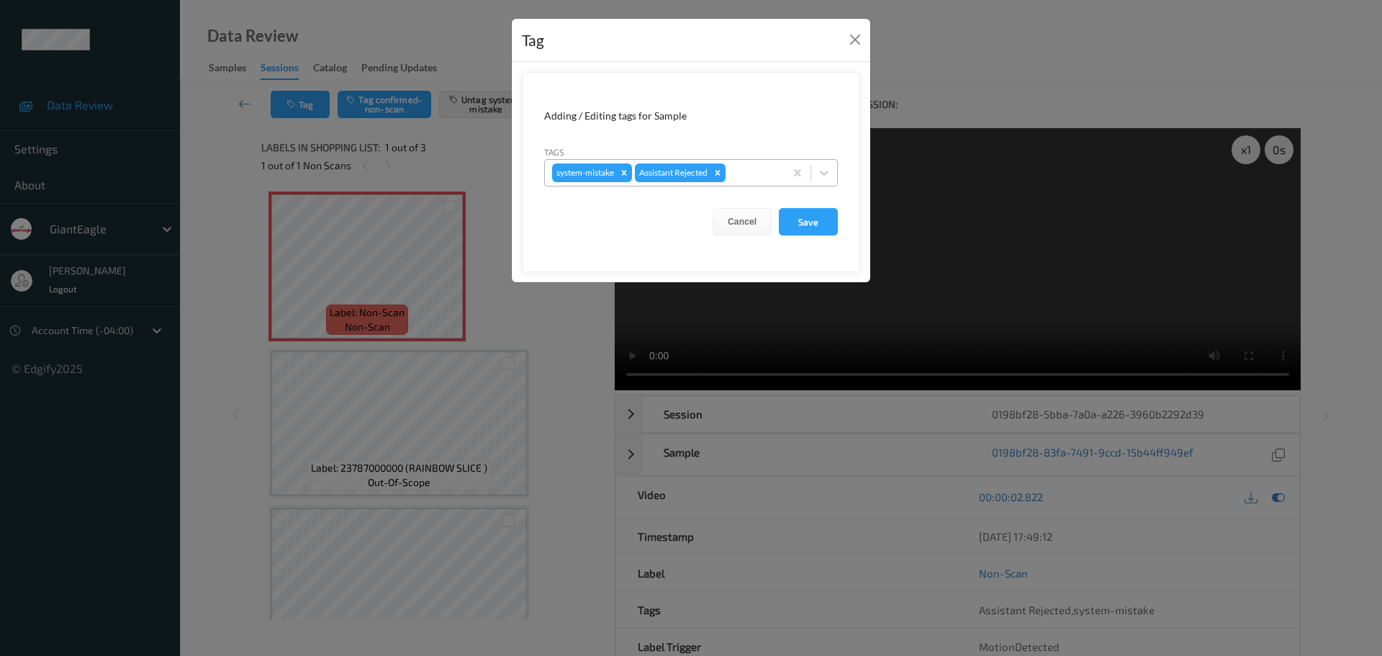
click at [746, 174] on div at bounding box center [752, 172] width 49 height 17
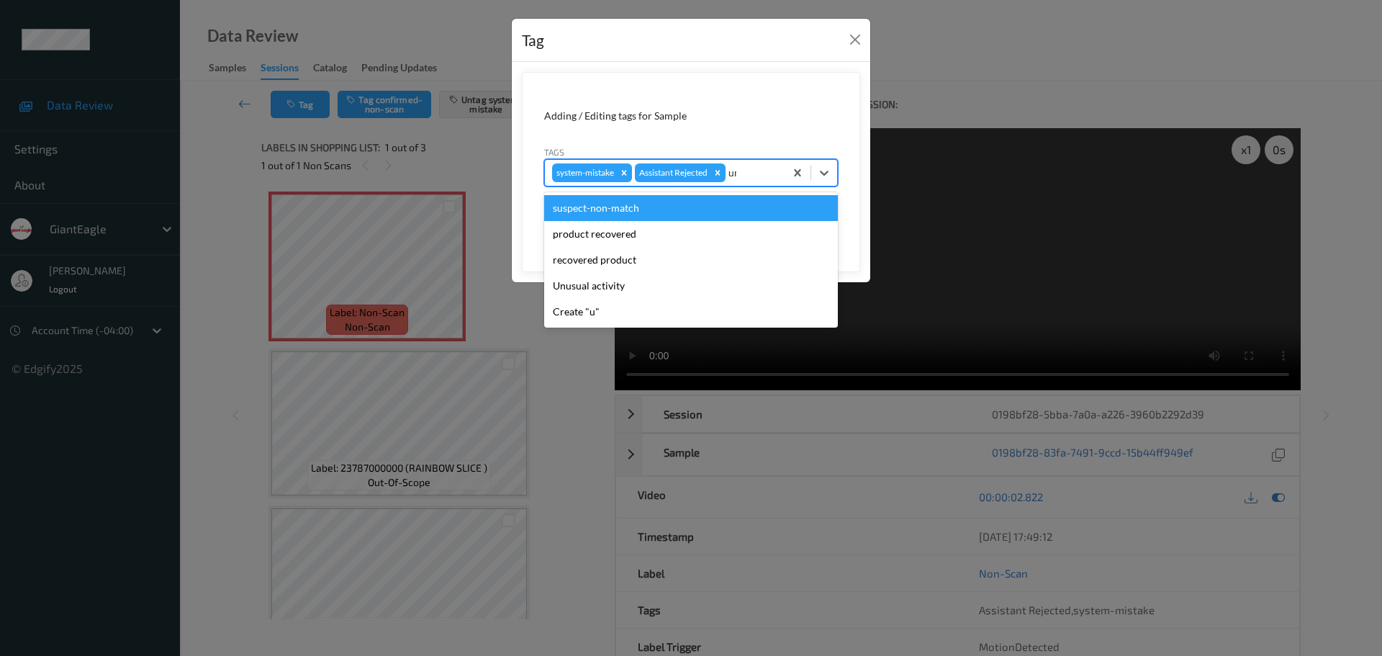
type input "unu"
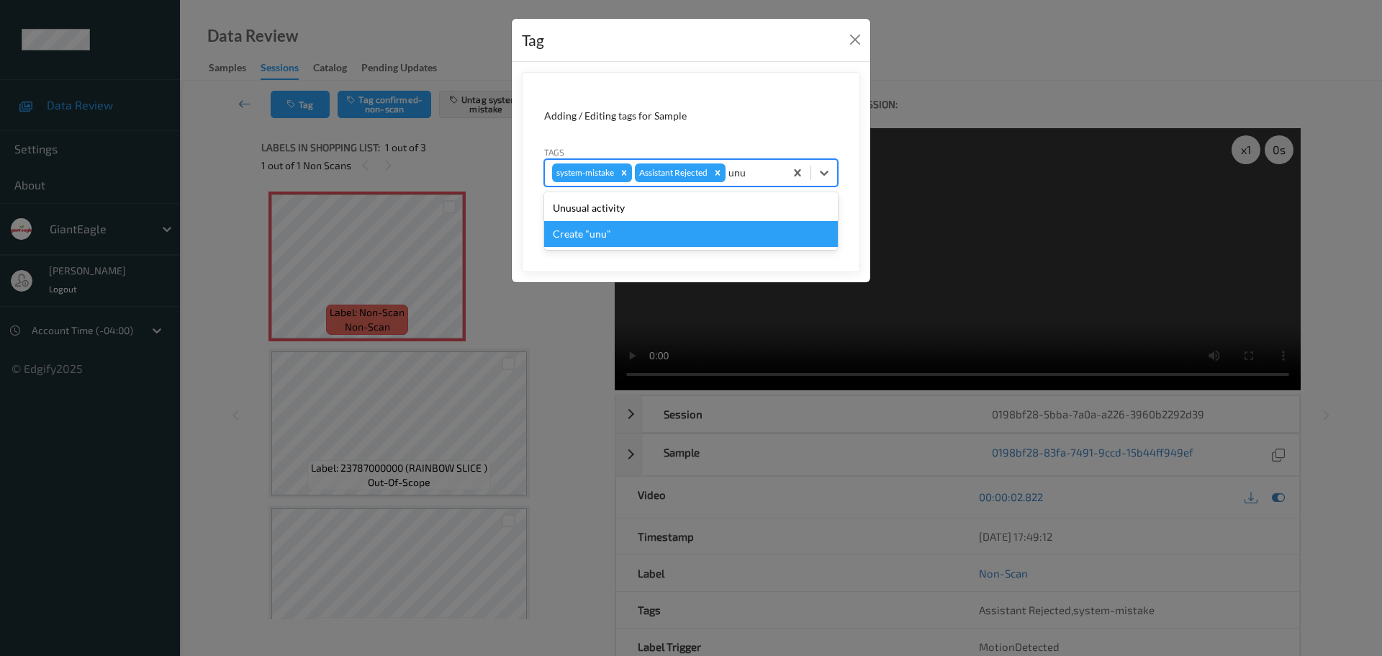
click at [646, 214] on div "Unusual activity" at bounding box center [691, 208] width 294 height 26
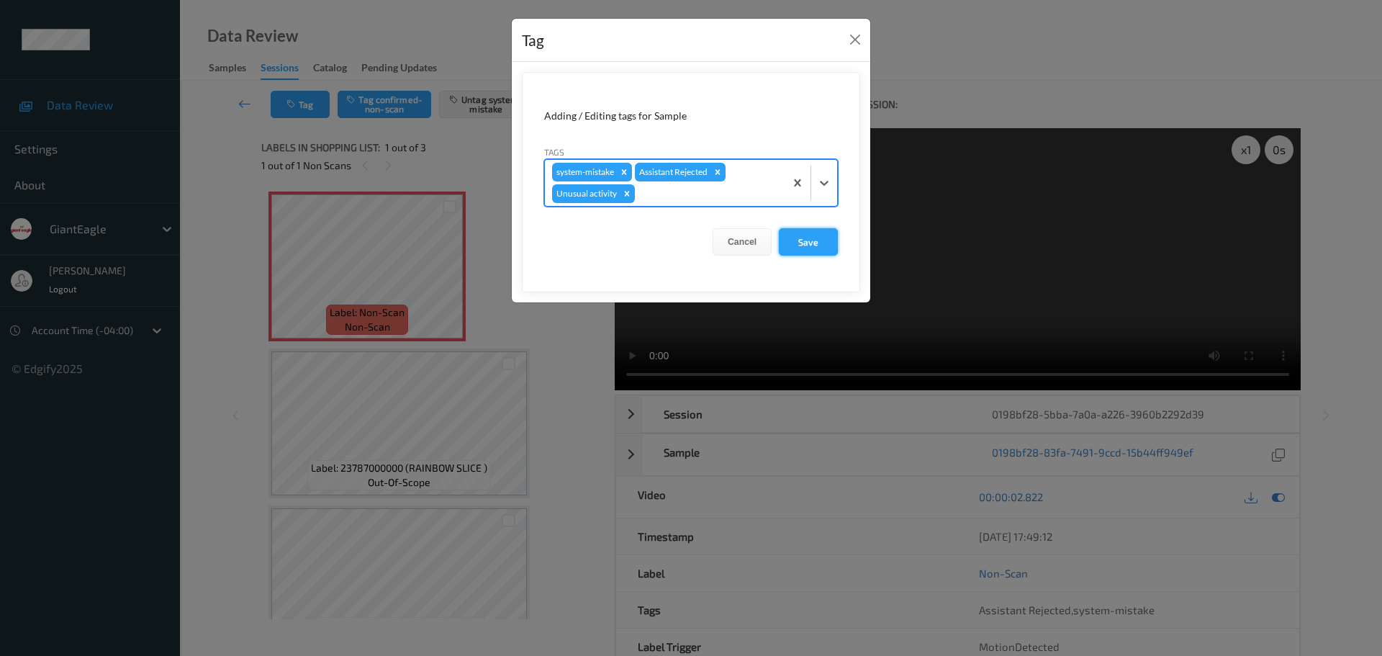
click at [830, 248] on button "Save" at bounding box center [808, 241] width 59 height 27
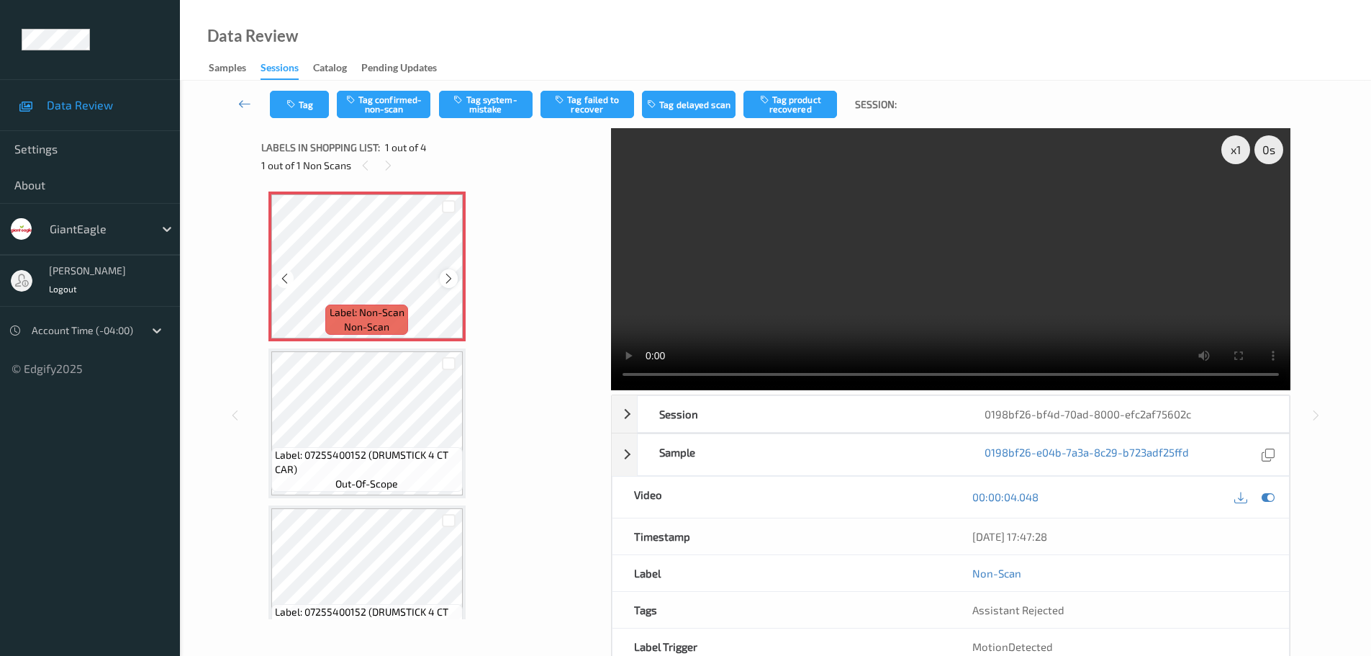
click at [448, 275] on icon at bounding box center [449, 278] width 12 height 13
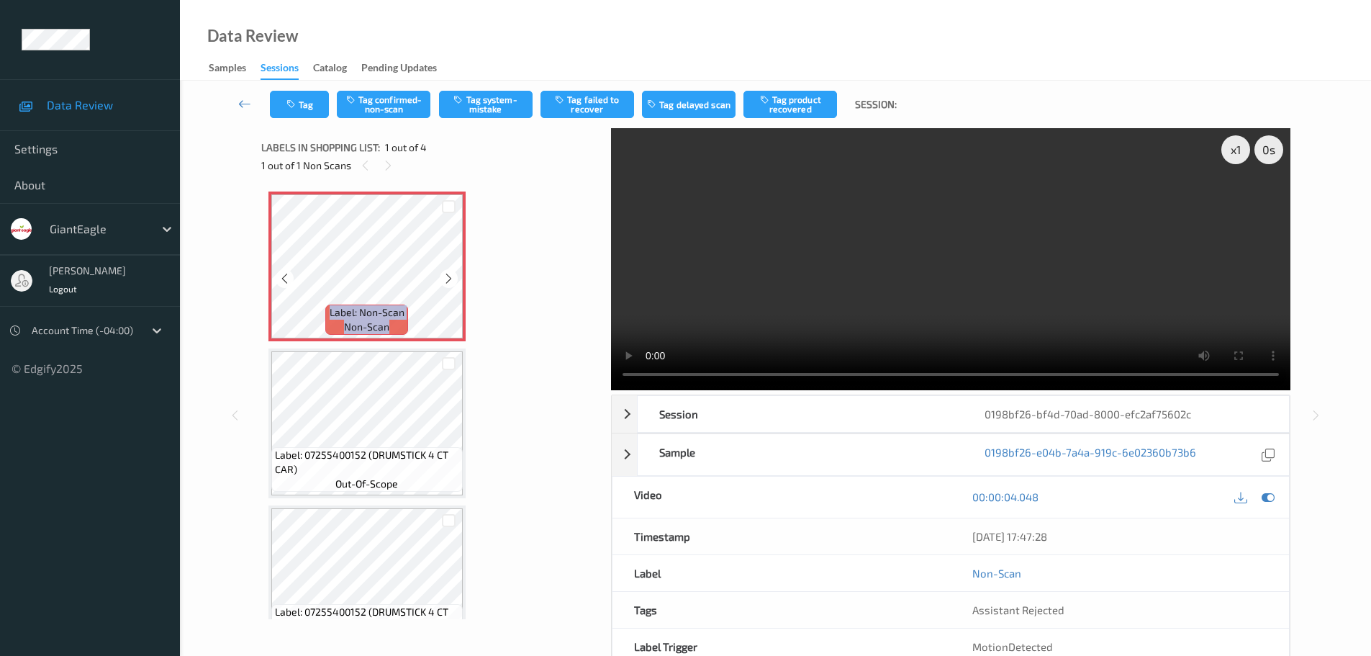
click at [448, 275] on icon at bounding box center [449, 278] width 12 height 13
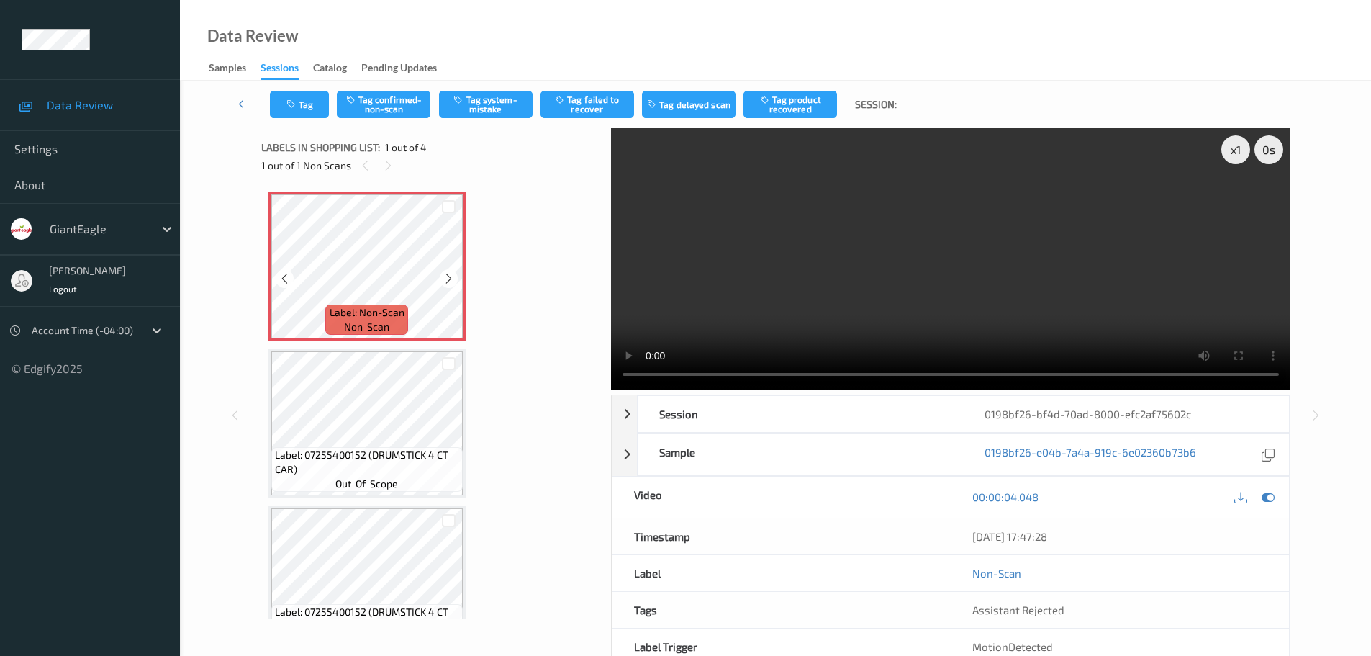
click at [448, 275] on icon at bounding box center [449, 278] width 12 height 13
click at [449, 276] on icon at bounding box center [449, 278] width 12 height 13
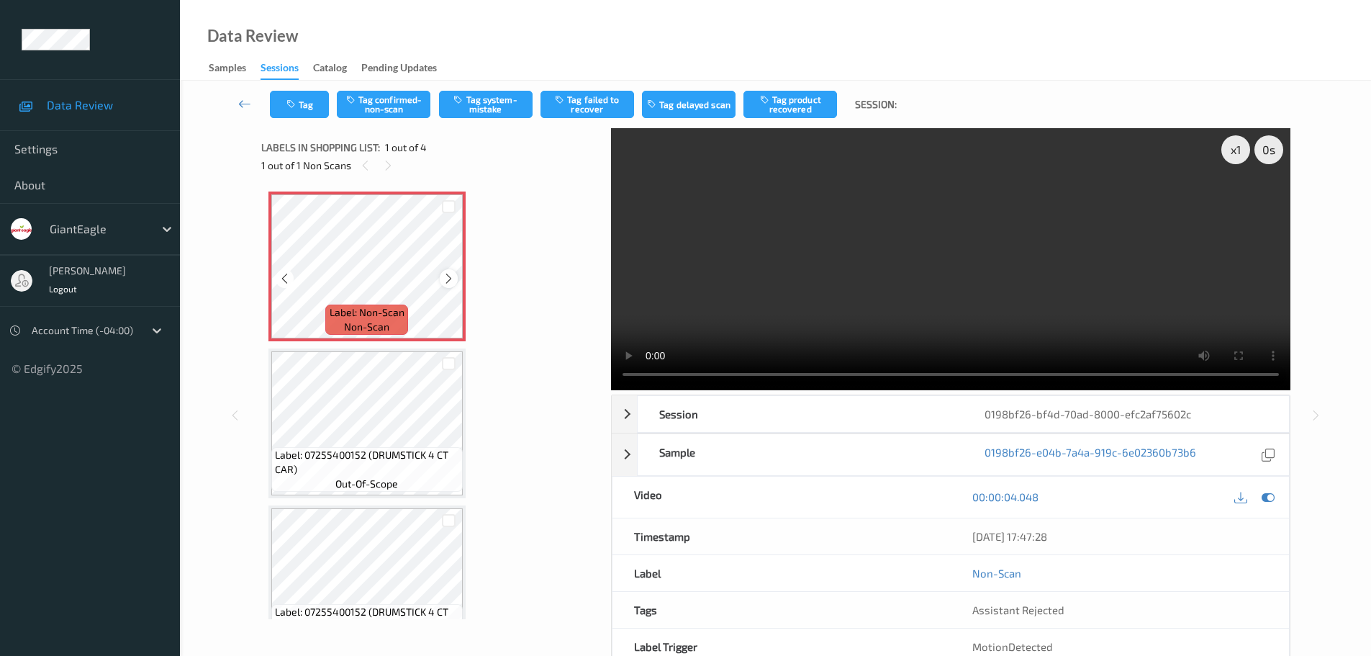
click at [444, 280] on icon at bounding box center [449, 278] width 12 height 13
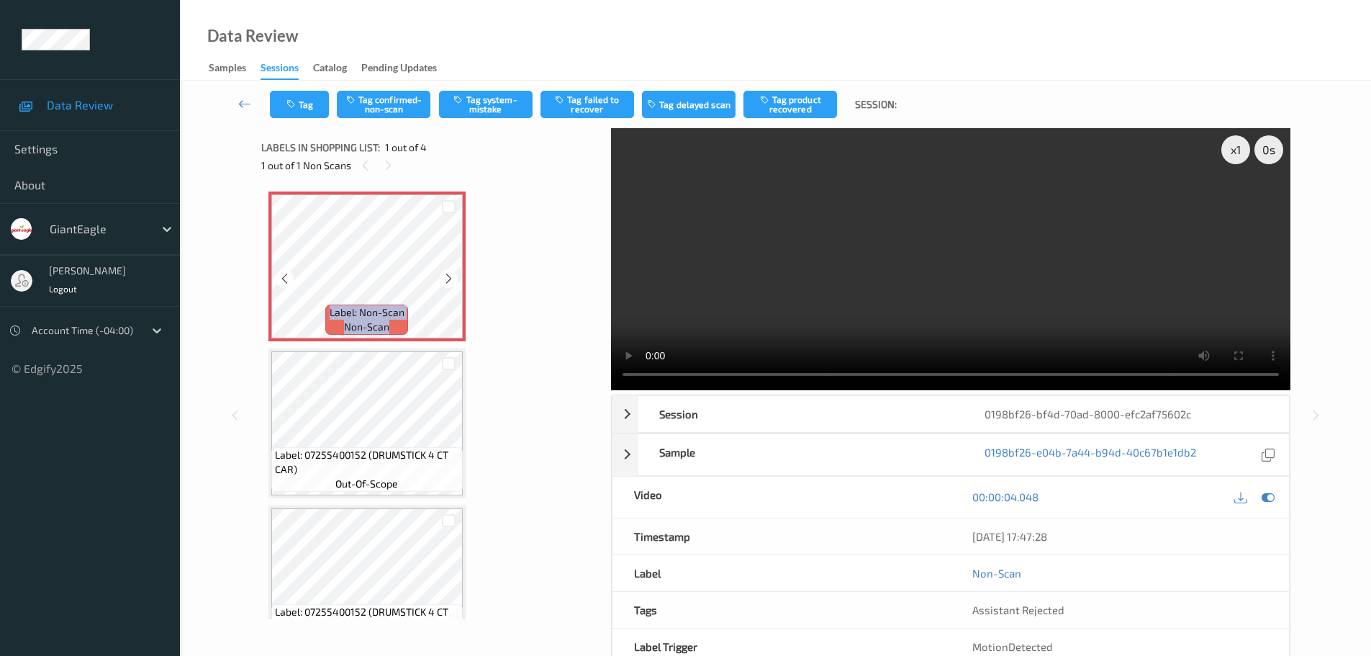
click at [444, 280] on icon at bounding box center [449, 278] width 12 height 13
click at [509, 104] on button "Tag system-mistake" at bounding box center [486, 104] width 94 height 27
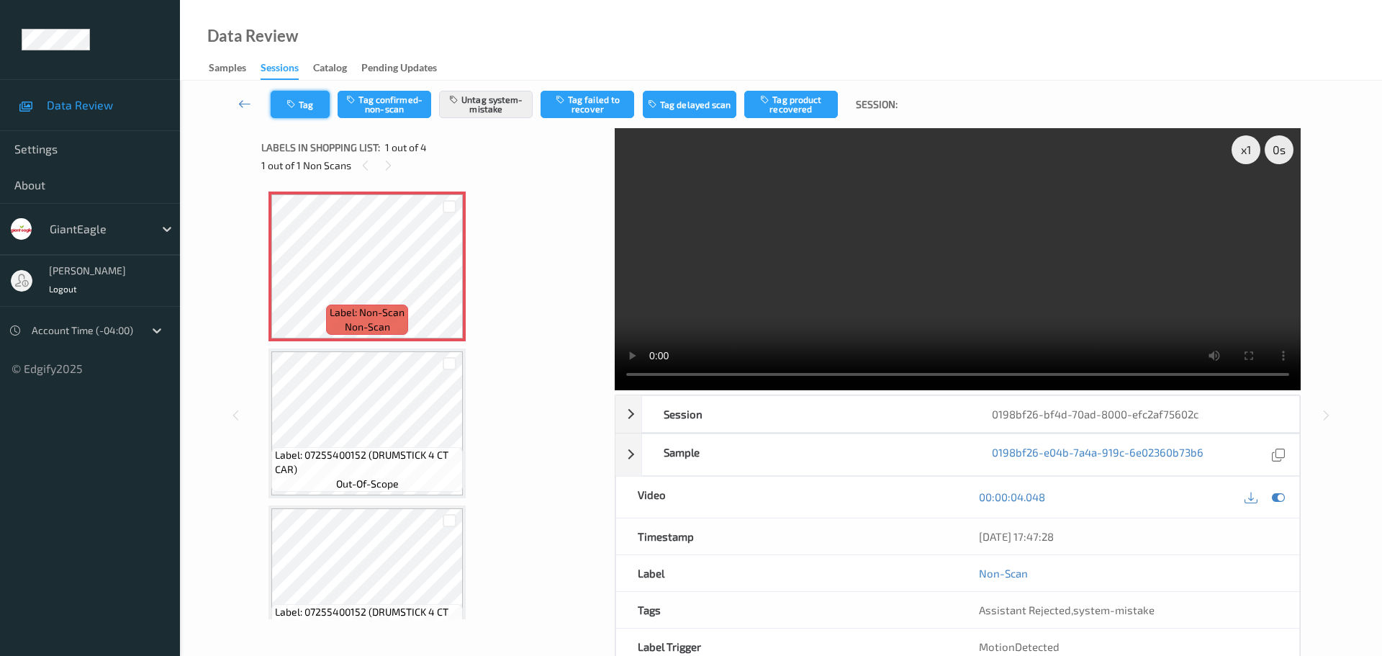
click at [311, 113] on button "Tag" at bounding box center [300, 104] width 59 height 27
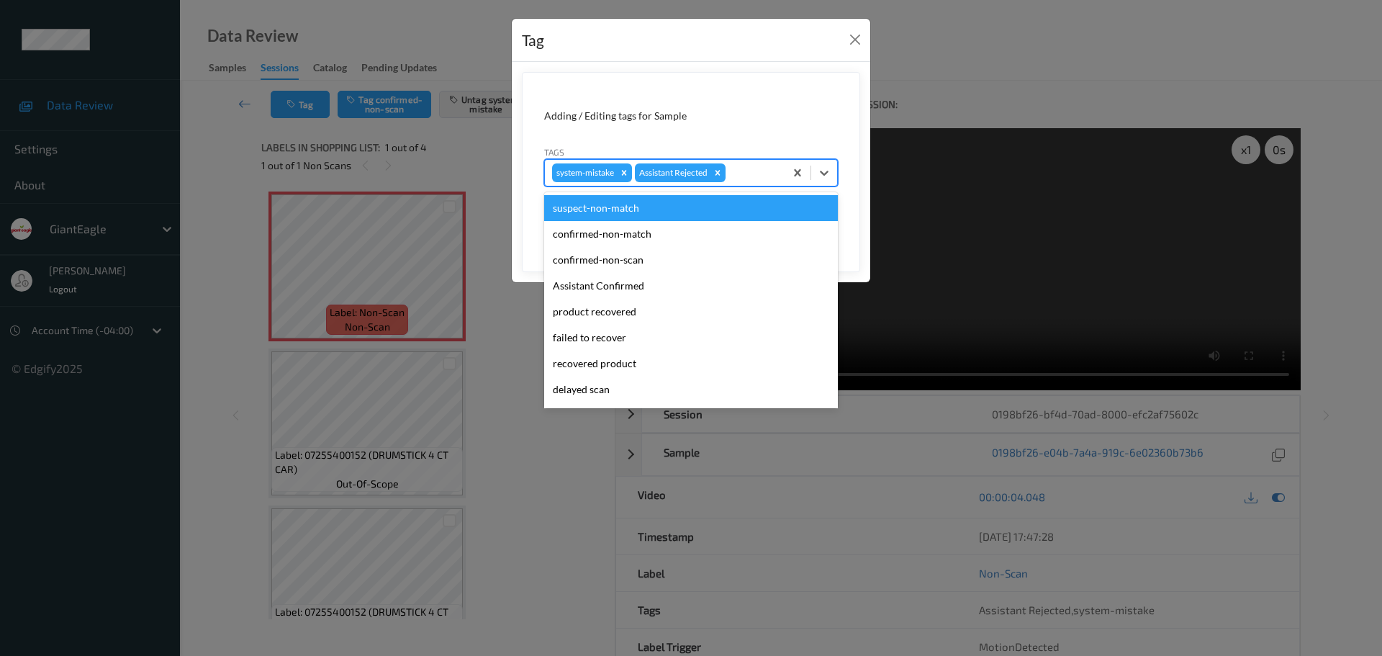
click at [745, 174] on div at bounding box center [752, 172] width 49 height 17
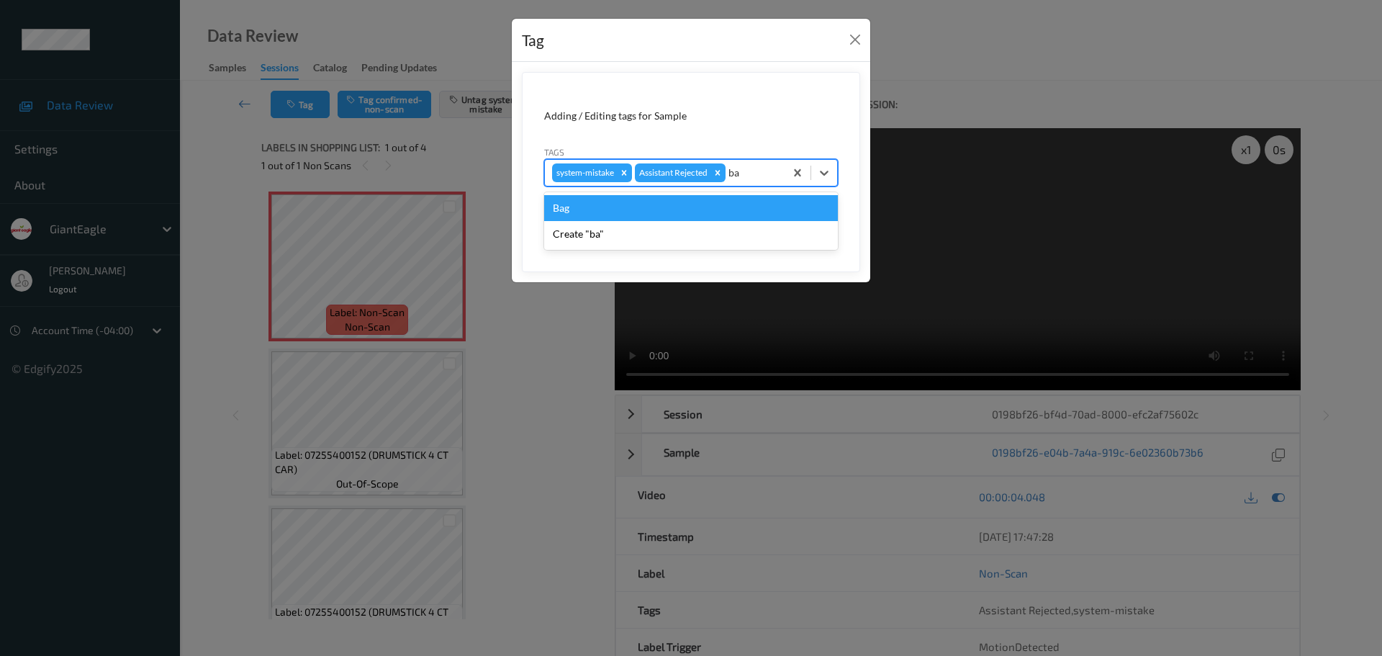
type input "bag"
click at [578, 206] on div "Bag" at bounding box center [691, 208] width 294 height 26
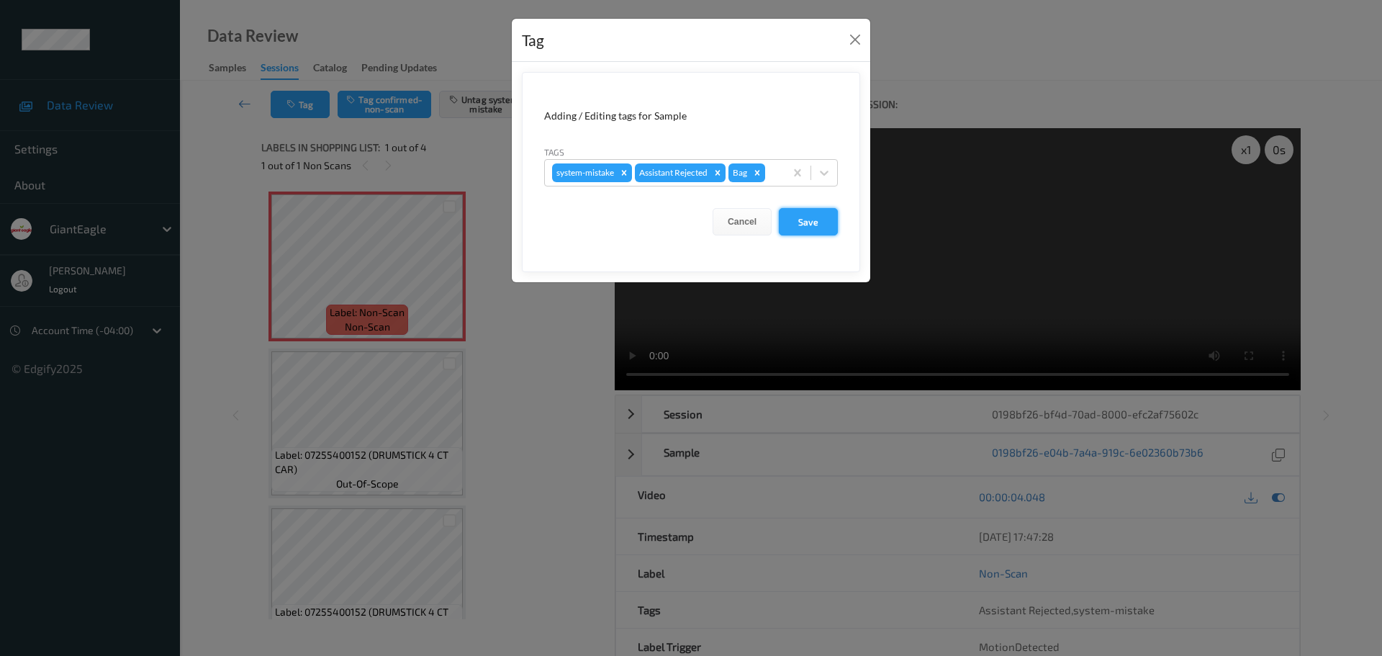
click at [833, 219] on button "Save" at bounding box center [808, 221] width 59 height 27
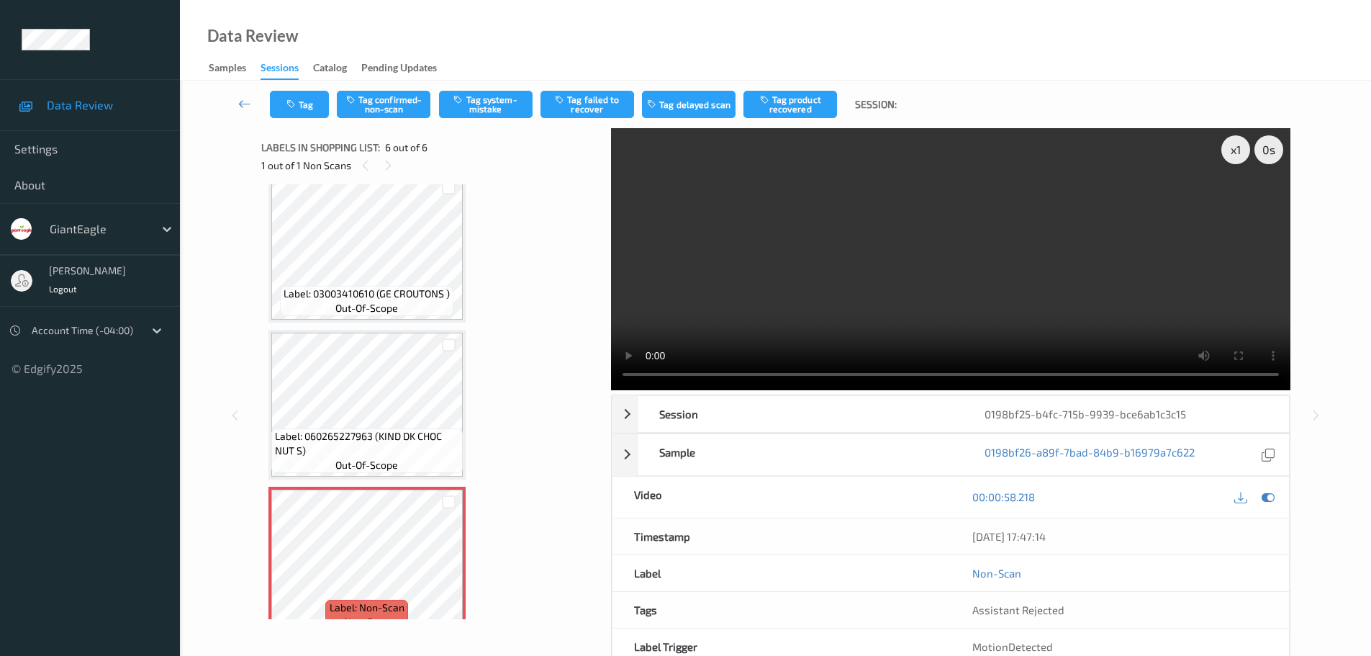
scroll to position [514, 0]
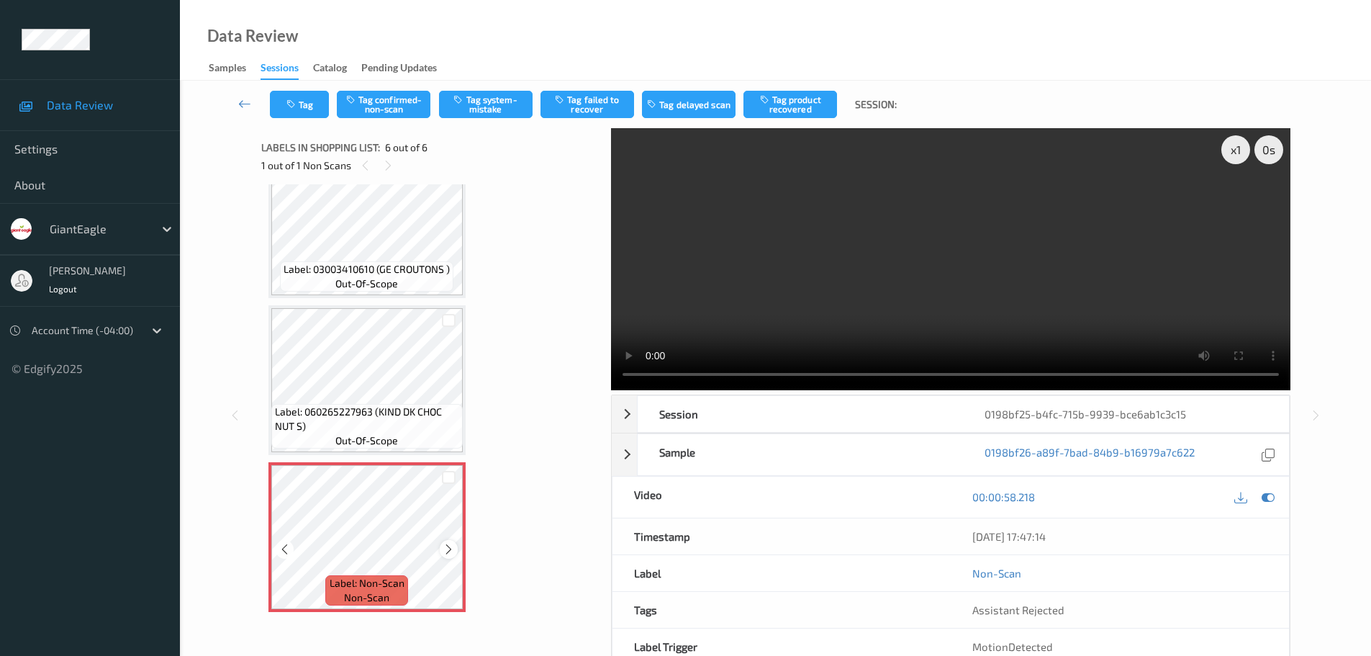
click at [451, 544] on icon at bounding box center [449, 549] width 12 height 13
click at [450, 544] on icon at bounding box center [449, 549] width 12 height 13
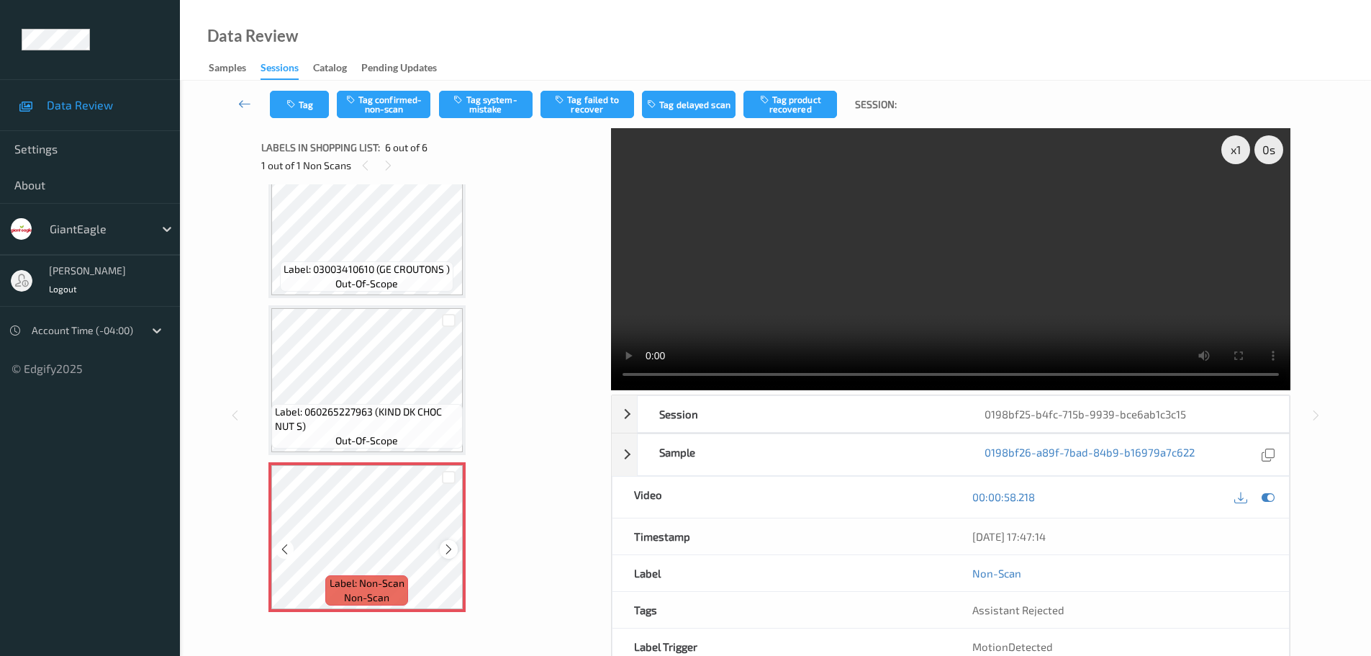
click at [444, 556] on div at bounding box center [449, 549] width 18 height 18
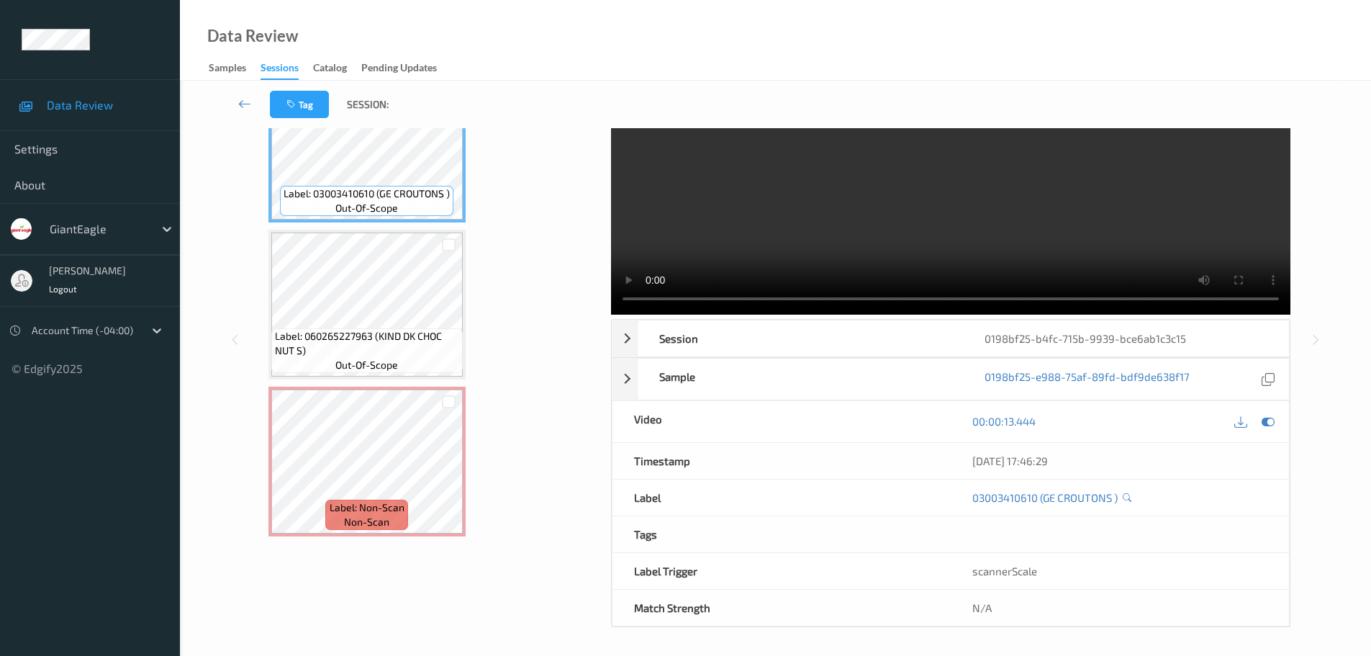
scroll to position [76, 0]
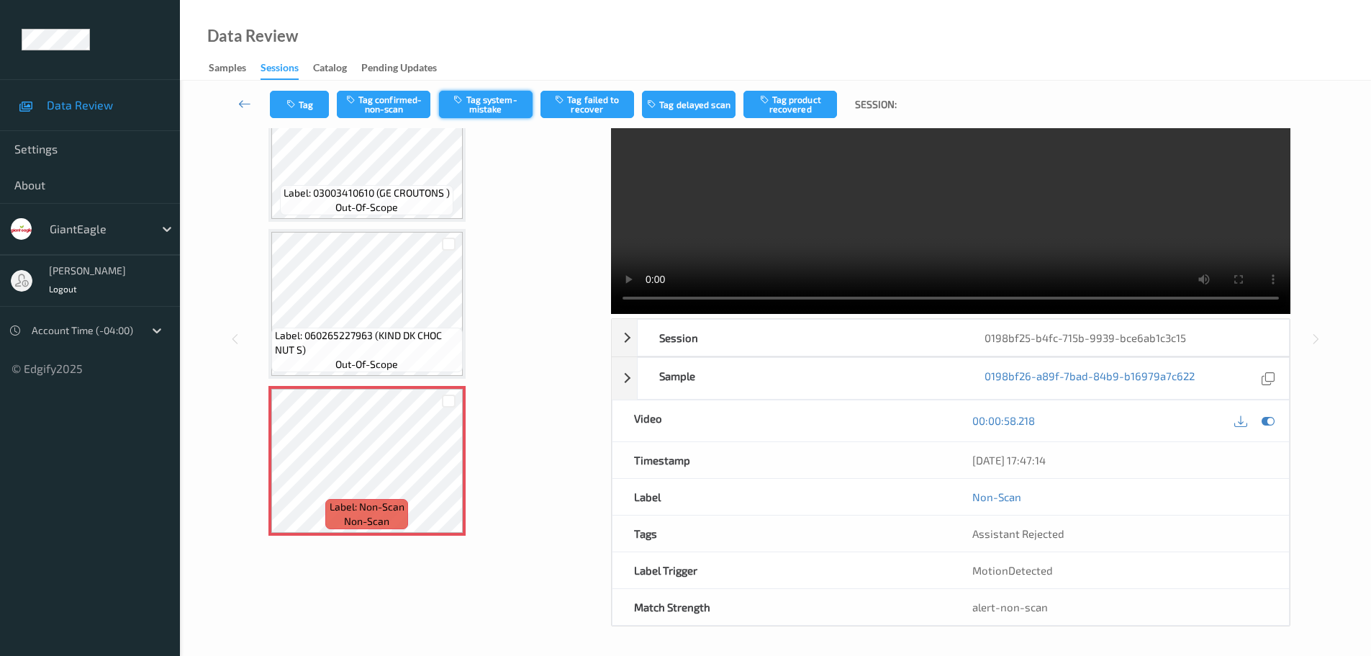
click at [494, 111] on button "Tag system-mistake" at bounding box center [486, 104] width 94 height 27
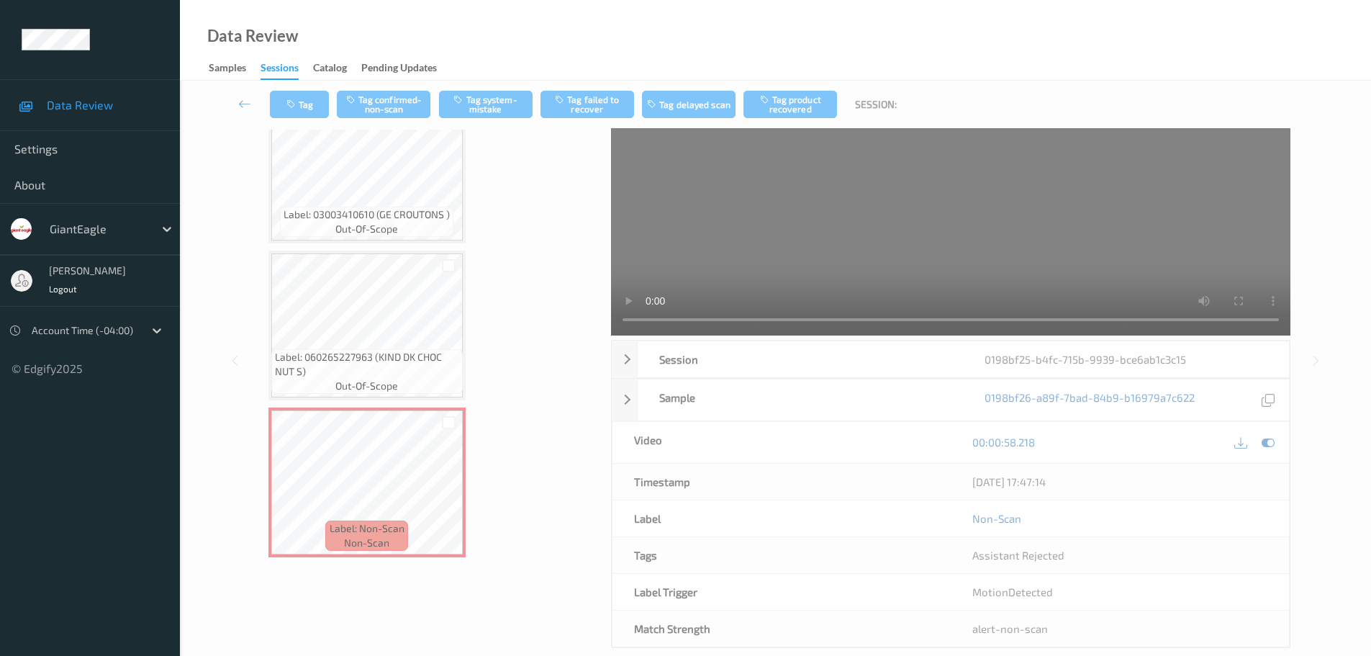
scroll to position [0, 0]
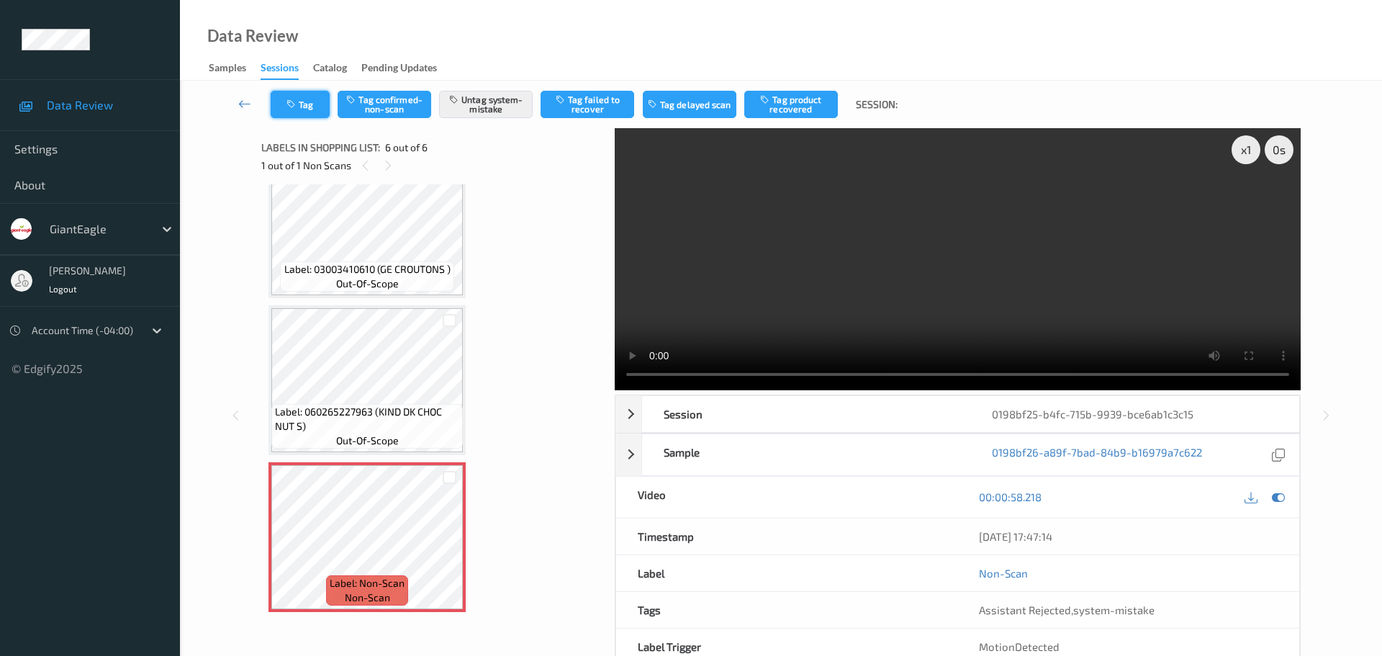
click at [317, 96] on button "Tag" at bounding box center [300, 104] width 59 height 27
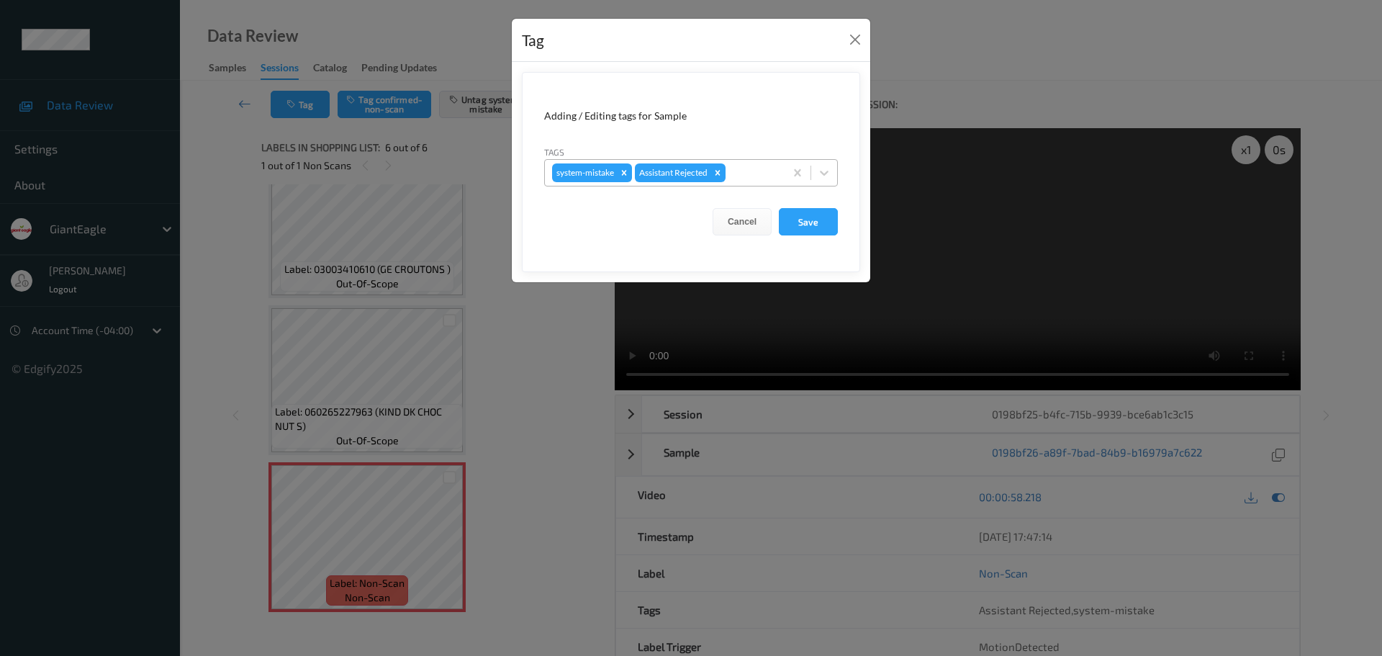
click at [744, 174] on div at bounding box center [752, 172] width 49 height 17
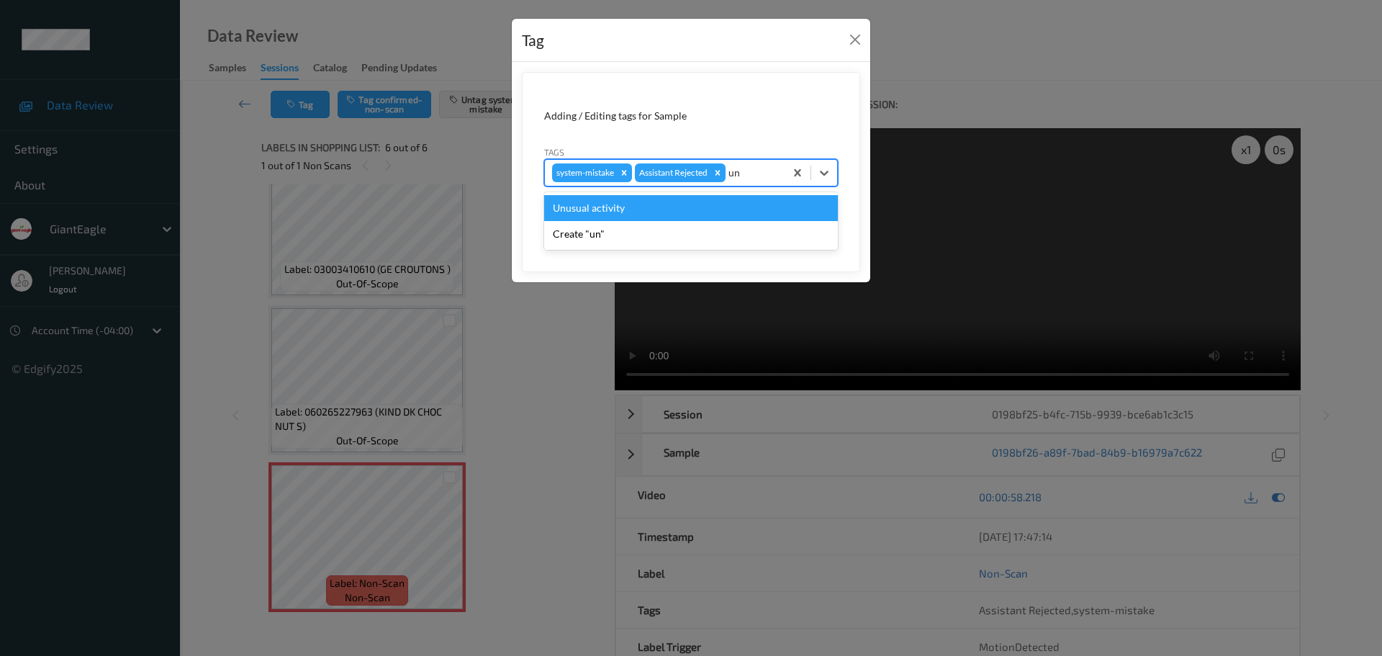
type input "unu"
click at [613, 200] on div "Unusual activity" at bounding box center [691, 208] width 294 height 26
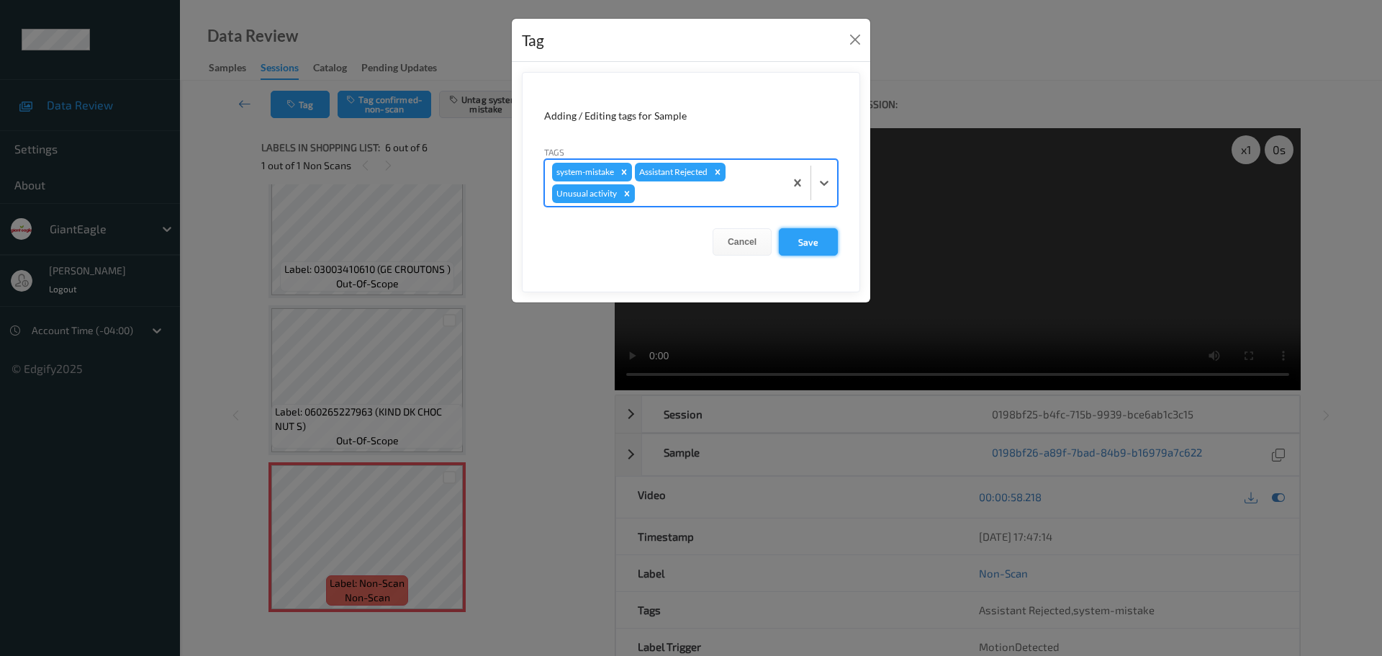
click at [803, 243] on button "Save" at bounding box center [808, 241] width 59 height 27
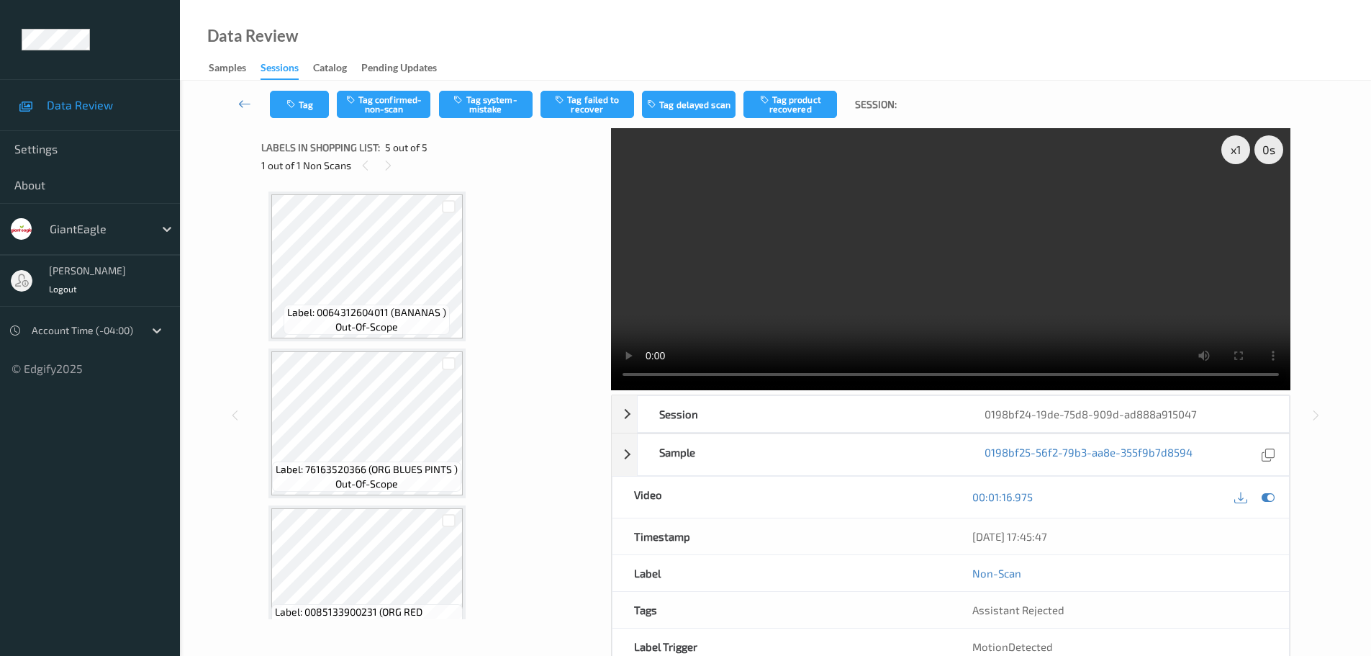
scroll to position [357, 0]
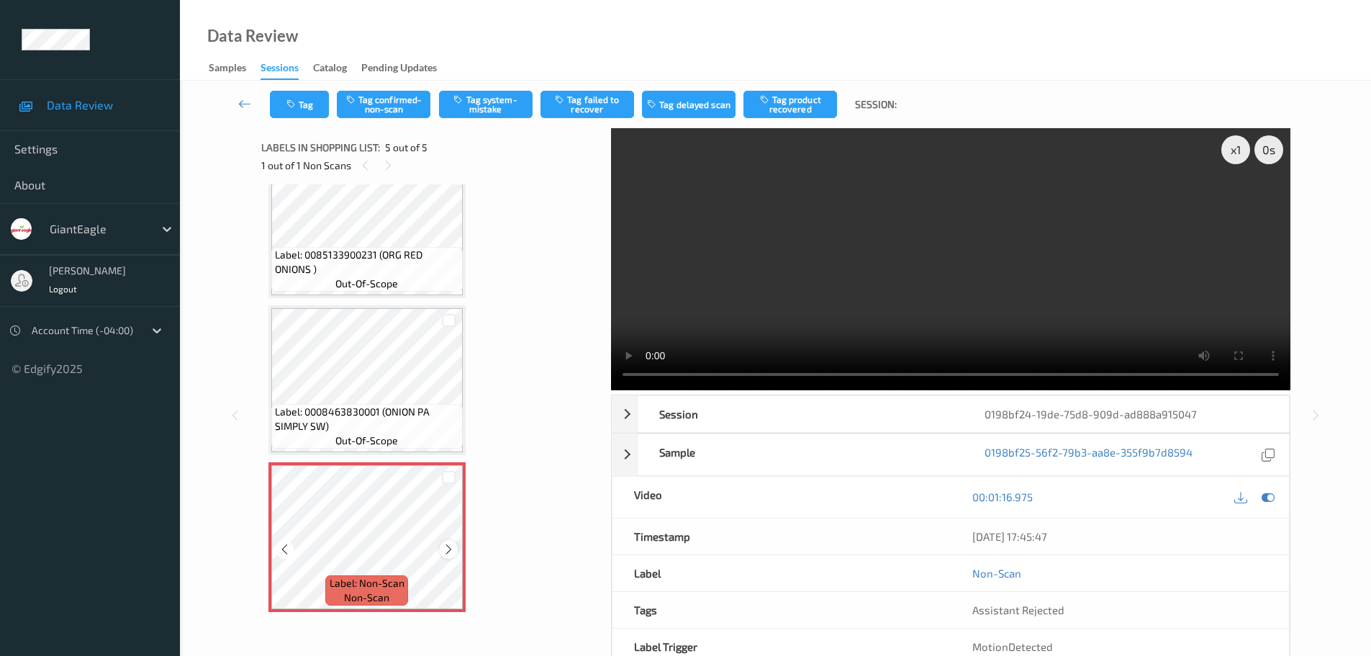
click at [448, 551] on icon at bounding box center [449, 549] width 12 height 13
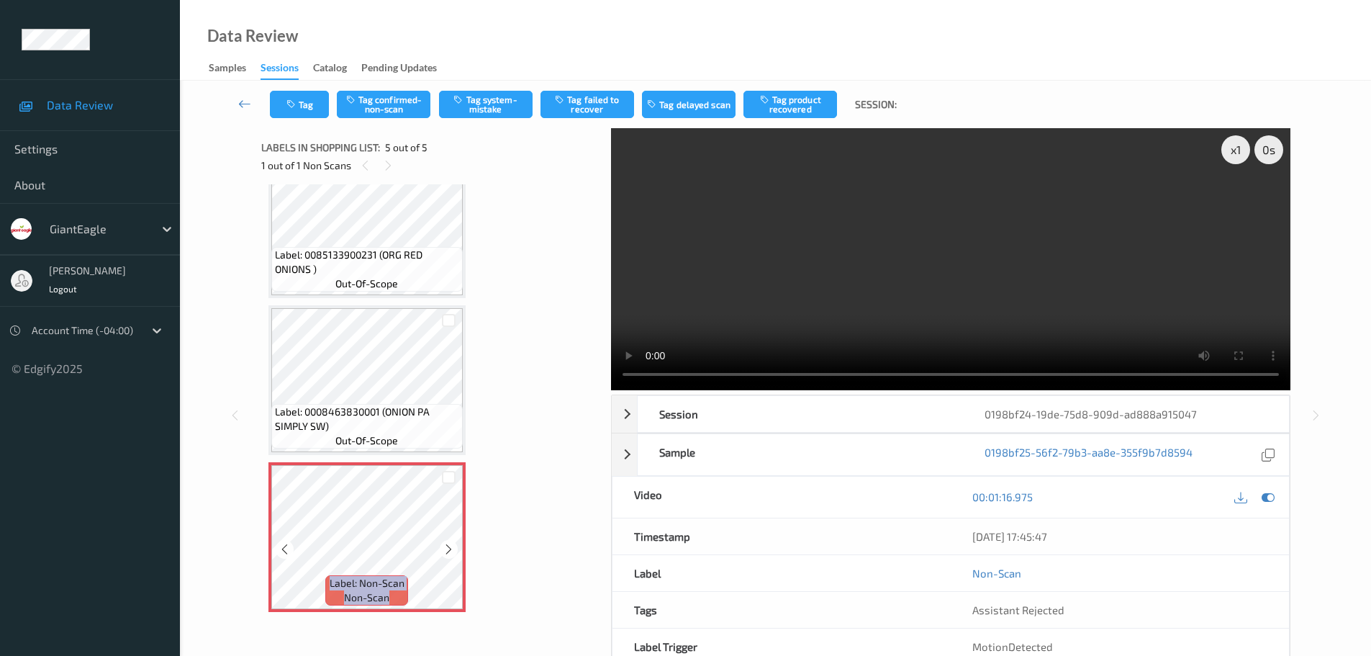
click at [448, 551] on icon at bounding box center [449, 549] width 12 height 13
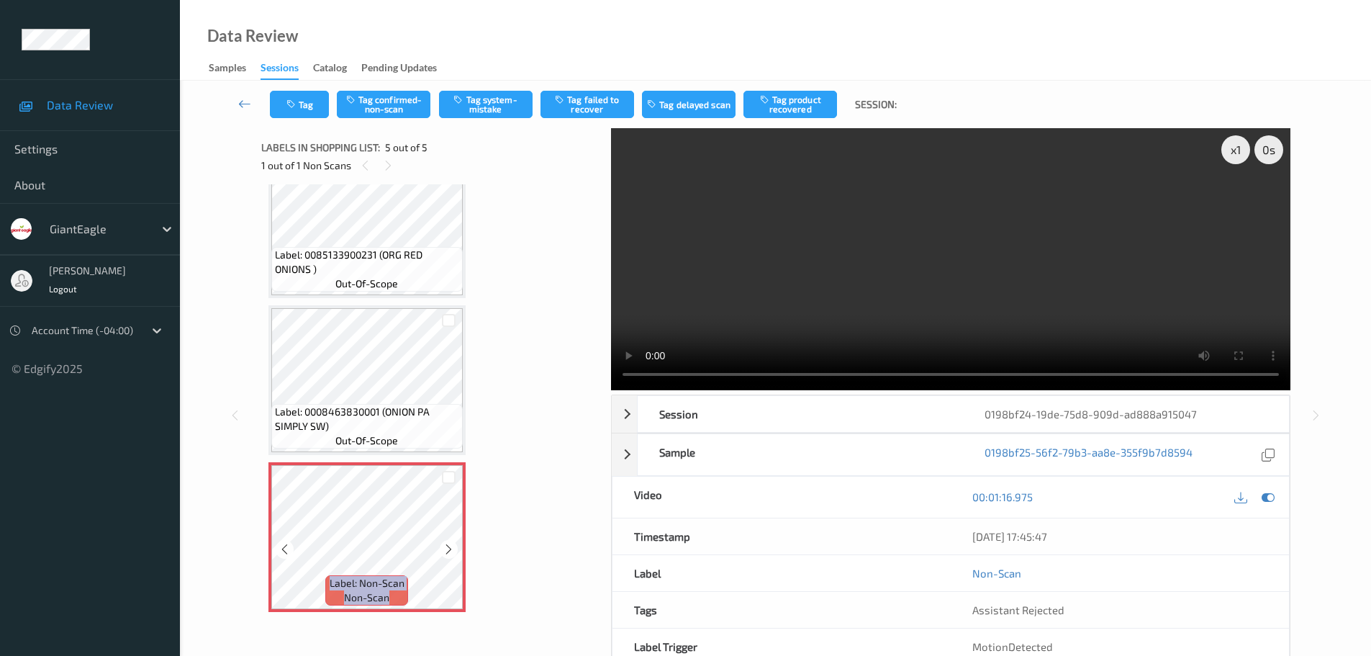
click at [448, 551] on icon at bounding box center [449, 549] width 12 height 13
click at [390, 423] on span "Label: 0008463830001 (ONION PA SIMPLY SW)" at bounding box center [367, 419] width 184 height 29
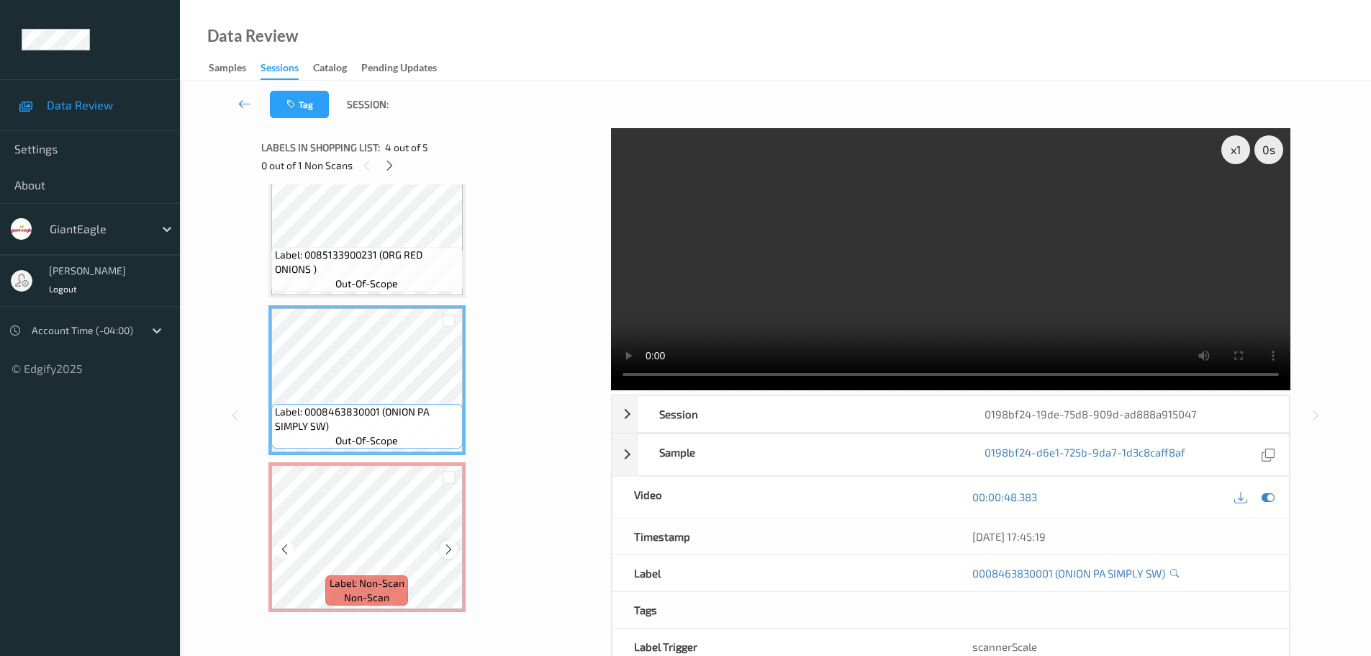
click at [442, 548] on div at bounding box center [449, 549] width 18 height 18
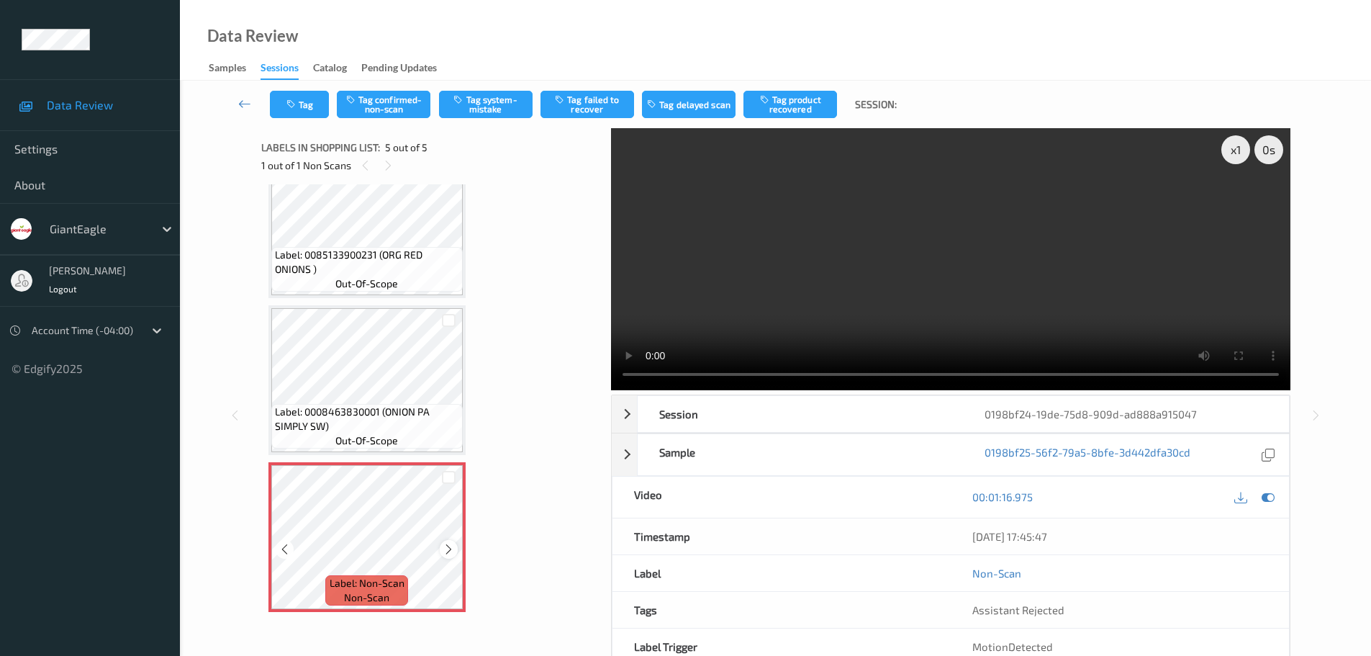
click at [447, 547] on icon at bounding box center [449, 549] width 12 height 13
click at [448, 547] on icon at bounding box center [449, 549] width 12 height 13
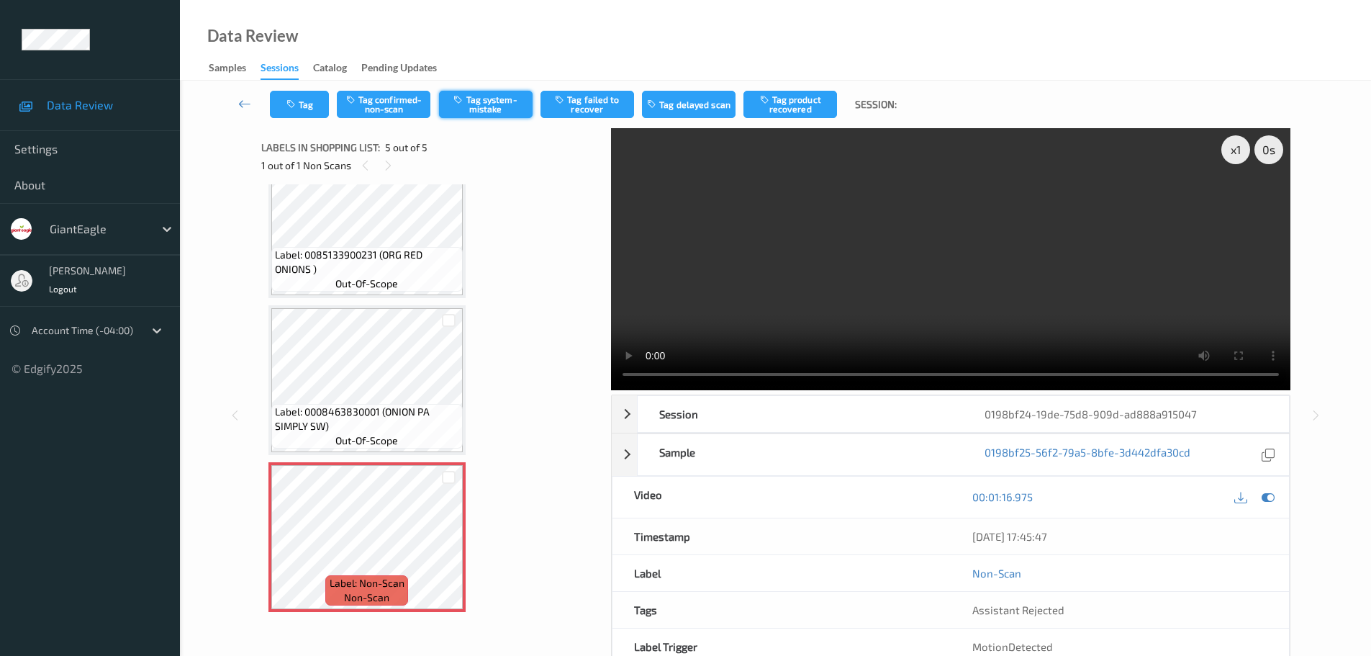
click at [481, 104] on button "Tag system-mistake" at bounding box center [486, 104] width 94 height 27
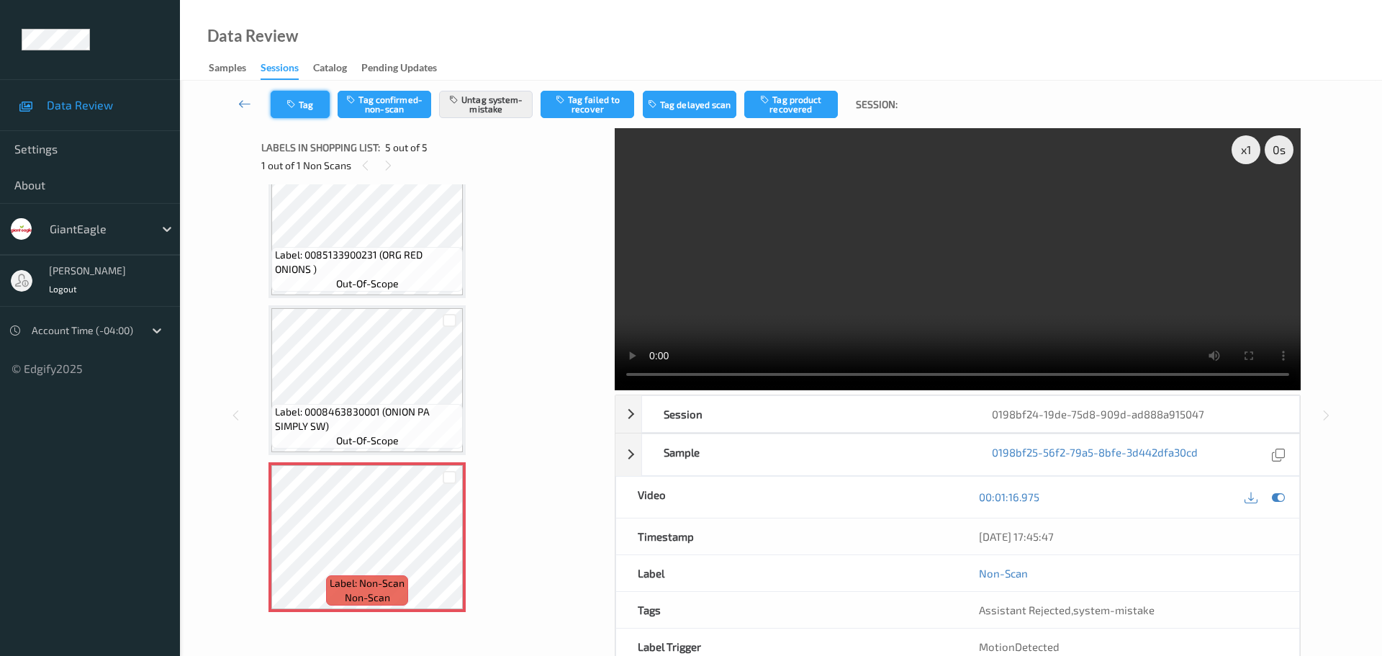
click at [318, 109] on button "Tag" at bounding box center [300, 104] width 59 height 27
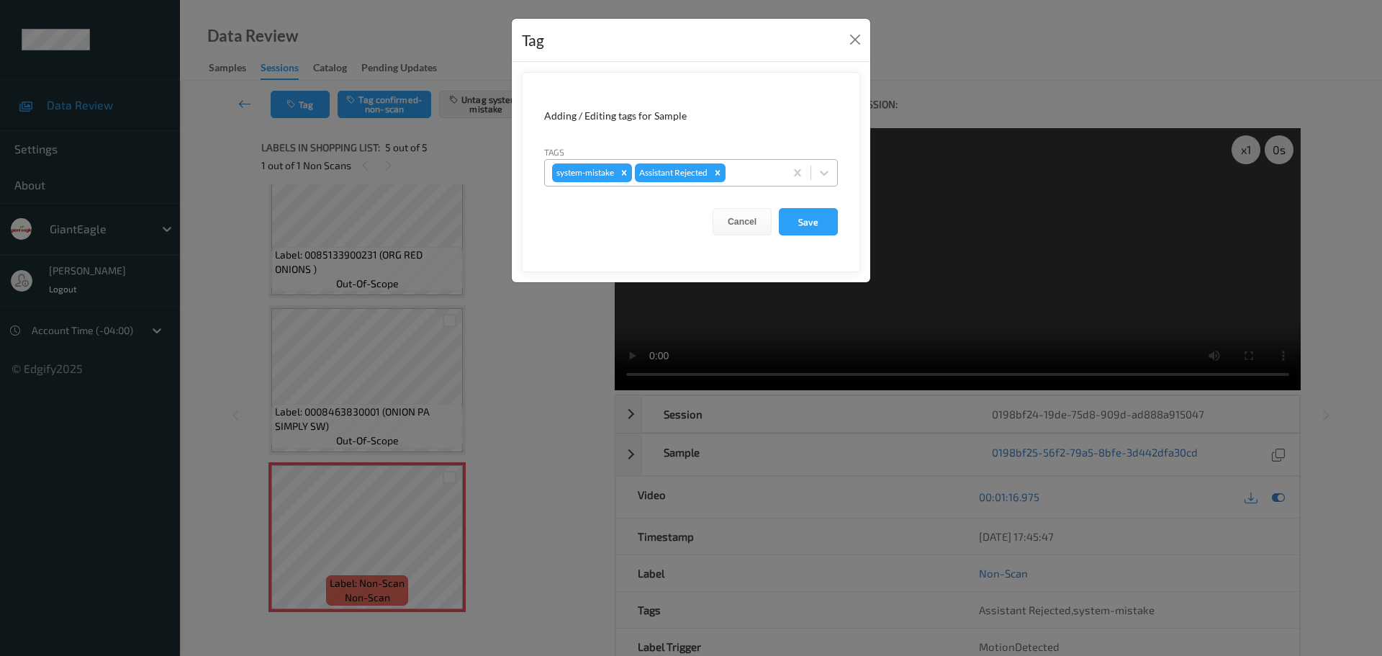
click at [756, 174] on div at bounding box center [752, 172] width 49 height 17
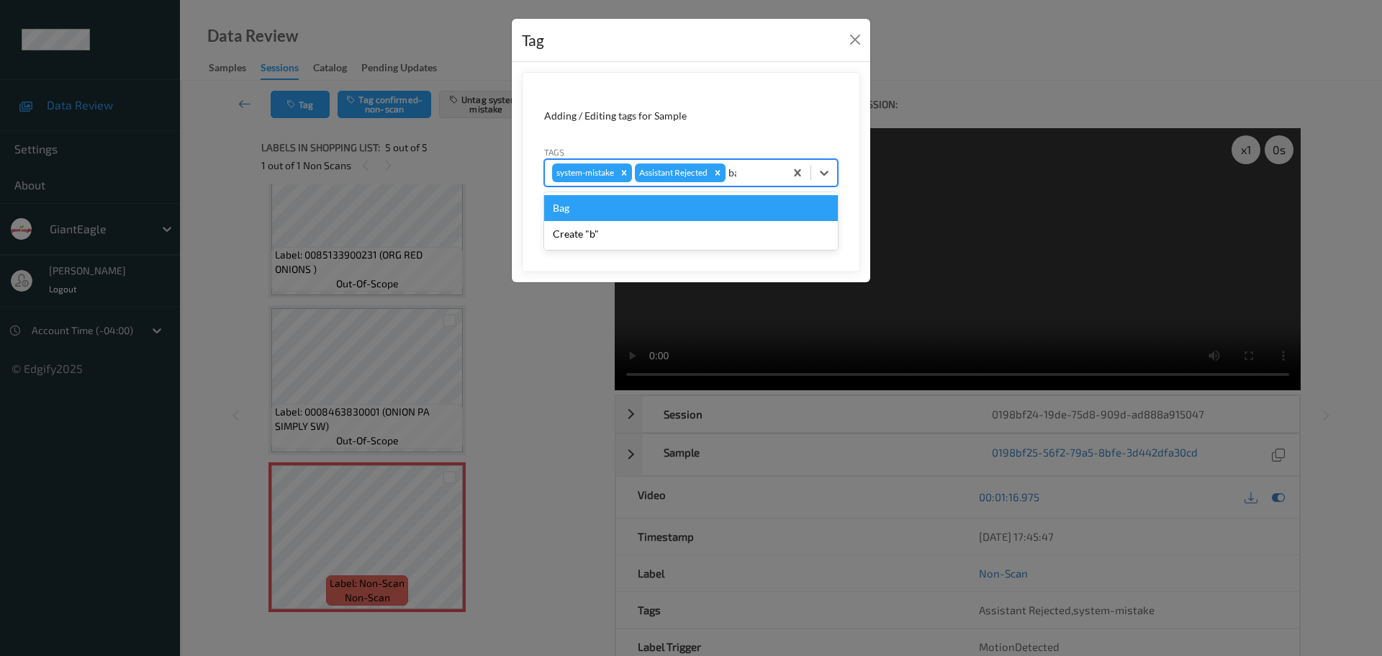
type input "bag"
click at [671, 206] on div "Bag" at bounding box center [691, 208] width 294 height 26
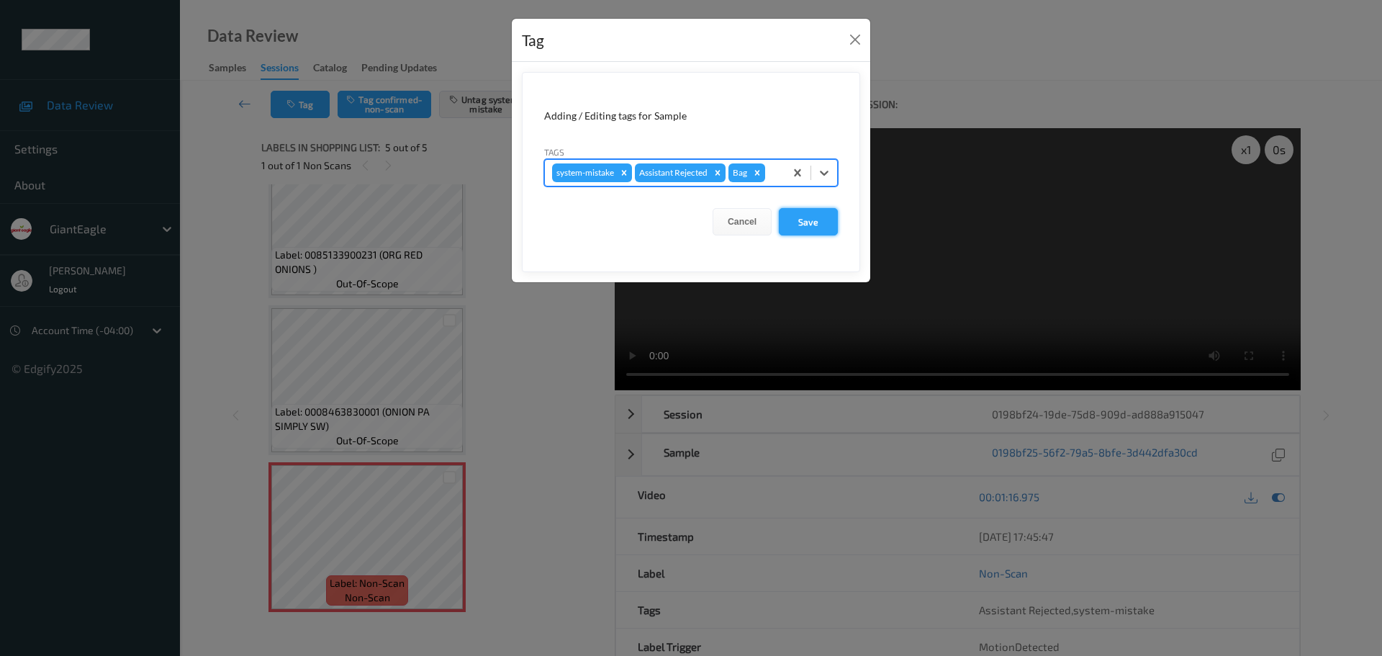
click at [824, 226] on button "Save" at bounding box center [808, 221] width 59 height 27
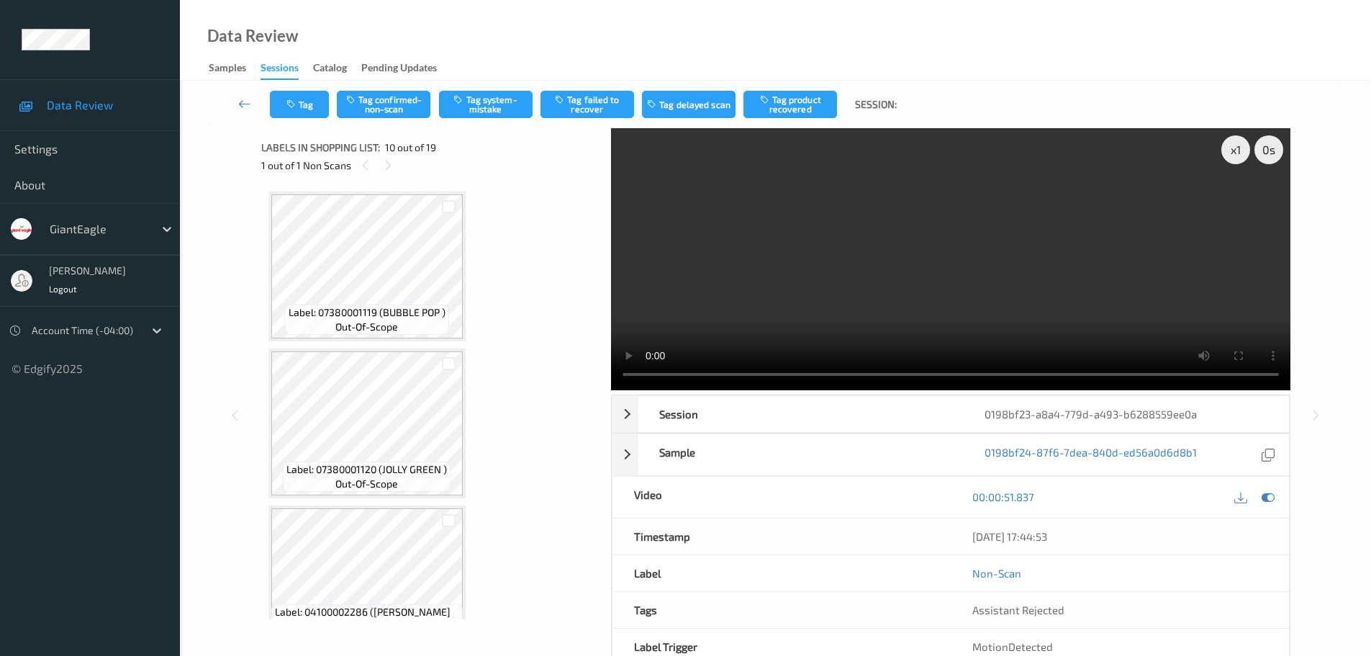
scroll to position [1263, 0]
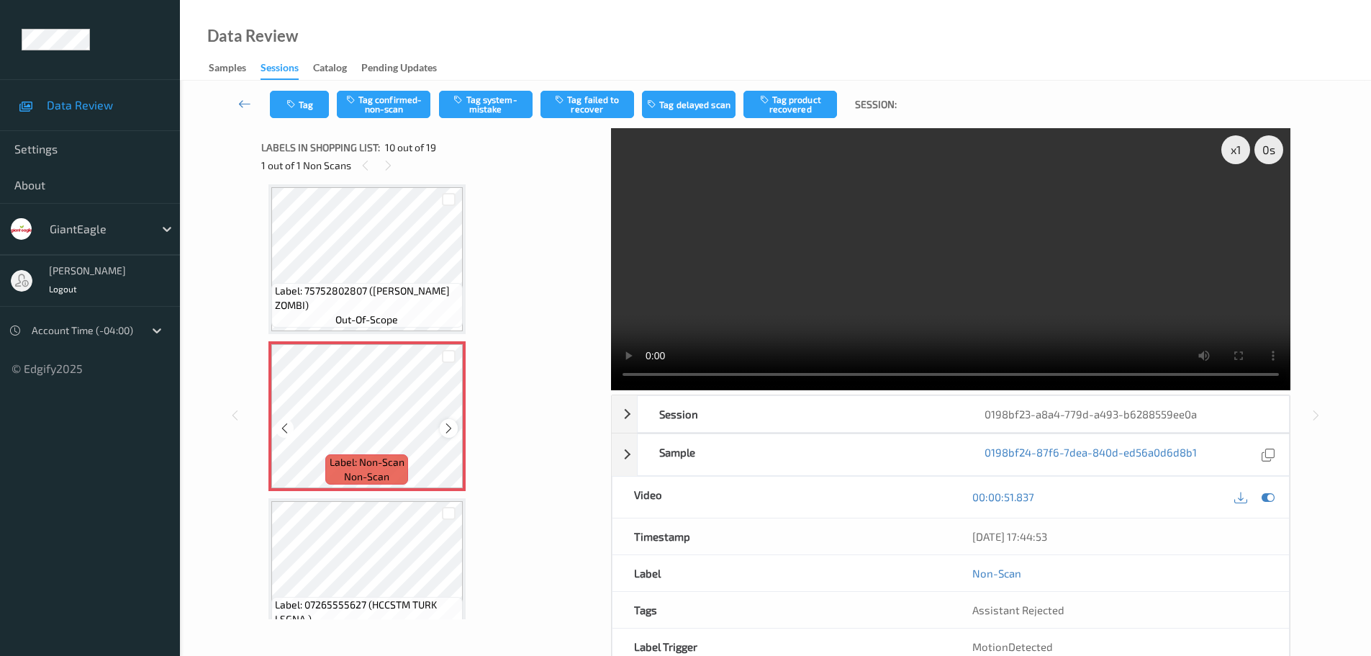
drag, startPoint x: 463, startPoint y: 435, endPoint x: 443, endPoint y: 420, distance: 25.1
click at [443, 420] on div at bounding box center [449, 428] width 18 height 18
click at [446, 425] on icon at bounding box center [449, 428] width 12 height 13
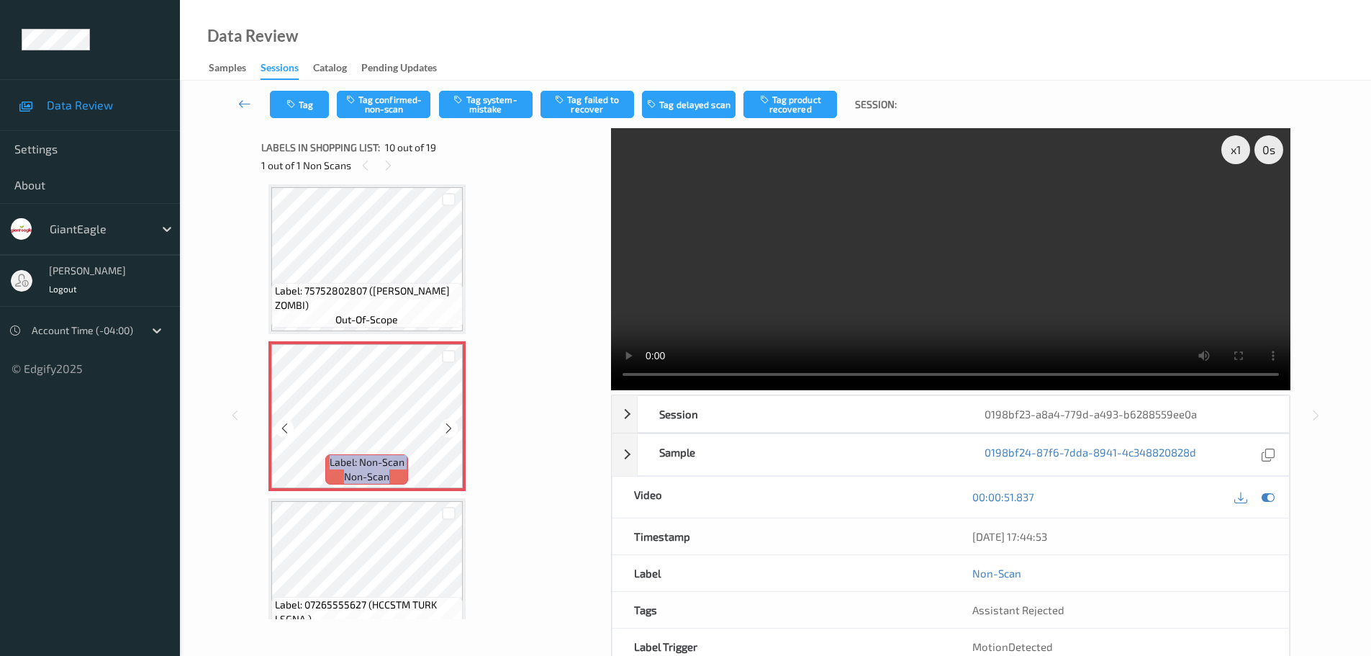
click at [446, 425] on icon at bounding box center [449, 428] width 12 height 13
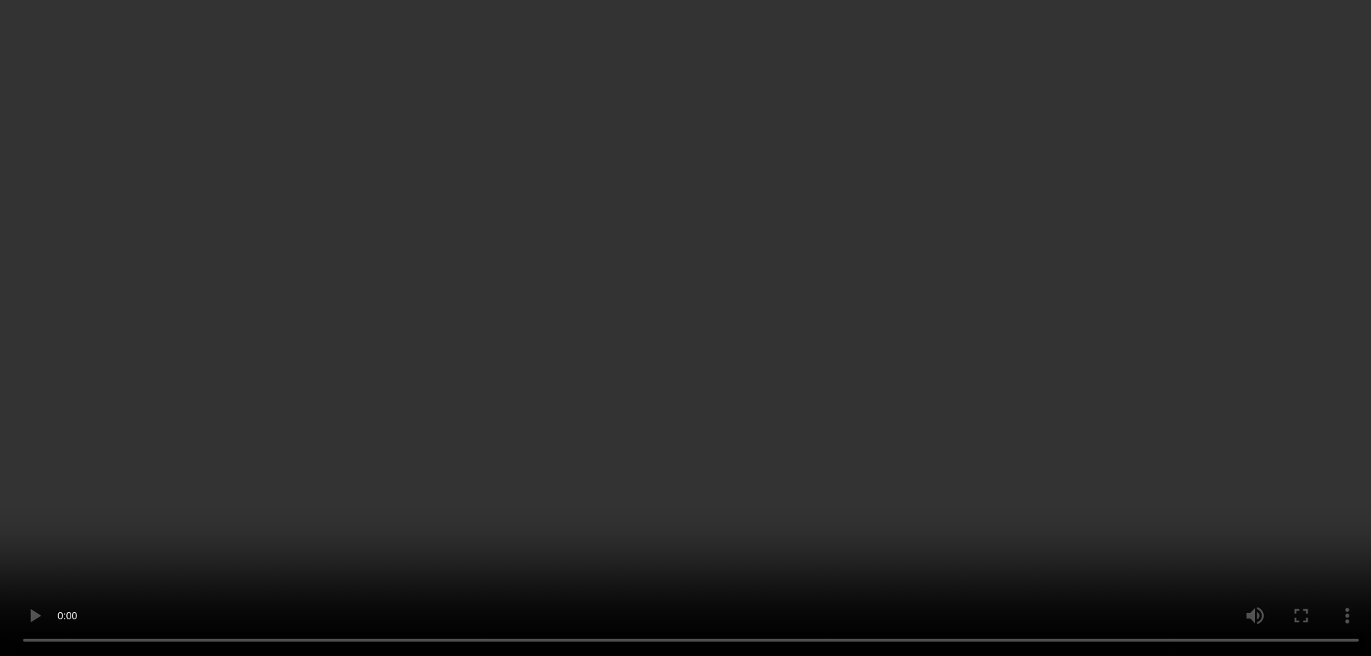
scroll to position [1335, 0]
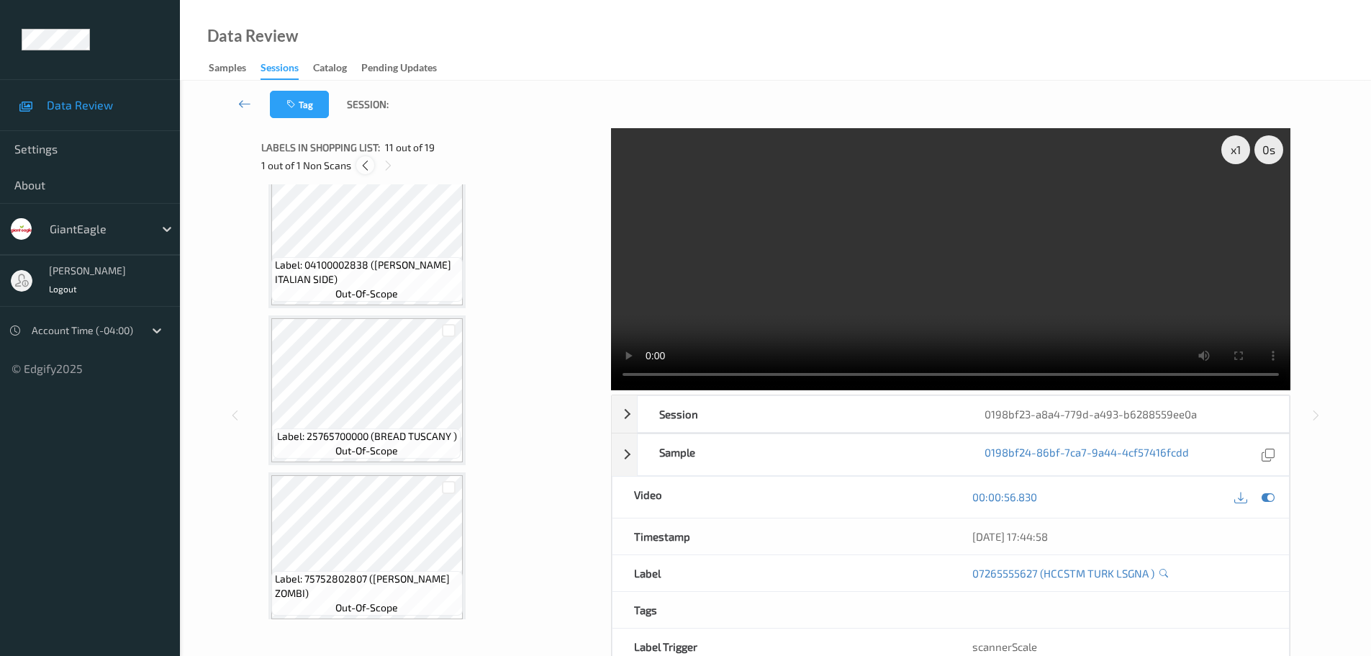
click at [359, 166] on icon at bounding box center [365, 165] width 12 height 13
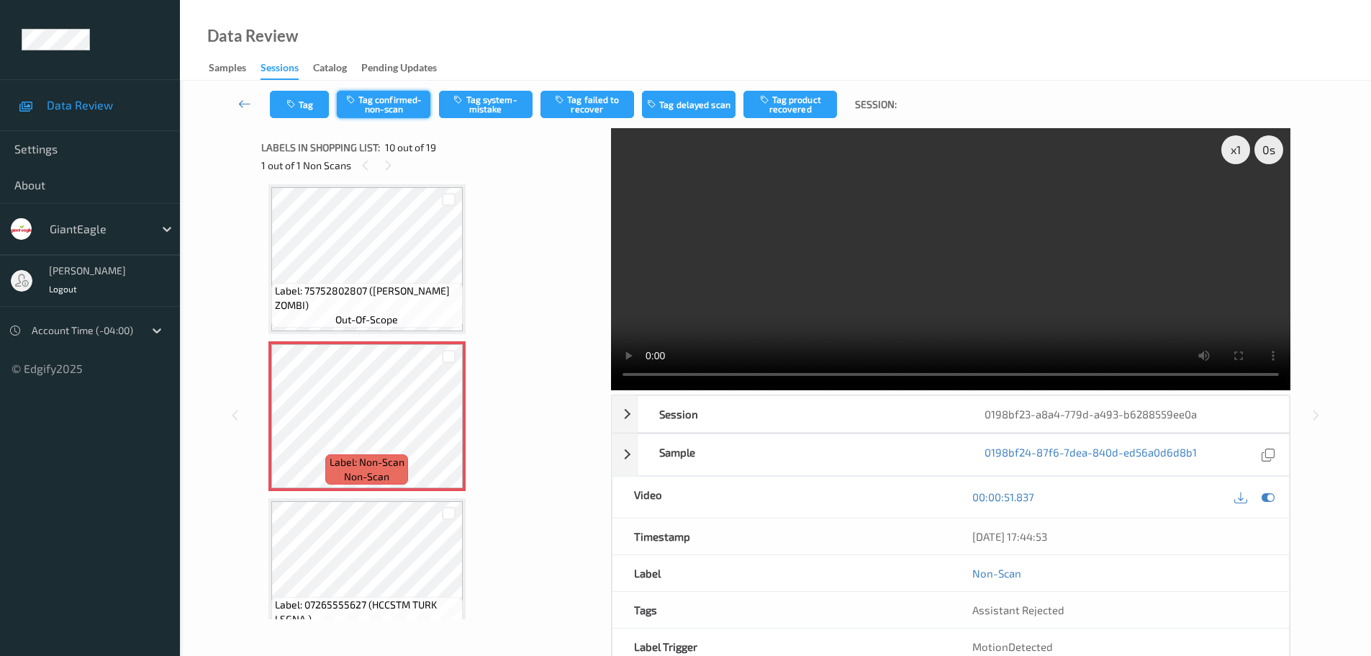
click at [372, 114] on button "Tag confirmed-non-scan" at bounding box center [384, 104] width 94 height 27
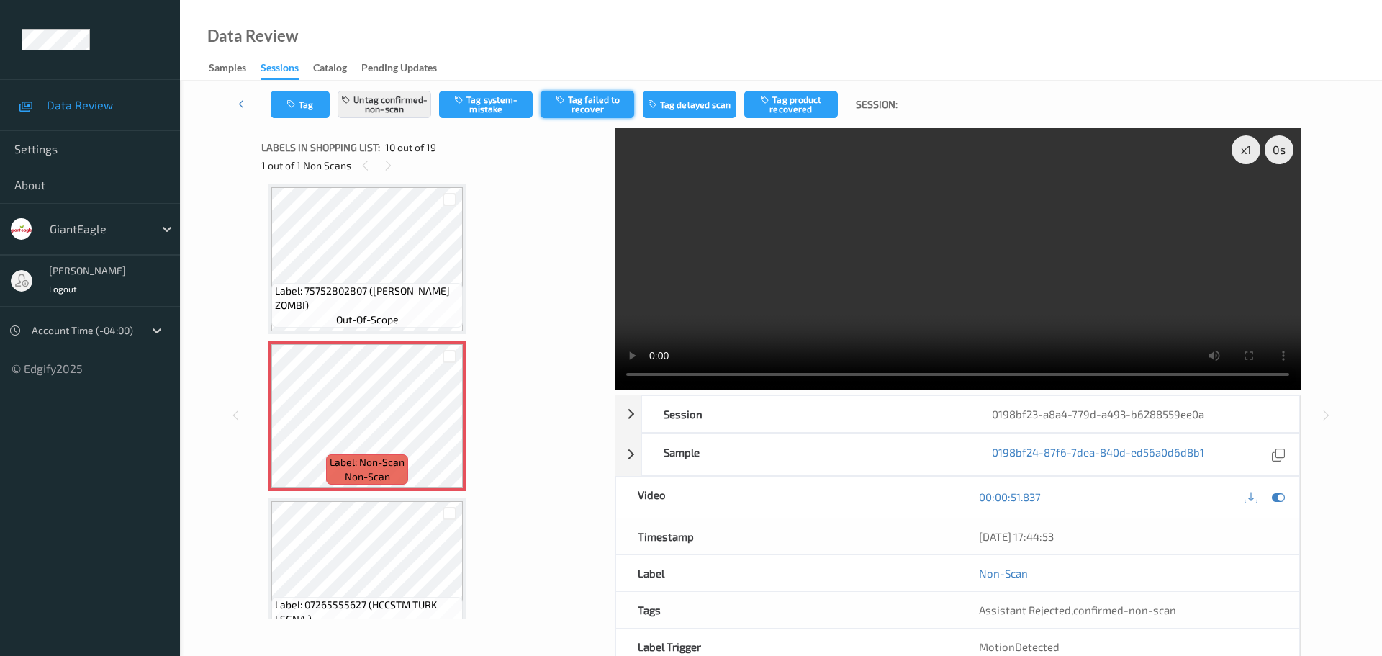
click at [588, 117] on button "Tag failed to recover" at bounding box center [588, 104] width 94 height 27
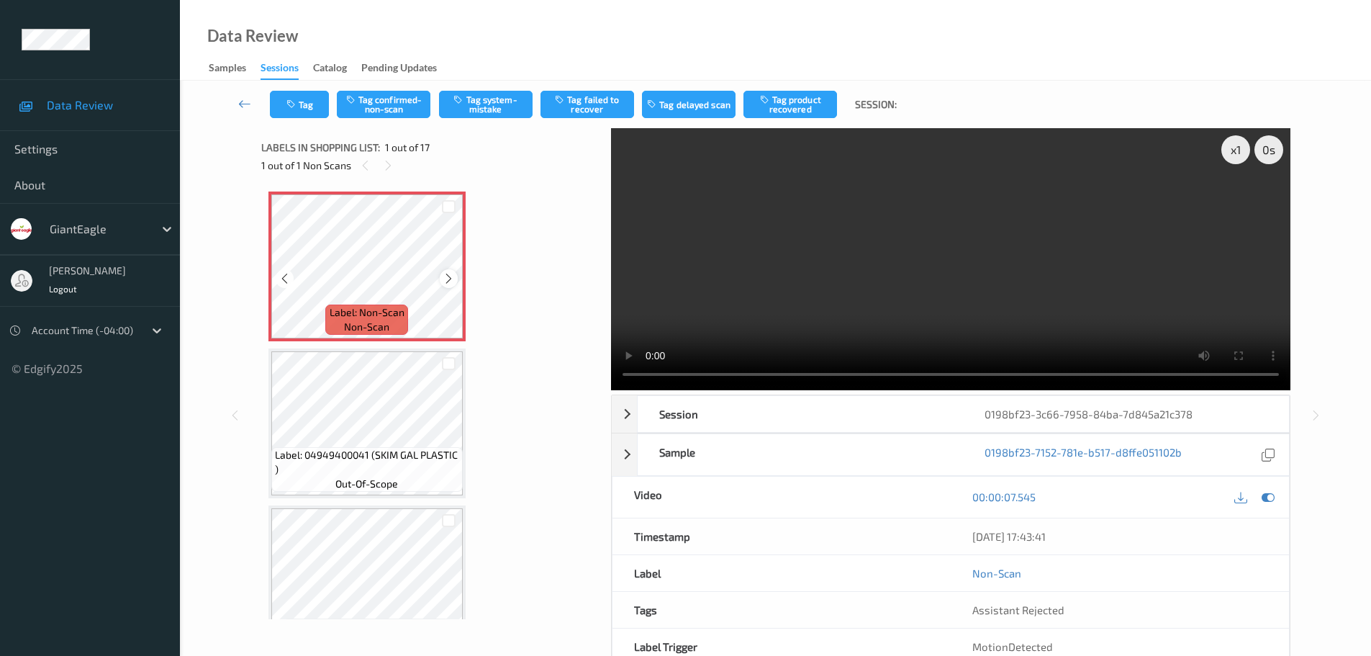
click at [443, 277] on icon at bounding box center [449, 278] width 12 height 13
click at [481, 104] on button "Tag system-mistake" at bounding box center [486, 104] width 94 height 27
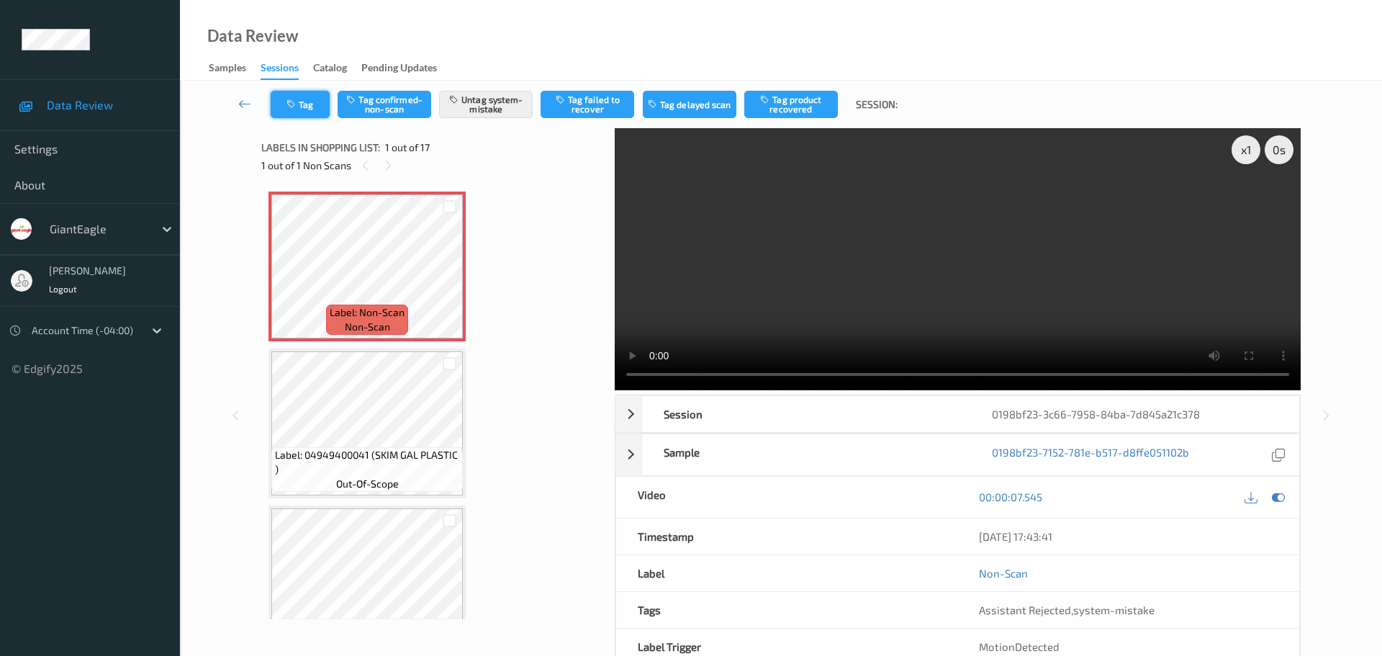
click at [292, 95] on button "Tag" at bounding box center [300, 104] width 59 height 27
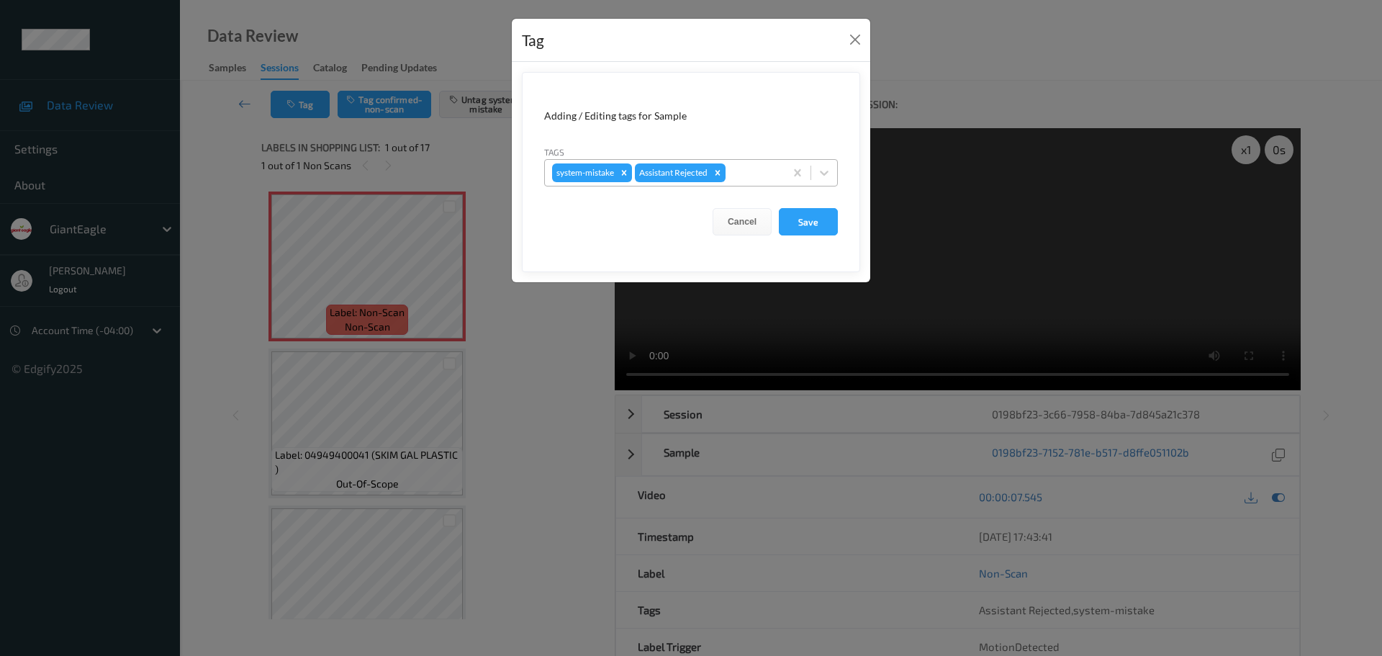
click at [759, 178] on div at bounding box center [752, 172] width 49 height 17
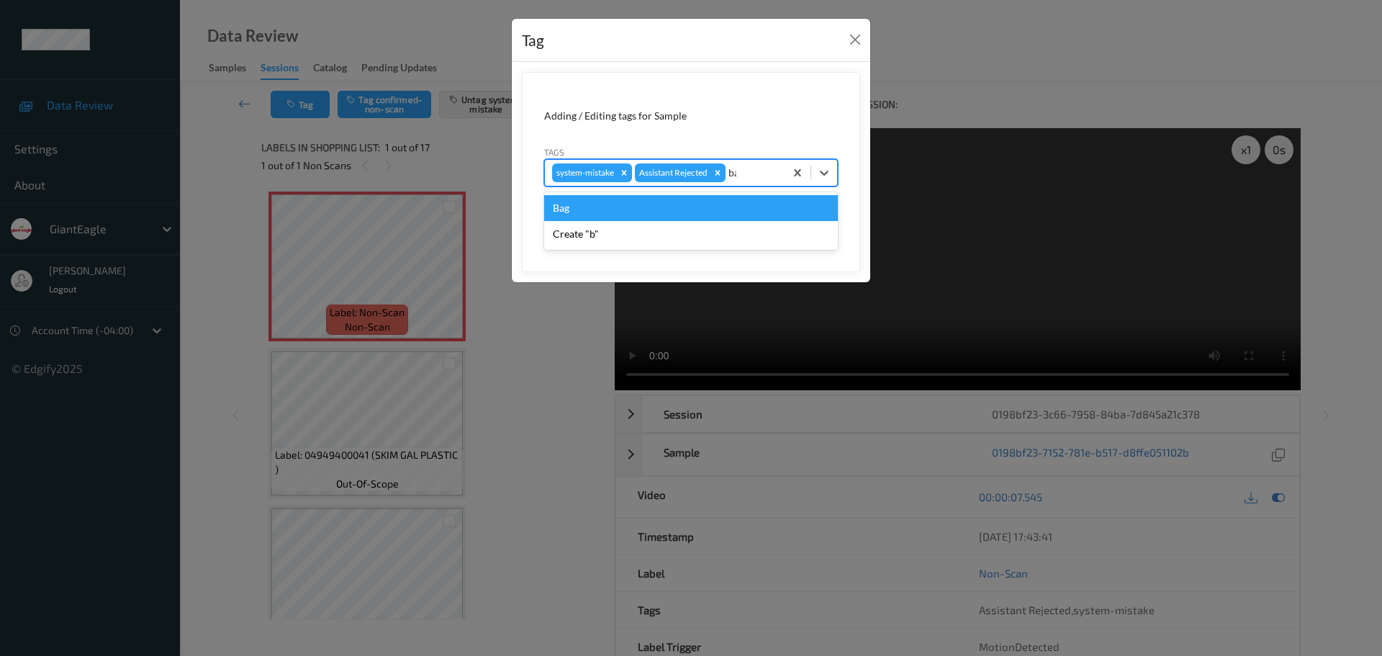
type input "bag"
click at [615, 205] on div "Bag" at bounding box center [691, 208] width 294 height 26
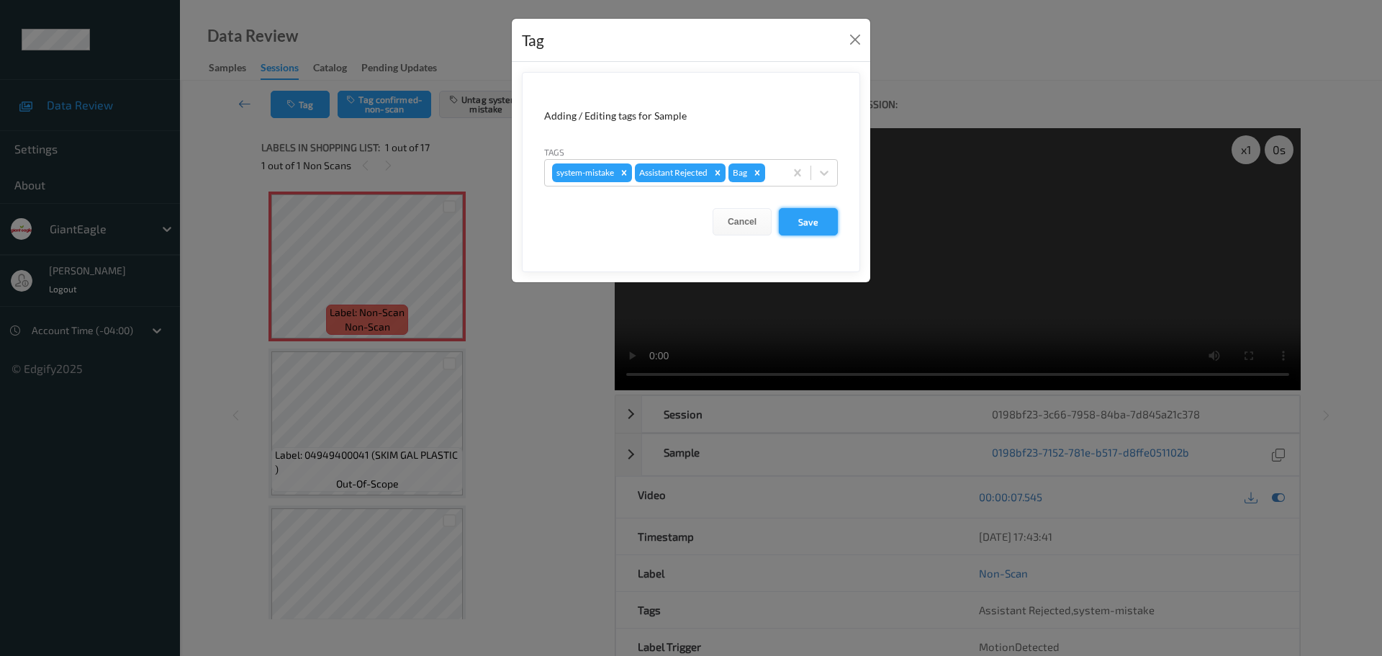
click at [803, 224] on button "Save" at bounding box center [808, 221] width 59 height 27
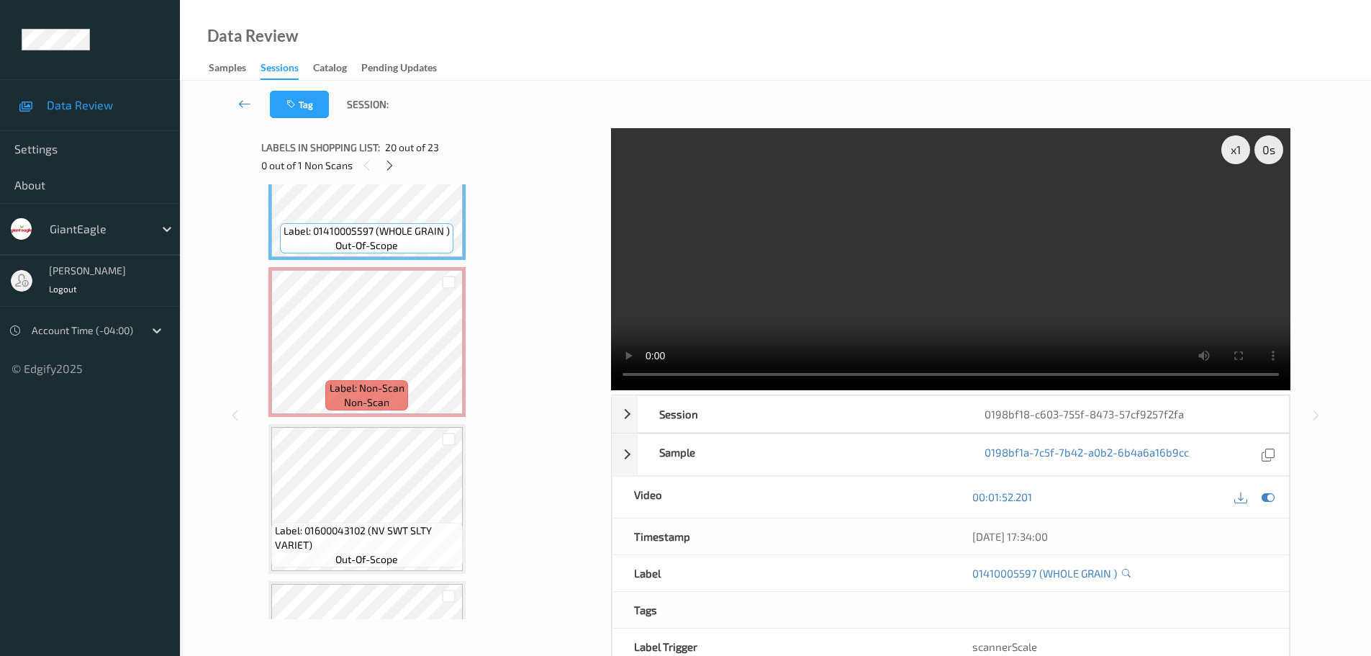
scroll to position [3038, 0]
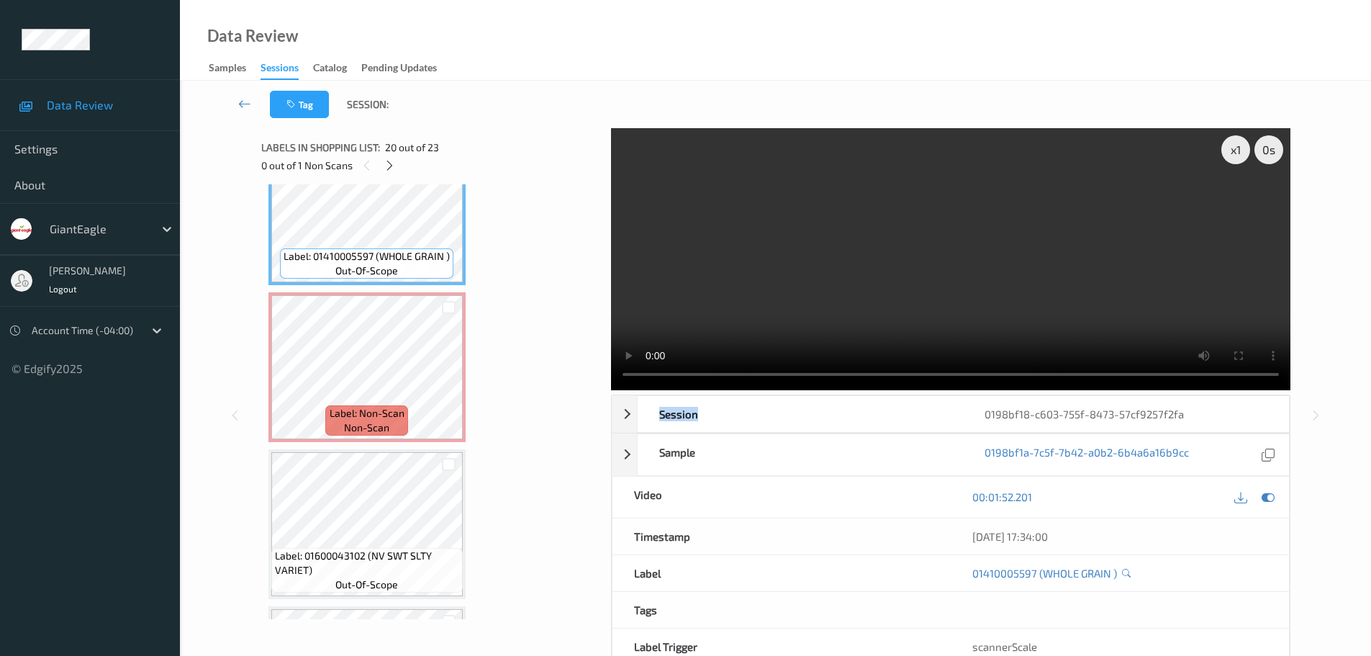
drag, startPoint x: 854, startPoint y: 394, endPoint x: 816, endPoint y: 391, distance: 39.0
click at [823, 394] on div "Session 0198bf18-c603-755f-8473-57cf9257f2fa Session ID 0198bf18-c603-755f-8473…" at bounding box center [950, 548] width 679 height 308
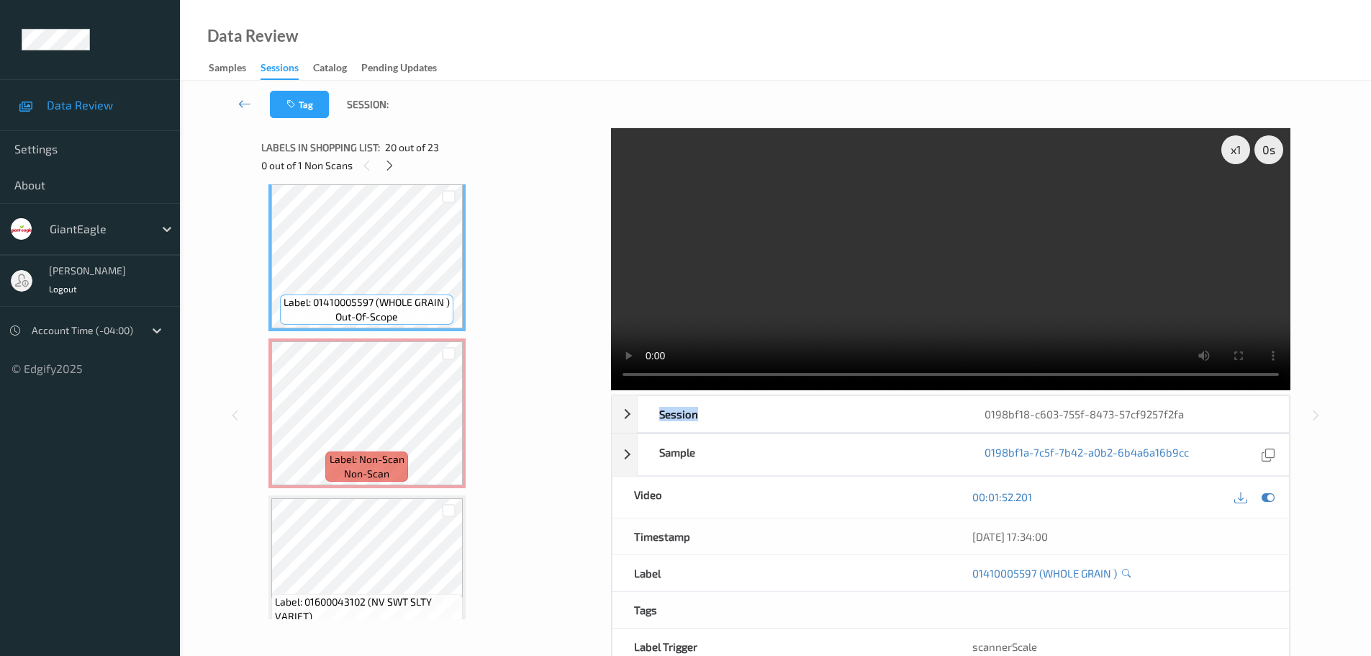
scroll to position [2966, 0]
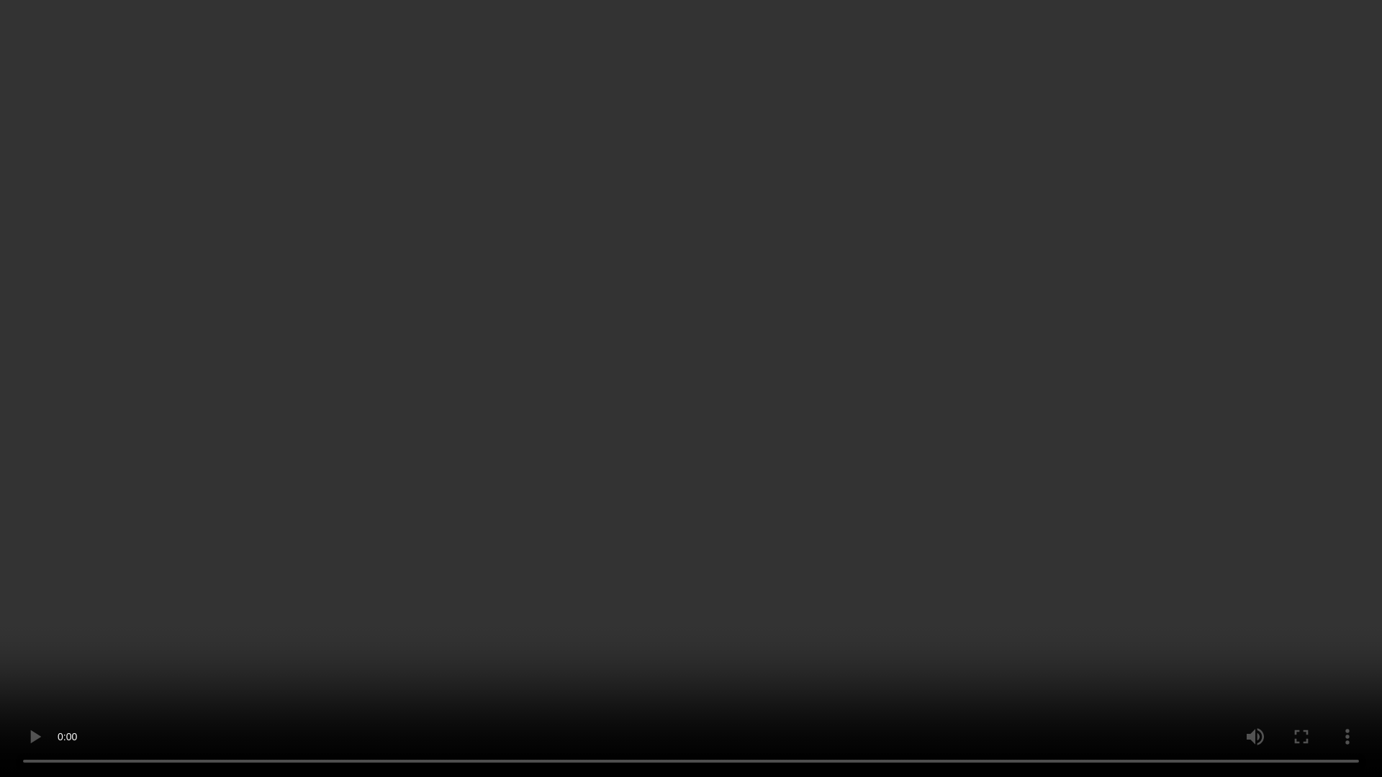
click at [910, 655] on video at bounding box center [691, 388] width 1382 height 777
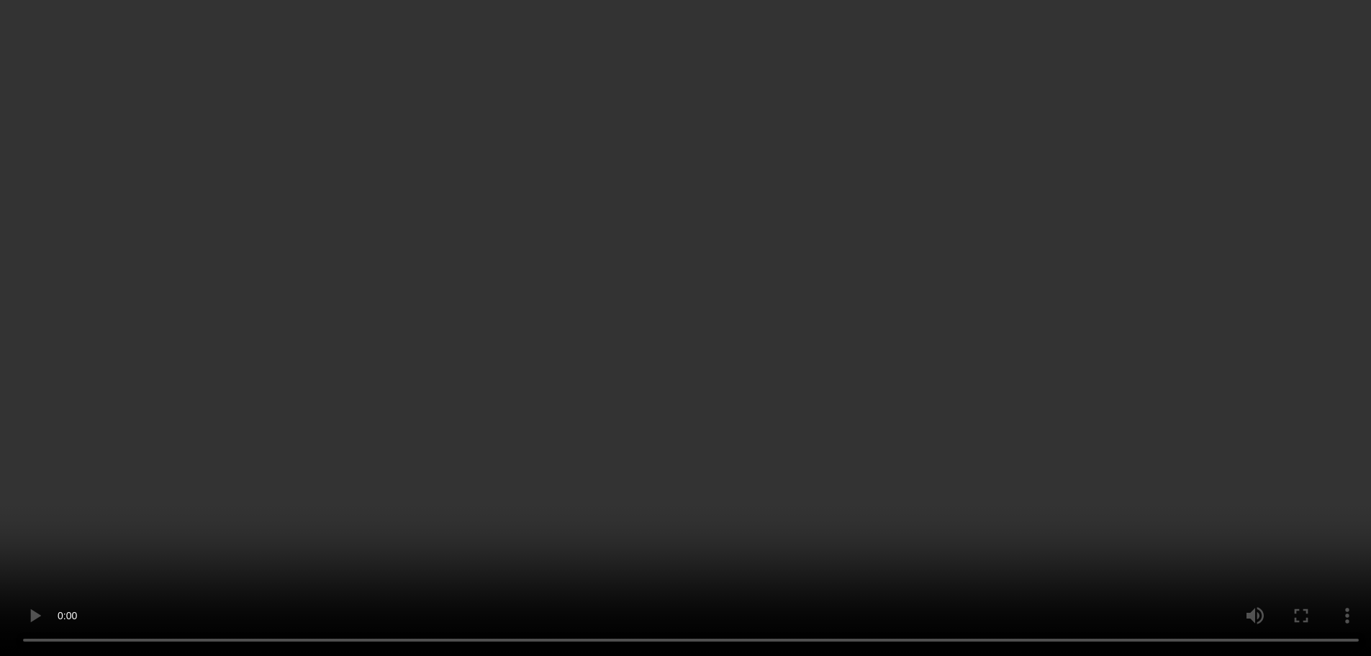
scroll to position [2894, 0]
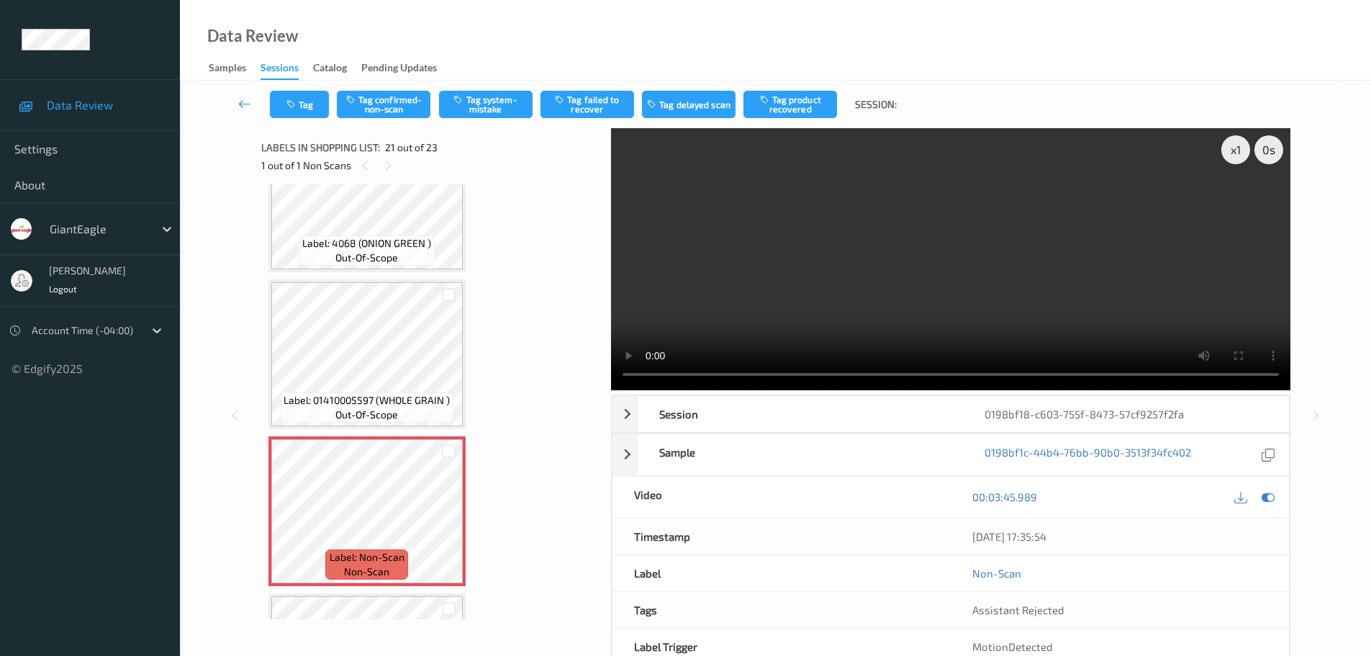
click at [365, 397] on span "Label: 01410005597 (WHOLE GRAIN )" at bounding box center [367, 400] width 166 height 14
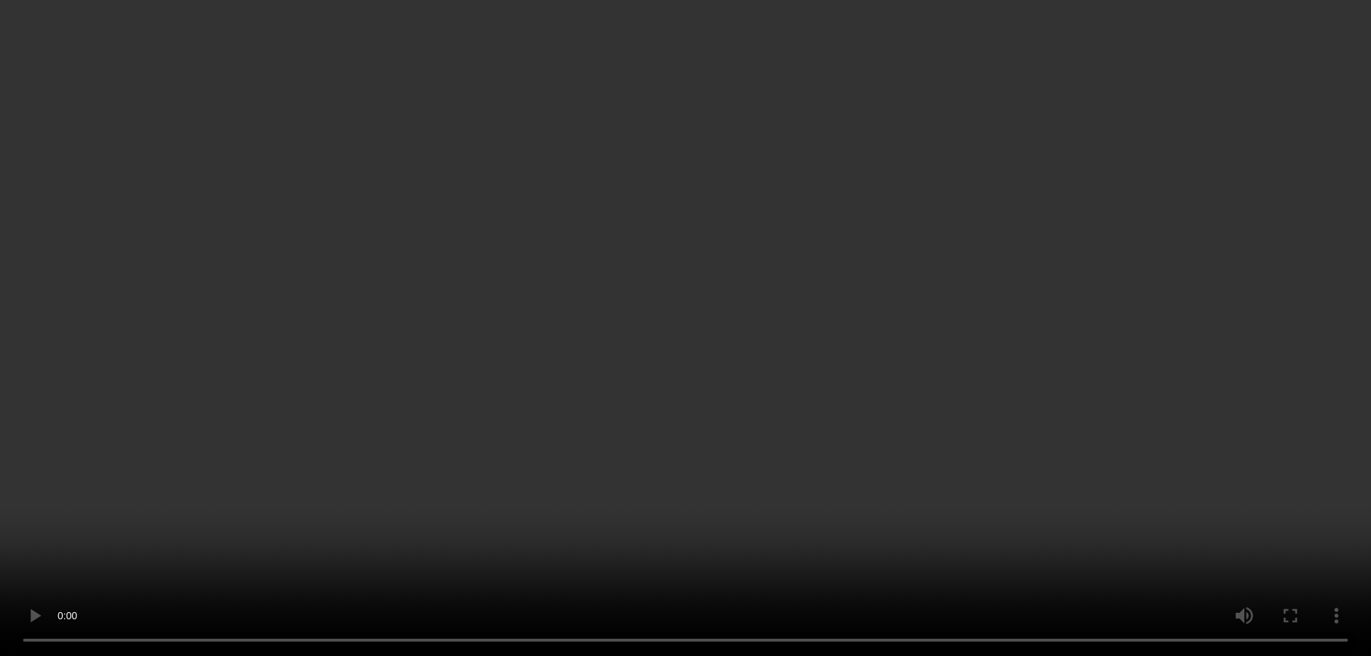
scroll to position [1886, 0]
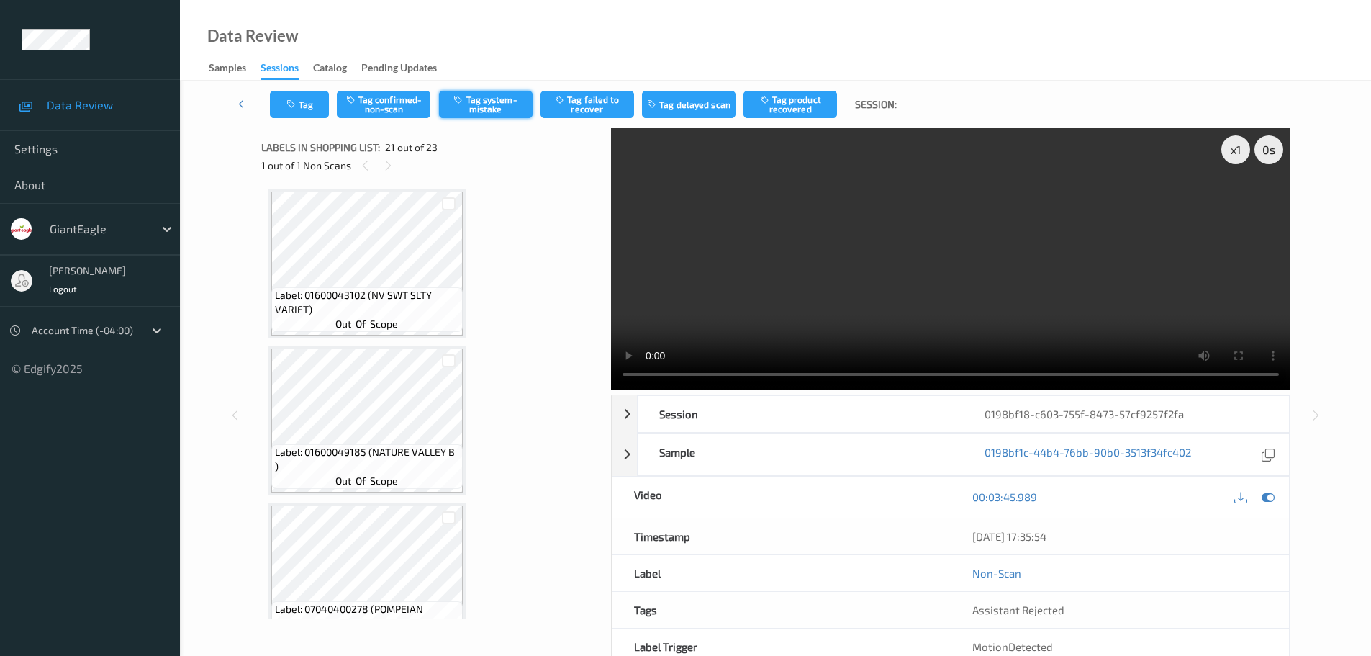
click at [471, 99] on button "Tag system-mistake" at bounding box center [486, 104] width 94 height 27
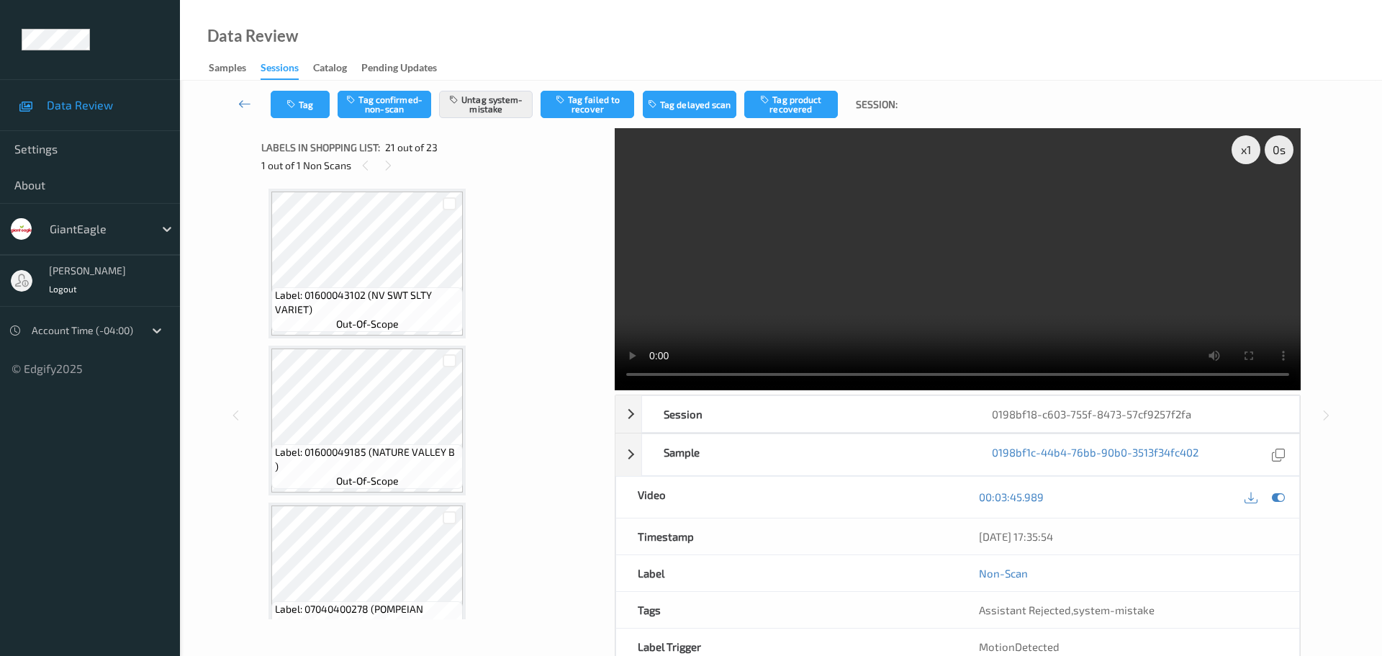
click at [291, 119] on div "Tag Tag confirmed-non-scan Untag system-mistake Tag failed to recover Tag delay…" at bounding box center [780, 105] width 1143 height 48
click at [299, 113] on button "Tag" at bounding box center [300, 104] width 59 height 27
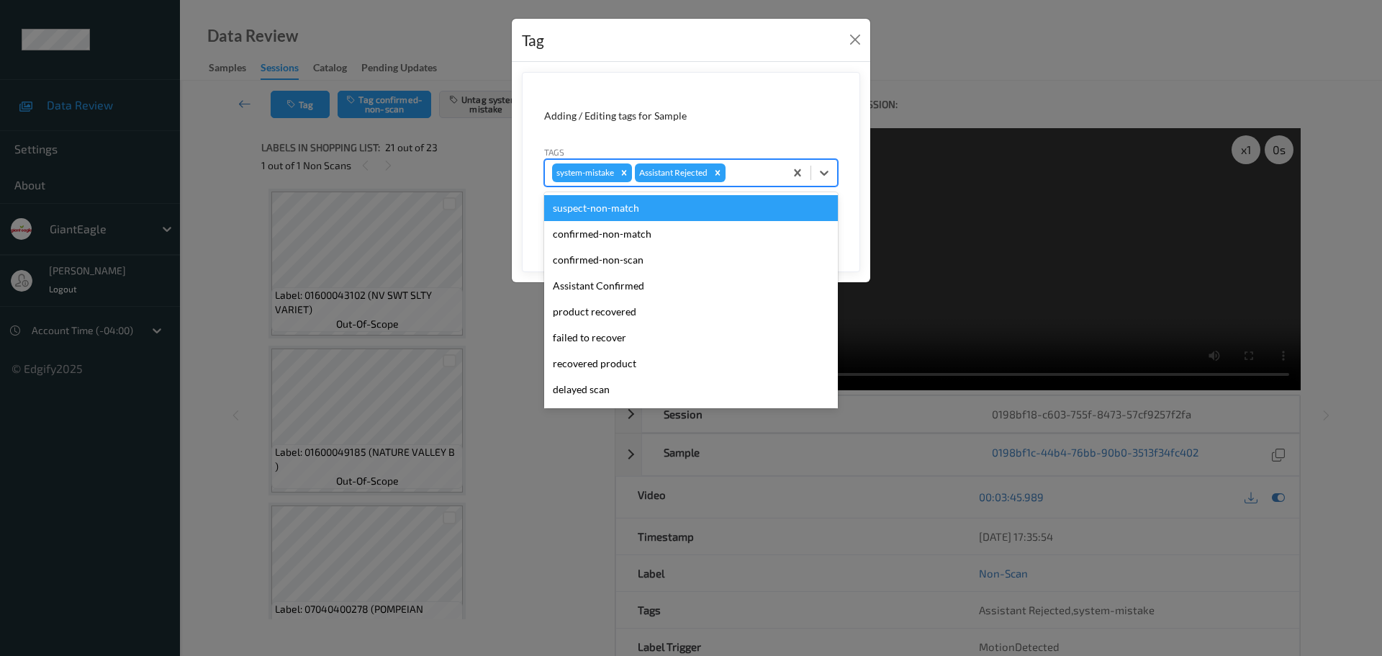
click at [739, 180] on div at bounding box center [752, 172] width 49 height 17
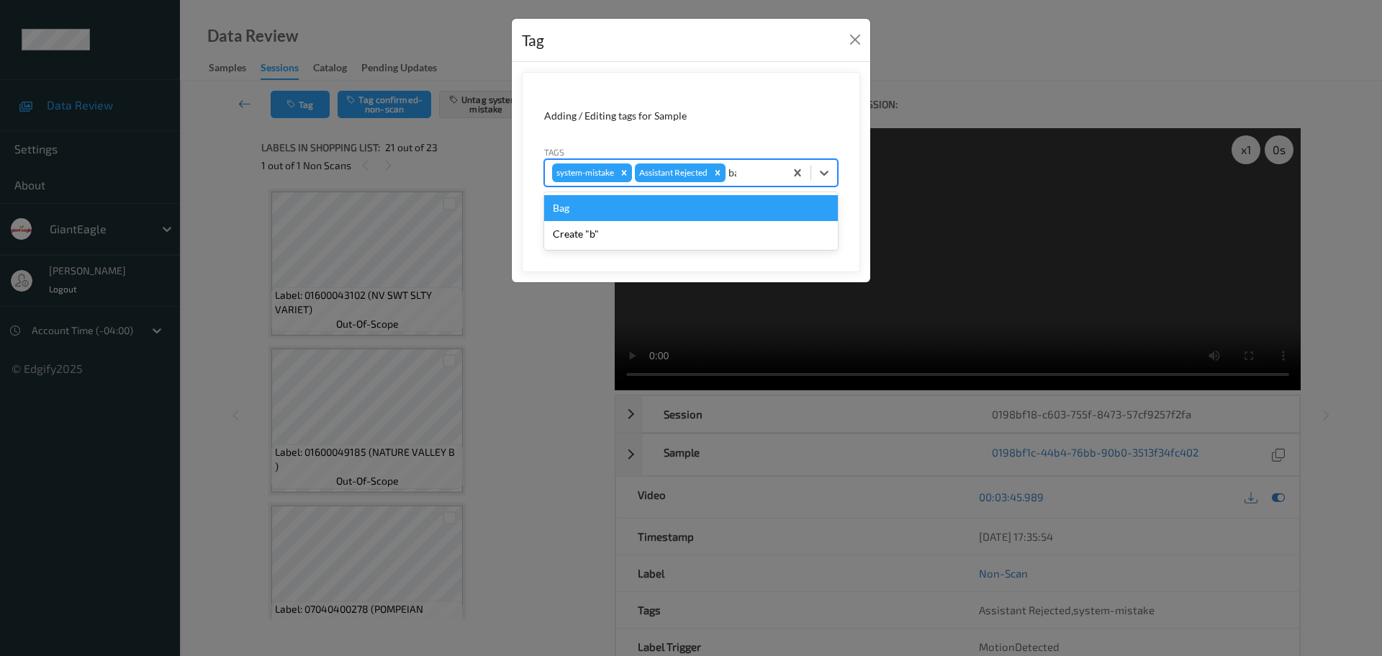
type input "bag"
drag, startPoint x: 702, startPoint y: 203, endPoint x: 786, endPoint y: 222, distance: 86.4
click at [703, 203] on div "Bag" at bounding box center [691, 208] width 294 height 26
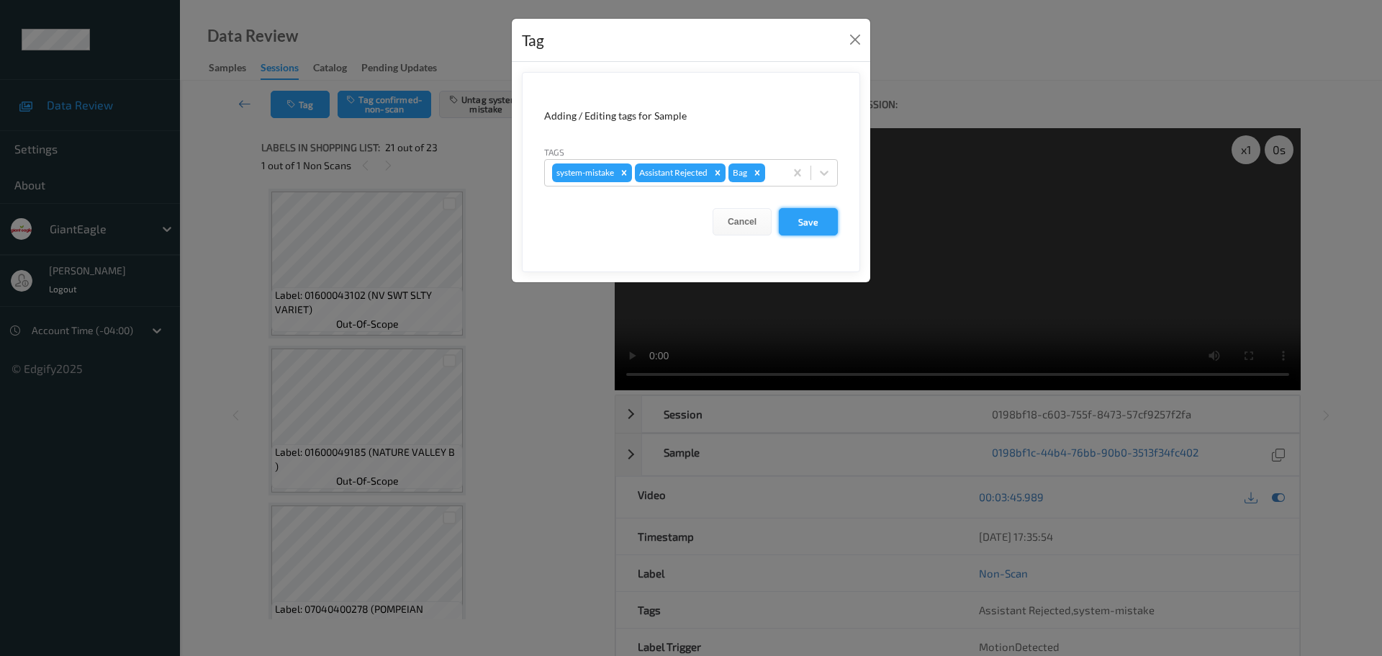
click at [822, 229] on button "Save" at bounding box center [808, 221] width 59 height 27
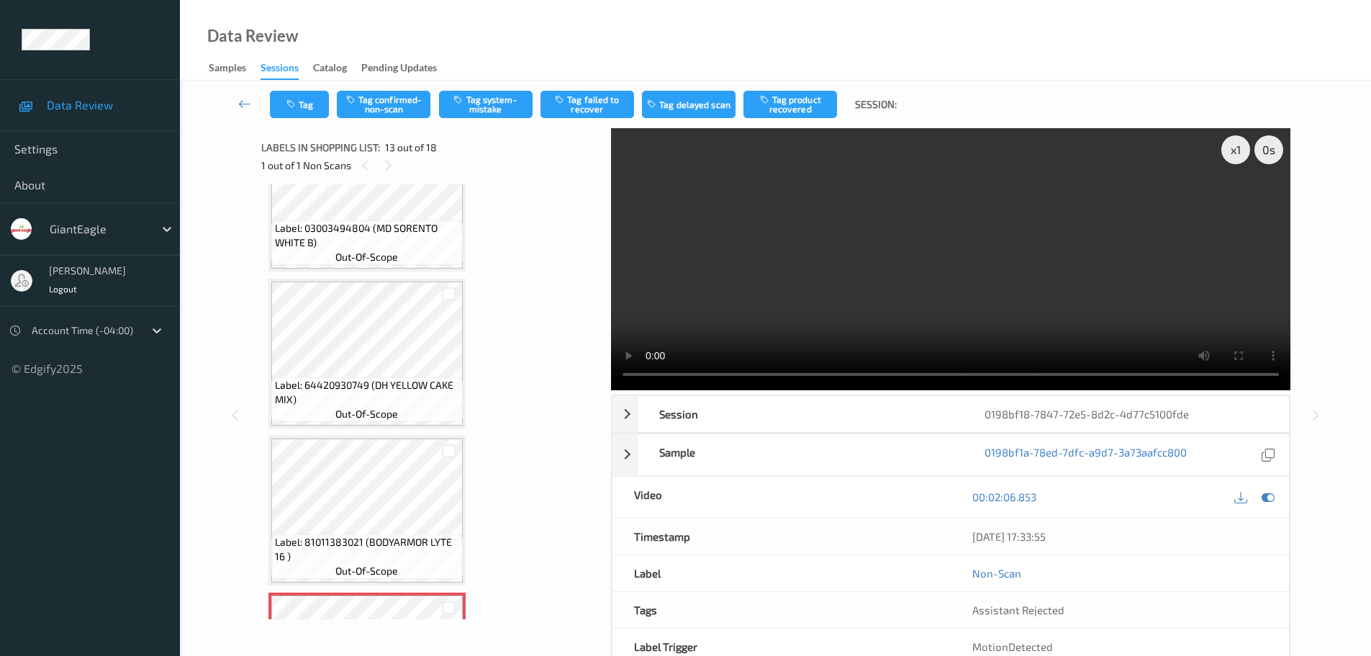
scroll to position [1661, 0]
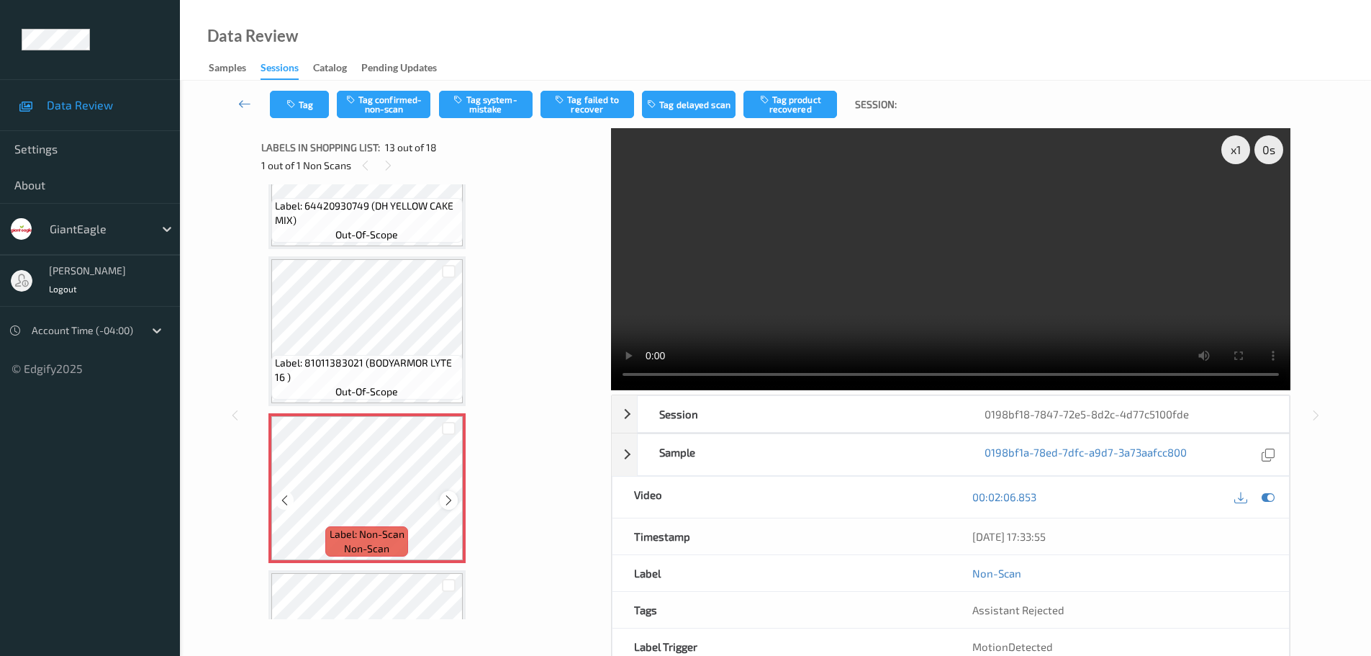
click at [449, 502] on icon at bounding box center [449, 500] width 12 height 13
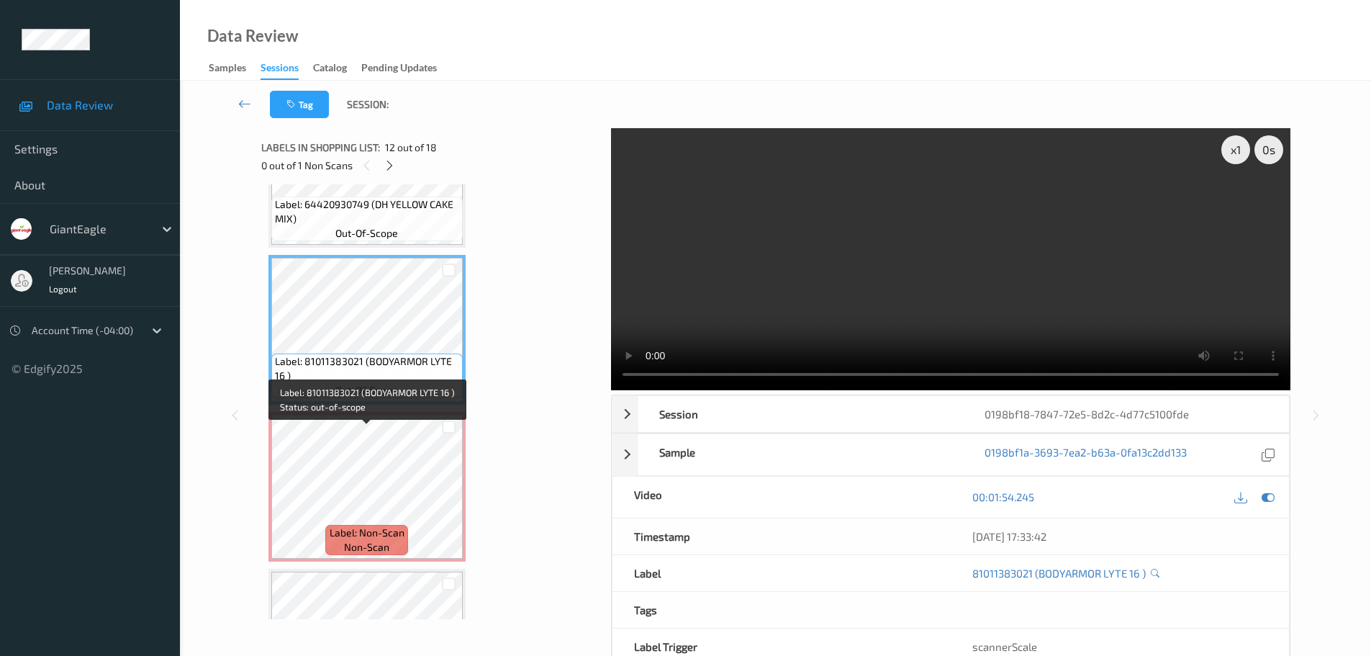
scroll to position [1733, 0]
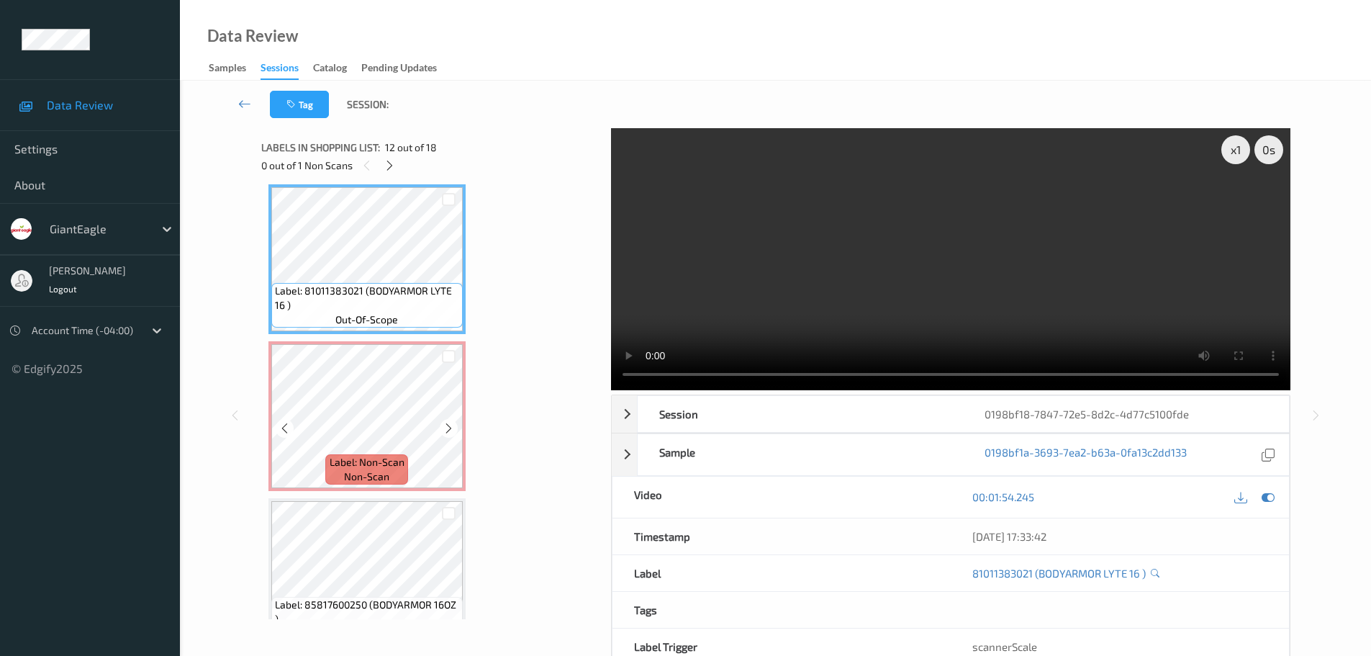
click at [392, 466] on span "Label: Non-Scan" at bounding box center [367, 462] width 75 height 14
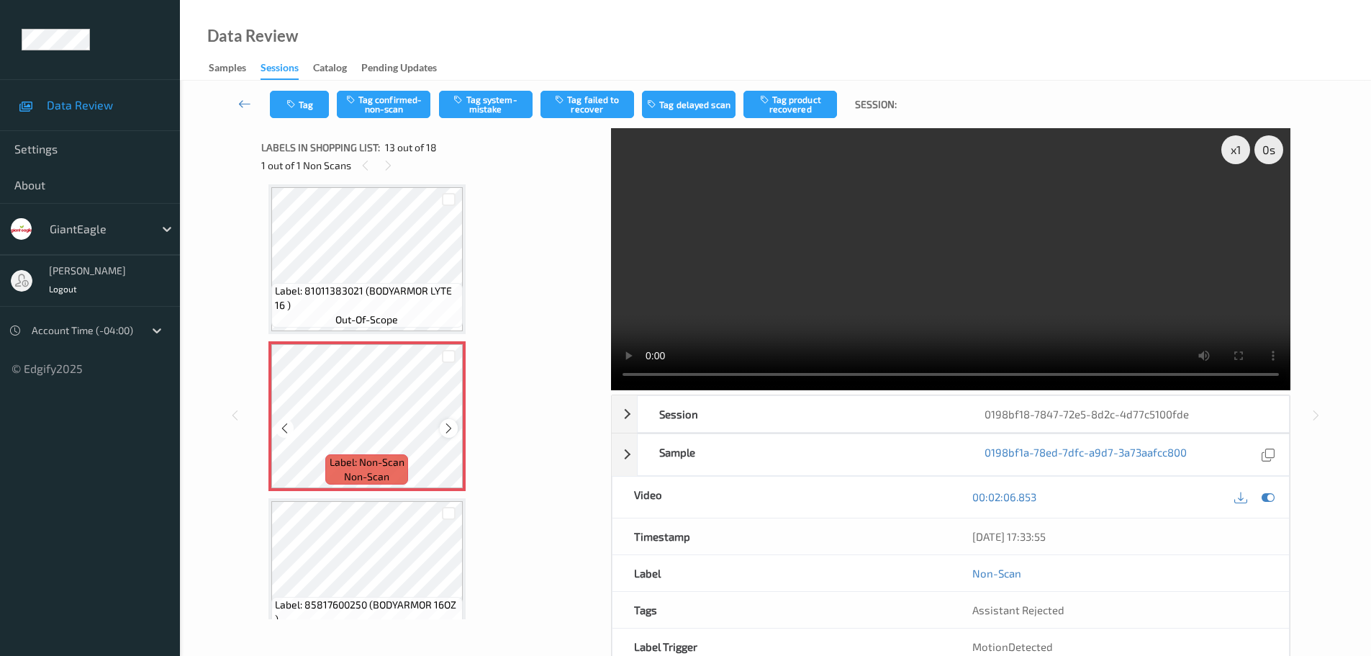
click at [451, 433] on icon at bounding box center [449, 428] width 12 height 13
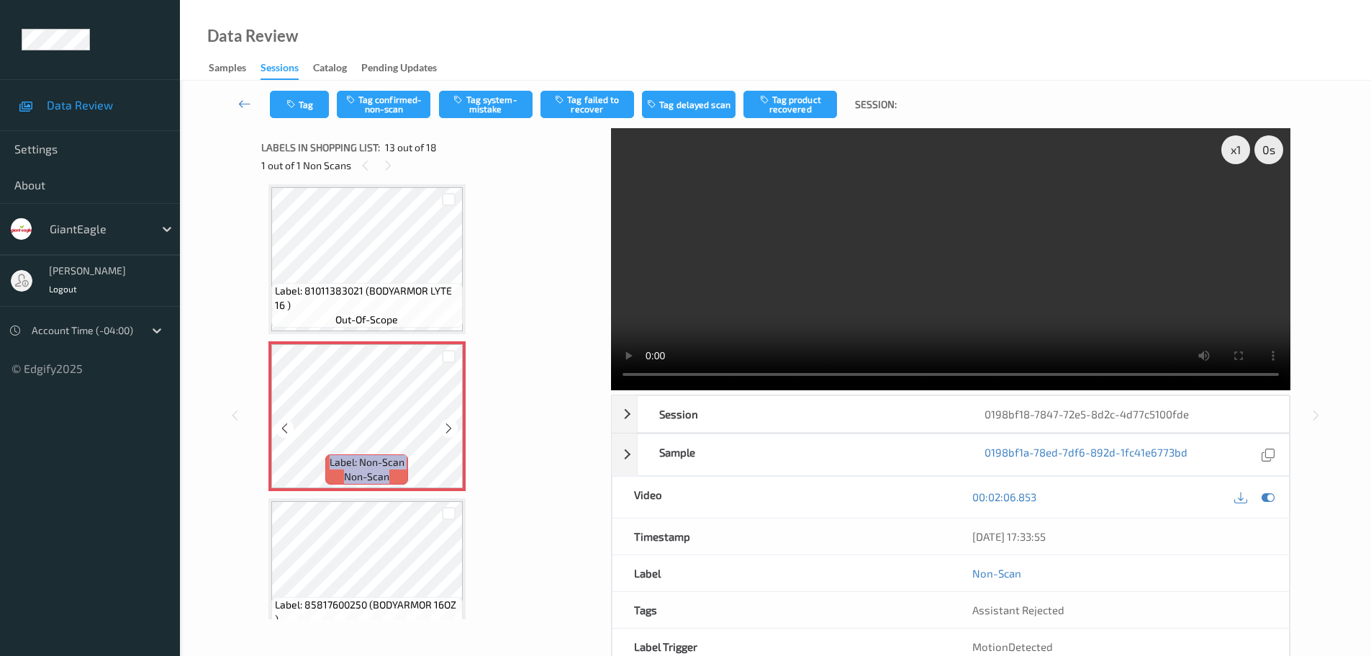
click at [451, 433] on icon at bounding box center [449, 428] width 12 height 13
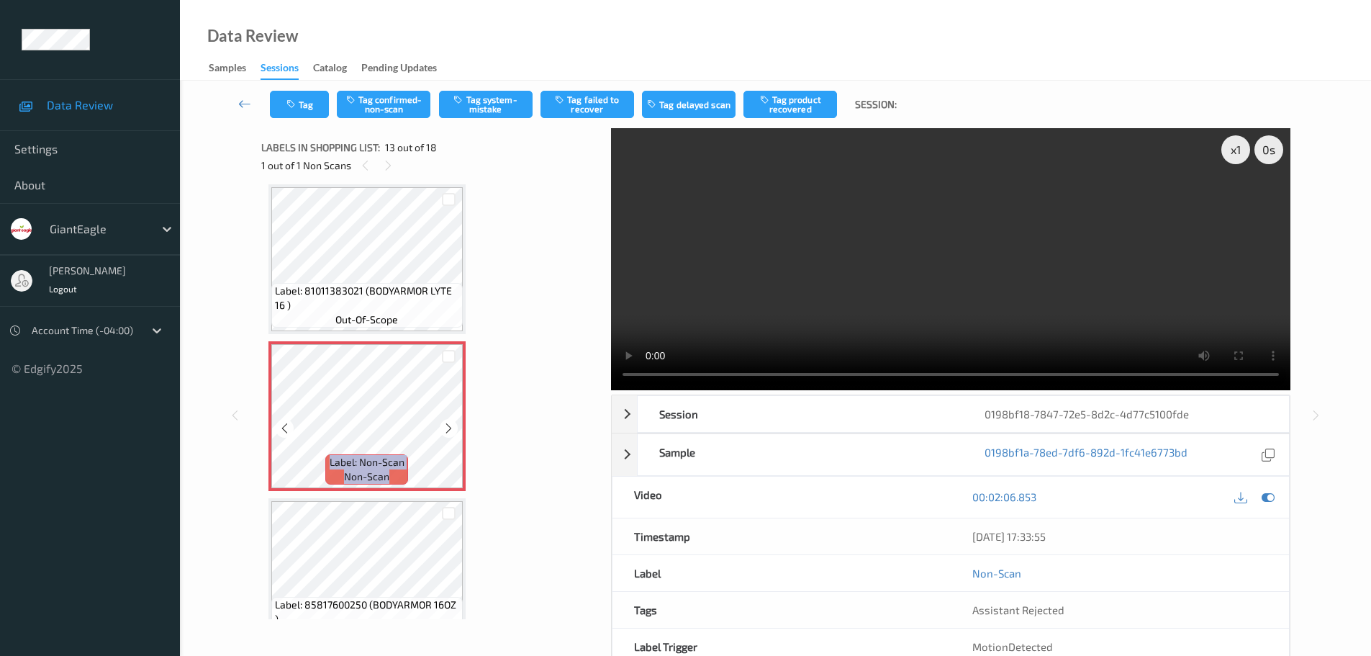
click at [451, 433] on icon at bounding box center [449, 428] width 12 height 13
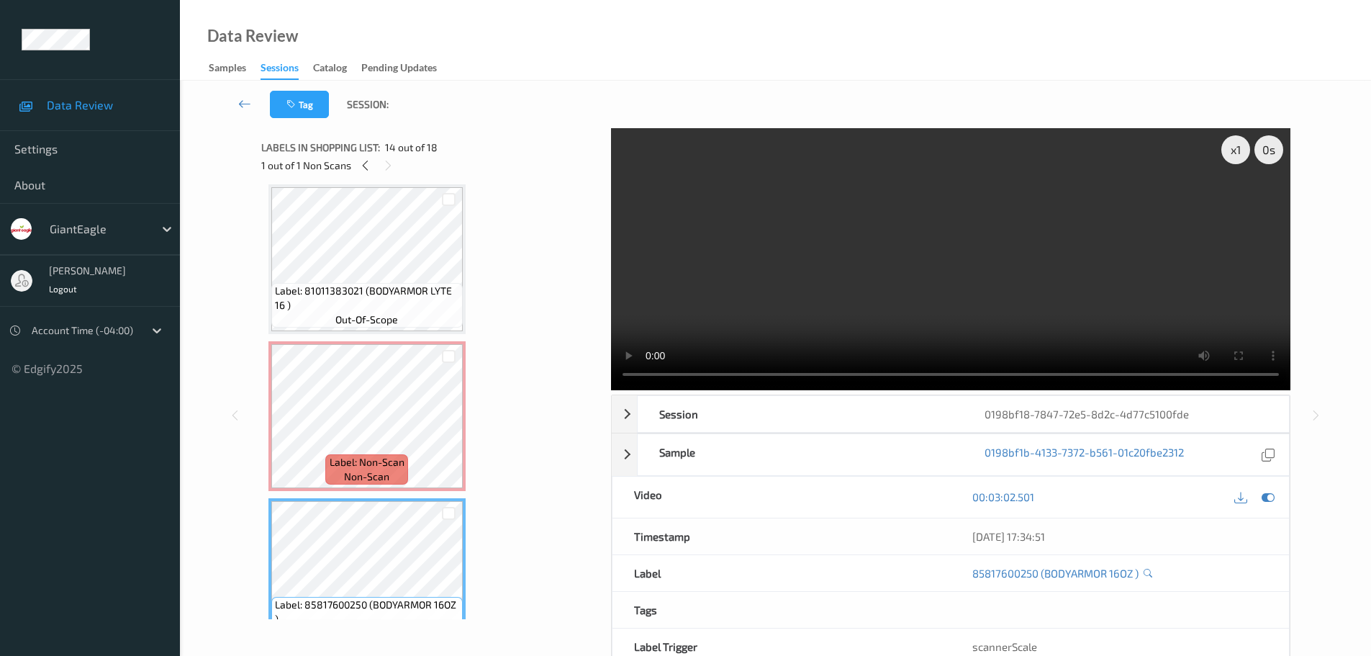
scroll to position [1661, 0]
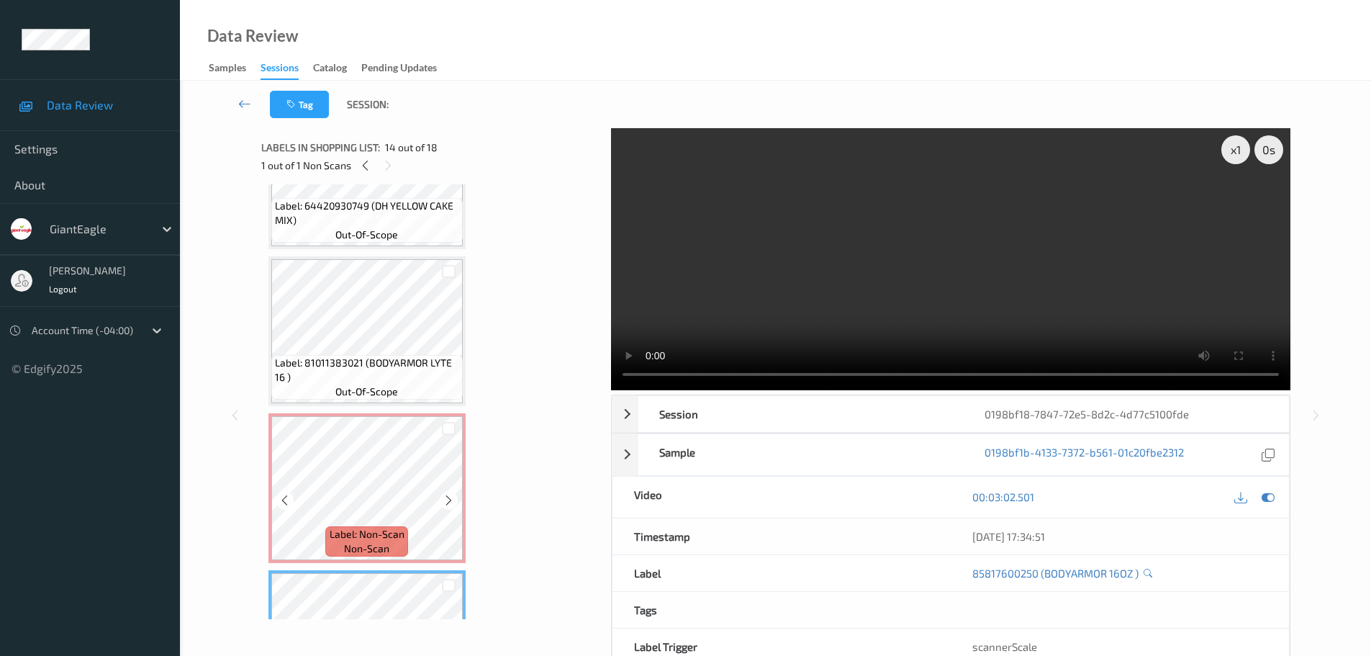
click at [379, 526] on div "Label: Non-Scan non-scan" at bounding box center [366, 541] width 82 height 30
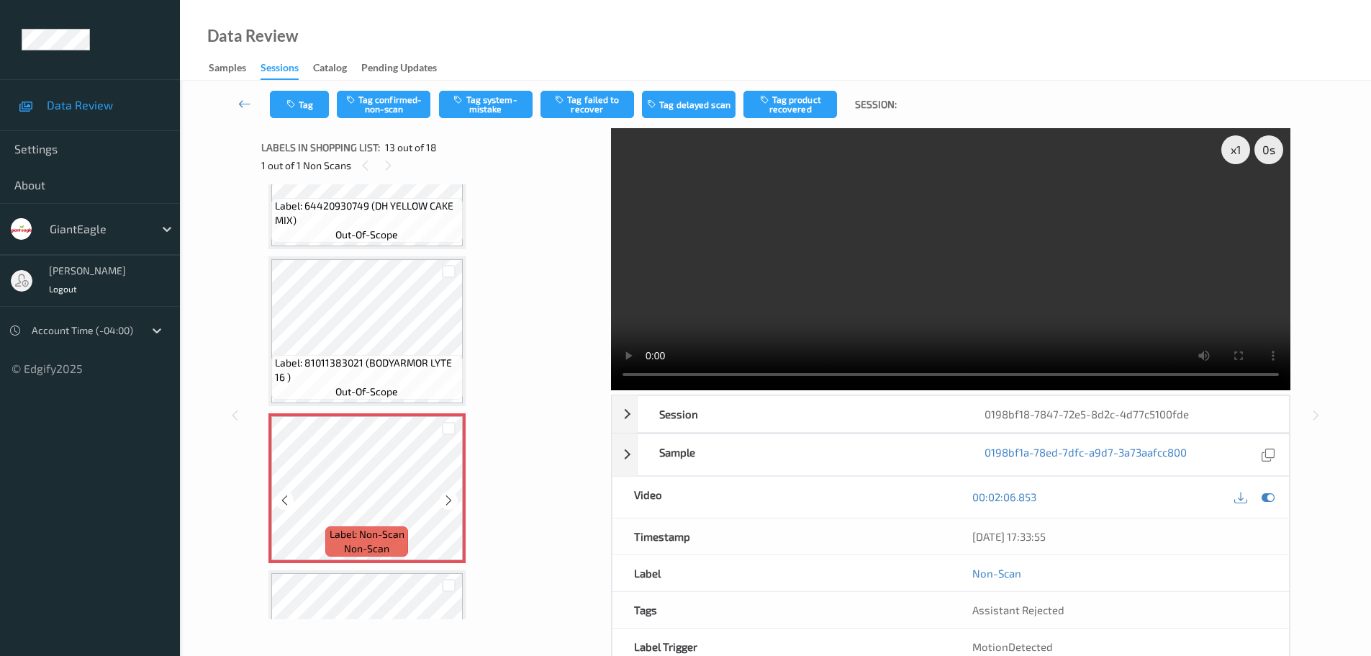
click at [352, 380] on span "Label: 81011383021 (BODYARMOR LYTE 16 )" at bounding box center [367, 370] width 184 height 29
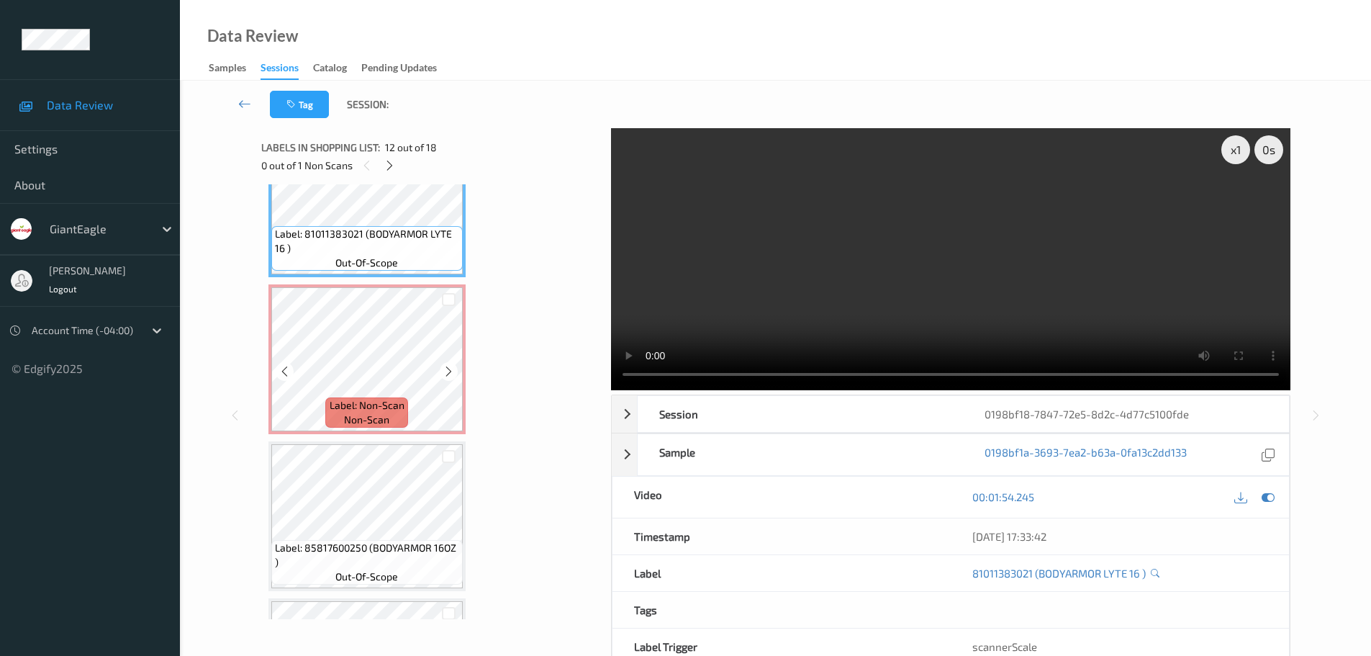
scroll to position [1805, 0]
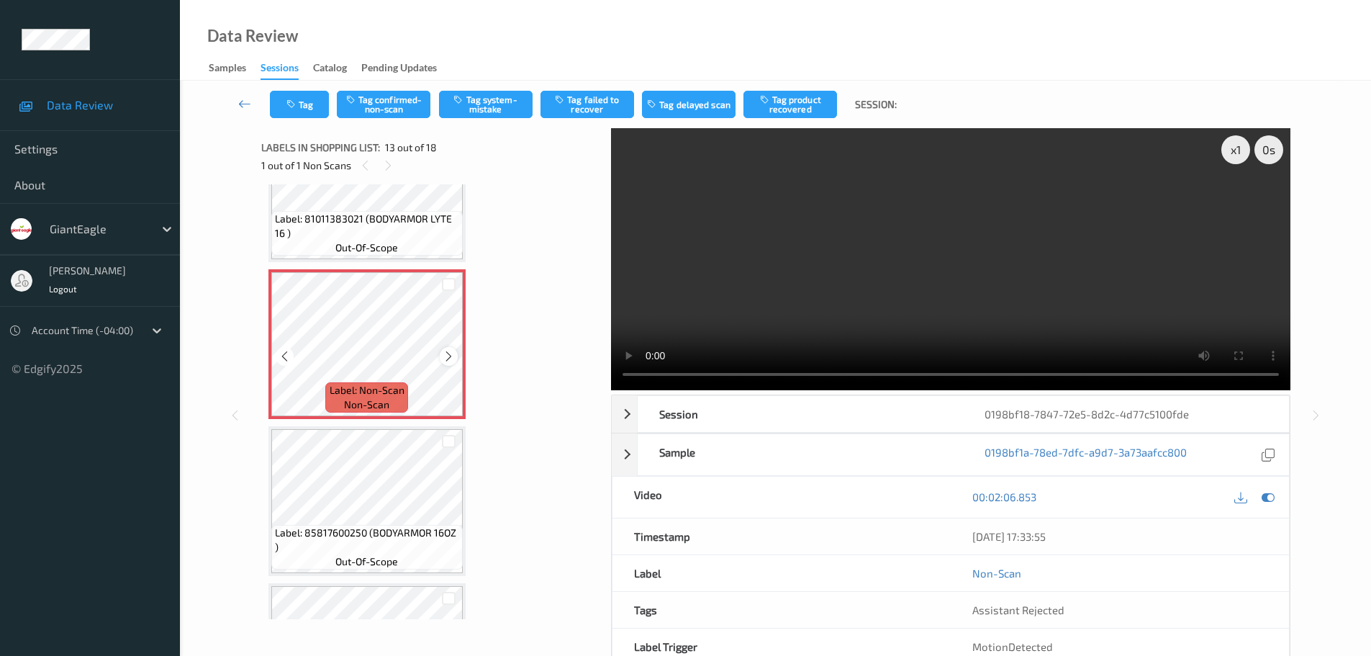
click at [442, 359] on div at bounding box center [449, 356] width 18 height 18
click at [472, 94] on button "Tag system-mistake" at bounding box center [486, 104] width 94 height 27
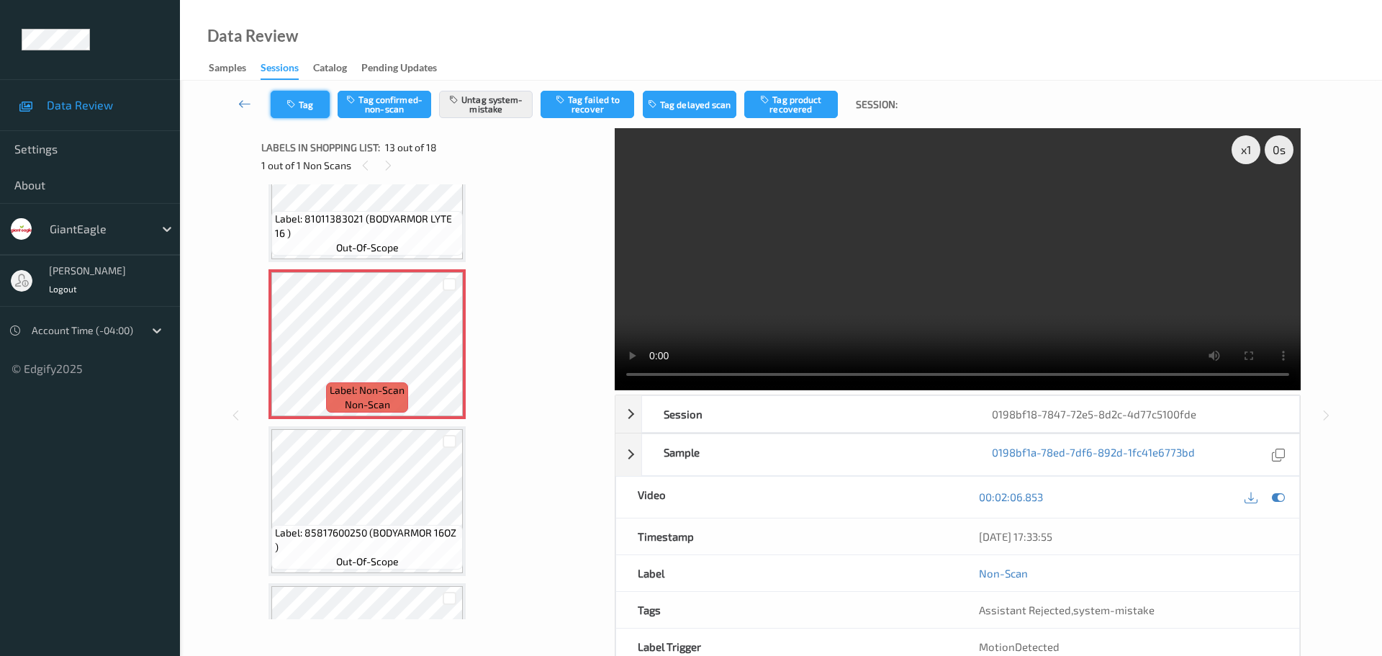
click at [306, 106] on button "Tag" at bounding box center [300, 104] width 59 height 27
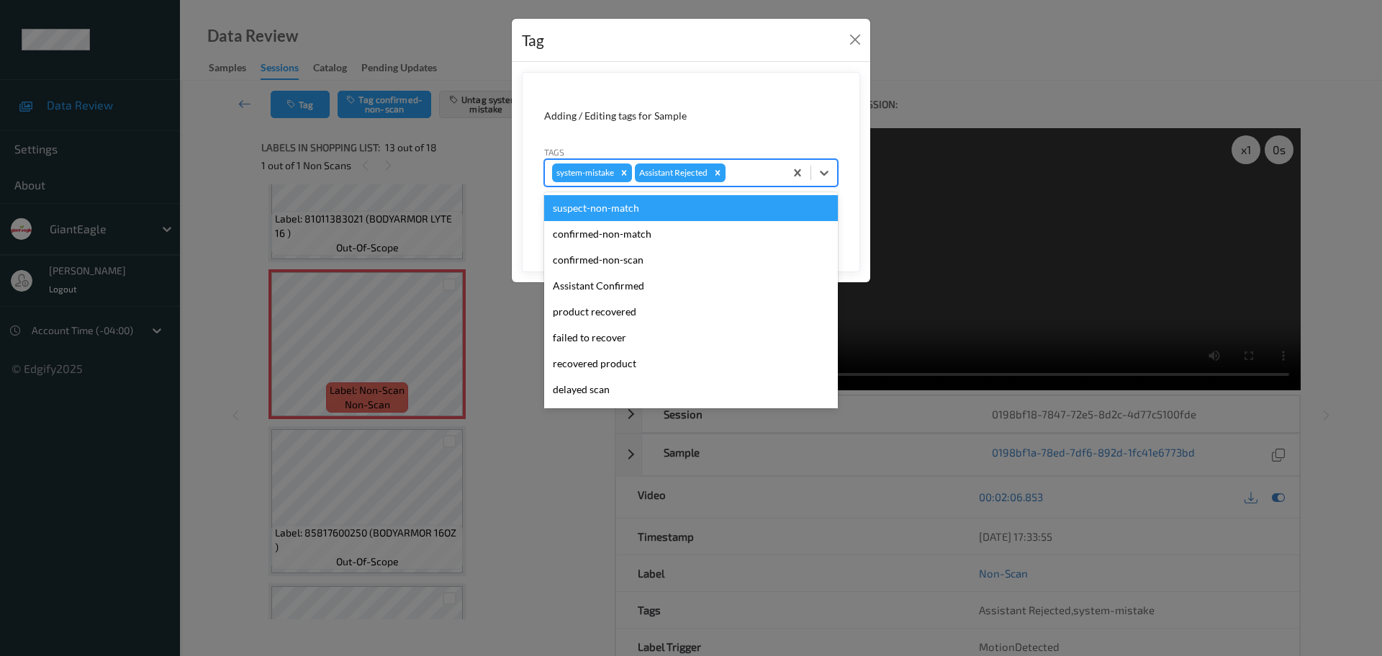
click at [746, 182] on div "system-mistake Assistant Rejected" at bounding box center [665, 173] width 240 height 24
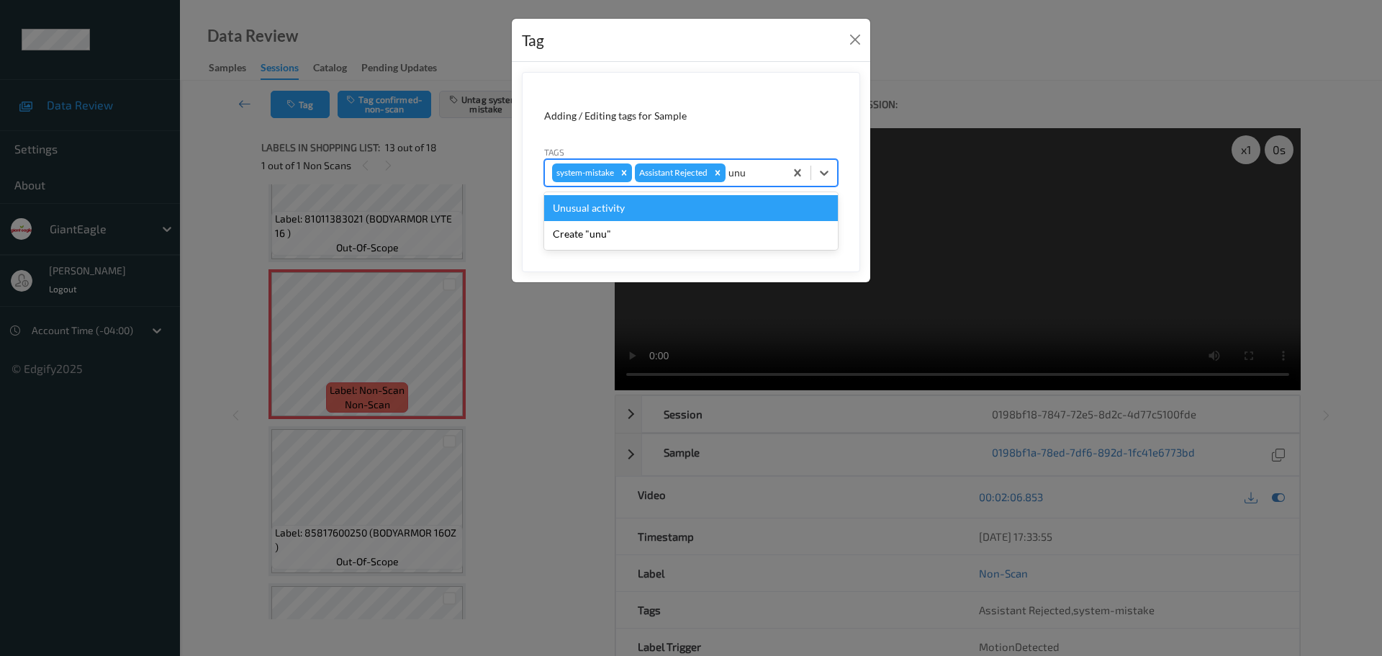
type input "un"
click at [649, 215] on div "Unusual activity" at bounding box center [691, 208] width 294 height 26
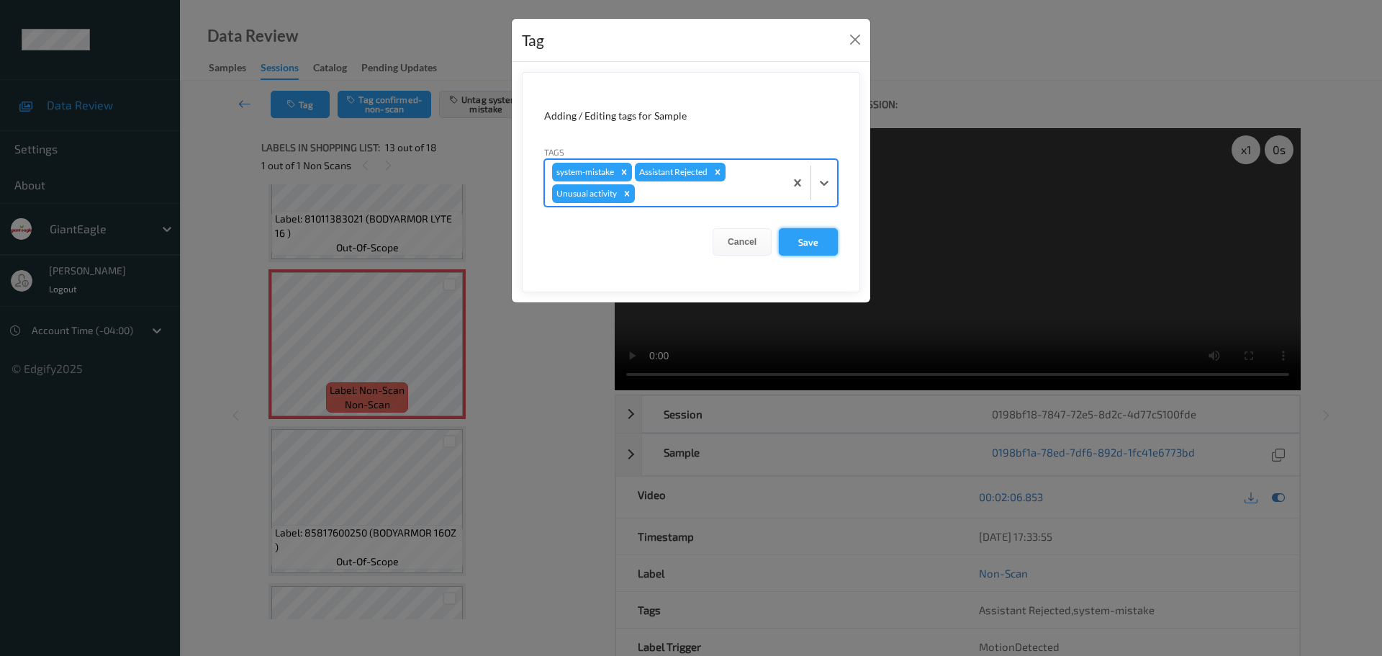
click at [783, 242] on button "Save" at bounding box center [808, 241] width 59 height 27
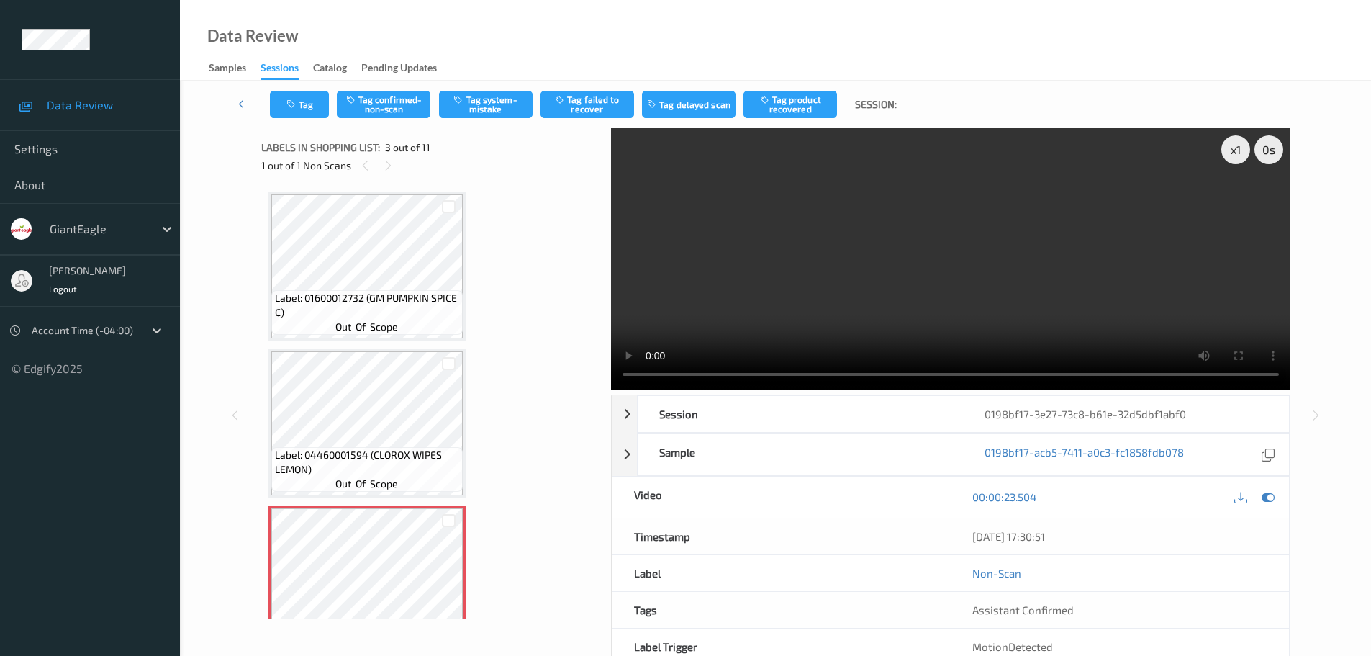
scroll to position [164, 0]
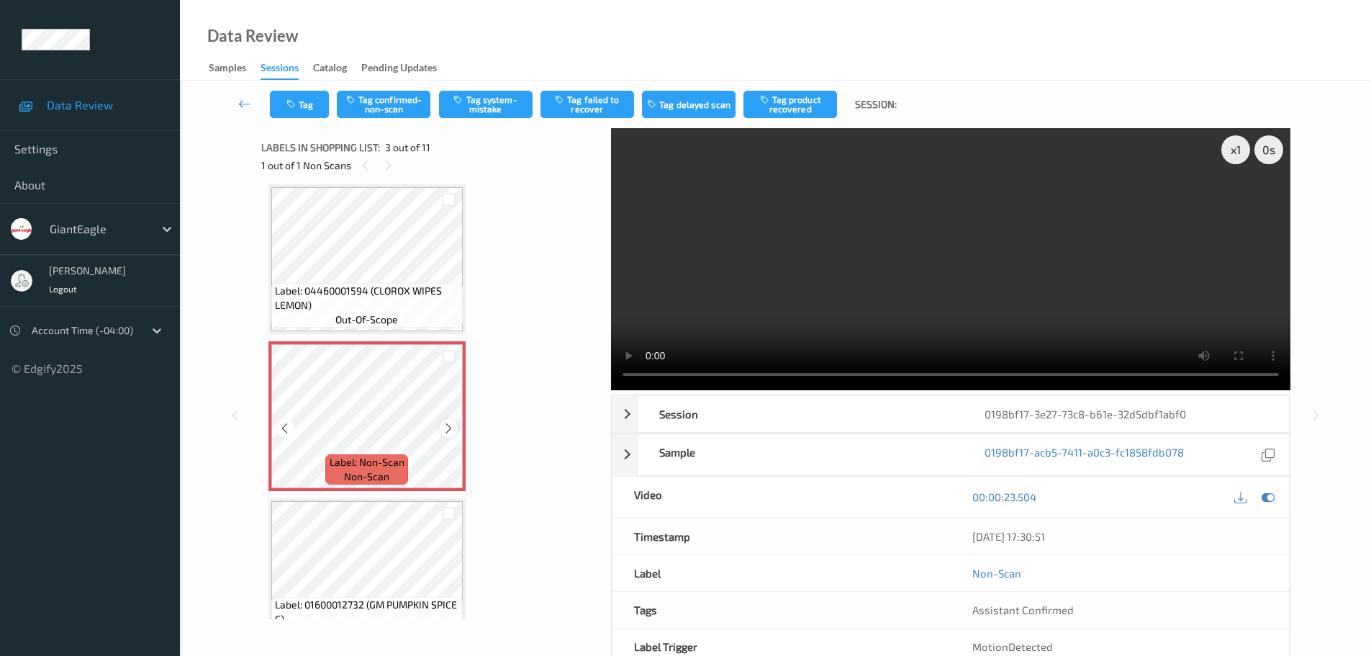
click at [446, 431] on icon at bounding box center [449, 428] width 12 height 13
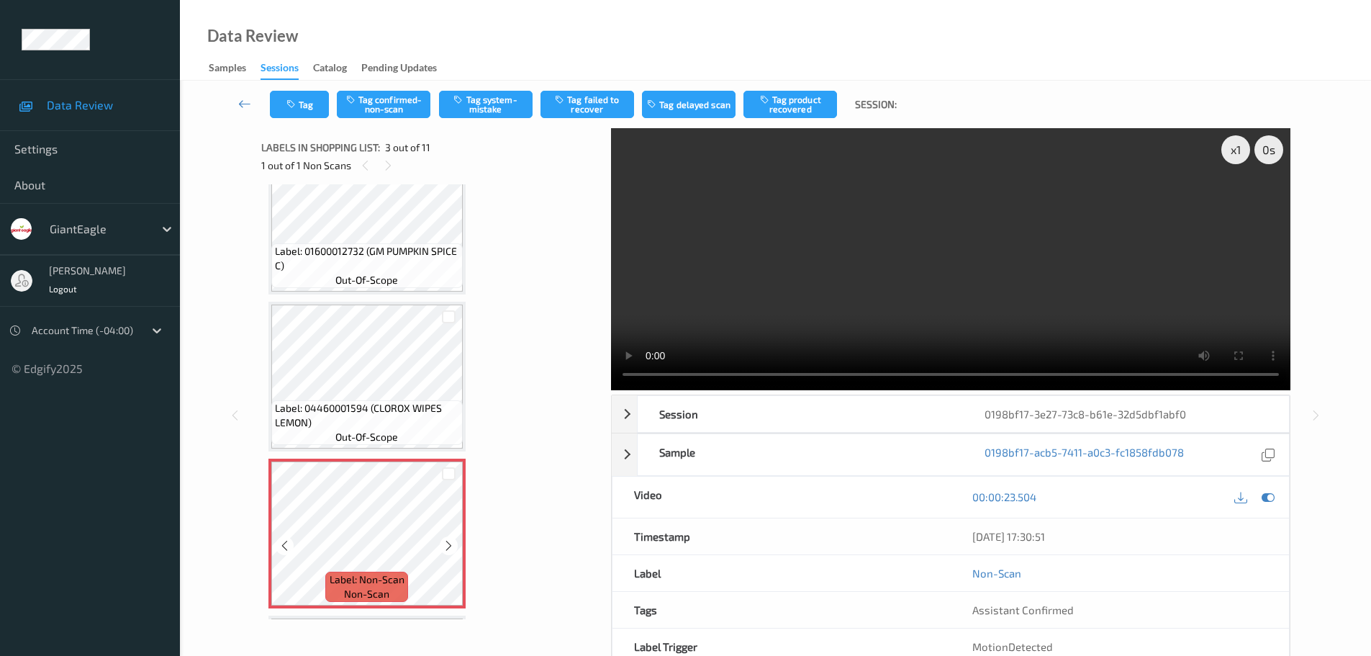
scroll to position [72, 0]
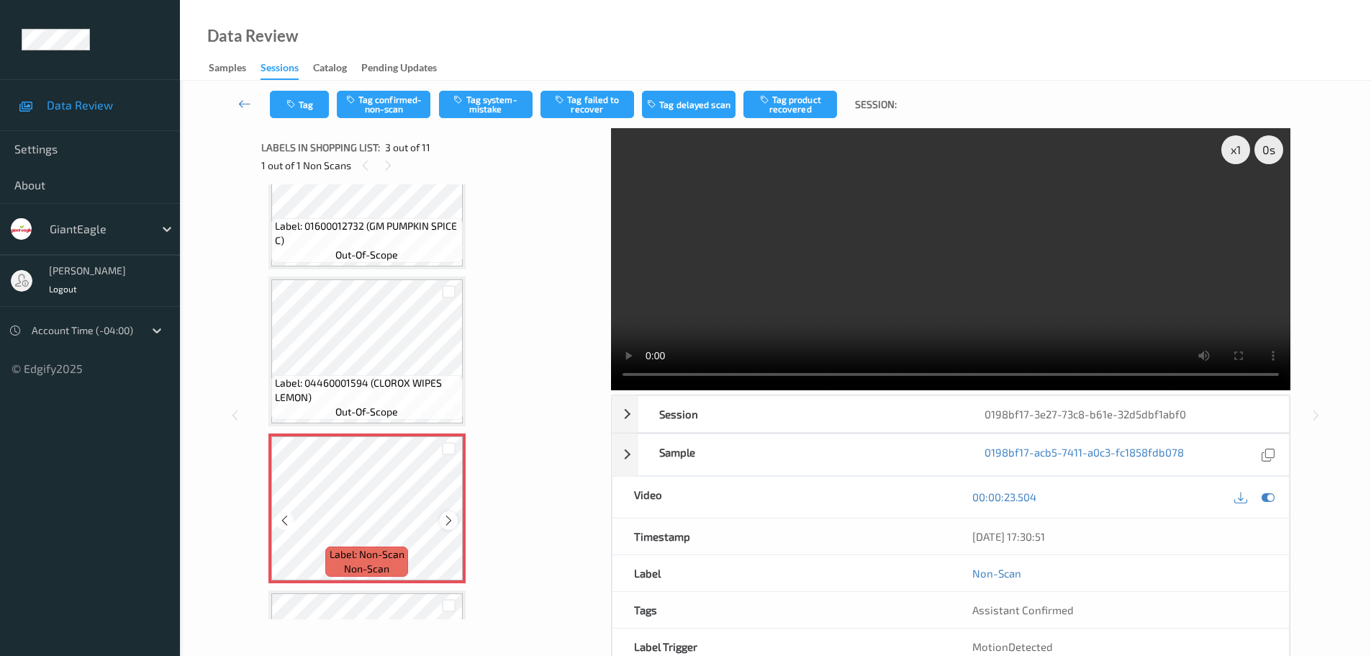
click at [452, 520] on icon at bounding box center [449, 520] width 12 height 13
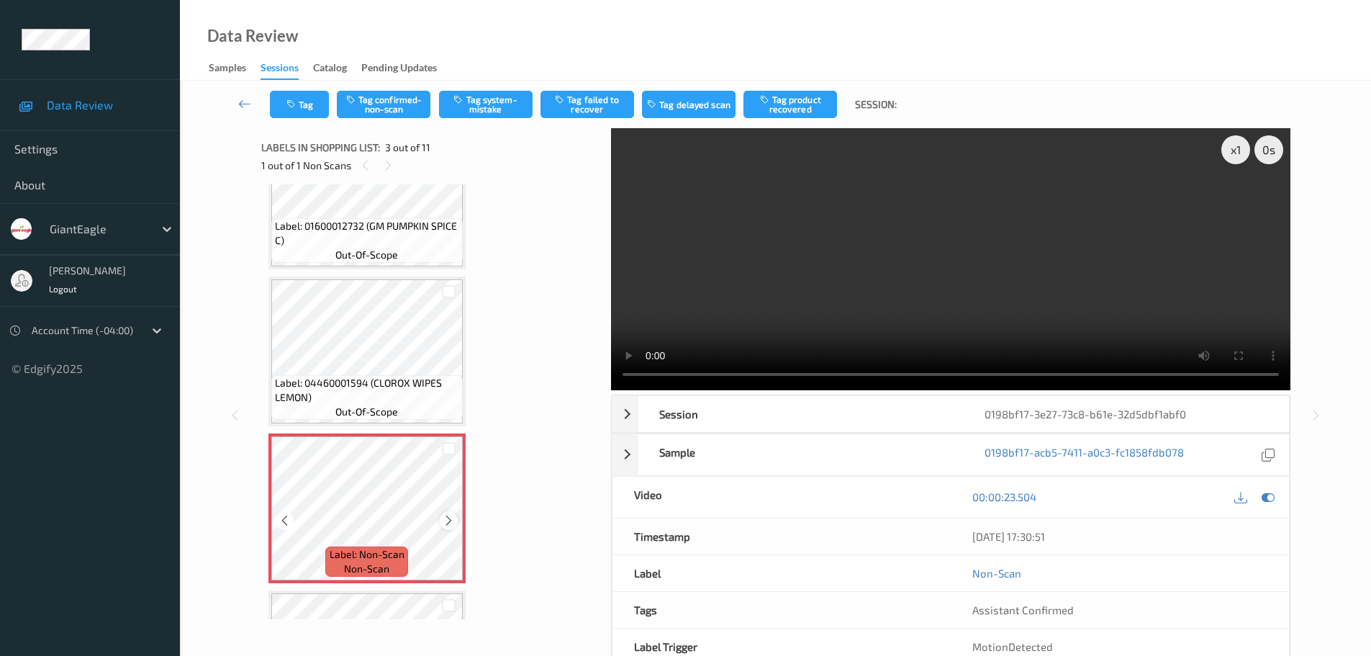
click at [448, 526] on icon at bounding box center [449, 520] width 12 height 13
click at [450, 526] on icon at bounding box center [449, 520] width 12 height 13
click at [452, 527] on icon at bounding box center [449, 520] width 12 height 13
click at [453, 527] on div at bounding box center [449, 520] width 18 height 18
click at [497, 104] on button "Tag system-mistake" at bounding box center [486, 104] width 94 height 27
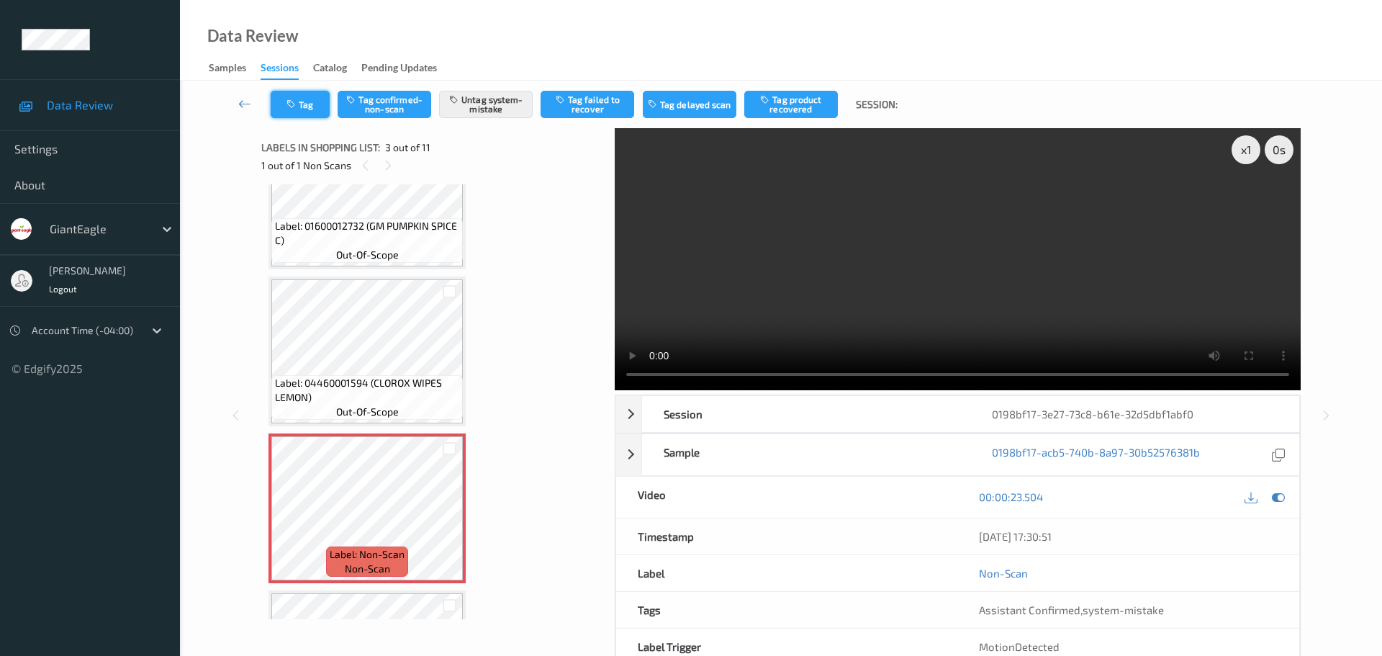
click at [299, 108] on icon "button" at bounding box center [292, 104] width 12 height 10
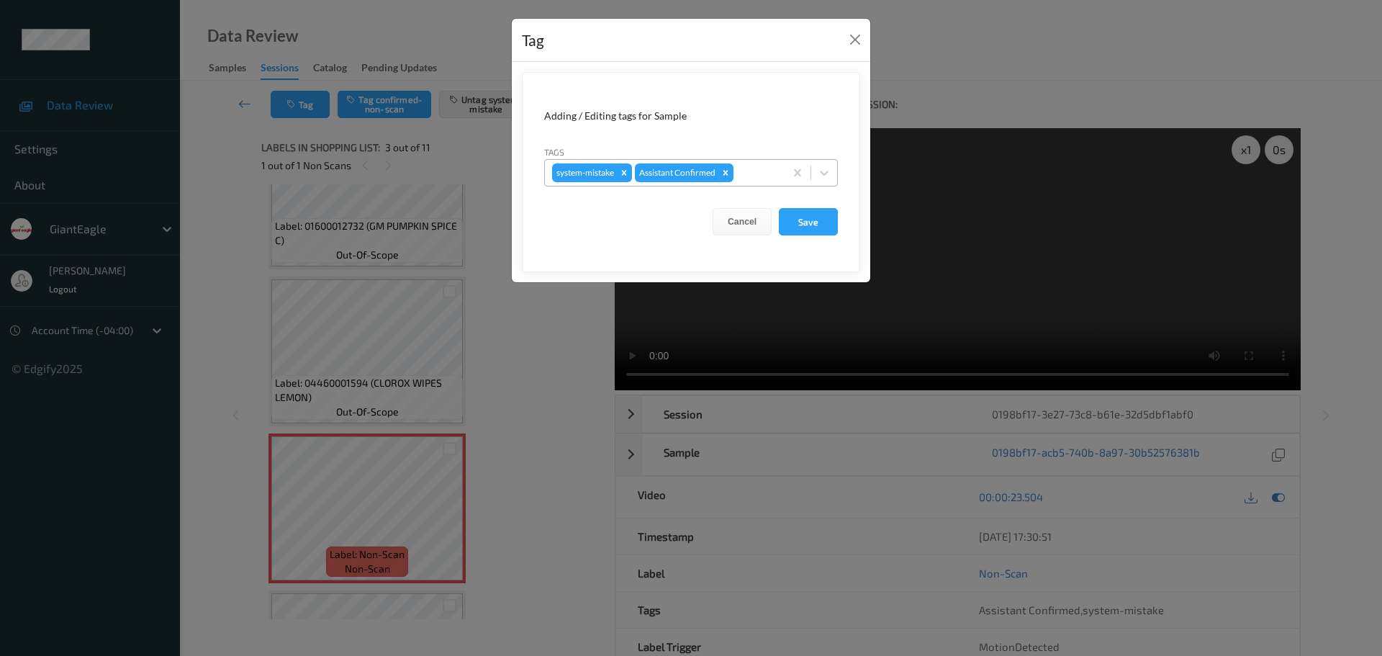
click at [747, 176] on div at bounding box center [756, 172] width 41 height 17
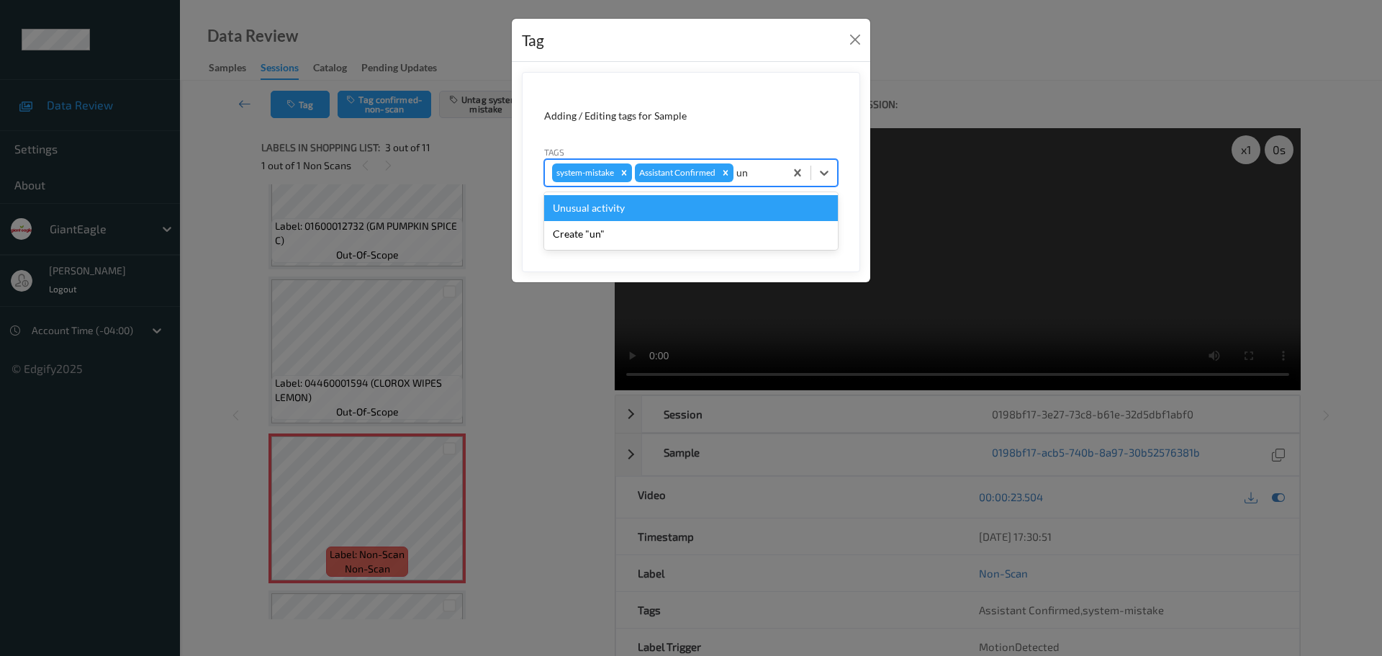
type input "unu"
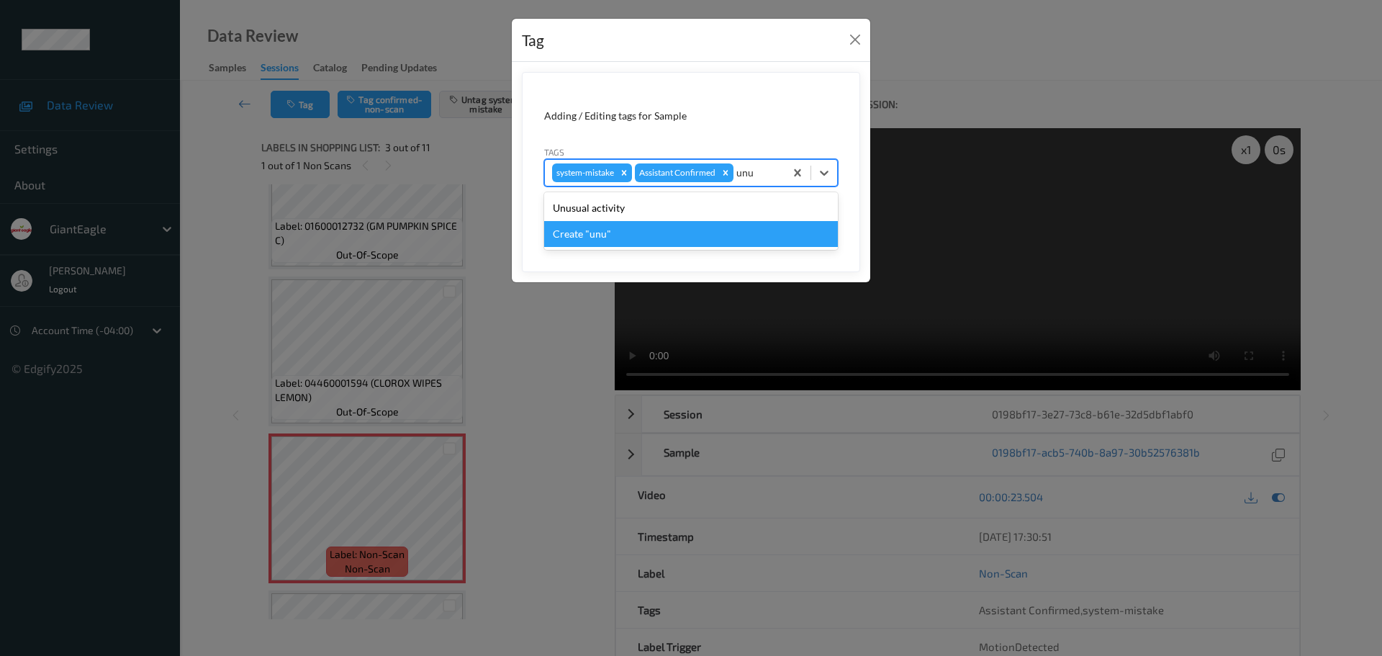
click at [653, 210] on div "Unusual activity" at bounding box center [691, 208] width 294 height 26
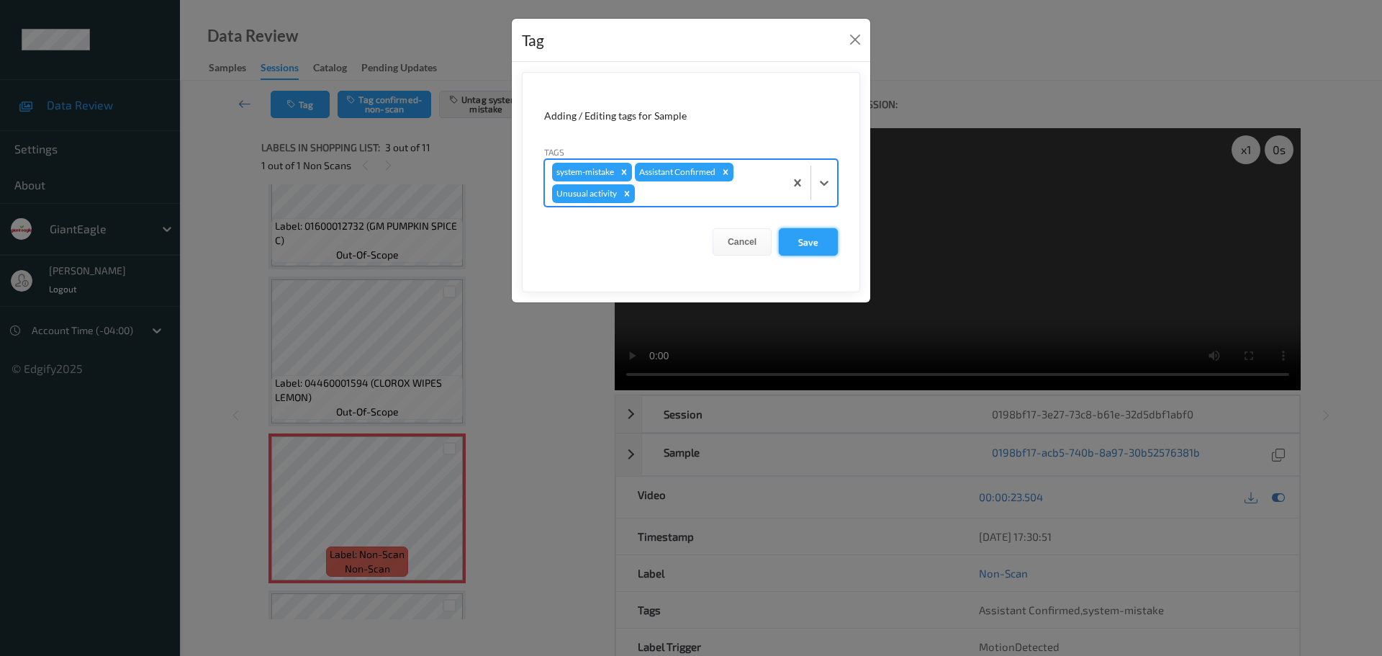
click at [799, 240] on button "Save" at bounding box center [808, 241] width 59 height 27
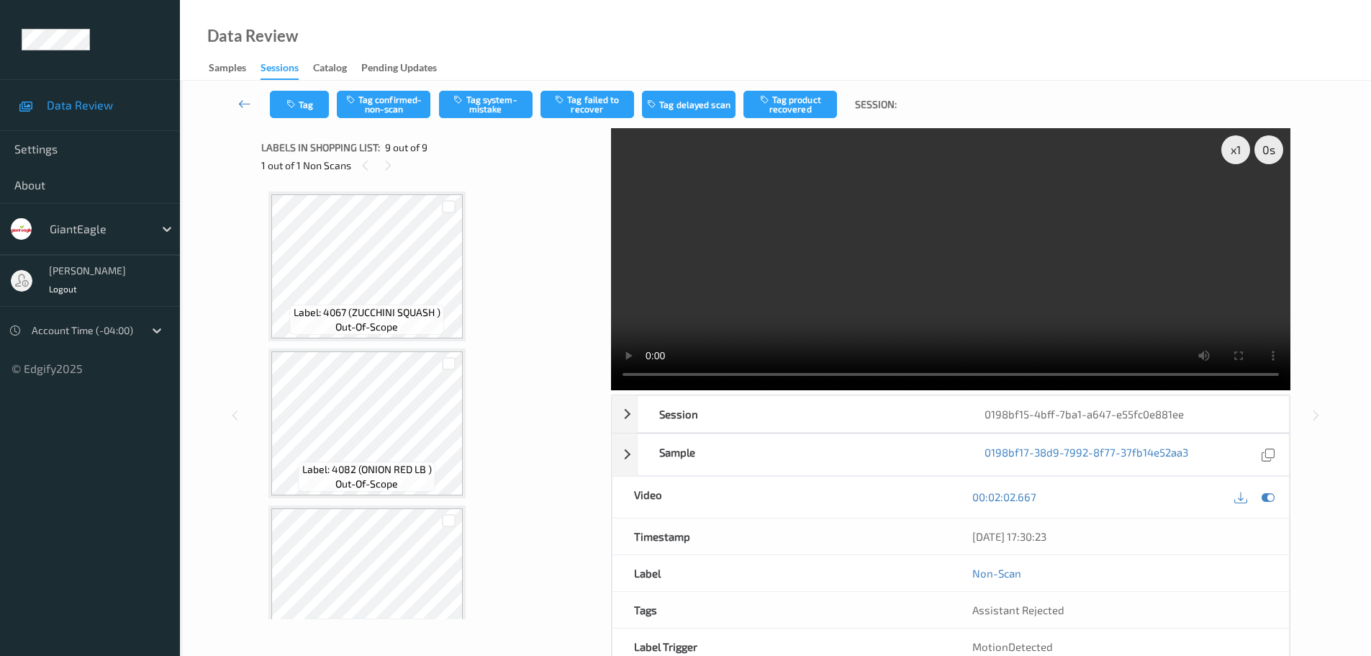
scroll to position [985, 0]
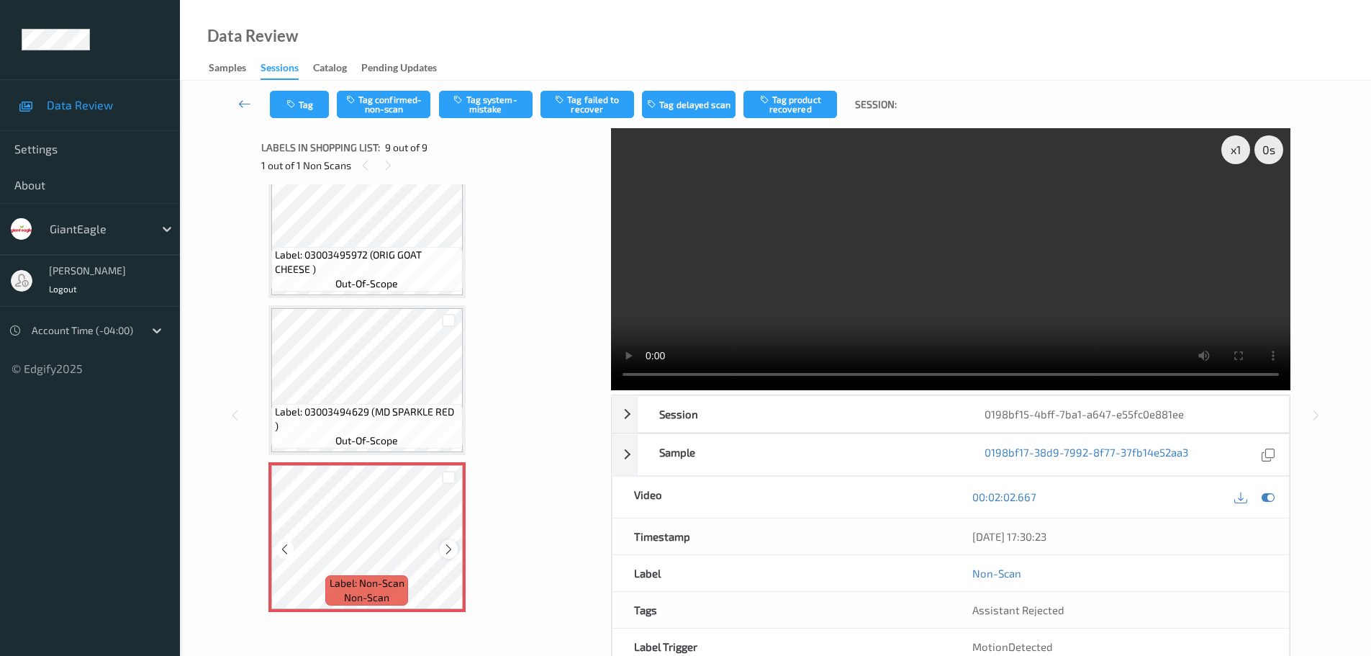
click at [448, 546] on icon at bounding box center [449, 549] width 12 height 13
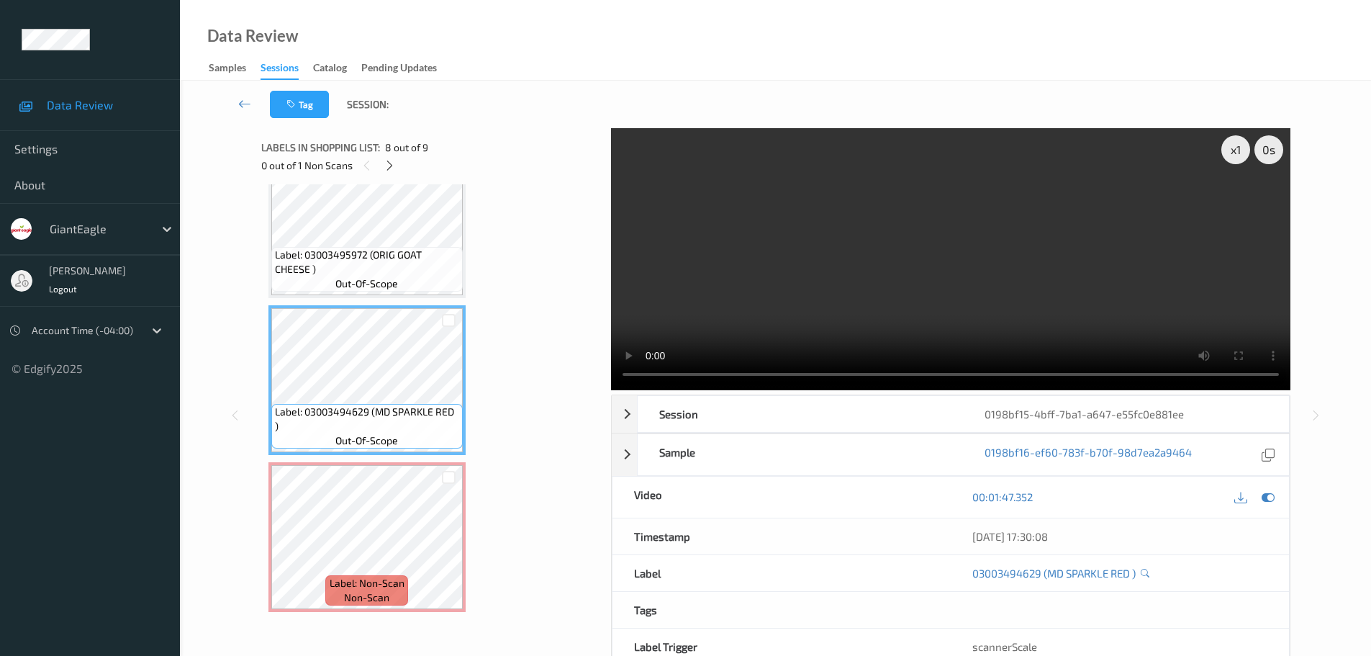
scroll to position [913, 0]
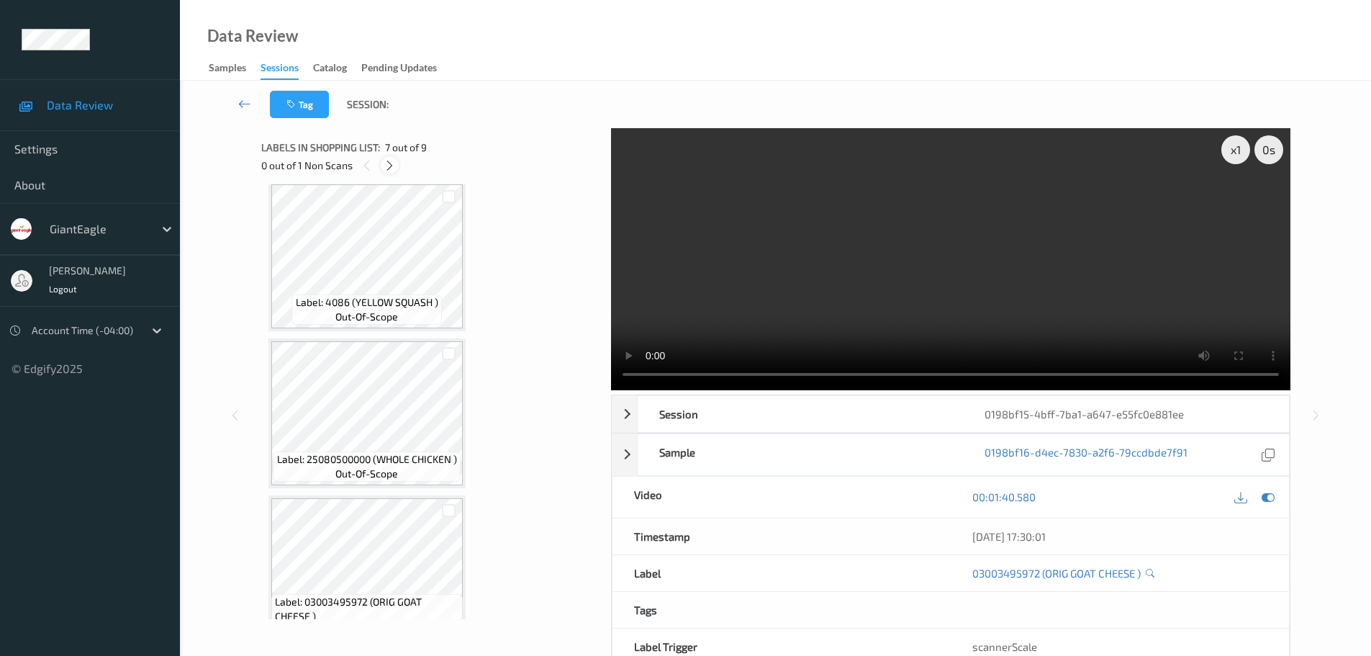
click at [380, 170] on div "0 out of 1 Non Scans" at bounding box center [431, 165] width 340 height 18
click at [393, 162] on icon at bounding box center [390, 165] width 12 height 13
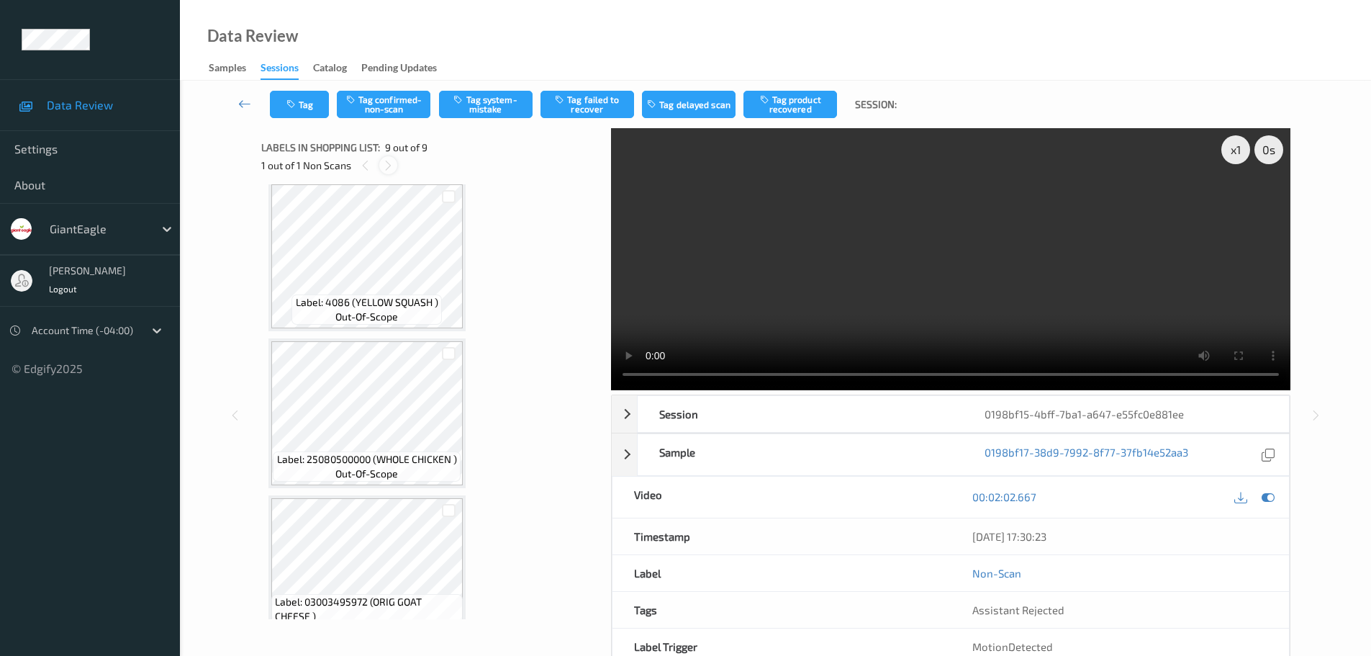
scroll to position [985, 0]
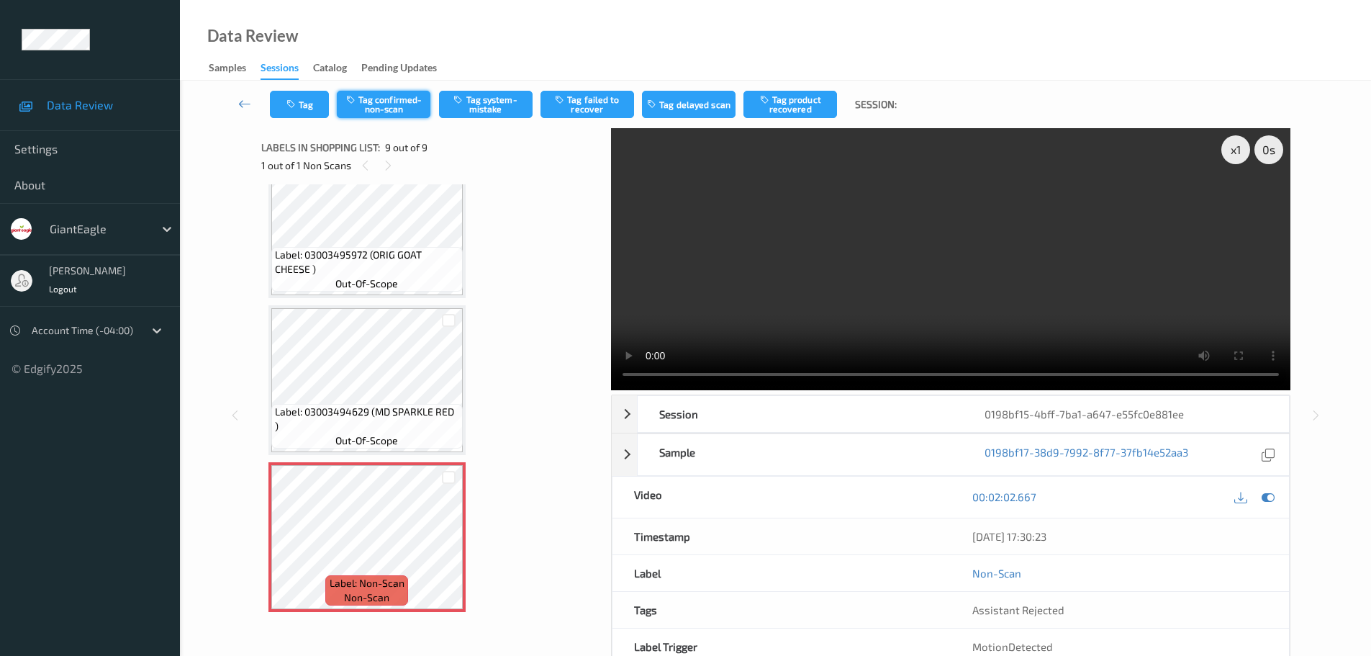
click at [404, 98] on button "Tag confirmed-non-scan" at bounding box center [384, 104] width 94 height 27
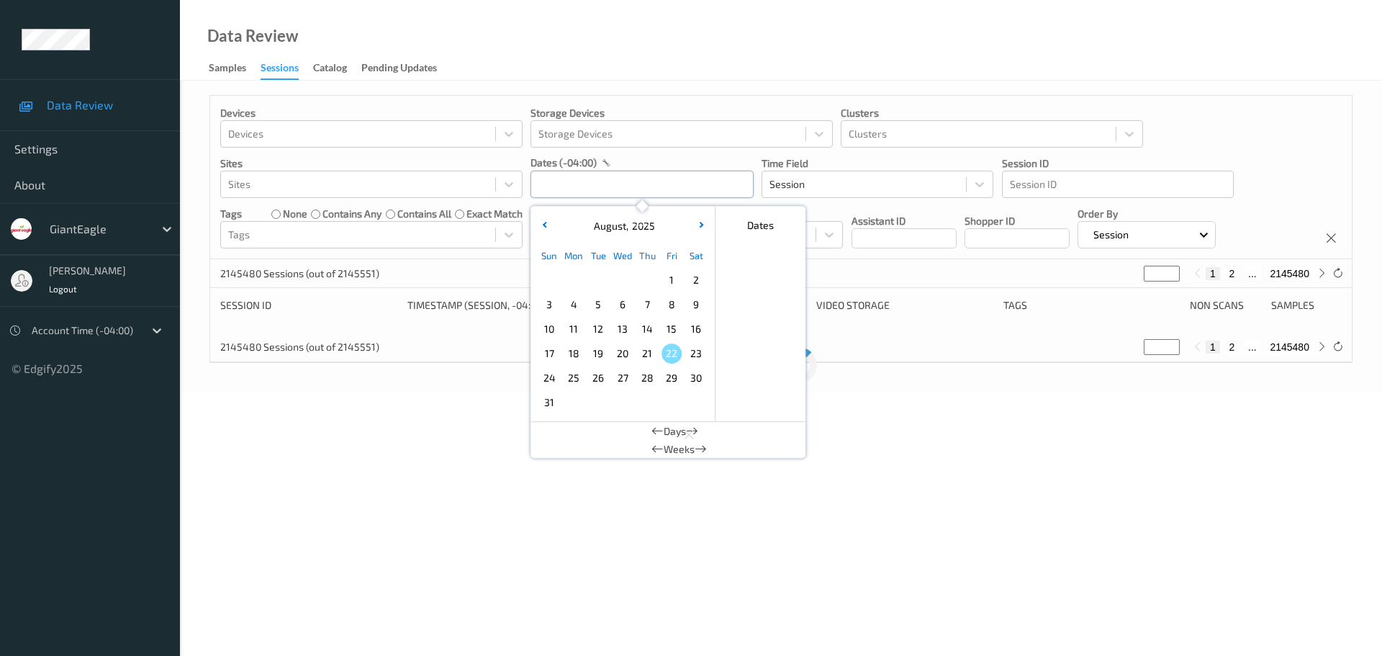
click at [594, 190] on input "text" at bounding box center [641, 184] width 223 height 27
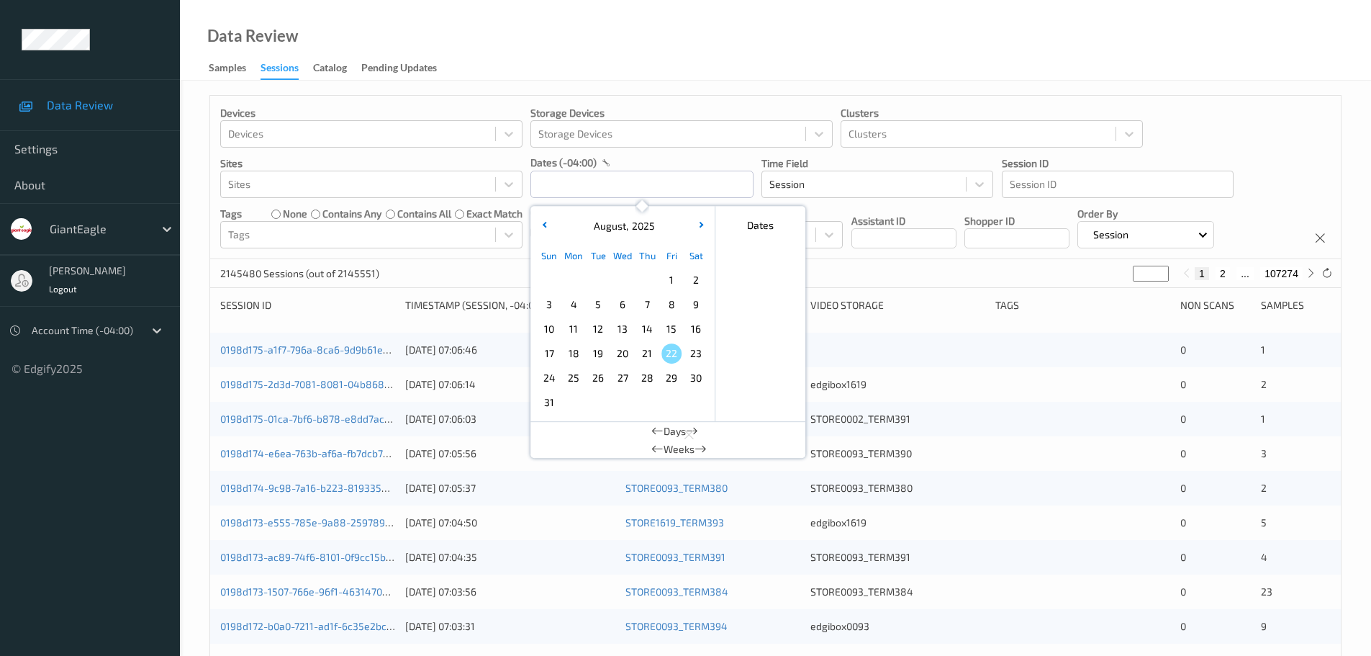
click at [565, 353] on span "18" at bounding box center [574, 353] width 20 height 20
type input "[DATE] 00:00 -> [DATE] 23:59"
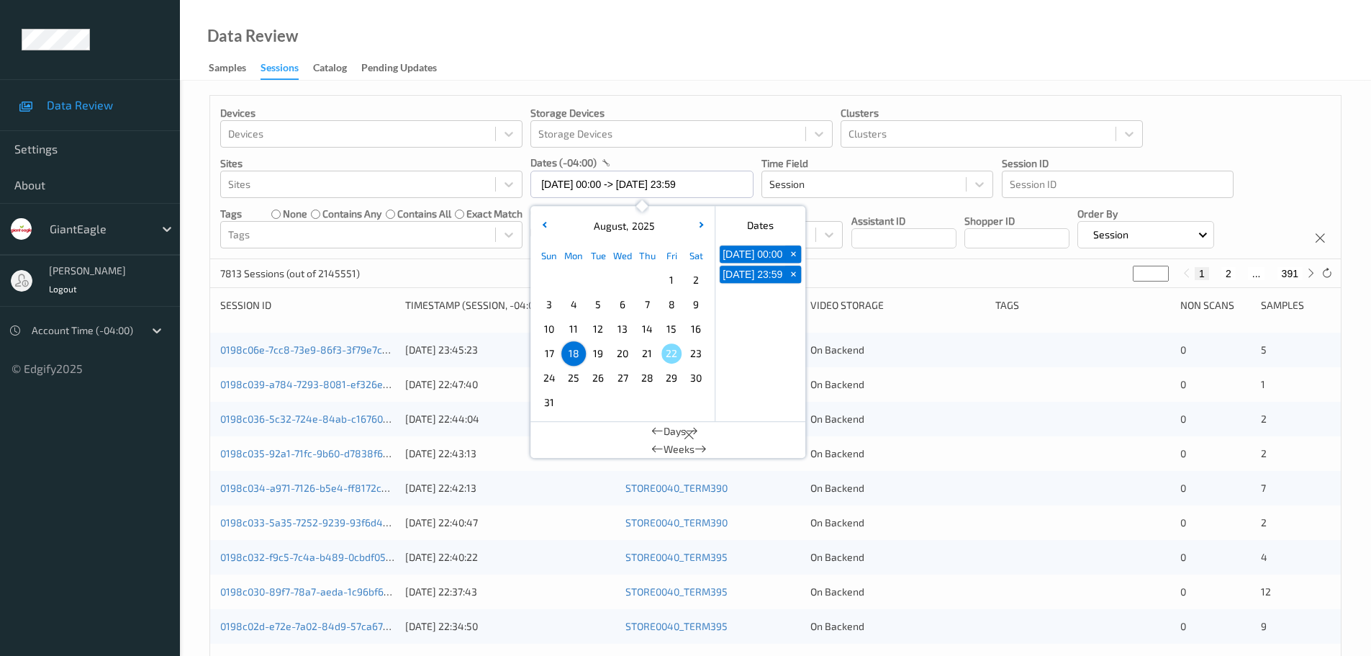
click at [987, 69] on div "Data Review Samples Sessions Catalog Pending Updates" at bounding box center [775, 40] width 1191 height 81
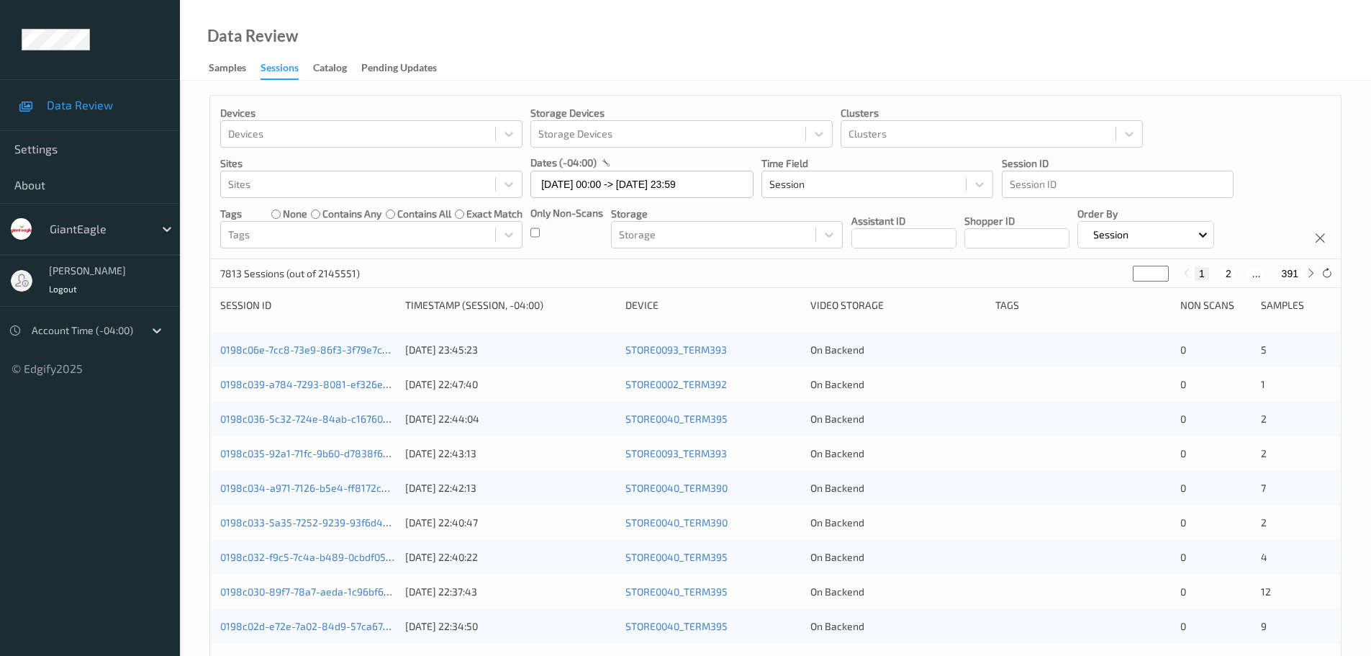
type input "*"
click at [1162, 270] on input "*" at bounding box center [1151, 274] width 36 height 16
type input "*"
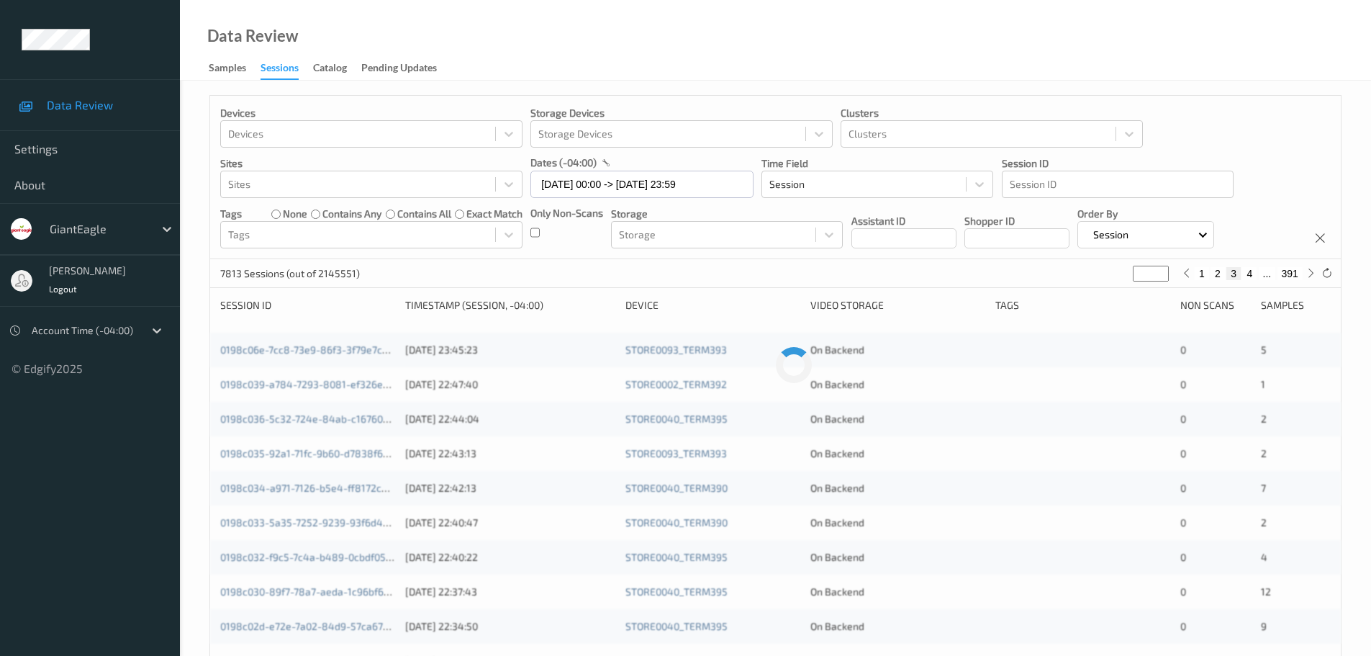
click at [1162, 270] on input "*" at bounding box center [1151, 274] width 36 height 16
type input "*"
click at [1162, 270] on input "*" at bounding box center [1151, 274] width 36 height 16
click at [1162, 270] on div "7813 Sessions (out of 2145551) * 1 ... 3 4 5 ... 391" at bounding box center [775, 273] width 1131 height 29
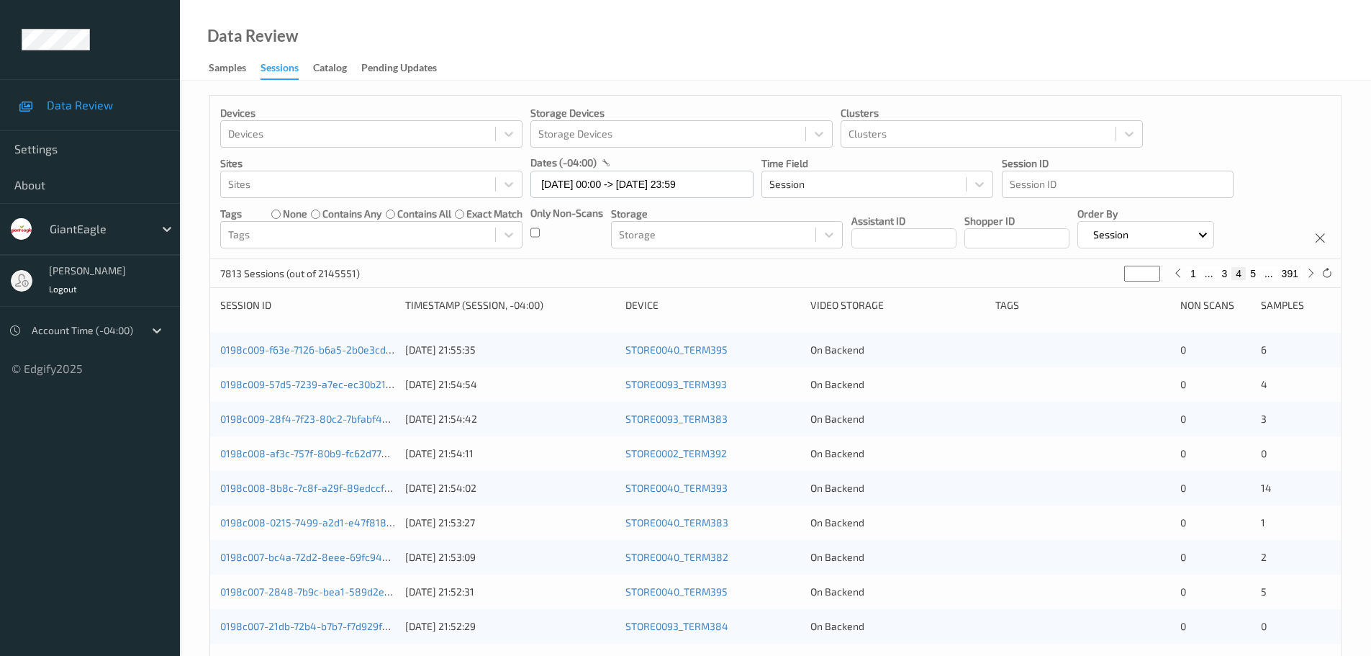
type input "*"
click at [1155, 270] on input "*" at bounding box center [1142, 274] width 36 height 16
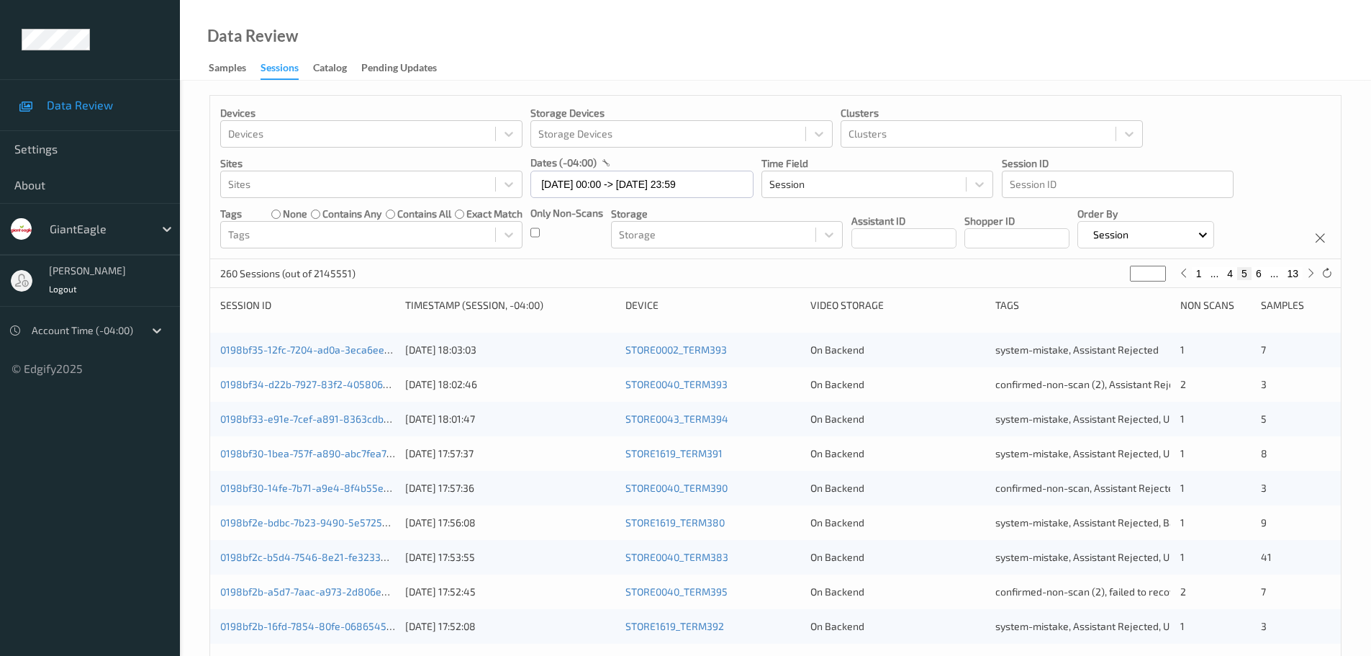
type input "*"
click at [1159, 275] on input "*" at bounding box center [1148, 274] width 36 height 16
type input "*"
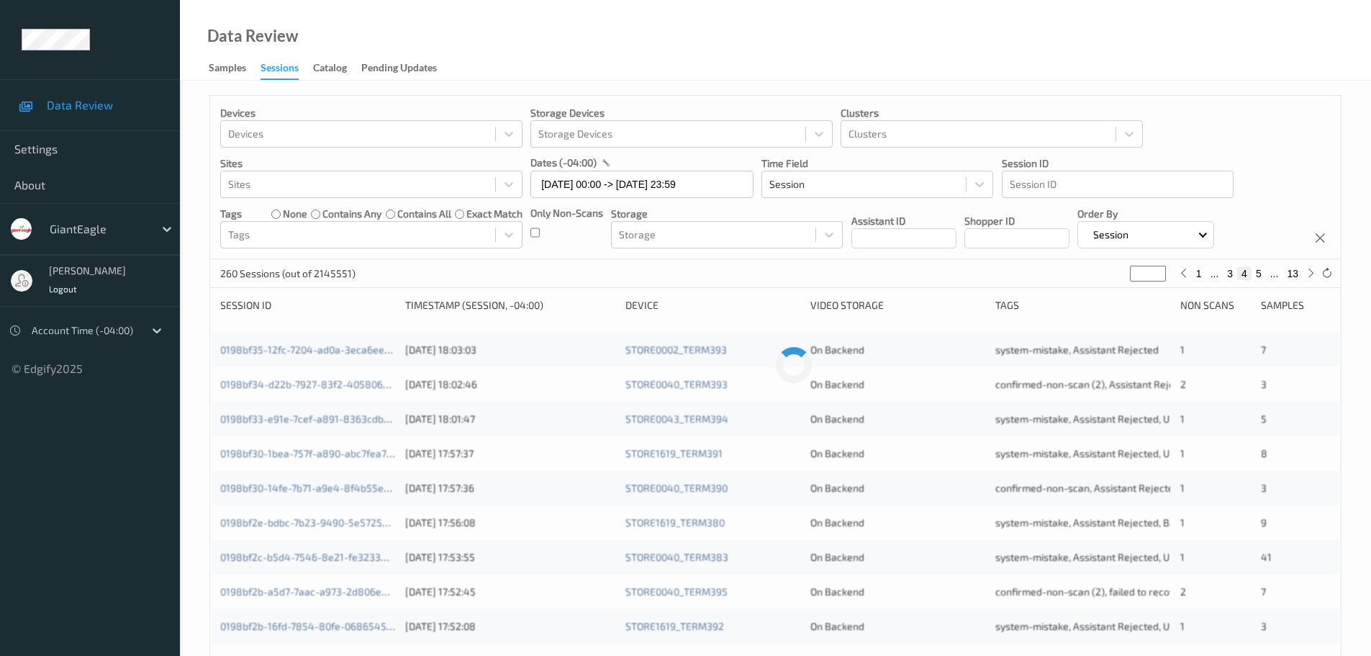
click at [1157, 276] on input "*" at bounding box center [1148, 274] width 36 height 16
type input "*"
click at [1157, 276] on input "*" at bounding box center [1151, 274] width 36 height 16
type input "*"
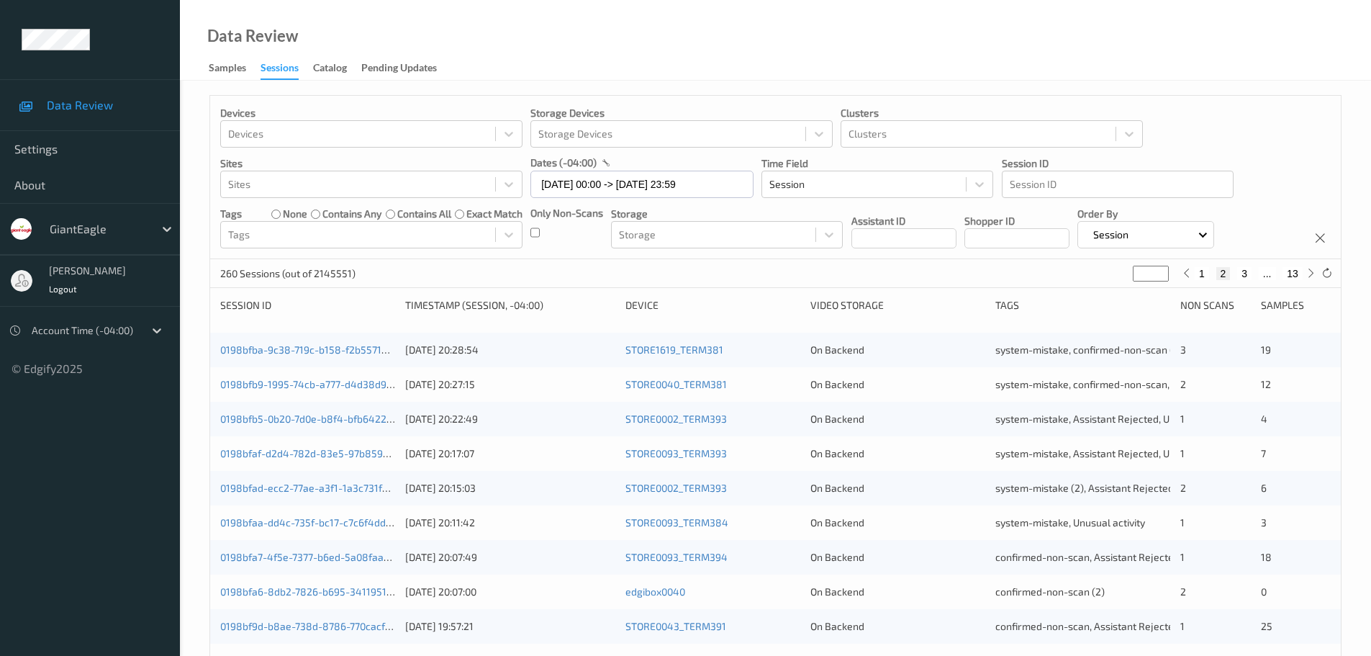
type input "*"
click at [1155, 269] on input "*" at bounding box center [1151, 274] width 36 height 16
type input "*"
click at [1159, 269] on input "*" at bounding box center [1148, 274] width 36 height 16
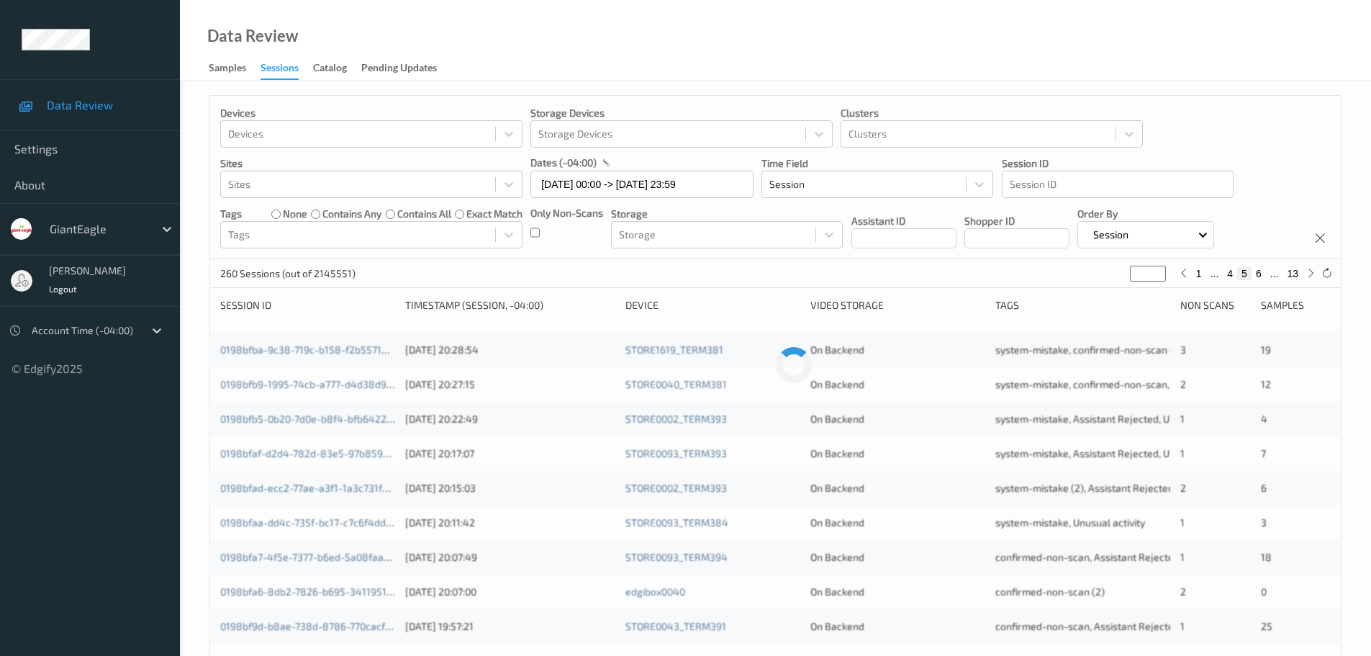
type input "*"
click at [1159, 269] on input "*" at bounding box center [1148, 274] width 36 height 16
type input "*"
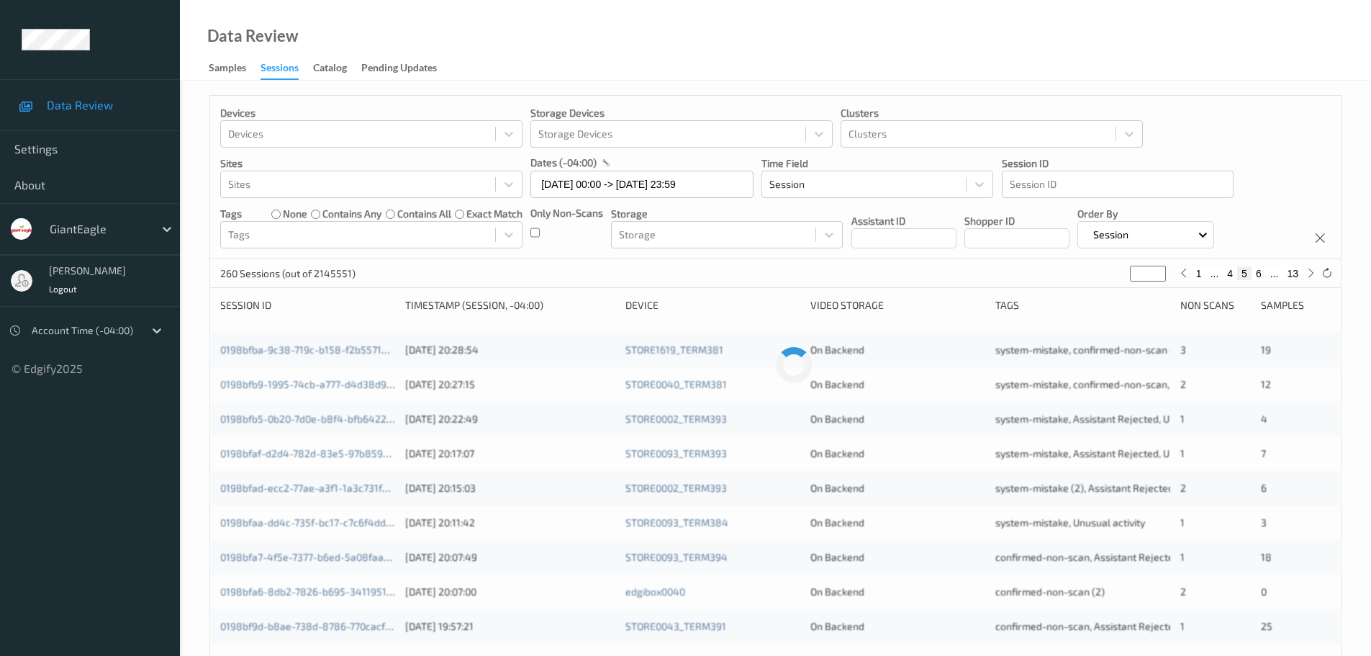
click at [1159, 269] on input "*" at bounding box center [1148, 274] width 36 height 16
type input "*"
click at [1159, 269] on input "*" at bounding box center [1148, 274] width 36 height 16
type input "*"
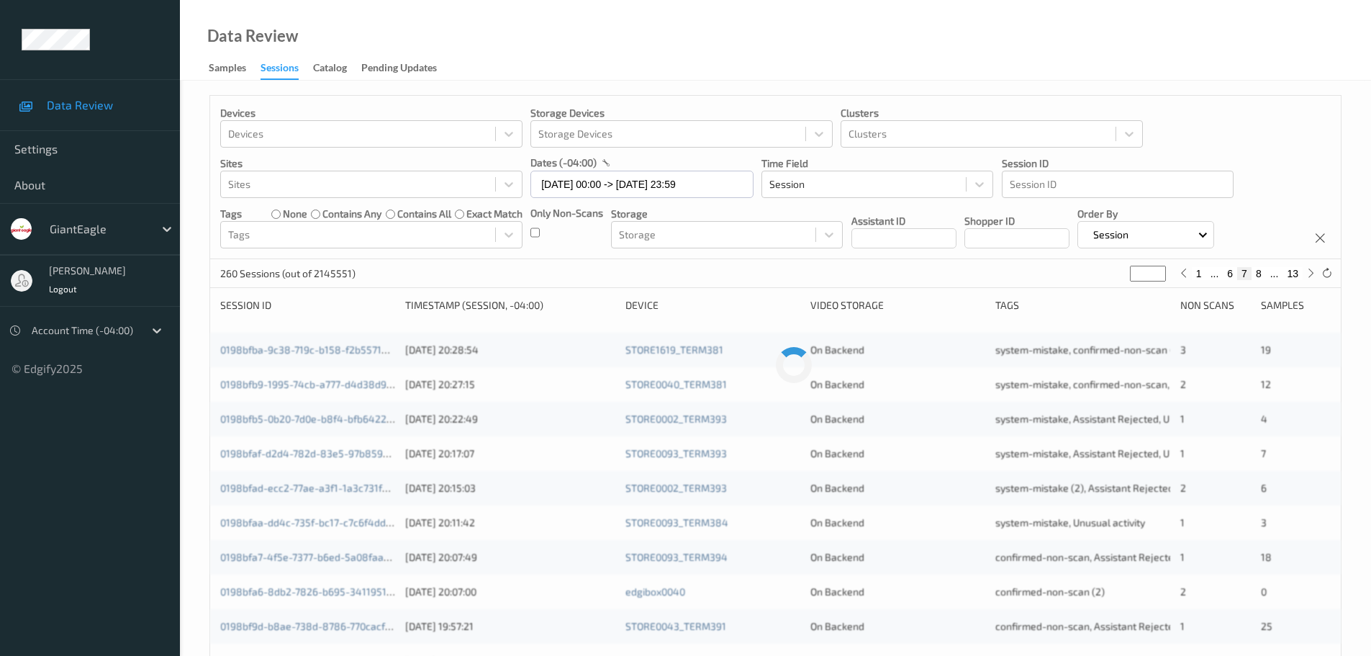
type input "*"
click at [1159, 269] on input "*" at bounding box center [1148, 274] width 36 height 16
type input "*"
click at [1159, 269] on input "*" at bounding box center [1148, 274] width 36 height 16
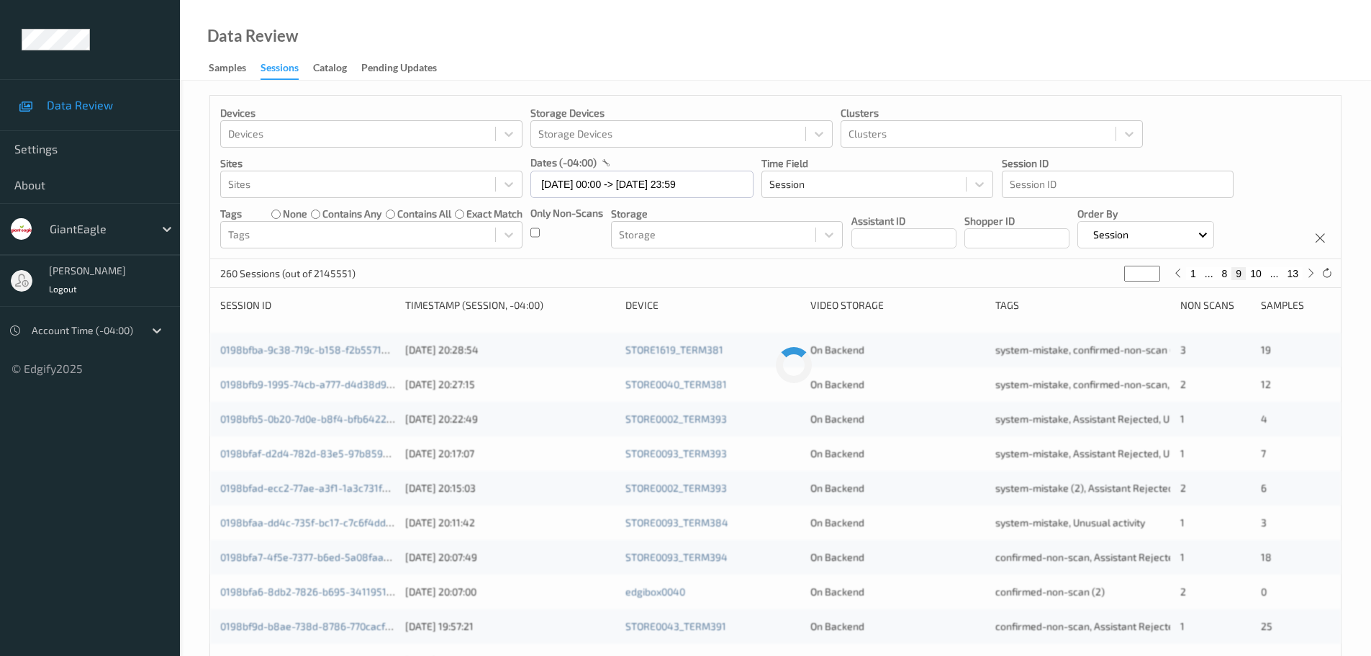
click at [1159, 269] on input "*" at bounding box center [1142, 274] width 36 height 16
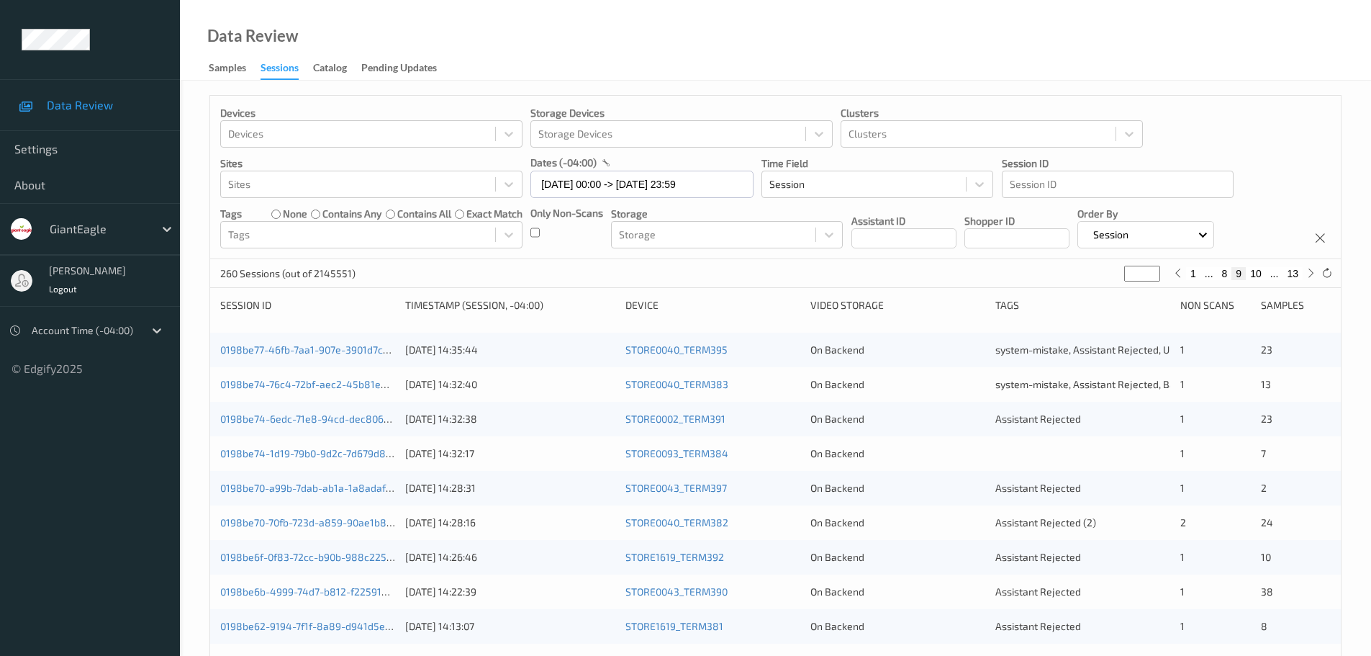
type input "**"
click at [1154, 270] on input "**" at bounding box center [1142, 274] width 36 height 16
type input "**"
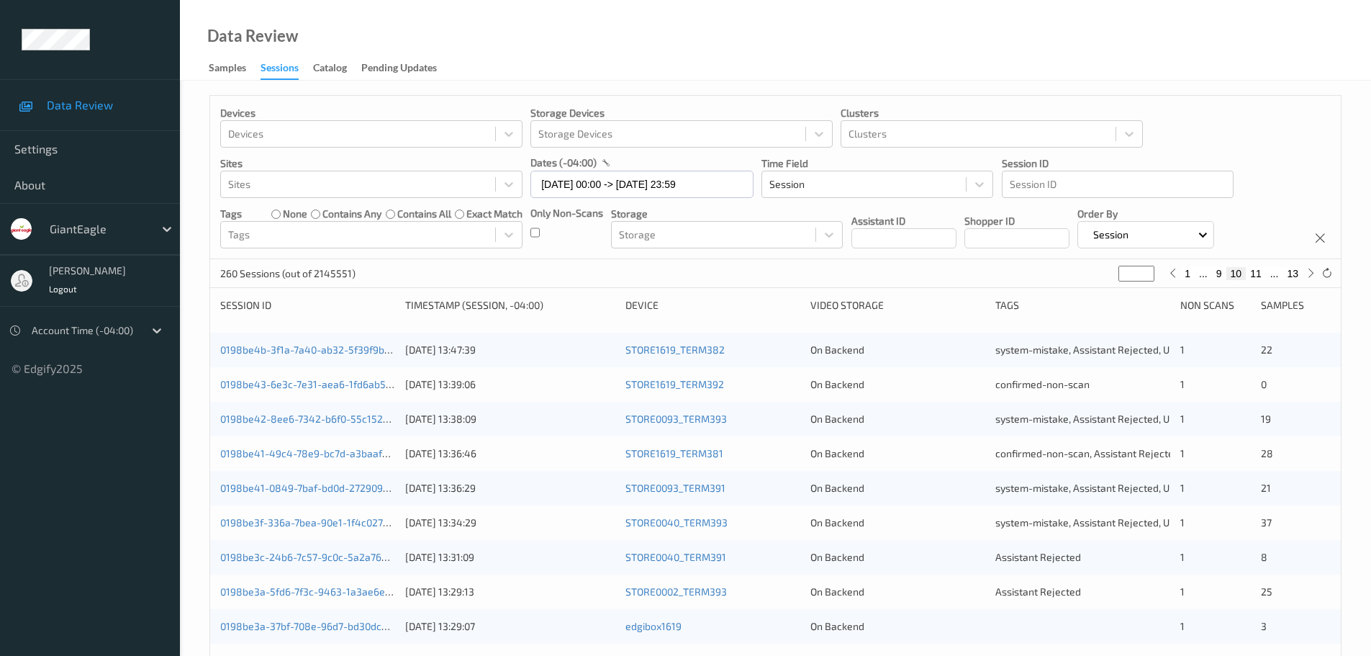
type input "**"
click at [1144, 271] on input "**" at bounding box center [1137, 274] width 36 height 16
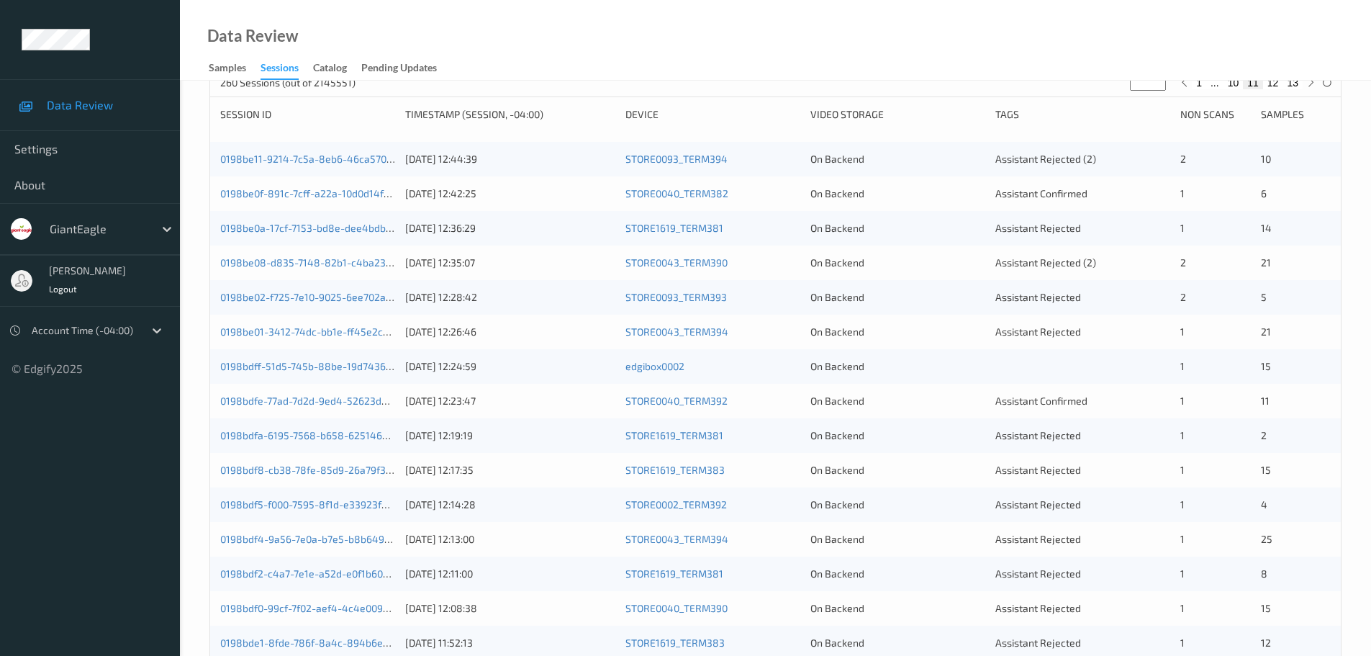
scroll to position [216, 0]
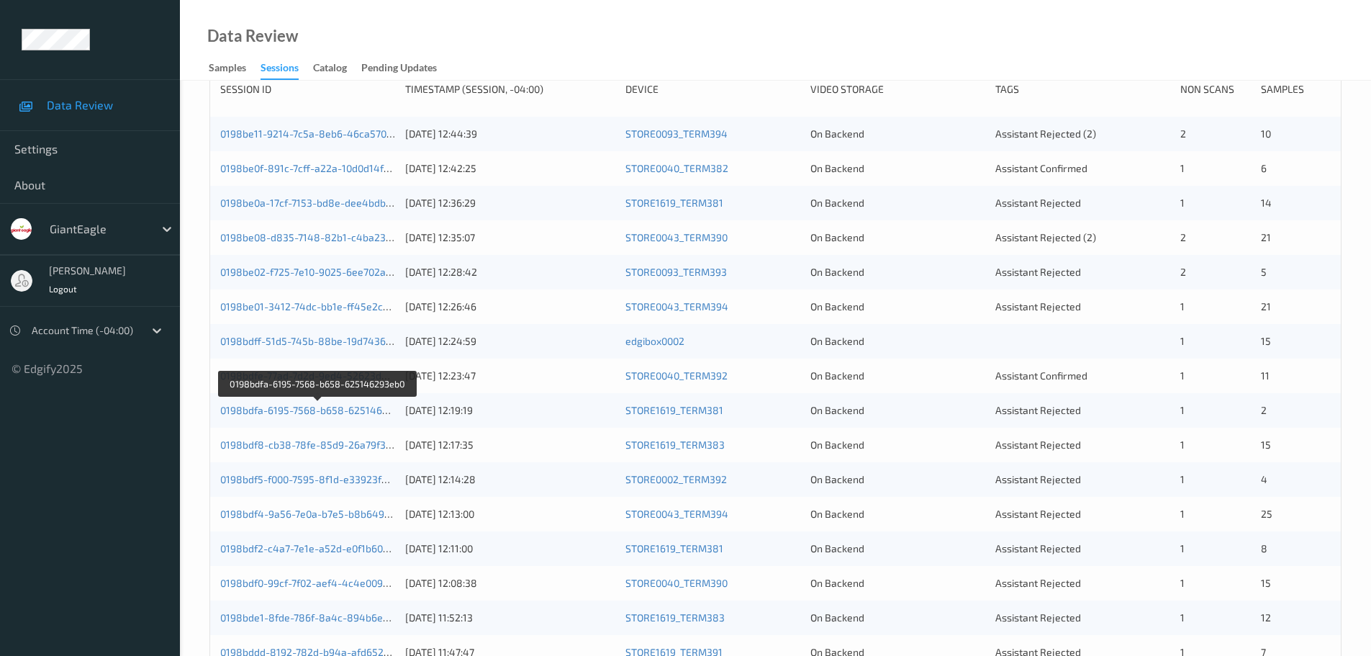
drag, startPoint x: 376, startPoint y: 410, endPoint x: 384, endPoint y: 418, distance: 11.2
click at [384, 418] on div "0198bdfa-6195-7568-b658-625146293eb0 [DATE] 12:19:19 STORE1619_TERM381 On Backe…" at bounding box center [775, 410] width 1131 height 35
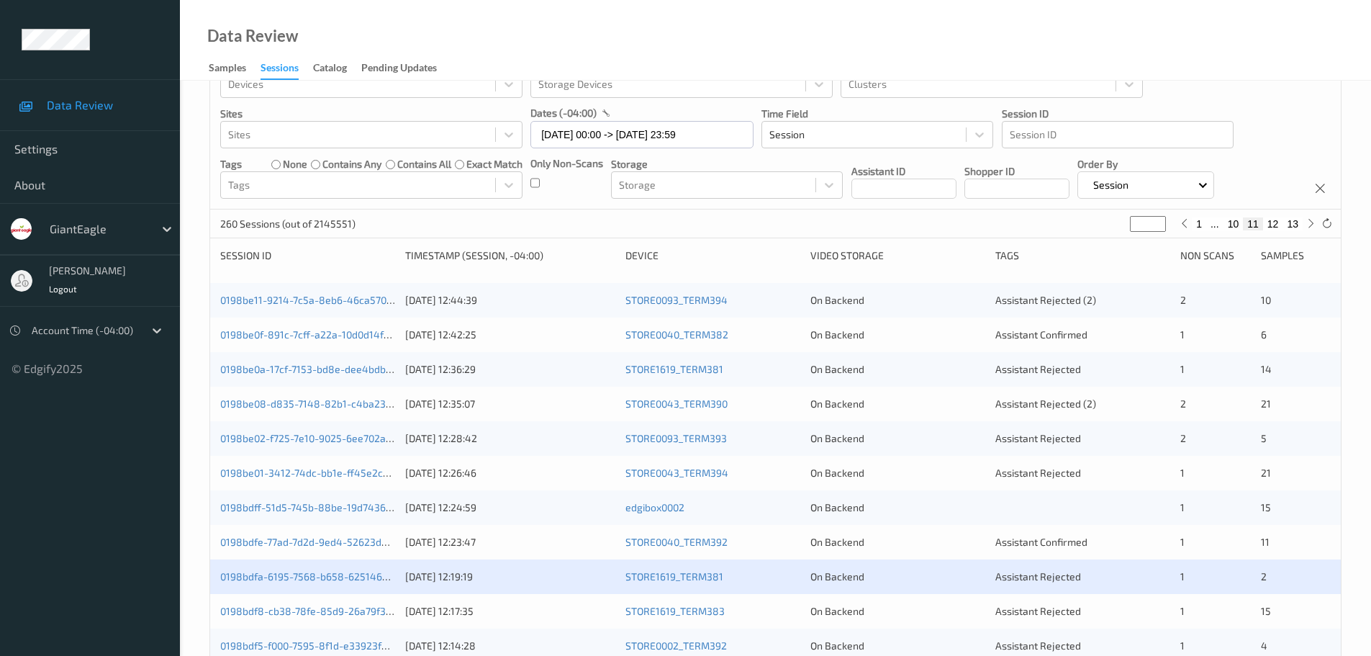
scroll to position [144, 0]
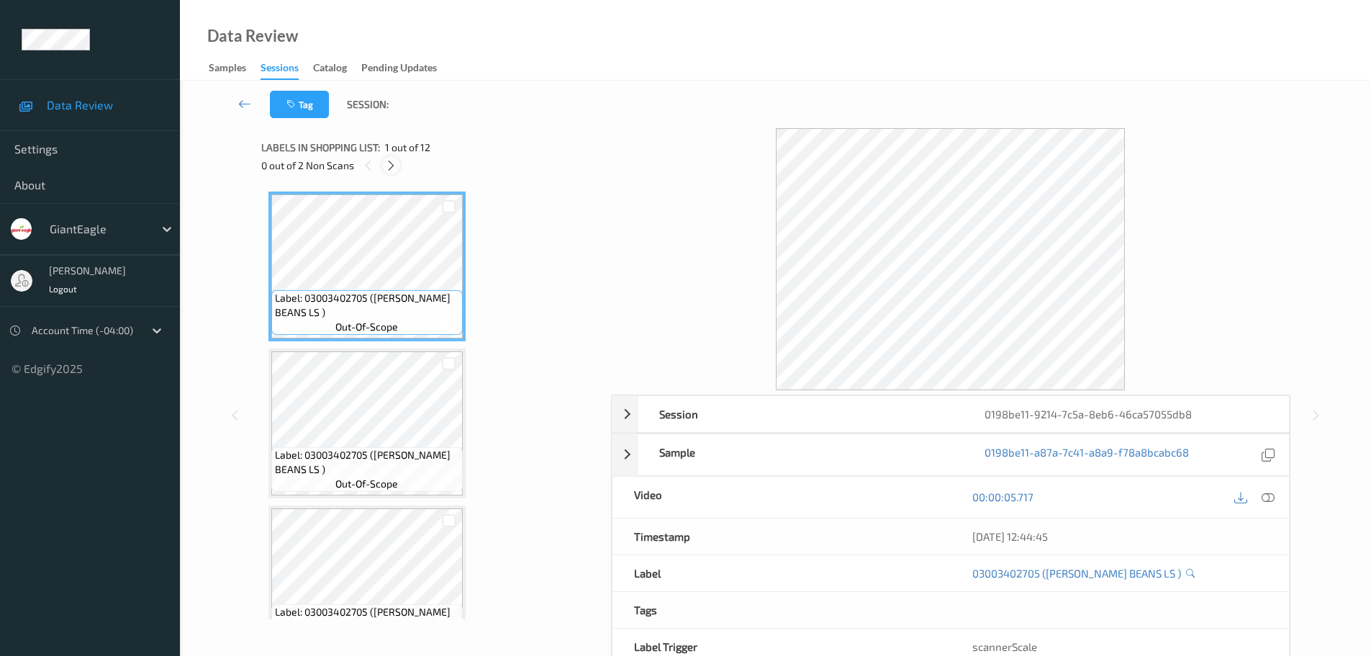
click at [392, 160] on icon at bounding box center [391, 165] width 12 height 13
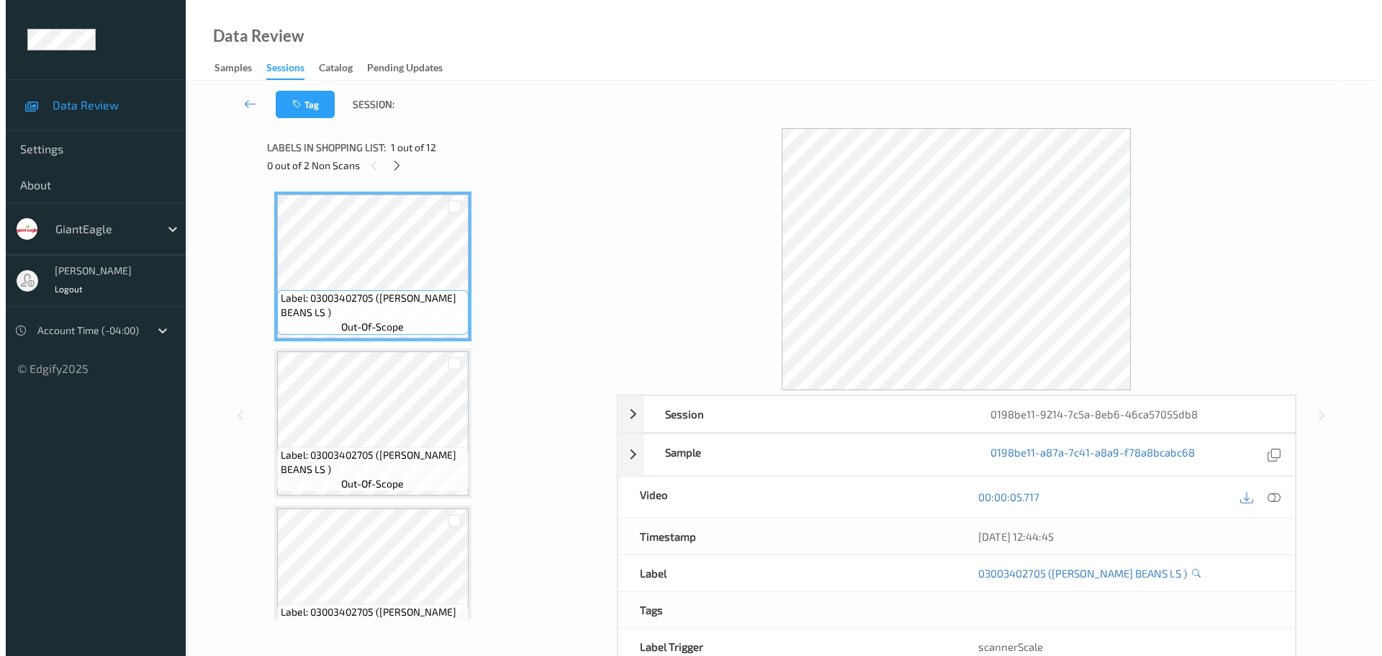
scroll to position [1263, 0]
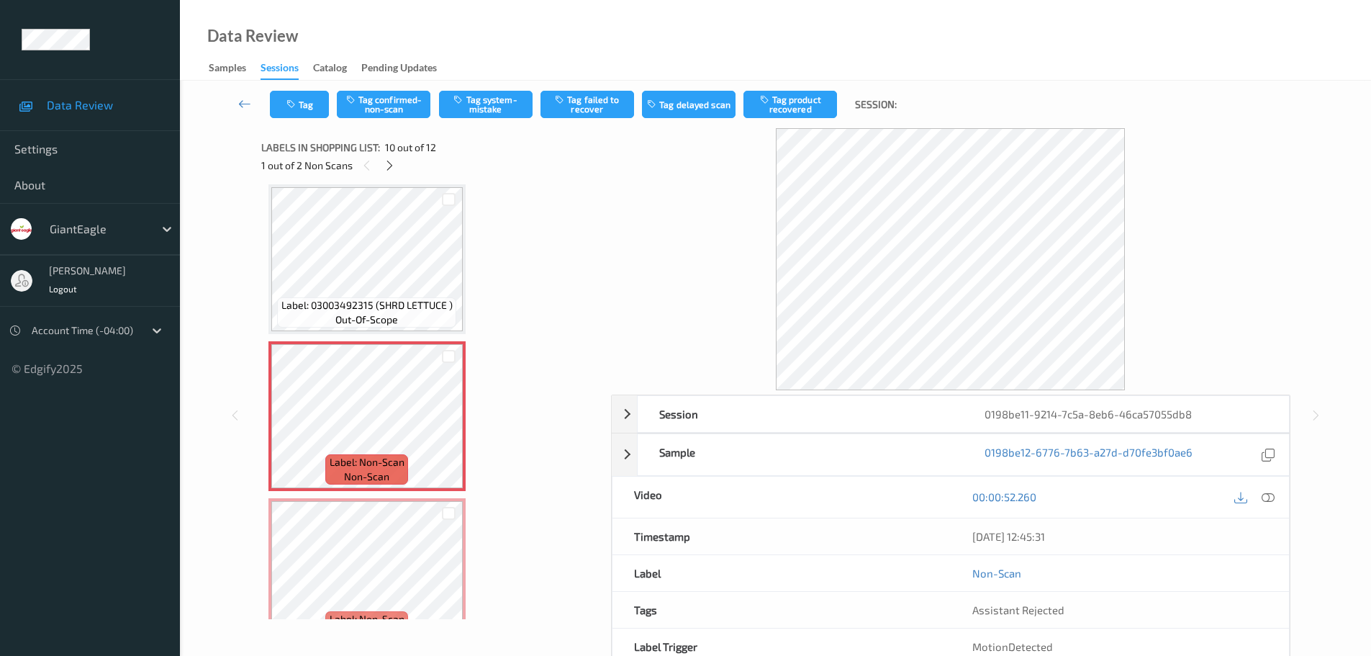
click at [1263, 498] on icon at bounding box center [1268, 496] width 13 height 13
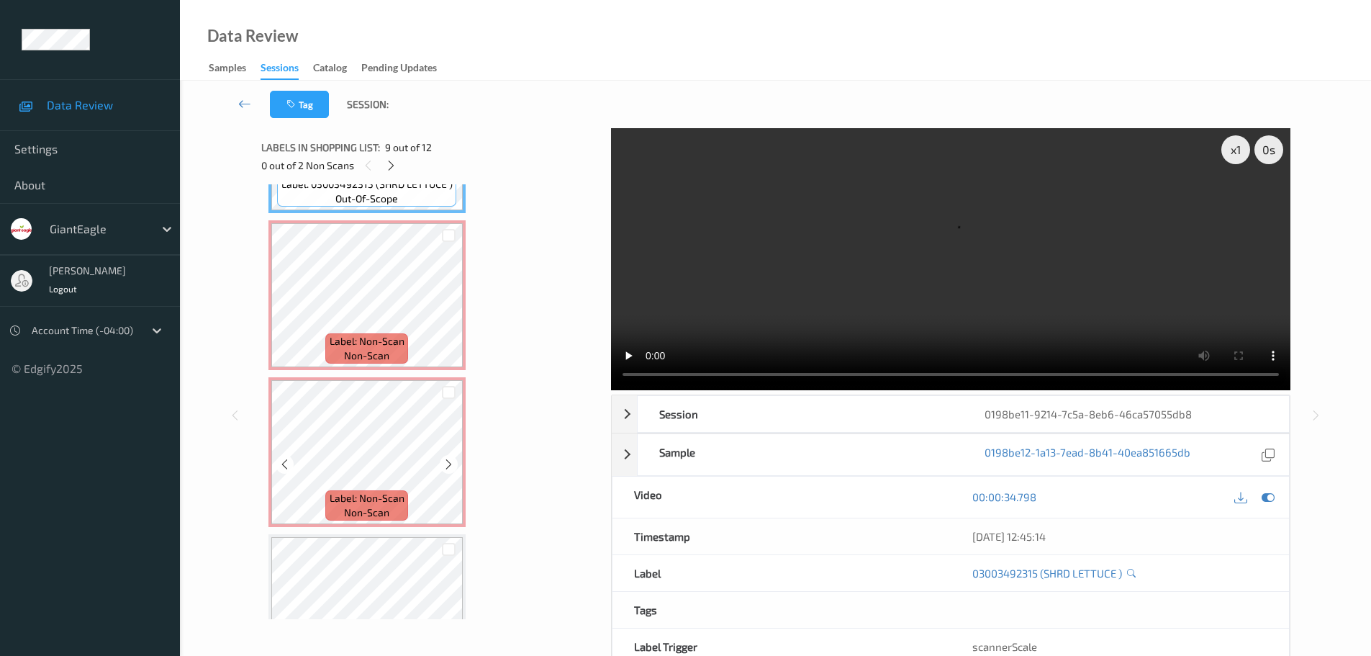
scroll to position [1311, 0]
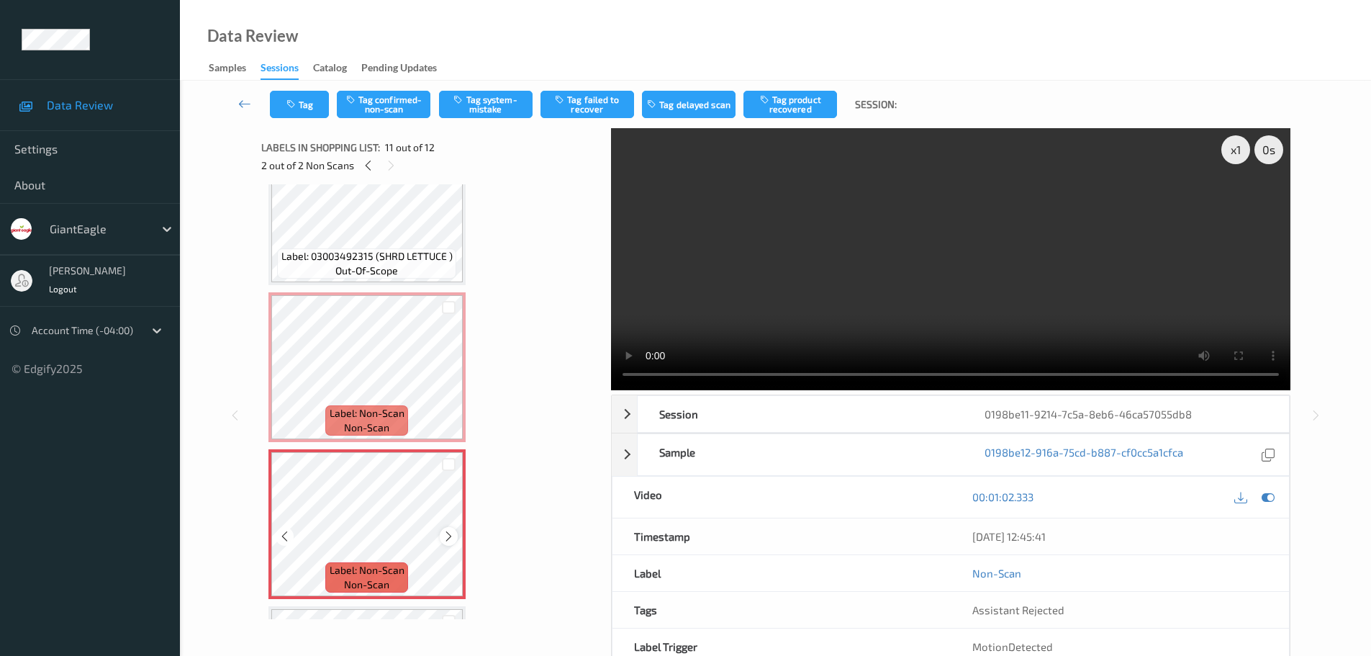
click at [448, 541] on icon at bounding box center [449, 536] width 12 height 13
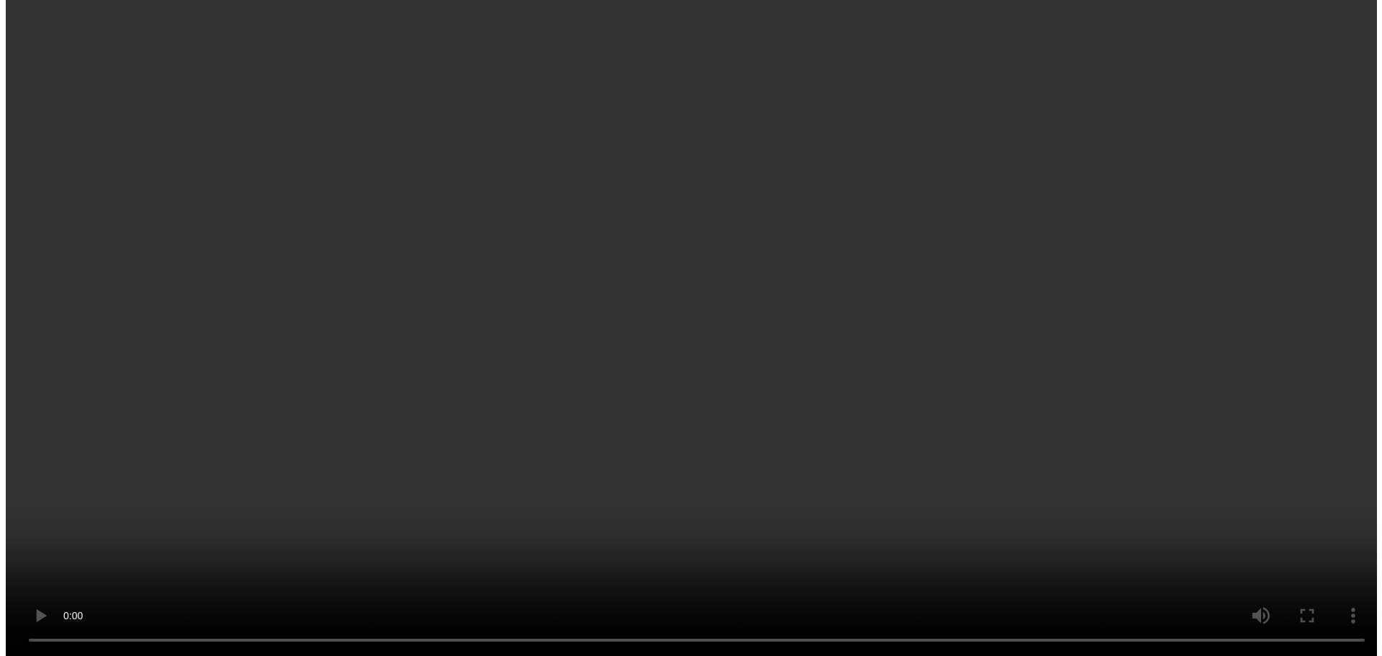
scroll to position [1383, 0]
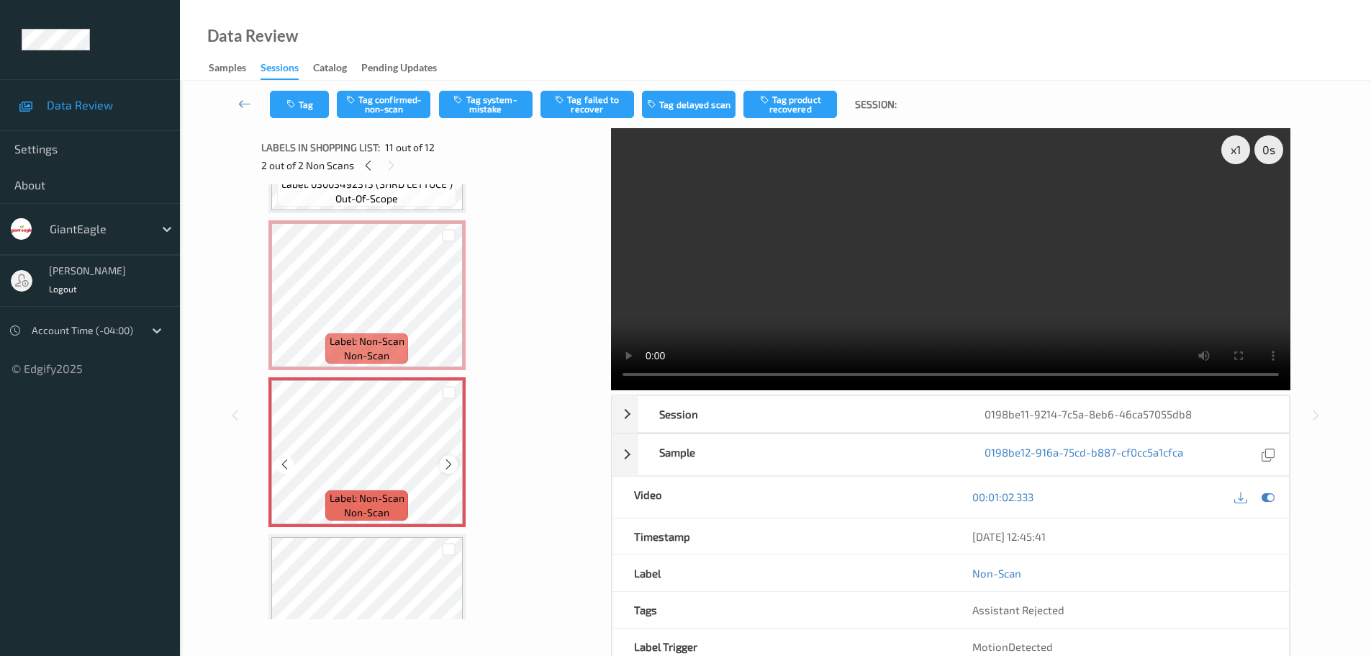
click at [456, 460] on div at bounding box center [449, 464] width 18 height 18
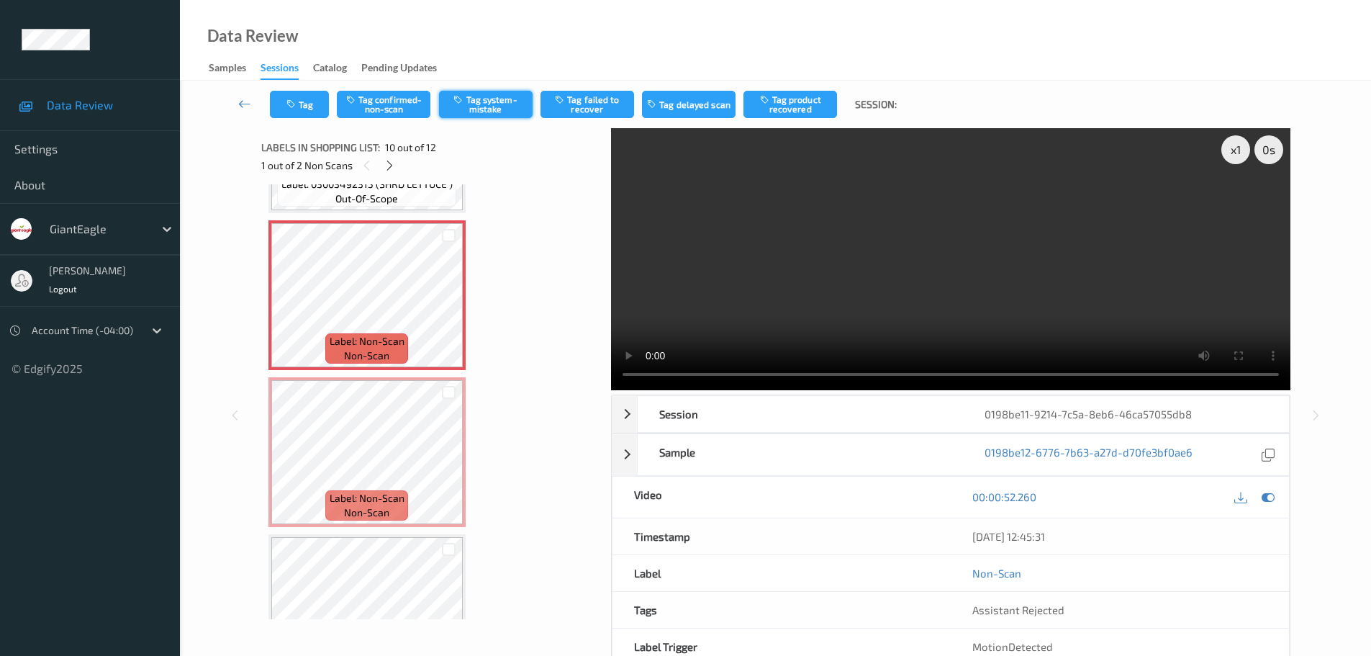
click at [487, 94] on button "Tag system-mistake" at bounding box center [486, 104] width 94 height 27
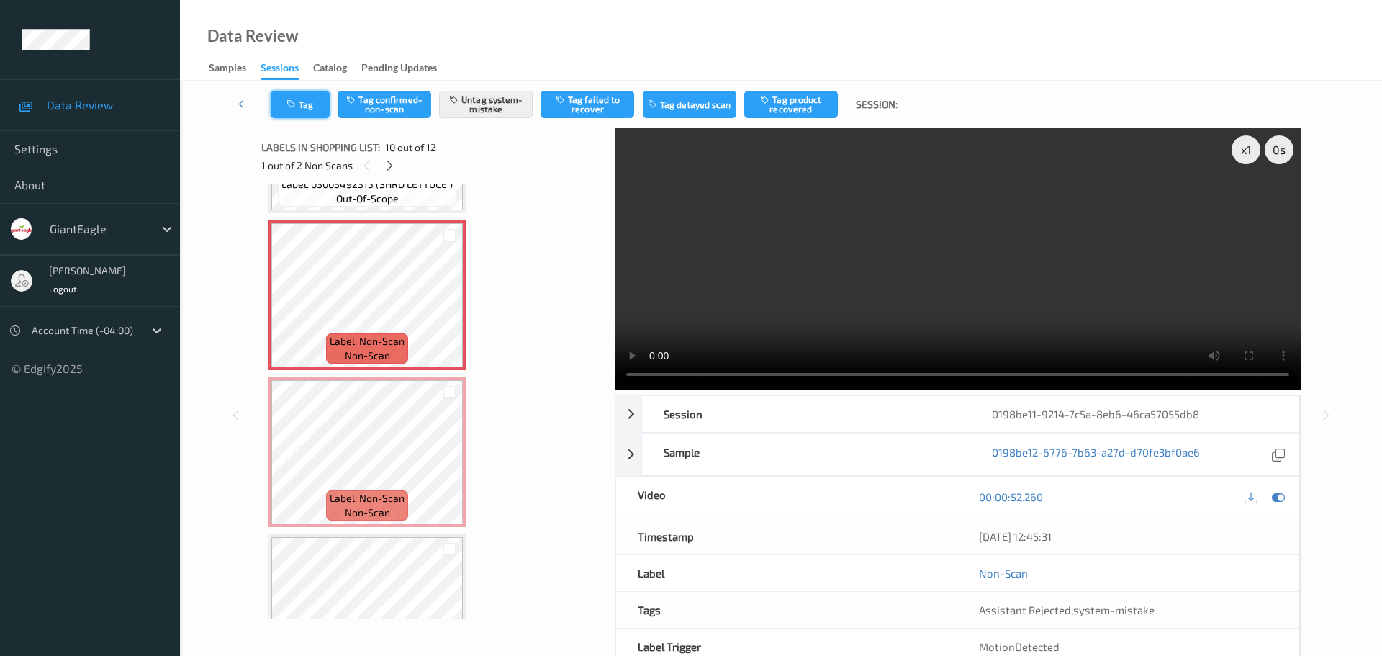
click at [302, 104] on button "Tag" at bounding box center [300, 104] width 59 height 27
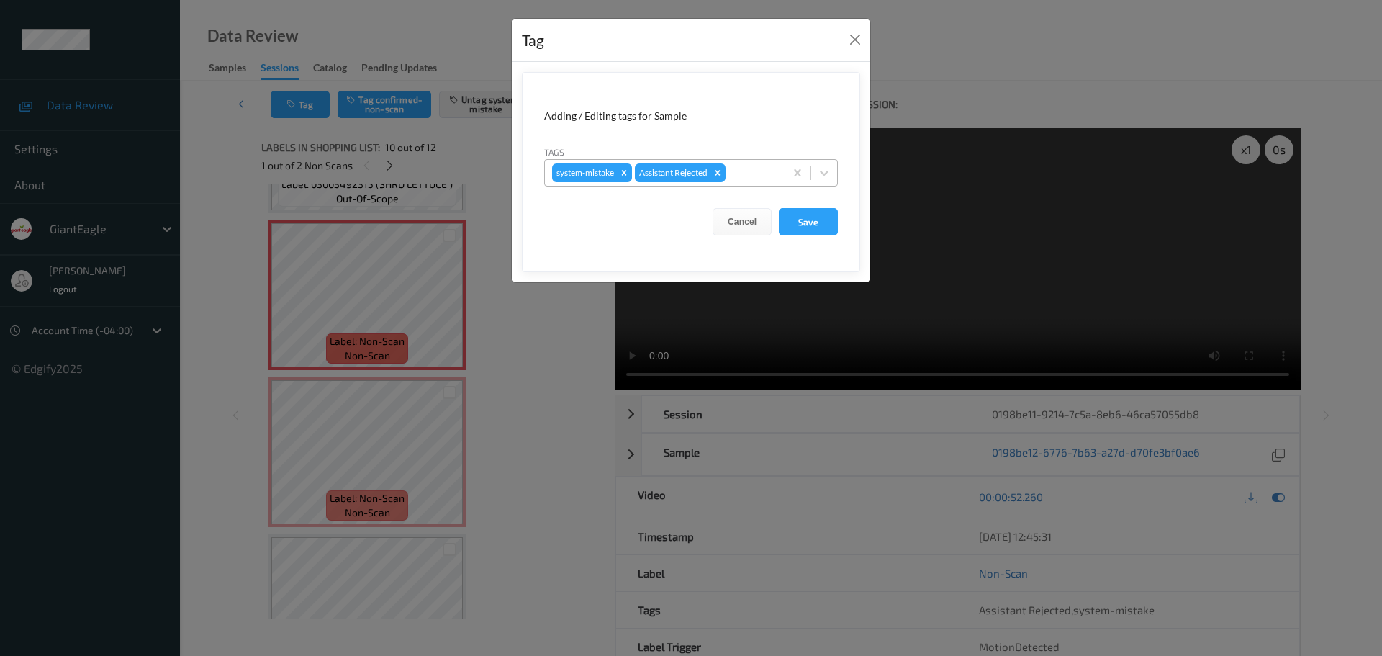
click at [754, 170] on div at bounding box center [752, 172] width 49 height 17
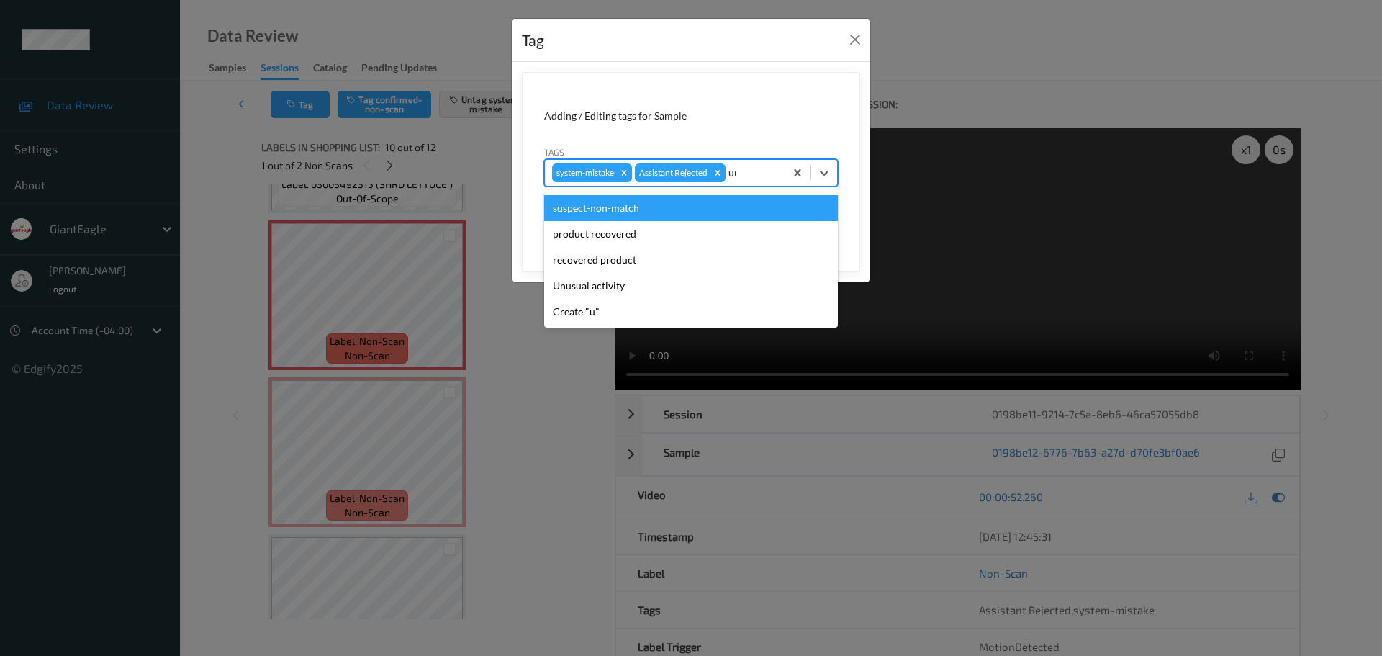
type input "unu"
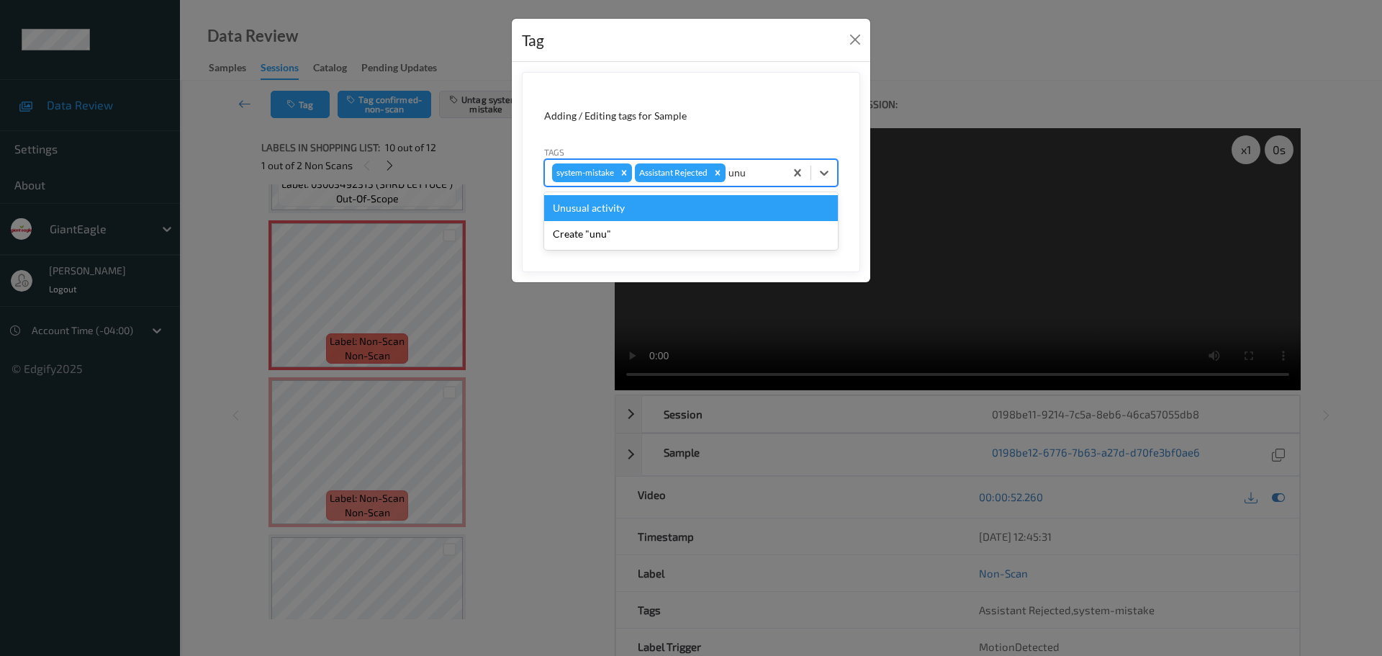
click at [572, 214] on div "Unusual activity" at bounding box center [691, 208] width 294 height 26
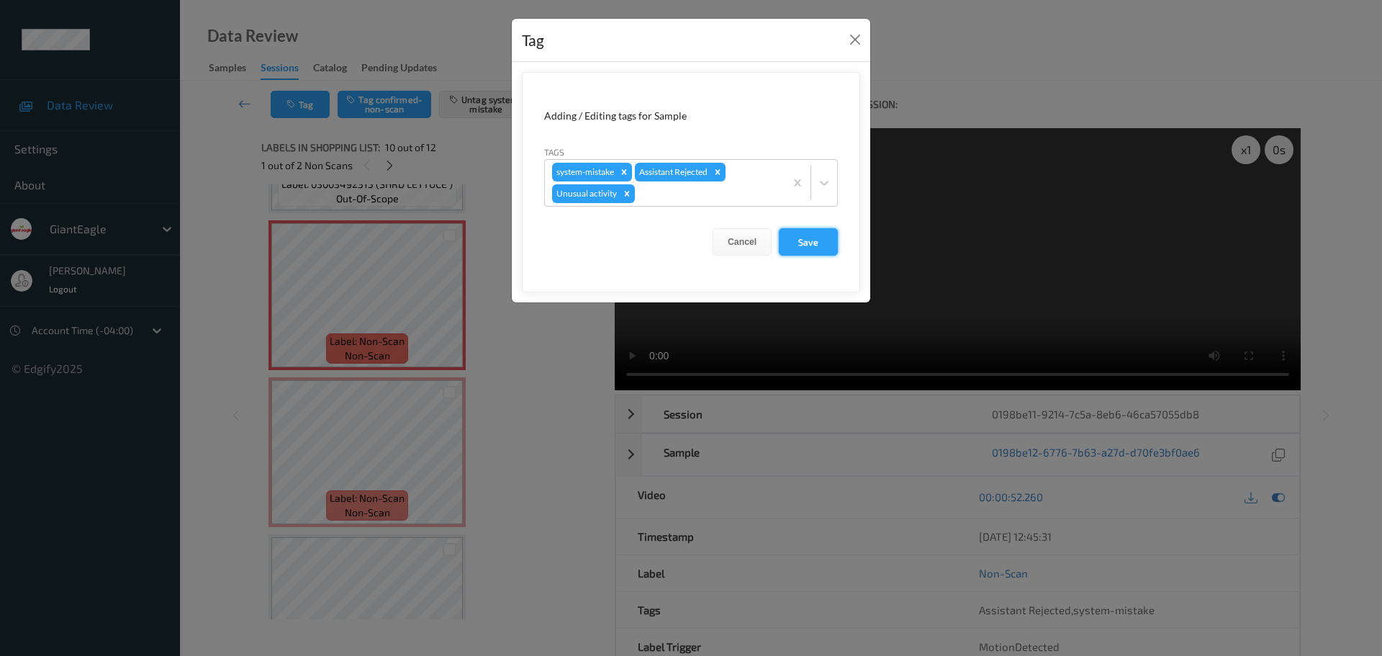
click at [826, 249] on button "Save" at bounding box center [808, 241] width 59 height 27
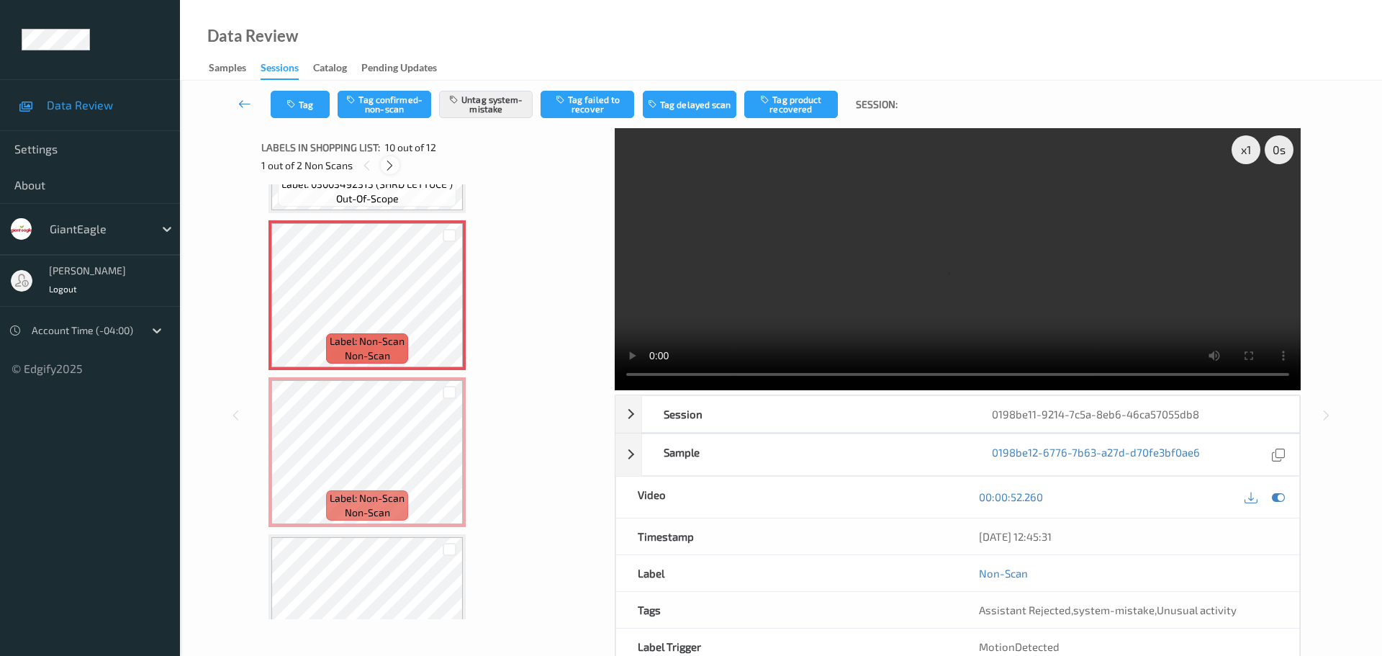
click at [387, 171] on icon at bounding box center [390, 165] width 12 height 13
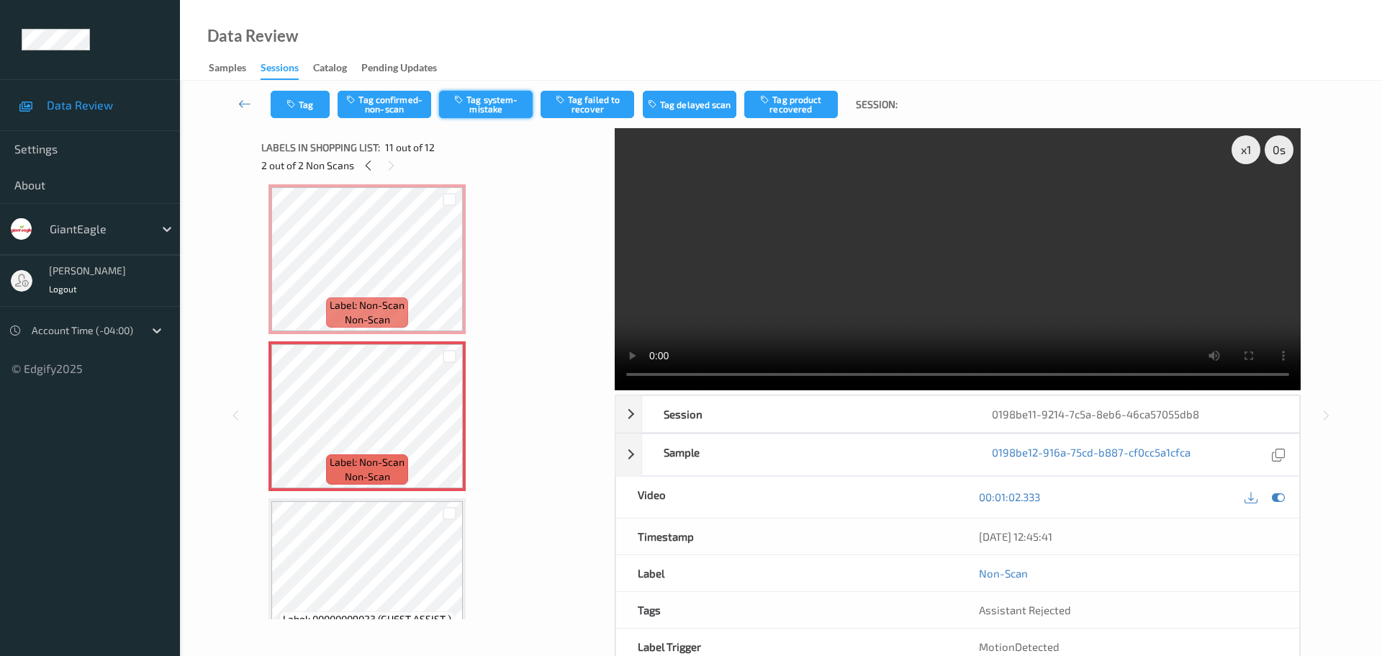
click at [485, 111] on button "Tag system-mistake" at bounding box center [486, 104] width 94 height 27
click at [315, 107] on button "Tag" at bounding box center [300, 104] width 59 height 27
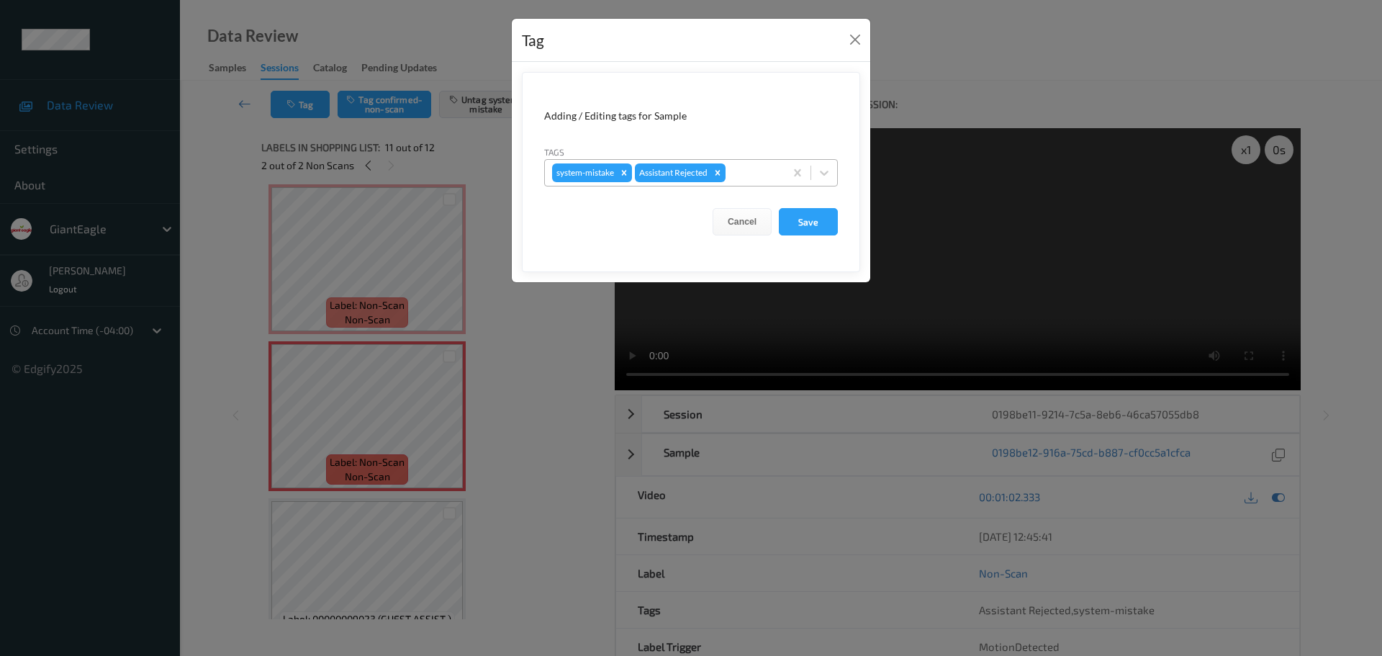
click at [743, 175] on div at bounding box center [752, 172] width 49 height 17
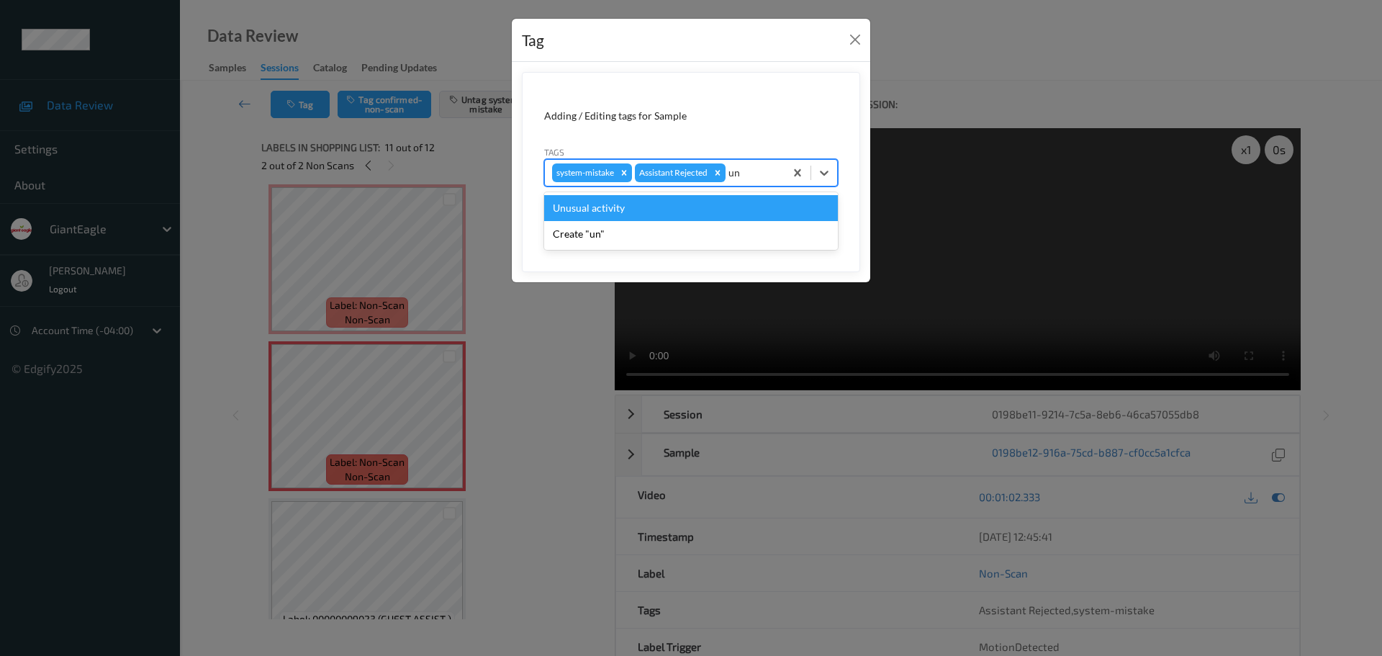
type input "unu"
click at [624, 209] on div "Unusual activity" at bounding box center [691, 208] width 294 height 26
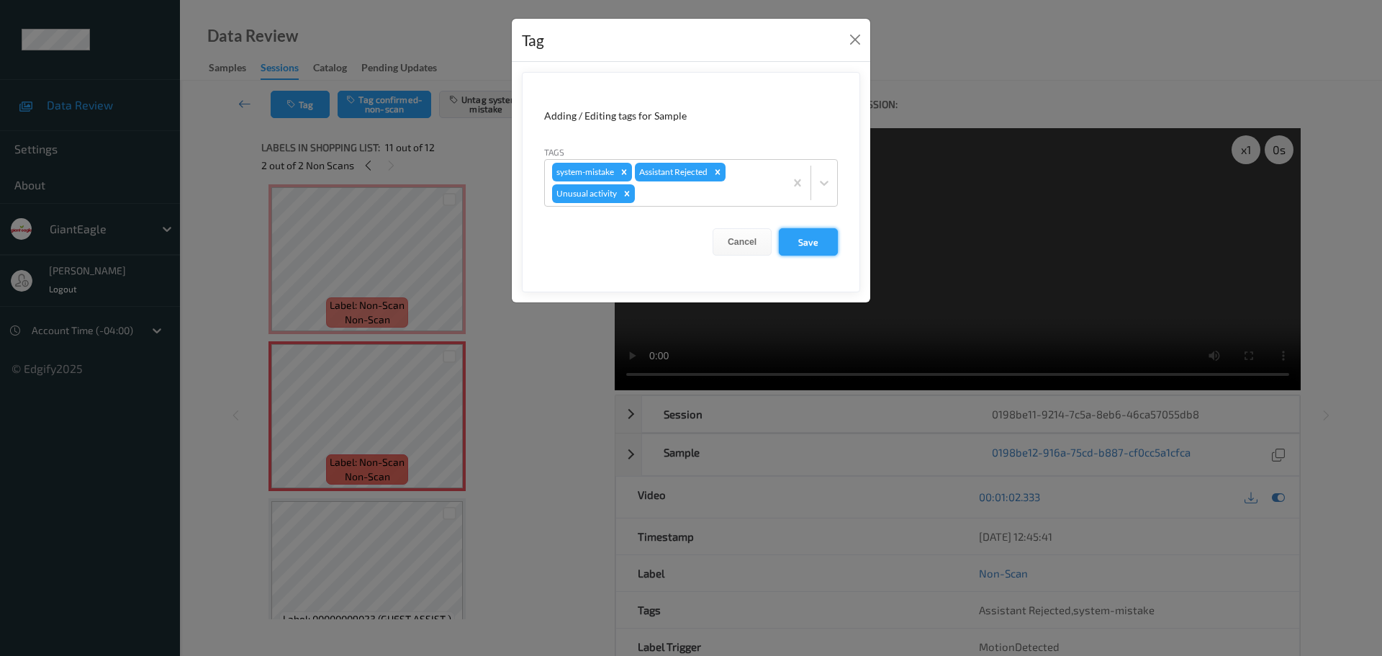
click at [823, 246] on button "Save" at bounding box center [808, 241] width 59 height 27
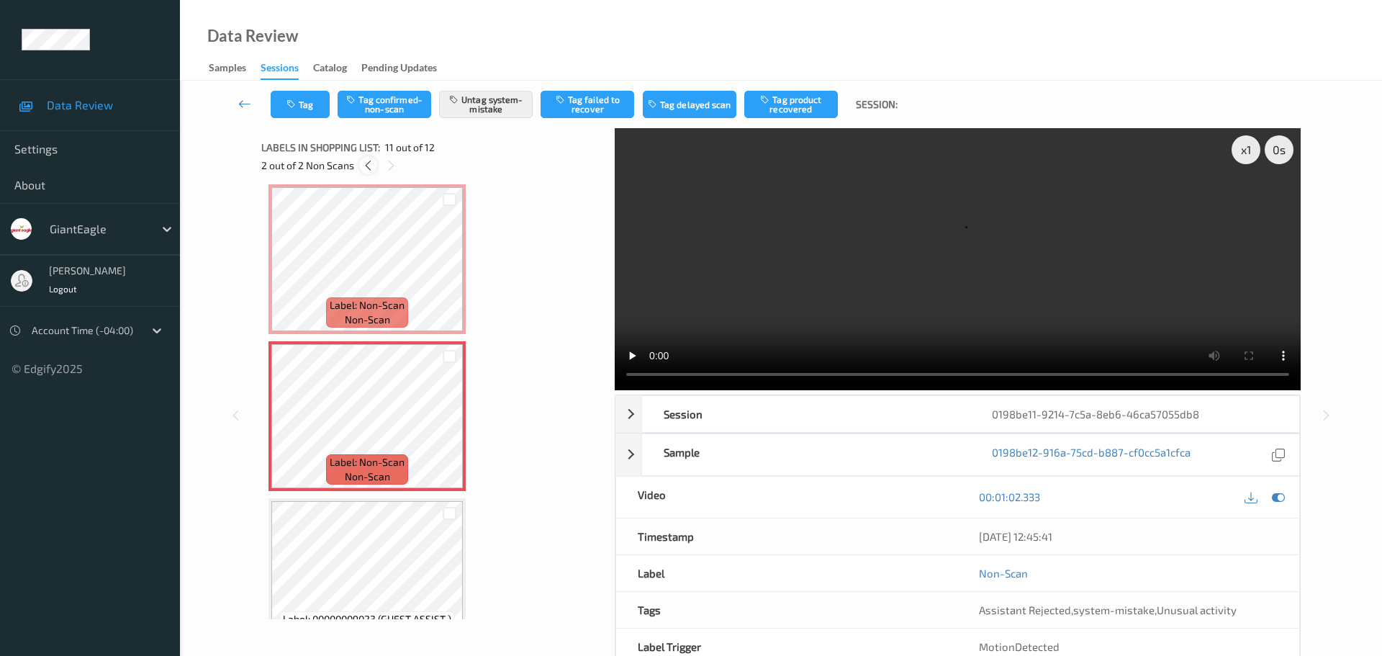
click at [375, 166] on div at bounding box center [368, 165] width 18 height 18
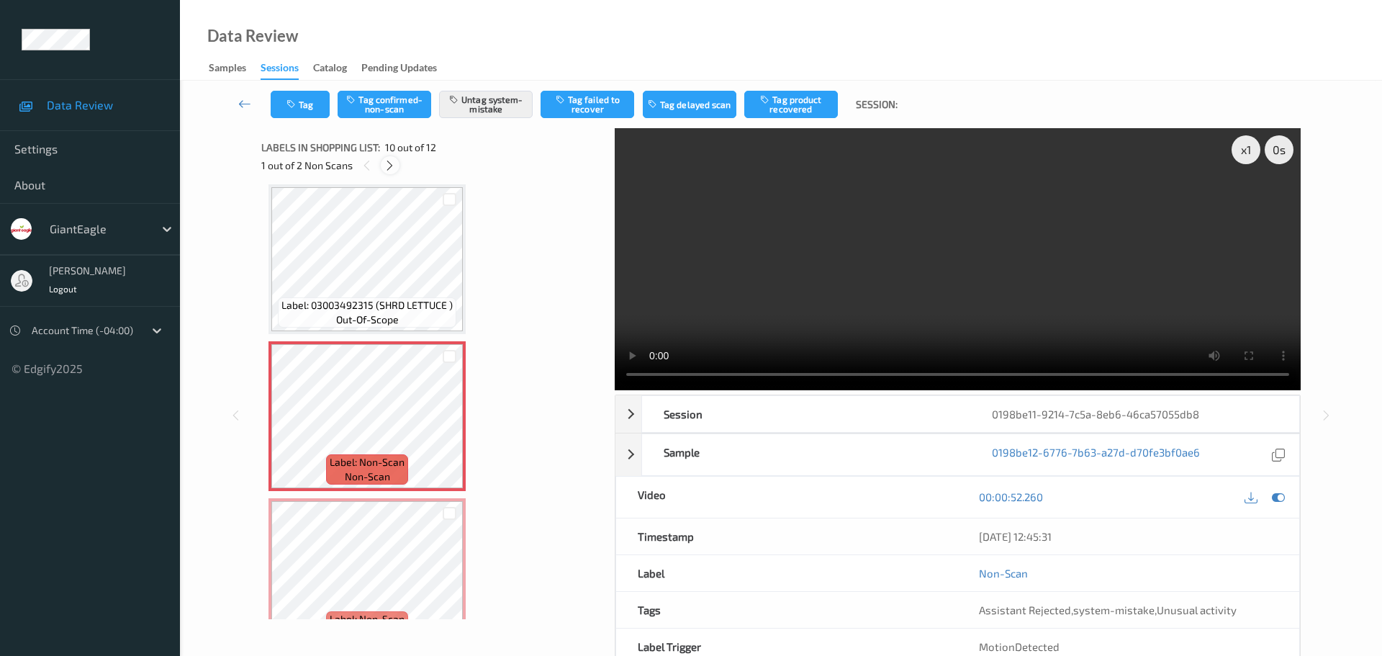
click at [387, 166] on icon at bounding box center [390, 165] width 12 height 13
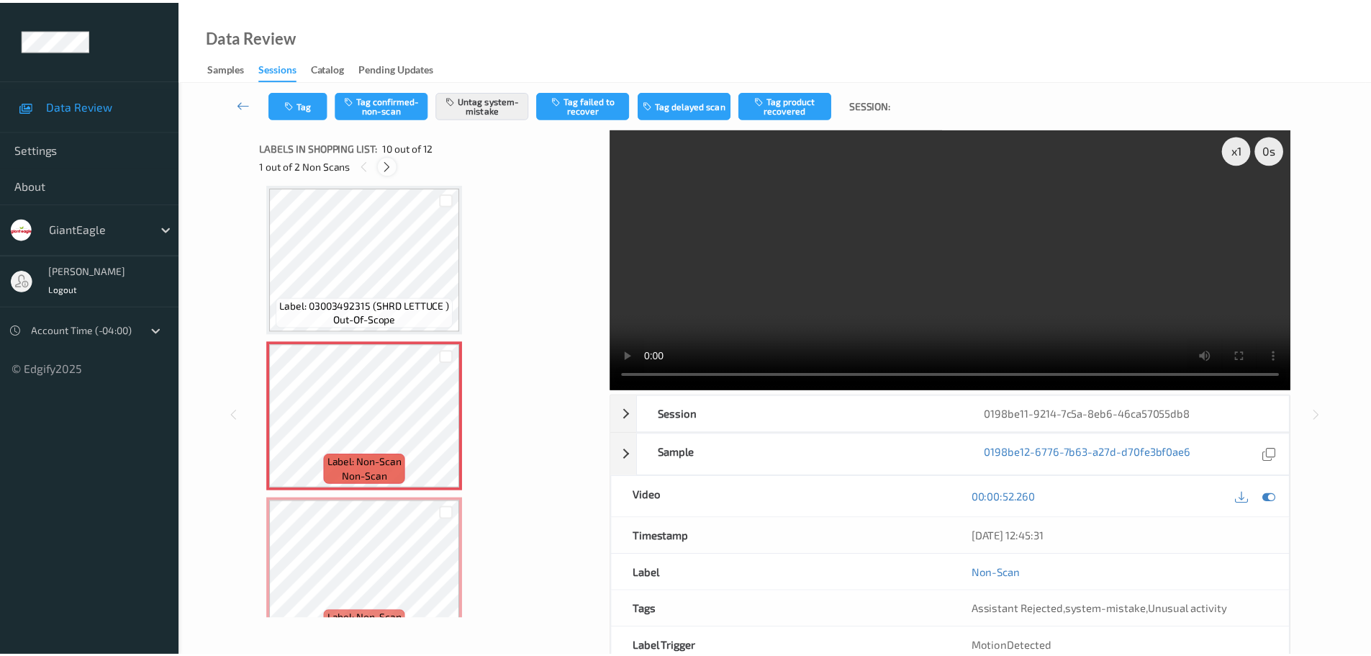
scroll to position [1419, 0]
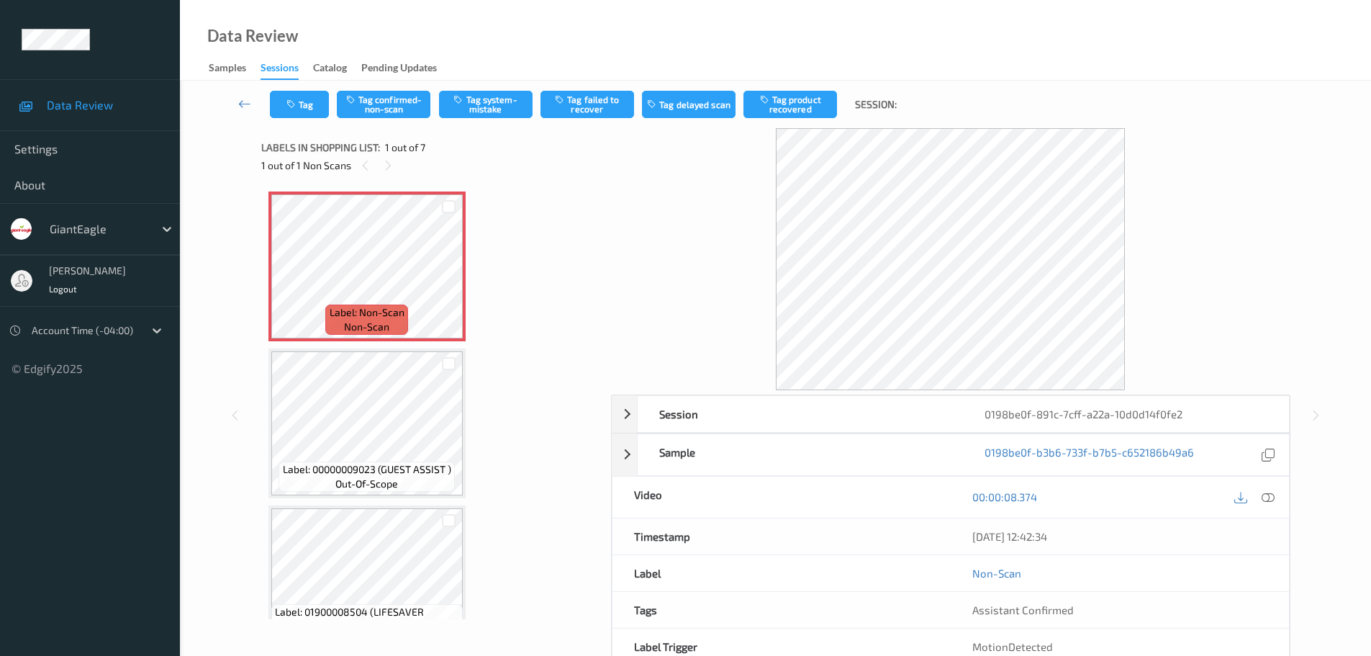
click at [384, 173] on div at bounding box center [388, 165] width 18 height 18
click at [1268, 501] on icon at bounding box center [1268, 496] width 13 height 13
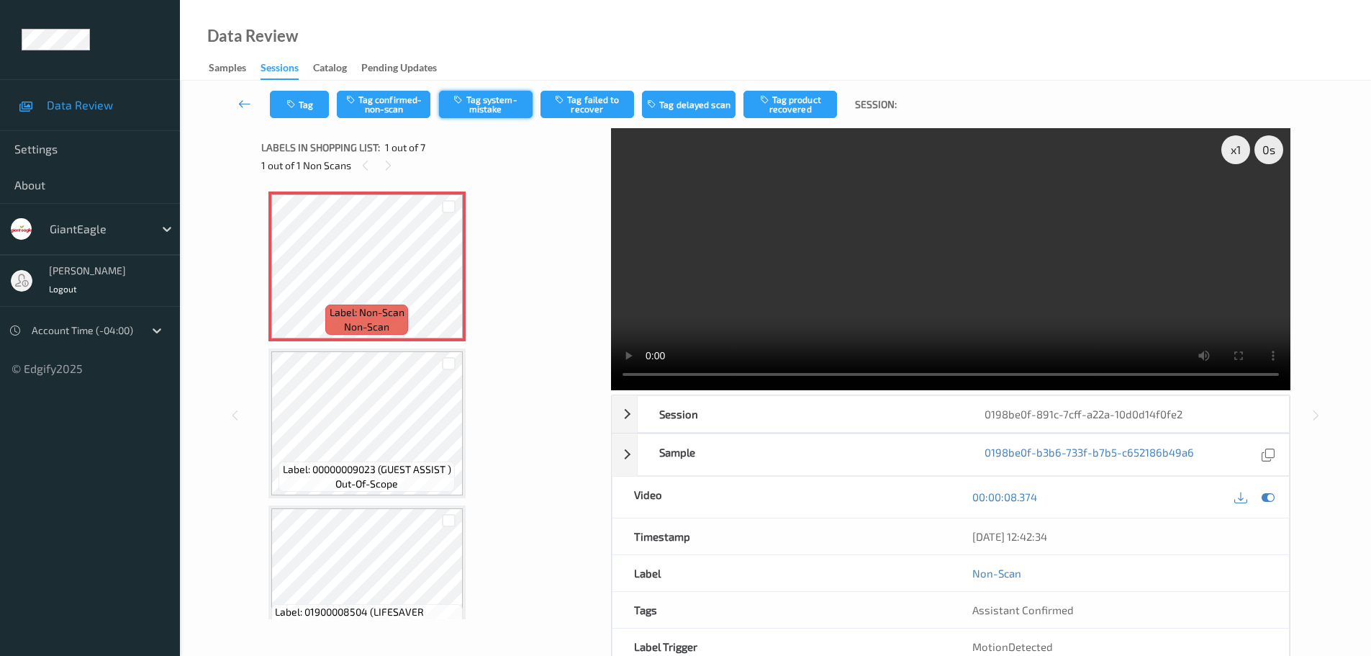
click at [489, 103] on button "Tag system-mistake" at bounding box center [486, 104] width 94 height 27
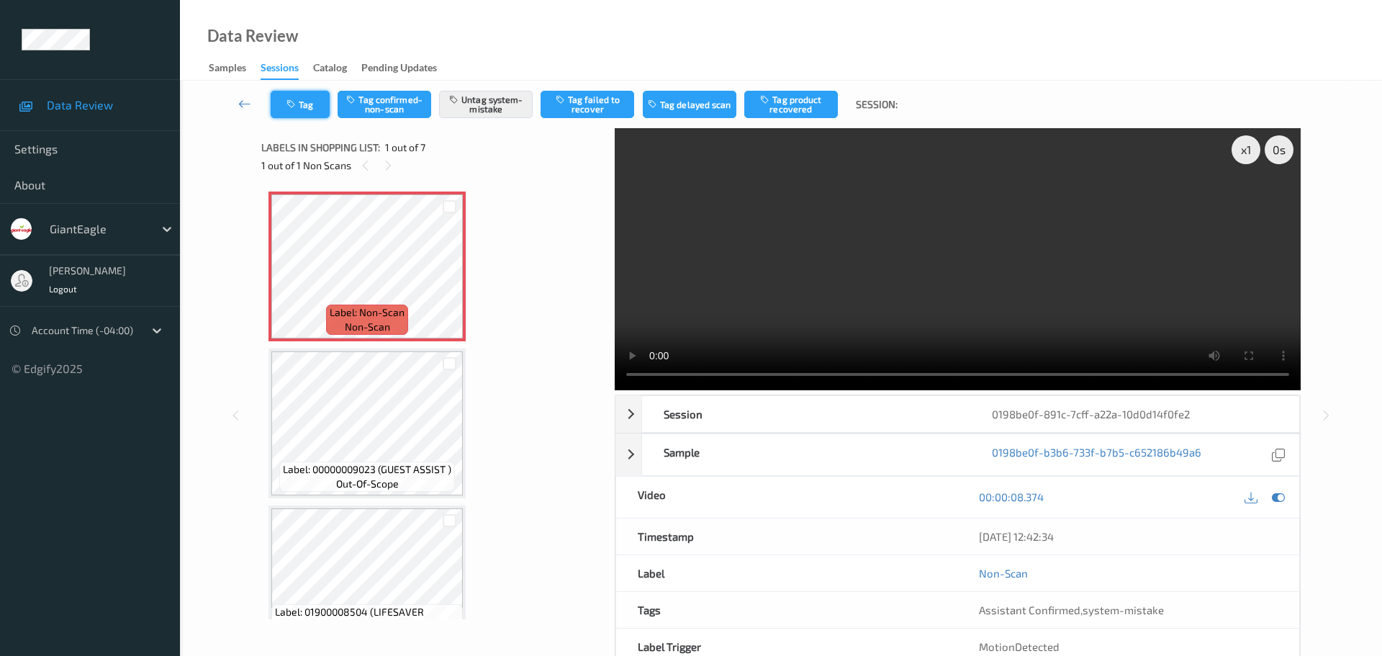
click at [310, 105] on button "Tag" at bounding box center [300, 104] width 59 height 27
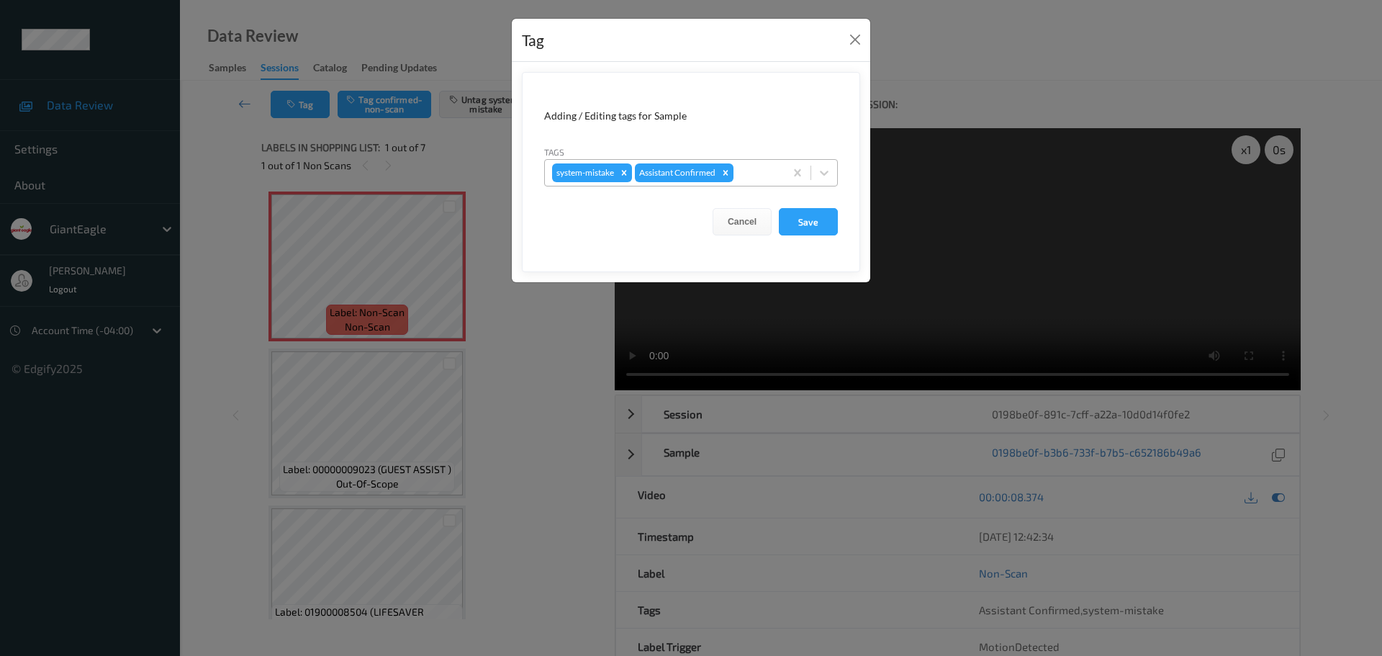
click at [764, 177] on div at bounding box center [756, 172] width 41 height 17
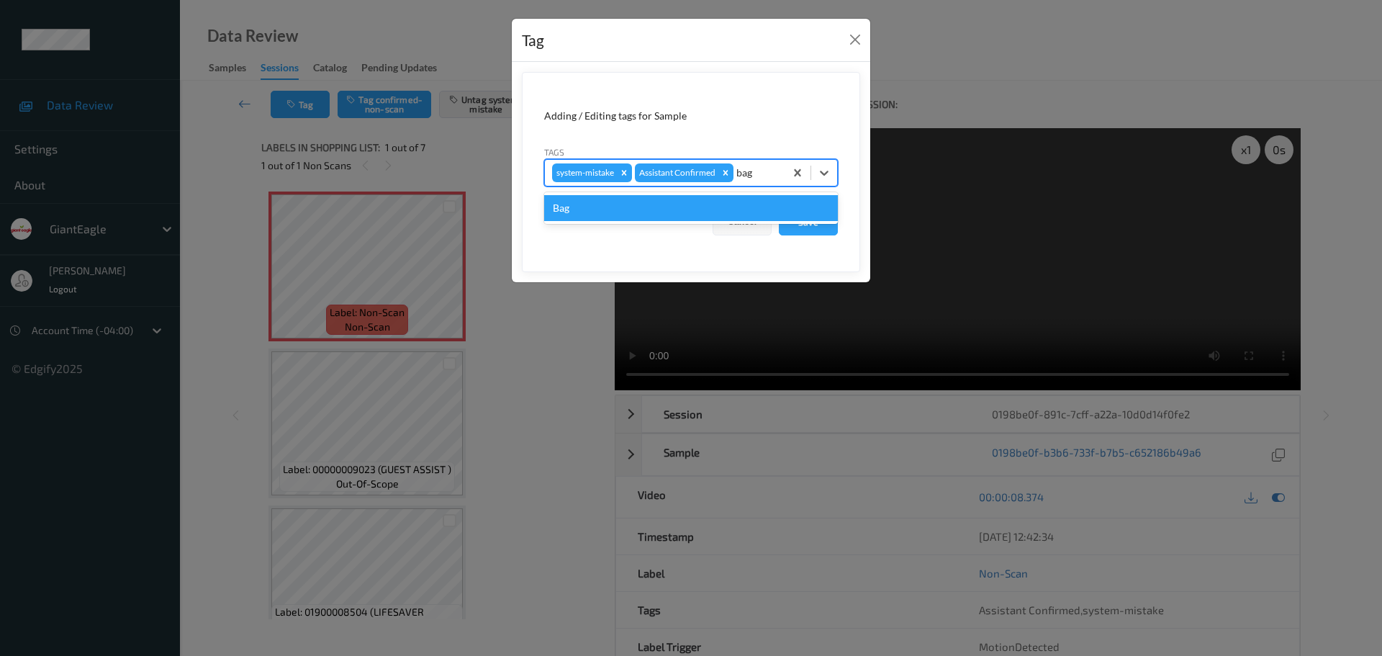
type input "bag"
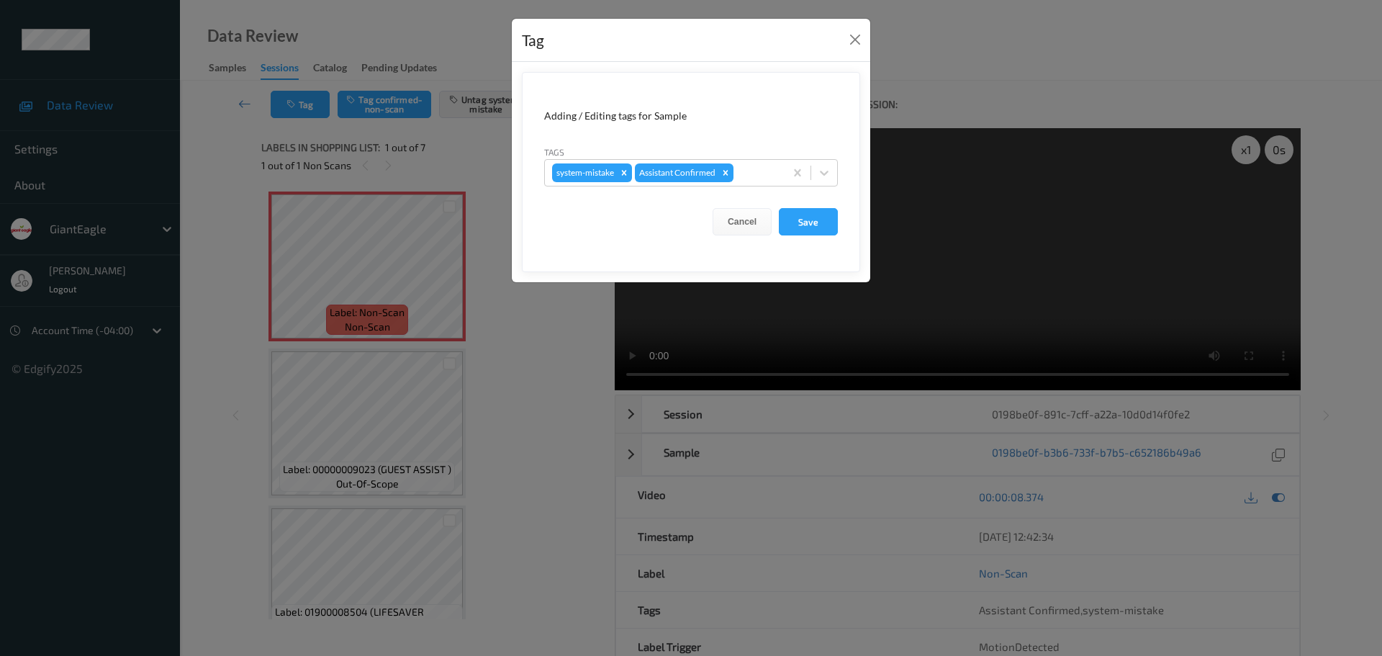
click at [689, 191] on form "Adding / Editing tags for Sample Tags system-mistake Assistant Confirmed Cancel…" at bounding box center [691, 172] width 338 height 200
click at [817, 217] on button "Save" at bounding box center [808, 221] width 59 height 27
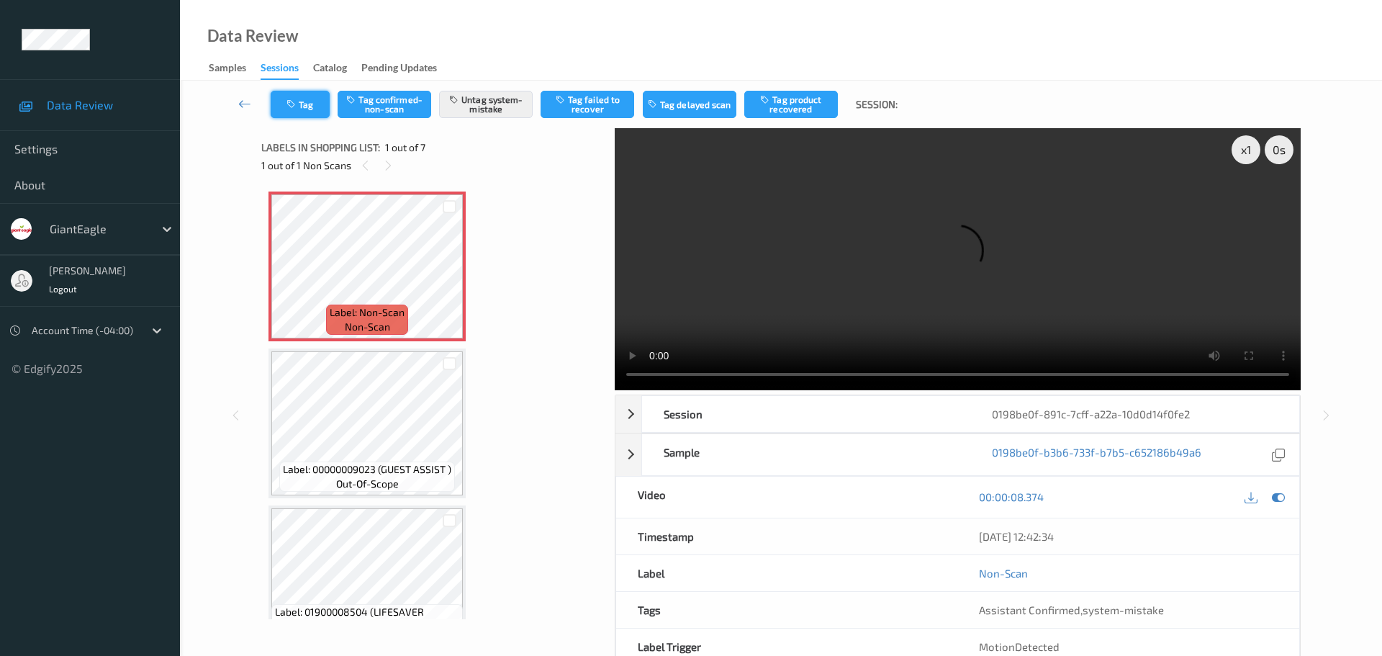
click at [302, 109] on button "Tag" at bounding box center [300, 104] width 59 height 27
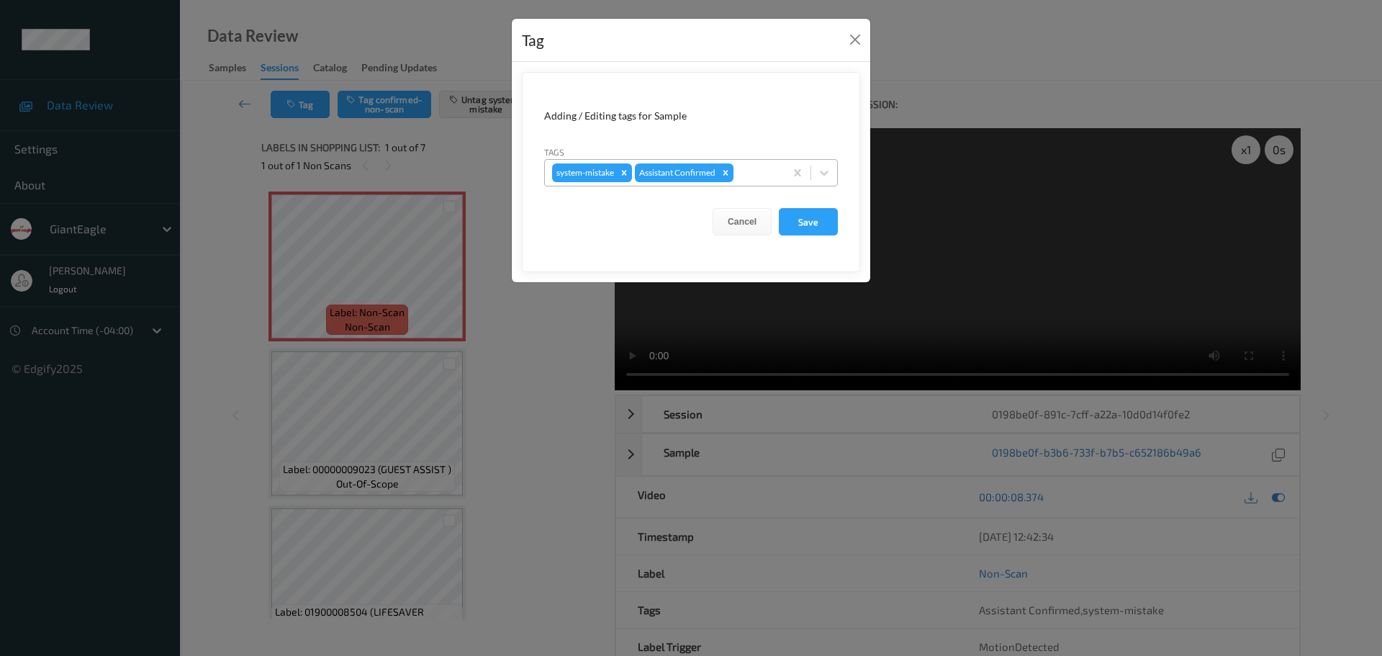
click at [766, 174] on div at bounding box center [756, 172] width 41 height 17
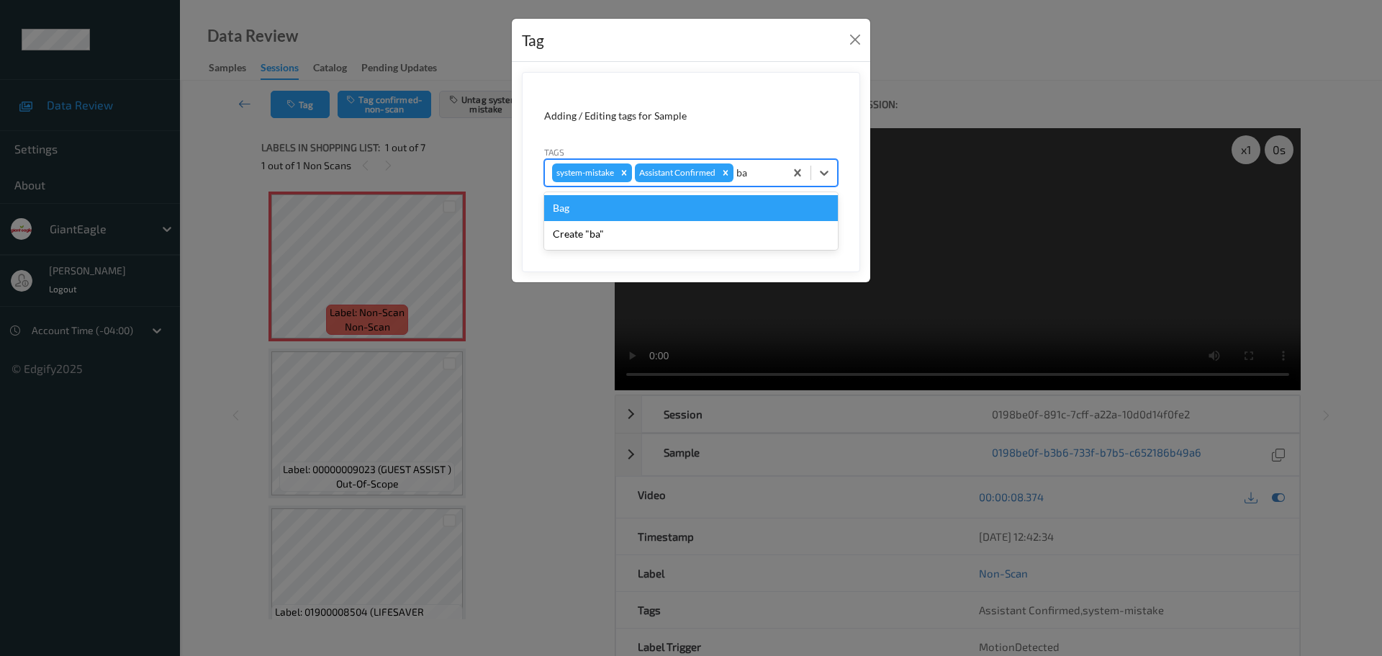
type input "bag"
click at [691, 205] on div "Bag" at bounding box center [691, 208] width 294 height 26
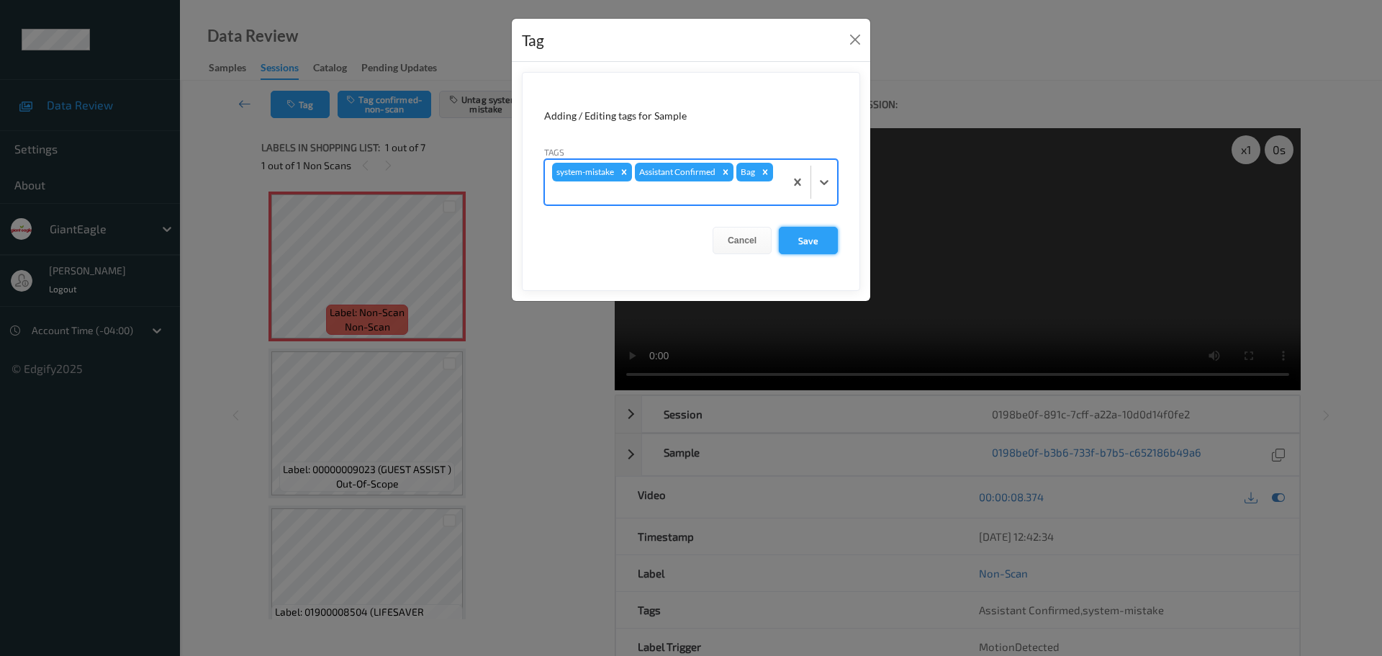
click at [805, 236] on button "Save" at bounding box center [808, 240] width 59 height 27
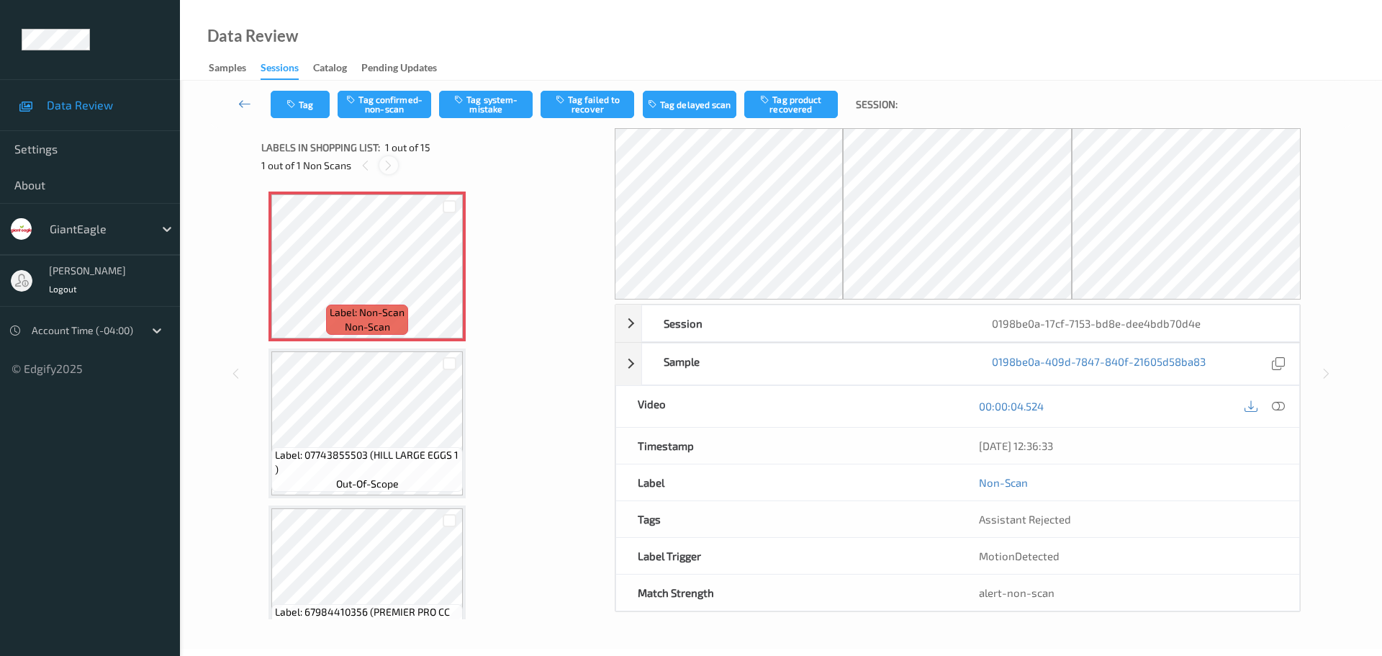
click at [389, 169] on icon at bounding box center [388, 165] width 12 height 13
click at [1279, 405] on icon at bounding box center [1278, 405] width 13 height 13
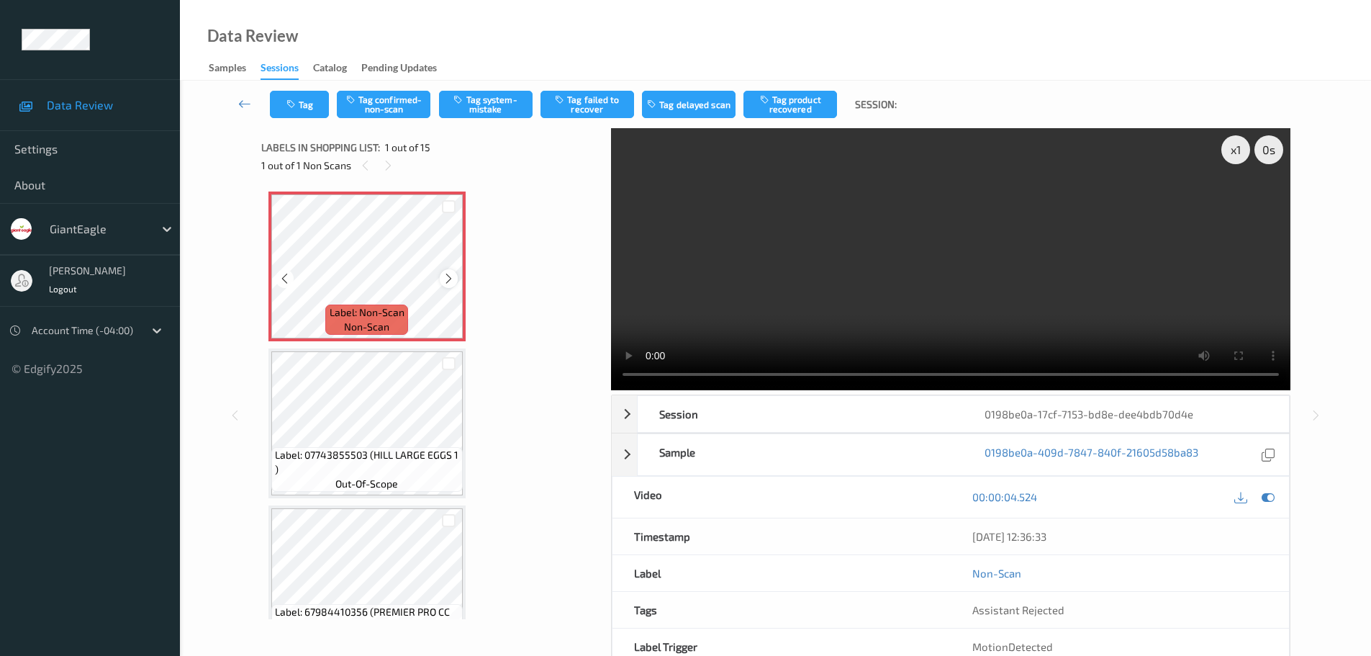
click at [447, 276] on icon at bounding box center [449, 278] width 12 height 13
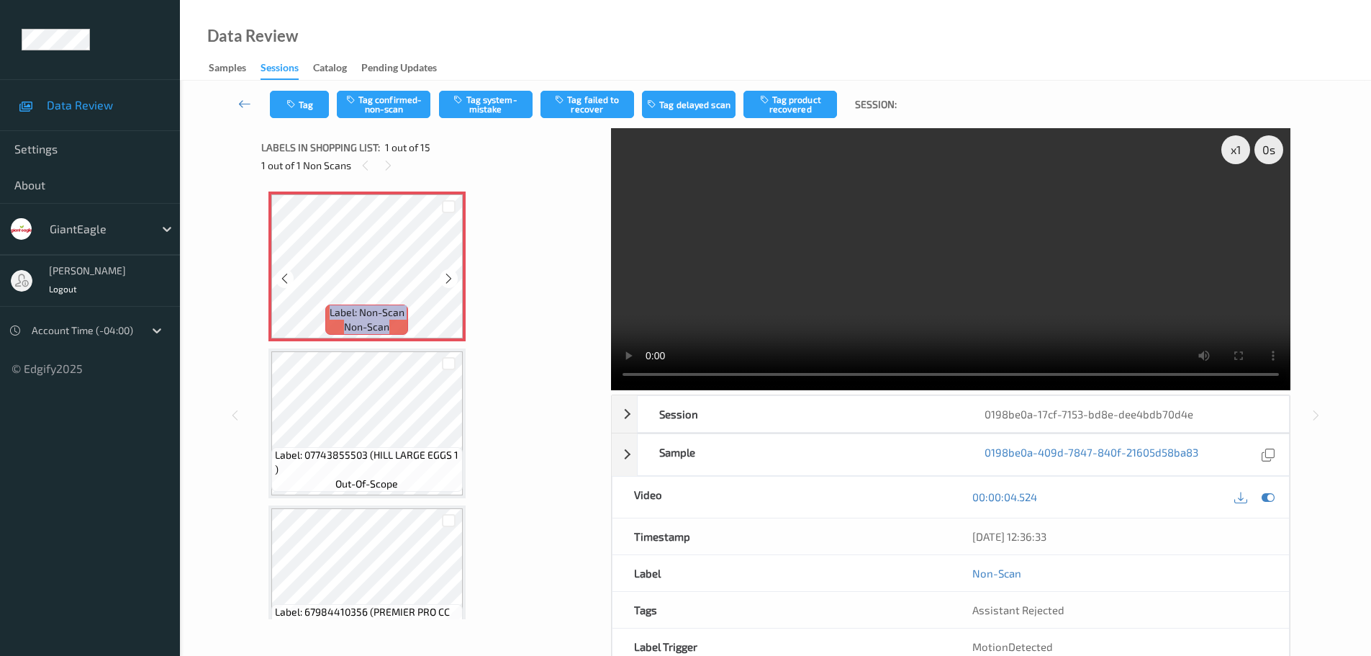
click at [447, 276] on icon at bounding box center [449, 278] width 12 height 13
click at [608, 370] on div "x 1 0 s Session 0198be0a-17cf-7153-bd8e-dee4bdb70d4e Session ID 0198be0a-17cf-7…" at bounding box center [775, 415] width 1029 height 574
click at [510, 112] on button "Tag system-mistake" at bounding box center [486, 104] width 94 height 27
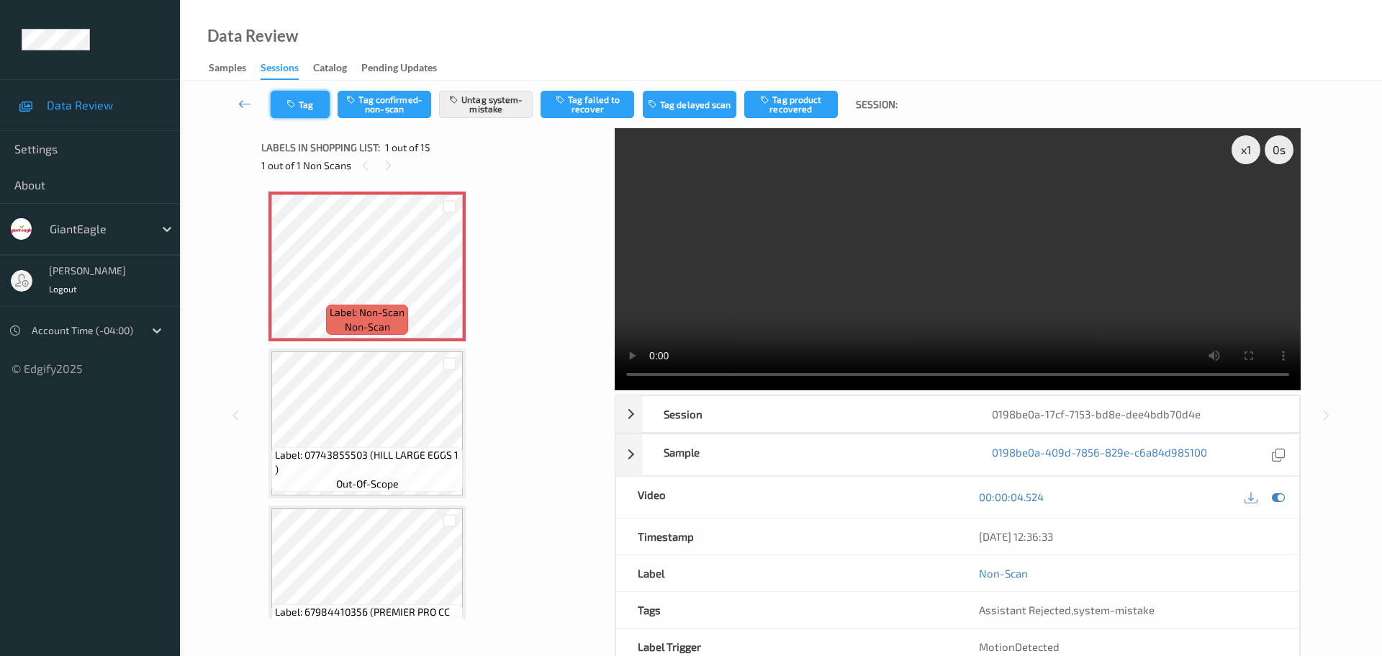
click at [304, 108] on button "Tag" at bounding box center [300, 104] width 59 height 27
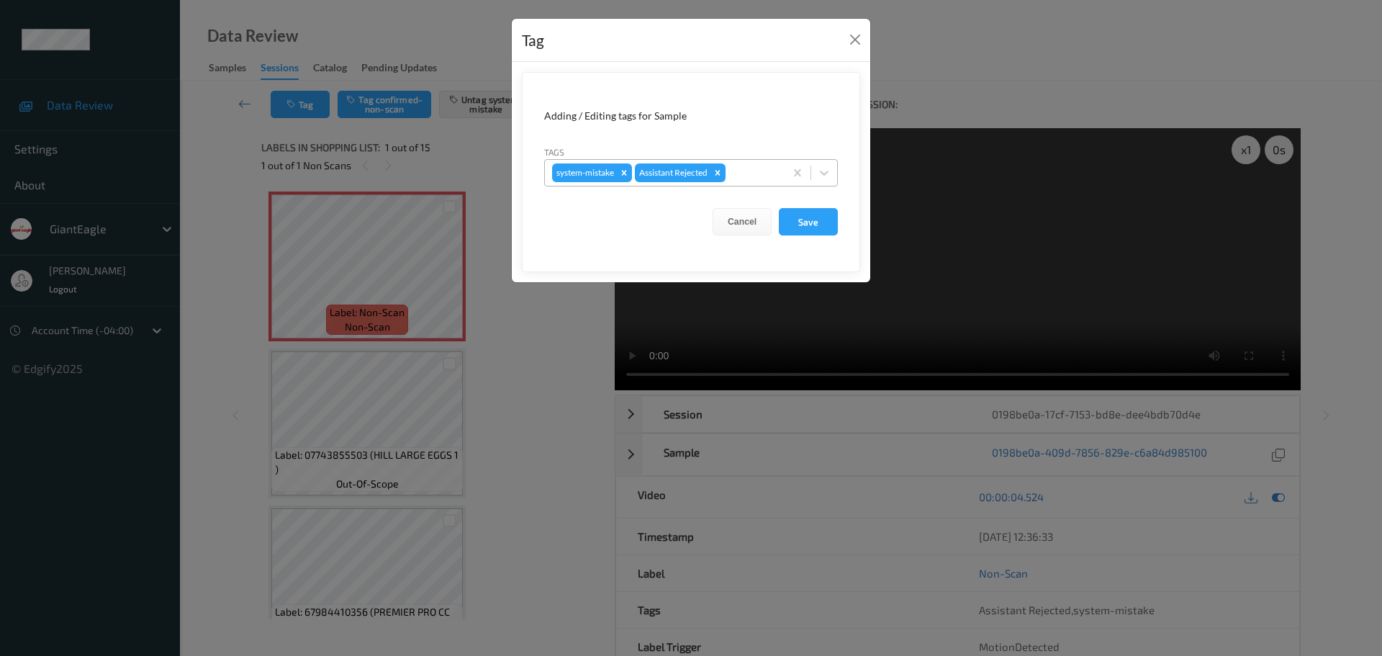
click at [741, 176] on div at bounding box center [752, 172] width 49 height 17
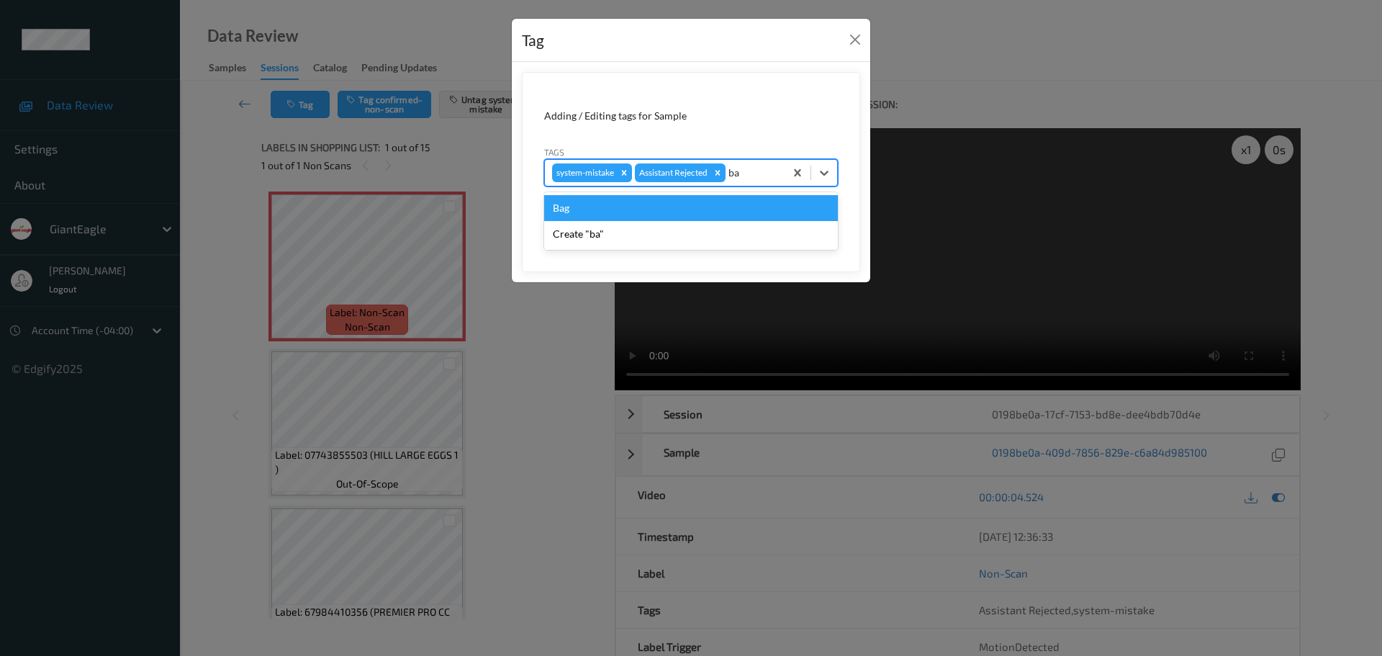
type input "bag"
click at [676, 209] on div "Bag" at bounding box center [691, 208] width 294 height 26
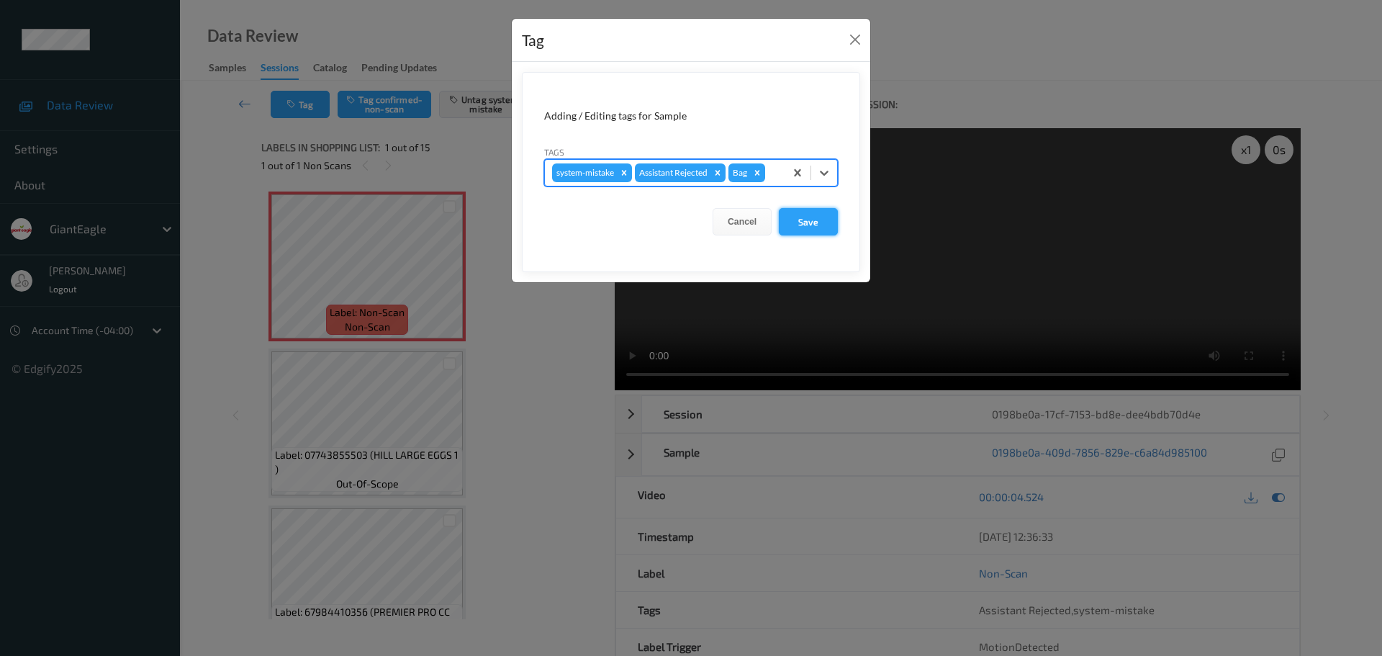
click at [807, 224] on button "Save" at bounding box center [808, 221] width 59 height 27
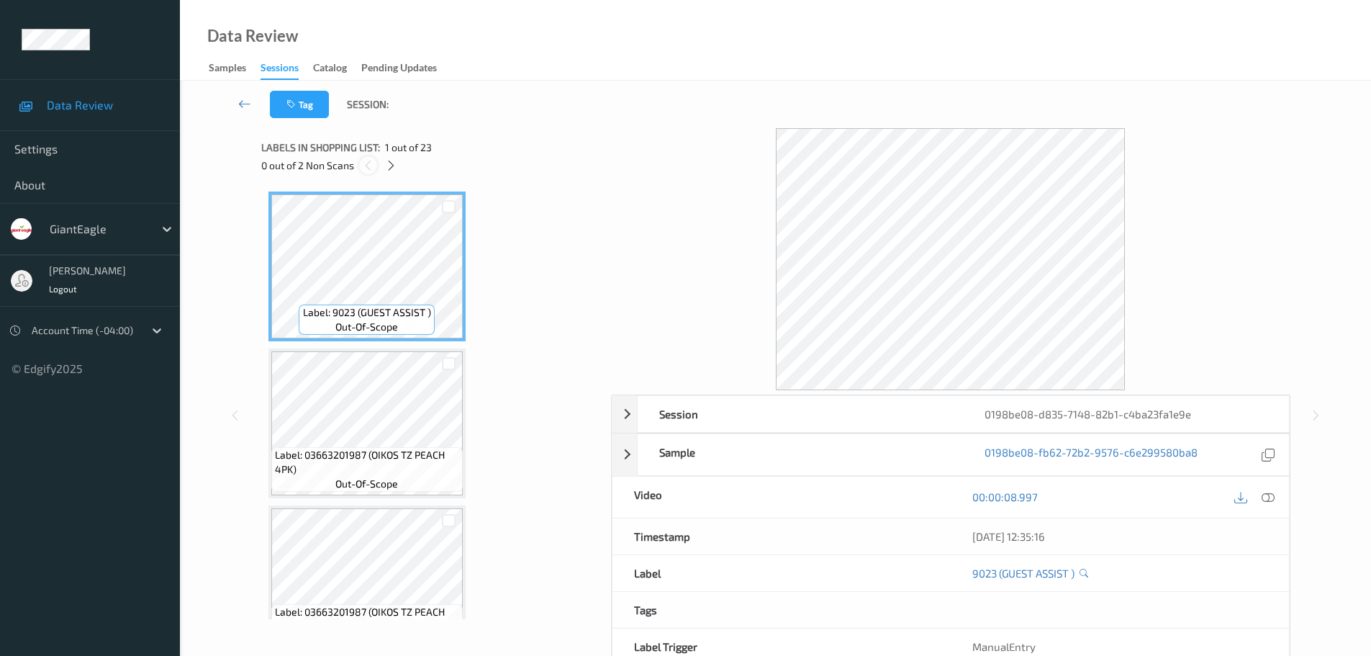
click at [372, 162] on icon at bounding box center [368, 165] width 12 height 13
click at [383, 165] on div at bounding box center [391, 165] width 18 height 18
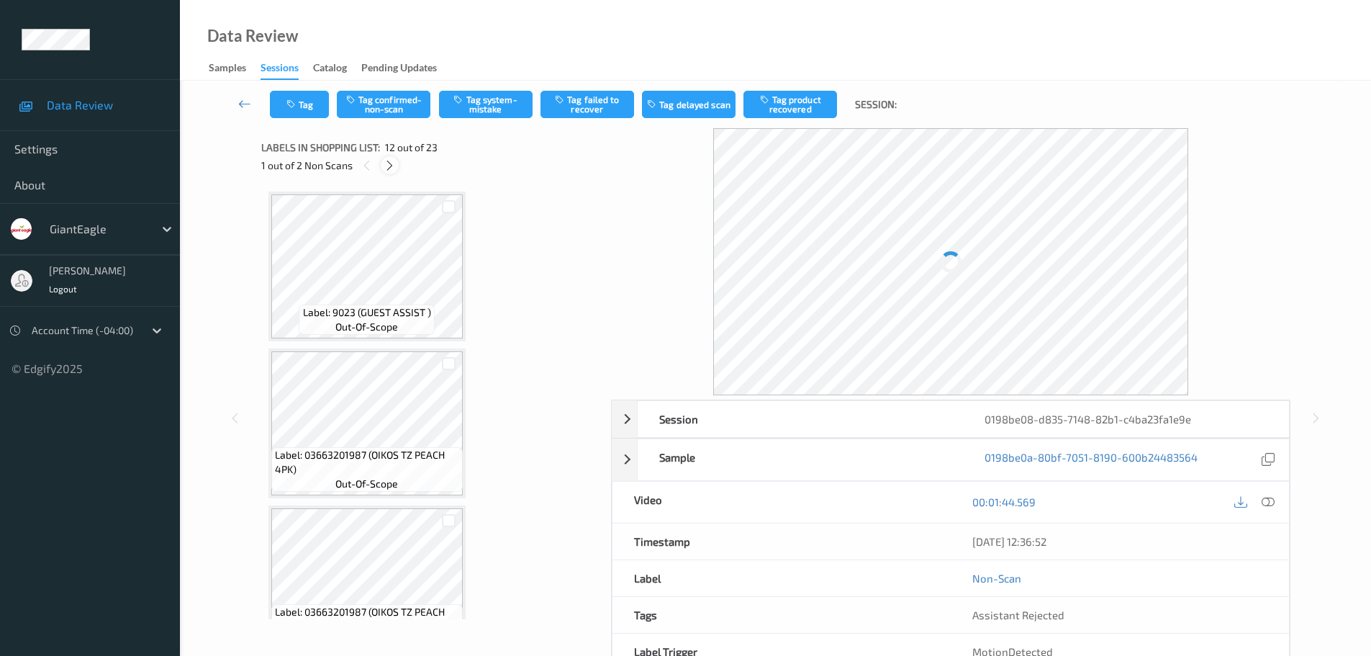
scroll to position [1576, 0]
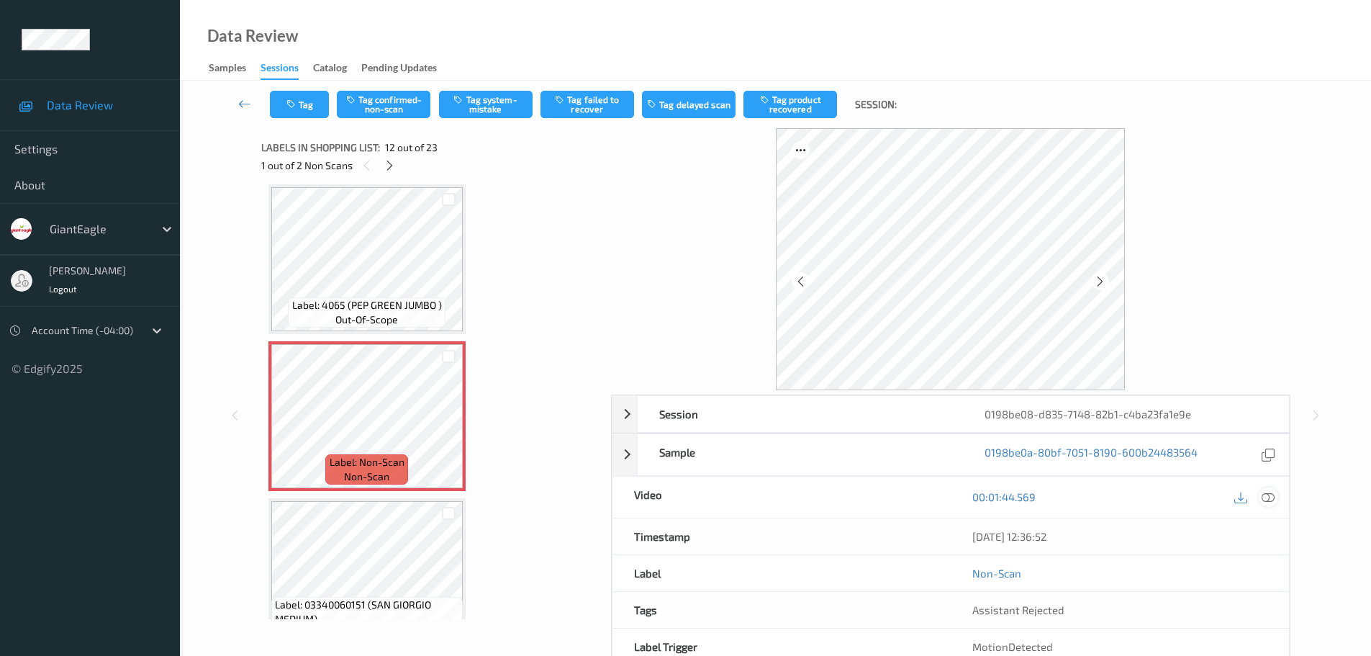
click at [1271, 493] on icon at bounding box center [1268, 496] width 13 height 13
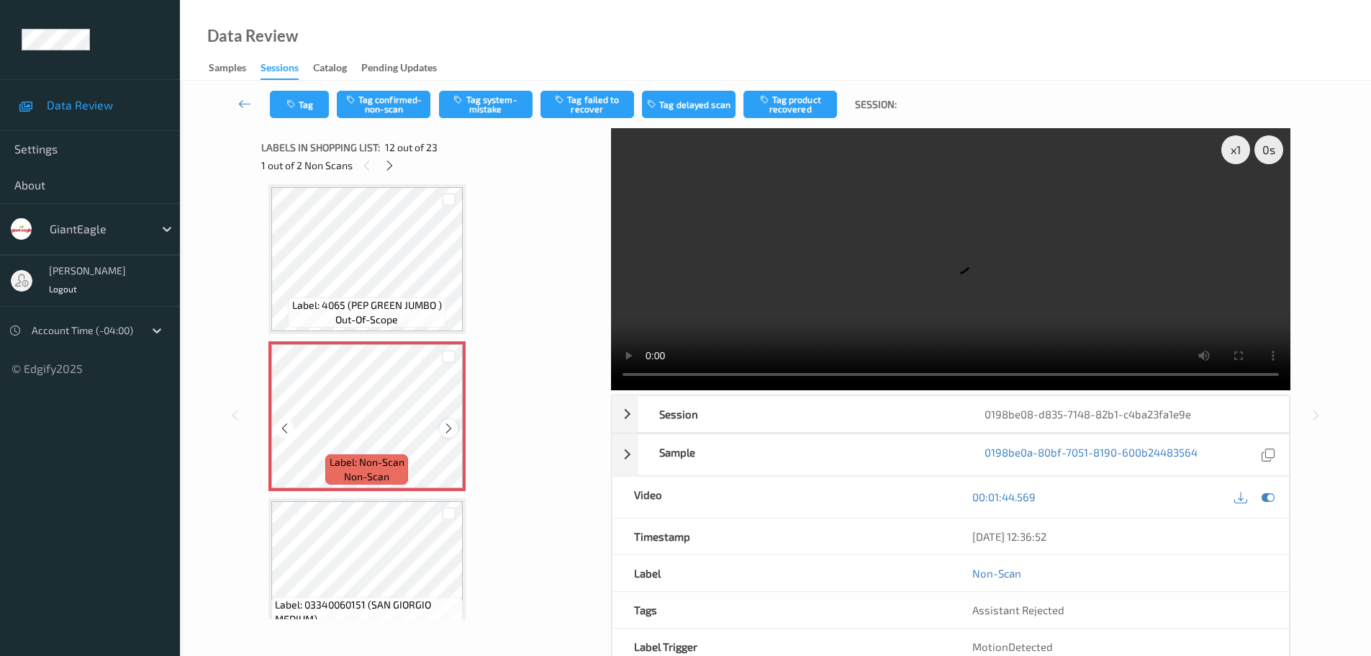
click at [445, 432] on icon at bounding box center [449, 428] width 12 height 13
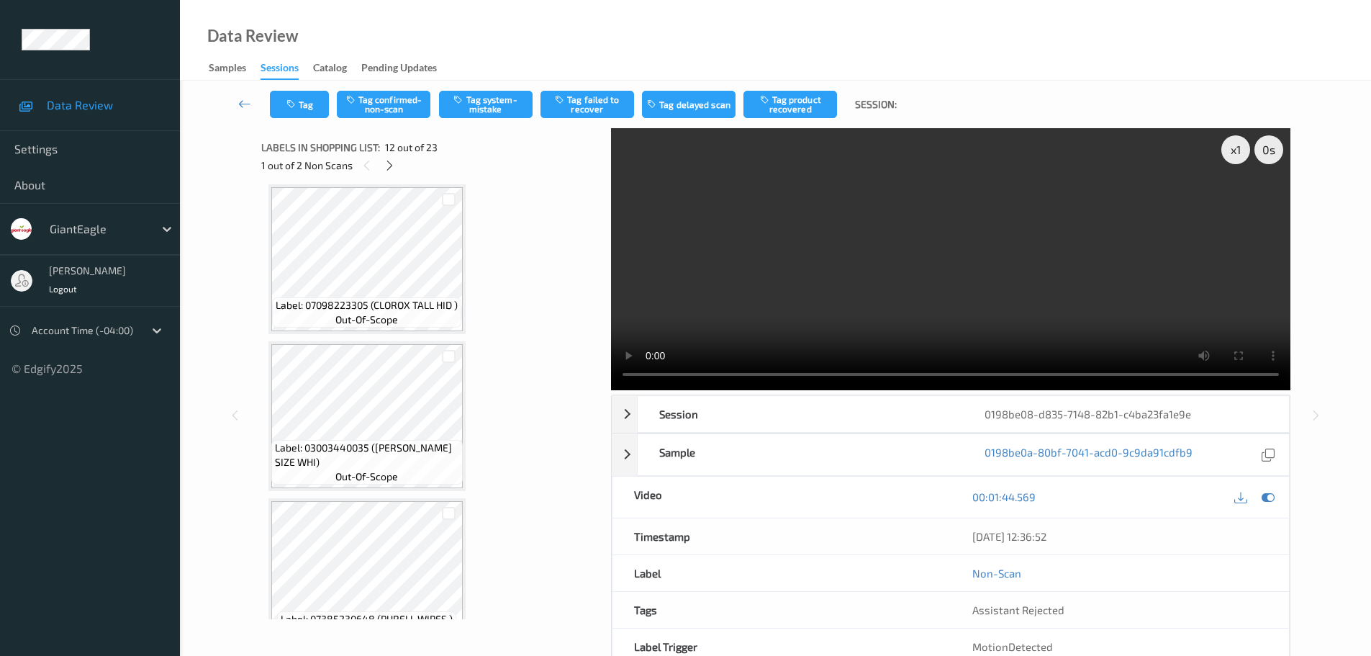
scroll to position [1296, 0]
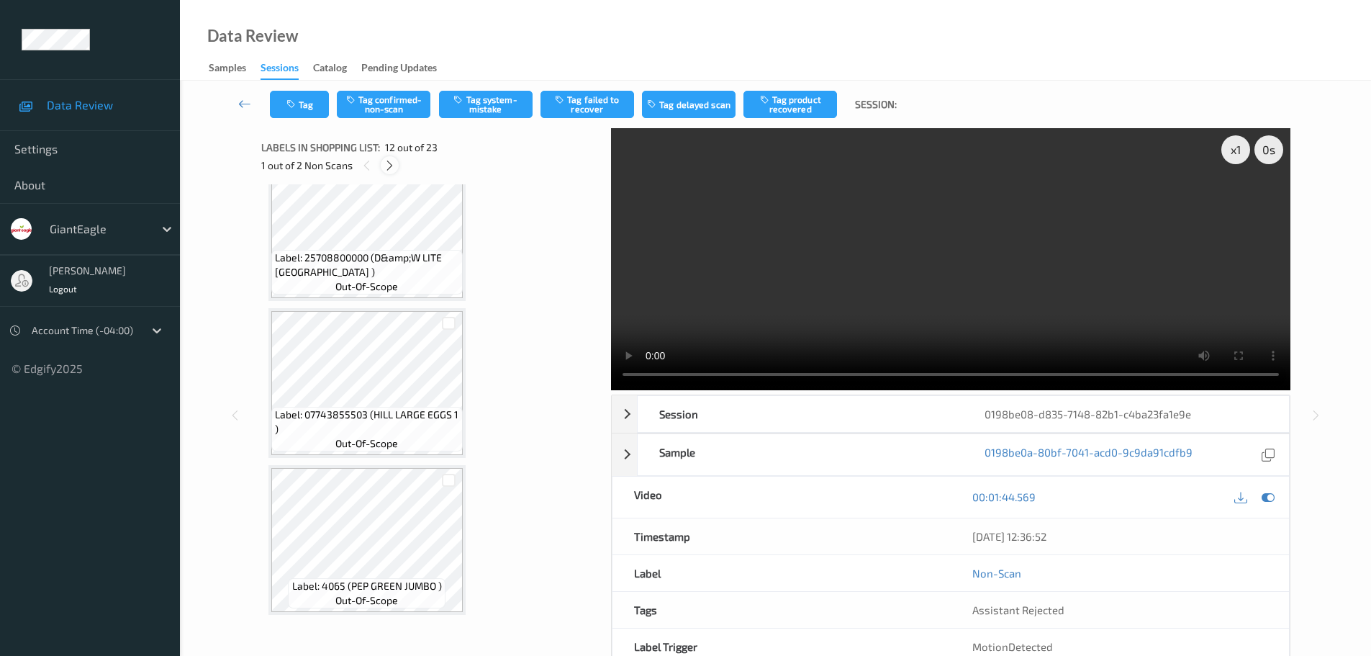
click at [387, 159] on icon at bounding box center [390, 165] width 12 height 13
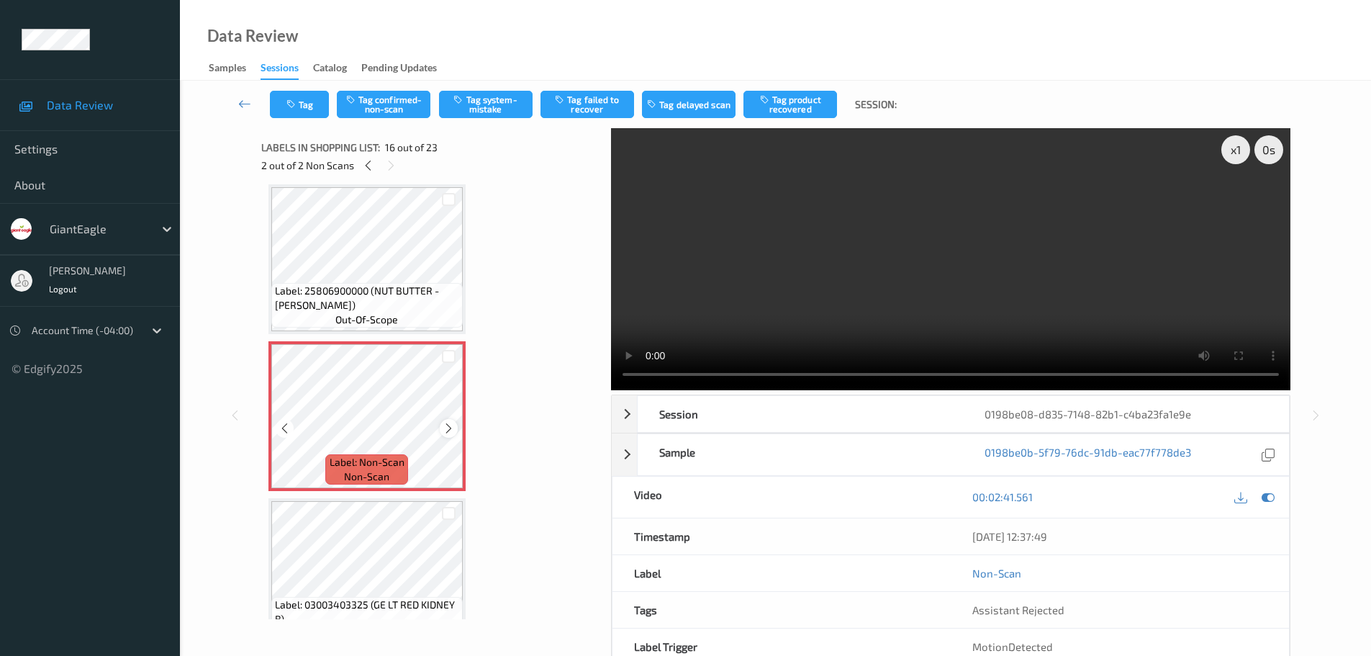
click at [445, 435] on div at bounding box center [449, 428] width 18 height 18
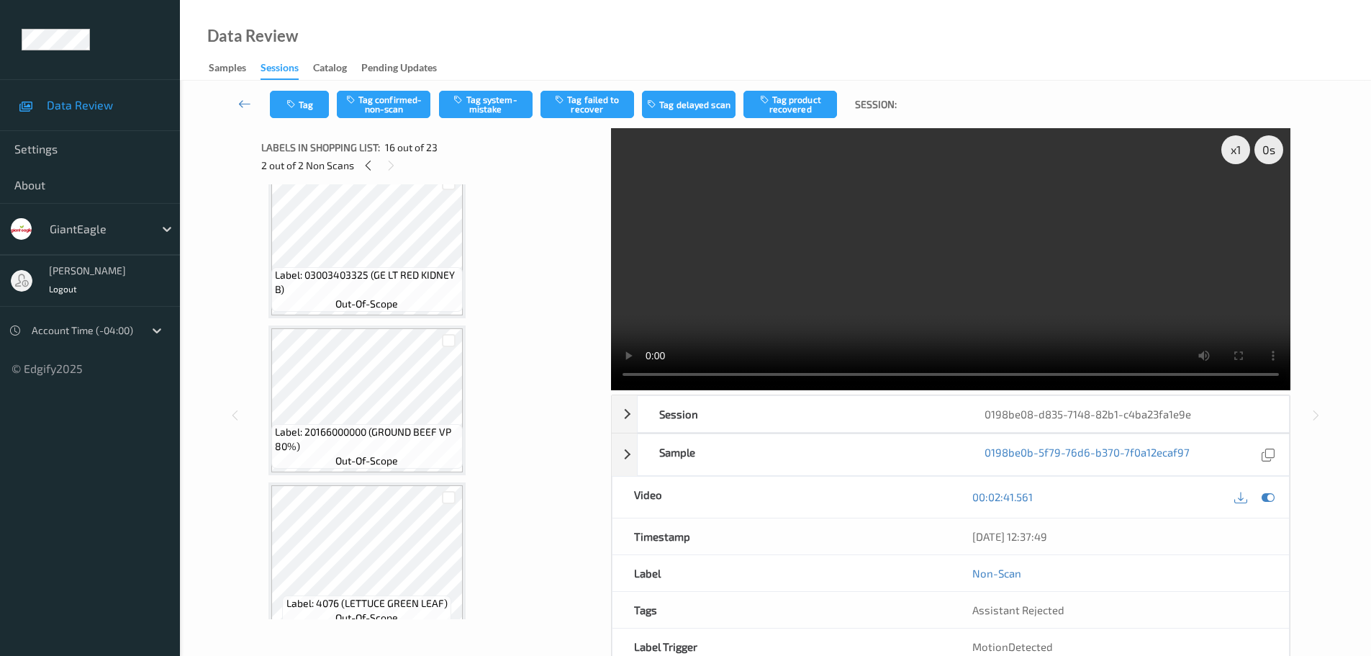
scroll to position [2030, 0]
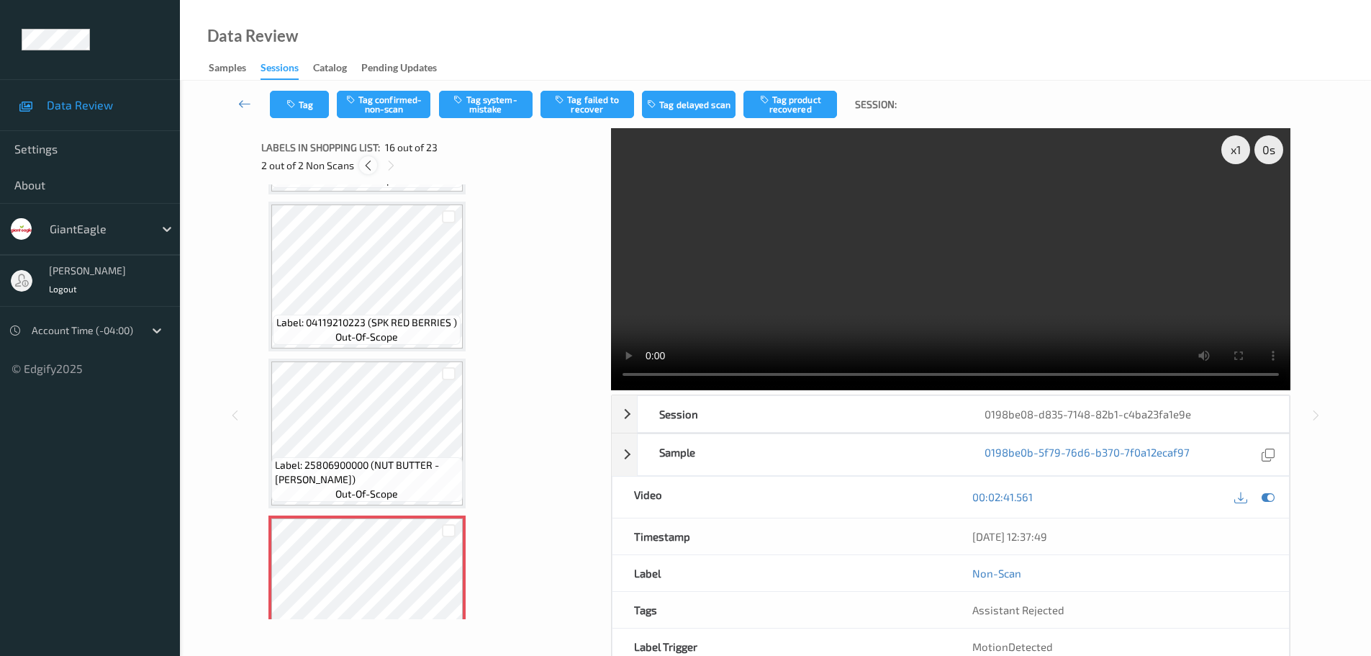
click at [364, 163] on icon at bounding box center [368, 165] width 12 height 13
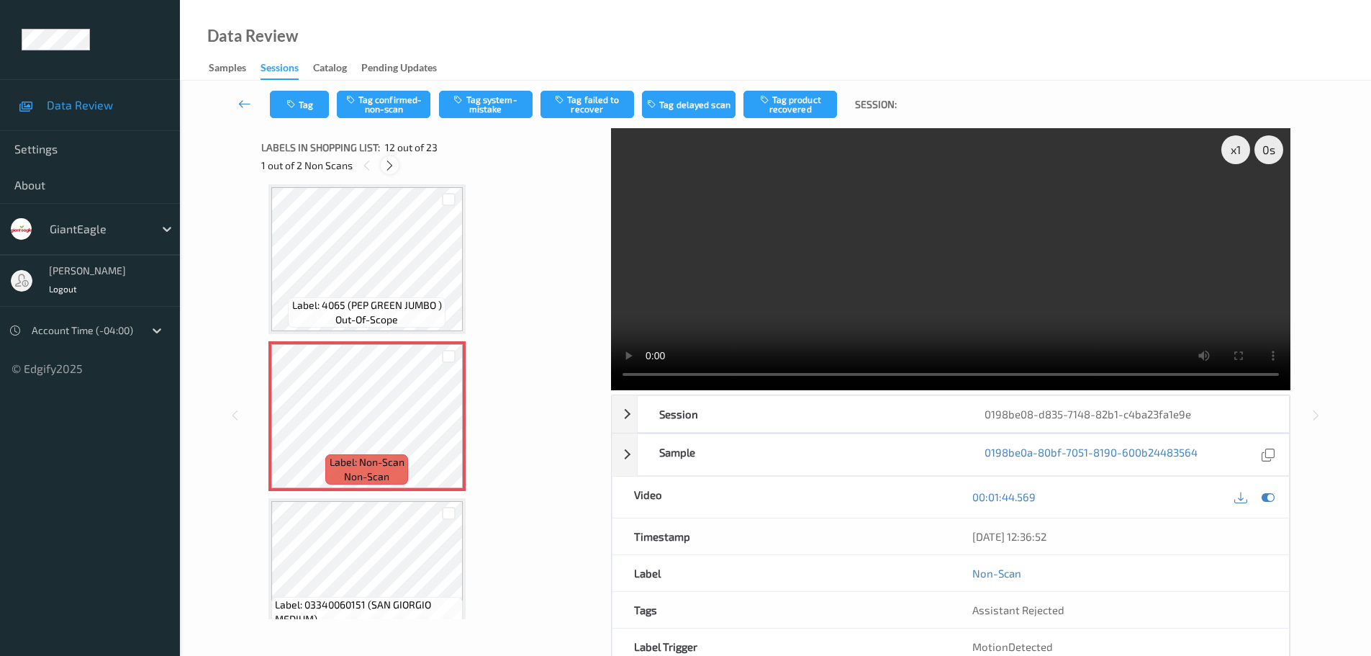
click at [384, 166] on icon at bounding box center [390, 165] width 12 height 13
click at [376, 163] on div at bounding box center [368, 165] width 18 height 18
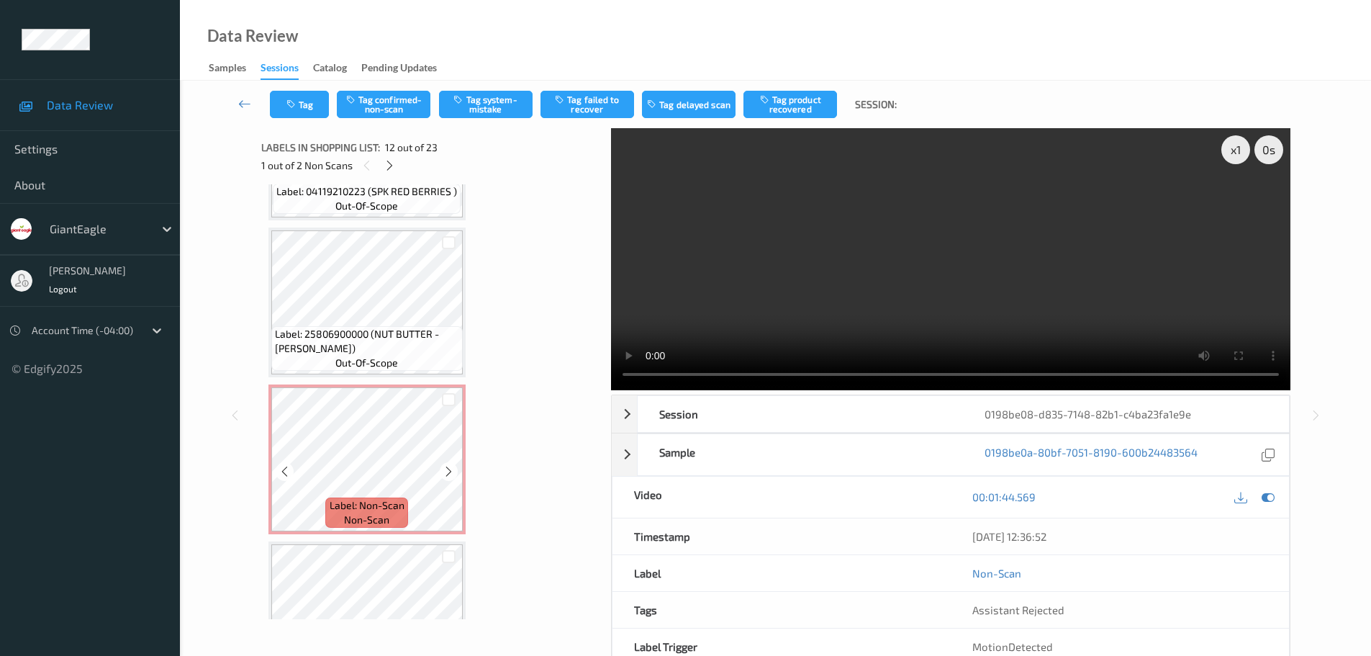
scroll to position [2152, 0]
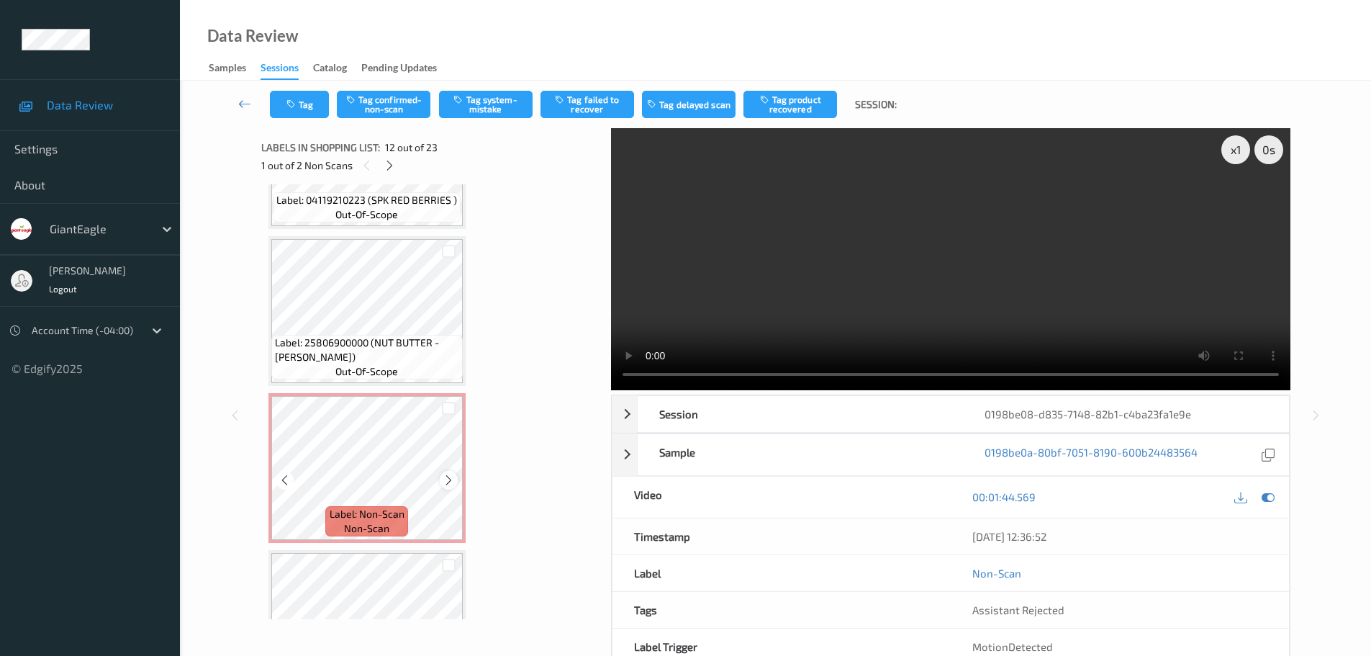
click at [441, 482] on div at bounding box center [449, 480] width 18 height 18
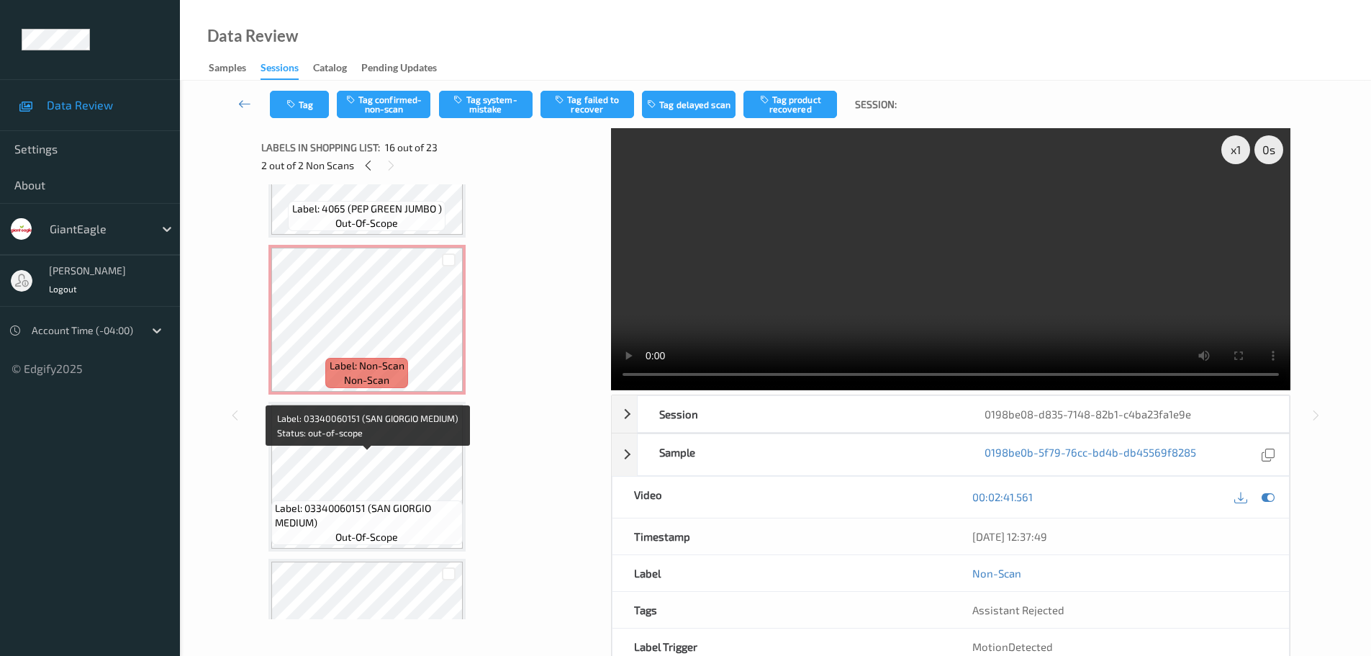
scroll to position [1648, 0]
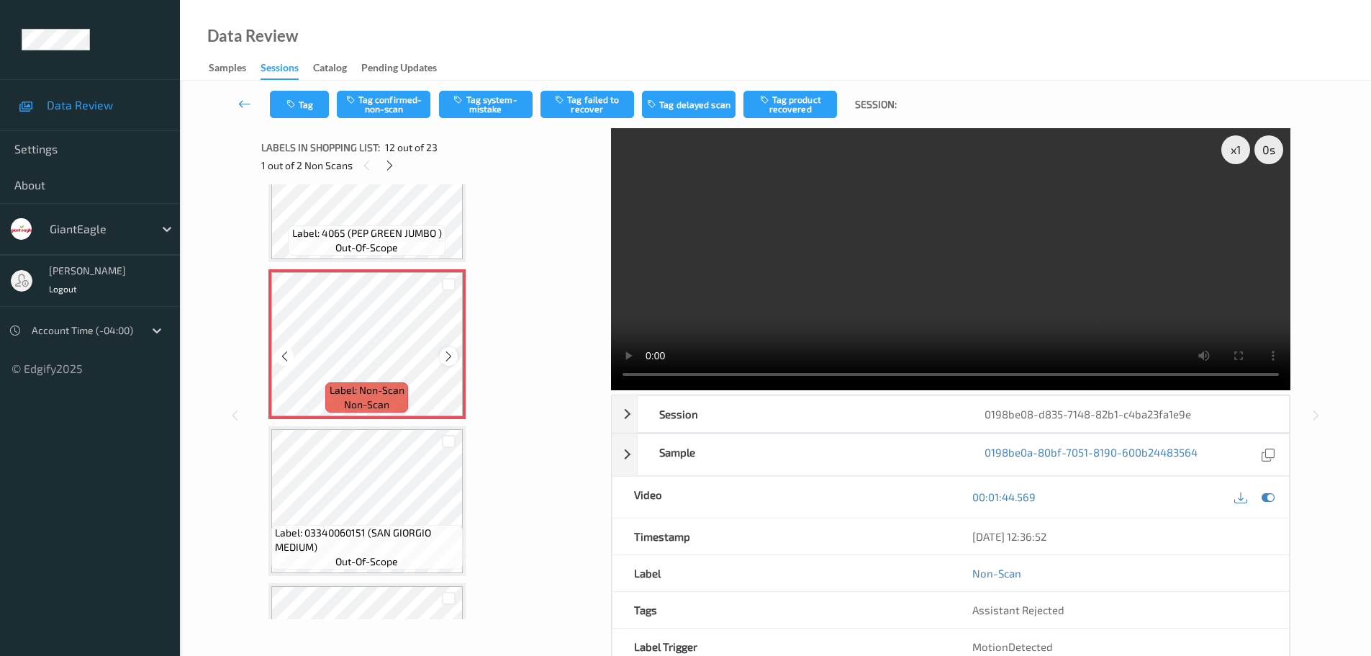
click at [447, 361] on icon at bounding box center [449, 356] width 12 height 13
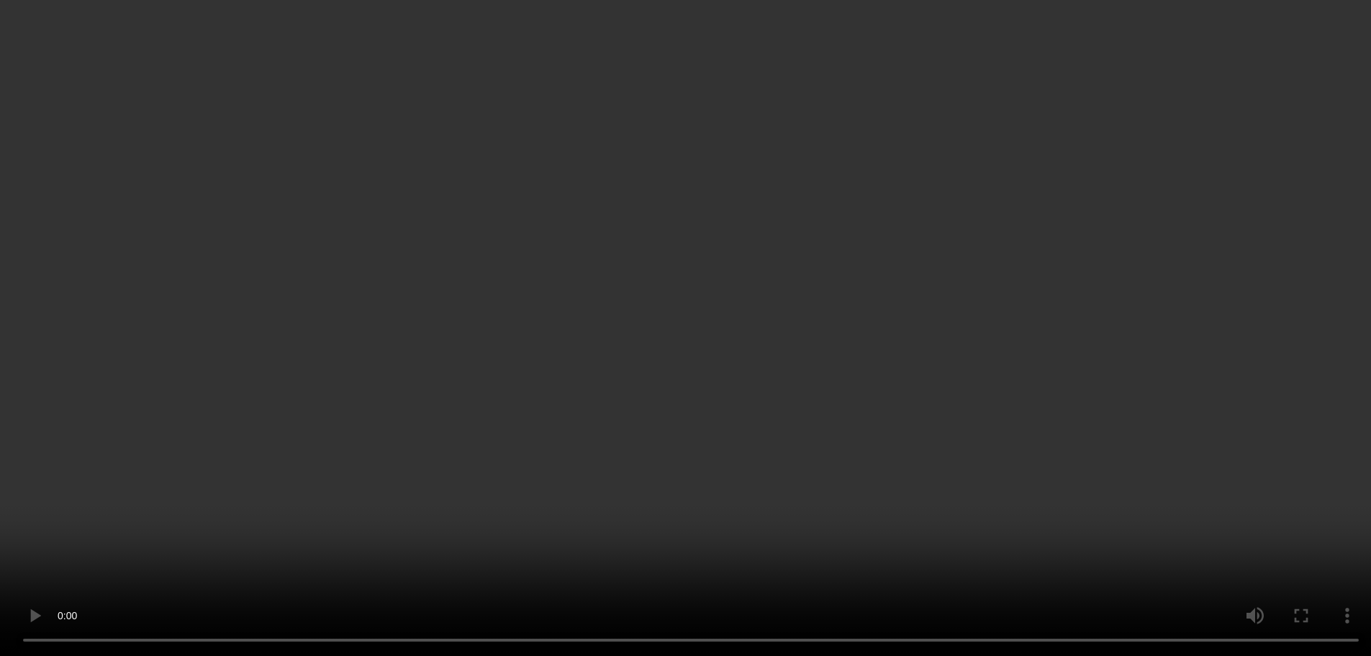
scroll to position [1576, 0]
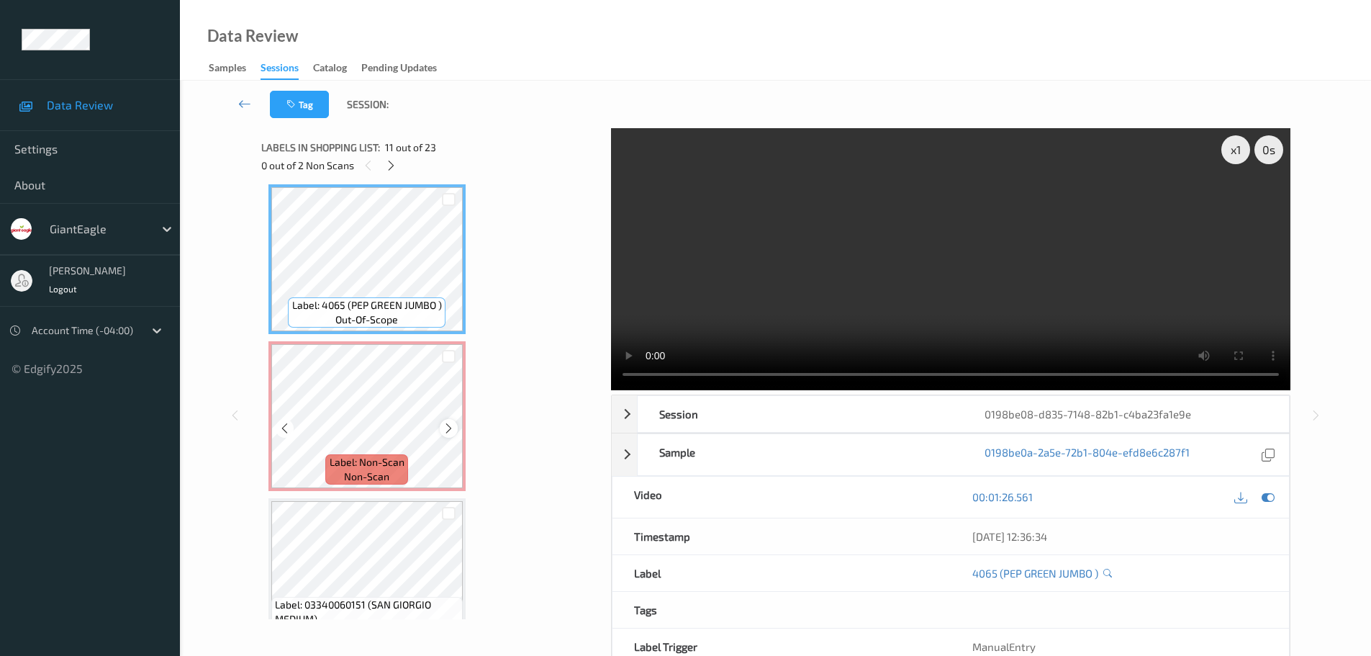
click at [444, 428] on div at bounding box center [449, 428] width 18 height 18
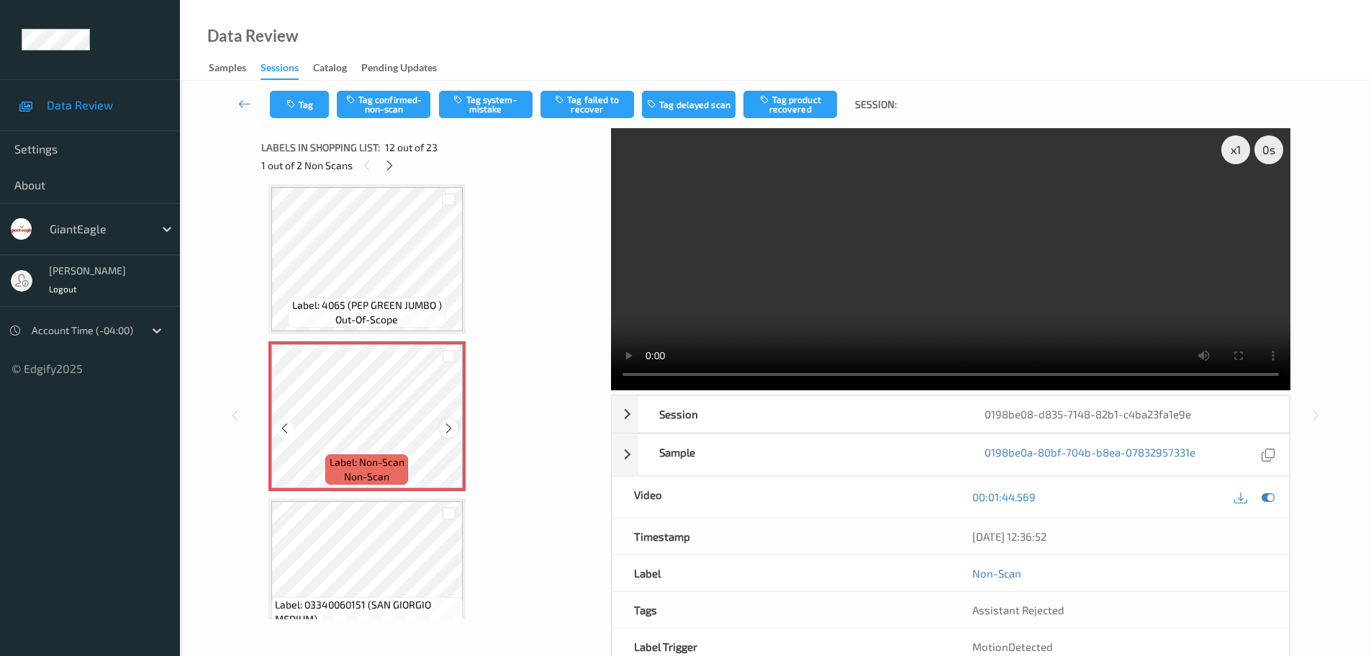
click at [447, 428] on icon at bounding box center [449, 428] width 12 height 13
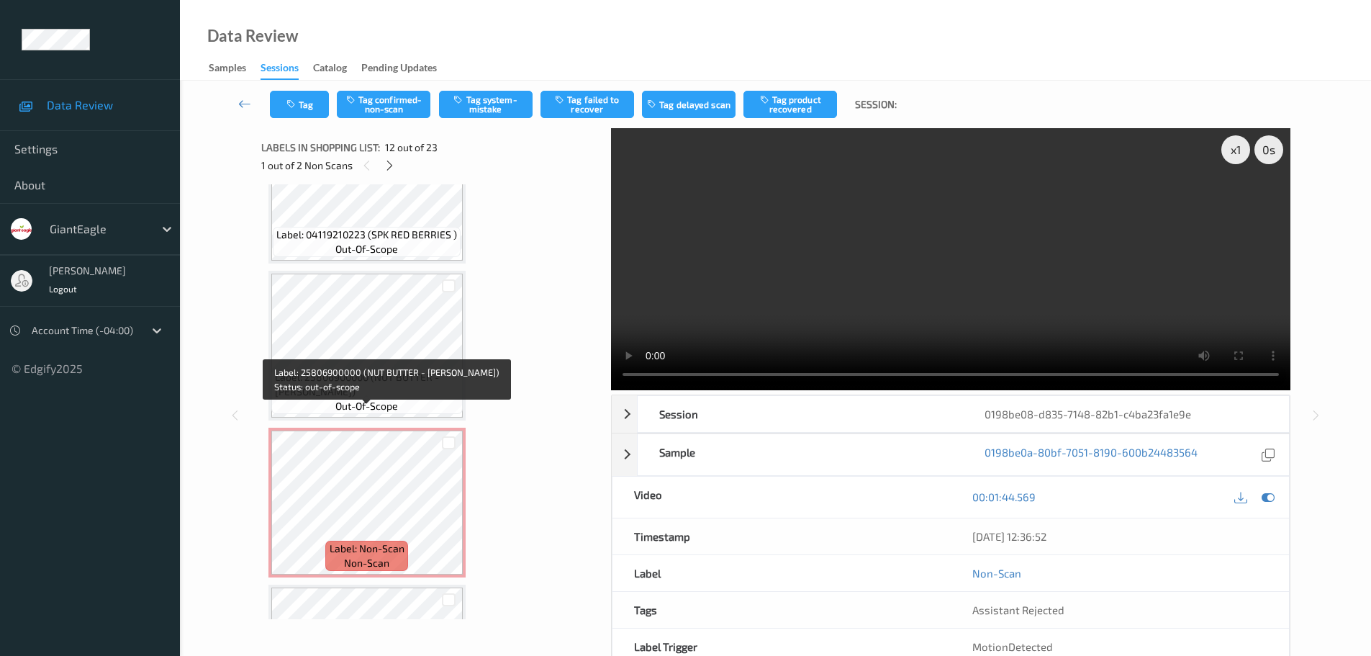
scroll to position [2152, 0]
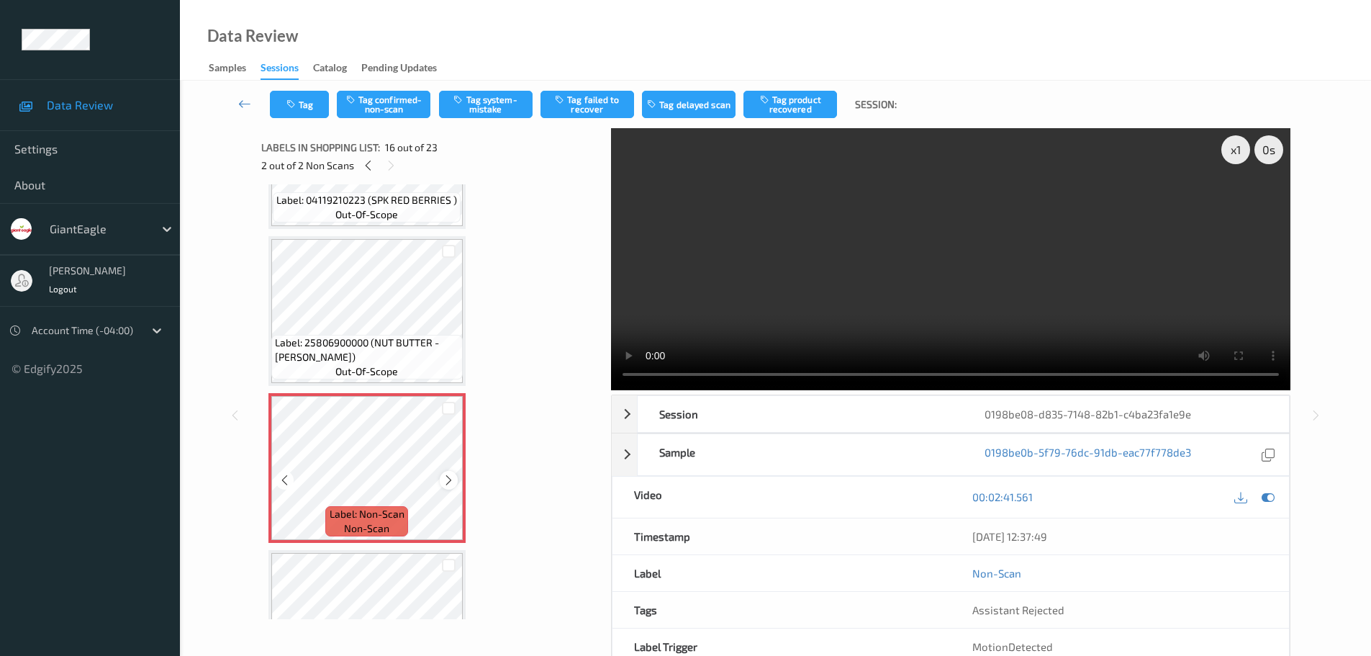
click at [447, 484] on icon at bounding box center [449, 480] width 12 height 13
click at [452, 486] on icon at bounding box center [449, 480] width 12 height 13
click at [453, 486] on icon at bounding box center [449, 480] width 12 height 13
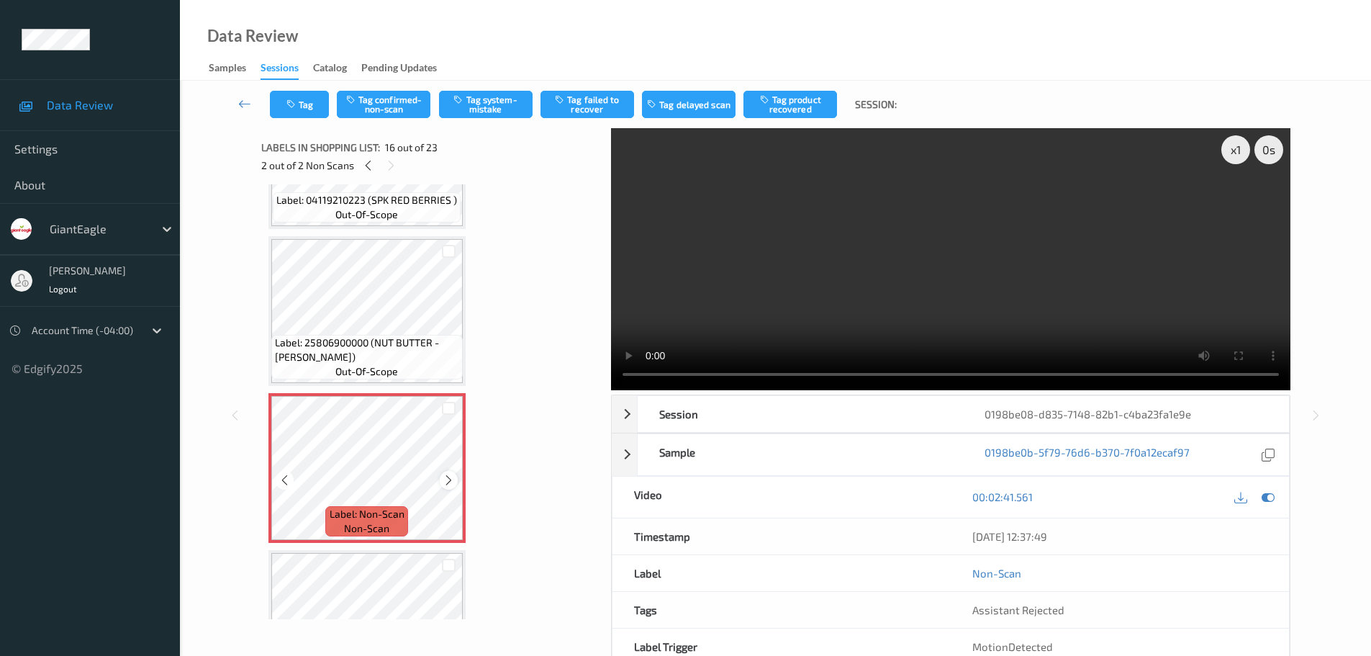
click at [454, 482] on icon at bounding box center [449, 480] width 12 height 13
click at [456, 481] on div at bounding box center [449, 480] width 18 height 18
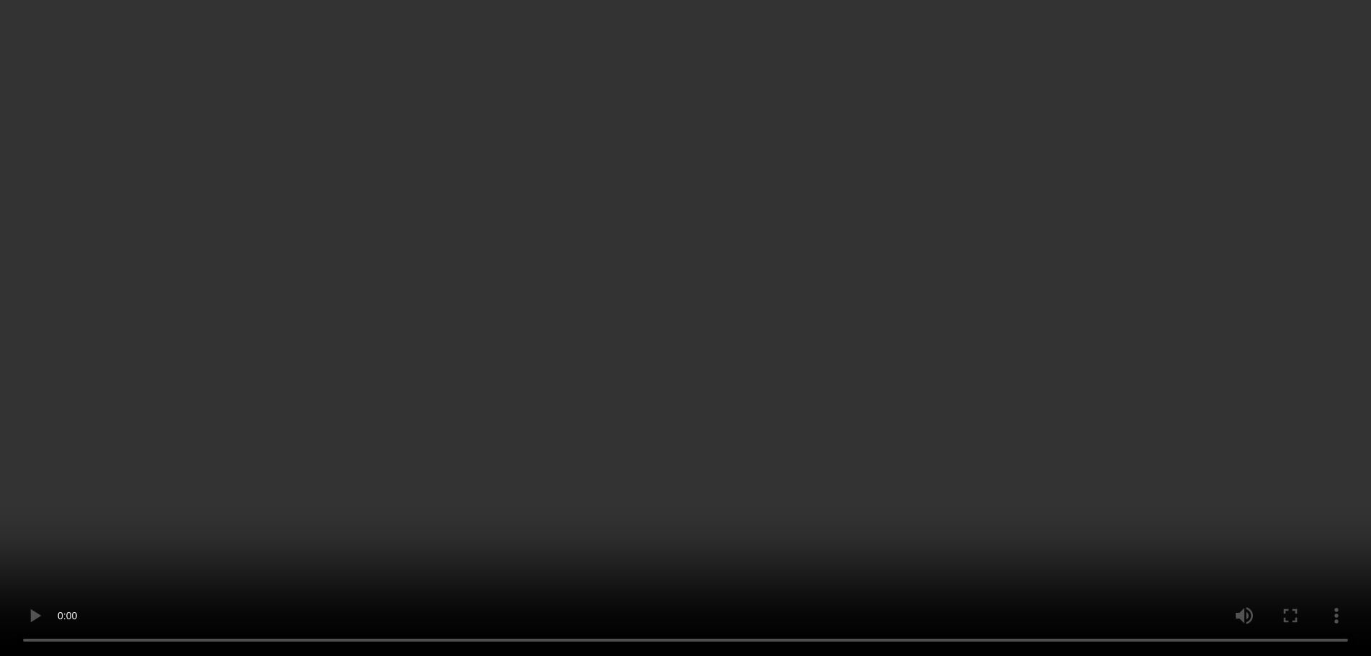
scroll to position [2296, 0]
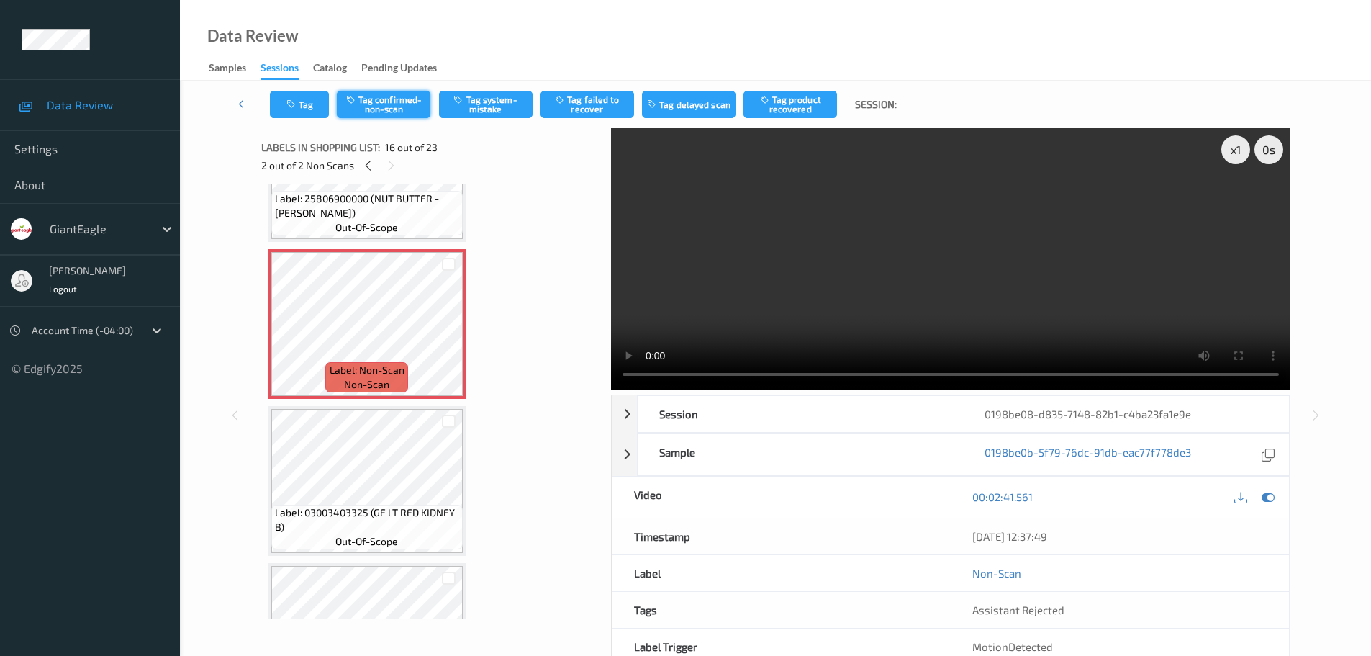
click at [405, 104] on button "Tag confirmed-non-scan" at bounding box center [384, 104] width 94 height 27
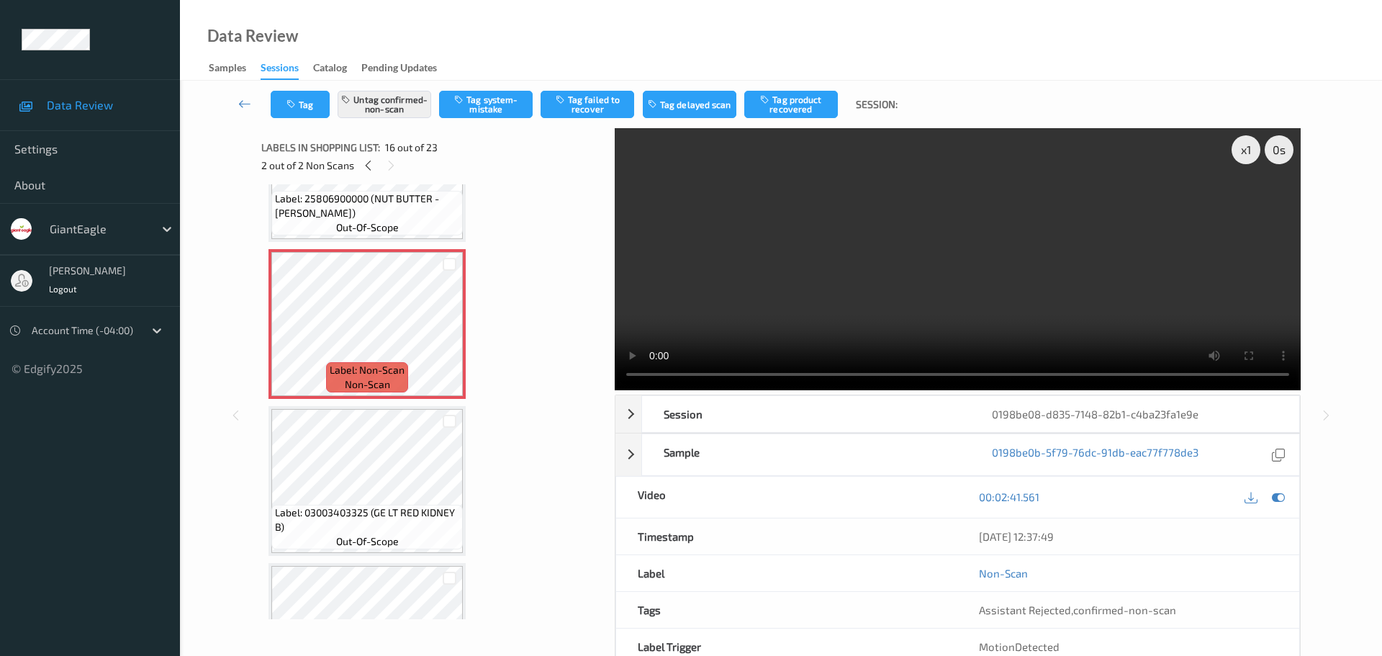
click at [795, 101] on button "Tag product recovered" at bounding box center [791, 104] width 94 height 27
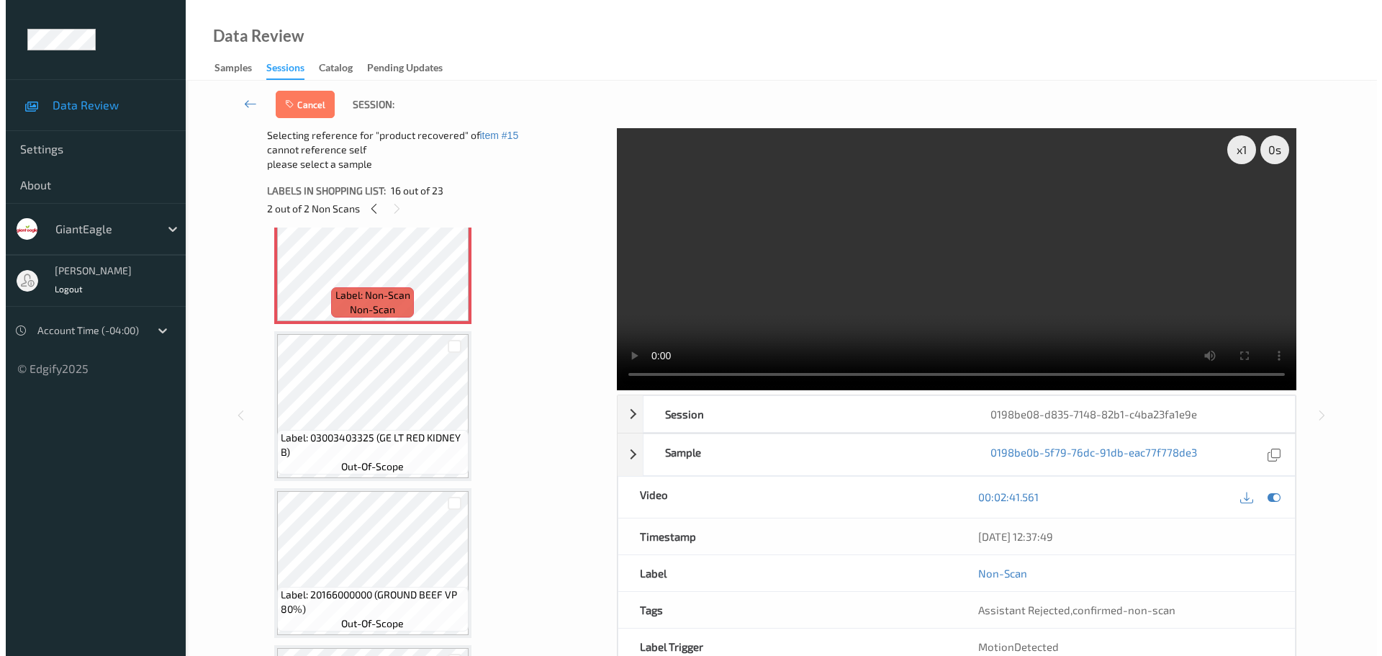
scroll to position [2440, 0]
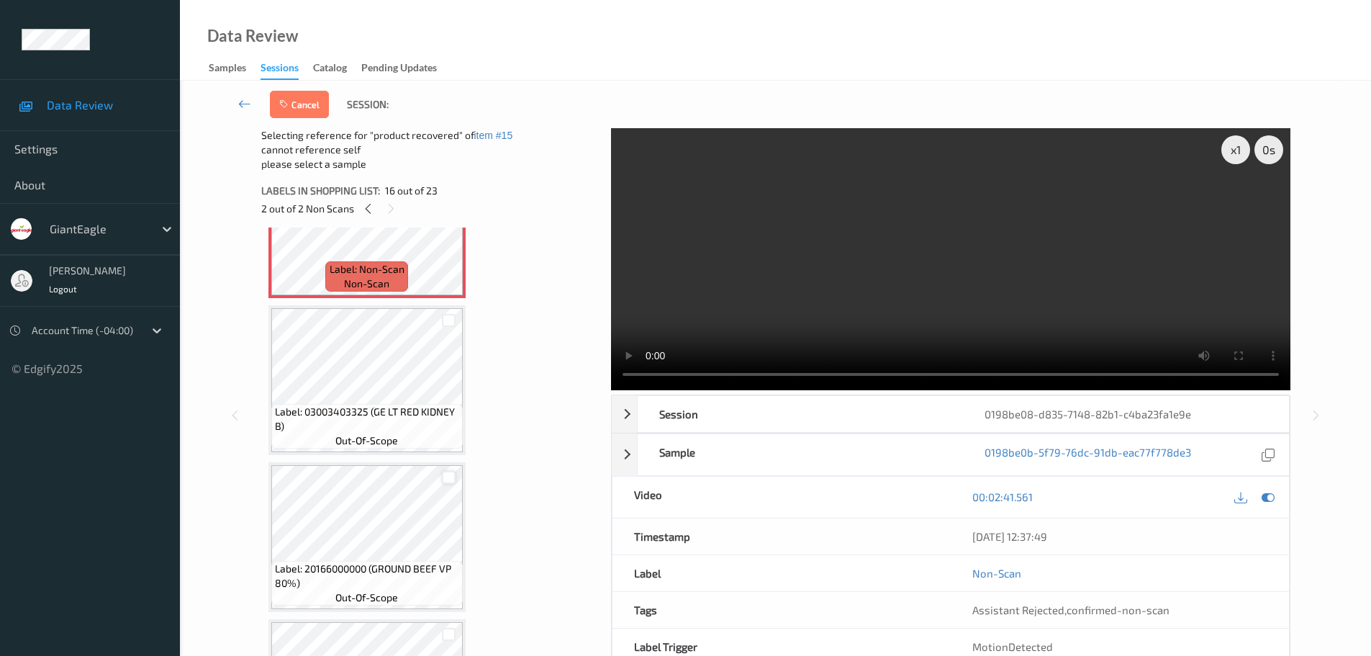
click at [446, 479] on div at bounding box center [449, 478] width 14 height 14
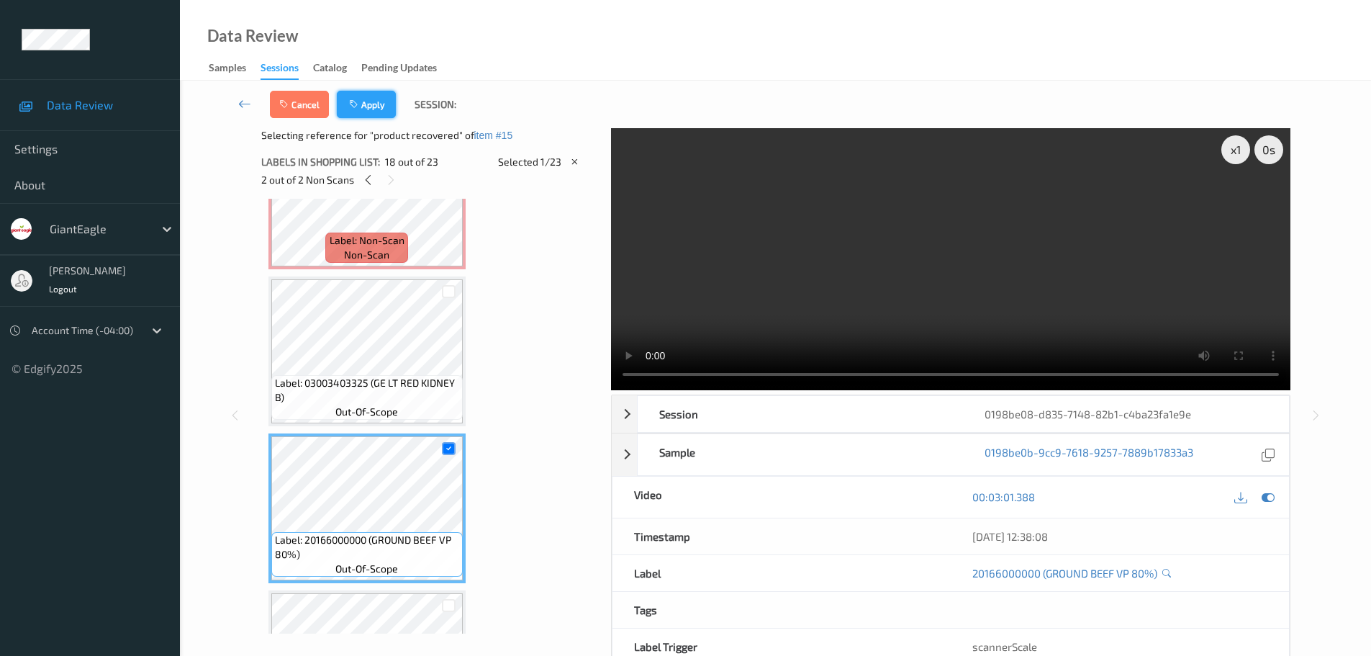
click at [383, 104] on button "Apply" at bounding box center [366, 104] width 59 height 27
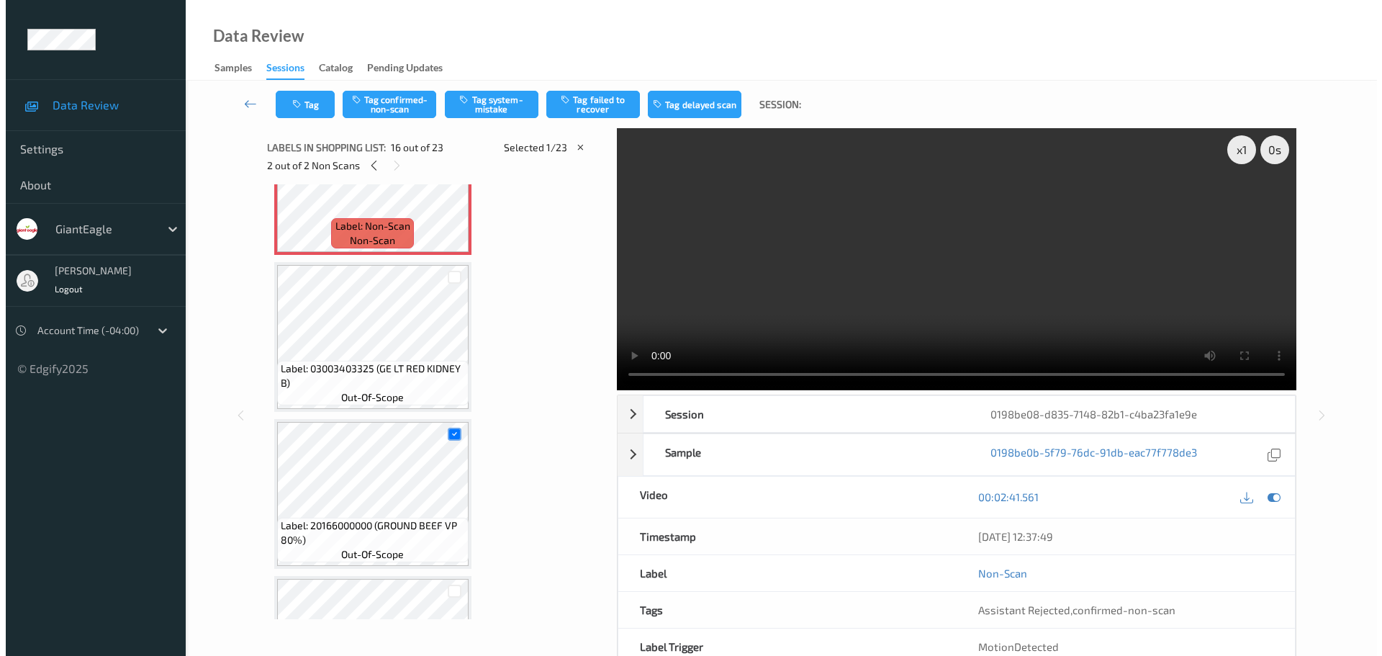
scroll to position [2204, 0]
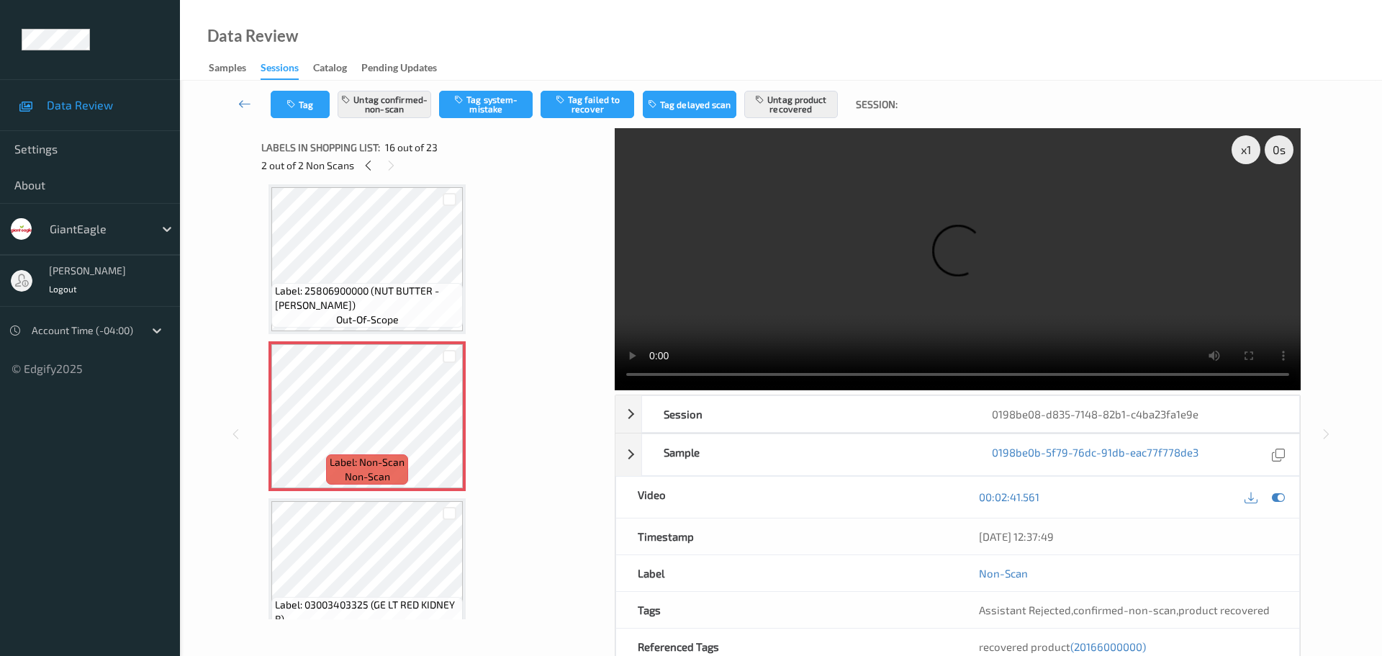
click at [376, 174] on div "2 out of 2 Non Scans" at bounding box center [432, 165] width 343 height 18
click at [375, 171] on div at bounding box center [368, 165] width 18 height 18
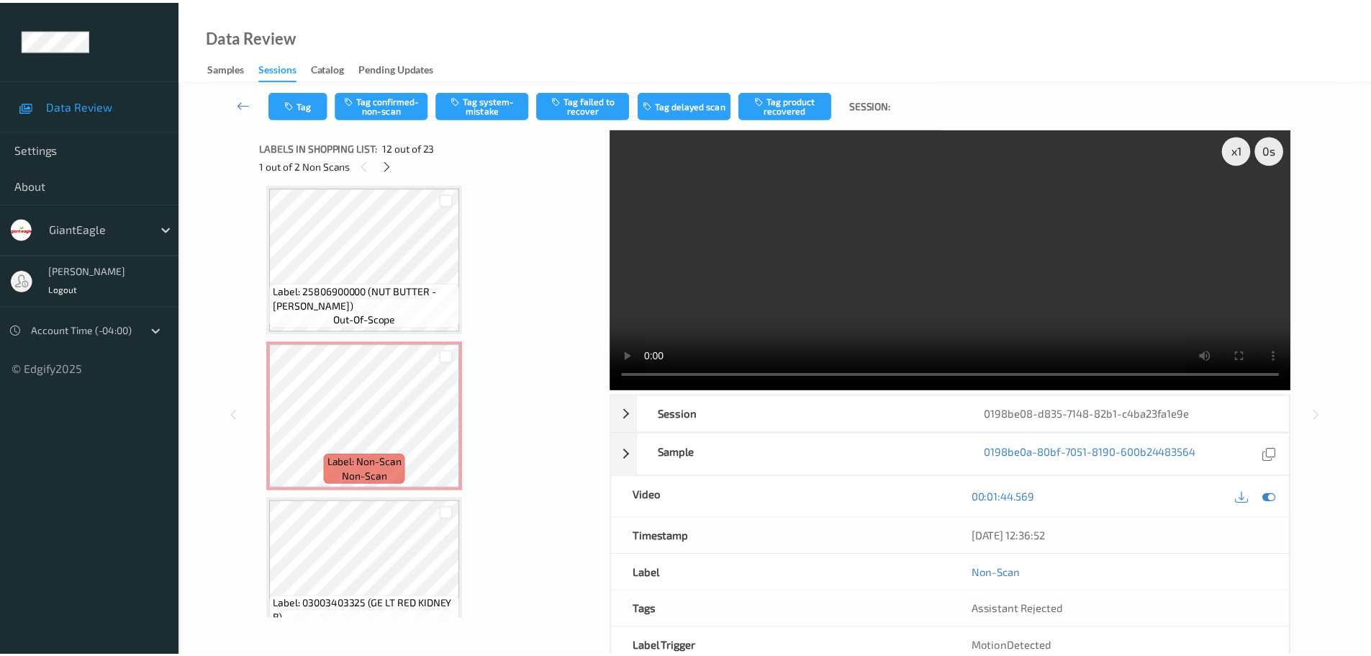
scroll to position [1576, 0]
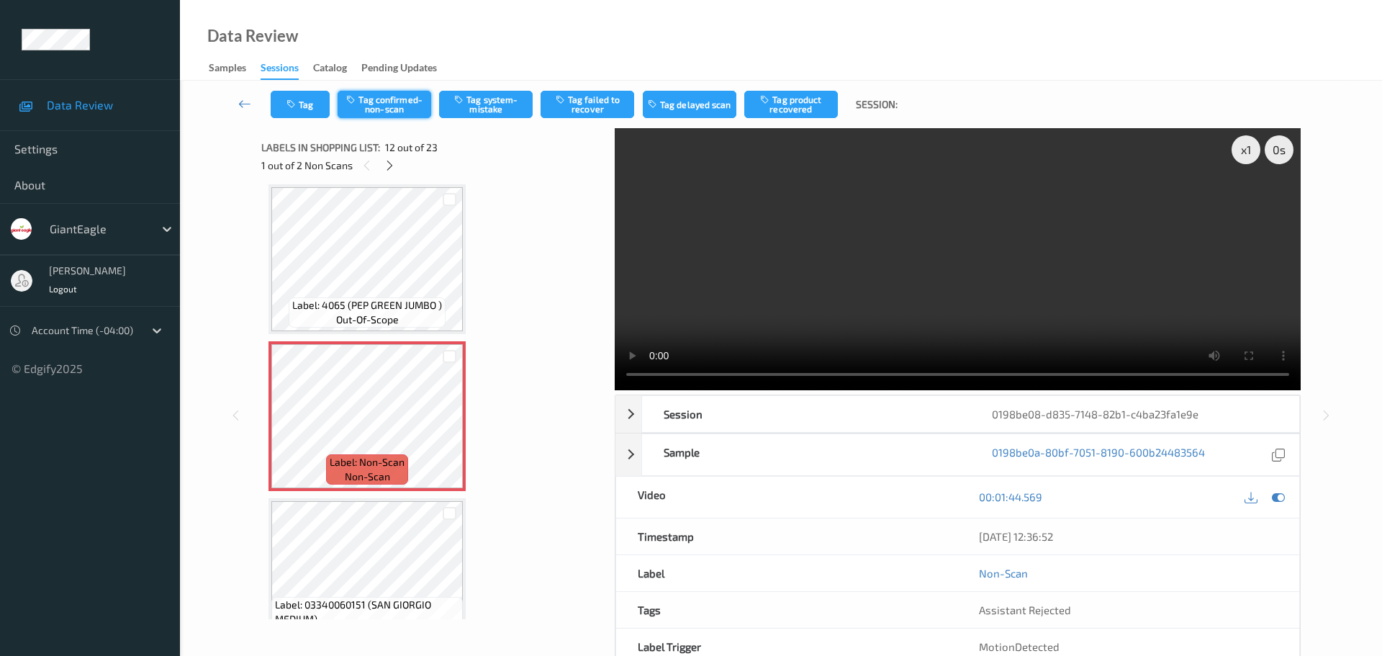
click at [408, 107] on button "Tag confirmed-non-scan" at bounding box center [385, 104] width 94 height 27
drag, startPoint x: 817, startPoint y: 99, endPoint x: 782, endPoint y: 143, distance: 55.3
click at [817, 99] on button "Tag product recovered" at bounding box center [791, 104] width 94 height 27
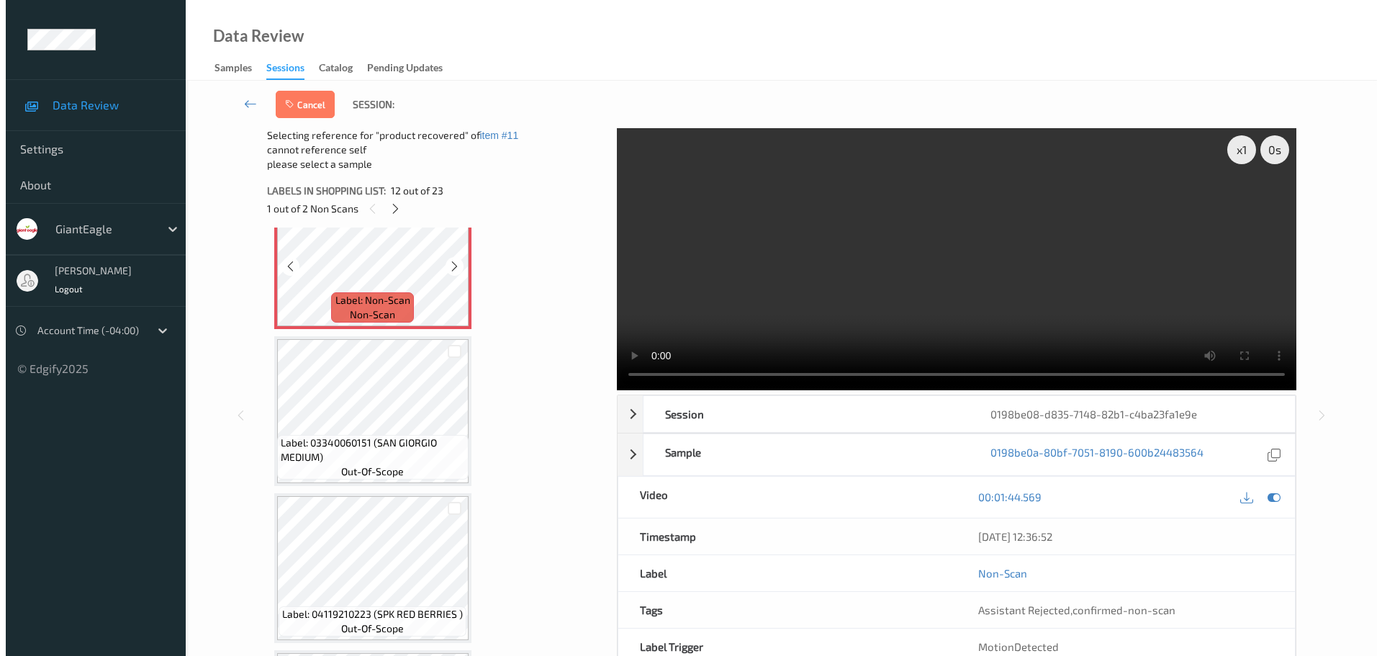
scroll to position [1864, 0]
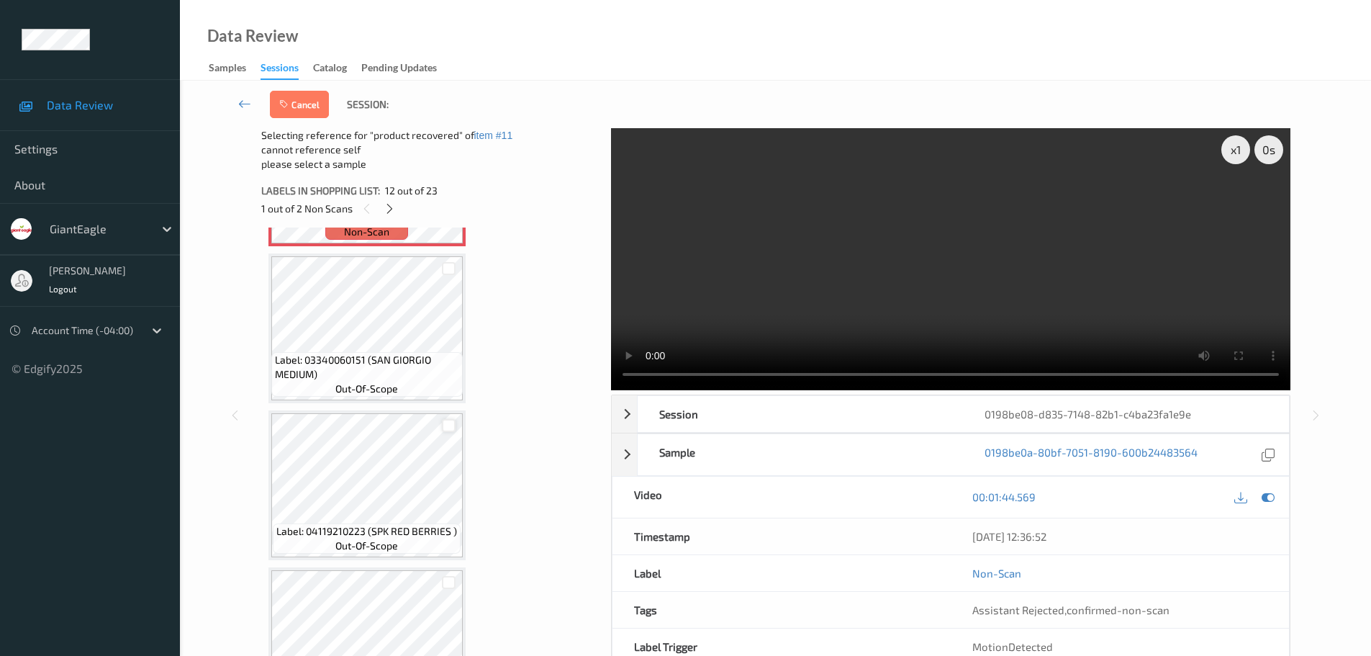
click at [450, 426] on div at bounding box center [449, 426] width 14 height 14
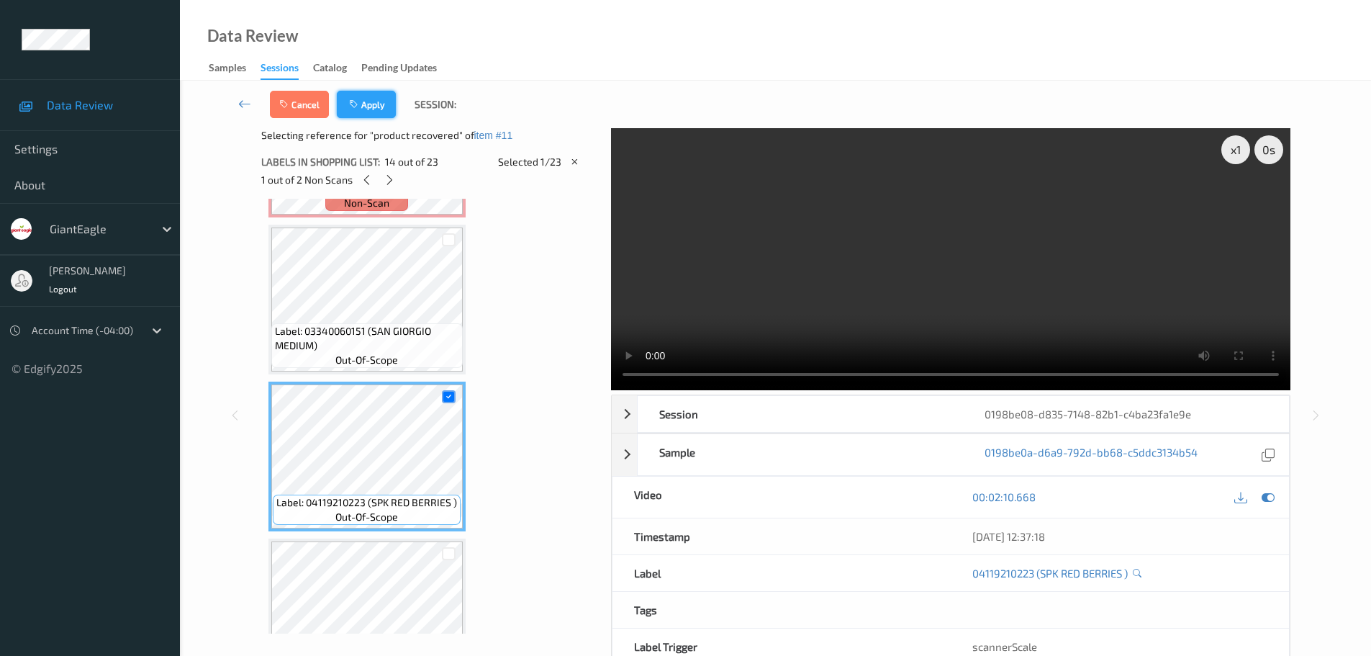
click at [388, 104] on button "Apply" at bounding box center [366, 104] width 59 height 27
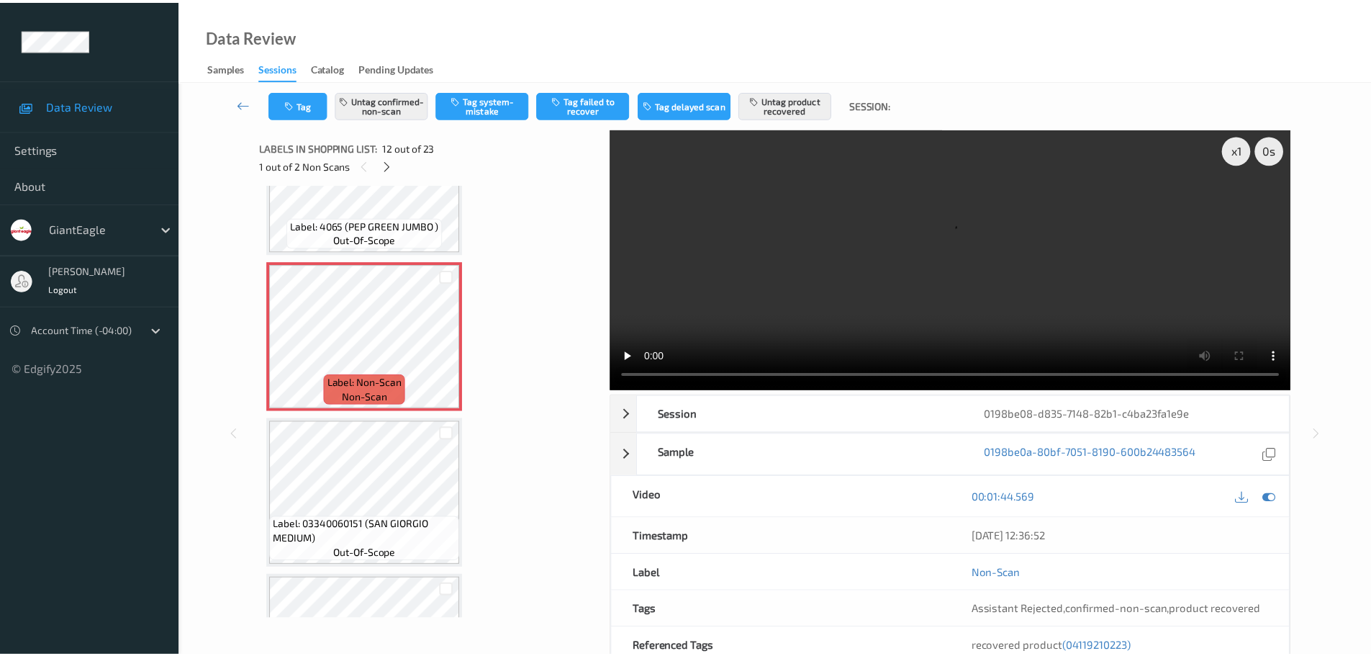
scroll to position [1576, 0]
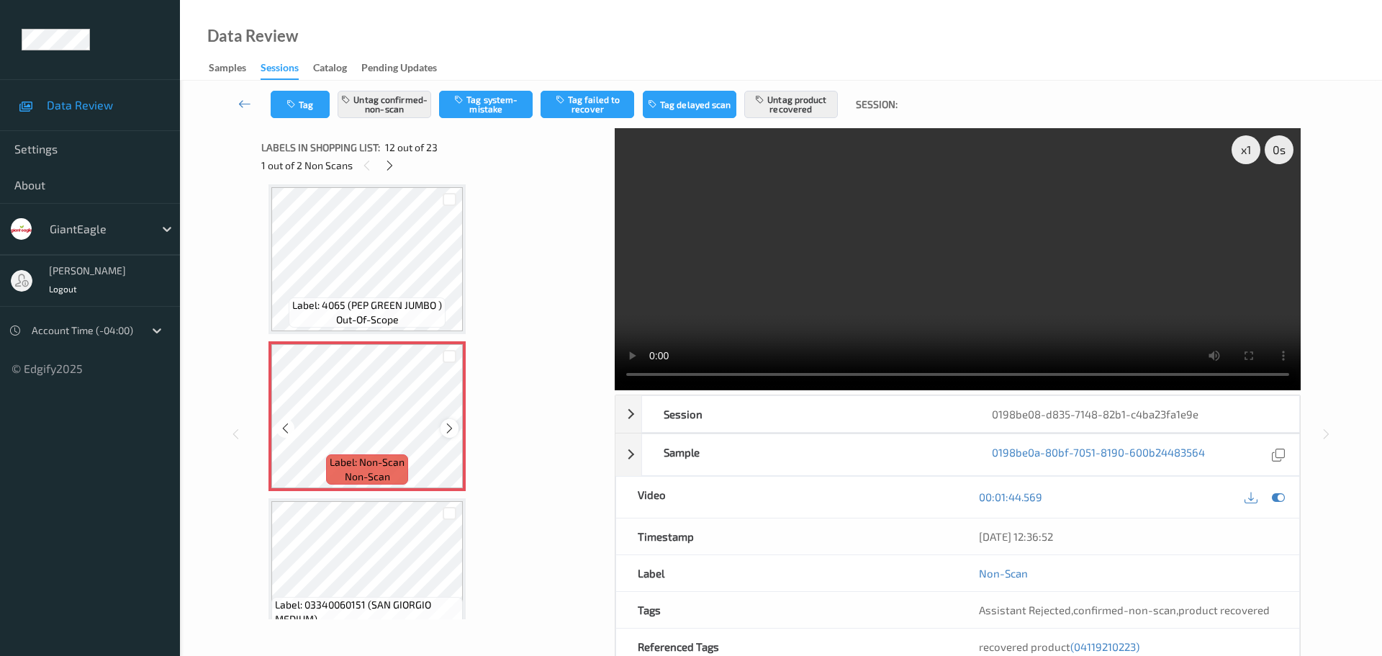
click at [444, 434] on icon at bounding box center [449, 428] width 12 height 13
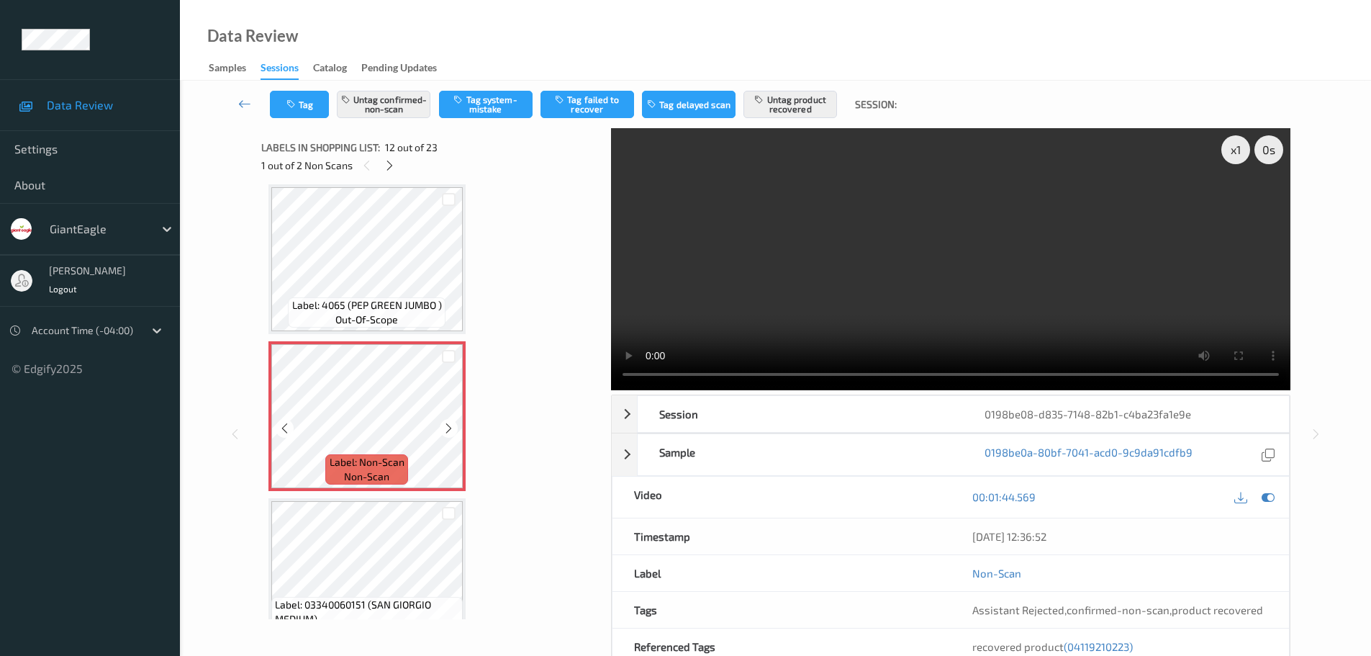
click at [444, 434] on icon at bounding box center [449, 428] width 12 height 13
click at [445, 434] on icon at bounding box center [449, 428] width 12 height 13
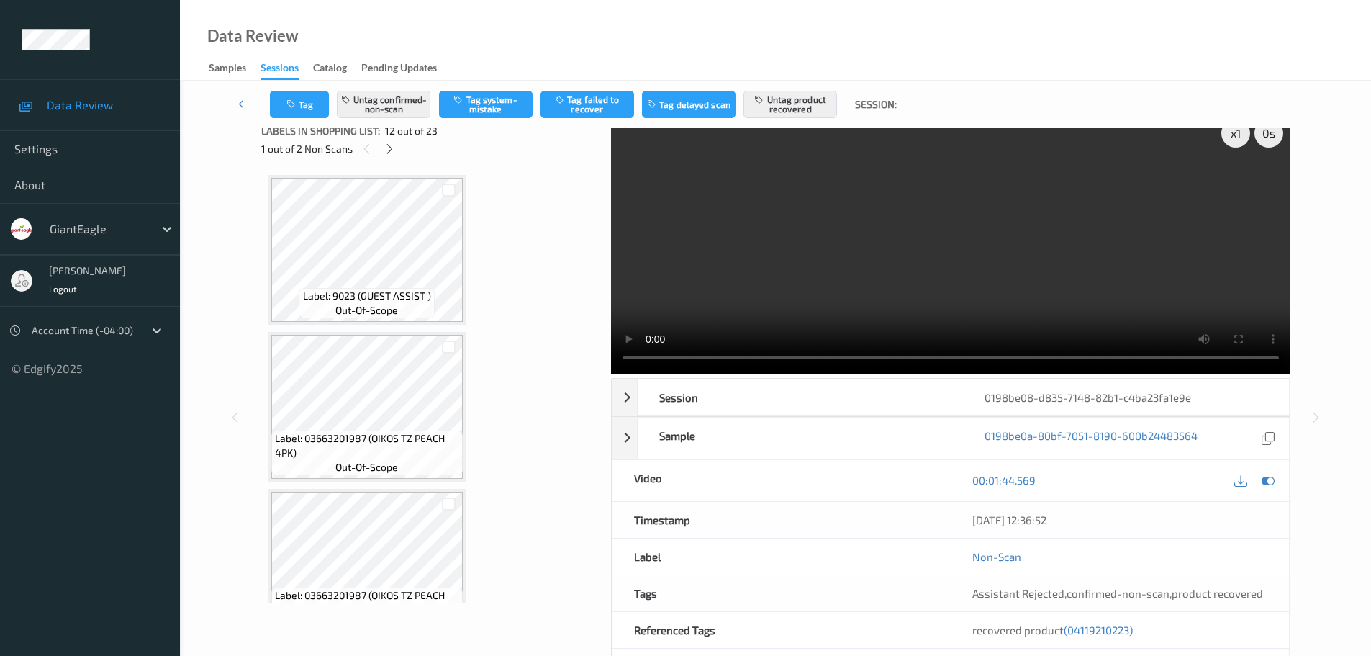
scroll to position [0, 0]
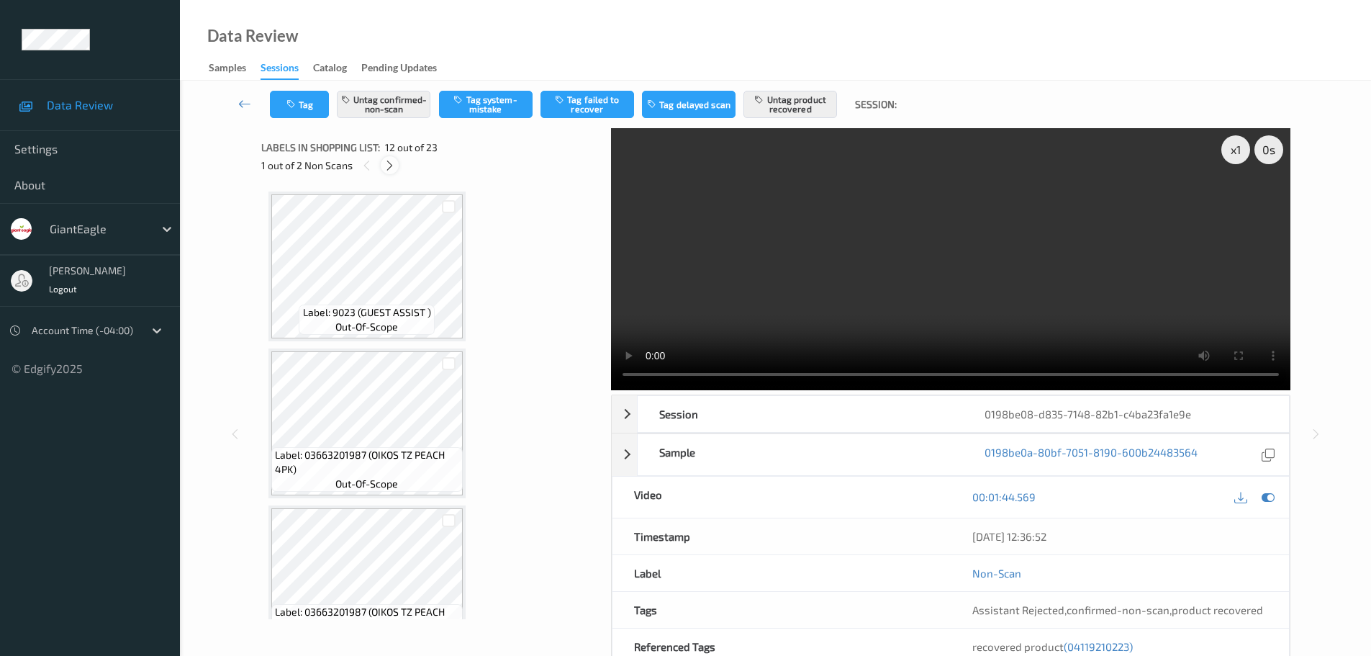
click at [389, 172] on div at bounding box center [390, 165] width 18 height 18
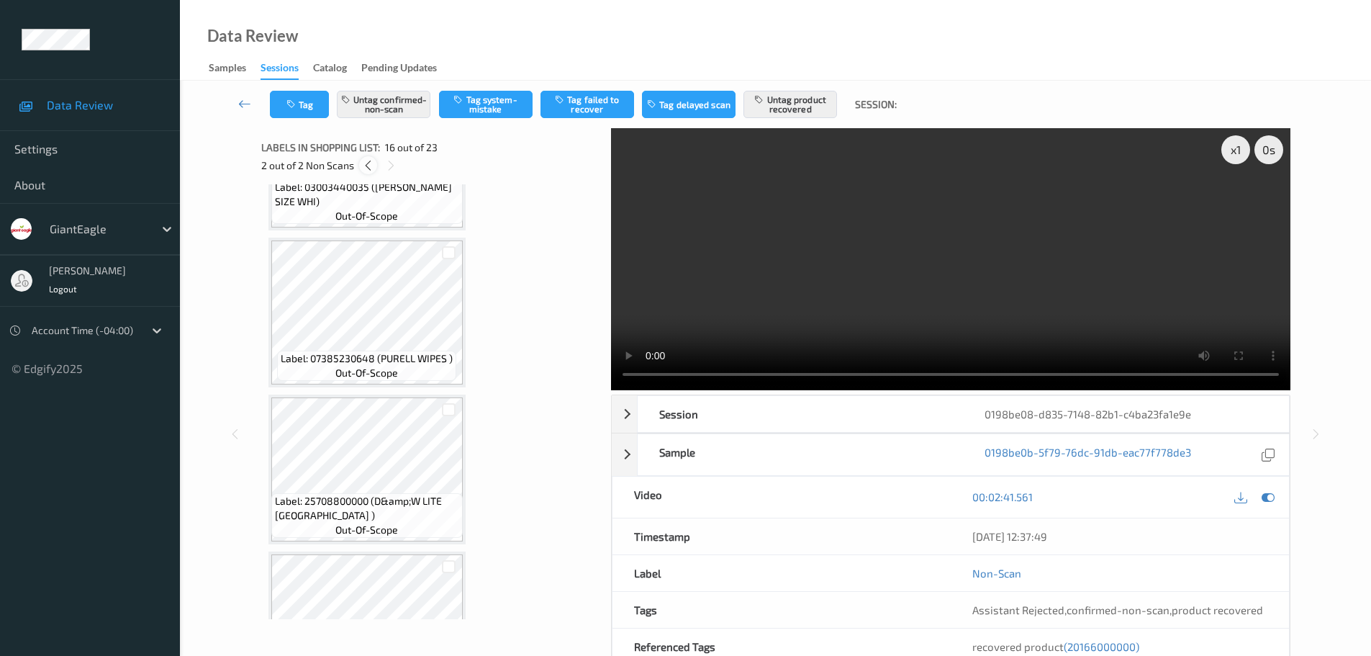
click at [366, 159] on icon at bounding box center [368, 165] width 12 height 13
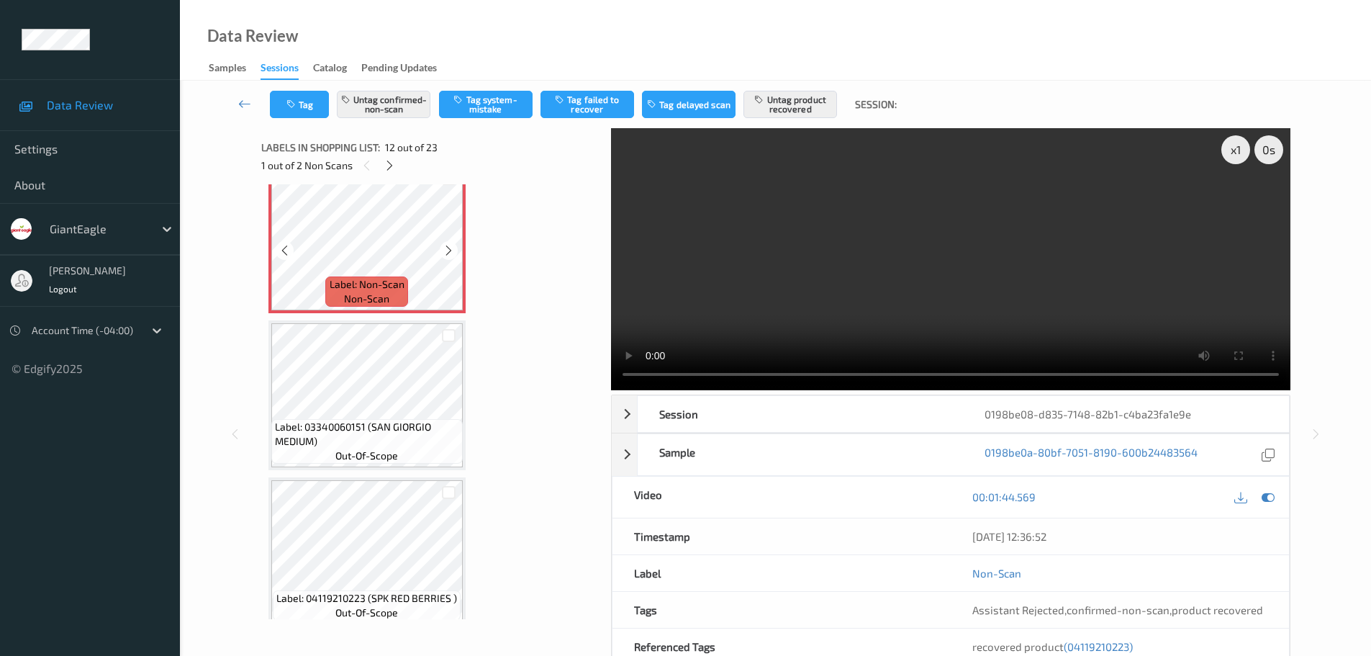
scroll to position [1792, 0]
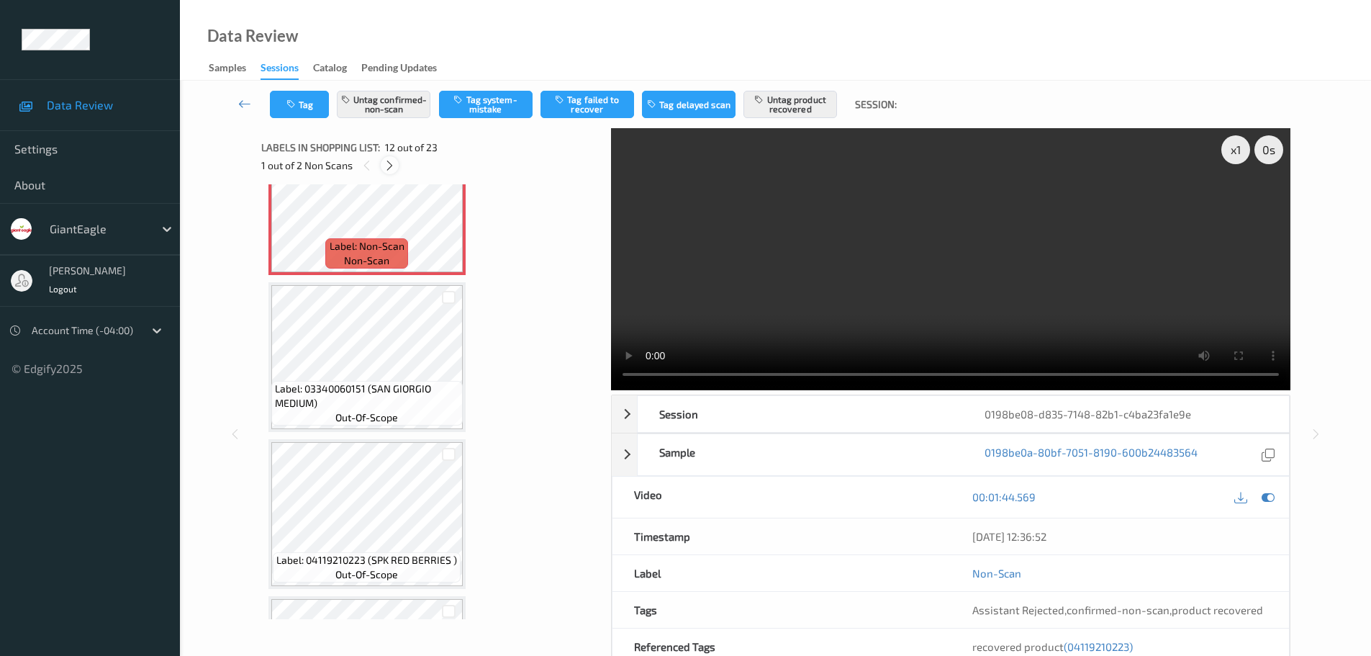
click at [392, 171] on icon at bounding box center [390, 165] width 12 height 13
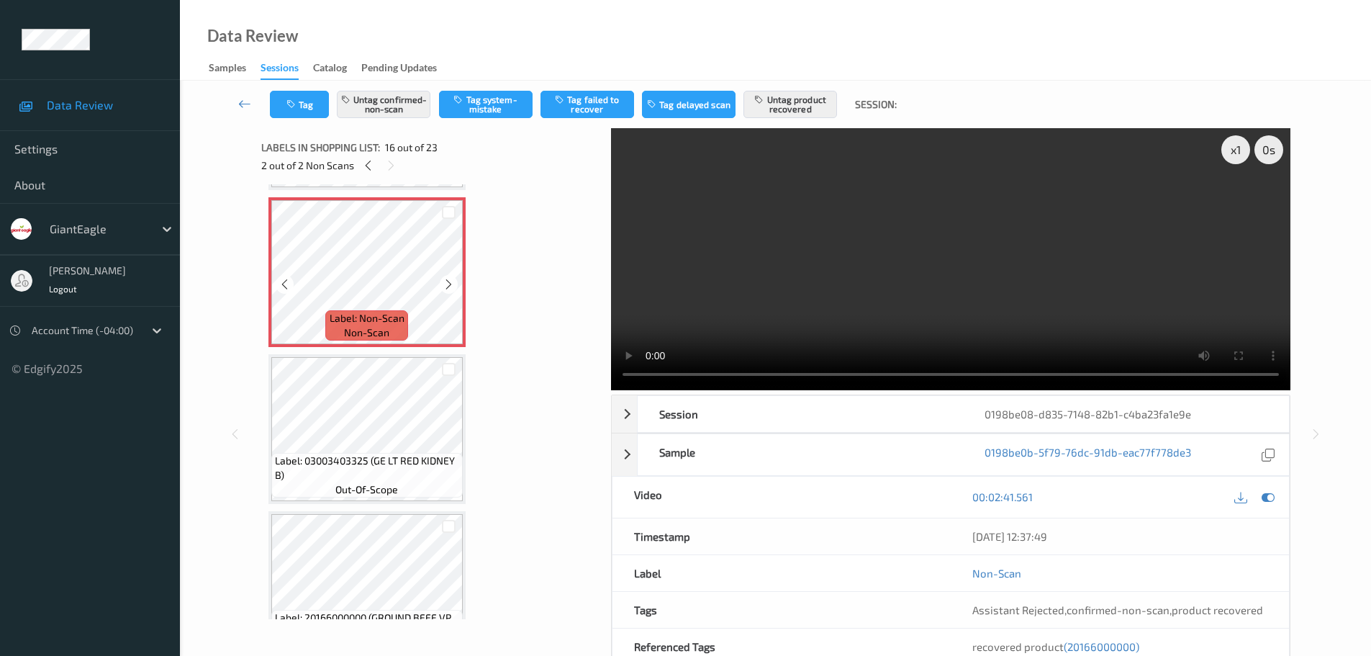
scroll to position [2420, 0]
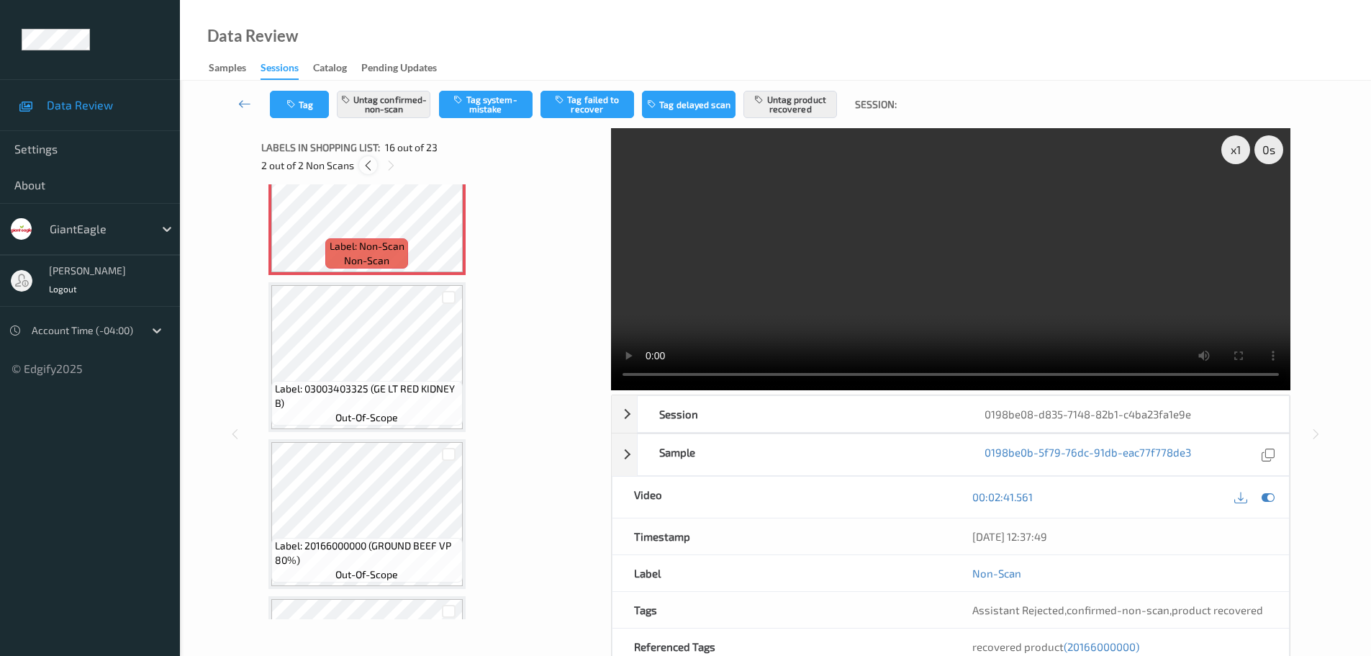
click at [366, 163] on icon at bounding box center [368, 165] width 12 height 13
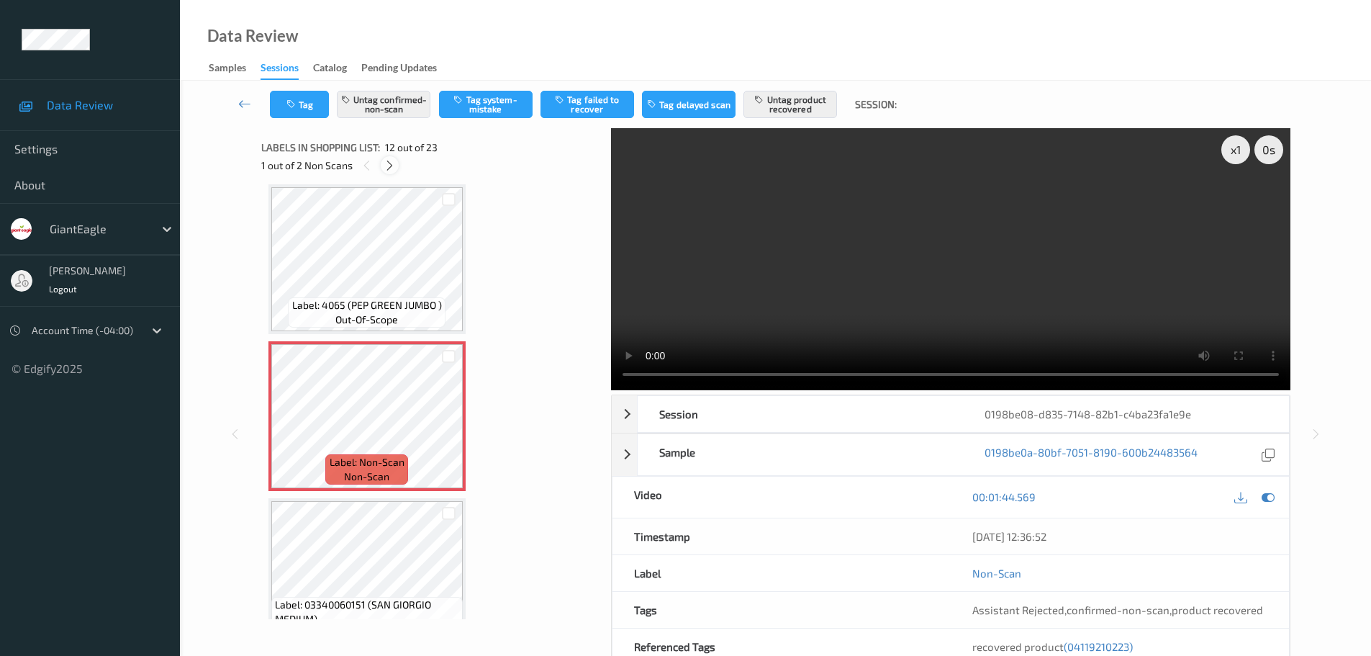
click at [387, 170] on icon at bounding box center [390, 165] width 12 height 13
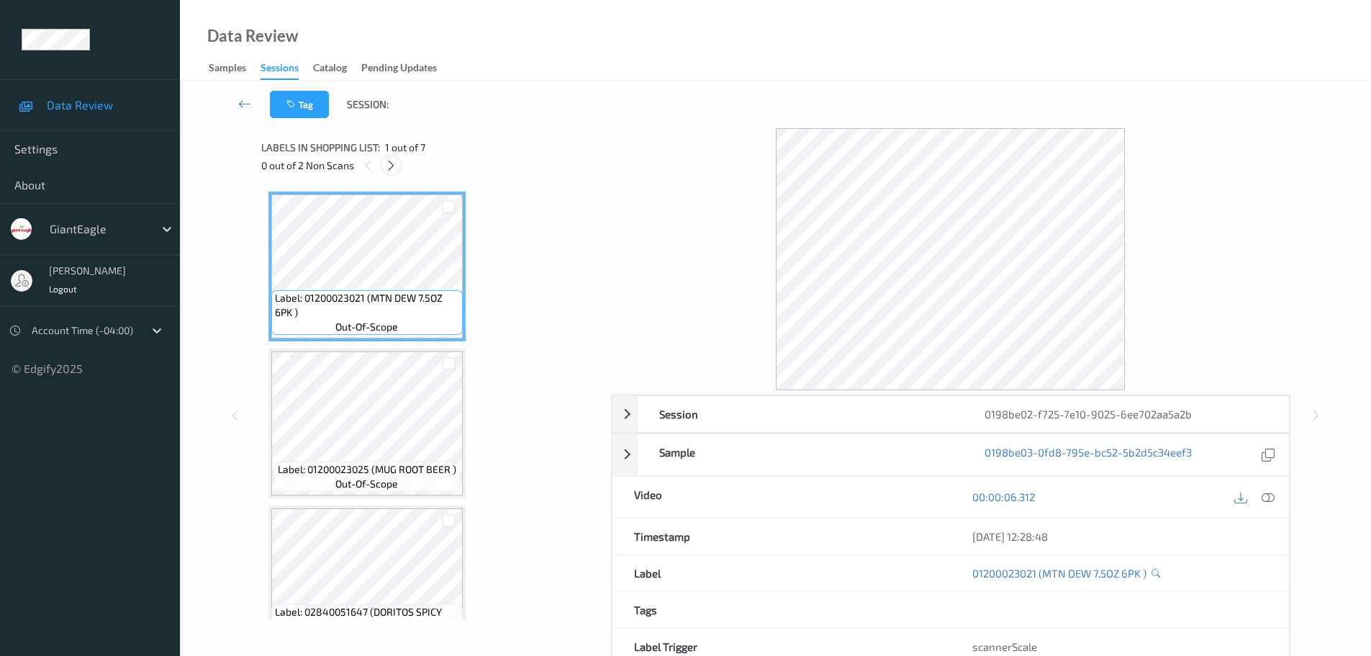
click at [388, 163] on icon at bounding box center [391, 165] width 12 height 13
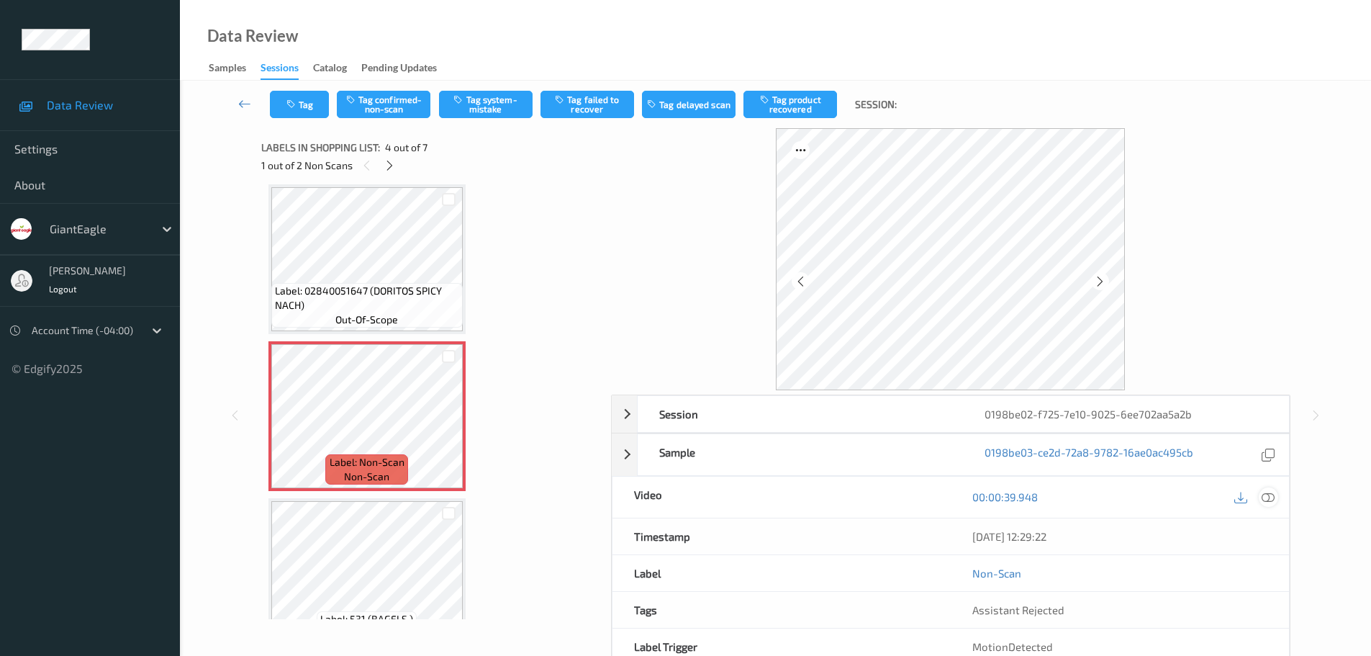
click at [1273, 495] on icon at bounding box center [1268, 496] width 13 height 13
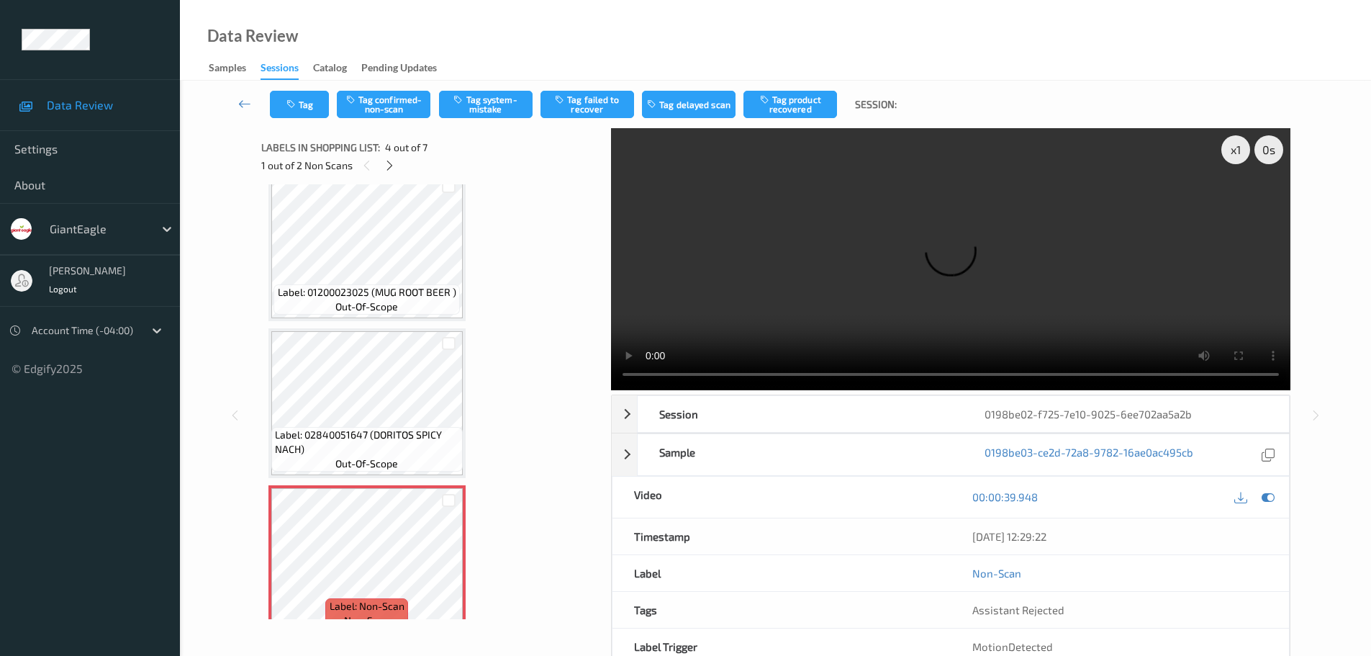
scroll to position [0, 0]
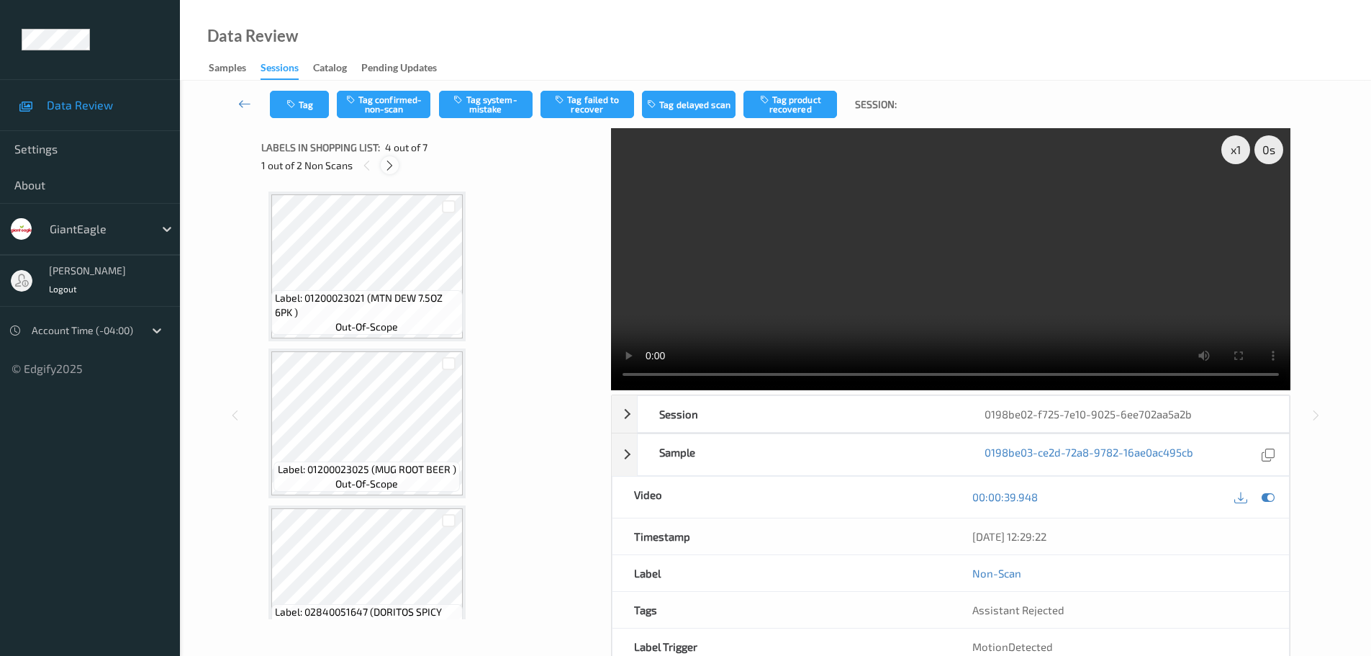
click at [393, 166] on icon at bounding box center [390, 165] width 12 height 13
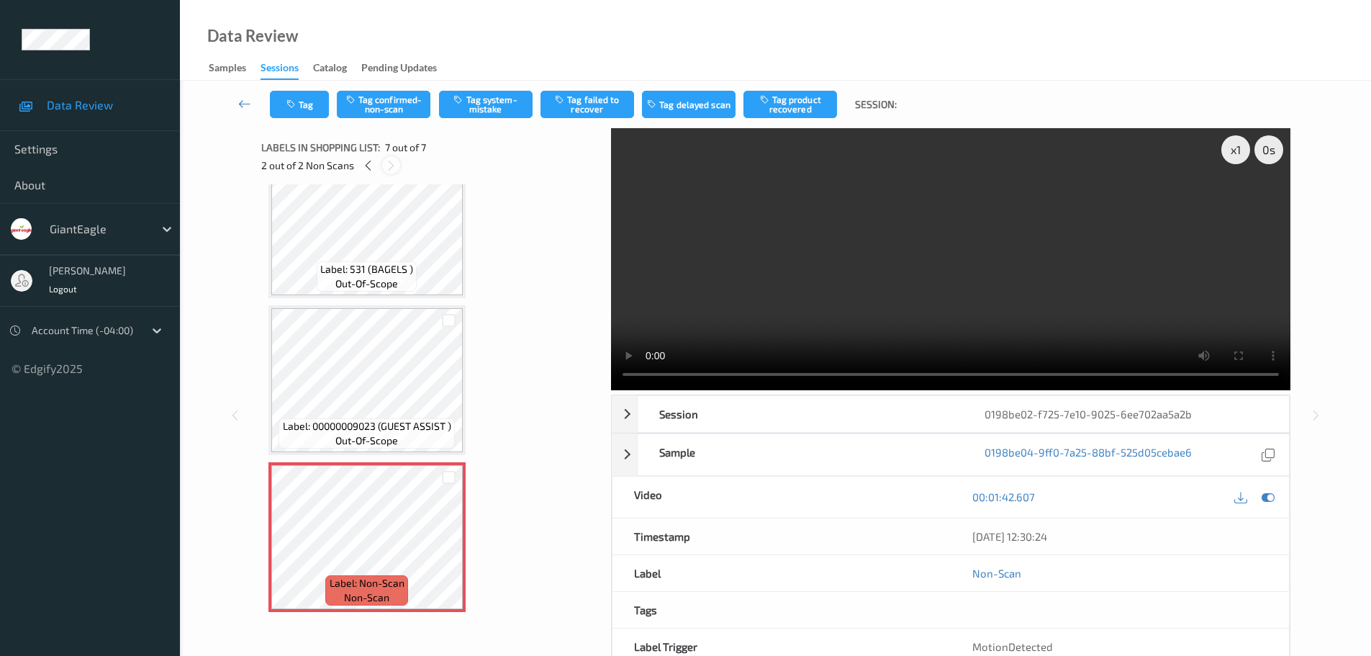
click at [392, 166] on icon at bounding box center [391, 165] width 12 height 13
click at [368, 169] on icon at bounding box center [368, 165] width 12 height 13
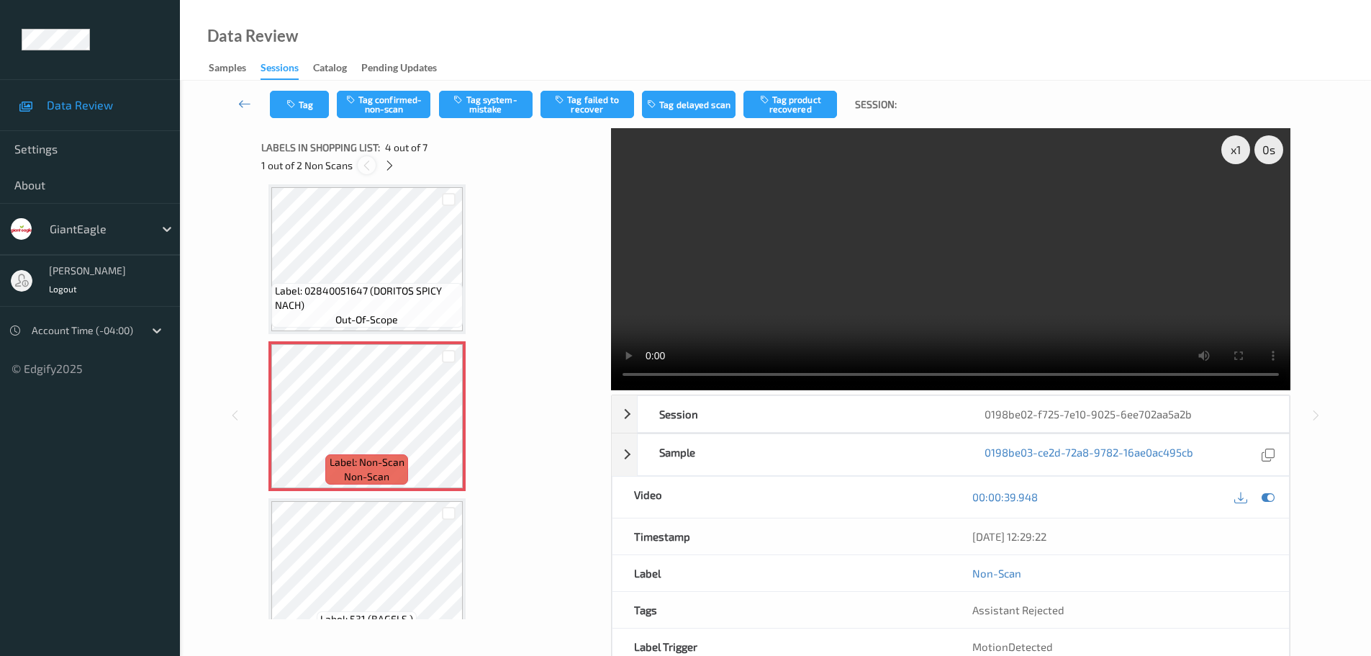
click at [368, 168] on icon at bounding box center [367, 165] width 12 height 13
click at [393, 171] on icon at bounding box center [390, 165] width 12 height 13
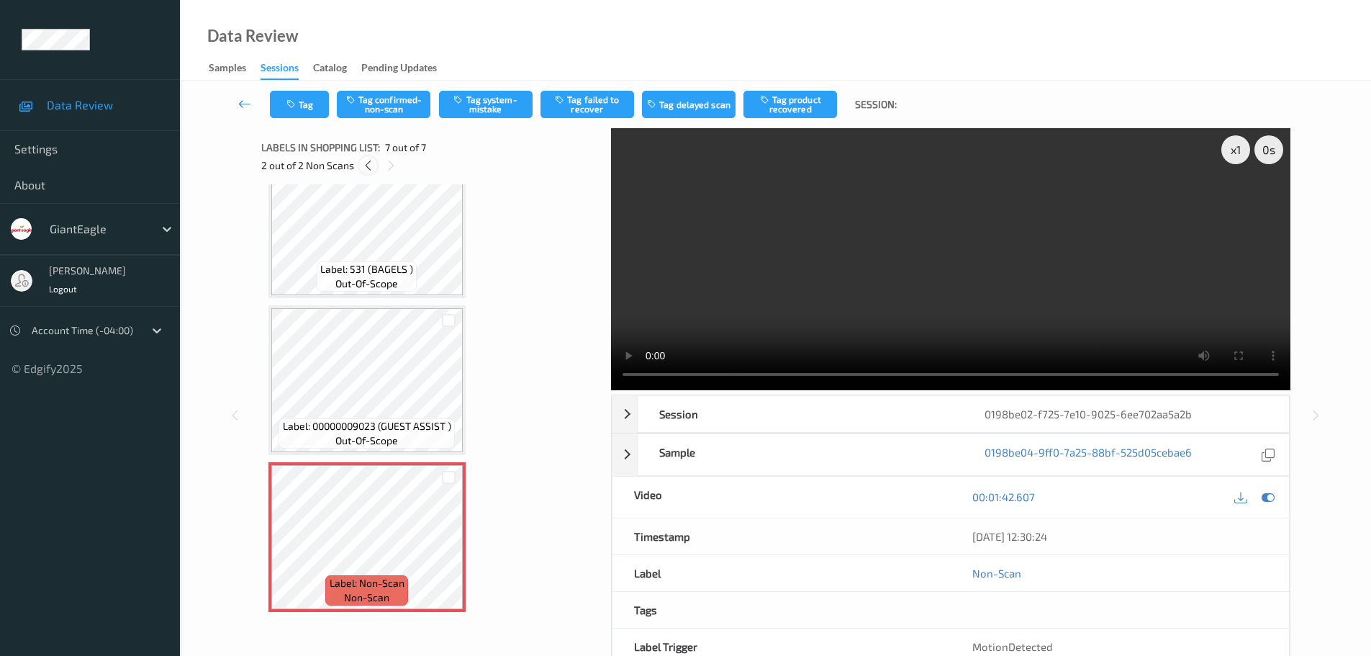
click at [376, 166] on div at bounding box center [368, 165] width 18 height 18
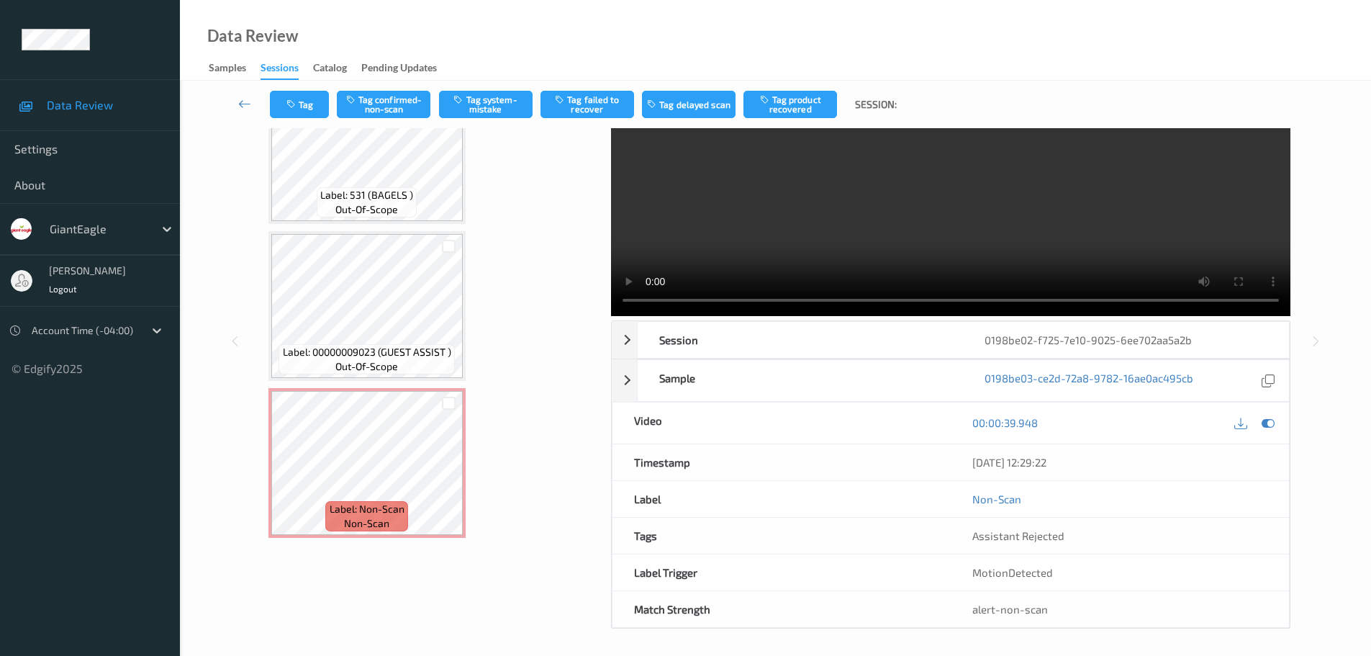
scroll to position [76, 0]
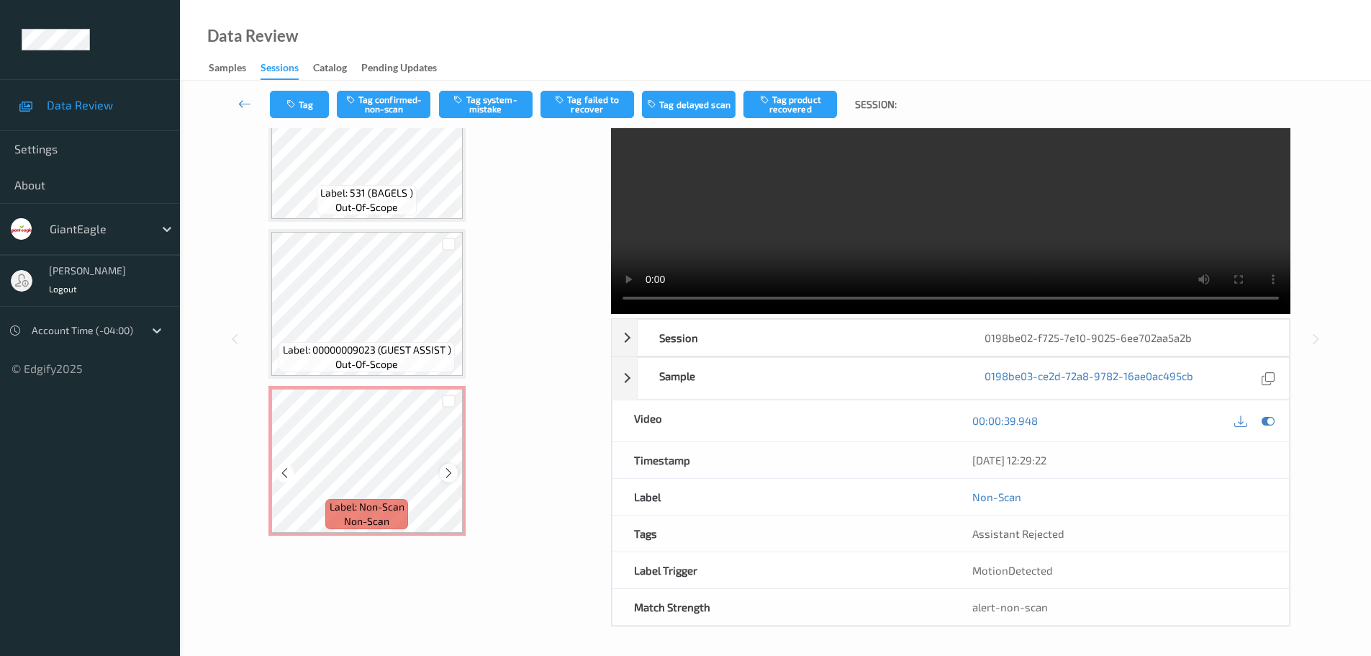
click at [441, 478] on div at bounding box center [449, 473] width 18 height 18
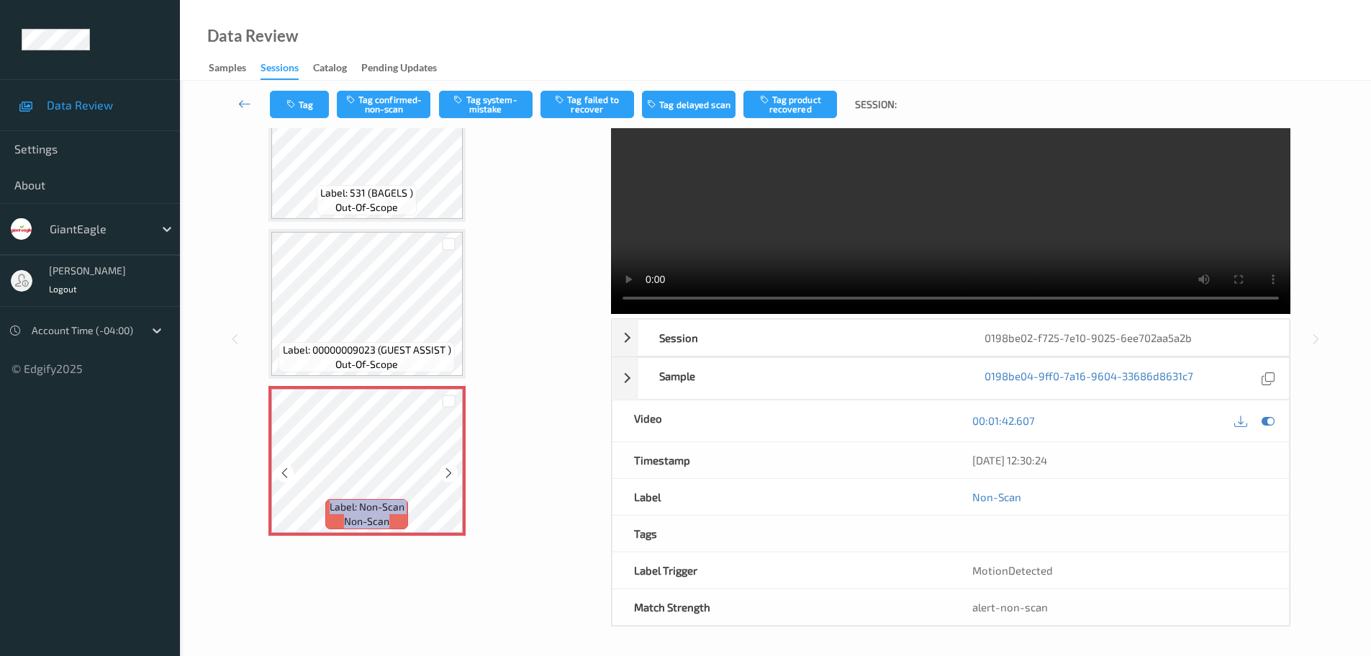
click at [441, 478] on div at bounding box center [449, 473] width 18 height 18
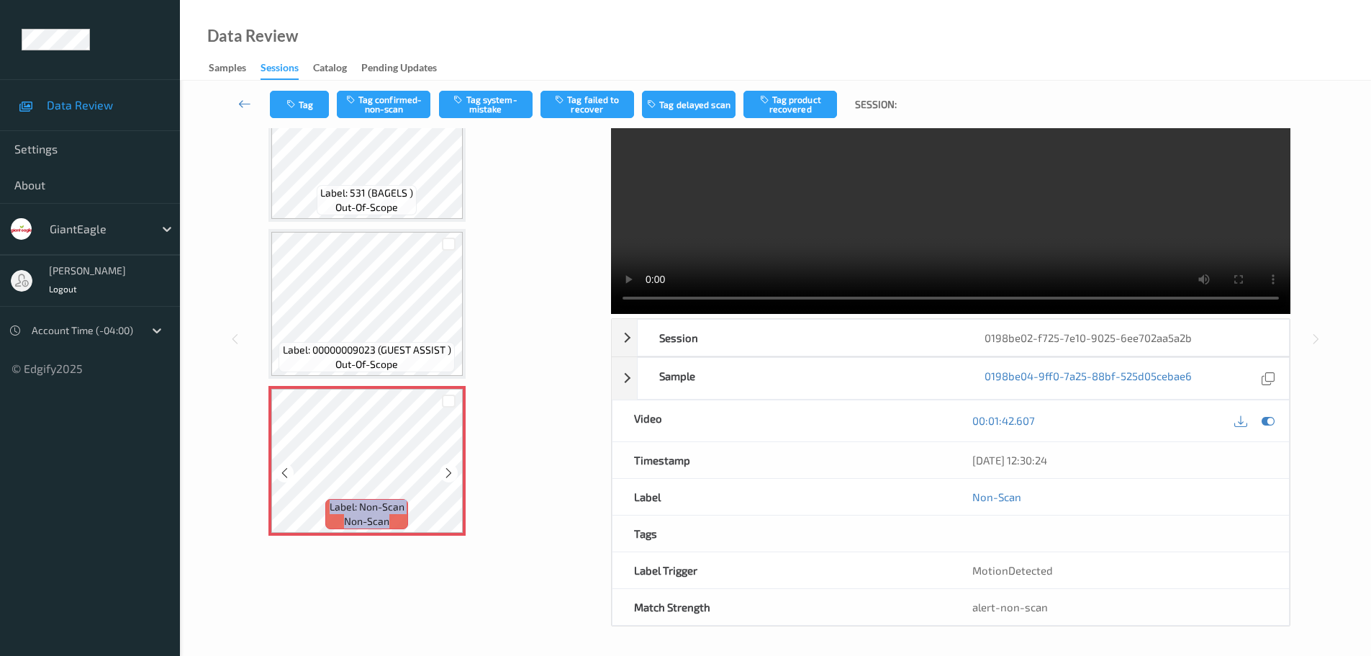
click at [441, 478] on div at bounding box center [449, 473] width 18 height 18
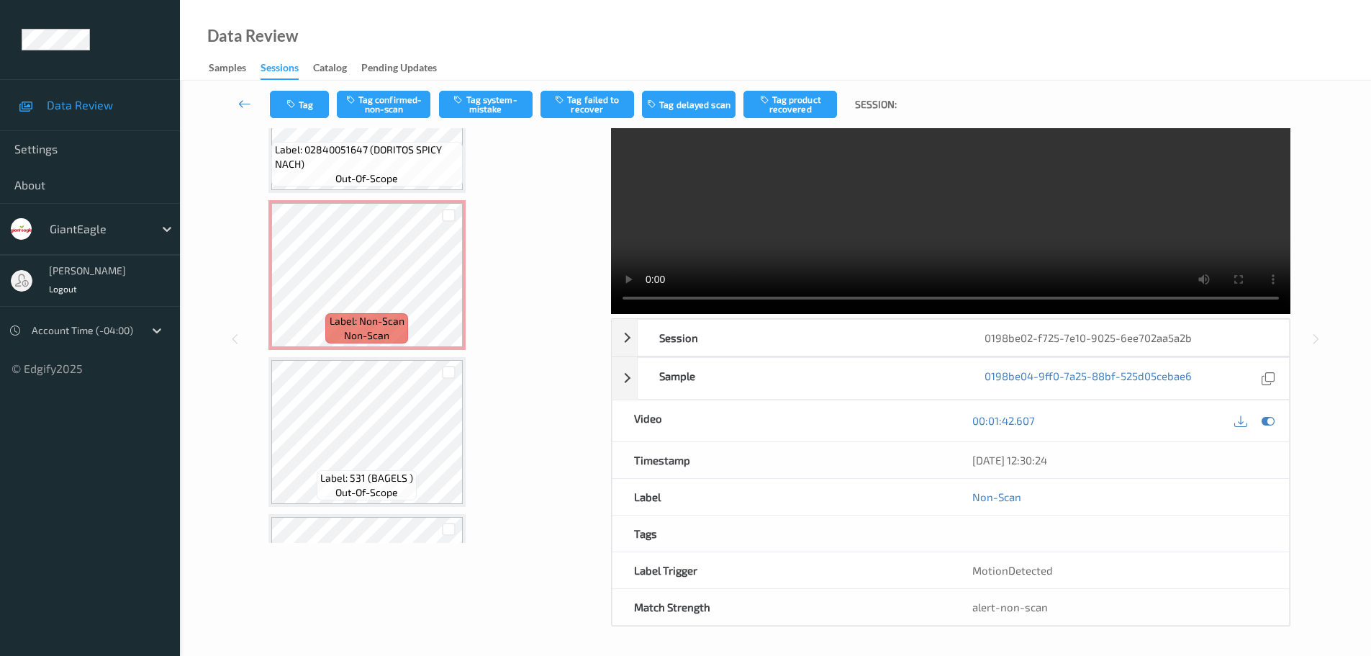
scroll to position [383, 0]
click at [453, 295] on icon at bounding box center [449, 290] width 12 height 13
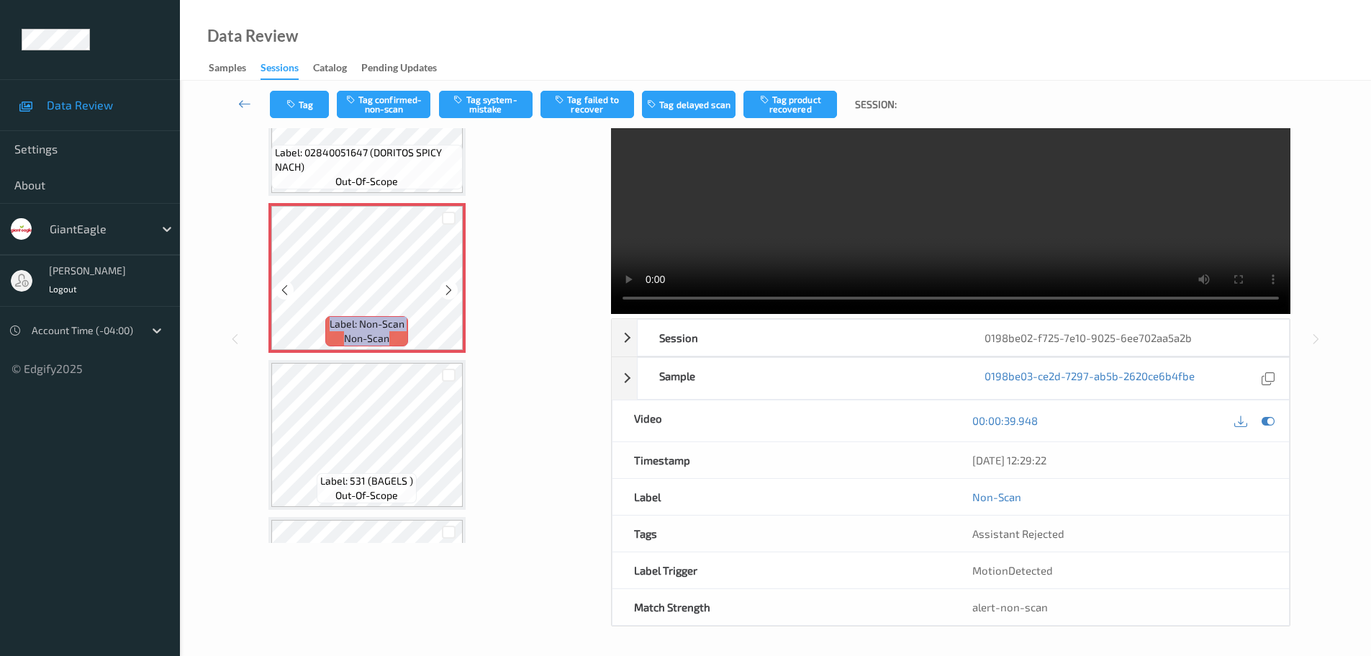
click at [453, 295] on icon at bounding box center [449, 290] width 12 height 13
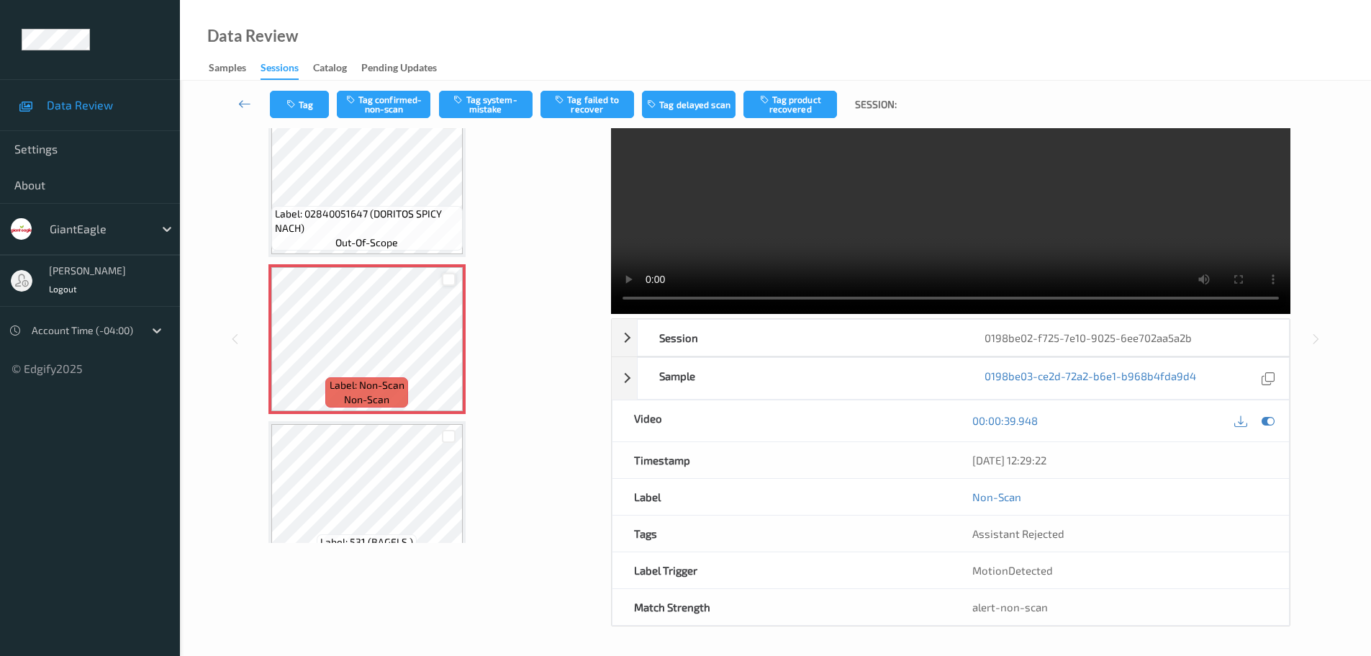
scroll to position [239, 0]
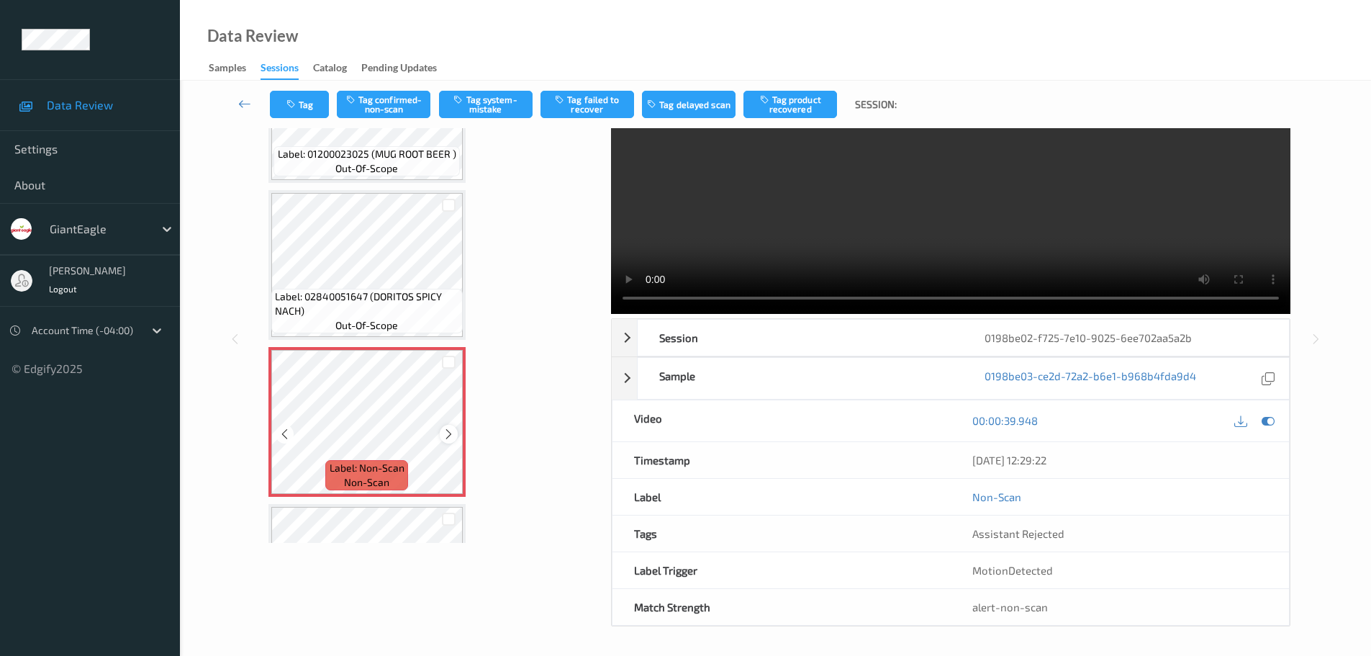
click at [446, 433] on icon at bounding box center [449, 434] width 12 height 13
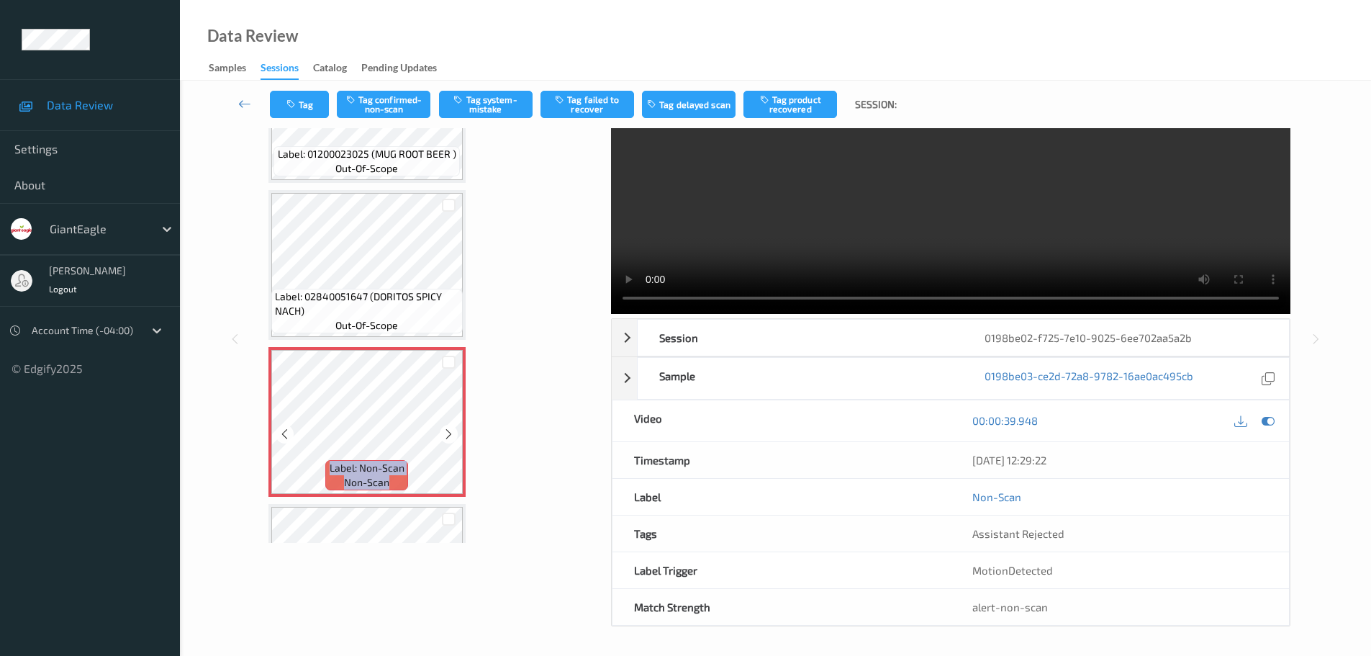
click at [446, 433] on icon at bounding box center [449, 434] width 12 height 13
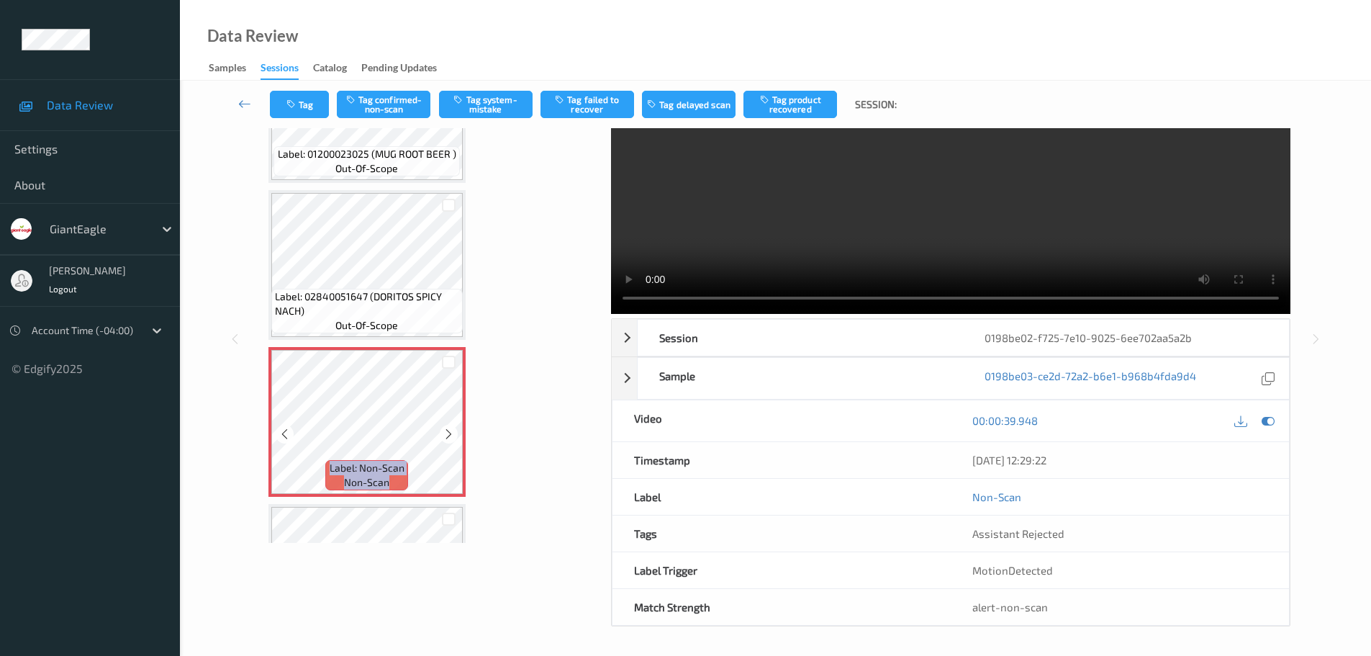
click at [446, 433] on icon at bounding box center [449, 434] width 12 height 13
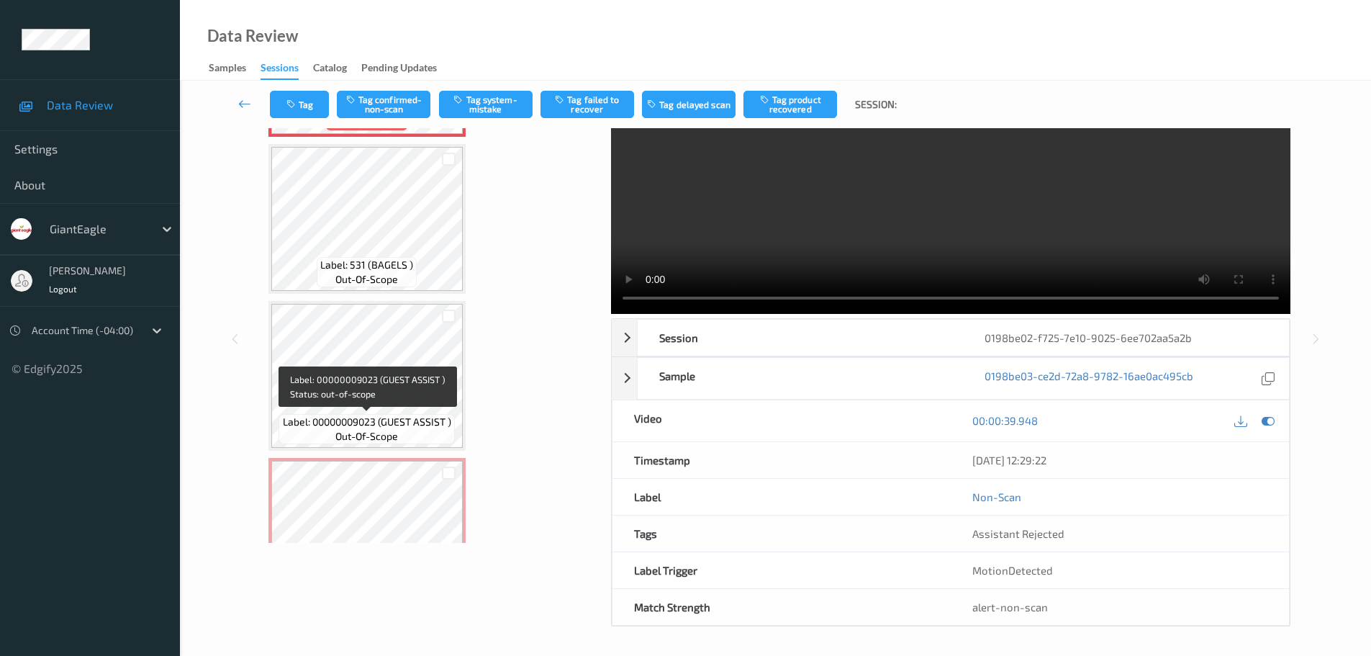
scroll to position [671, 0]
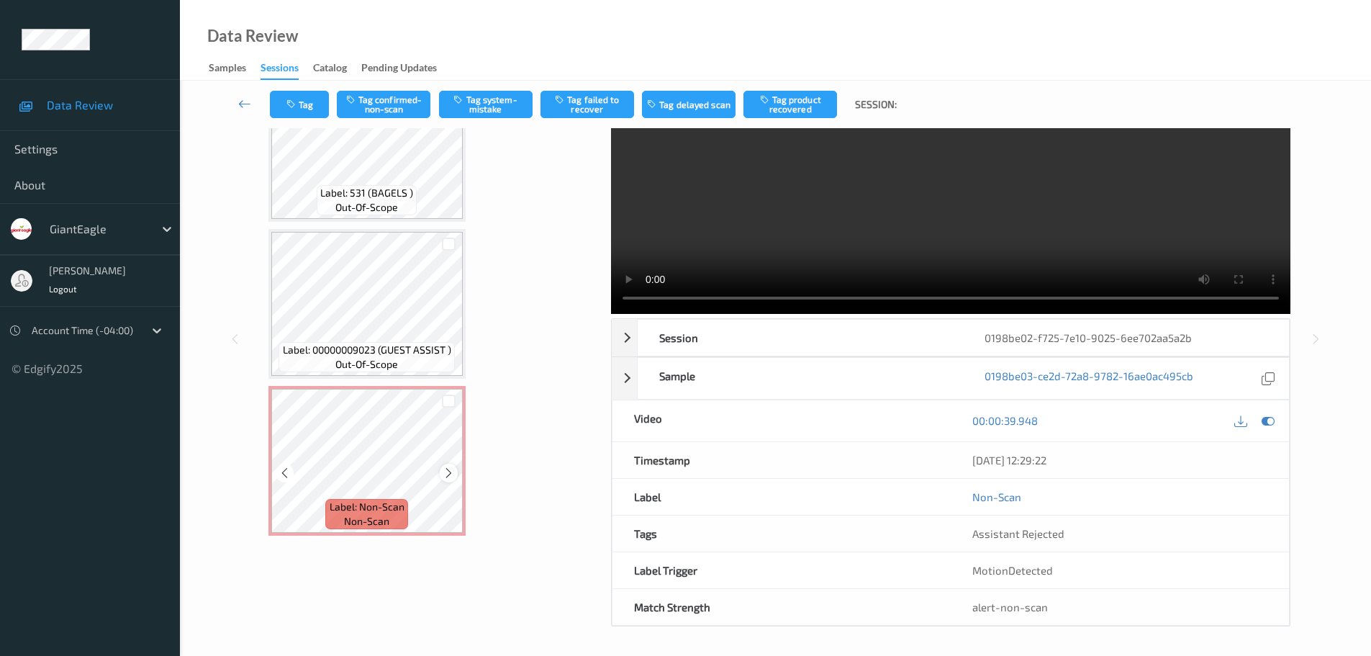
click at [443, 475] on icon at bounding box center [449, 472] width 12 height 13
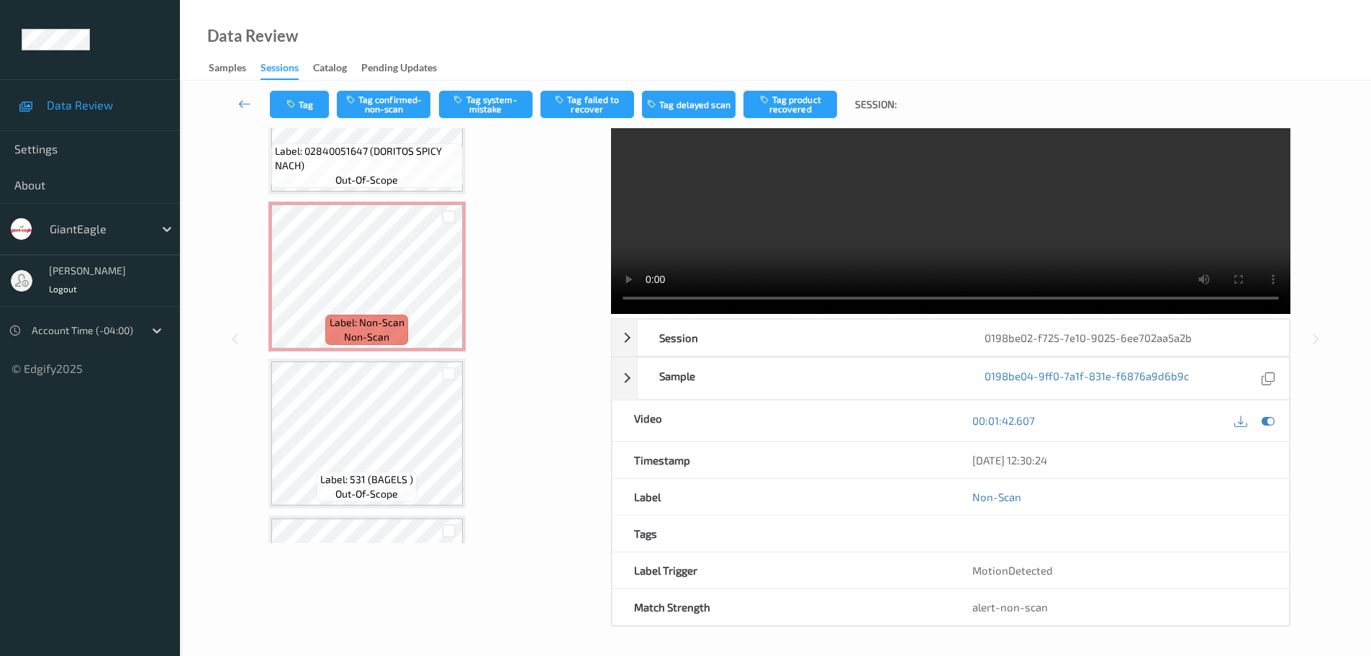
scroll to position [383, 0]
click at [379, 318] on span "Label: Non-Scan" at bounding box center [367, 324] width 75 height 14
click at [448, 296] on icon at bounding box center [449, 290] width 12 height 13
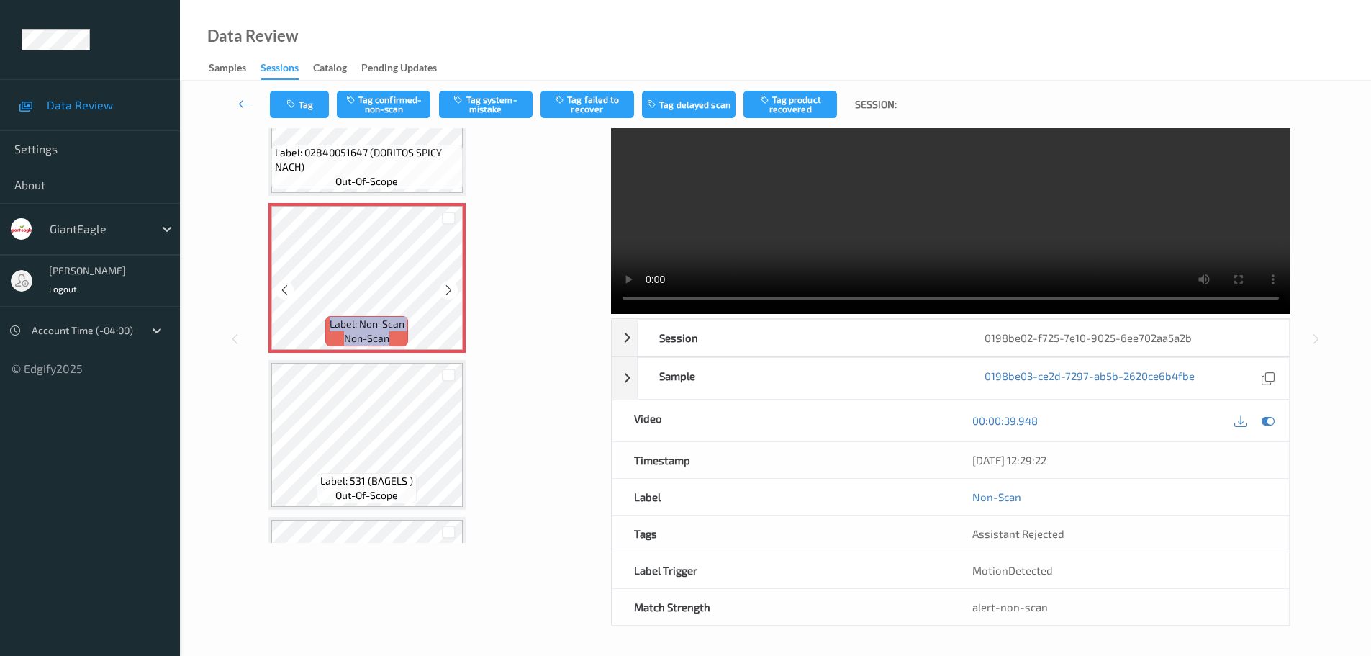
click at [448, 296] on icon at bounding box center [449, 290] width 12 height 13
click at [448, 297] on div at bounding box center [449, 290] width 18 height 18
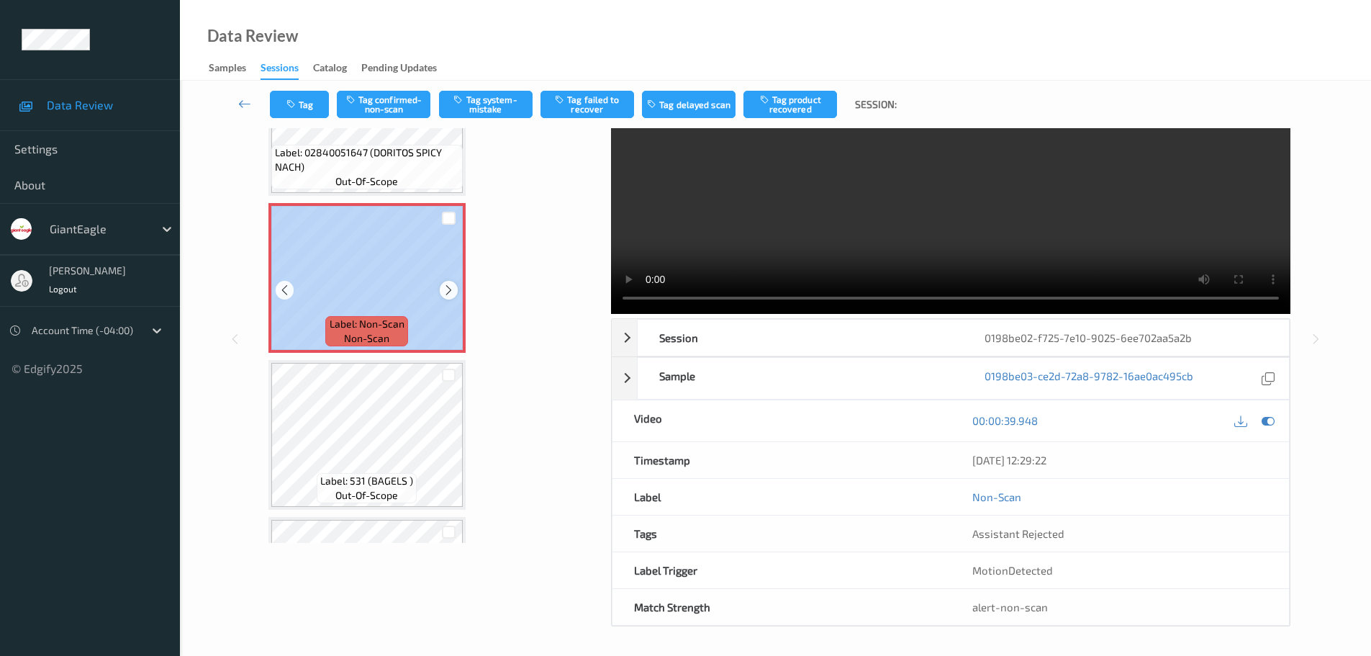
click at [448, 301] on div "Label: Non-Scan non-scan" at bounding box center [366, 278] width 197 height 150
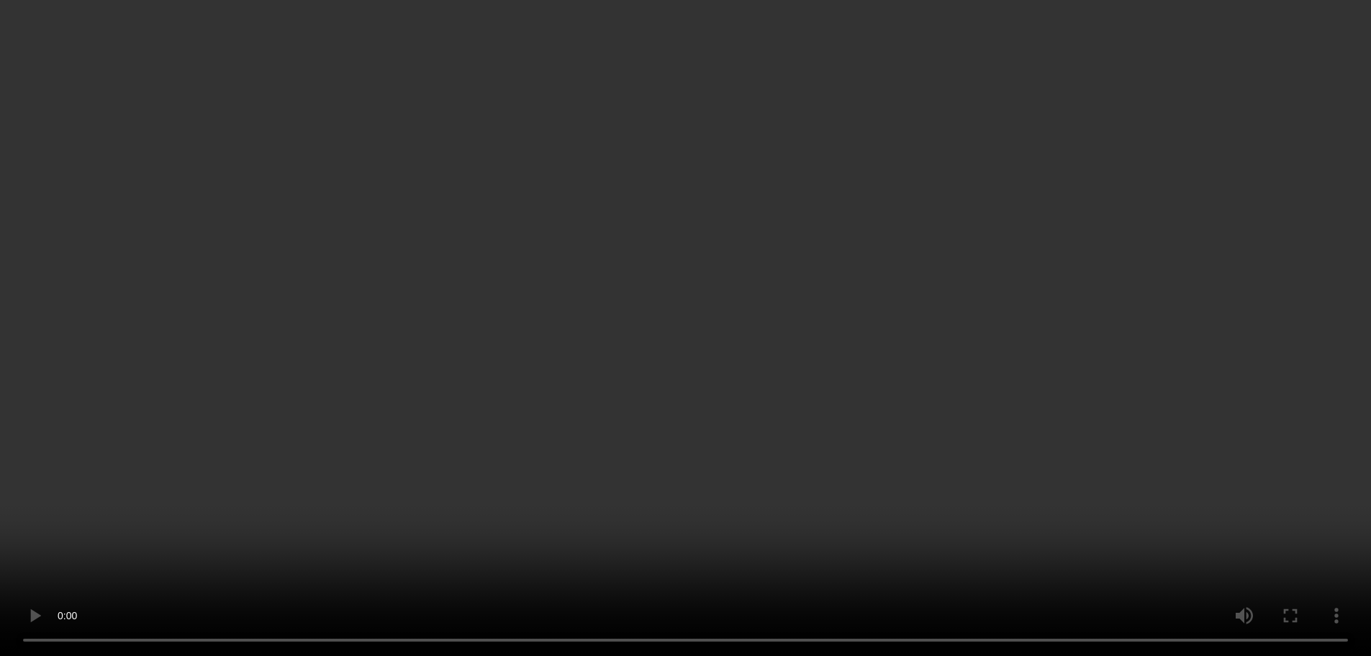
scroll to position [239, 0]
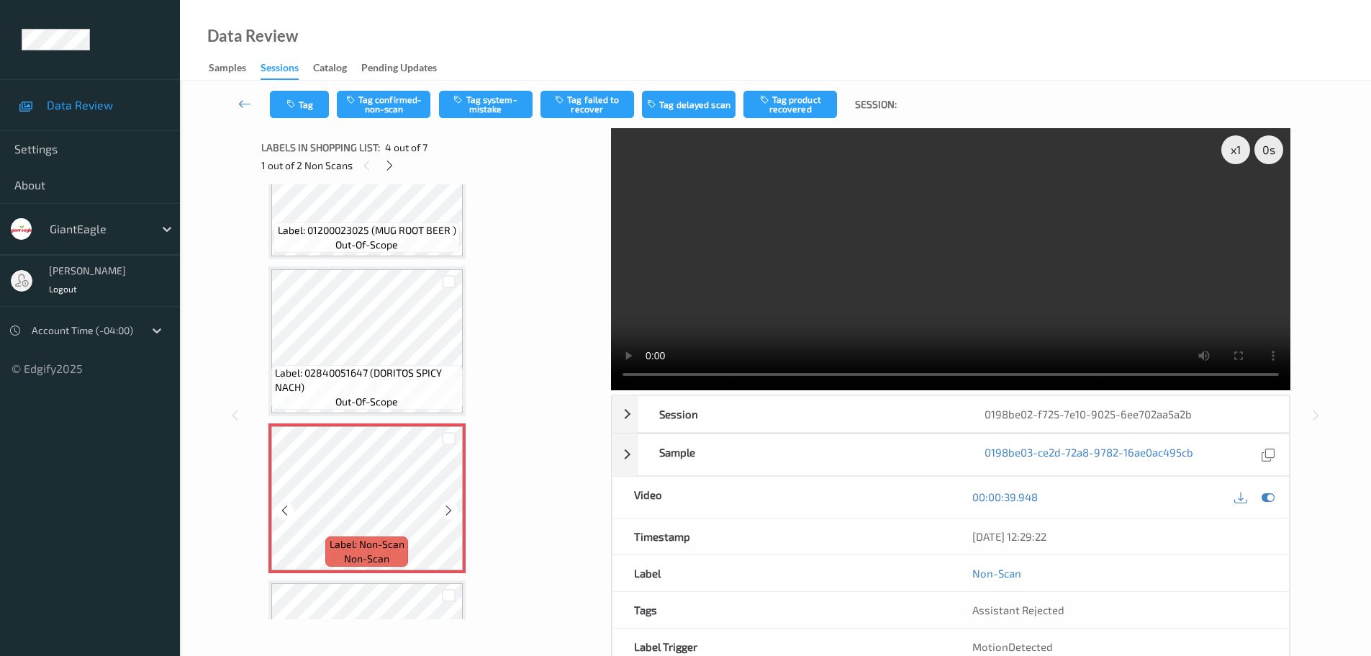
click at [443, 506] on icon at bounding box center [449, 510] width 12 height 13
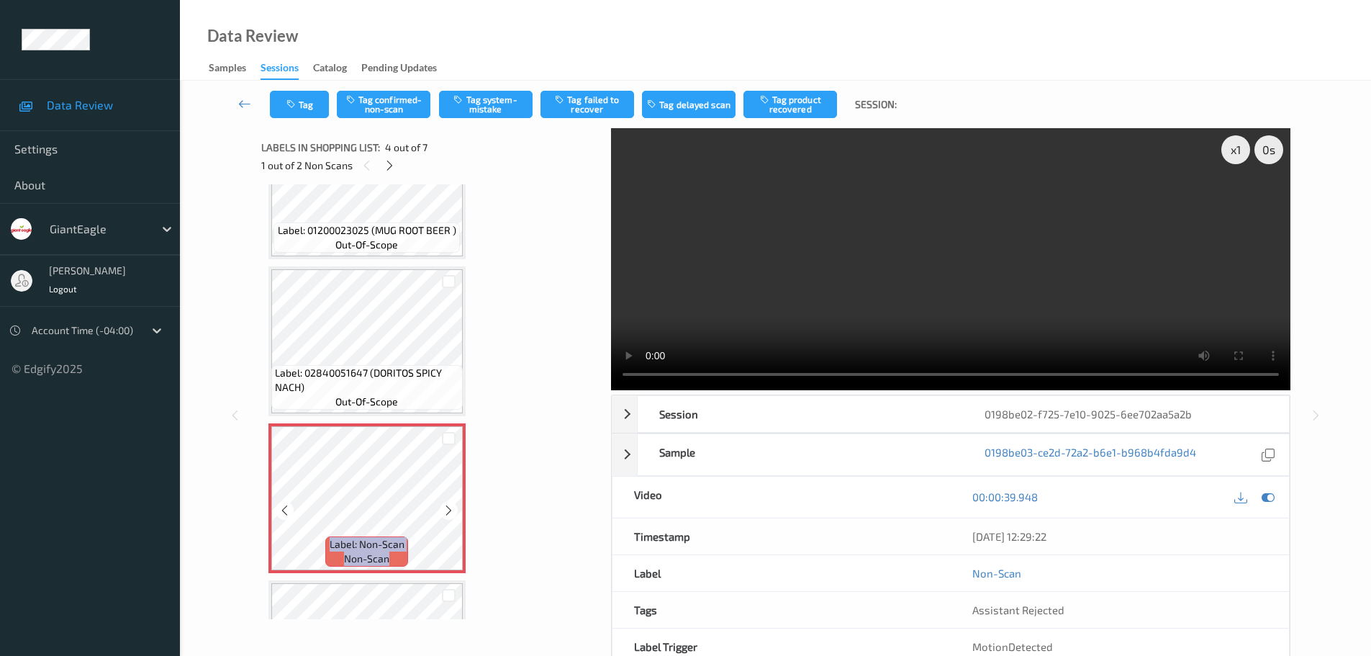
click at [443, 506] on icon at bounding box center [449, 510] width 12 height 13
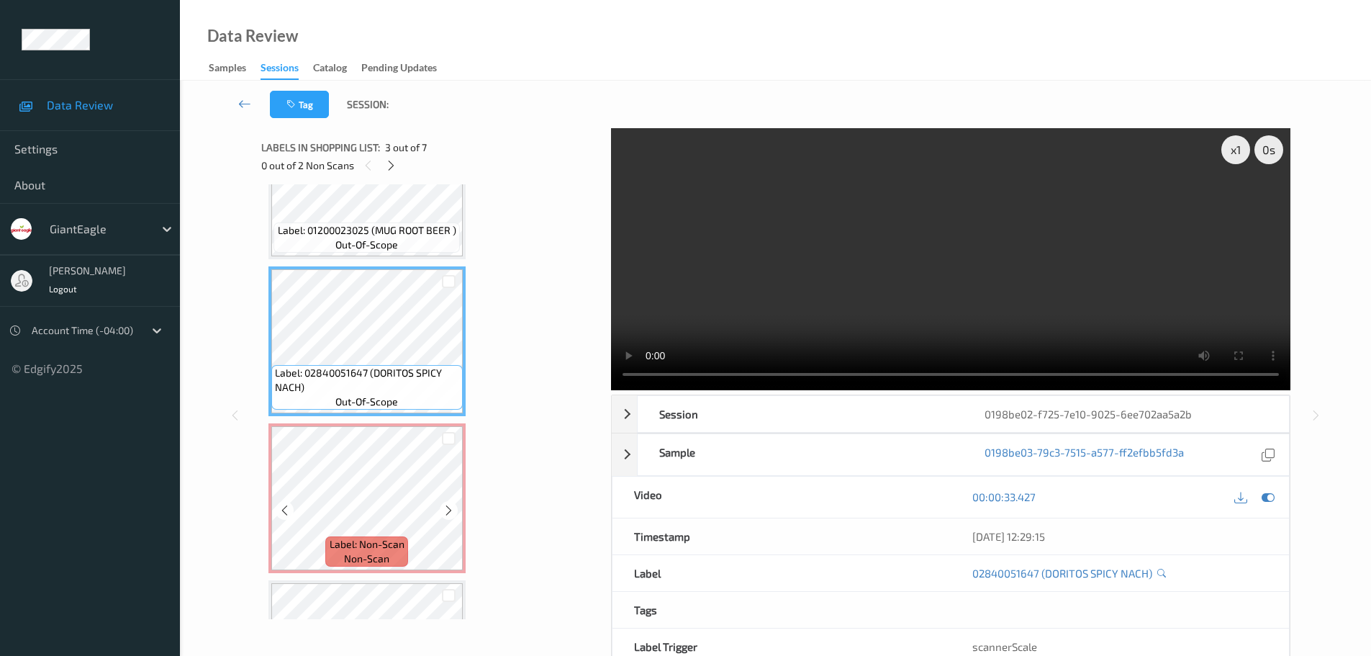
scroll to position [311, 0]
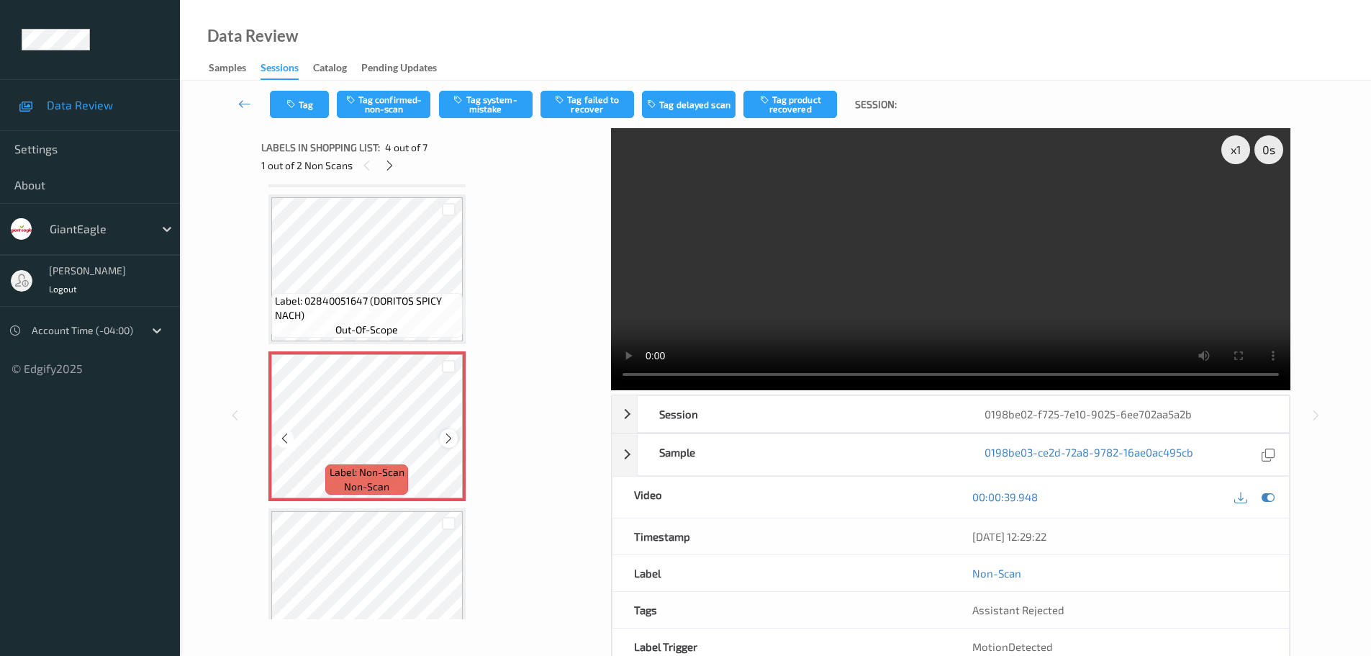
click at [452, 433] on div at bounding box center [449, 438] width 18 height 18
click at [447, 437] on icon at bounding box center [449, 438] width 12 height 13
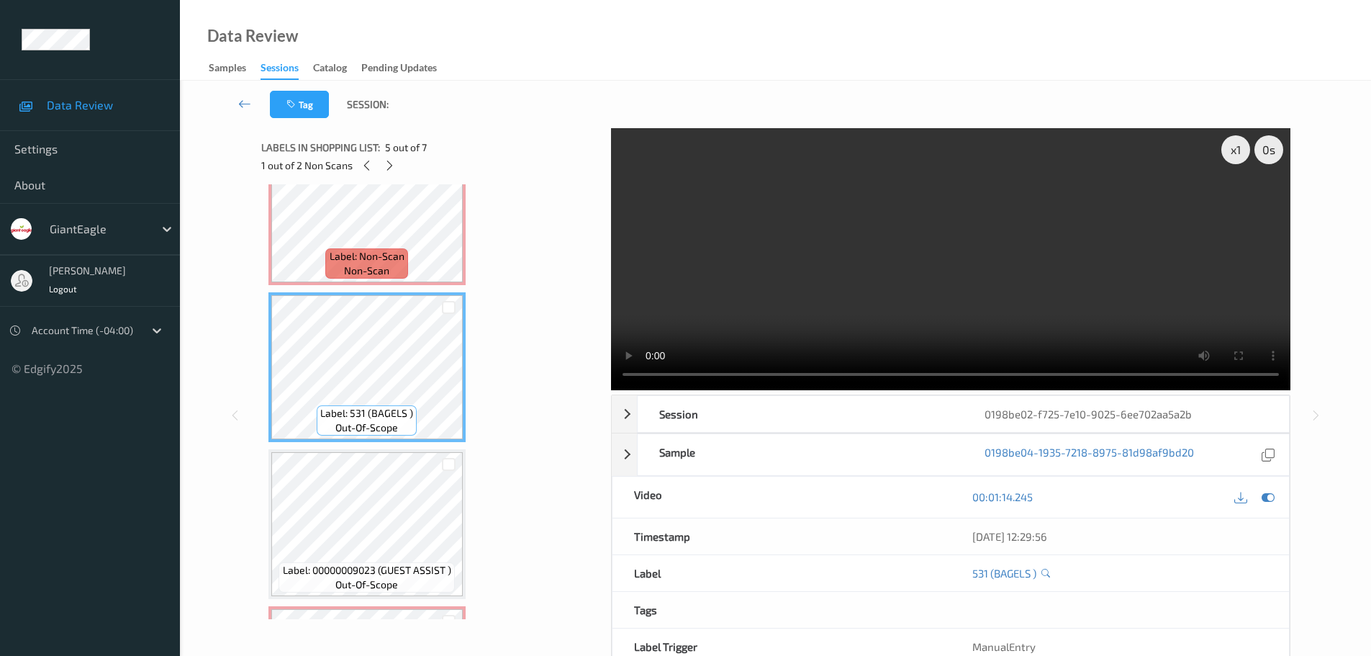
scroll to position [455, 0]
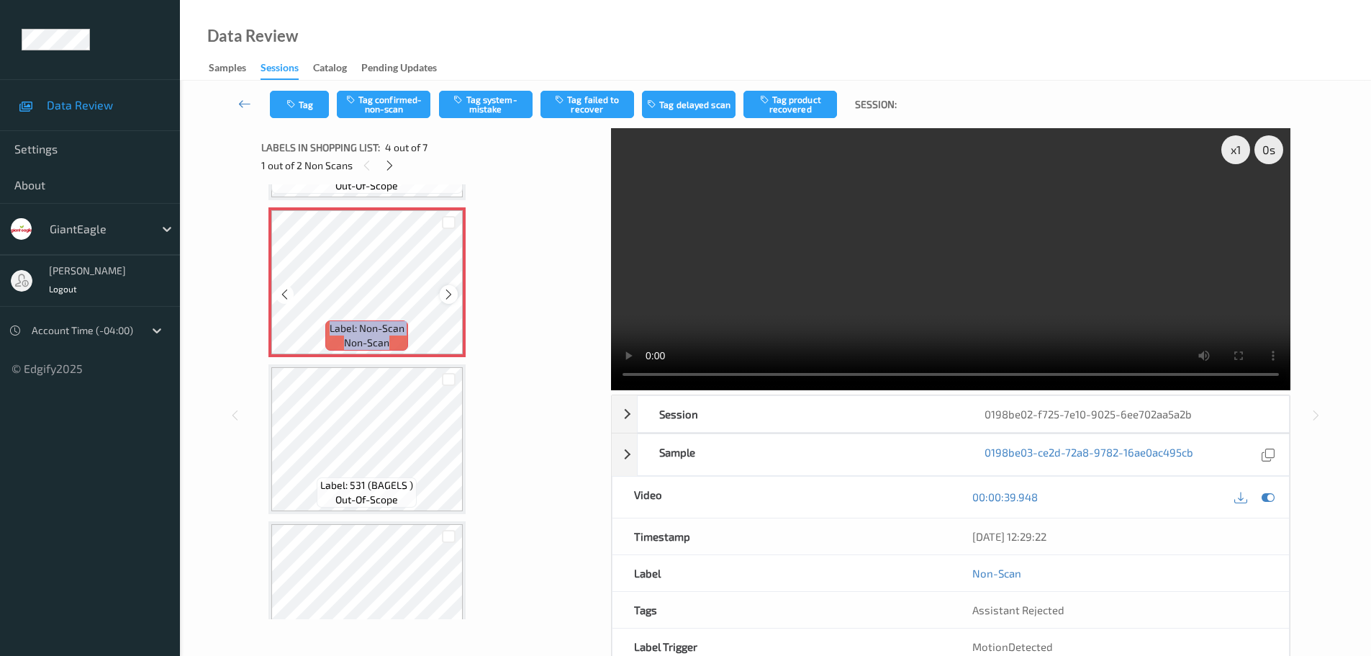
click at [451, 294] on icon at bounding box center [449, 294] width 12 height 13
click at [384, 99] on button "Tag confirmed-non-scan" at bounding box center [384, 104] width 94 height 27
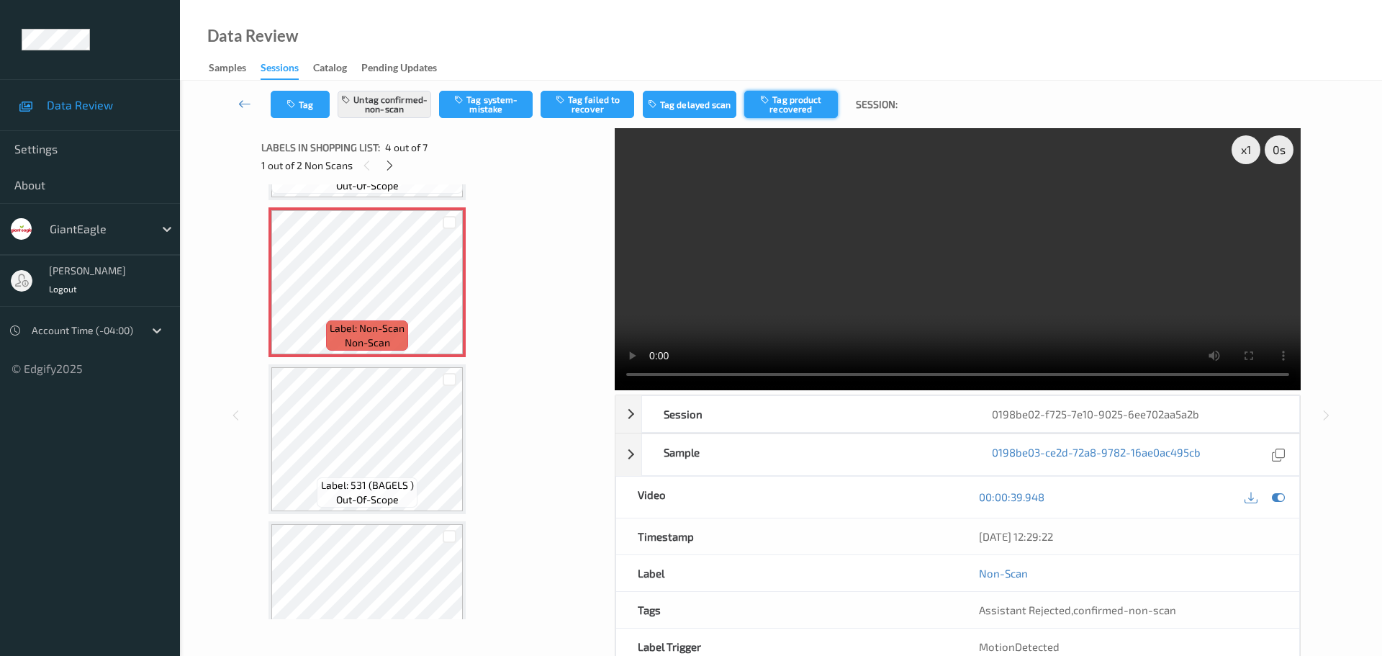
click at [786, 113] on button "Tag product recovered" at bounding box center [791, 104] width 94 height 27
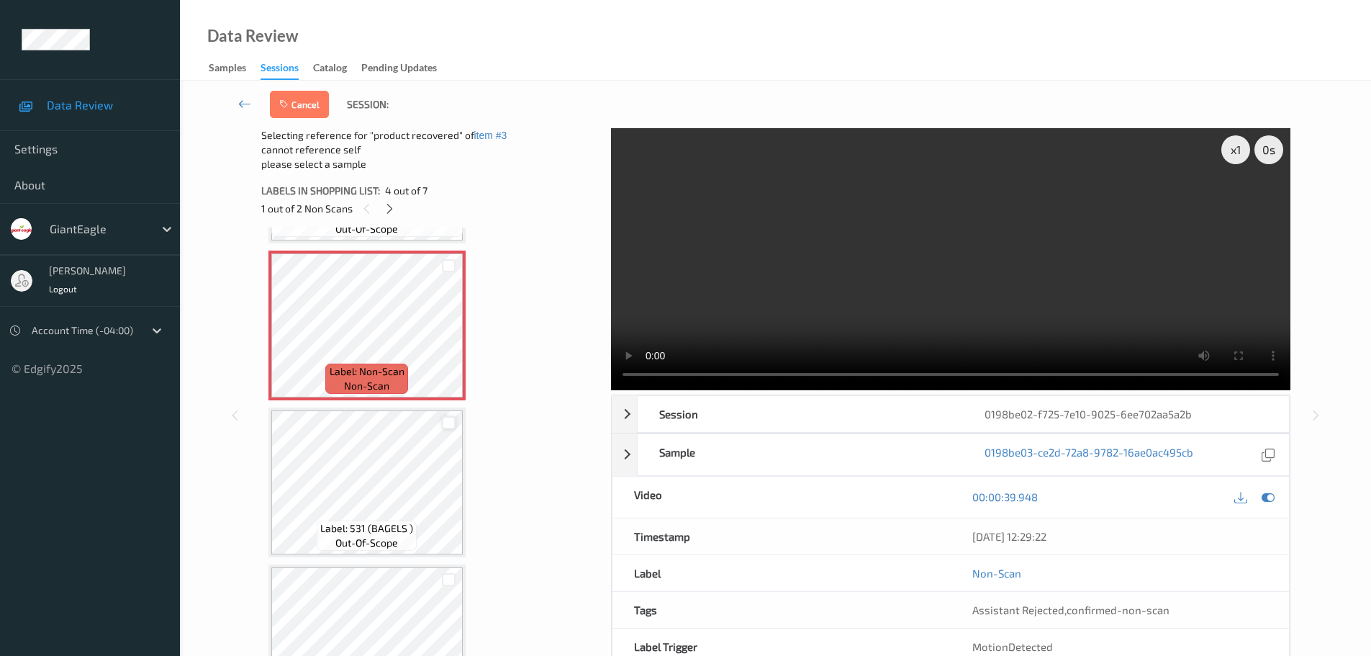
click at [446, 425] on div at bounding box center [449, 423] width 14 height 14
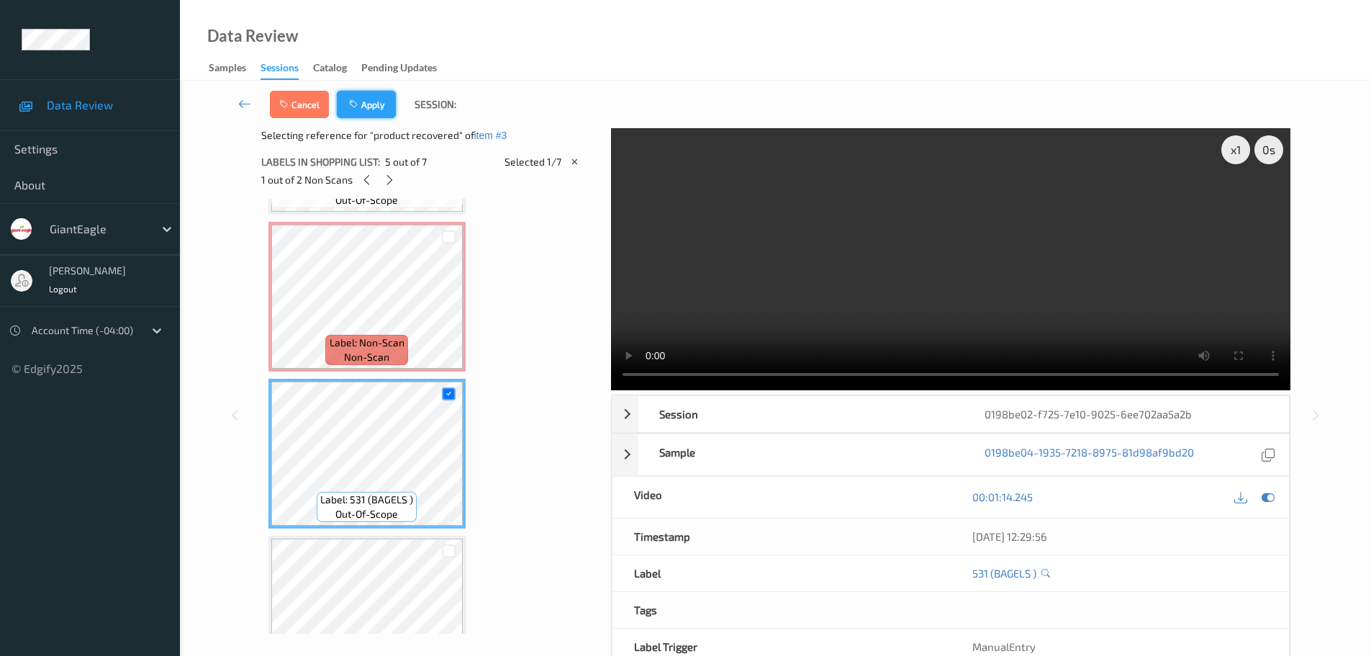
click at [369, 115] on button "Apply" at bounding box center [366, 104] width 59 height 27
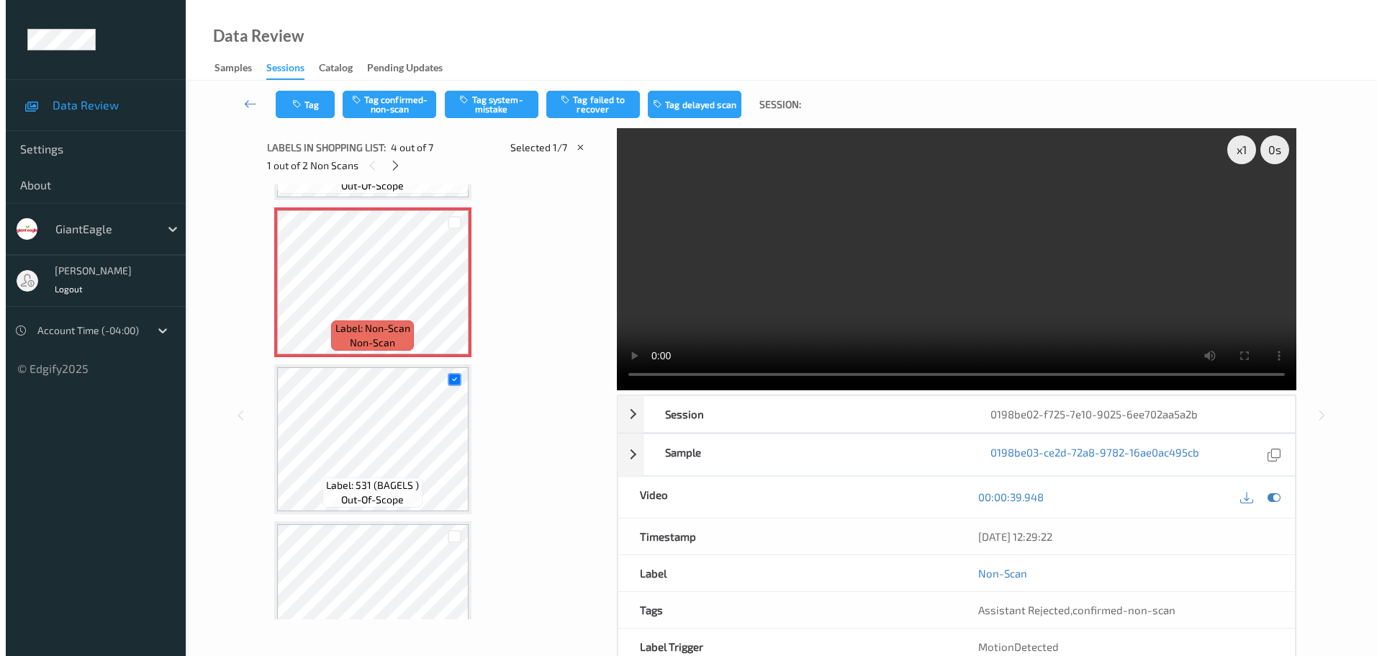
scroll to position [321, 0]
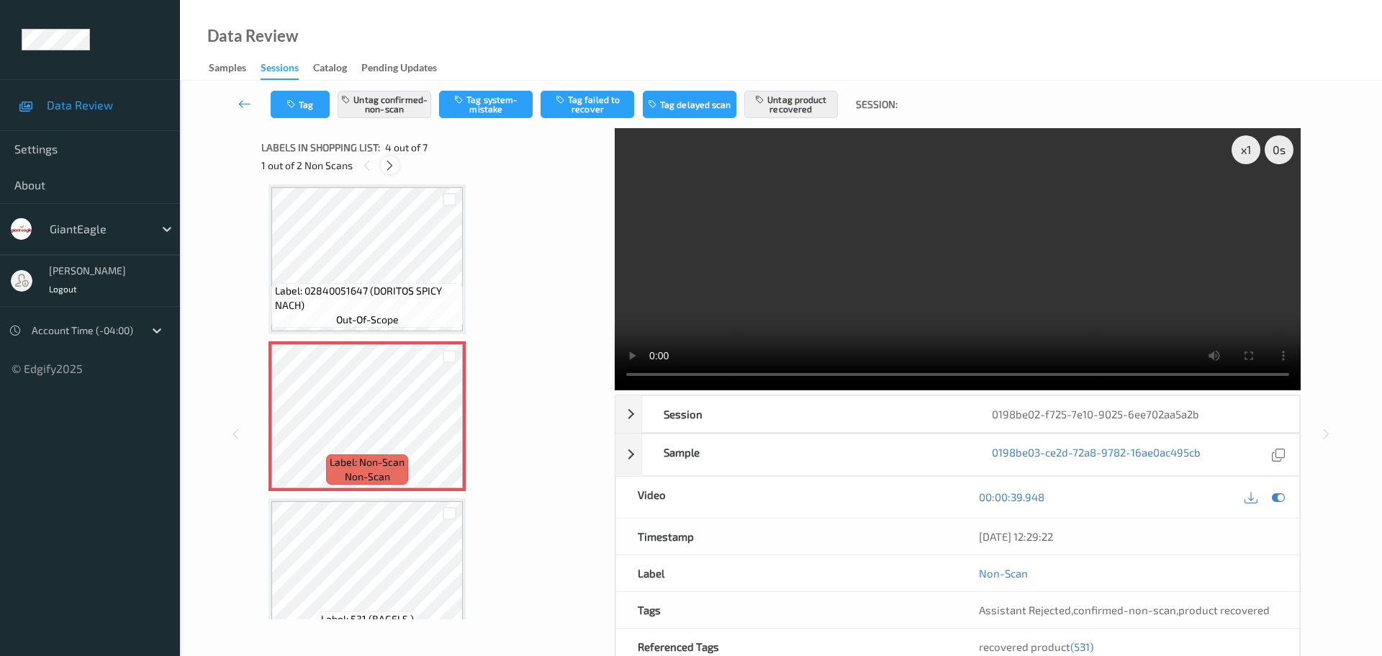
click at [392, 168] on icon at bounding box center [390, 165] width 12 height 13
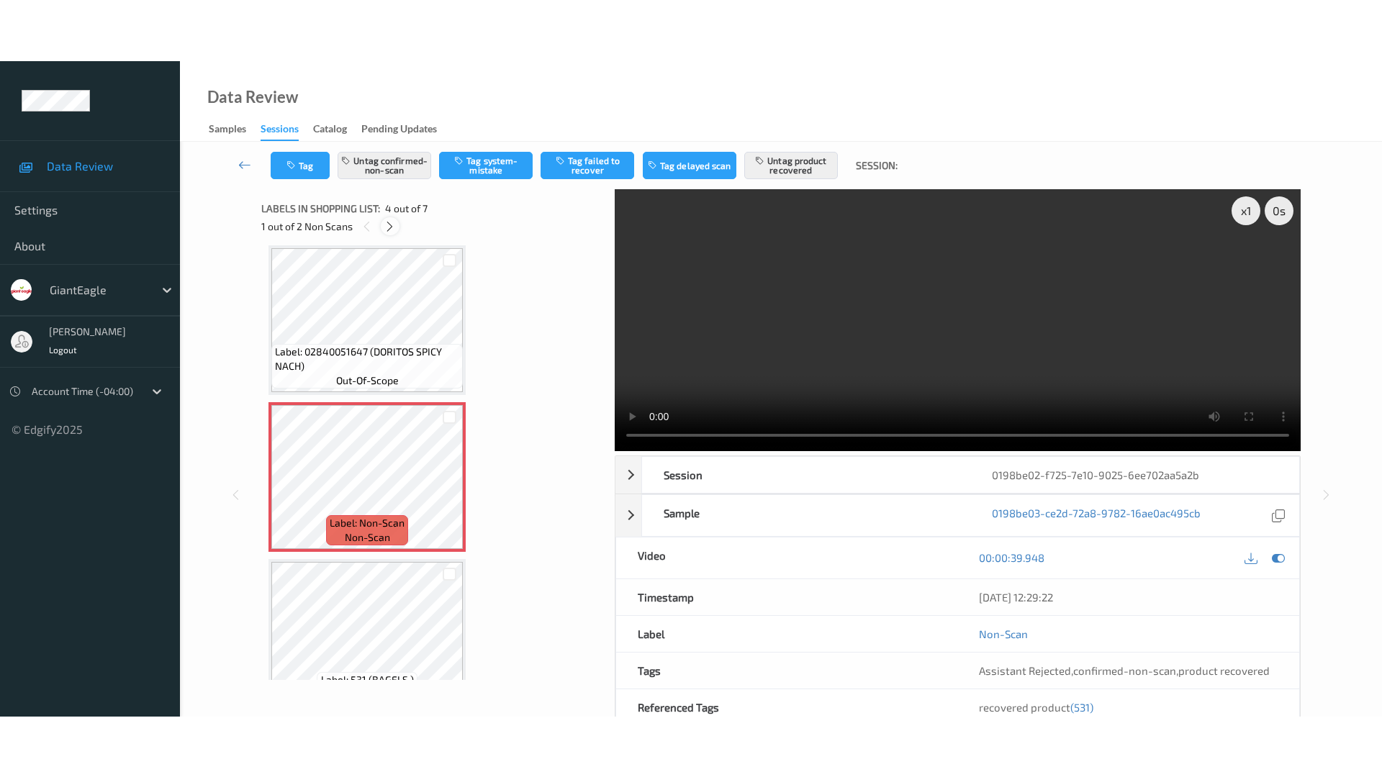
scroll to position [671, 0]
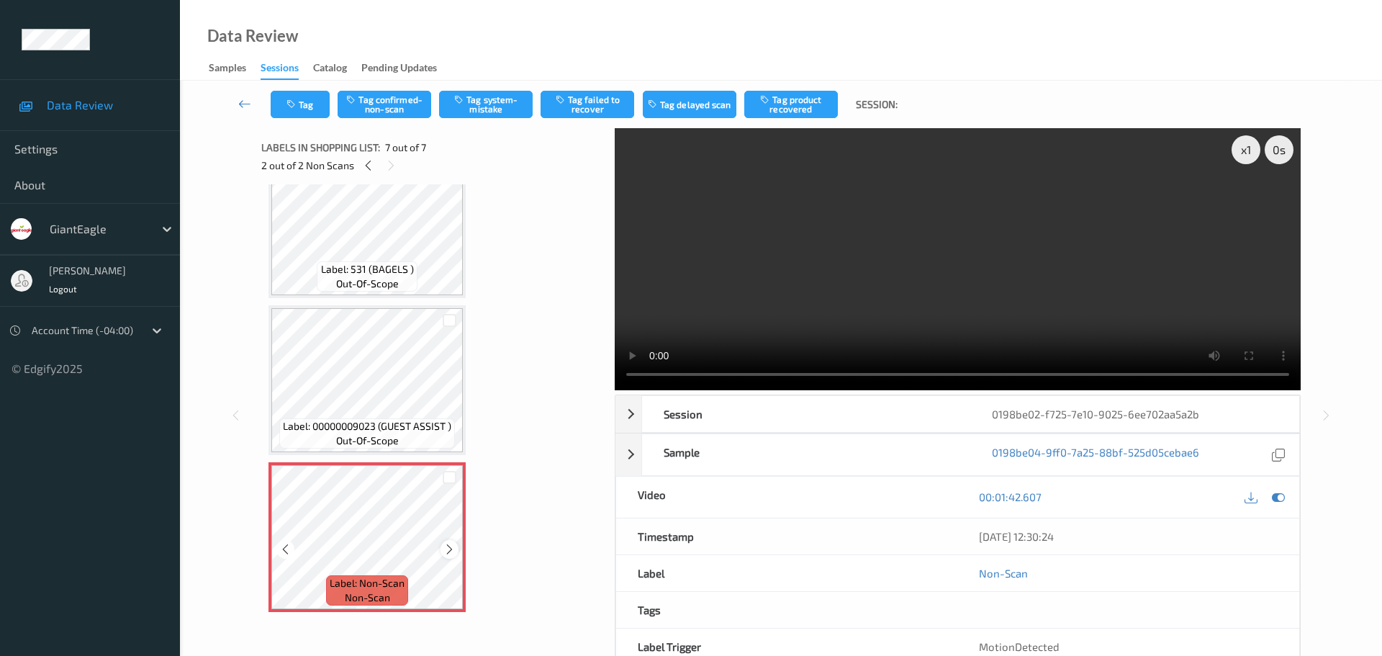
click at [447, 557] on div at bounding box center [450, 549] width 18 height 18
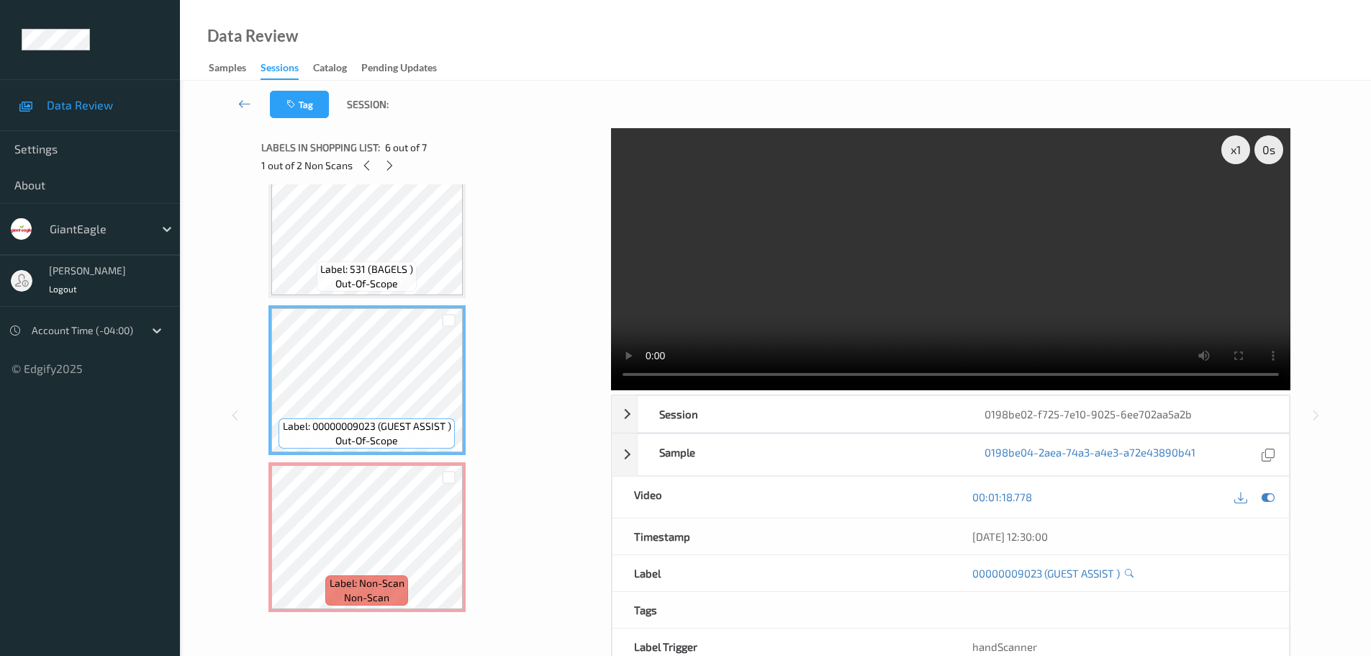
scroll to position [549, 0]
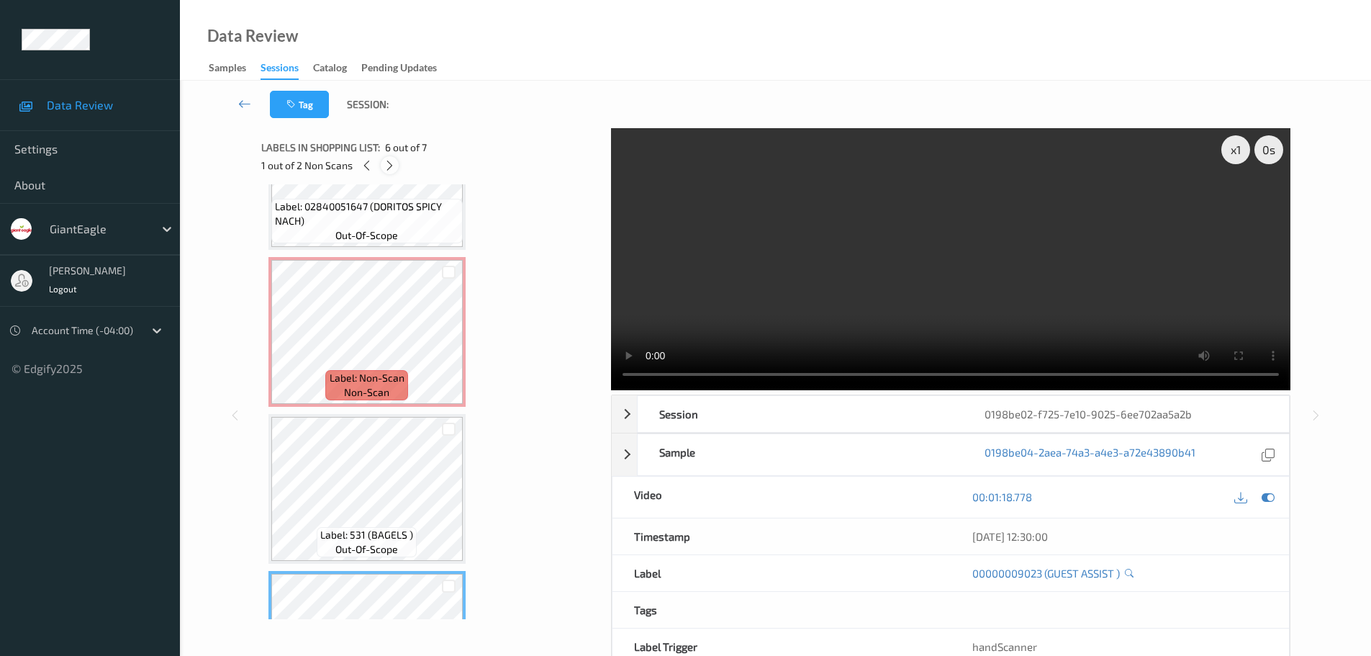
click at [388, 172] on div at bounding box center [390, 165] width 18 height 18
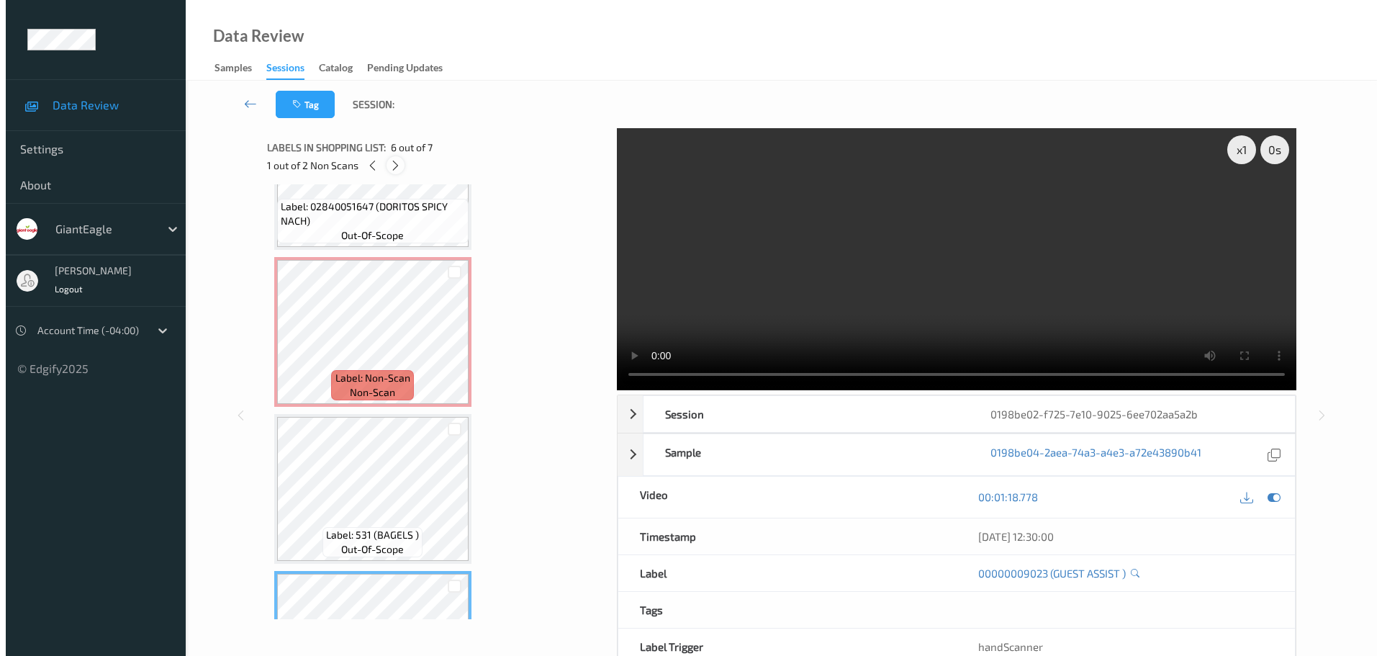
scroll to position [671, 0]
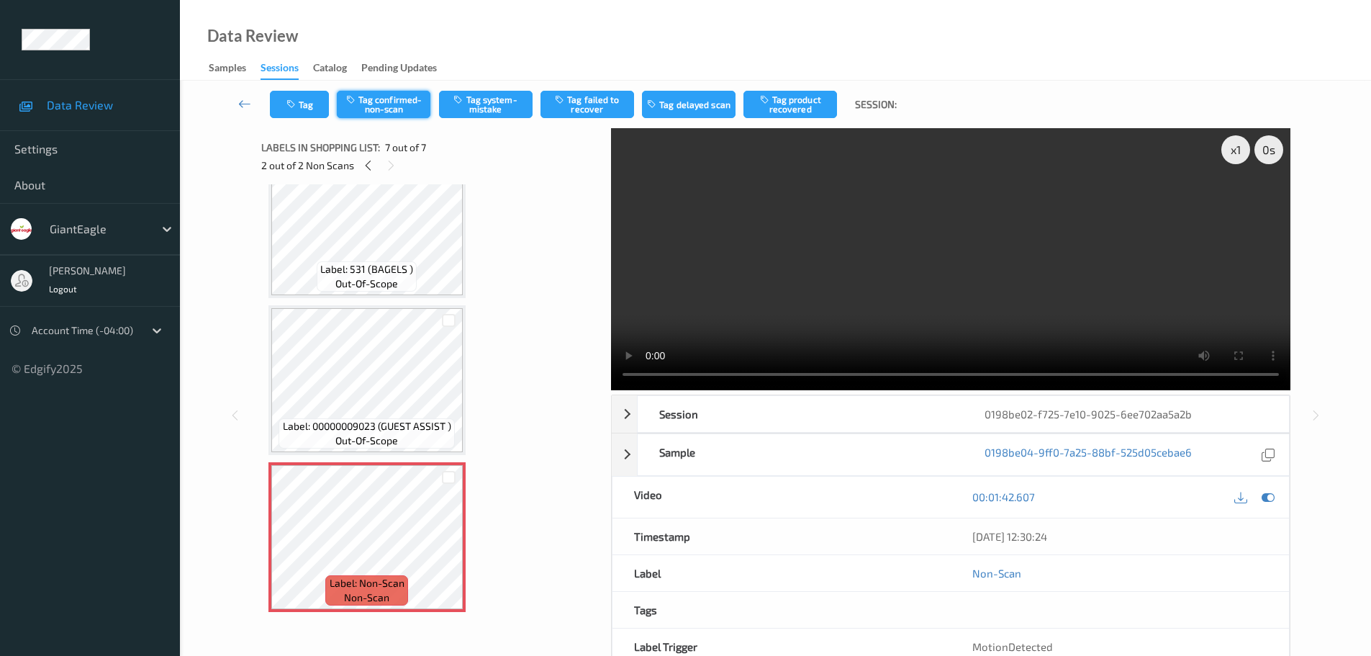
click at [406, 95] on button "Tag confirmed-non-scan" at bounding box center [384, 104] width 94 height 27
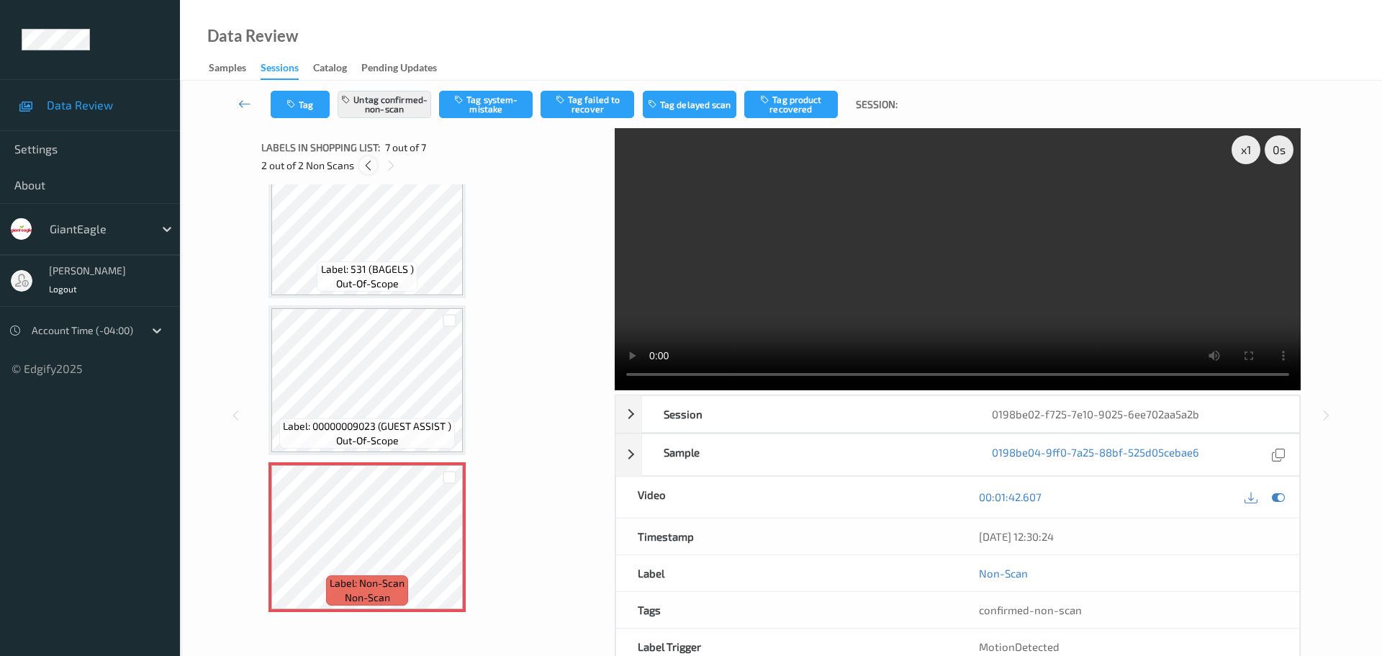
click at [370, 166] on icon at bounding box center [368, 165] width 12 height 13
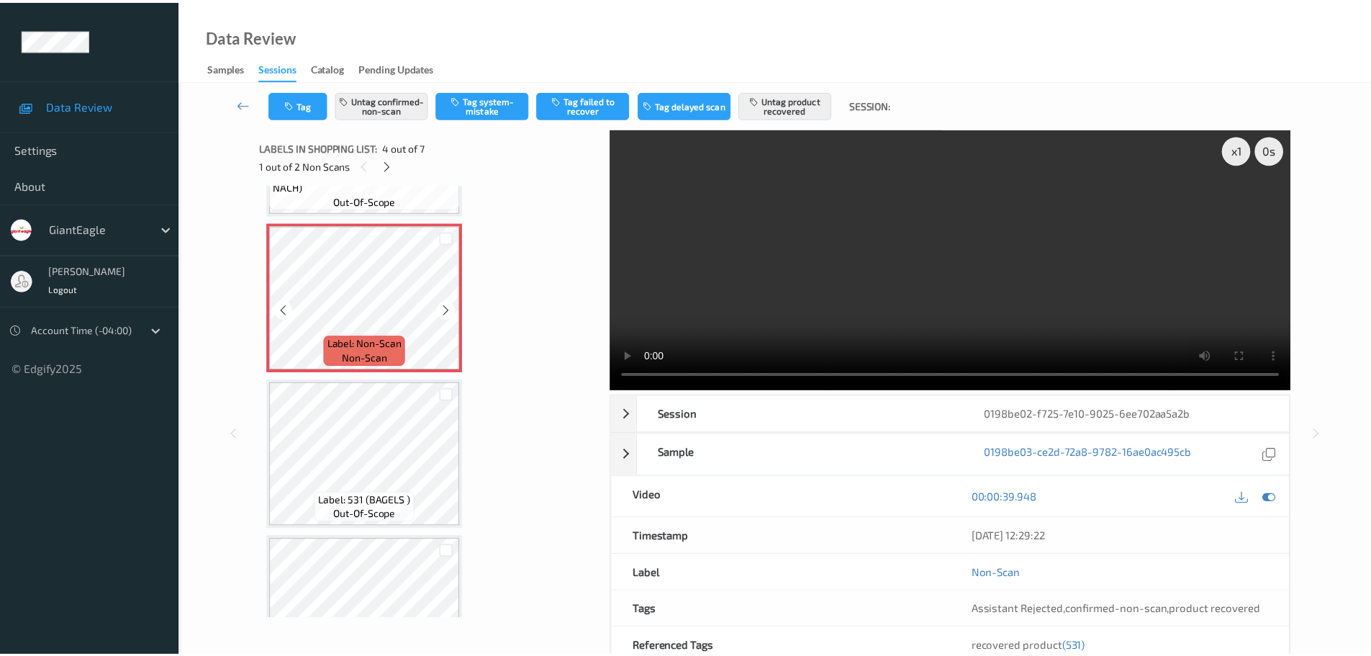
scroll to position [465, 0]
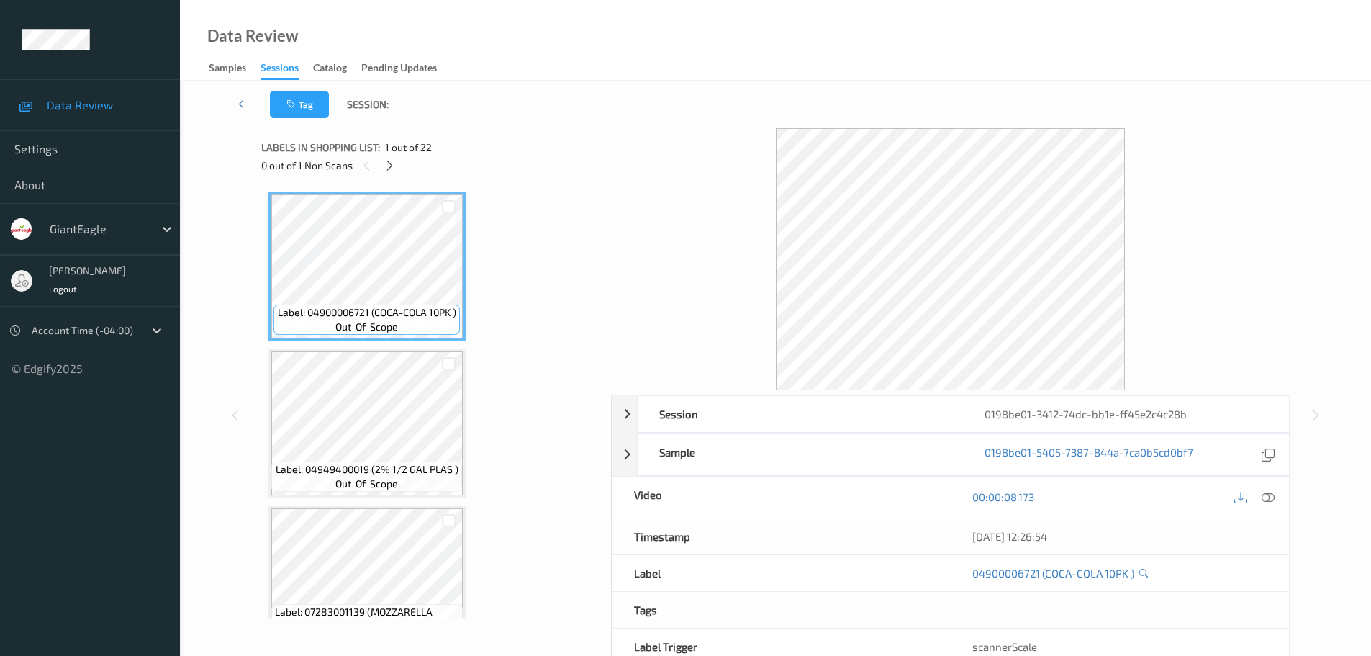
click at [395, 184] on div "Label: 04900006721 (COCA-COLA 10PK ) out-of-scope Label: 04949400019 (2% 1/2 GA…" at bounding box center [431, 401] width 340 height 435
click at [394, 172] on div at bounding box center [390, 165] width 18 height 18
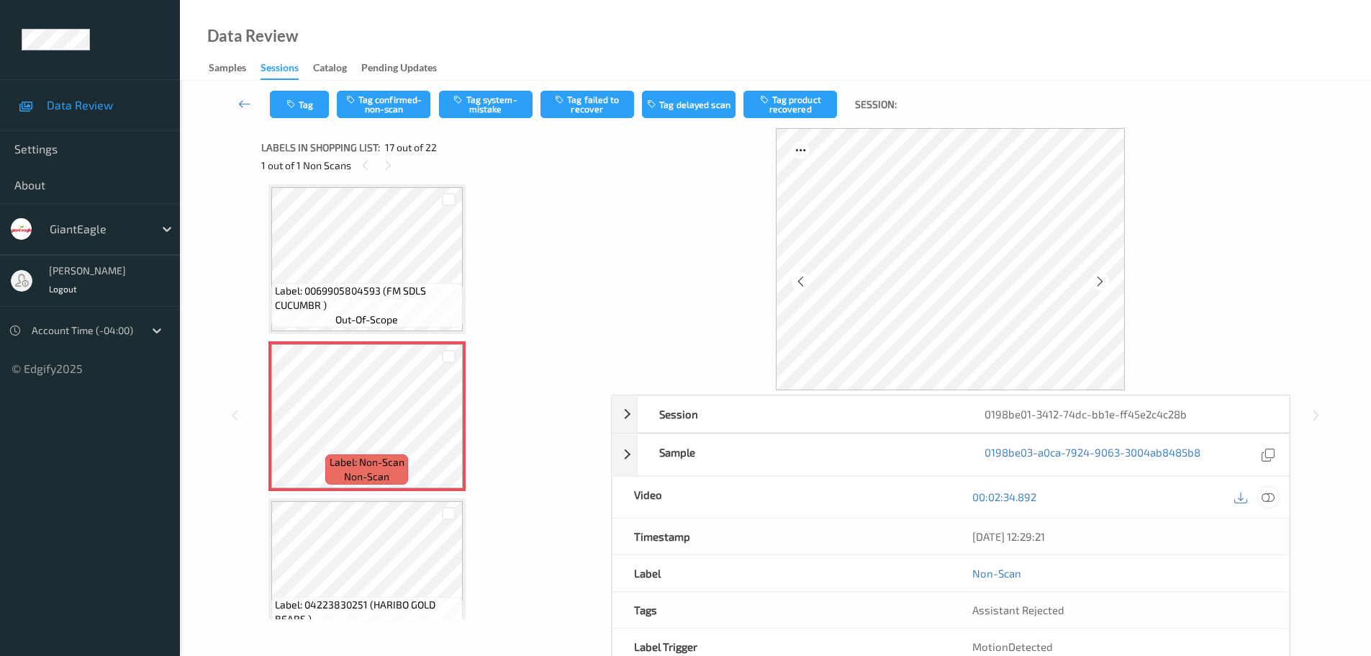
click at [1269, 495] on icon at bounding box center [1268, 496] width 13 height 13
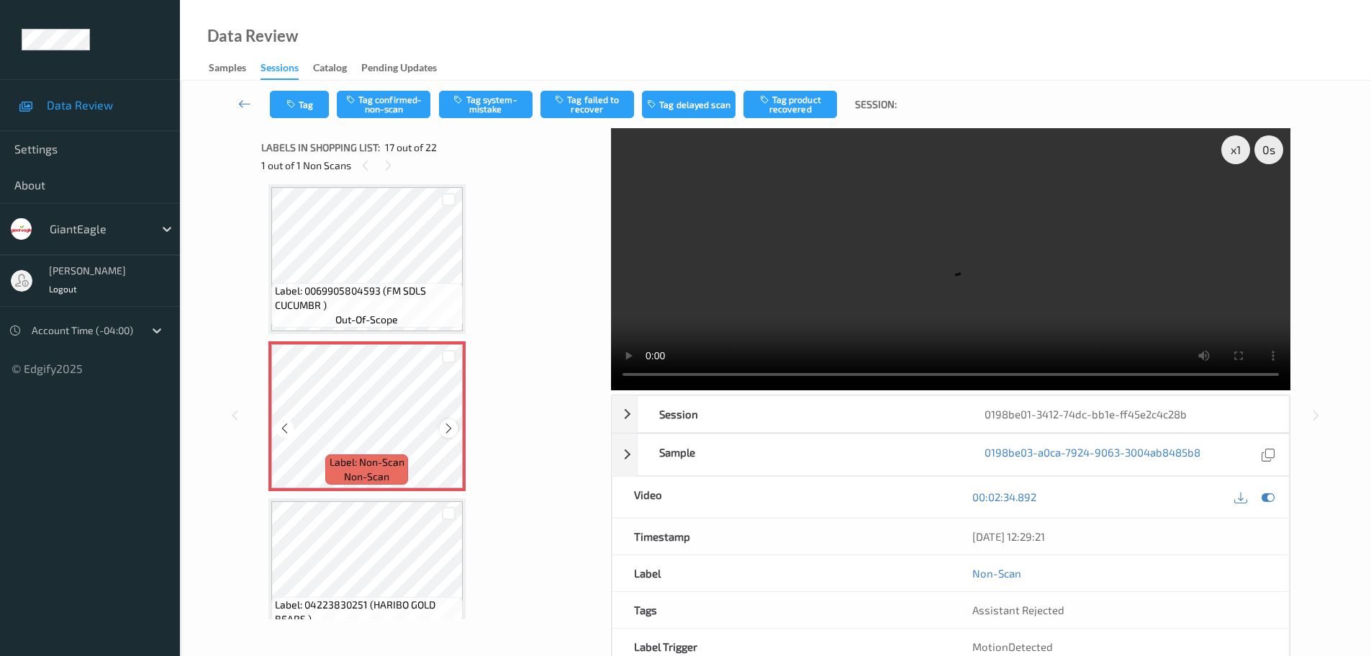
click at [441, 426] on div at bounding box center [449, 428] width 18 height 18
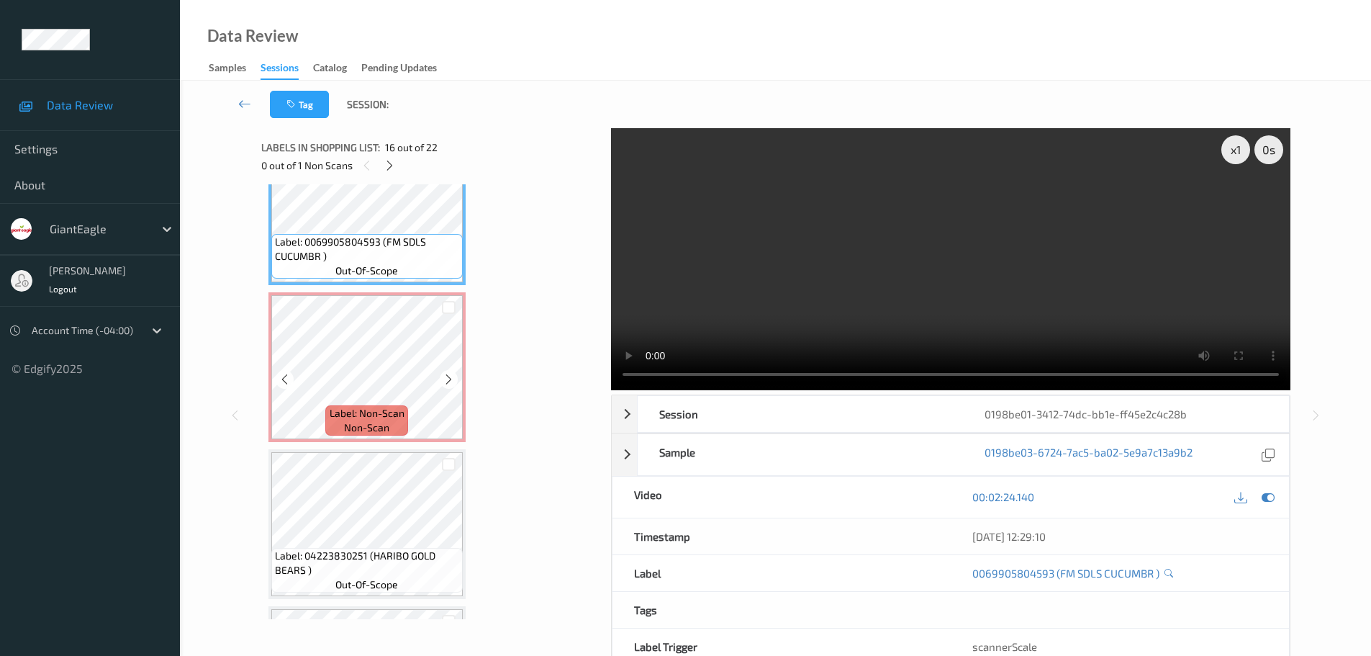
scroll to position [2433, 0]
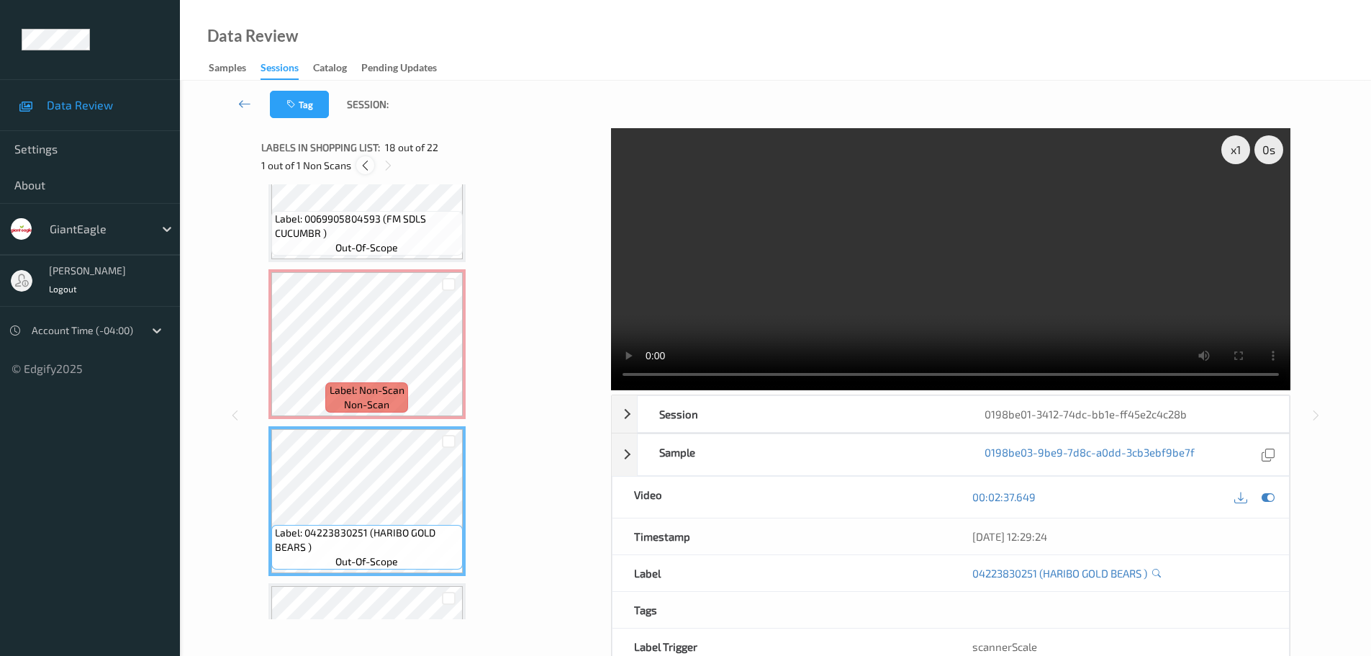
click at [359, 161] on icon at bounding box center [365, 165] width 12 height 13
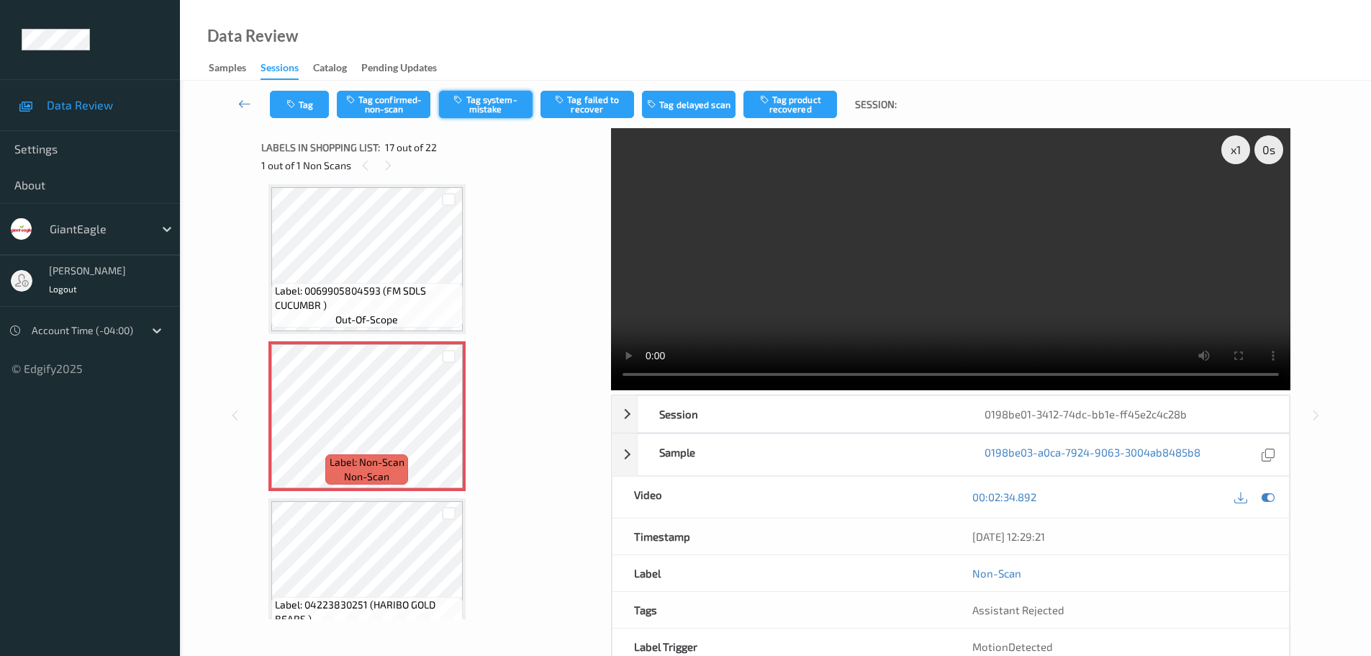
click at [486, 102] on button "Tag system-mistake" at bounding box center [486, 104] width 94 height 27
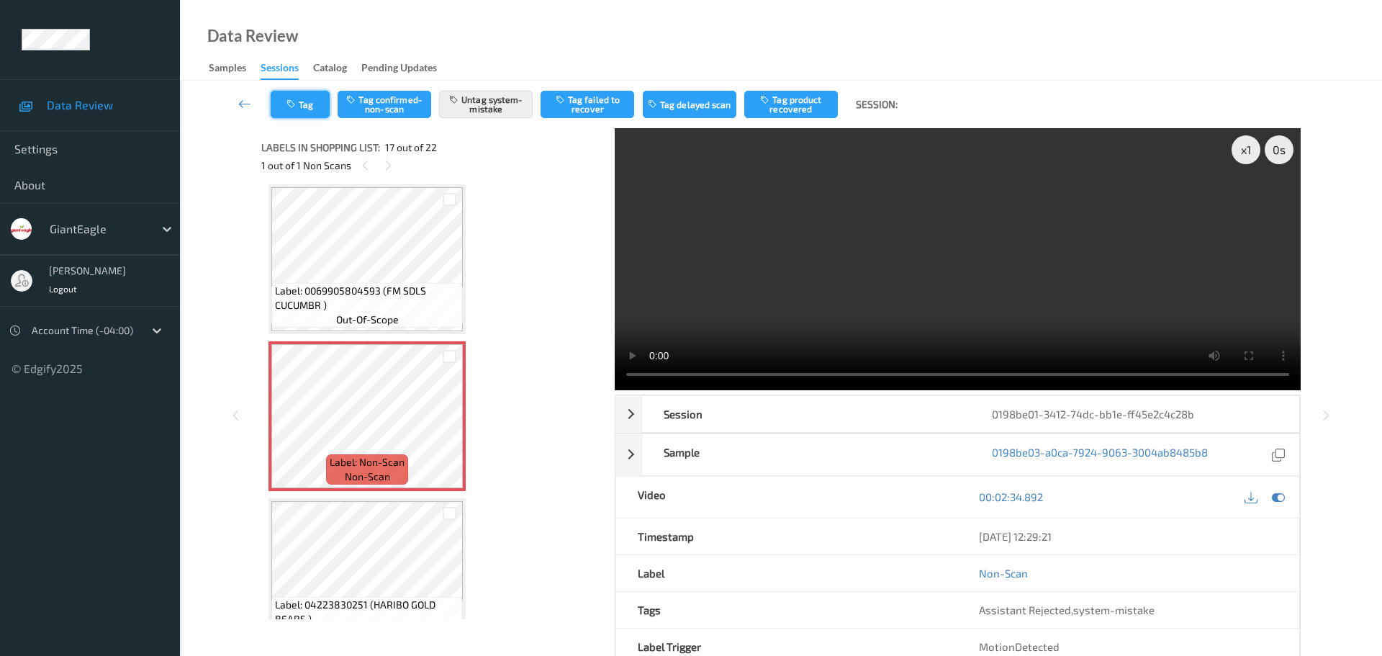
click at [303, 101] on button "Tag" at bounding box center [300, 104] width 59 height 27
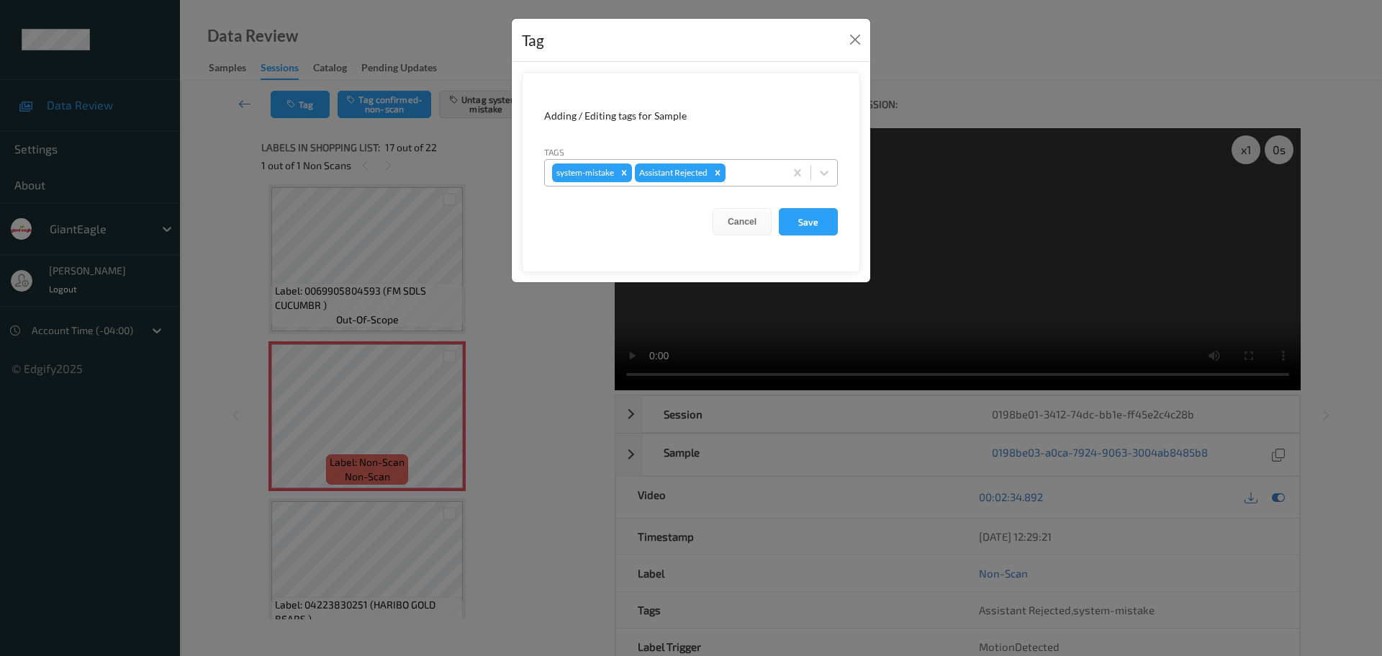
click at [752, 179] on div at bounding box center [752, 172] width 49 height 17
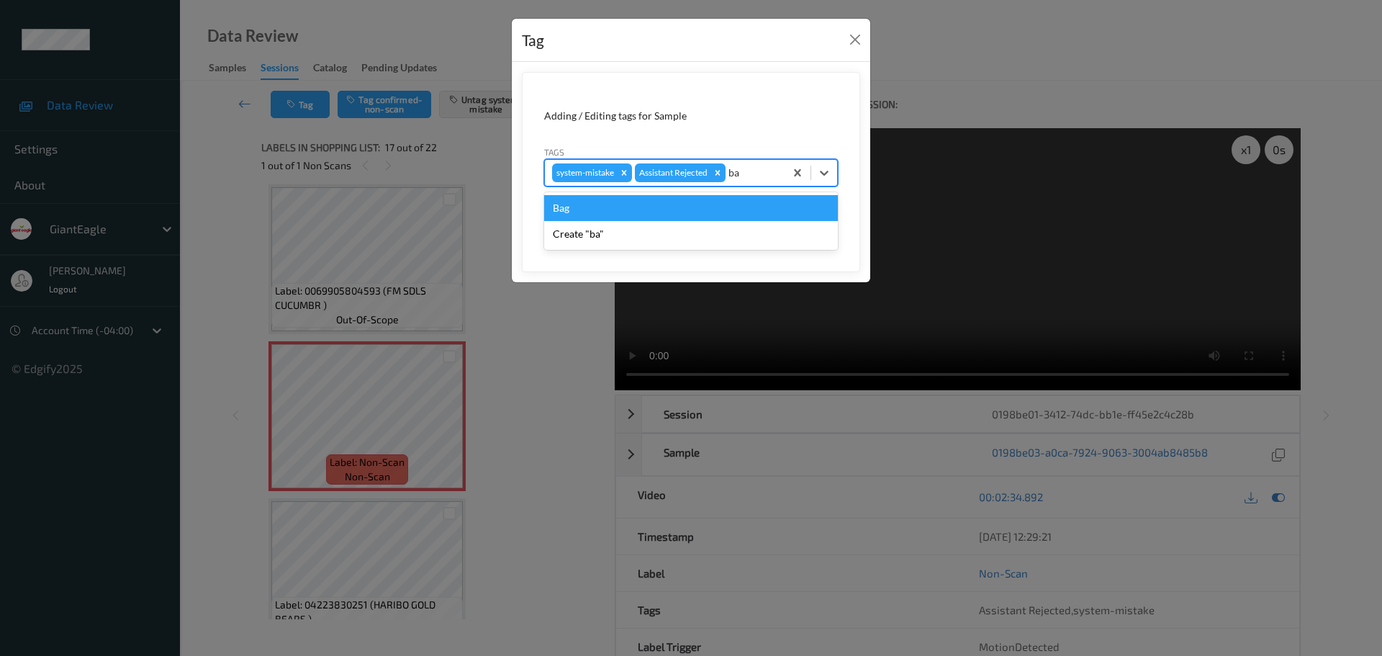
type input "bag"
click at [572, 207] on div "Bag" at bounding box center [691, 208] width 294 height 26
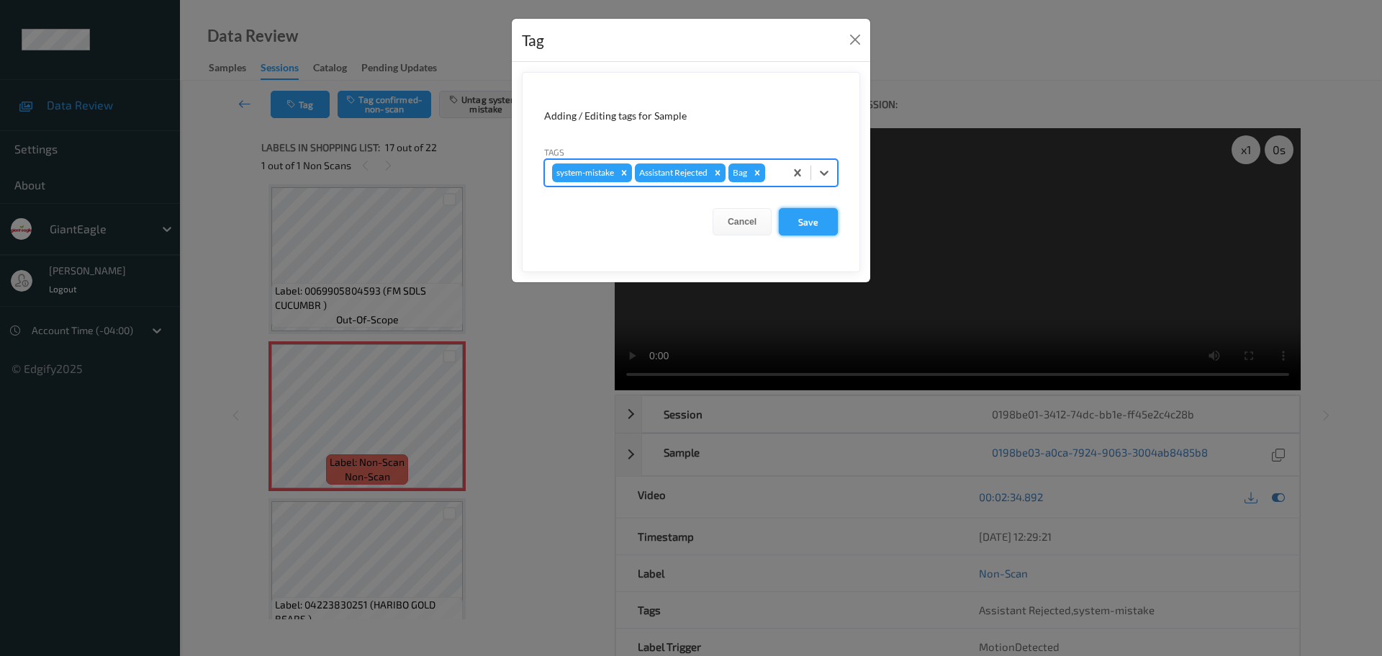
click at [817, 227] on button "Save" at bounding box center [808, 221] width 59 height 27
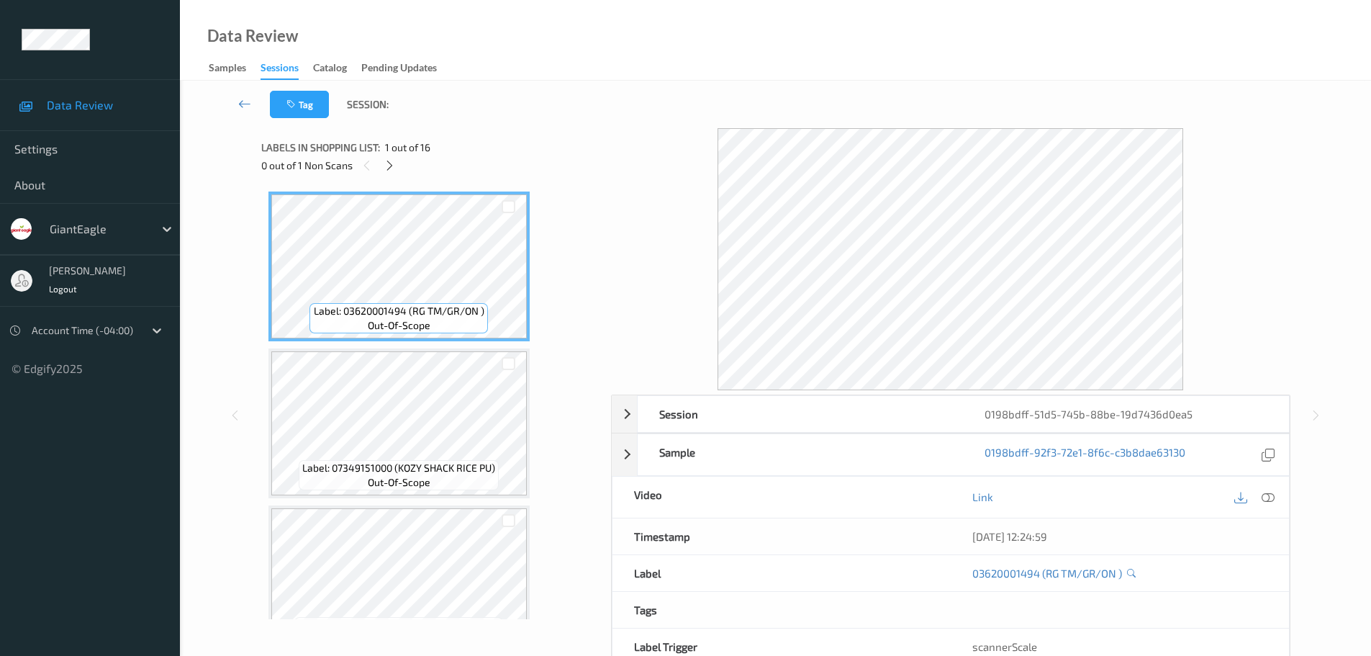
click at [391, 180] on div "Labels in shopping list: 1 out of 16 0 out of 1 Non Scans" at bounding box center [431, 156] width 340 height 56
drag, startPoint x: 405, startPoint y: 176, endPoint x: 397, endPoint y: 178, distance: 8.0
click at [400, 178] on div "Labels in shopping list: 1 out of 16 0 out of 1 Non Scans" at bounding box center [431, 156] width 340 height 56
click at [387, 176] on div "Labels in shopping list: 1 out of 16 0 out of 1 Non Scans" at bounding box center [431, 156] width 340 height 56
click at [386, 156] on div at bounding box center [390, 165] width 18 height 18
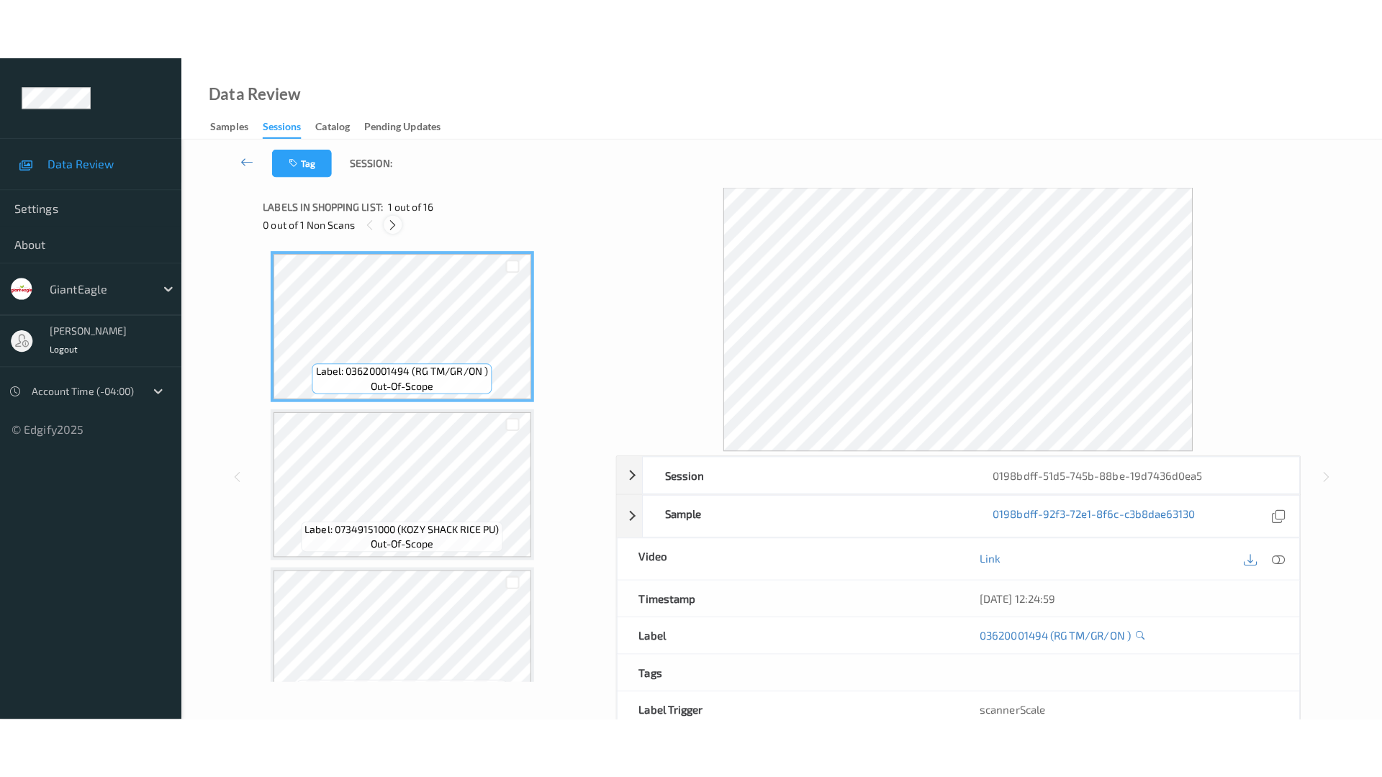
scroll to position [2083, 0]
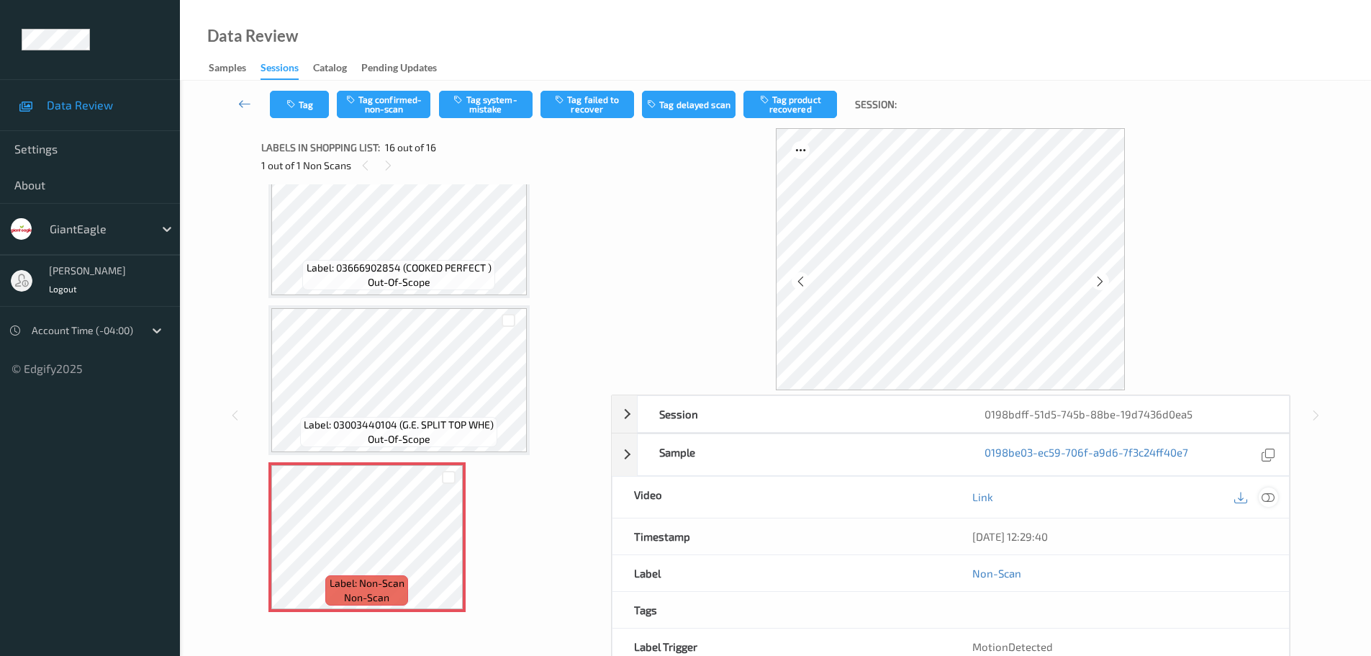
click at [1271, 496] on icon at bounding box center [1268, 496] width 13 height 13
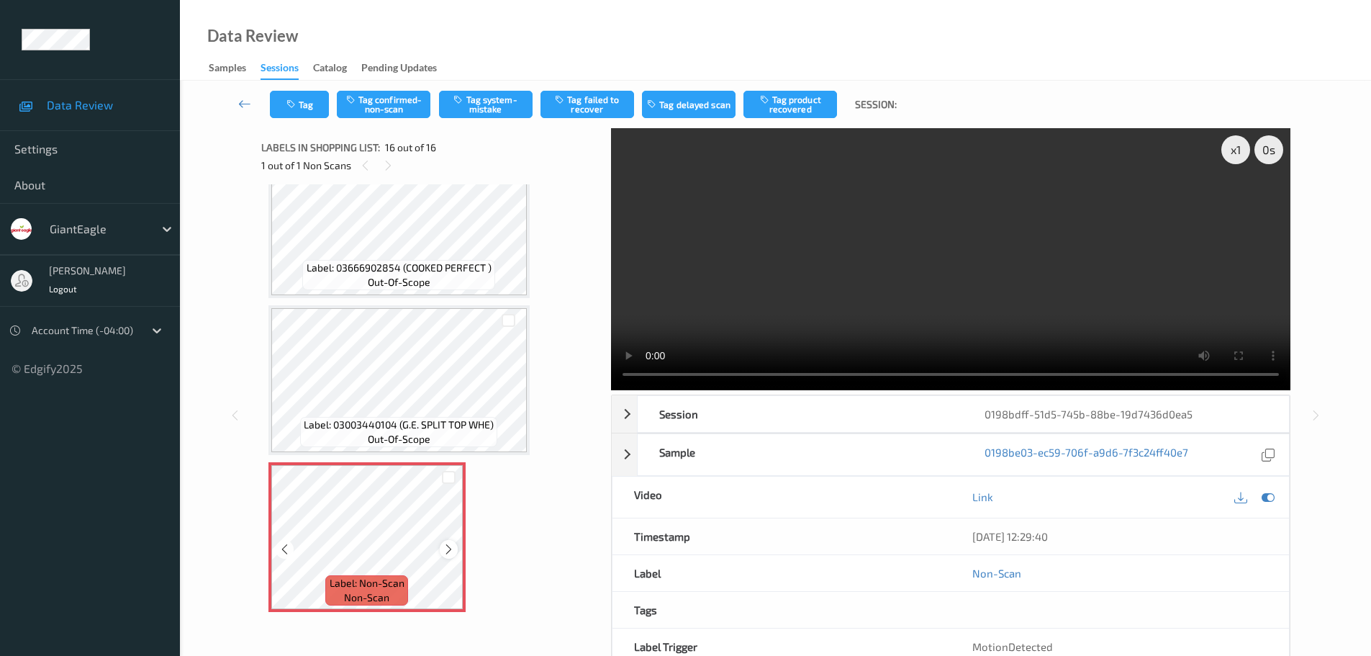
click at [445, 556] on div at bounding box center [449, 549] width 18 height 18
click at [445, 555] on icon at bounding box center [449, 549] width 12 height 13
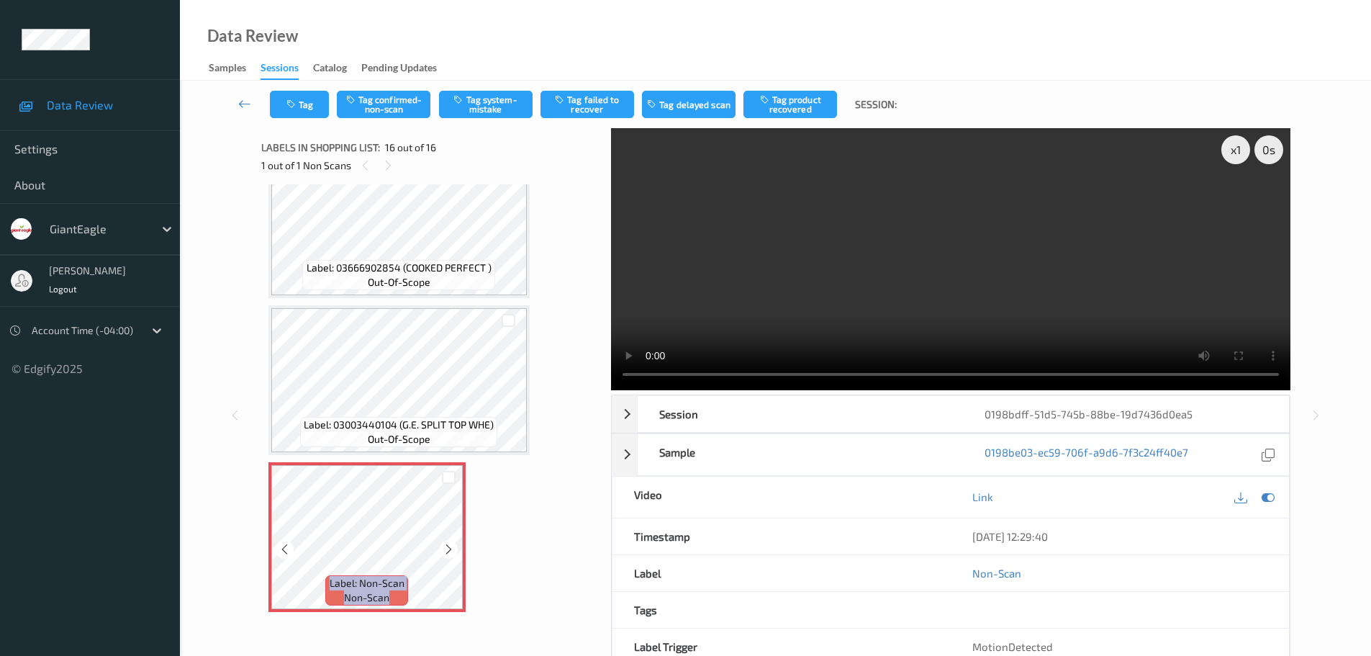
click at [445, 555] on icon at bounding box center [449, 549] width 12 height 13
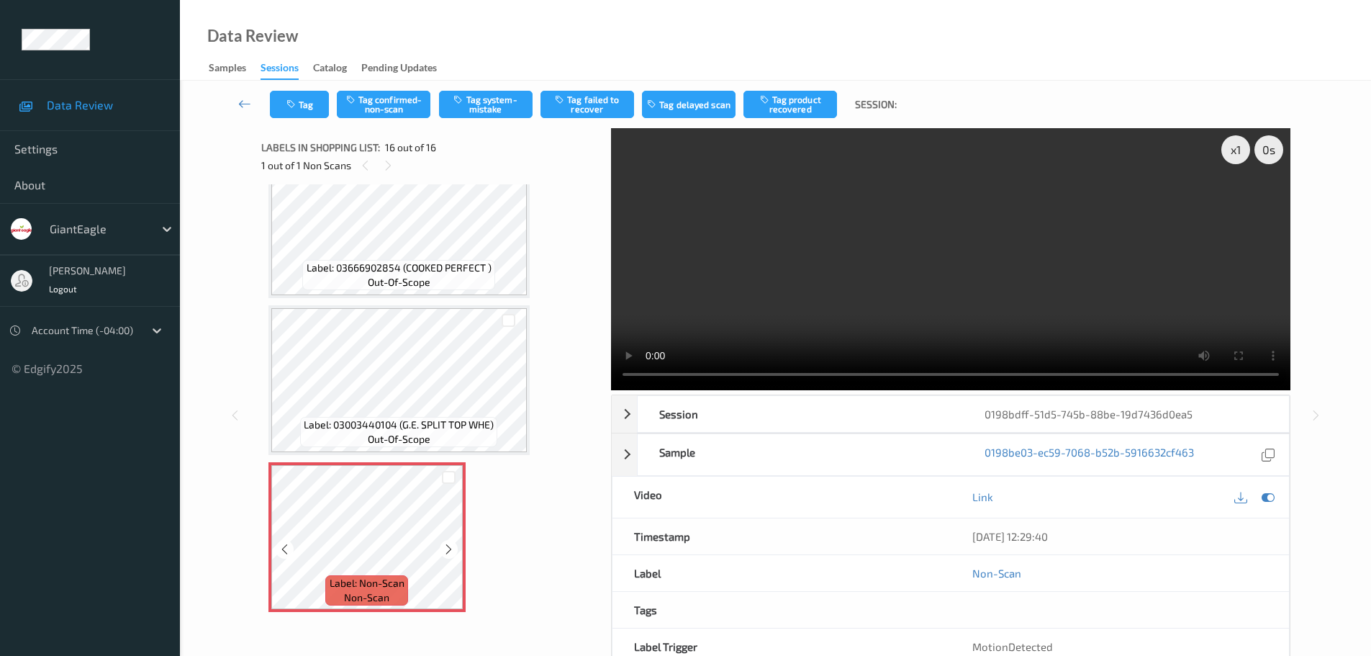
click at [445, 555] on icon at bounding box center [449, 549] width 12 height 13
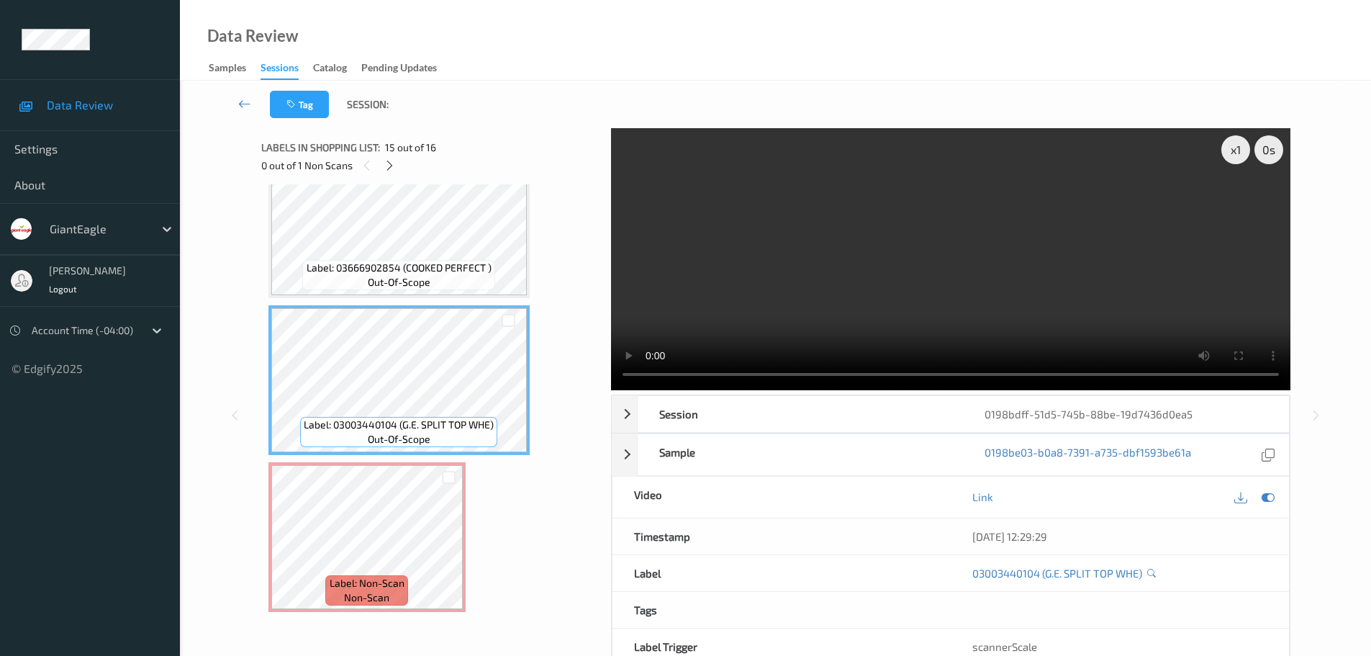
scroll to position [1961, 0]
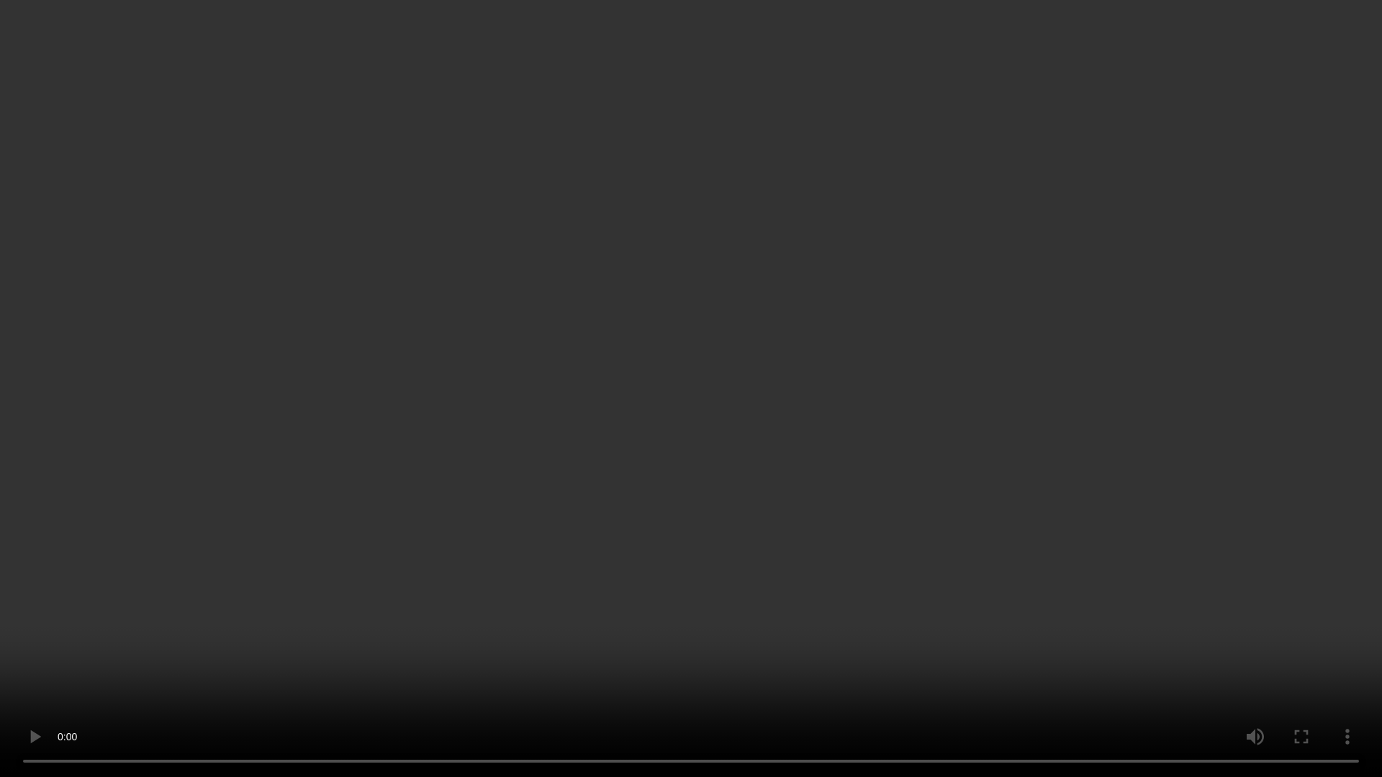
click at [1335, 655] on video at bounding box center [691, 388] width 1382 height 777
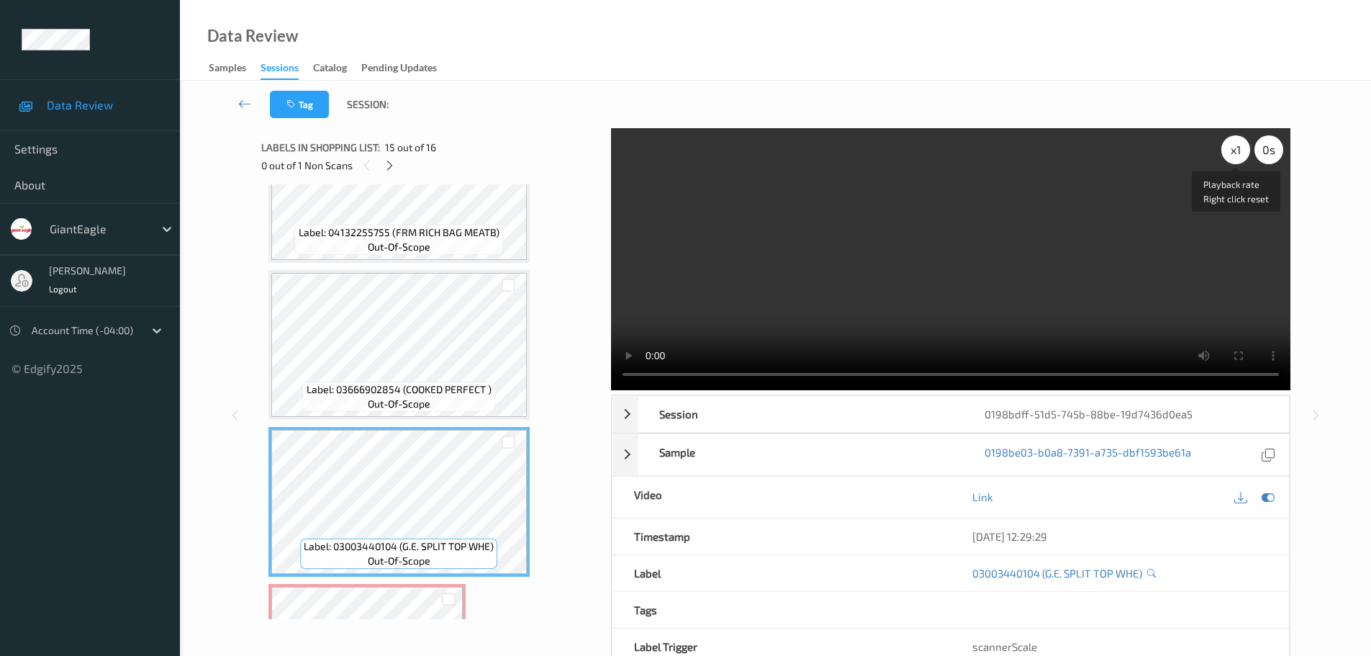
click at [1240, 155] on div "x 1" at bounding box center [1236, 149] width 29 height 29
click at [1239, 145] on div "x 2" at bounding box center [1236, 149] width 29 height 29
click at [1233, 156] on div "x 4" at bounding box center [1236, 149] width 29 height 29
click at [1233, 156] on div "x 8" at bounding box center [1236, 149] width 29 height 29
click at [1233, 156] on div "x 1" at bounding box center [1236, 149] width 29 height 29
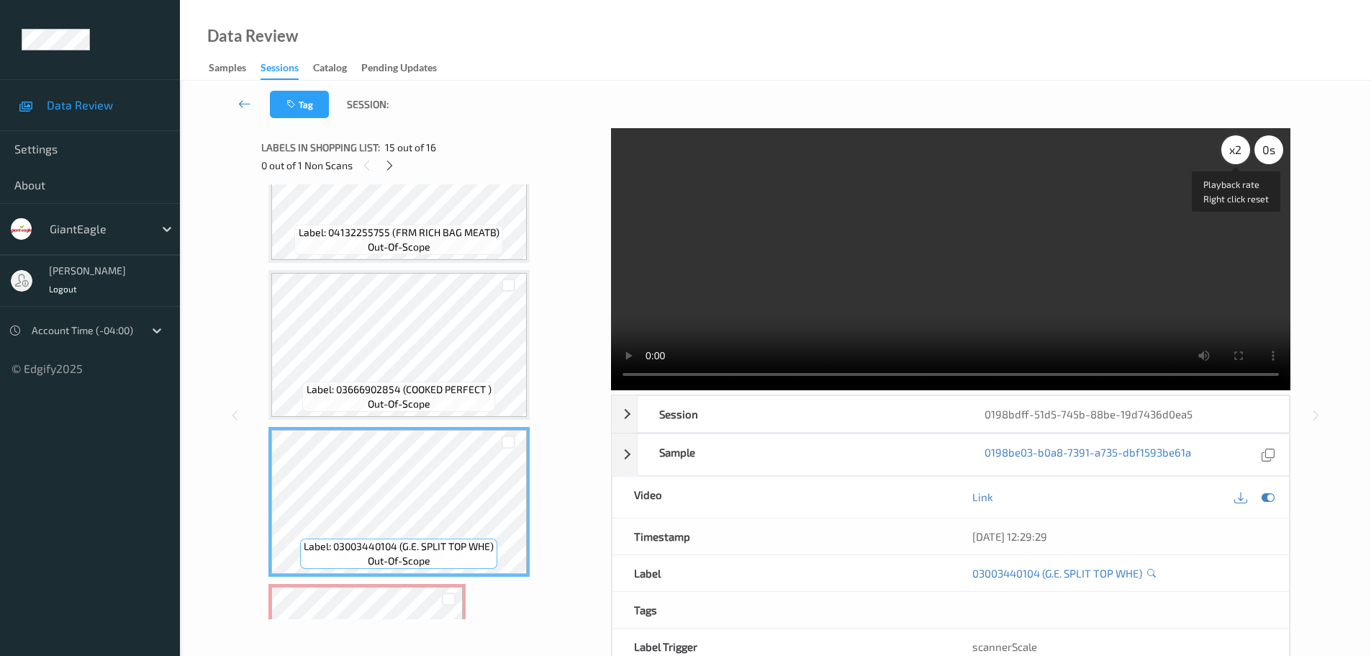
click at [1233, 156] on div "x 2" at bounding box center [1236, 149] width 29 height 29
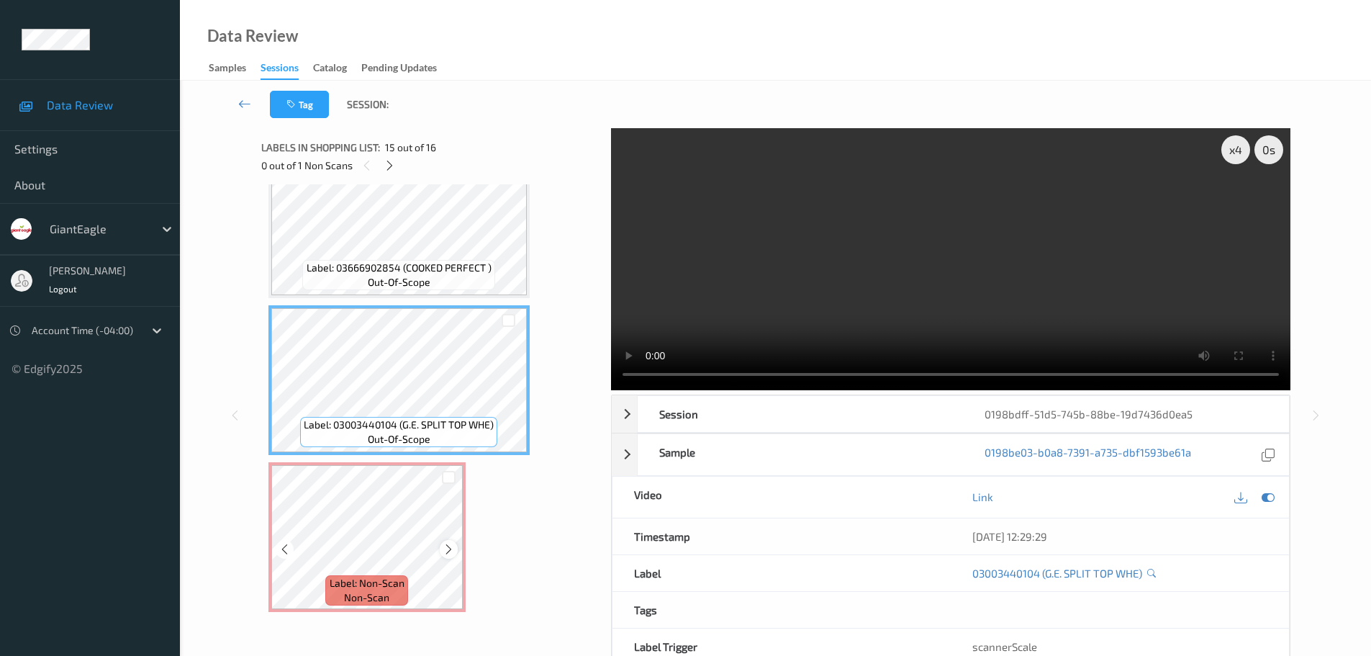
click at [449, 549] on icon at bounding box center [449, 549] width 12 height 13
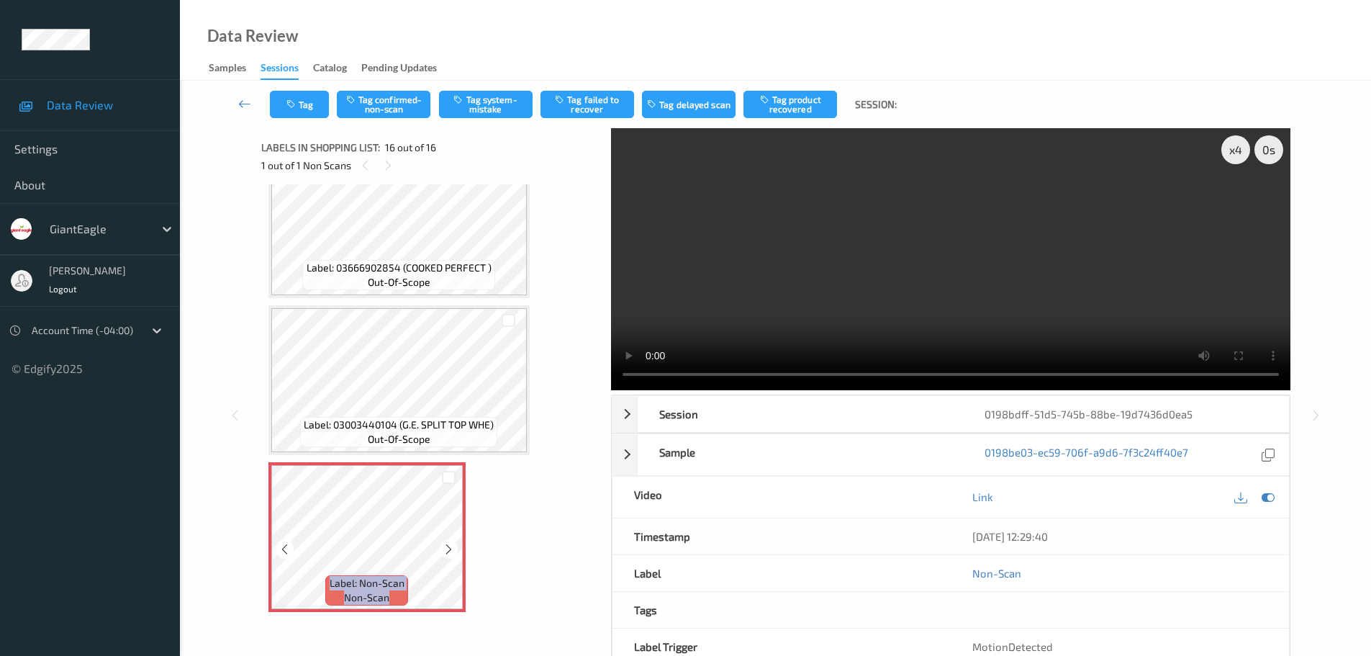
click at [449, 549] on icon at bounding box center [449, 549] width 12 height 13
click at [505, 107] on button "Tag system-mistake" at bounding box center [486, 104] width 94 height 27
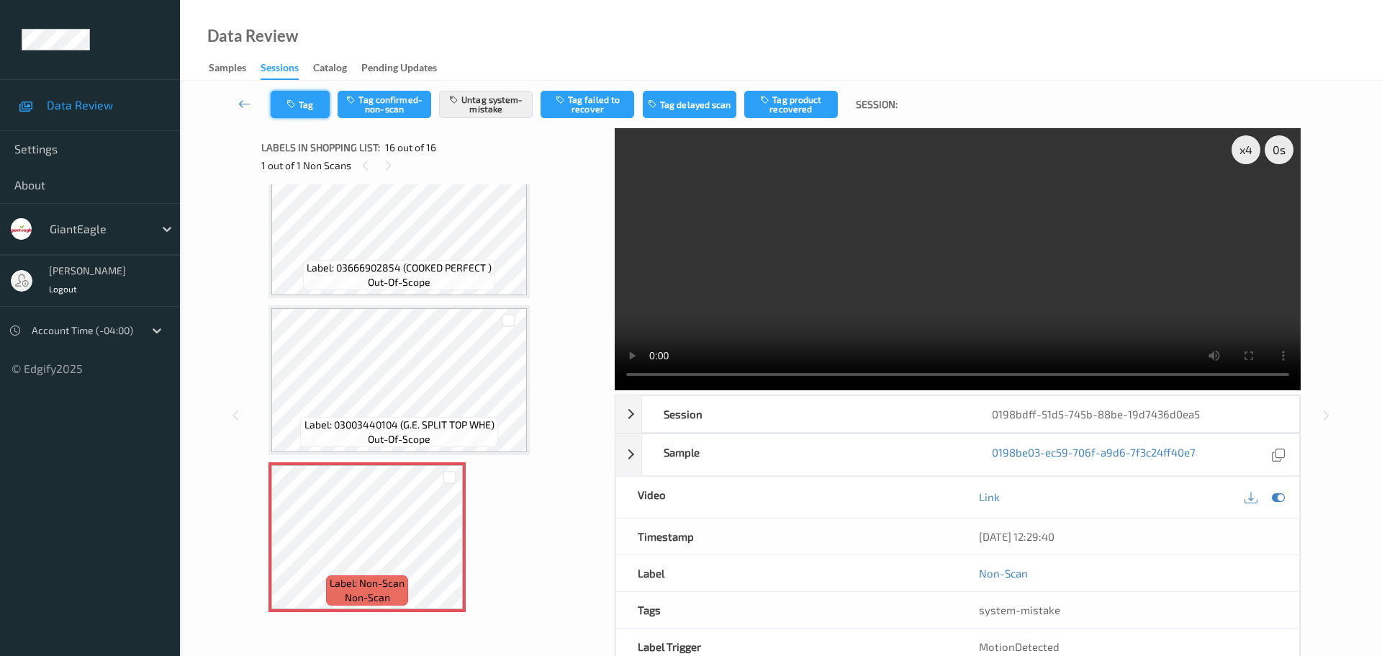
click at [303, 108] on button "Tag" at bounding box center [300, 104] width 59 height 27
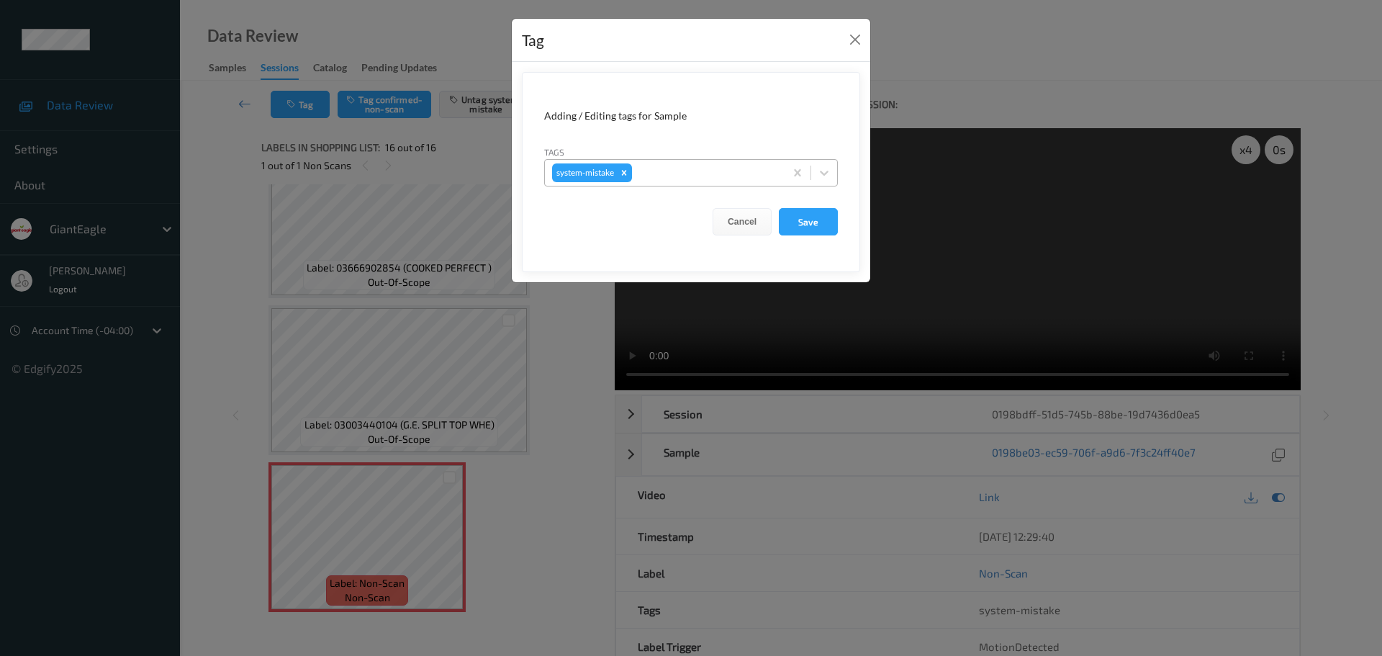
click at [675, 177] on div at bounding box center [706, 172] width 143 height 17
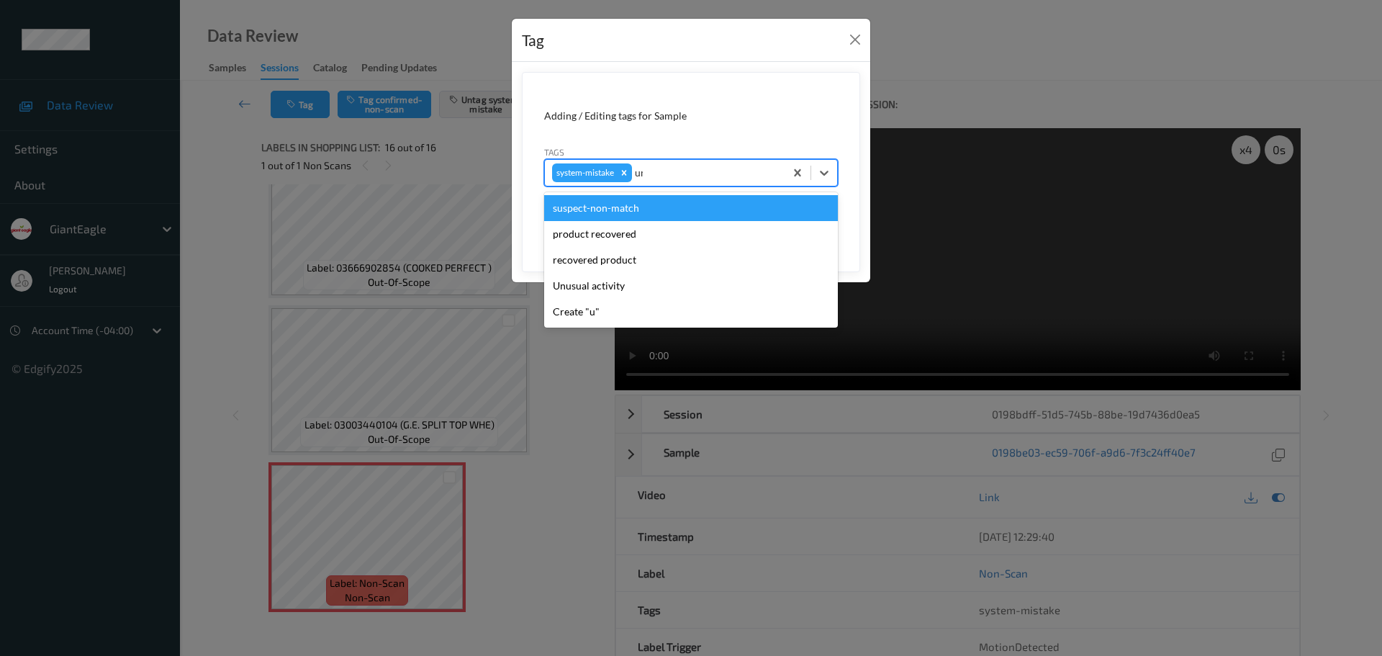
type input "unu"
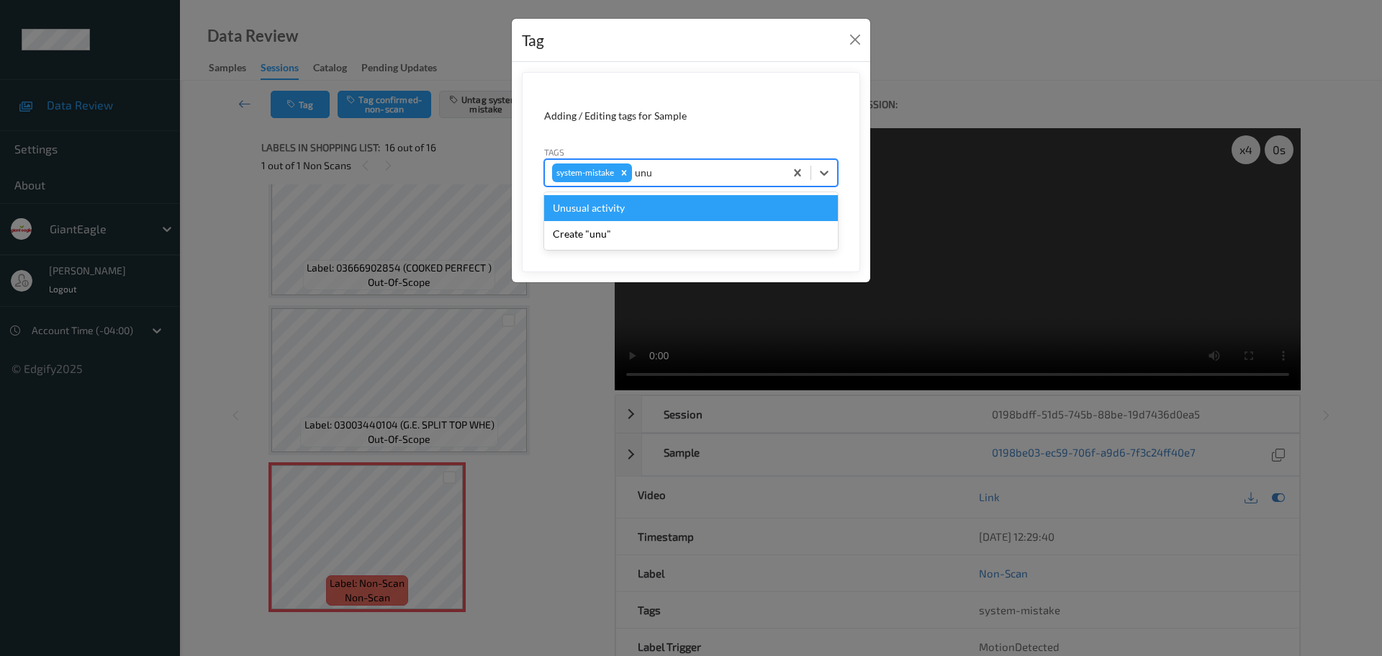
click at [615, 212] on div "Unusual activity" at bounding box center [691, 208] width 294 height 26
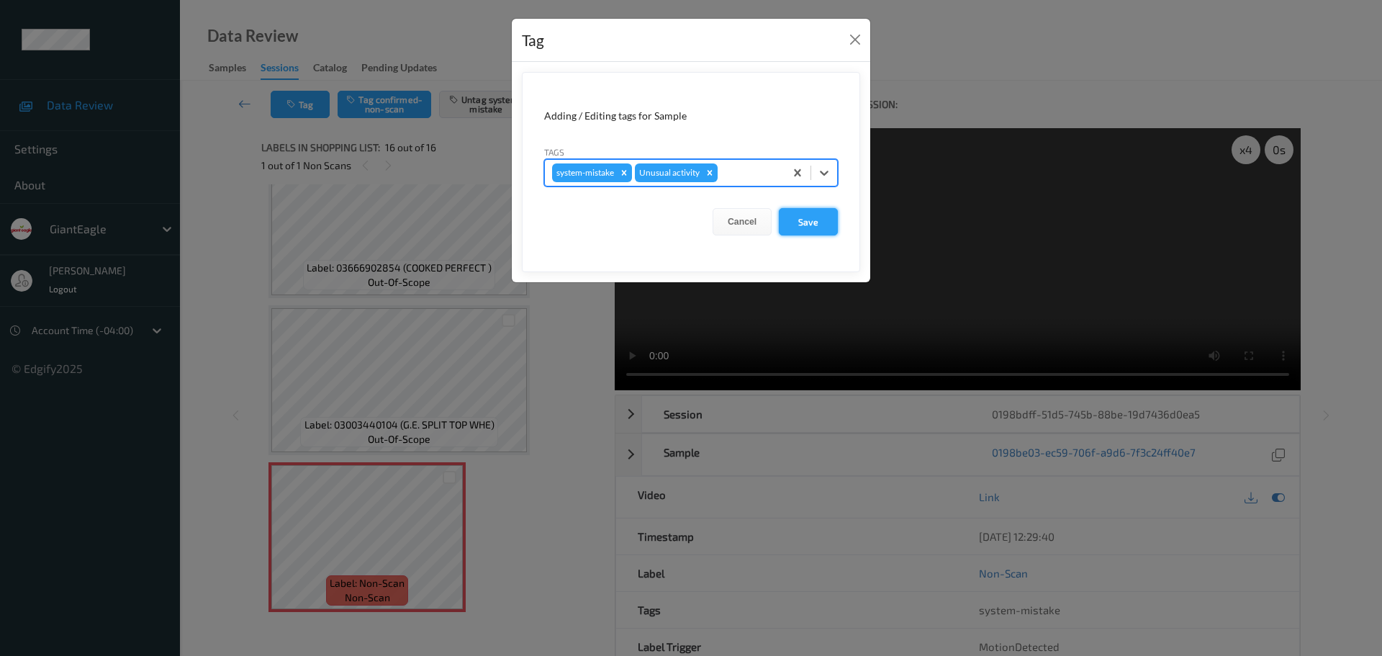
click at [813, 221] on button "Save" at bounding box center [808, 221] width 59 height 27
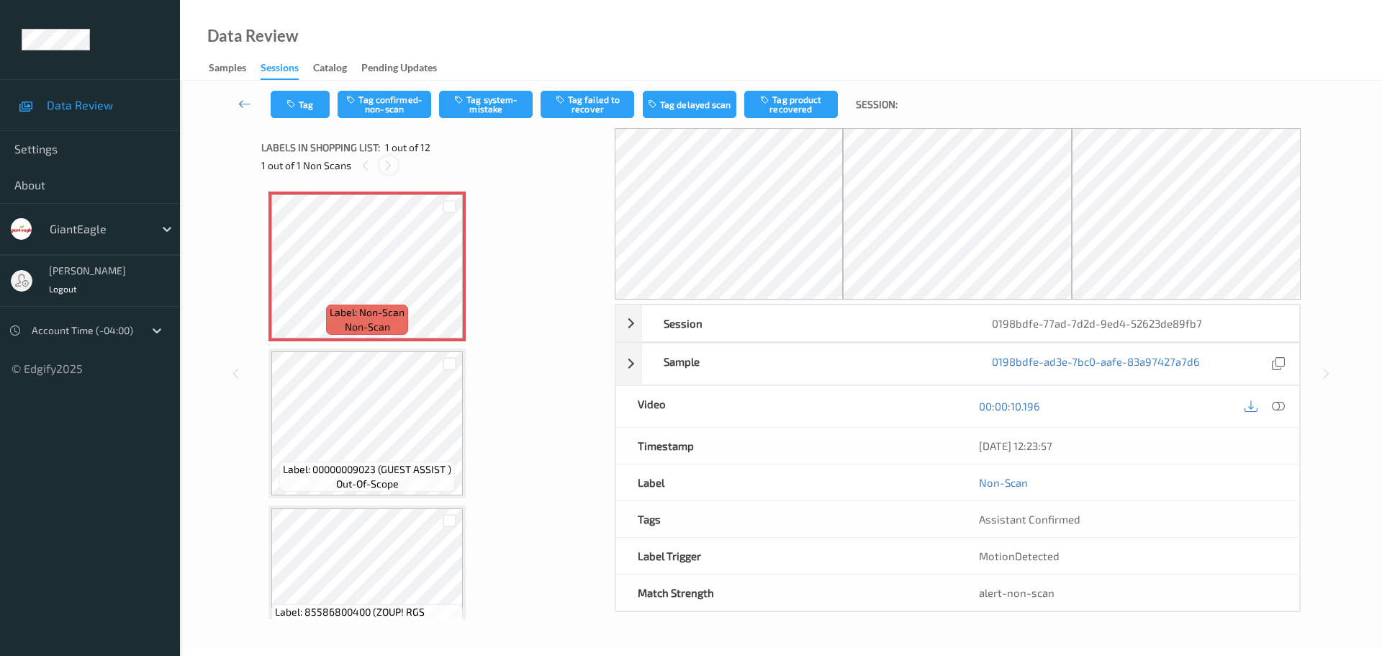
click at [392, 166] on icon at bounding box center [388, 165] width 12 height 13
click at [1286, 405] on div at bounding box center [1278, 406] width 19 height 19
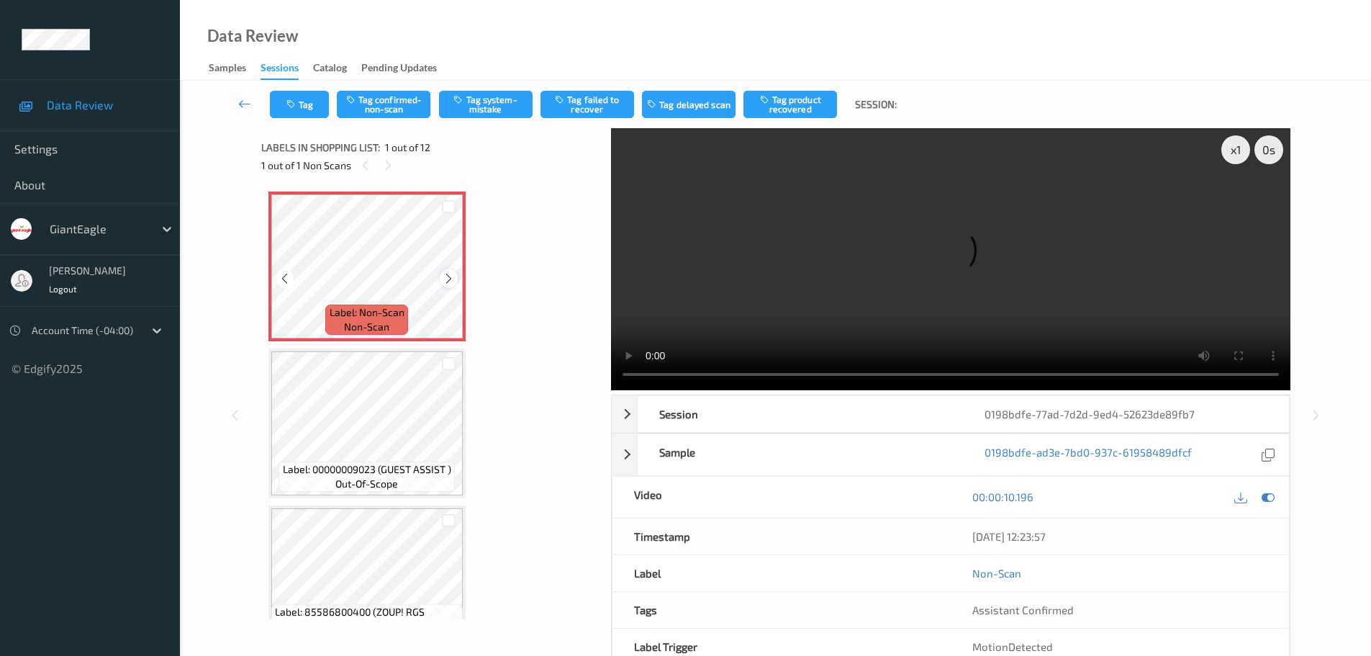
click at [443, 277] on icon at bounding box center [449, 278] width 12 height 13
click at [621, 377] on video at bounding box center [950, 259] width 679 height 262
click at [379, 110] on button "Tag confirmed-non-scan" at bounding box center [384, 104] width 94 height 27
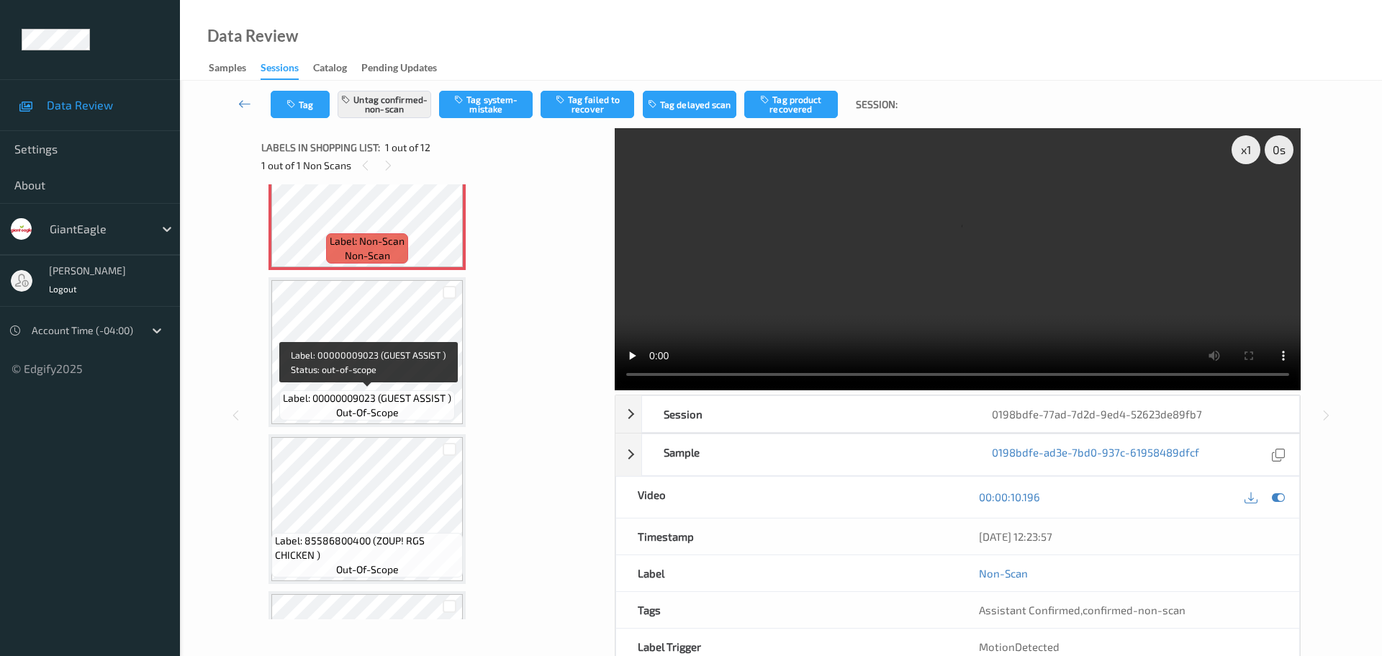
scroll to position [72, 0]
click at [798, 97] on button "Tag product recovered" at bounding box center [791, 104] width 94 height 27
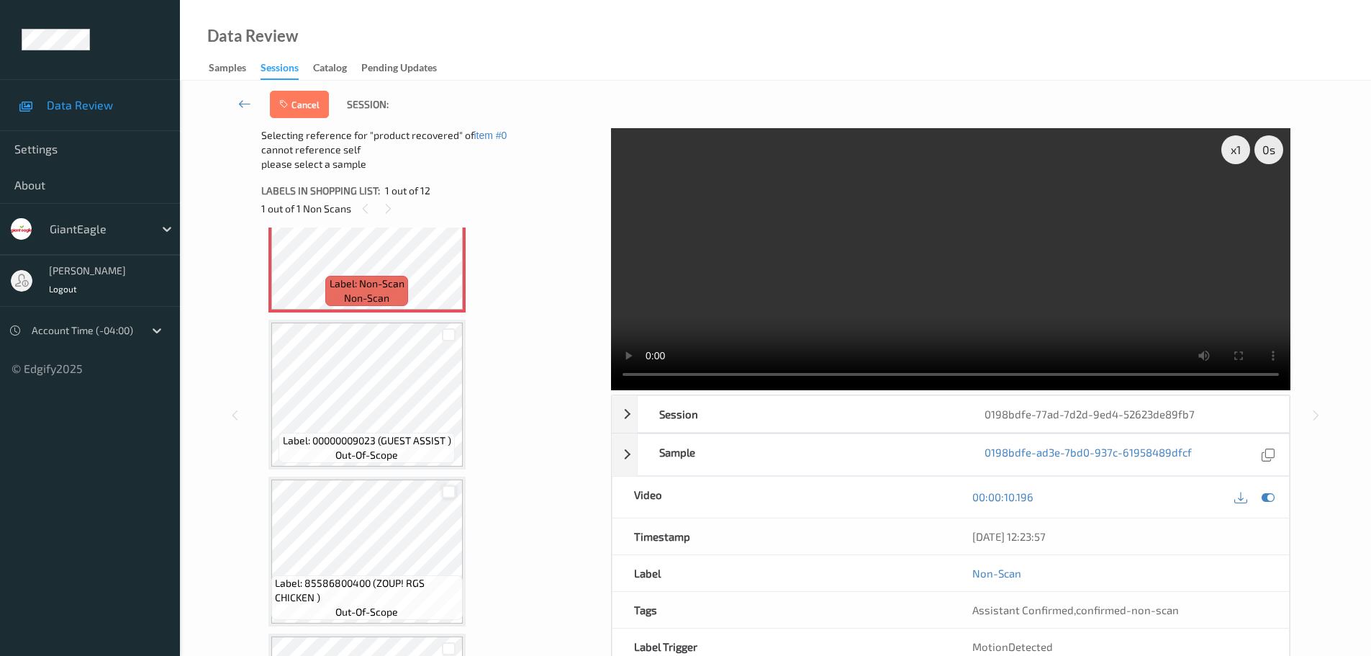
click at [448, 497] on div at bounding box center [449, 492] width 14 height 14
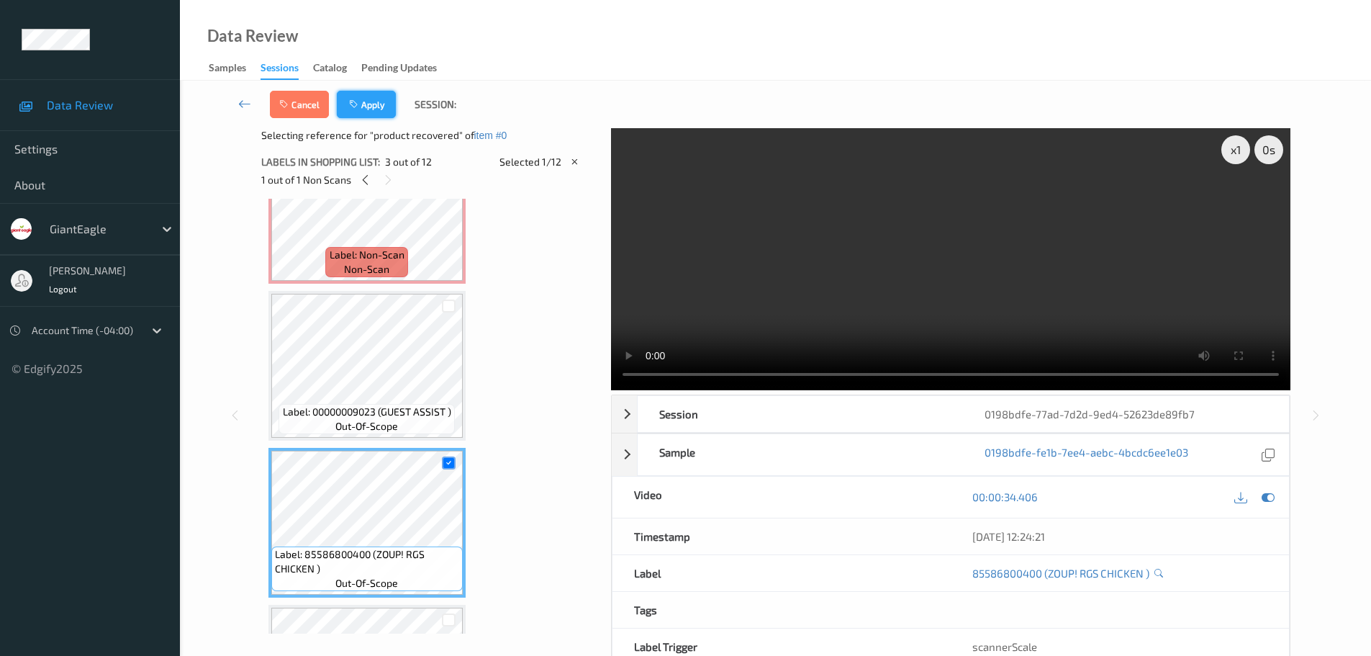
click at [379, 93] on button "Apply" at bounding box center [366, 104] width 59 height 27
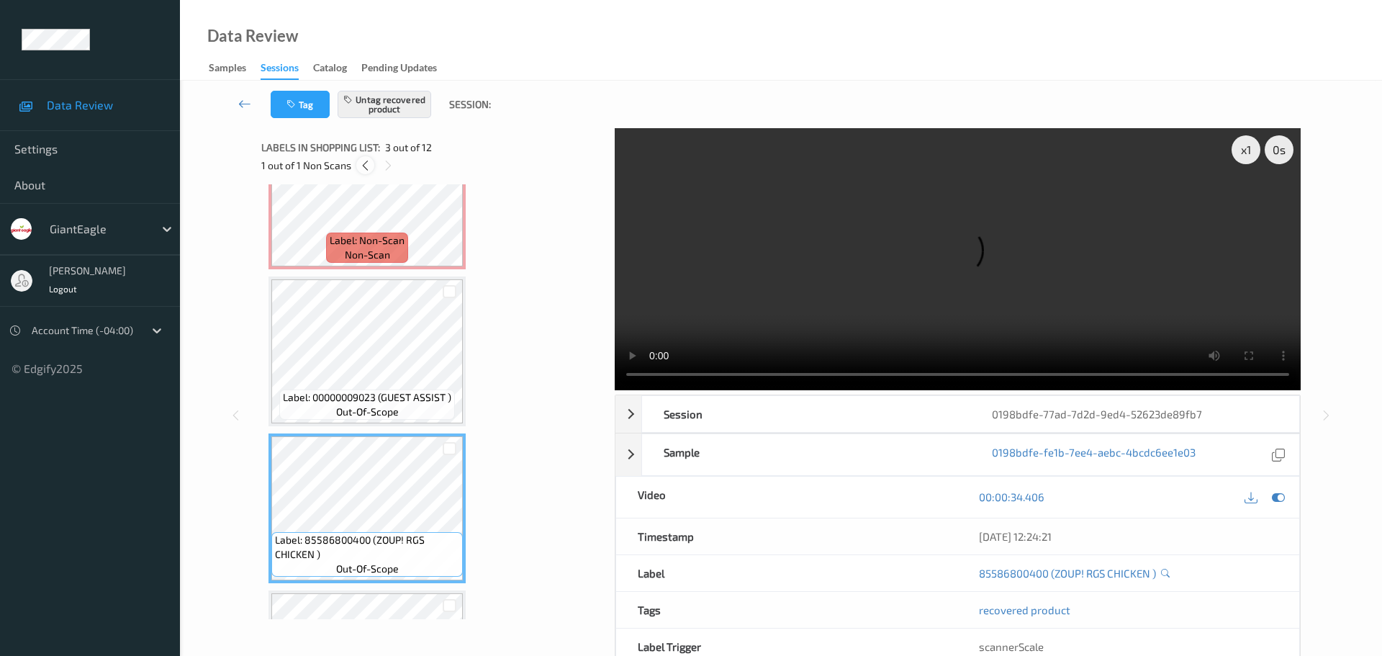
click at [365, 163] on icon at bounding box center [365, 165] width 12 height 13
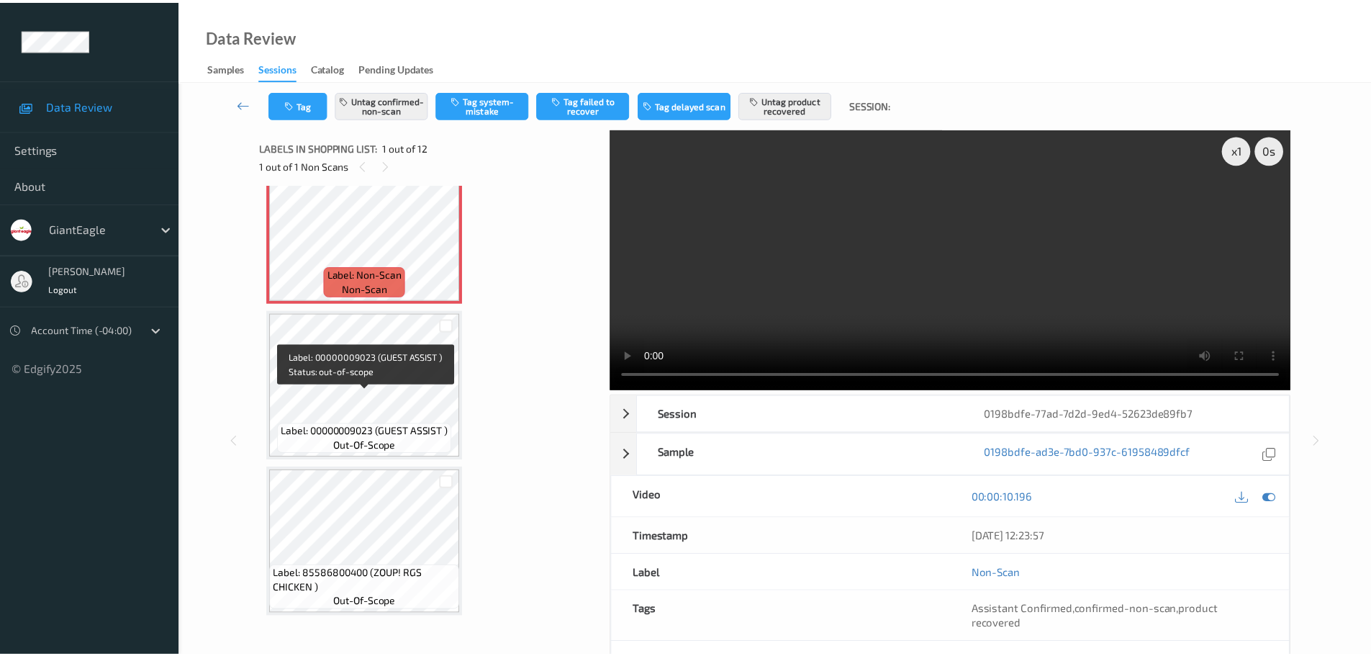
scroll to position [0, 0]
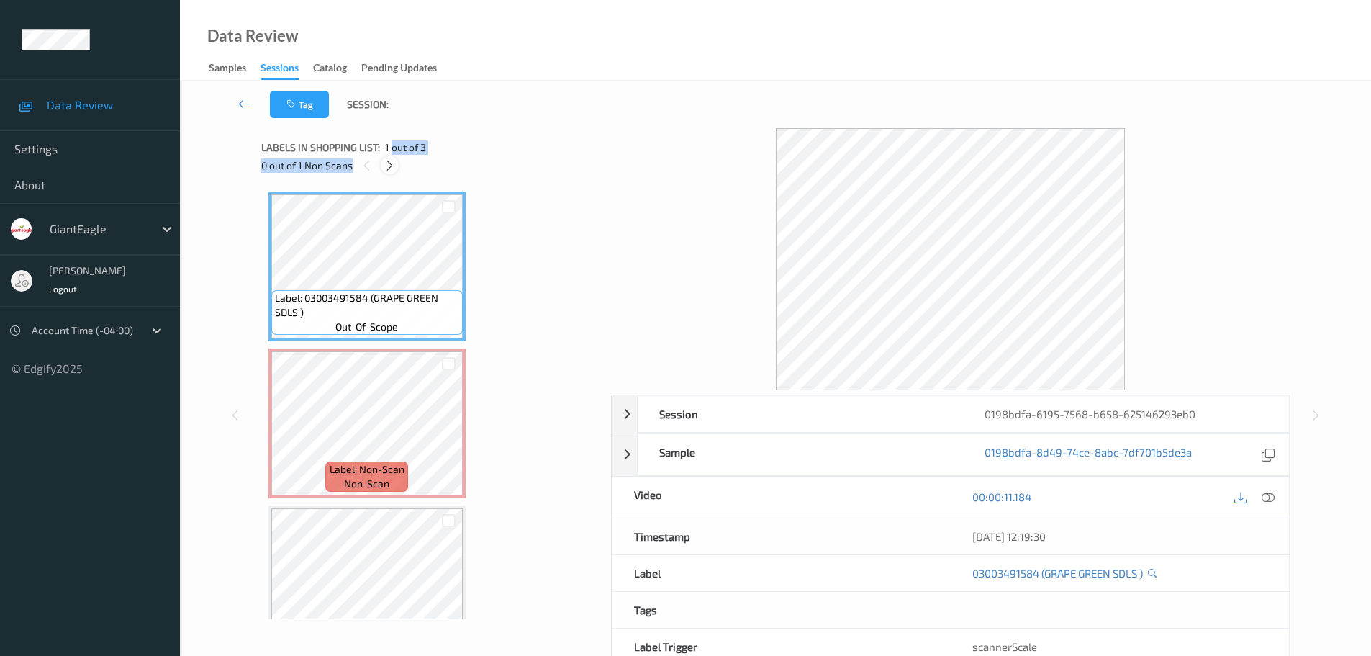
click at [392, 165] on div "Labels in shopping list: 1 out of 3 0 out of 1 Non Scans" at bounding box center [431, 156] width 340 height 56
click at [392, 165] on icon at bounding box center [390, 165] width 12 height 13
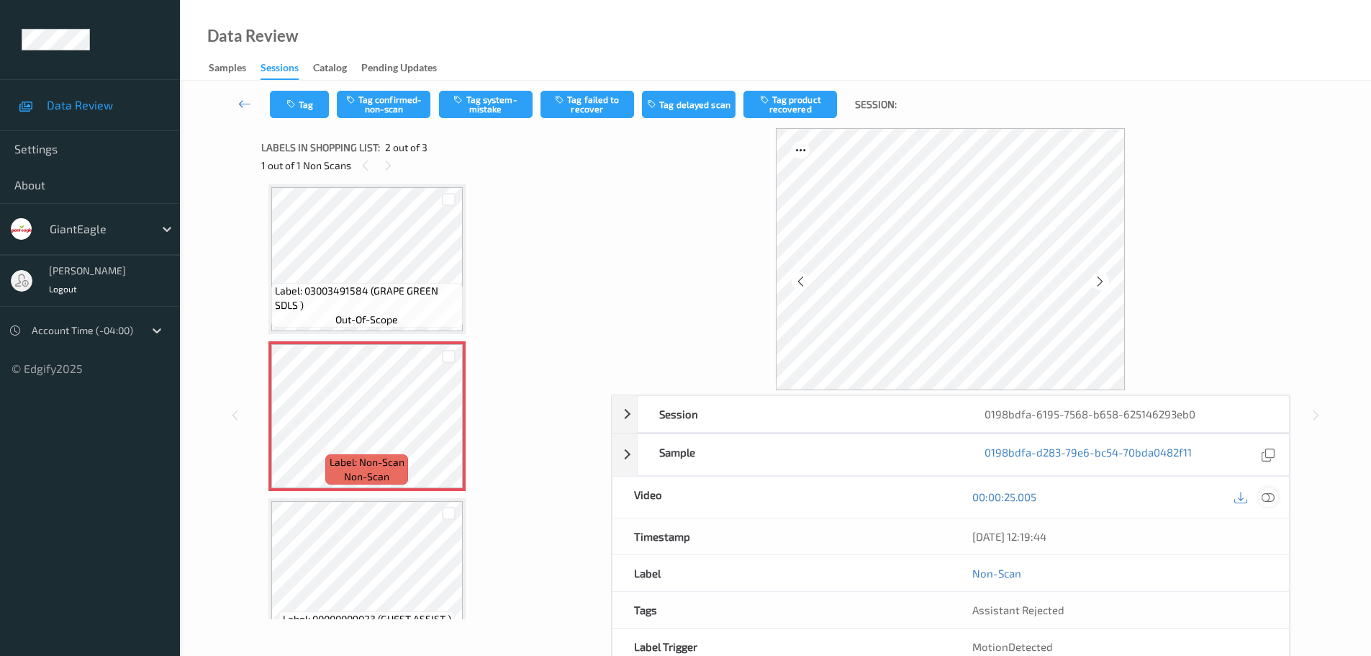
click at [1272, 504] on div at bounding box center [1268, 496] width 19 height 19
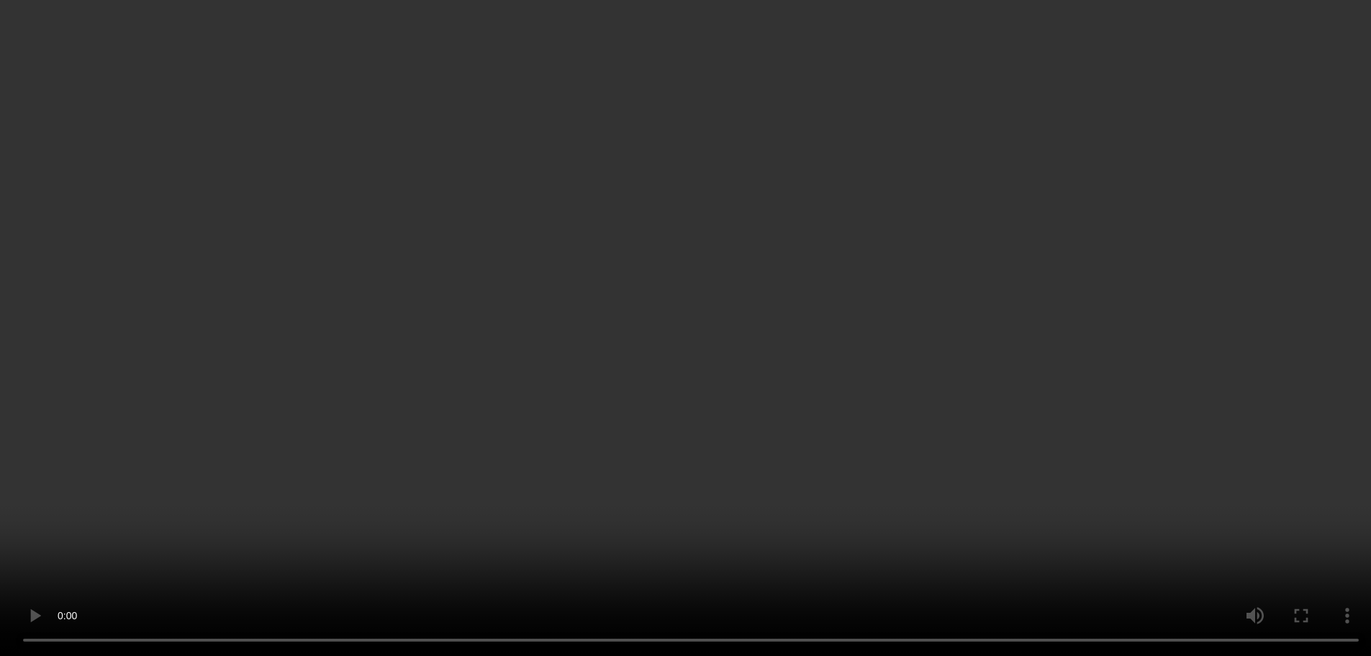
scroll to position [0, 0]
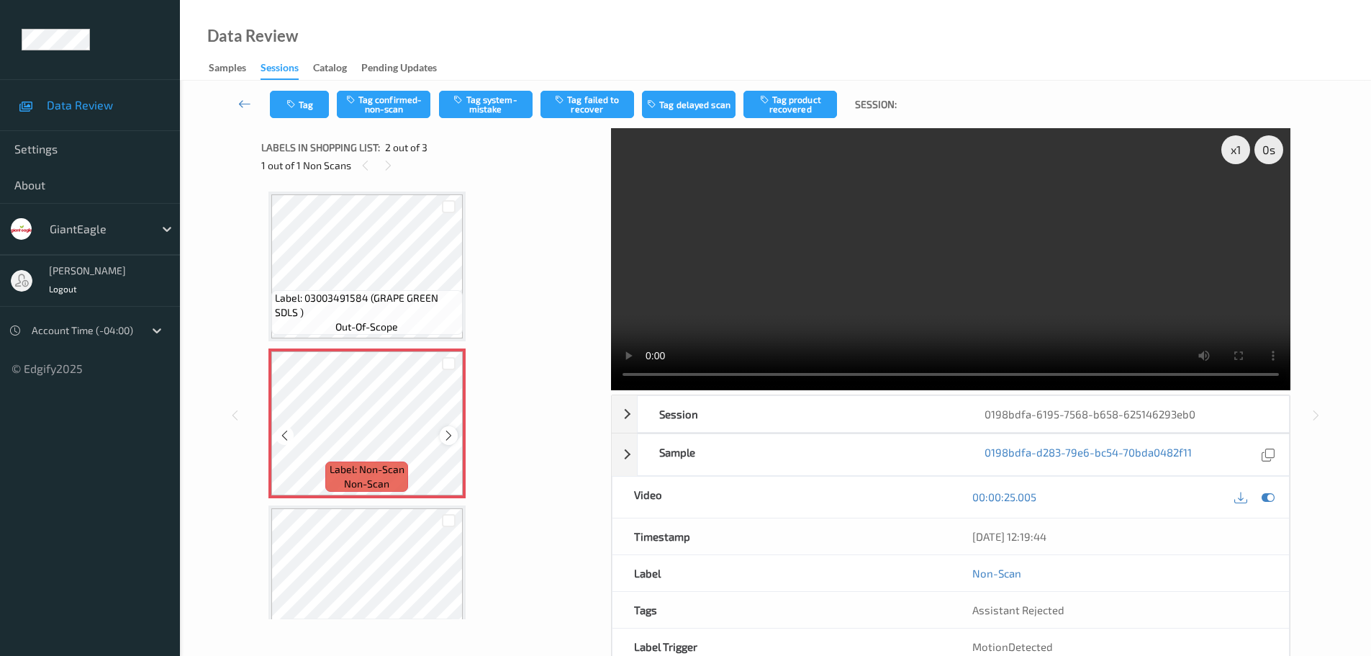
click at [447, 435] on icon at bounding box center [449, 435] width 12 height 13
click at [448, 435] on icon at bounding box center [449, 435] width 12 height 13
click at [453, 438] on icon at bounding box center [449, 435] width 12 height 13
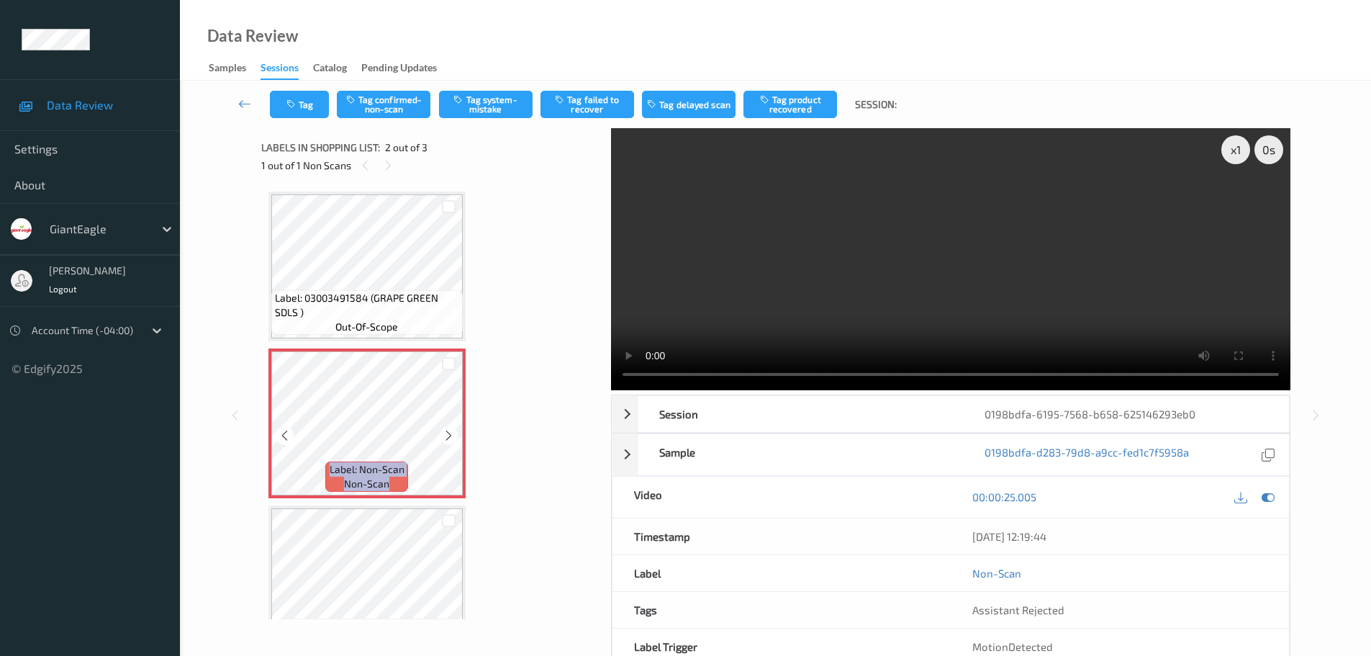
click at [453, 438] on icon at bounding box center [449, 435] width 12 height 13
click at [477, 104] on button "Tag system-mistake" at bounding box center [486, 104] width 94 height 27
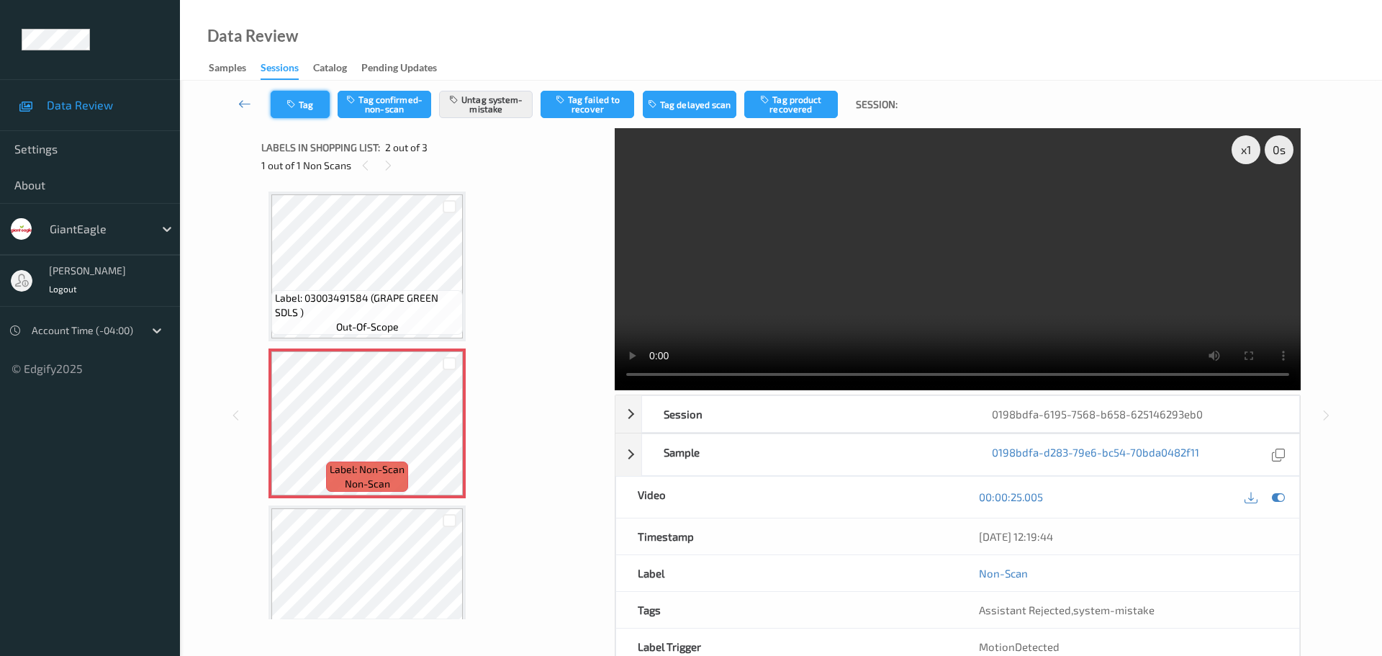
click at [298, 104] on icon "button" at bounding box center [292, 104] width 12 height 10
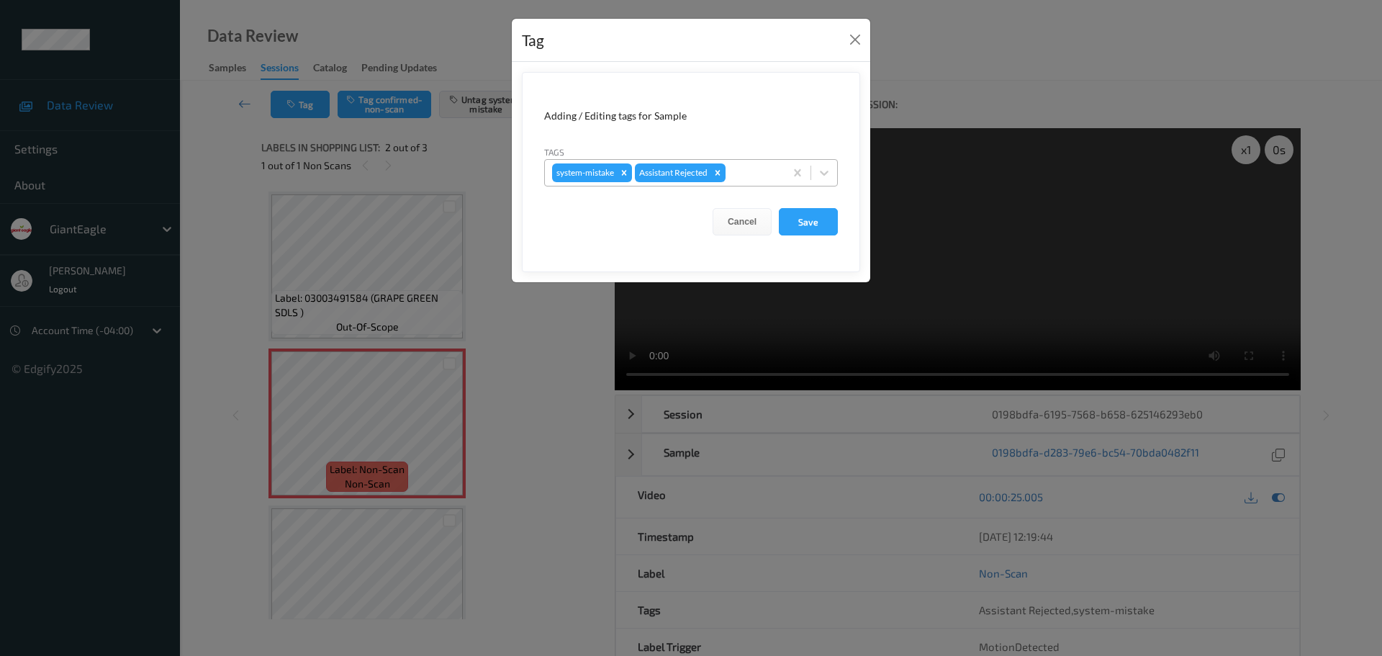
click at [754, 175] on div at bounding box center [752, 172] width 49 height 17
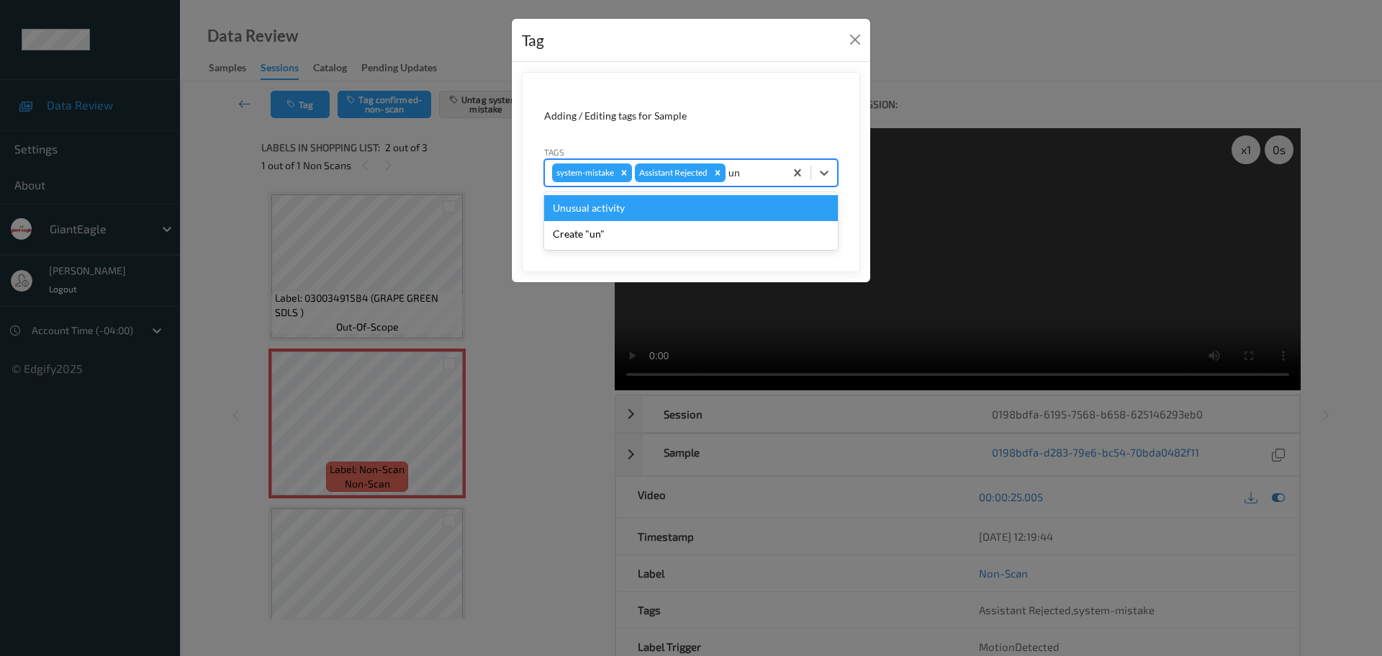
type input "unu"
click at [661, 211] on div "Unusual activity" at bounding box center [691, 208] width 294 height 26
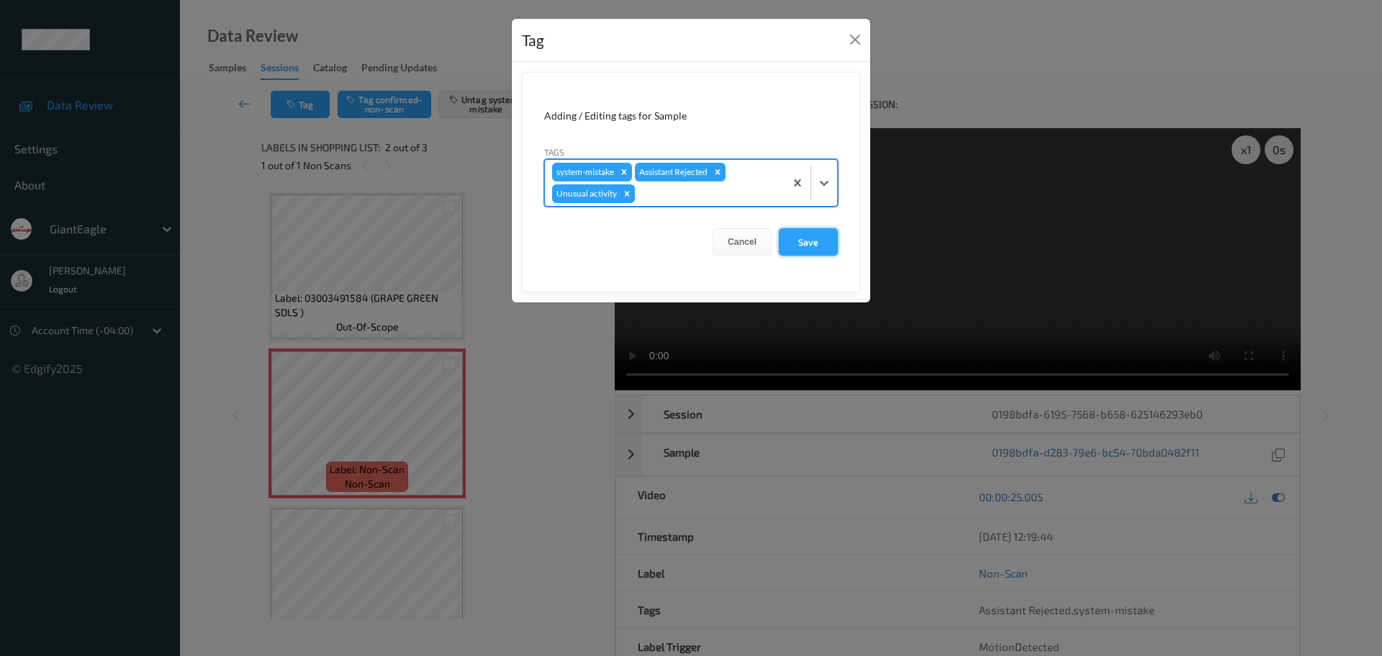
click at [798, 245] on button "Save" at bounding box center [808, 241] width 59 height 27
